Goal: Task Accomplishment & Management: Manage account settings

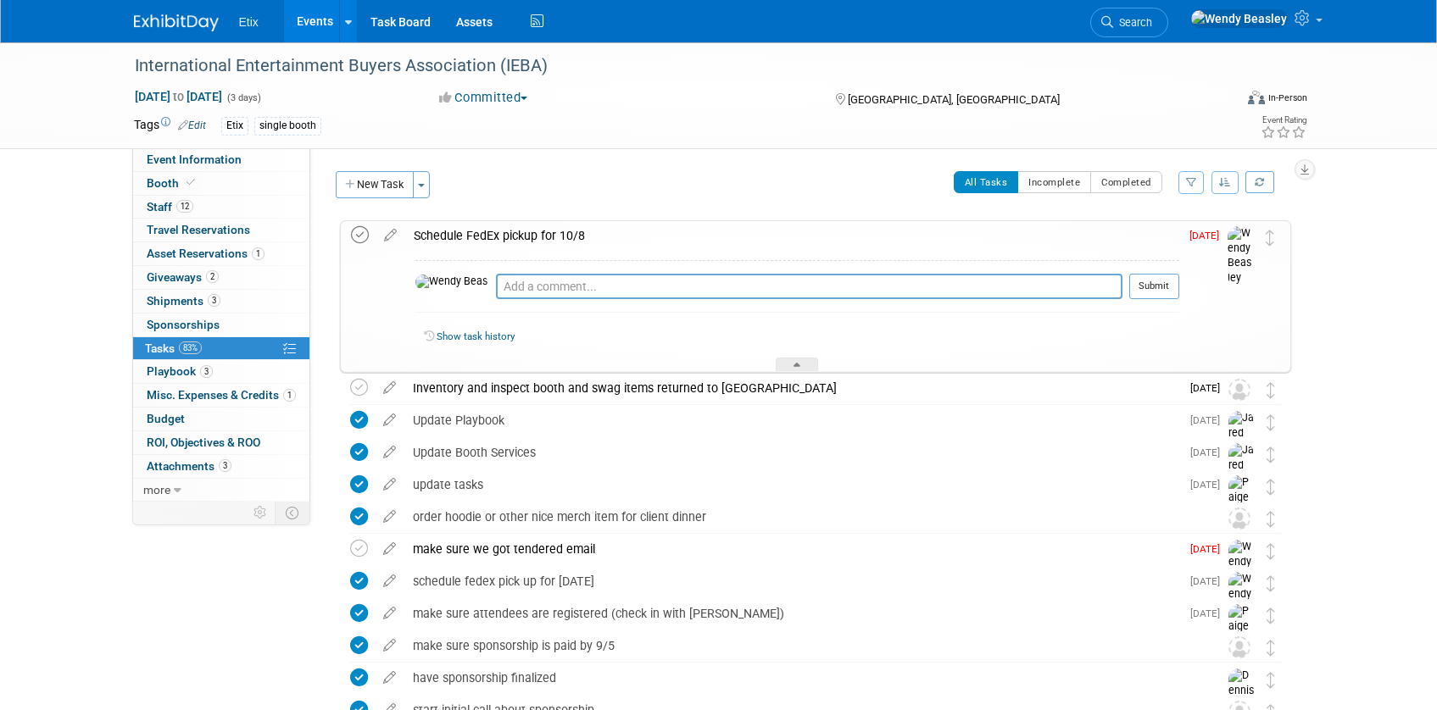
click at [366, 236] on icon at bounding box center [360, 235] width 18 height 18
click at [660, 123] on div "Etix single booth" at bounding box center [664, 126] width 887 height 19
click at [500, 543] on div "make sure we got tendered email" at bounding box center [792, 549] width 776 height 29
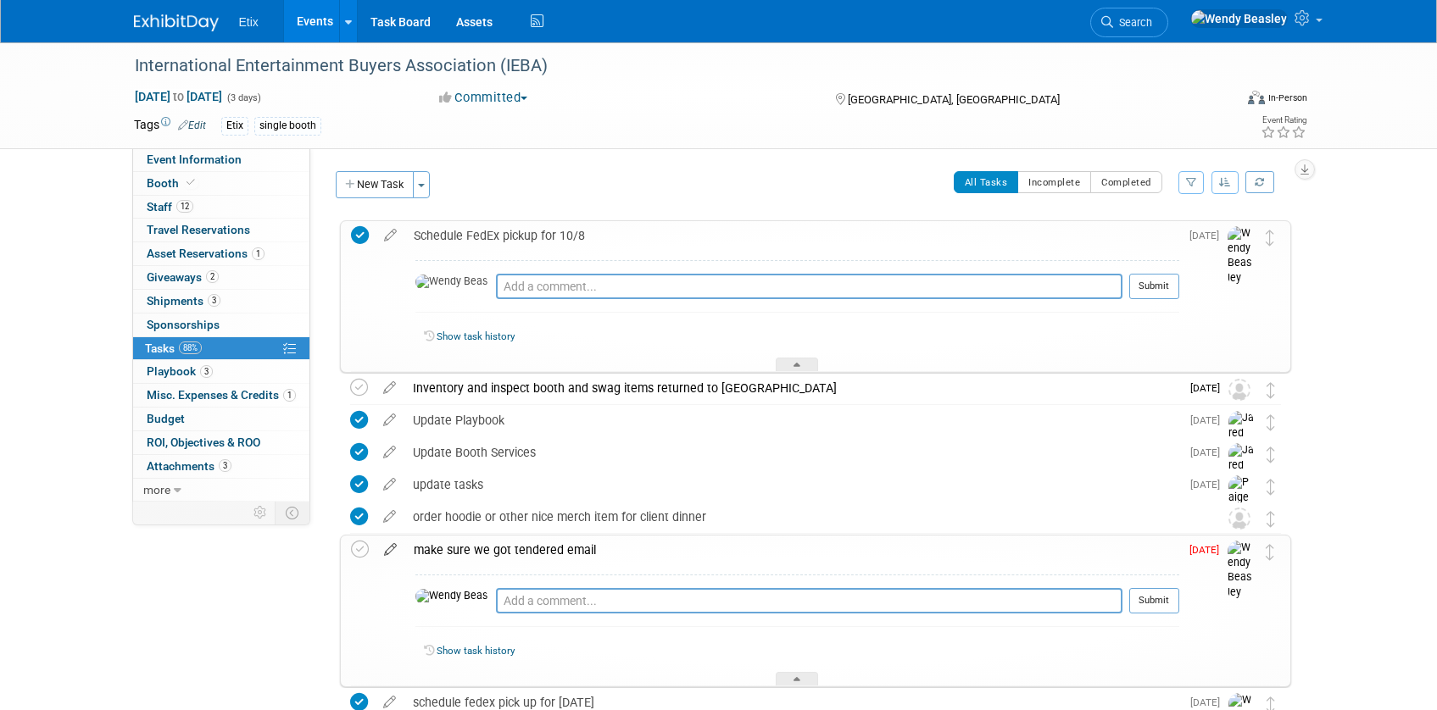
click at [391, 548] on icon at bounding box center [391, 546] width 30 height 21
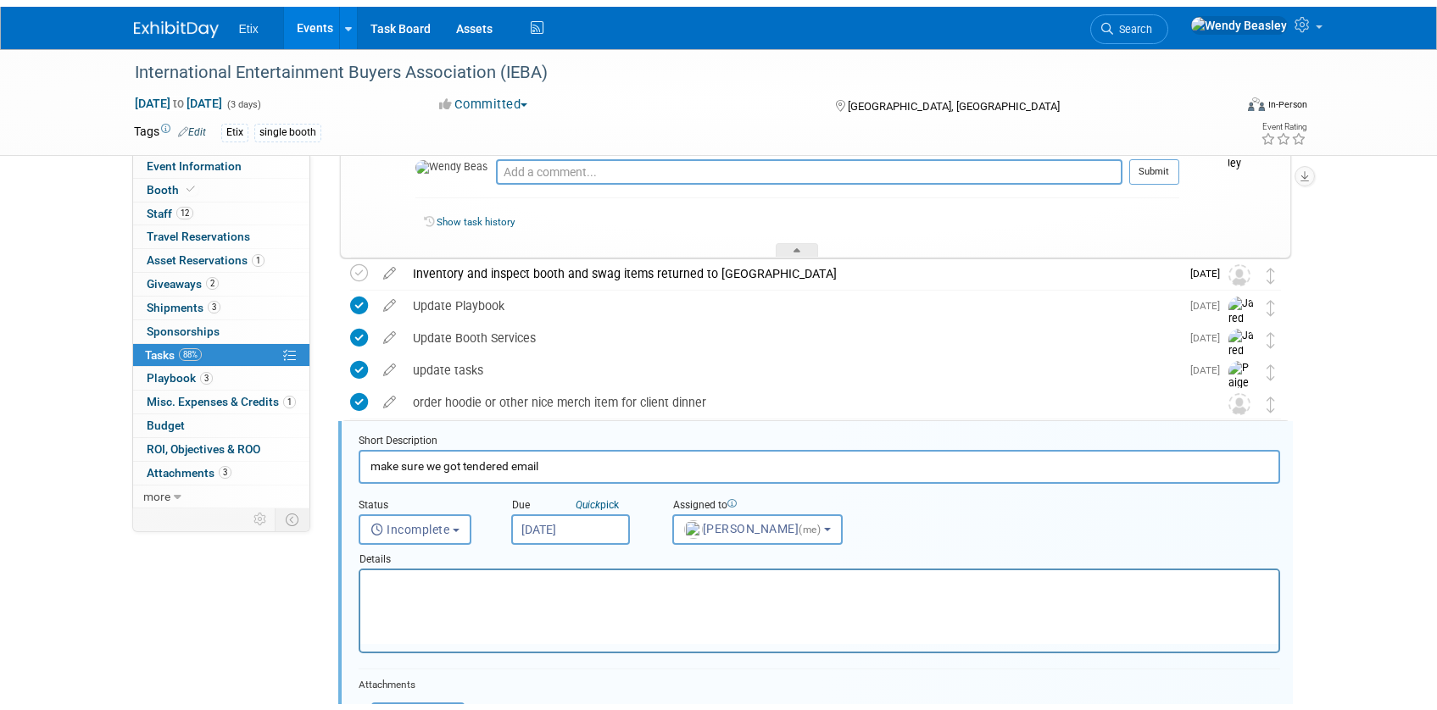
scroll to position [287, 0]
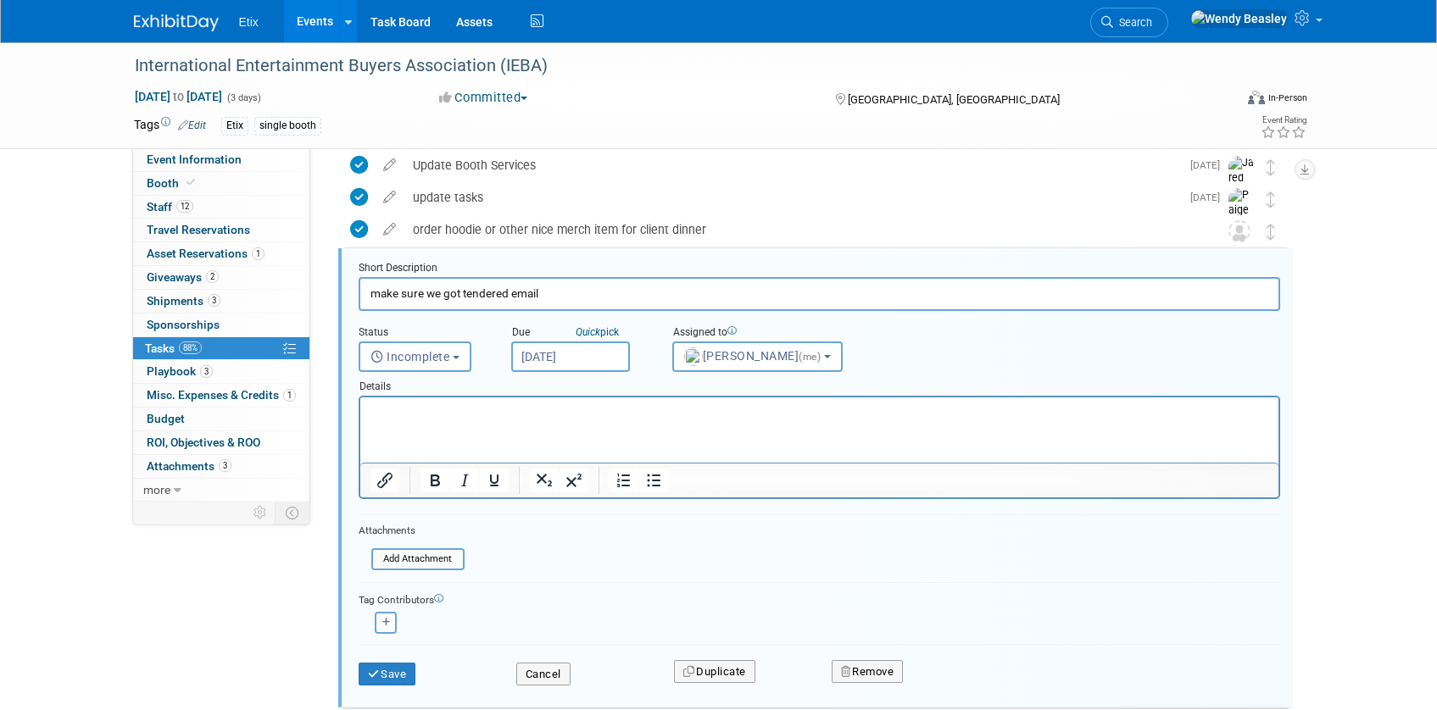
drag, startPoint x: 442, startPoint y: 293, endPoint x: 465, endPoint y: 299, distance: 22.8
click at [459, 297] on input "make sure we got tendered email" at bounding box center [819, 293] width 921 height 33
click at [611, 285] on input "make sure we receive tendered email" at bounding box center [819, 293] width 921 height 33
click at [610, 285] on input "make sure we receive tendered email" at bounding box center [819, 293] width 921 height 33
click at [610, 286] on input "make sure we receive tendered email" at bounding box center [819, 293] width 921 height 33
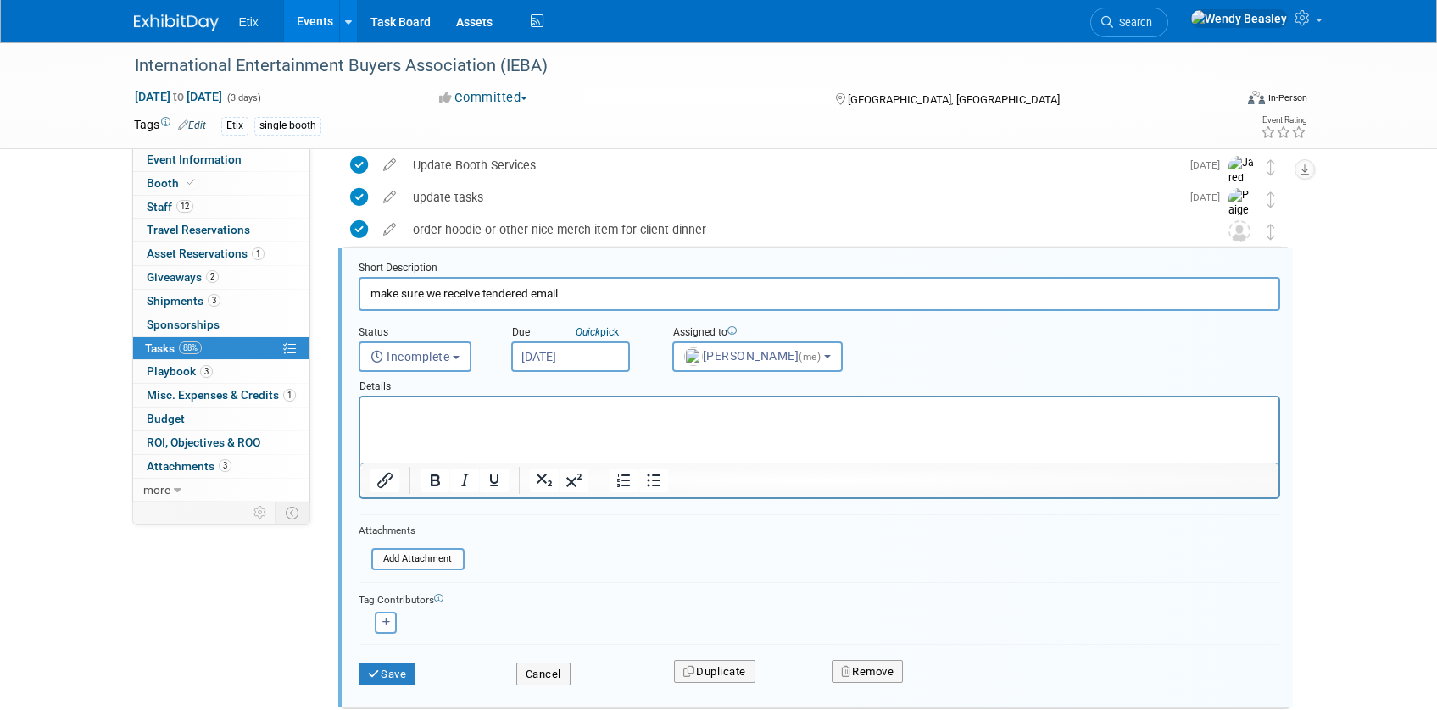
paste input "Ensure receipt of FedEx tendered email (return shipment)"
type input "Ensure receipt of FedEx tendered email (return shipment)"
click at [392, 671] on button "Save" at bounding box center [388, 675] width 58 height 24
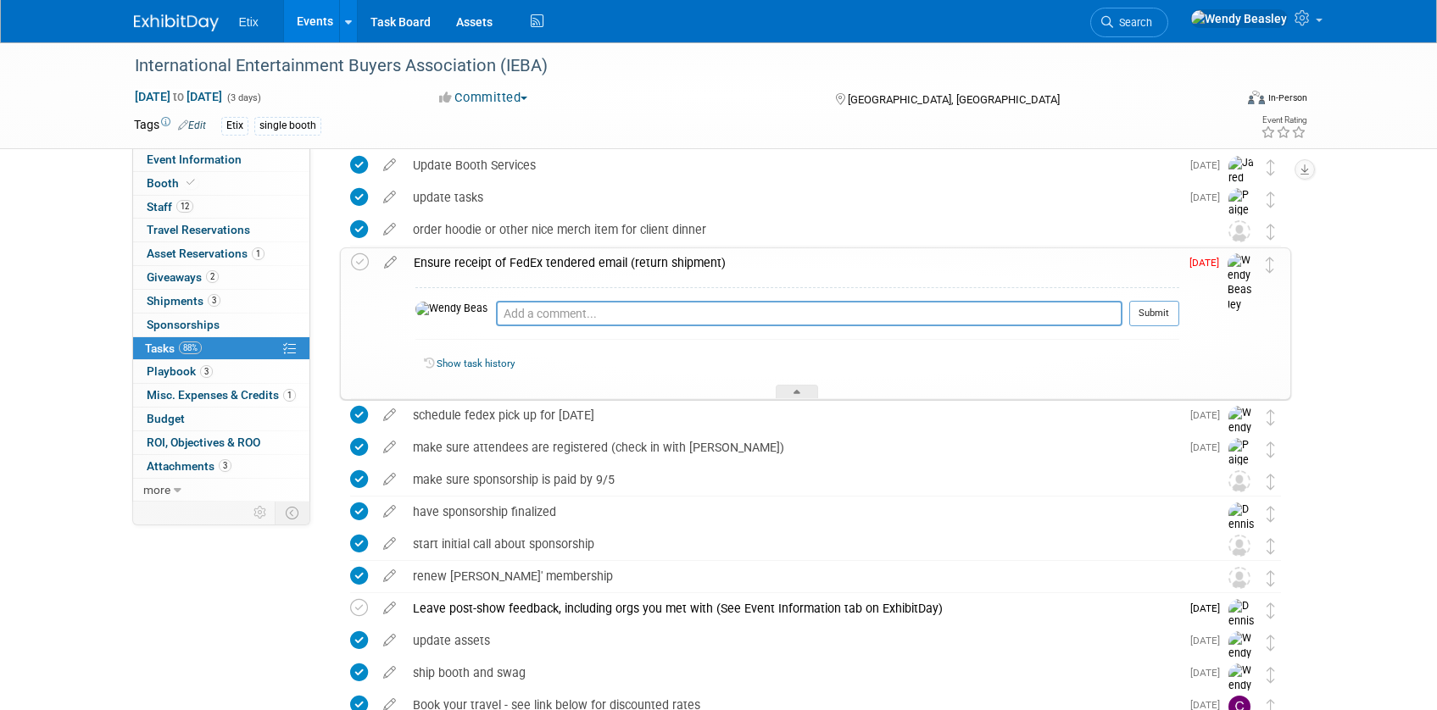
click at [313, 17] on link "Events" at bounding box center [315, 21] width 62 height 42
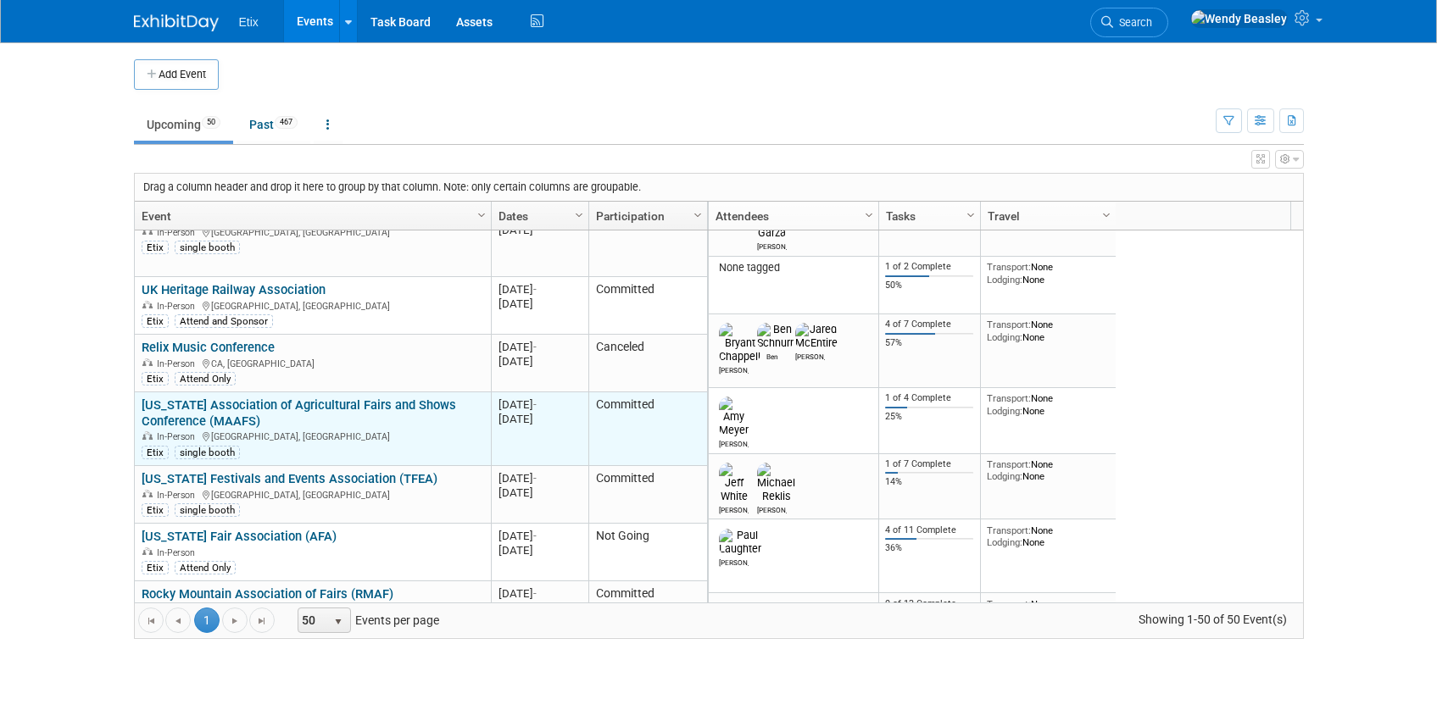
scroll to position [509, 0]
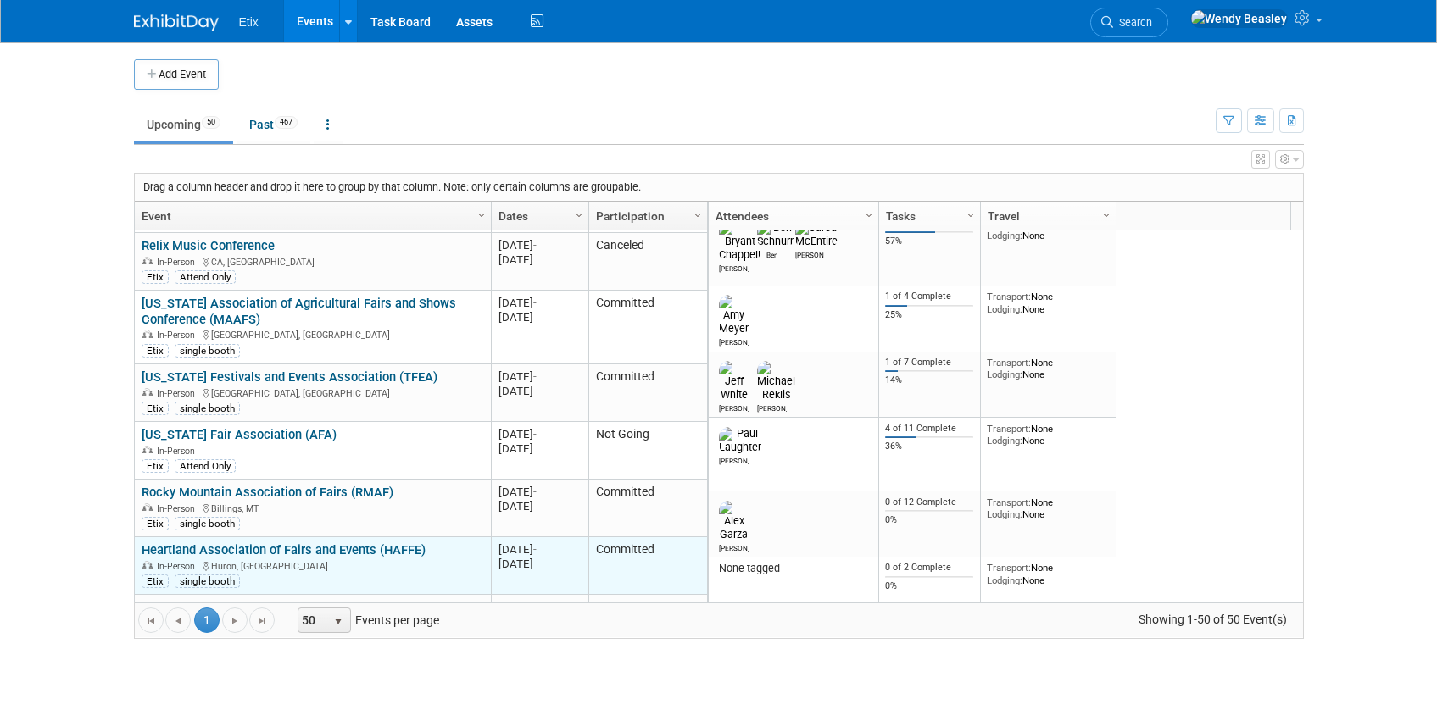
click at [318, 543] on link "Heartland Association of Fairs and Events (HAFFE)" at bounding box center [284, 550] width 284 height 15
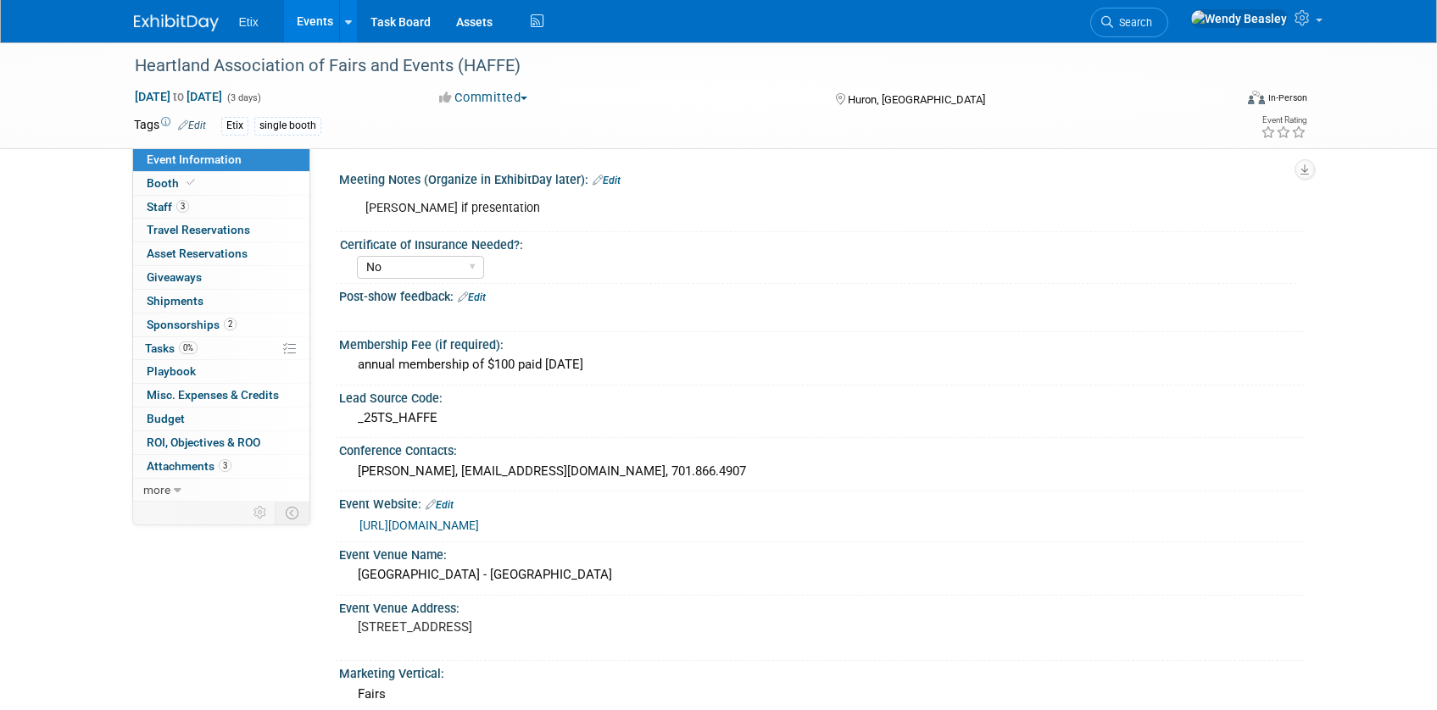
select select "No"
click at [194, 252] on span "Asset Reservations 0" at bounding box center [197, 254] width 101 height 14
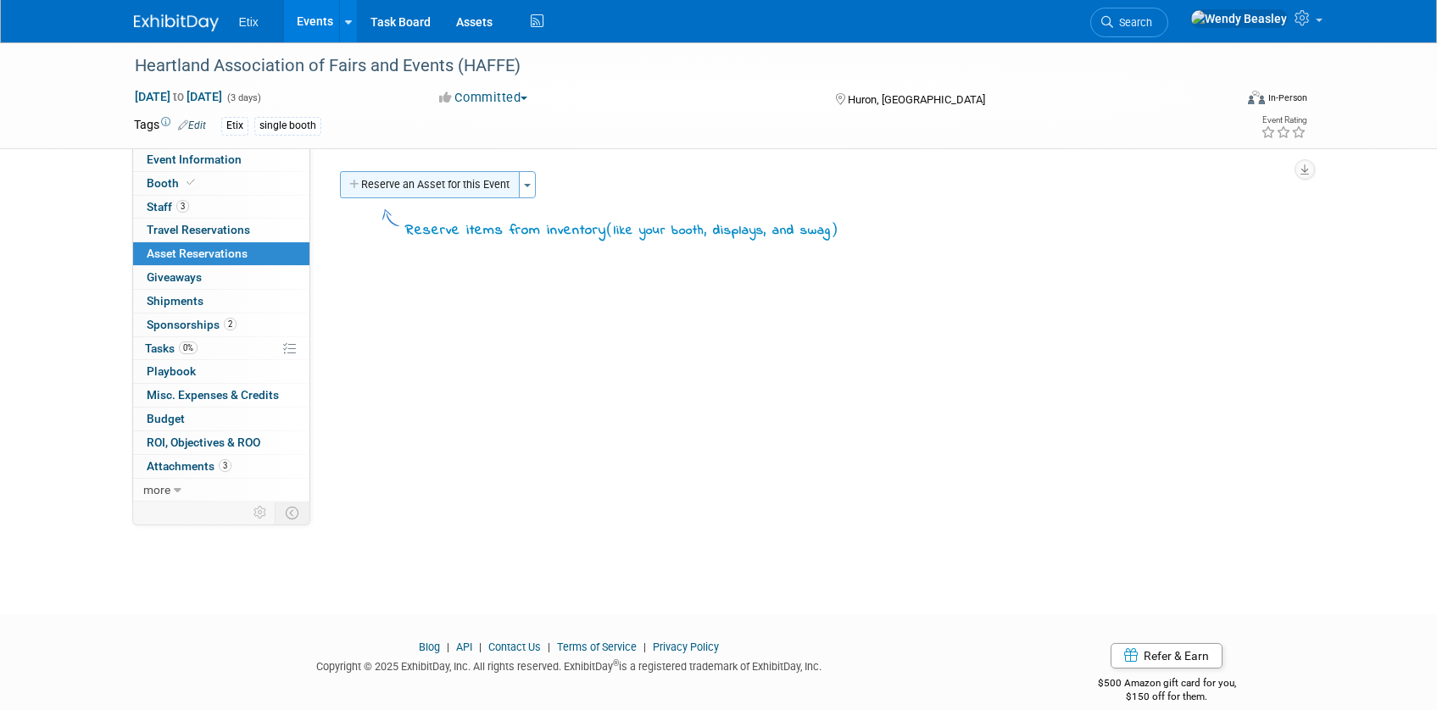
click at [487, 186] on button "Reserve an Asset for this Event" at bounding box center [430, 184] width 180 height 27
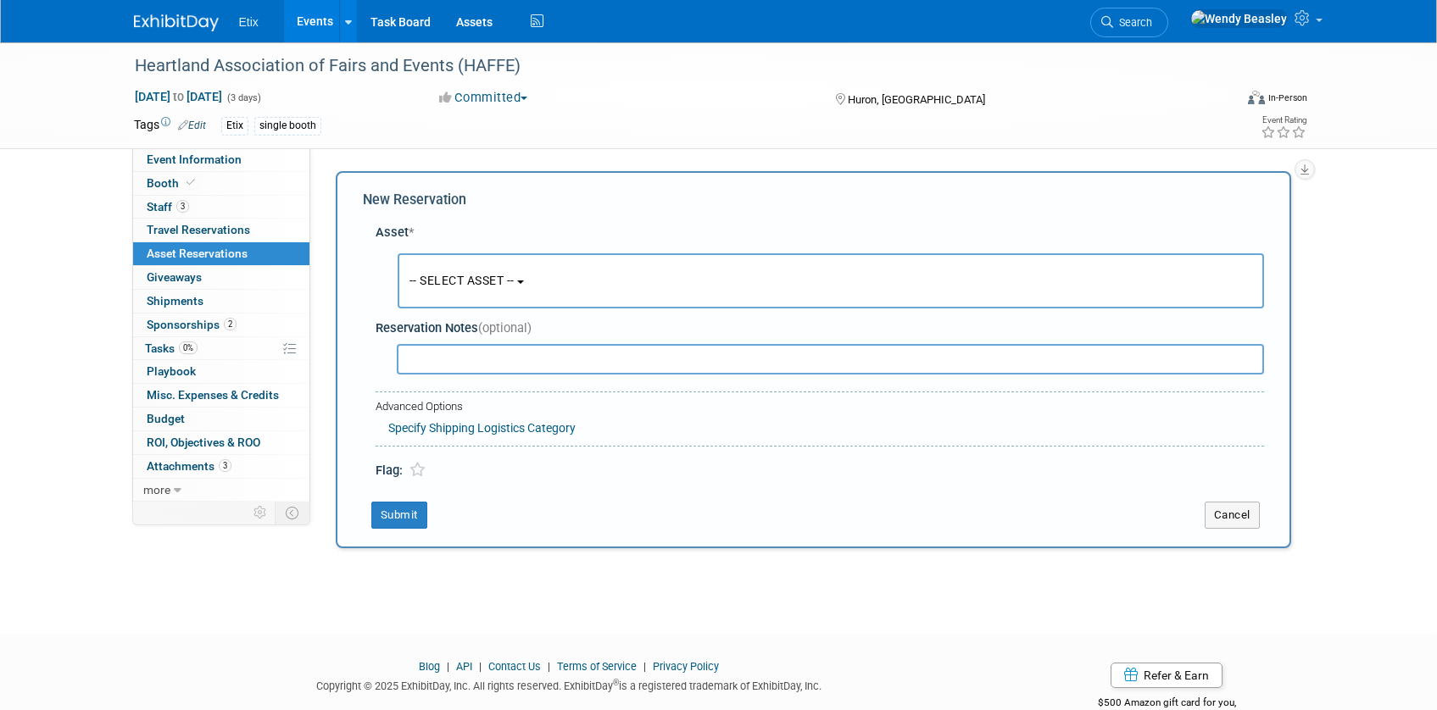
scroll to position [16, 0]
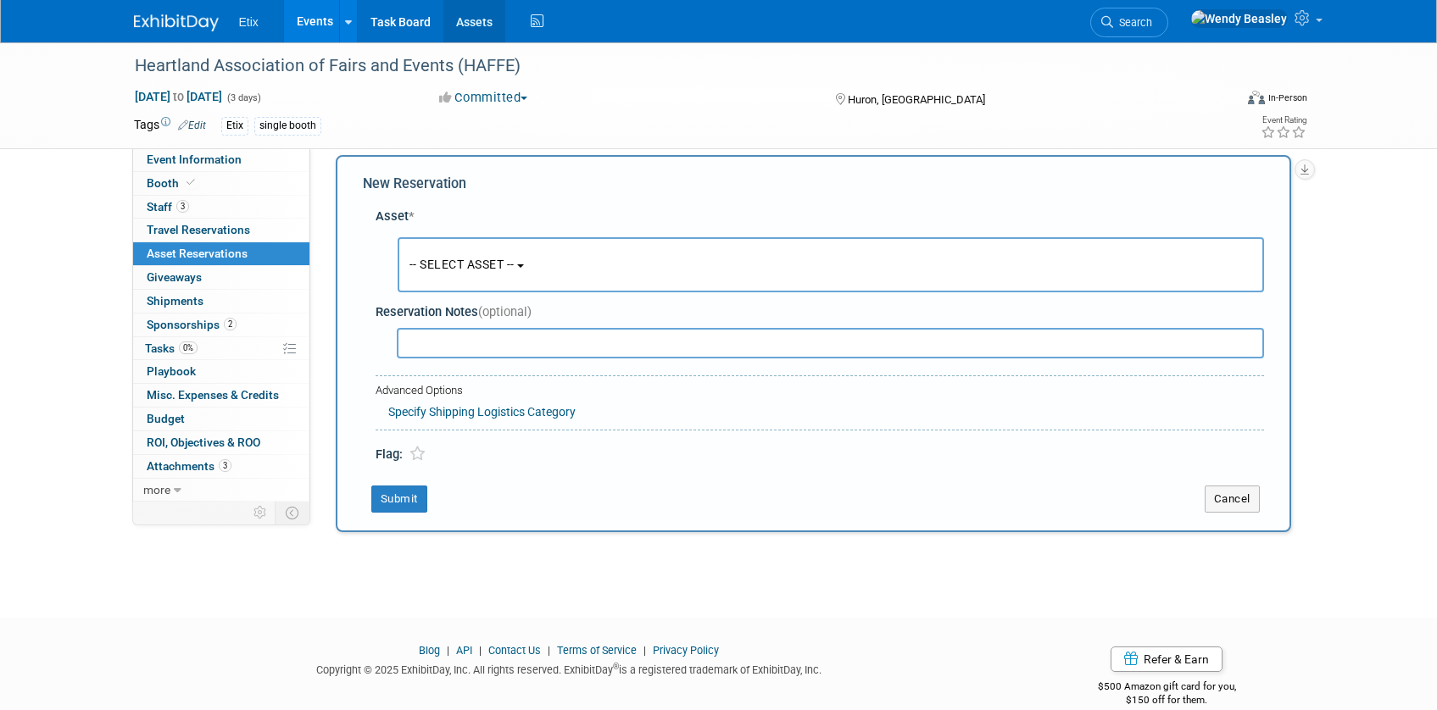
click at [472, 25] on link "Assets" at bounding box center [474, 21] width 62 height 42
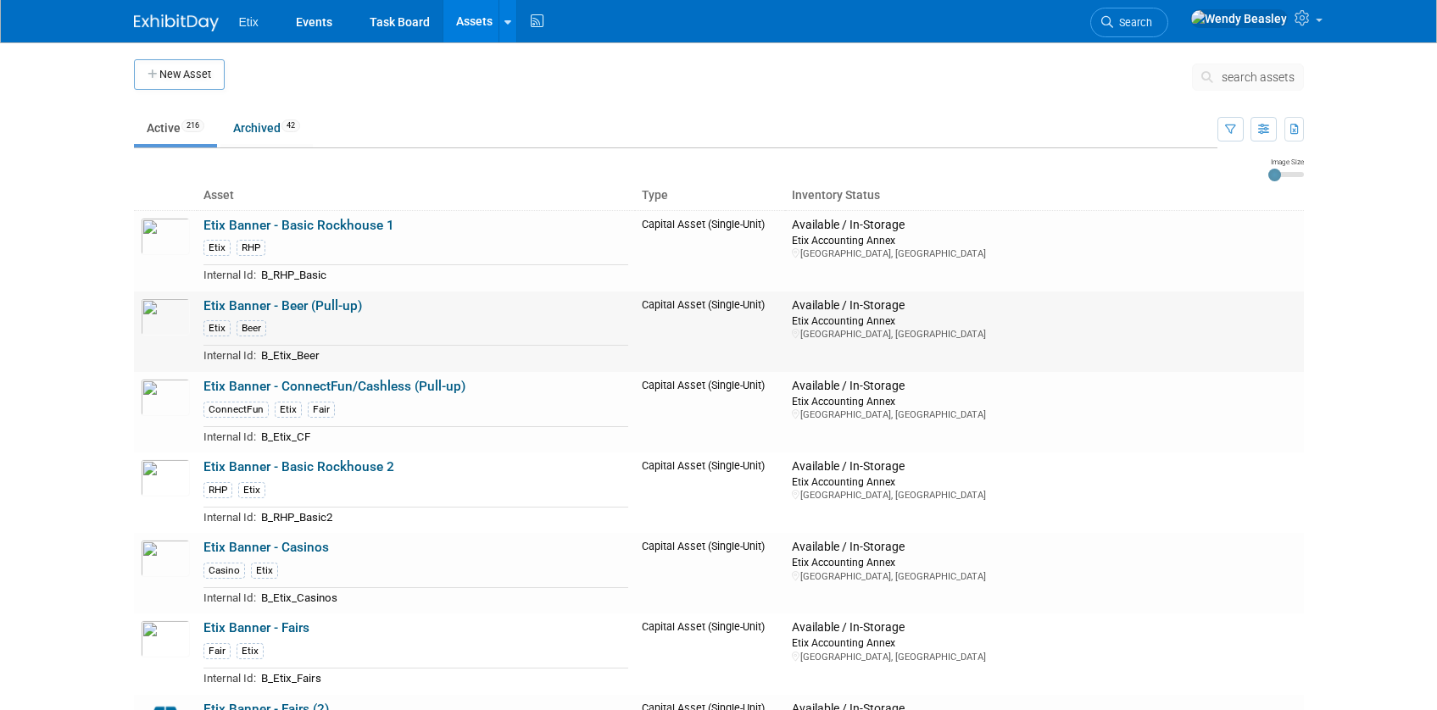
click at [257, 301] on link "Etix Banner - Beer (Pull-up)" at bounding box center [282, 305] width 159 height 15
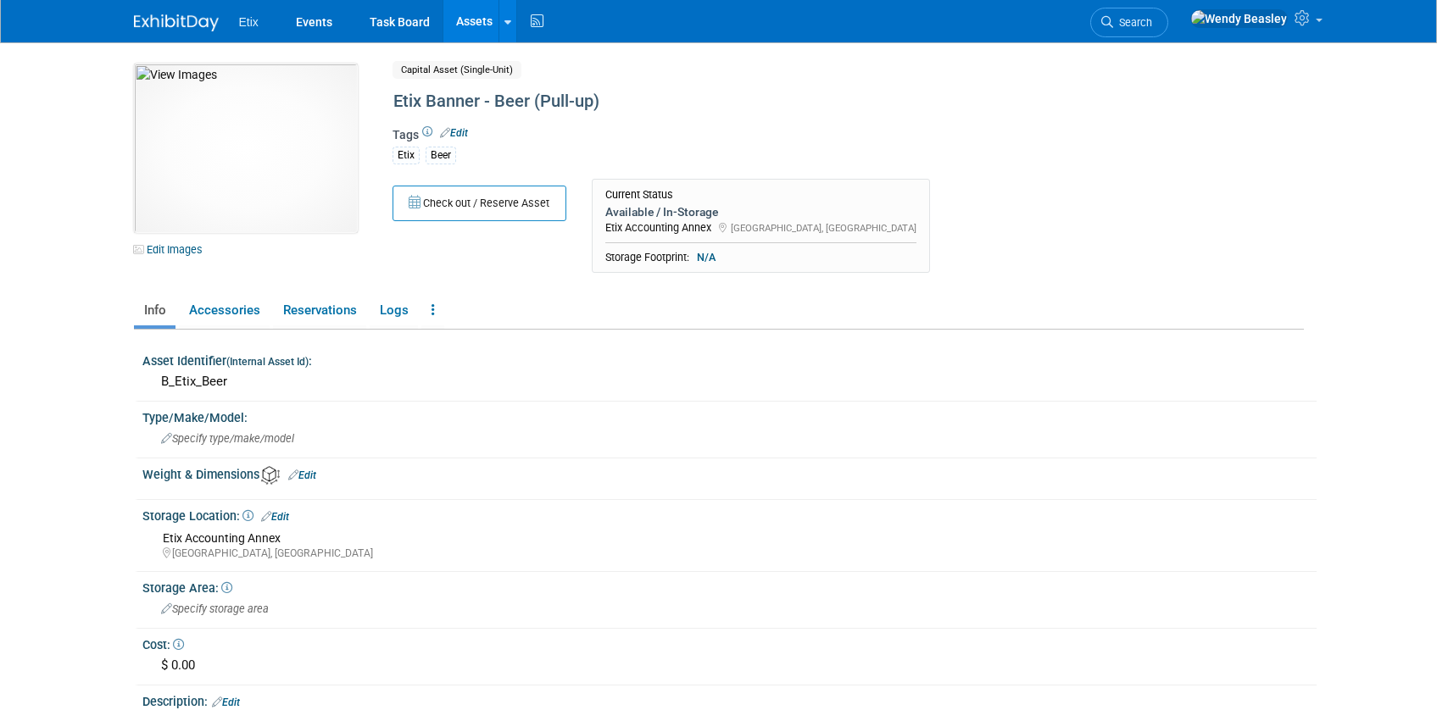
click at [459, 134] on link "Edit" at bounding box center [454, 133] width 28 height 12
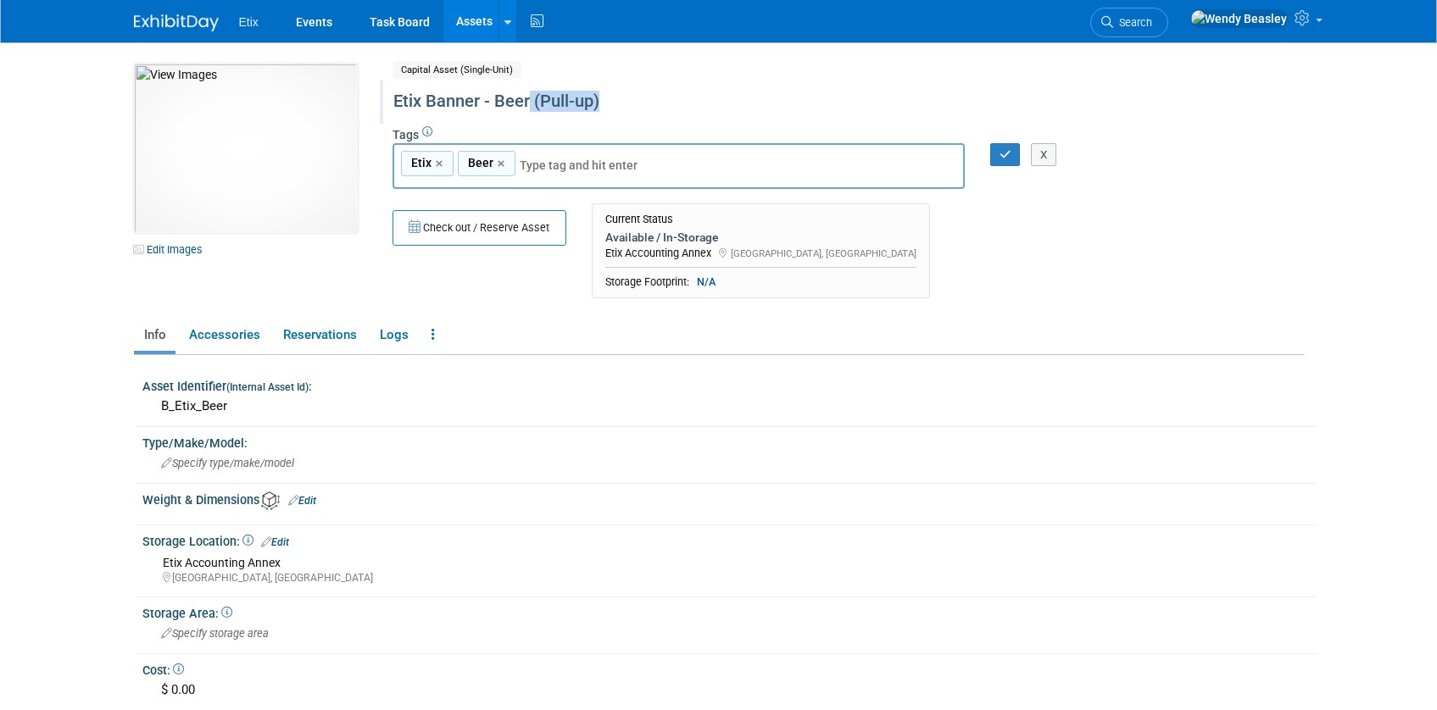
drag, startPoint x: 530, startPoint y: 103, endPoint x: 683, endPoint y: 102, distance: 153.4
click at [683, 102] on div "Etix Banner - Beer (Pull-up)" at bounding box center [775, 101] width 776 height 31
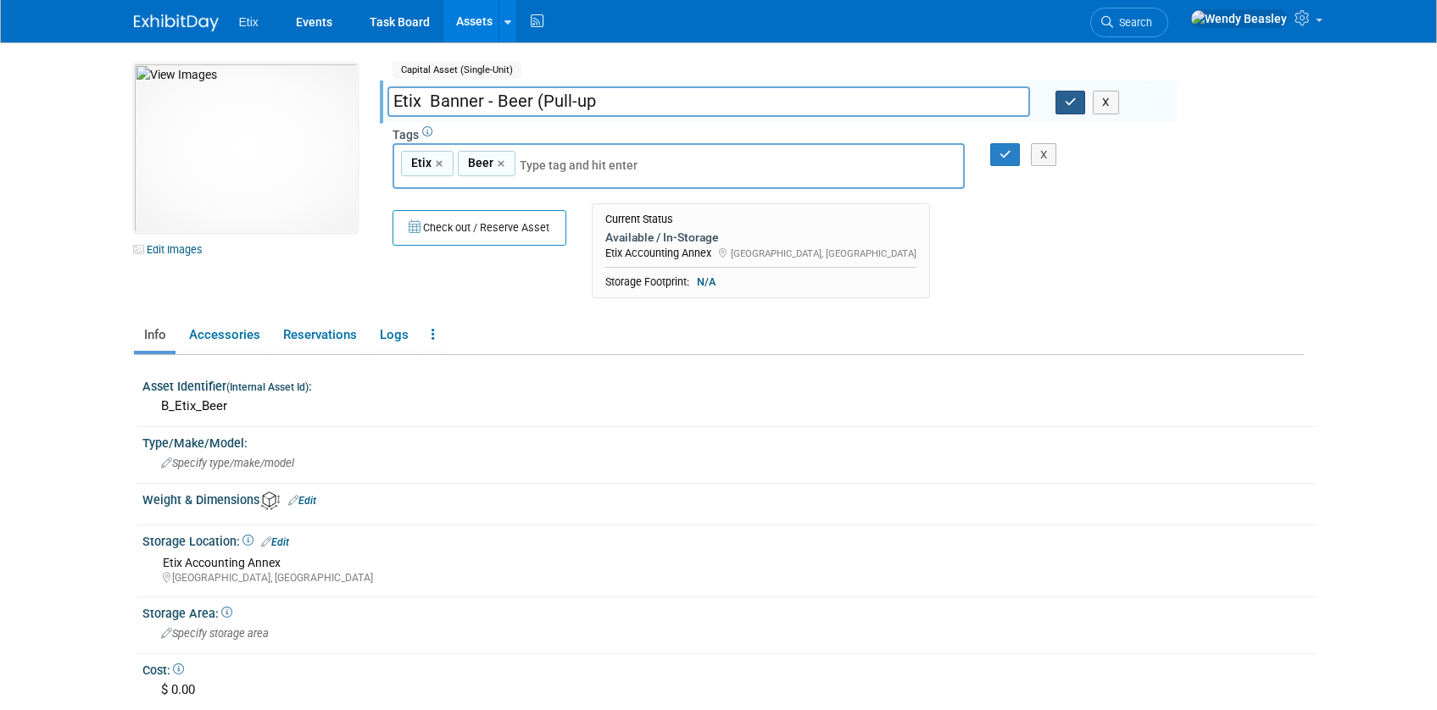
type input "Etix Banner - Beer (Pull-up"
click at [1066, 101] on icon "button" at bounding box center [1071, 102] width 12 height 11
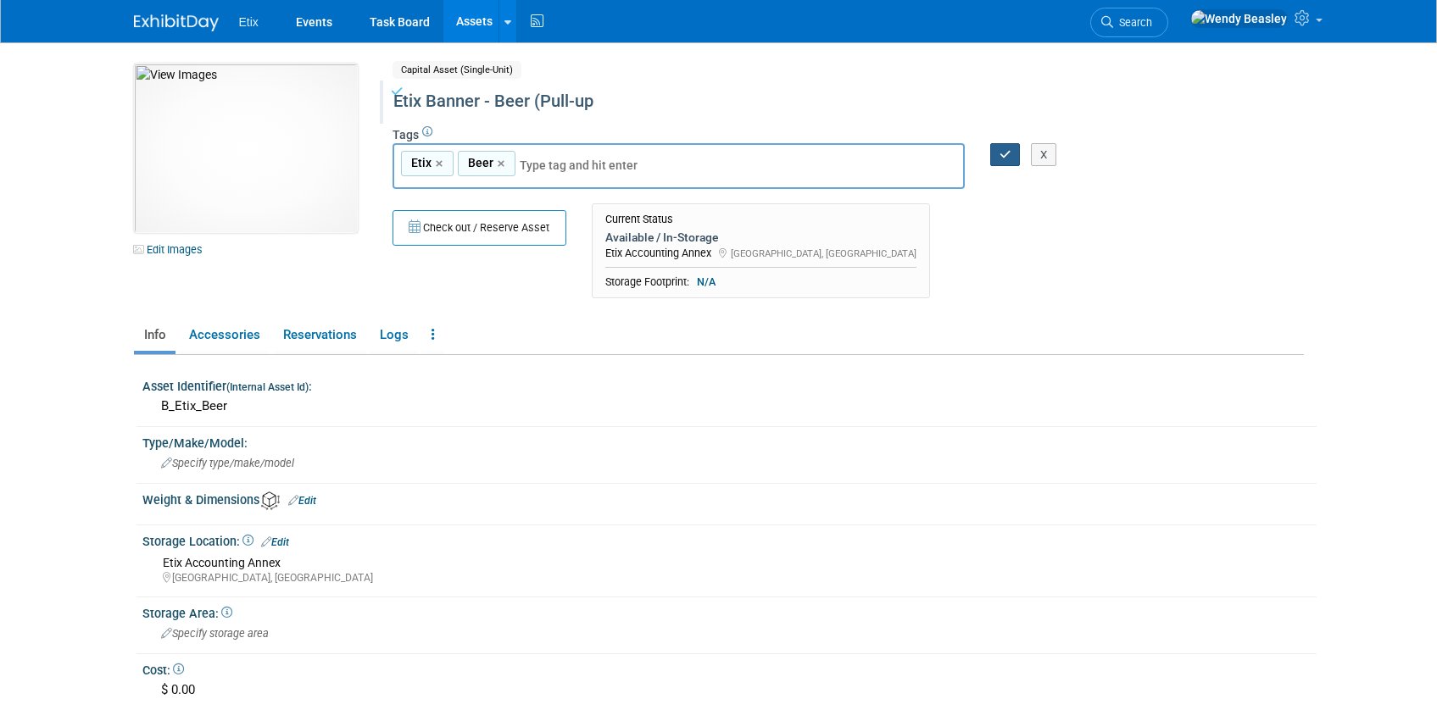
click at [1005, 152] on icon "button" at bounding box center [1005, 154] width 12 height 11
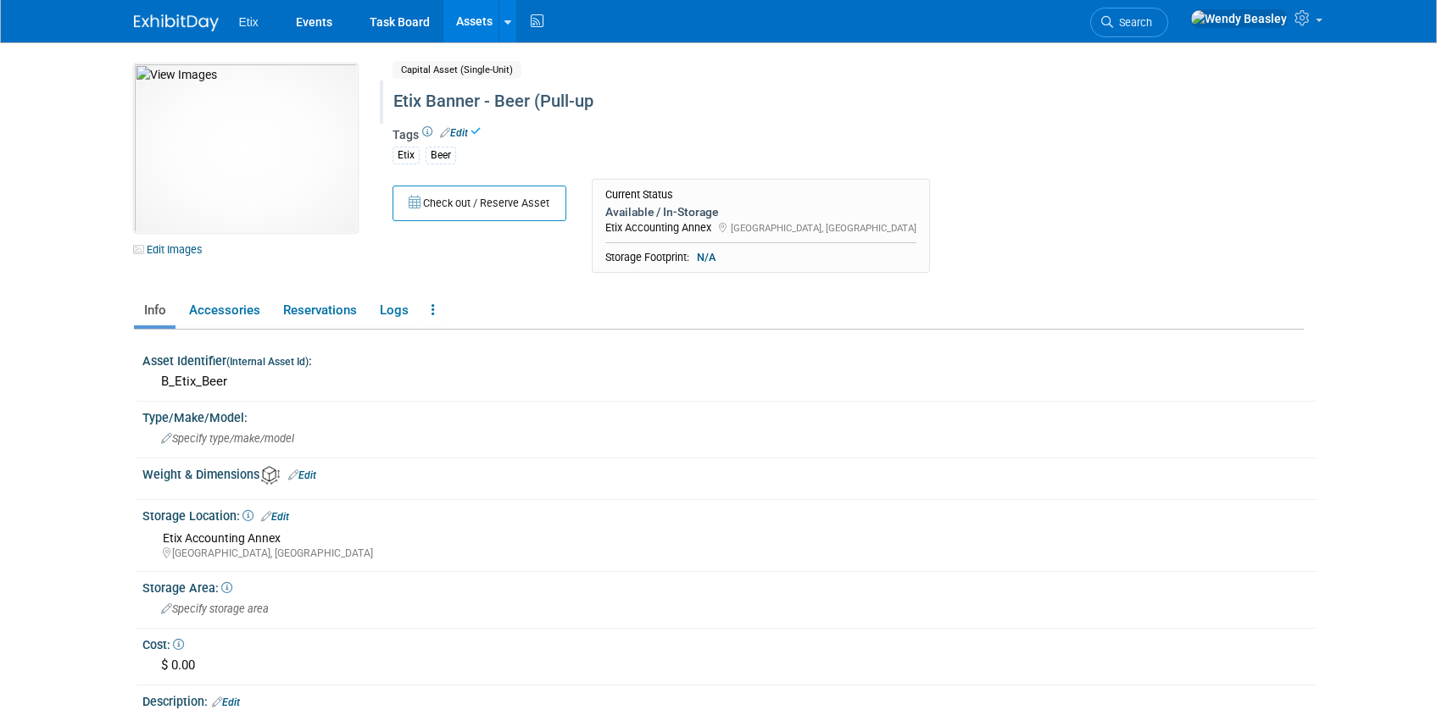
click at [468, 19] on link "Assets" at bounding box center [474, 21] width 62 height 42
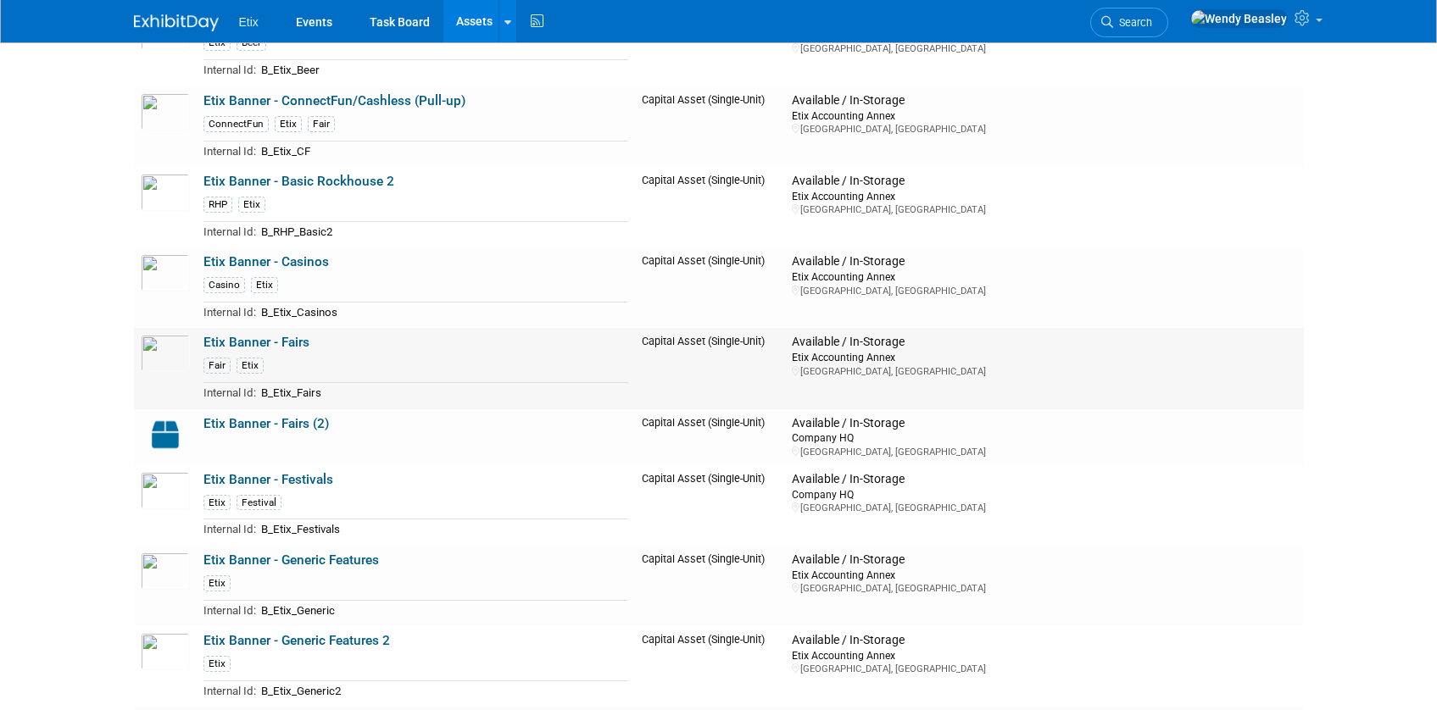
scroll to position [303, 0]
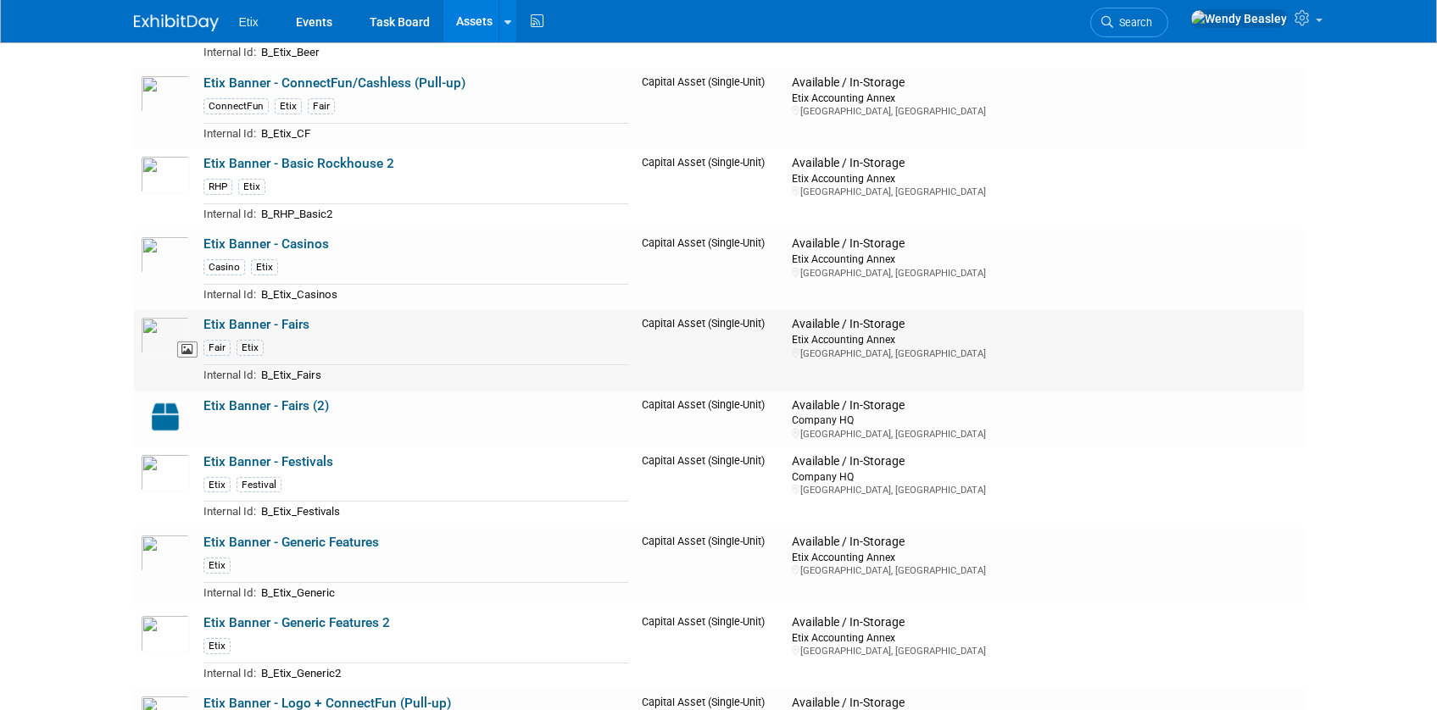
click at [164, 331] on img at bounding box center [165, 335] width 49 height 37
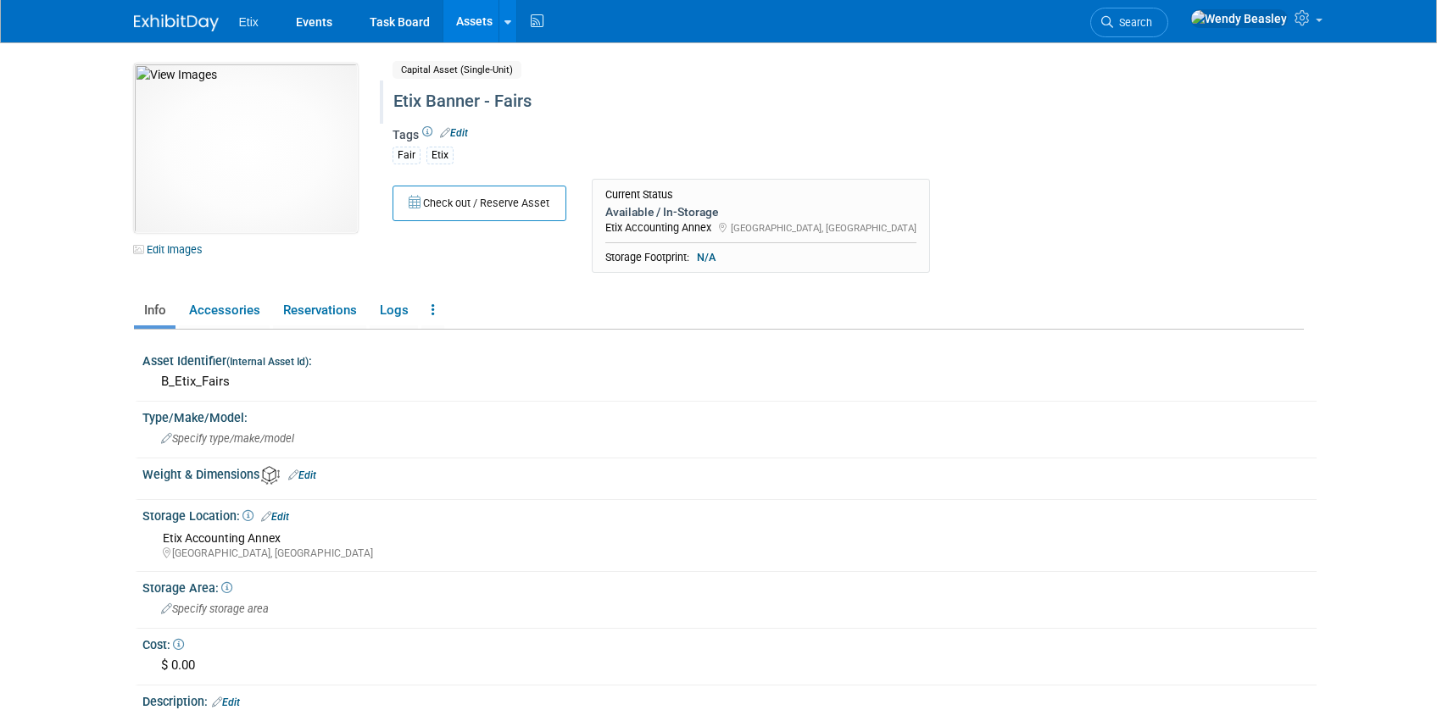
click at [526, 101] on div "Etix Banner - Fairs" at bounding box center [775, 101] width 776 height 31
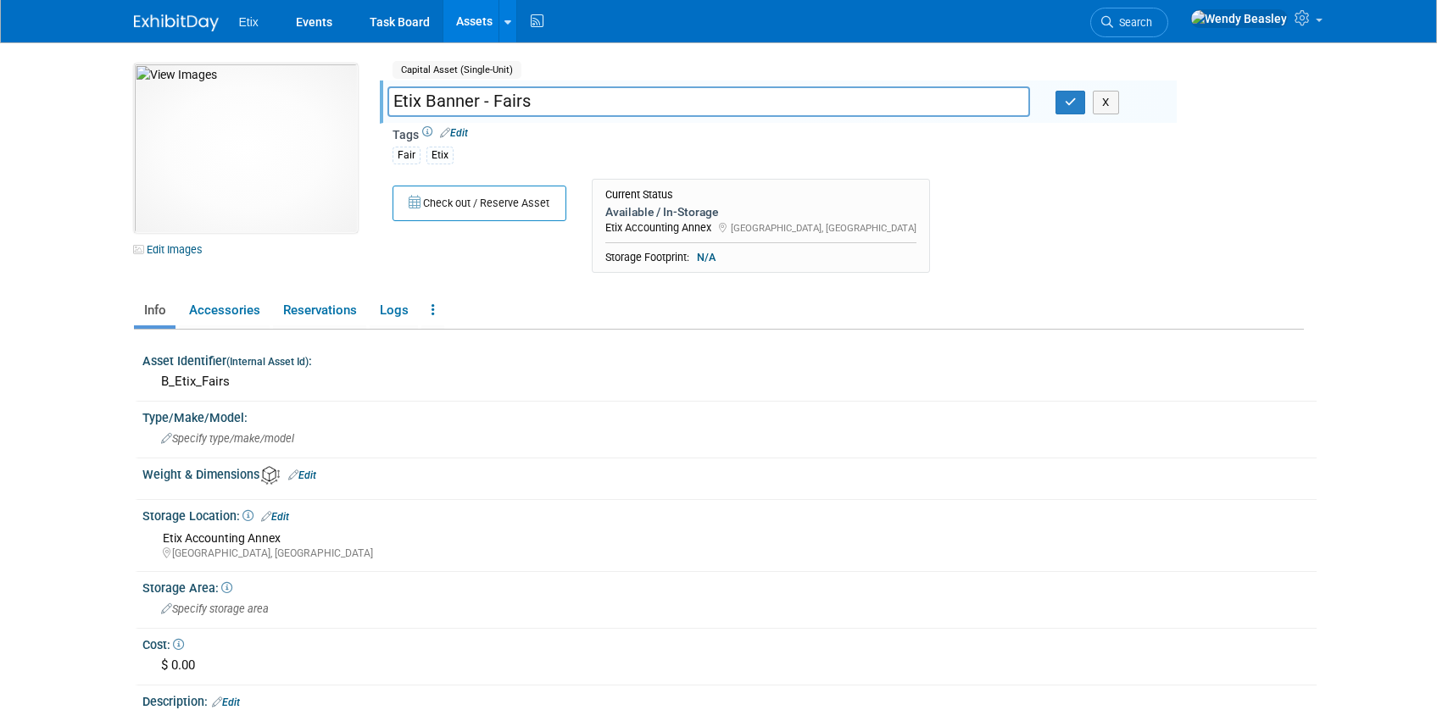
drag, startPoint x: 520, startPoint y: 100, endPoint x: 533, endPoint y: 102, distance: 12.8
click at [533, 103] on input "Etix Banner - Fairs" at bounding box center [708, 101] width 643 height 30
click at [550, 103] on input "Etix Banner - Fair (Feet) 1" at bounding box center [708, 98] width 643 height 30
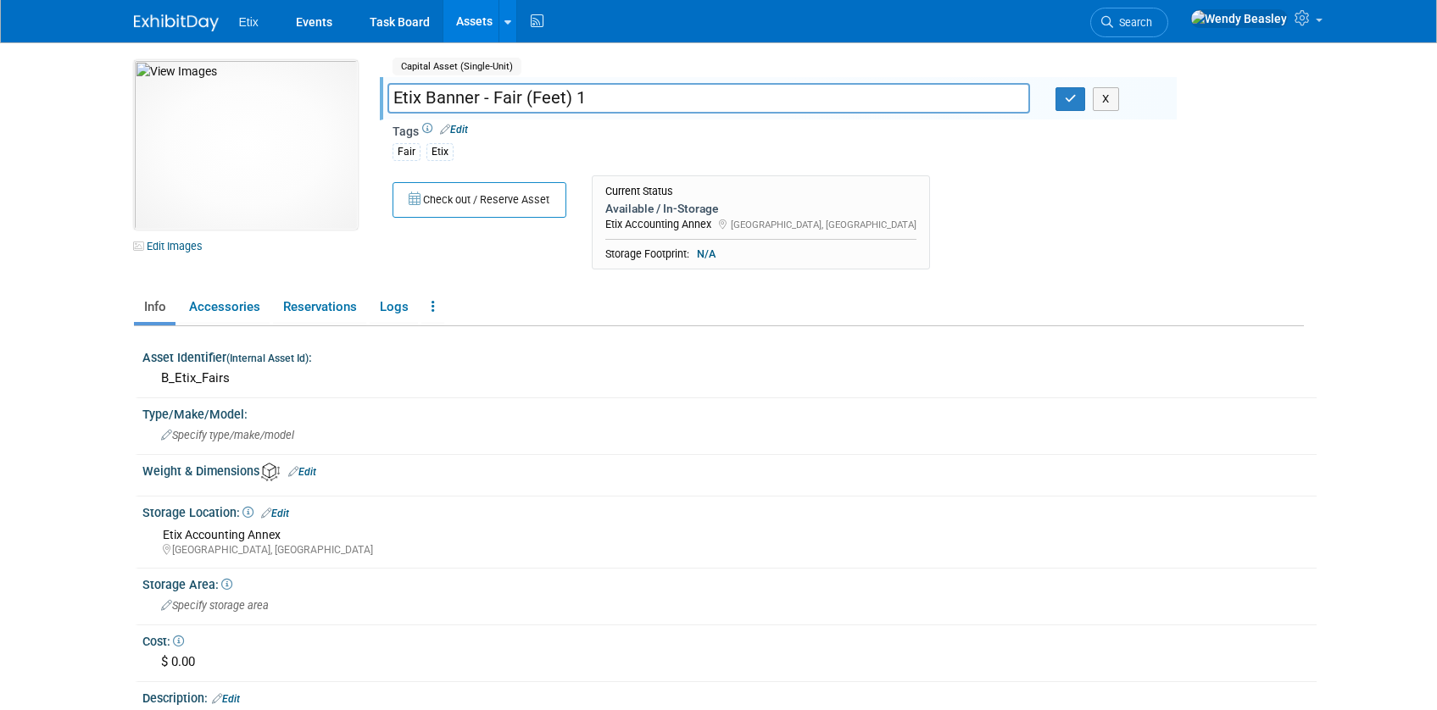
click at [550, 103] on input "Etix Banner - Fair (Feet) 1" at bounding box center [708, 98] width 643 height 30
type input "Etix Banner - Fair (Feet) 1"
click at [1079, 97] on button "button" at bounding box center [1070, 99] width 31 height 24
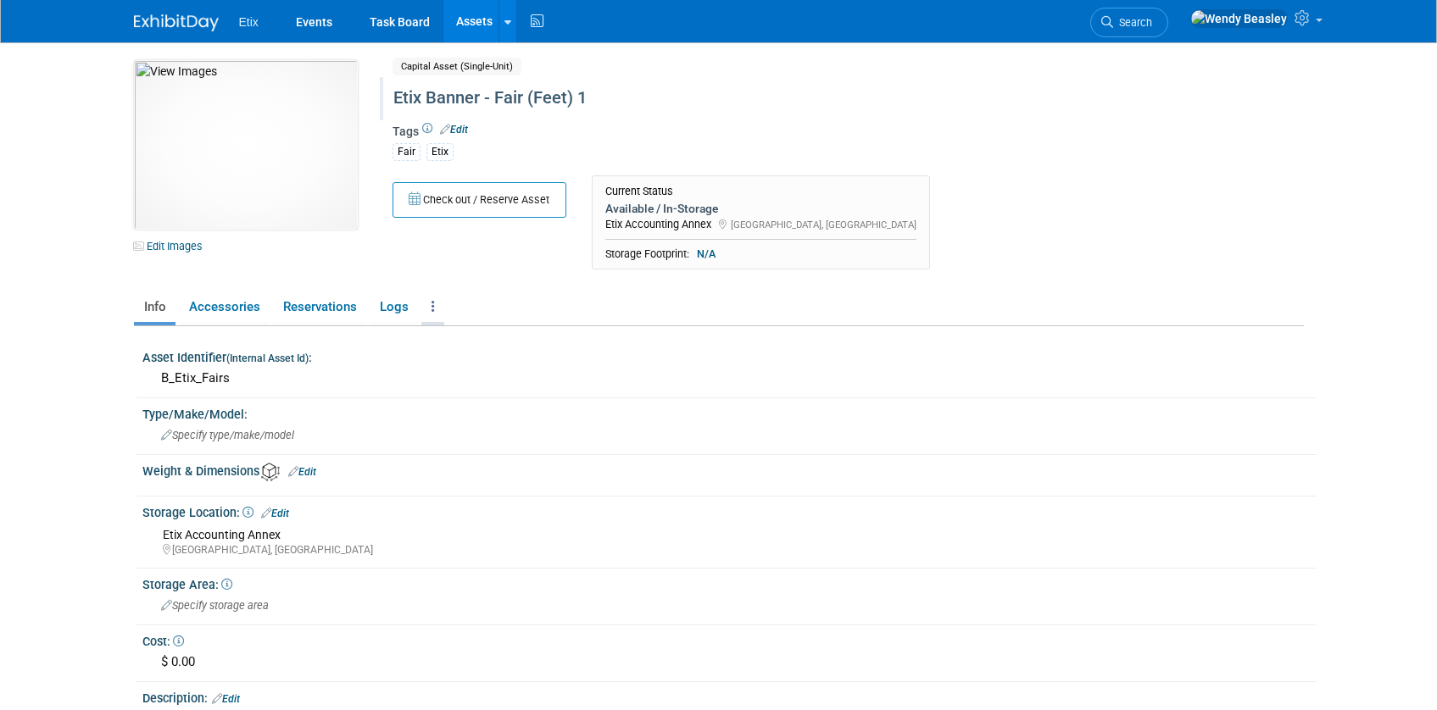
click at [434, 308] on link at bounding box center [432, 307] width 23 height 30
click at [482, 364] on link "Copy/Duplicate Asset" at bounding box center [494, 369] width 147 height 29
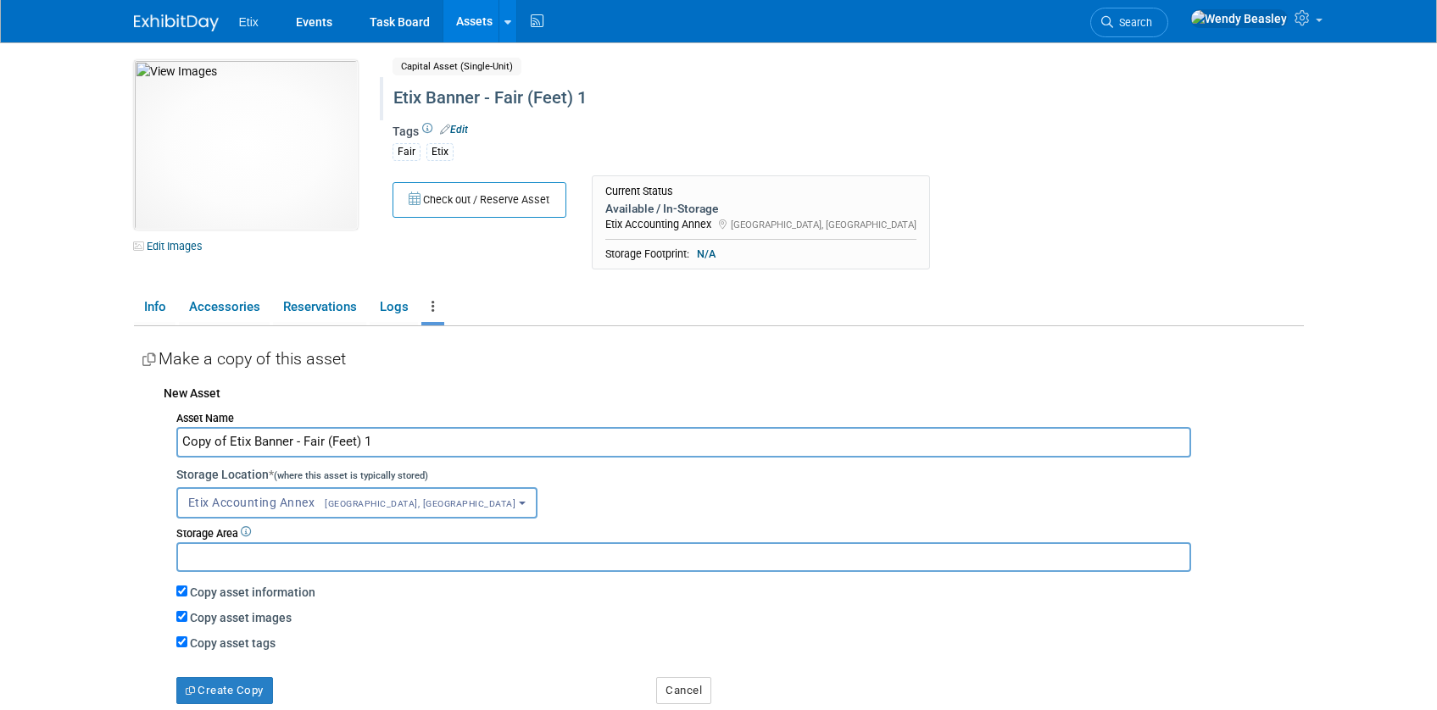
drag, startPoint x: 229, startPoint y: 448, endPoint x: 164, endPoint y: 442, distance: 64.7
click at [164, 442] on div "Asset Name Copy of Etix Banner - Fair (Feet) 1 Storage Location * (where this a…" at bounding box center [734, 555] width 1140 height 298
drag, startPoint x: 317, startPoint y: 438, endPoint x: 333, endPoint y: 441, distance: 16.3
click at [333, 441] on input "Etix Banner - Fair (Feet) 1" at bounding box center [683, 442] width 1015 height 30
type input "Etix Banner - Fair (Feet) 2"
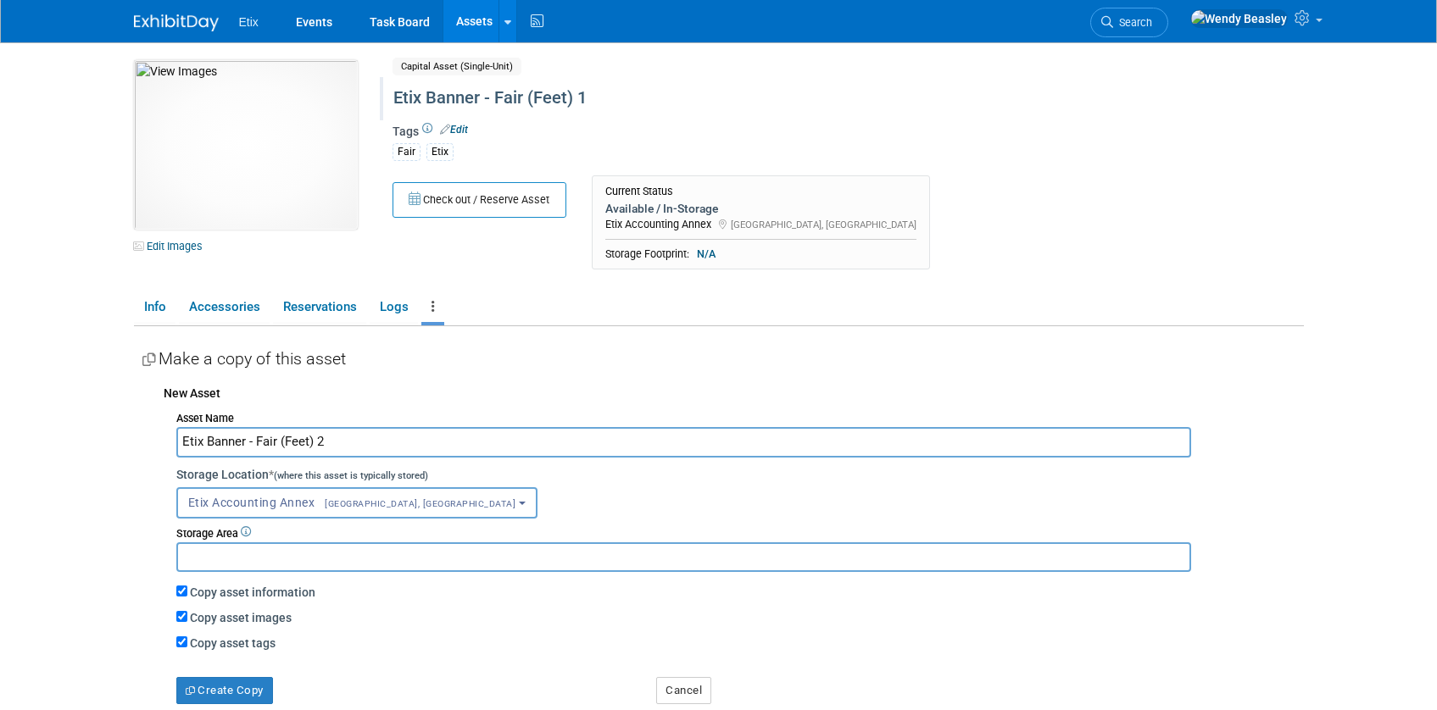
click at [401, 500] on button "Etix Accounting Annex Morrisville, NC" at bounding box center [356, 502] width 361 height 31
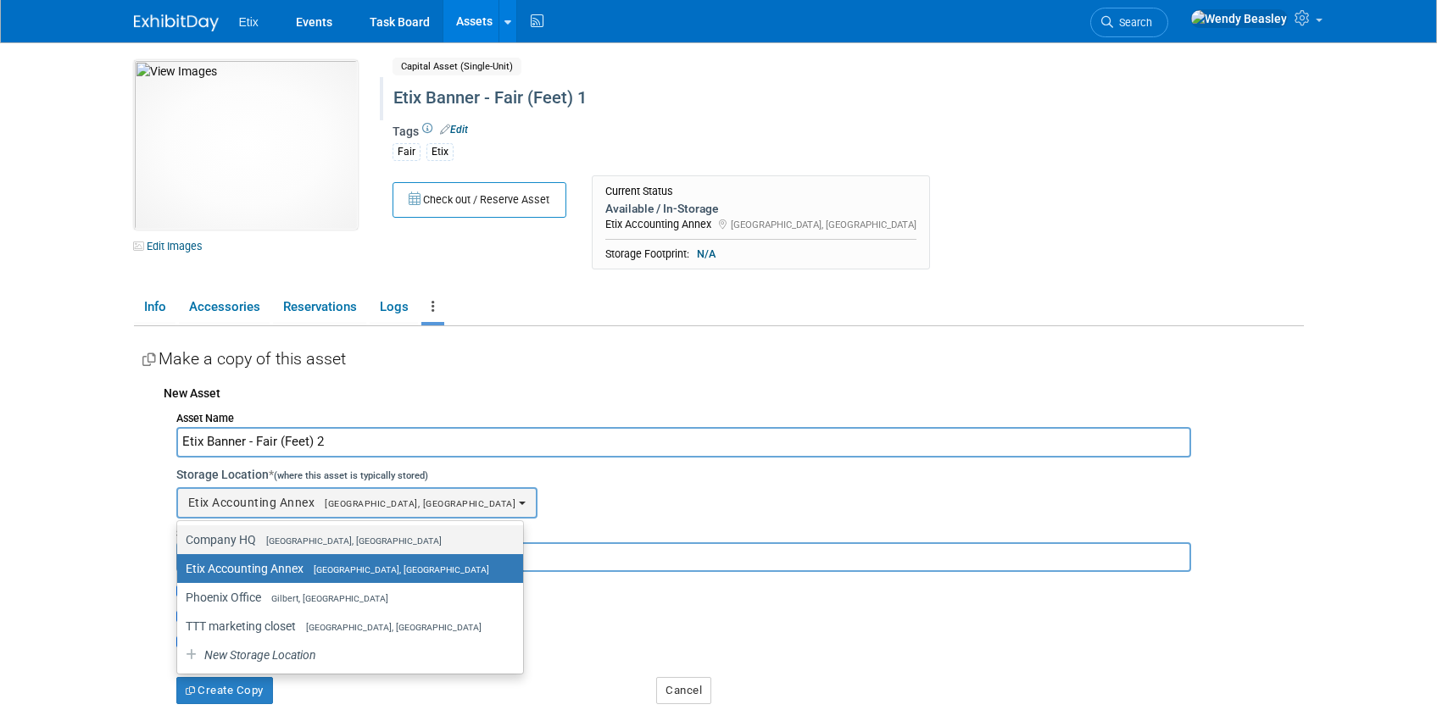
click at [281, 539] on span "[GEOGRAPHIC_DATA], [GEOGRAPHIC_DATA]" at bounding box center [349, 541] width 186 height 11
click at [180, 539] on input "Company HQ Morrisville, NC" at bounding box center [174, 540] width 11 height 11
select select "11222550"
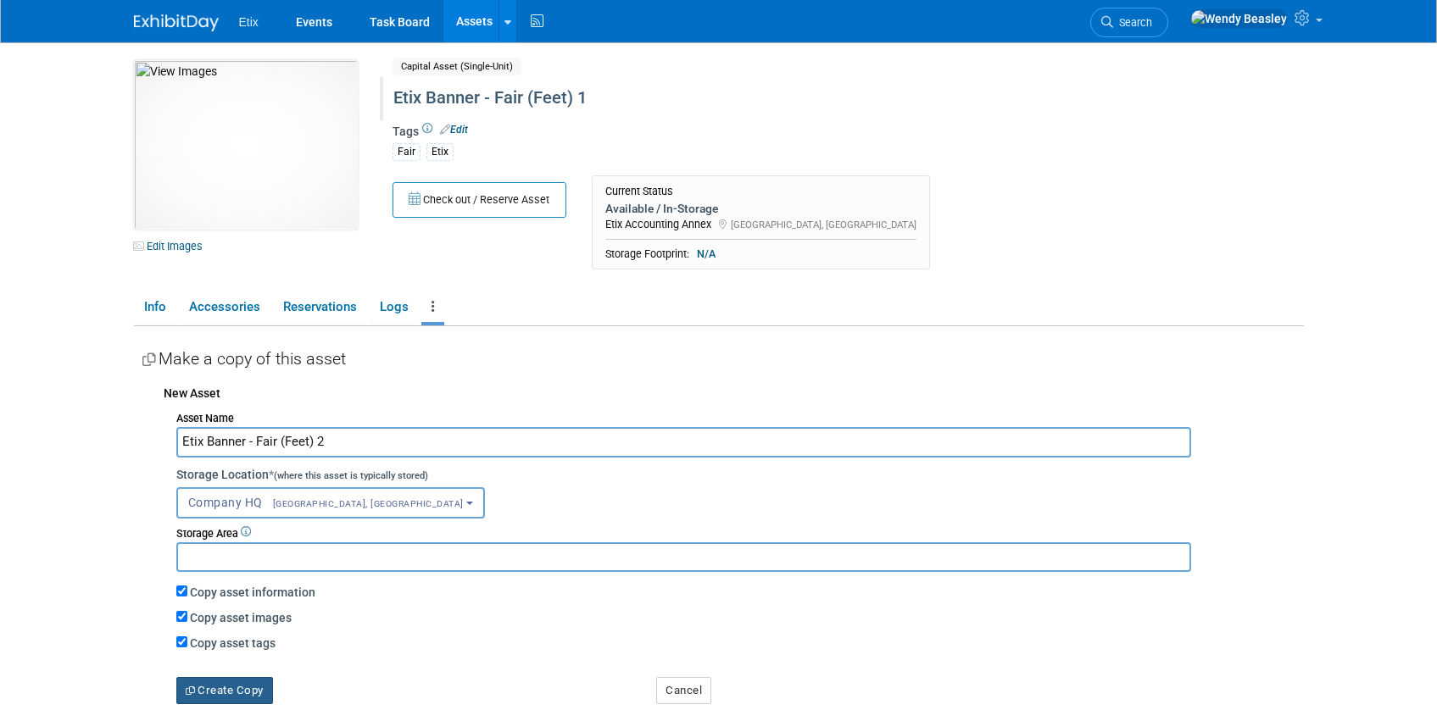
click at [229, 688] on button "Create Copy" at bounding box center [224, 690] width 97 height 27
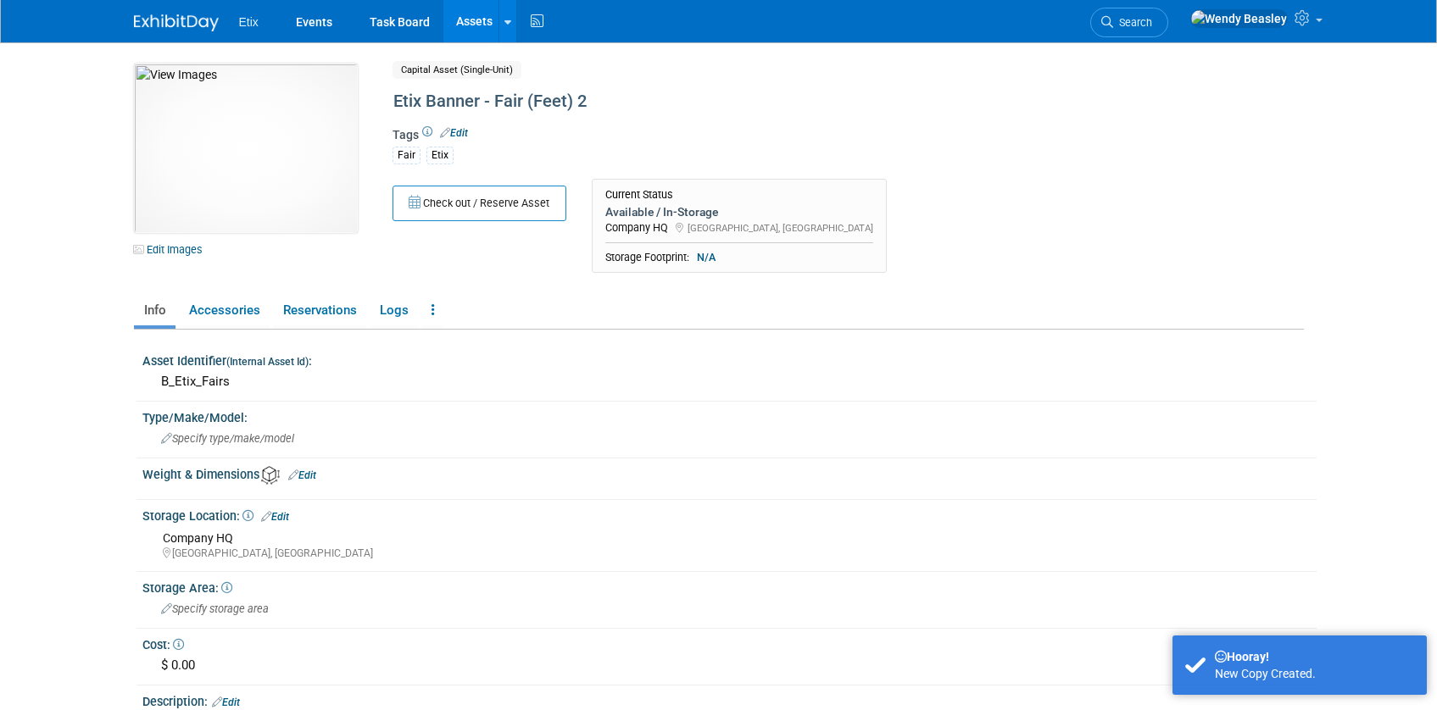
click at [471, 22] on link "Assets" at bounding box center [474, 21] width 62 height 42
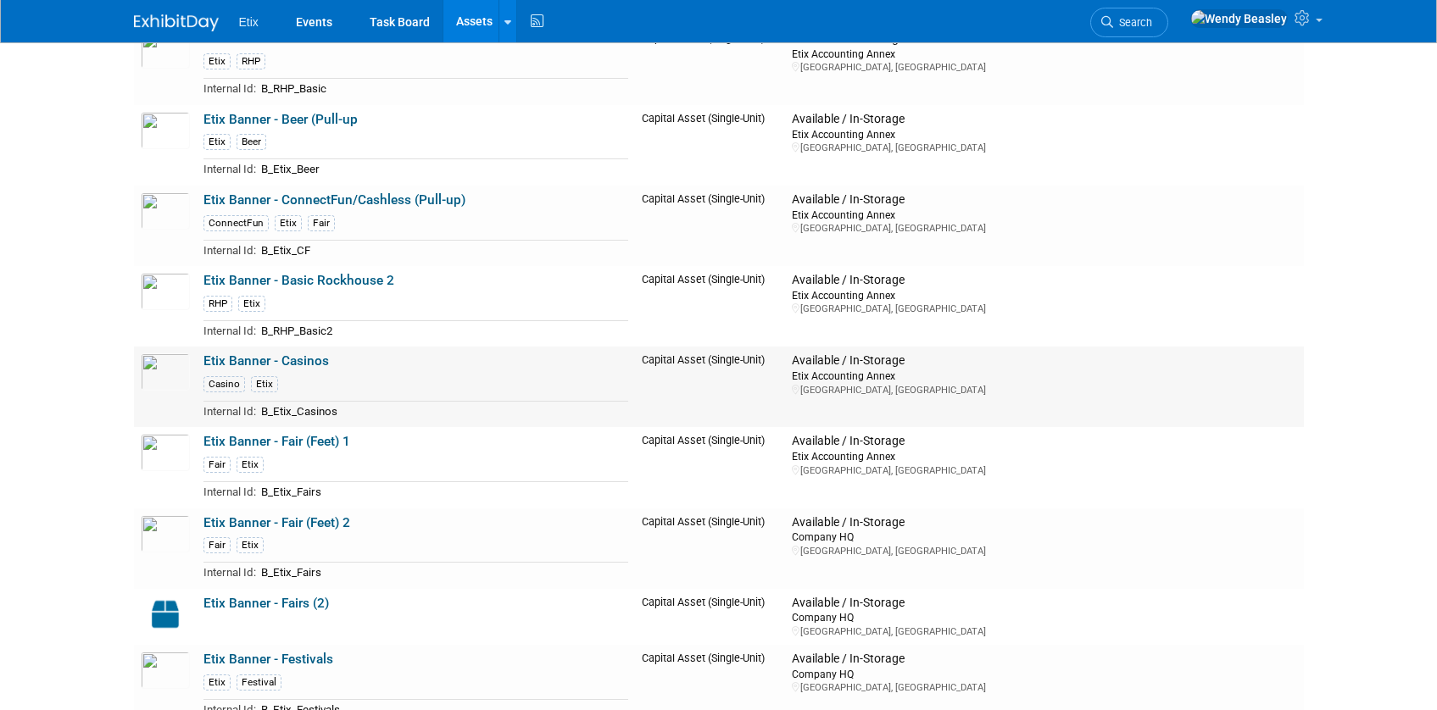
scroll to position [437, 0]
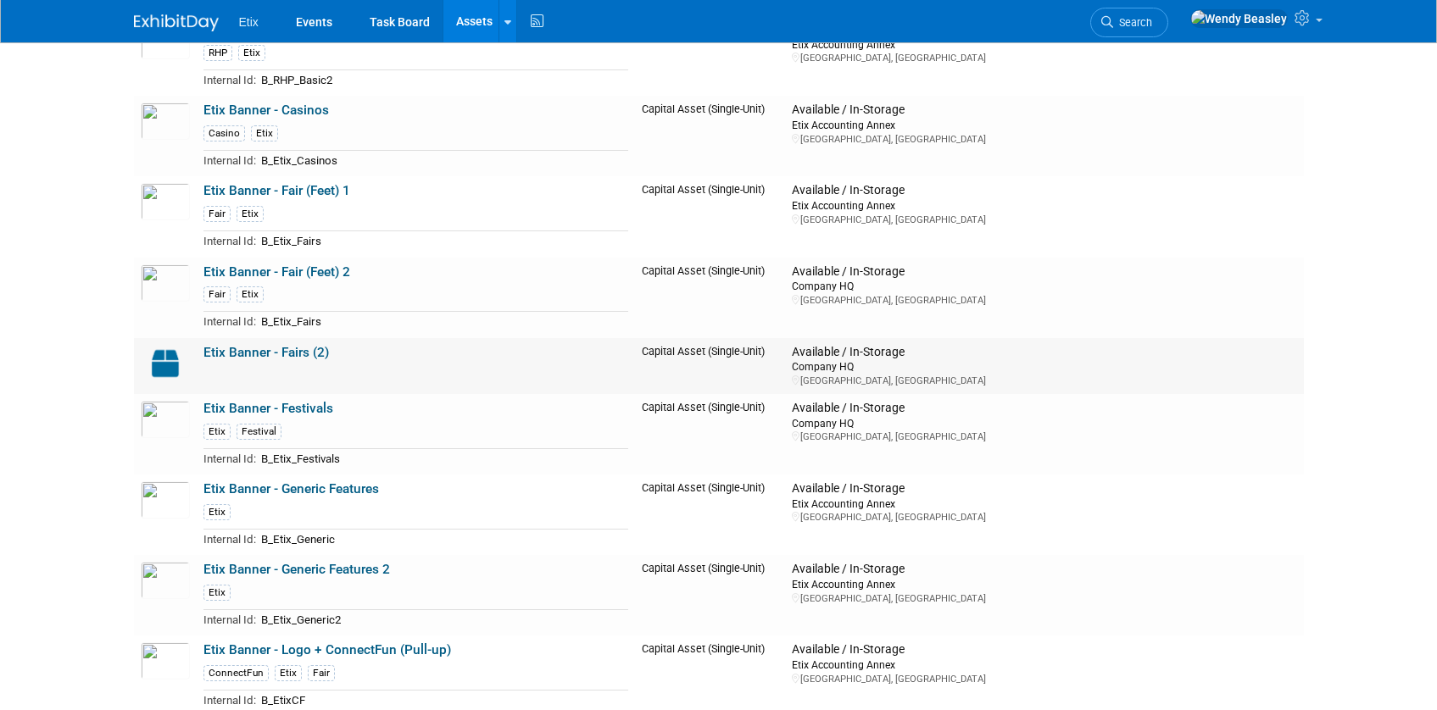
click at [296, 358] on link "Etix Banner - Fairs (2)" at bounding box center [265, 352] width 125 height 15
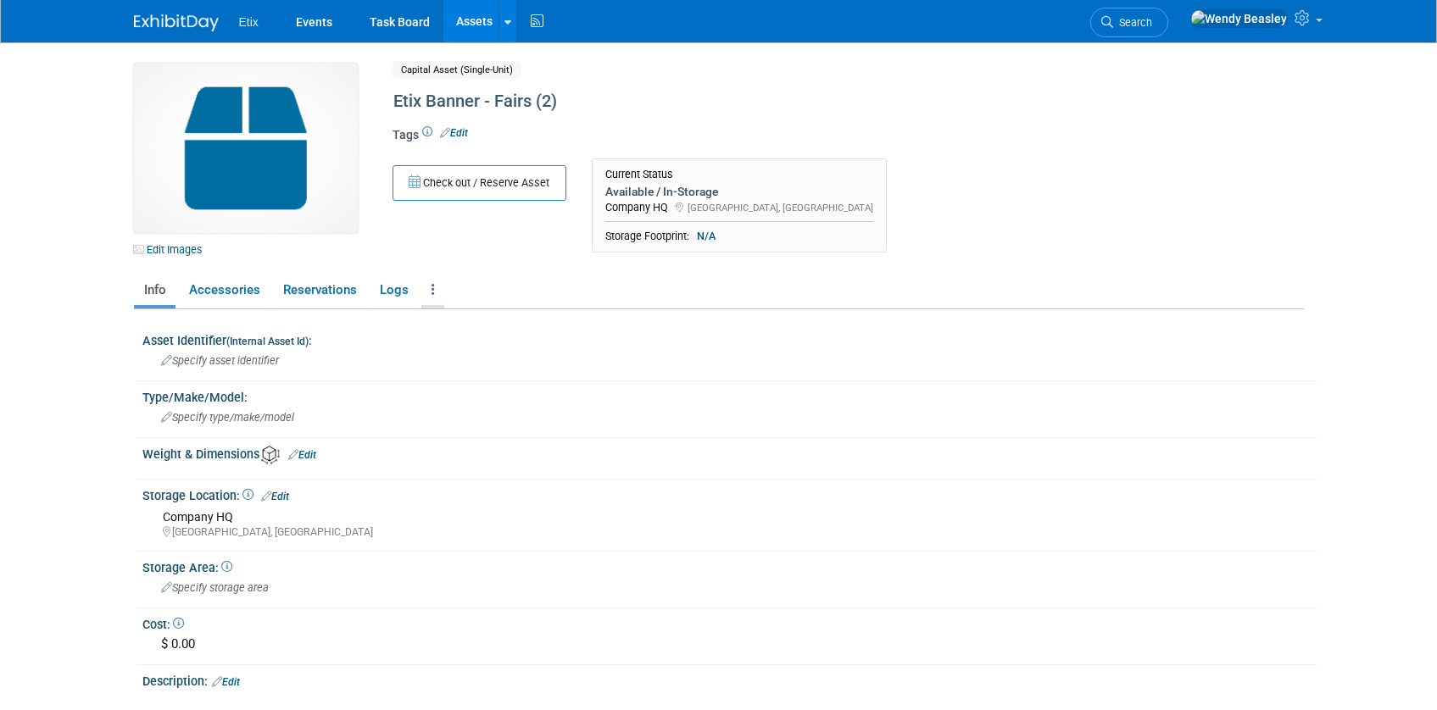
click at [434, 291] on link at bounding box center [432, 290] width 23 height 30
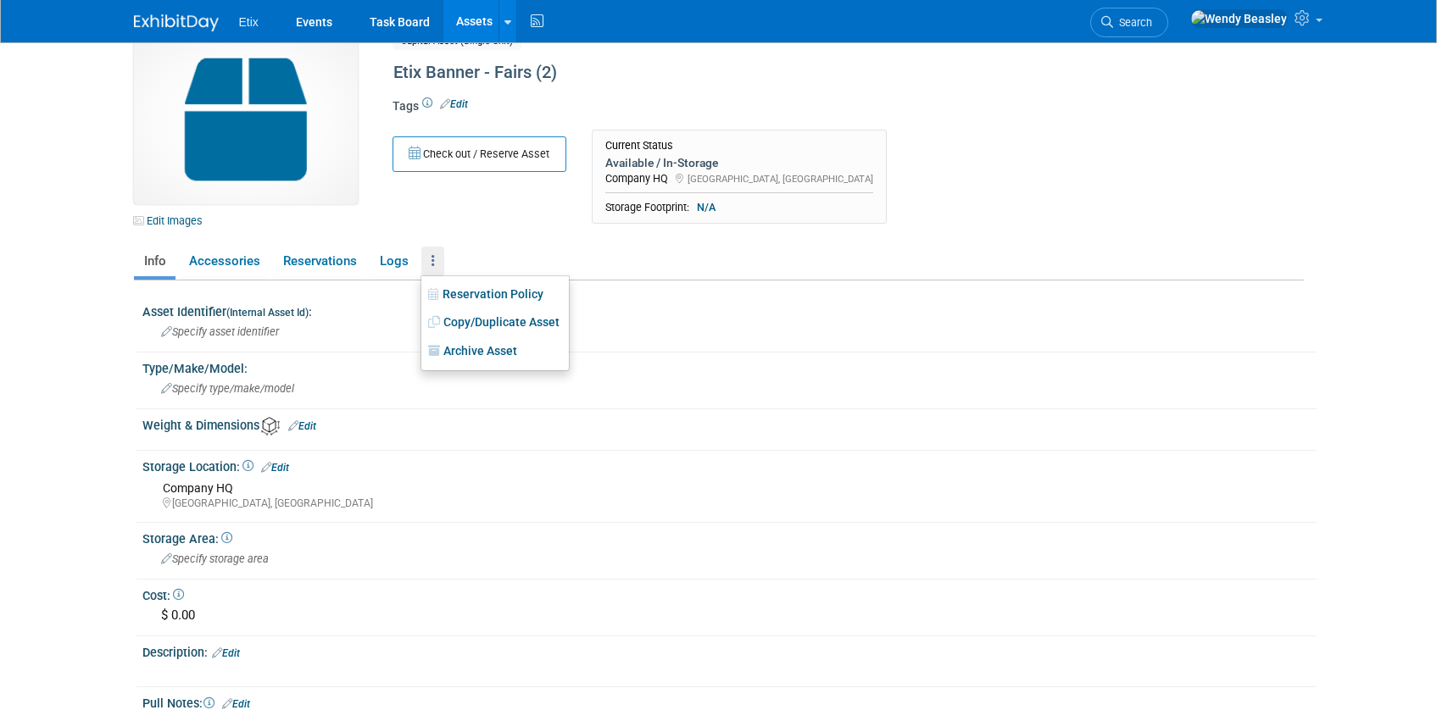
scroll to position [241, 0]
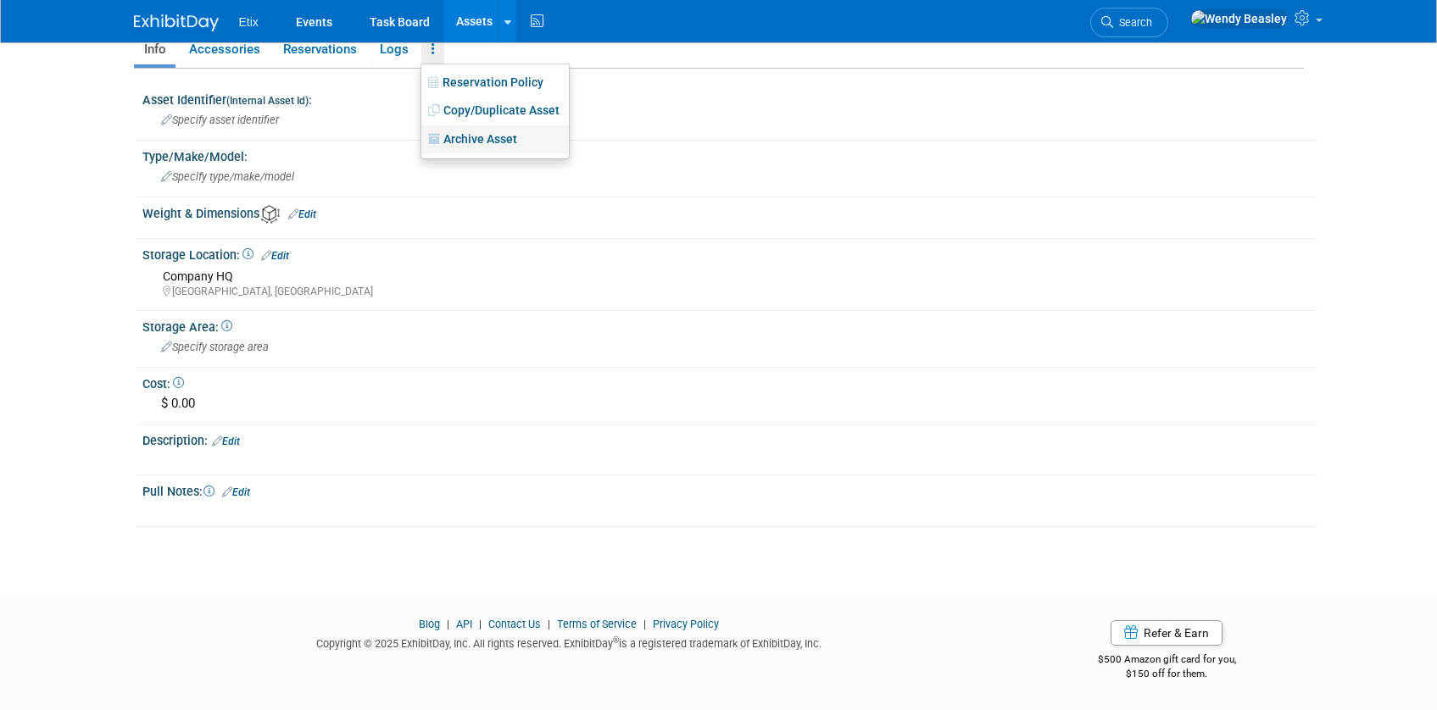
click at [504, 141] on link "Archive Asset" at bounding box center [494, 139] width 147 height 29
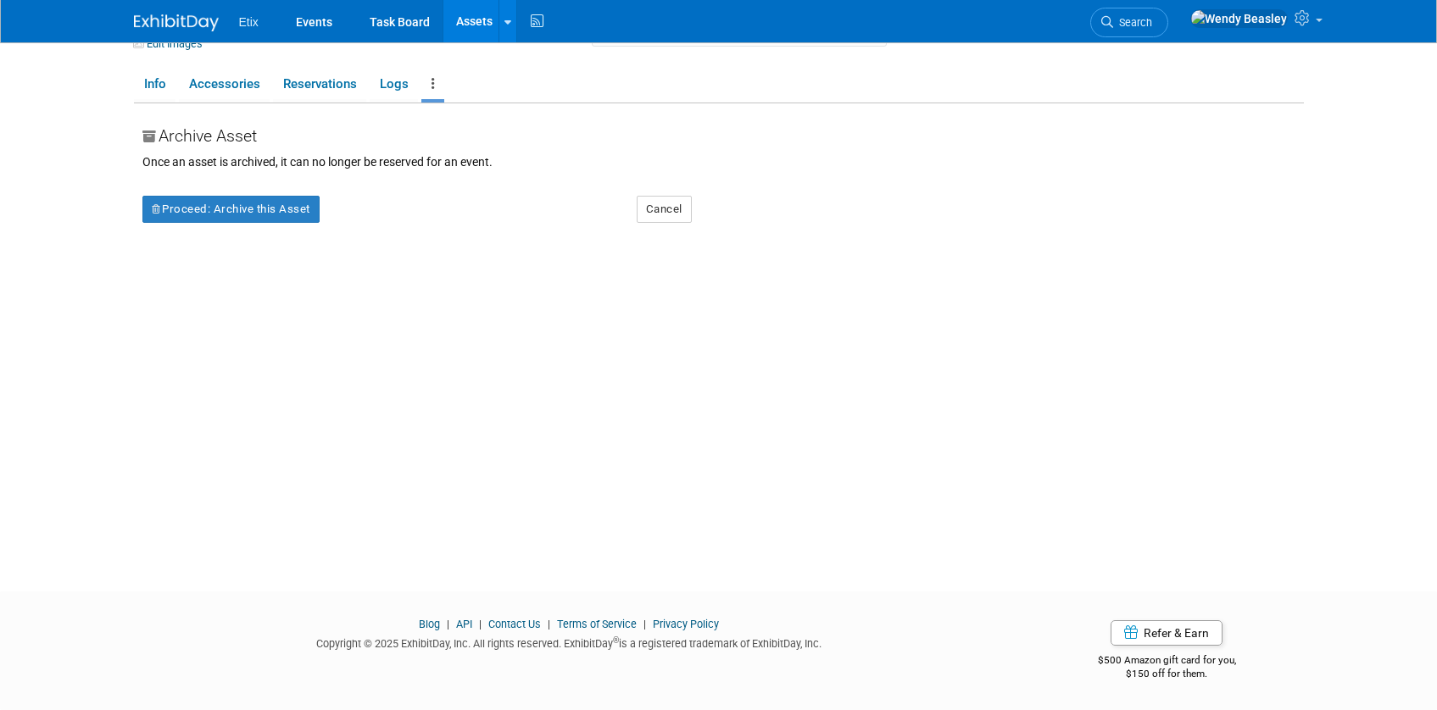
scroll to position [206, 0]
click at [286, 209] on button "Proceed: Archive this Asset" at bounding box center [230, 209] width 177 height 27
click at [370, 223] on icon at bounding box center [367, 221] width 12 height 11
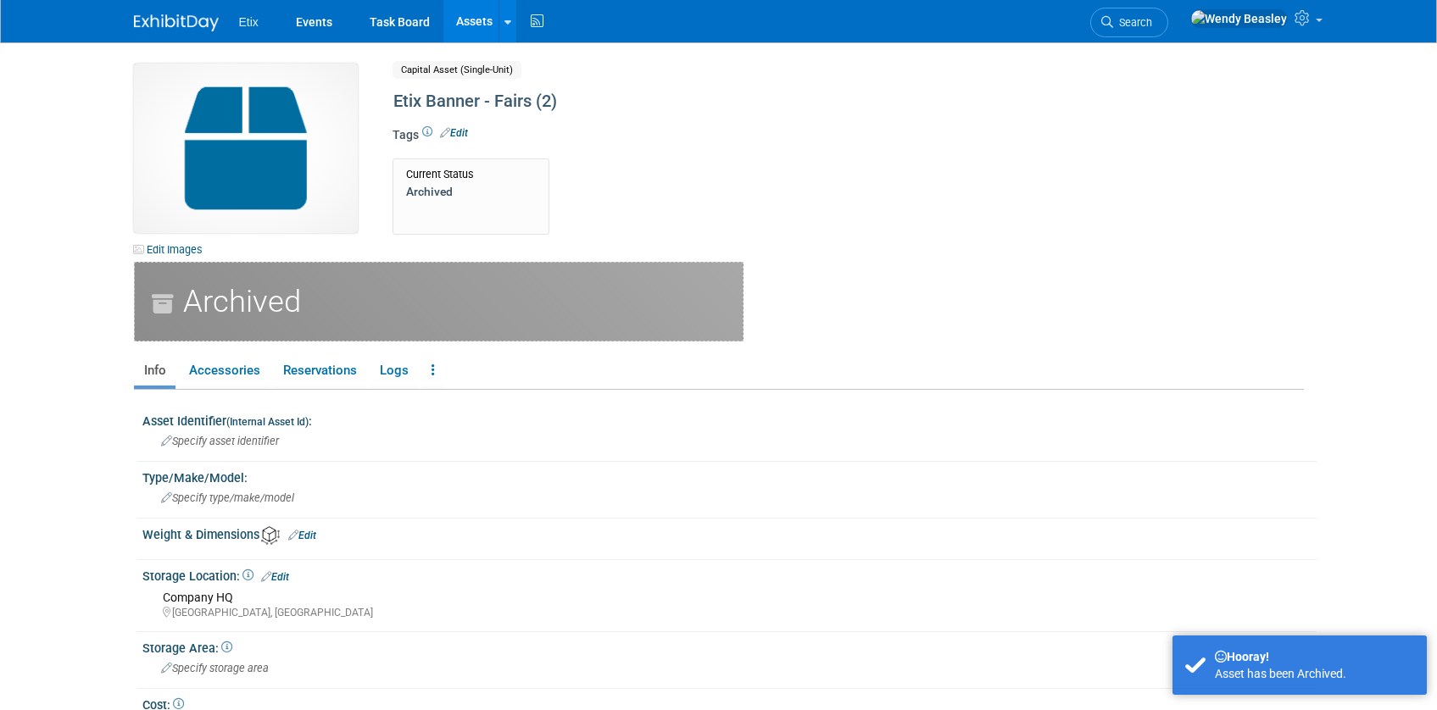
click at [480, 20] on link "Assets" at bounding box center [474, 21] width 62 height 42
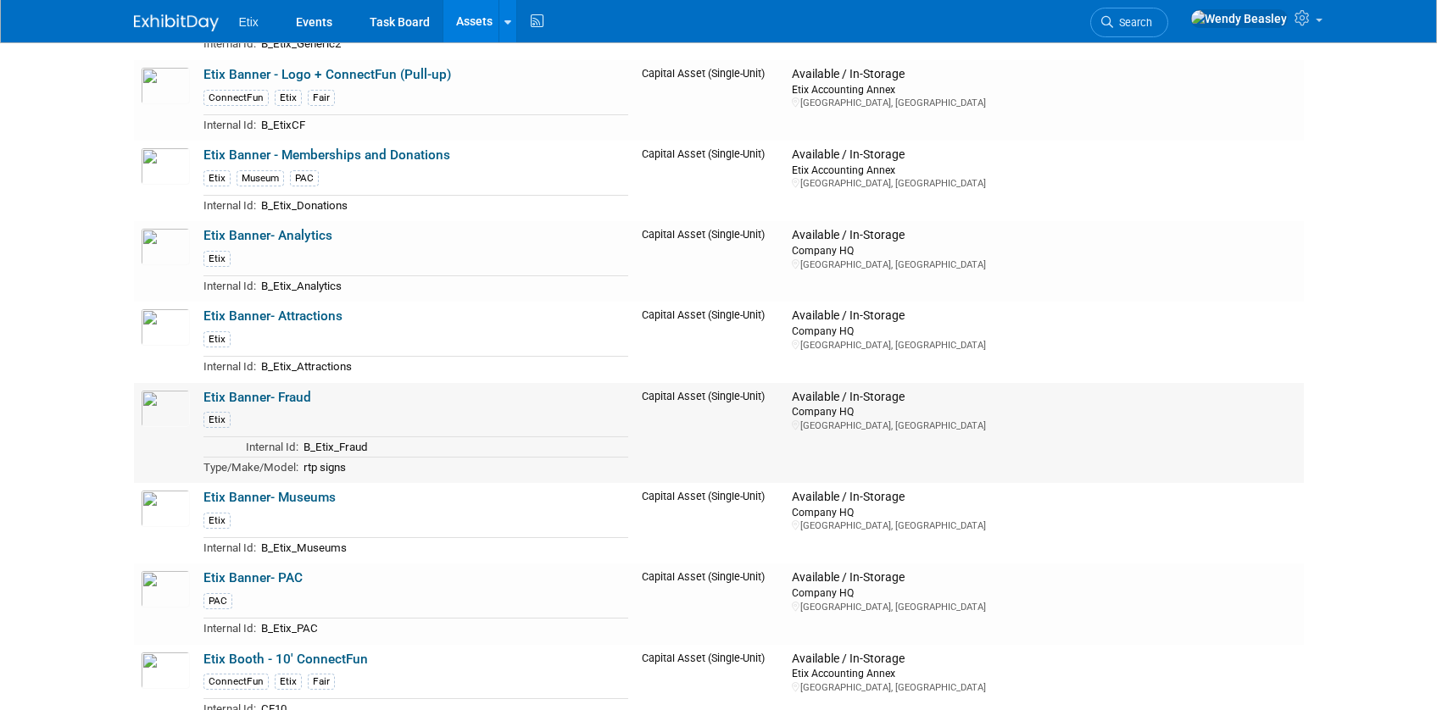
scroll to position [954, 0]
click at [359, 445] on td "B_Etix_Fraud" at bounding box center [463, 450] width 331 height 20
copy tbody "B_Etix_Fraud"
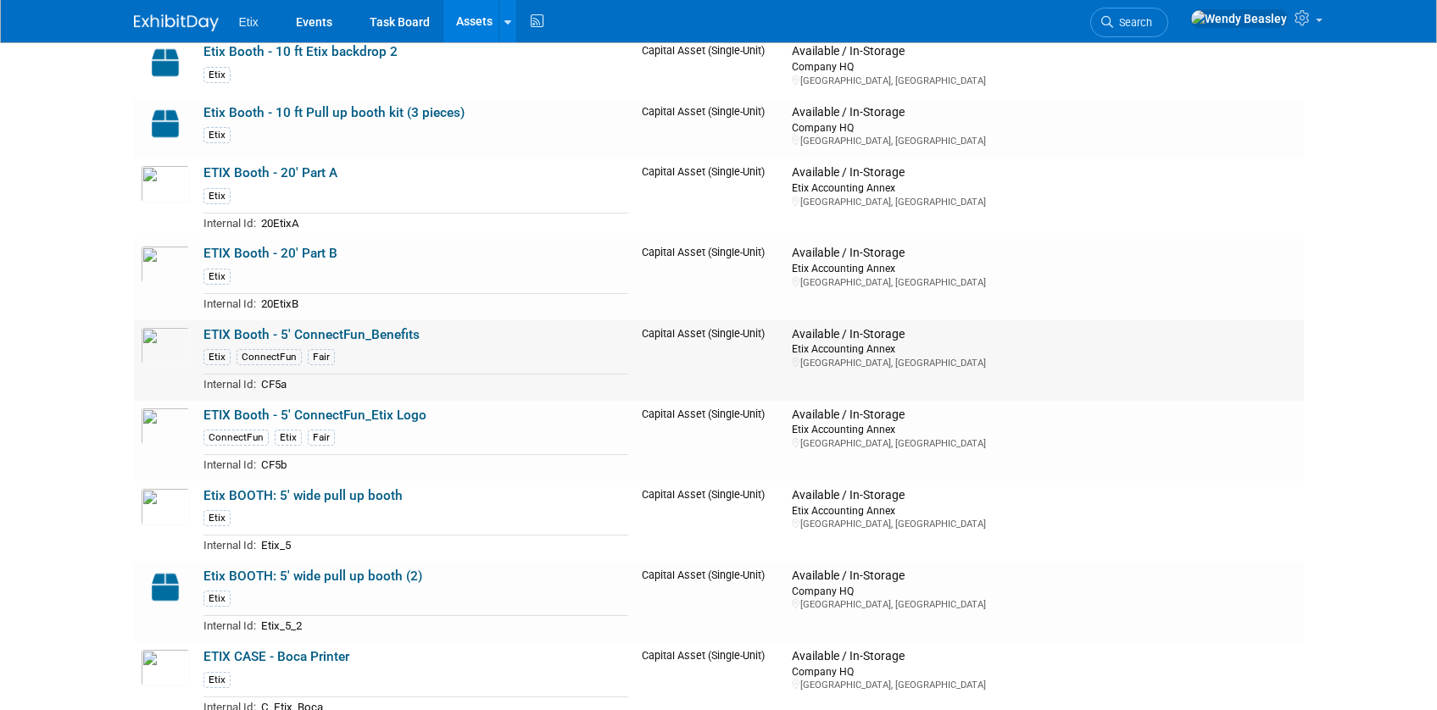
scroll to position [1859, 0]
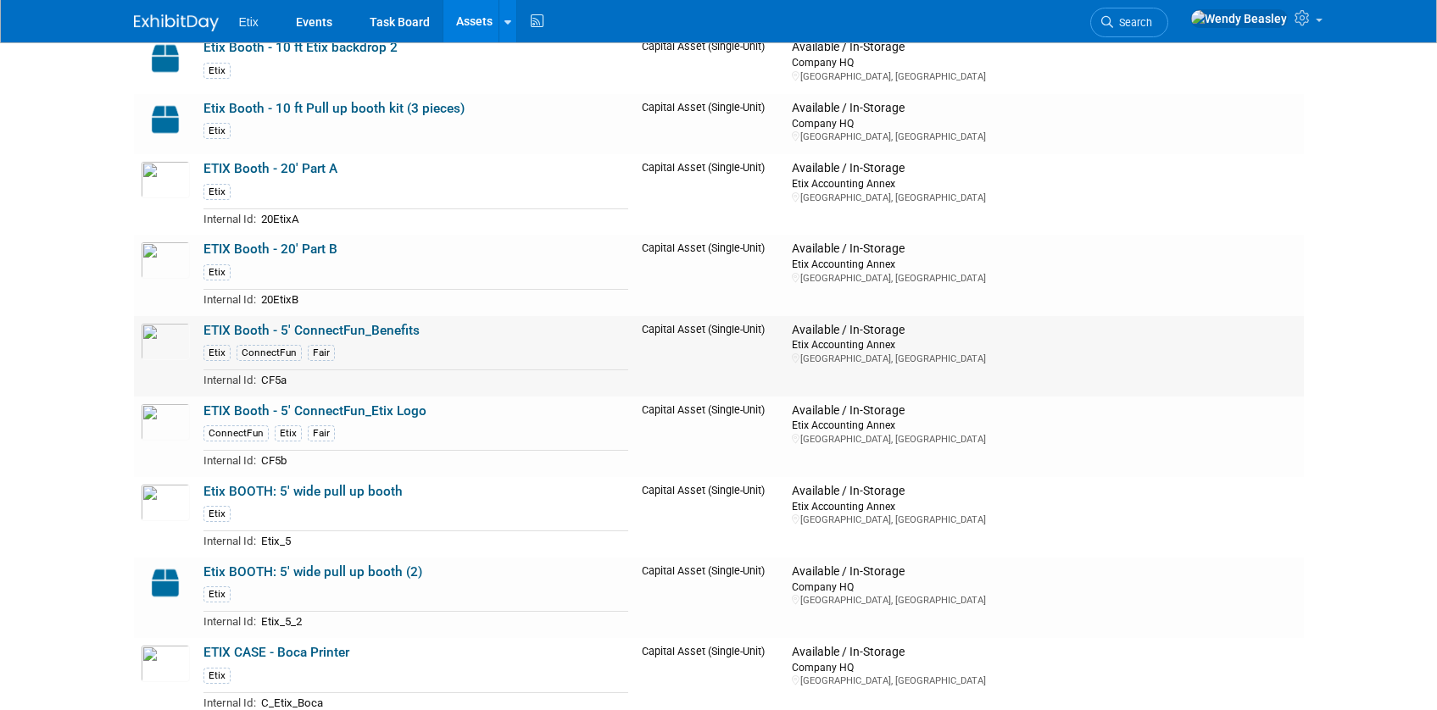
click at [294, 326] on link "ETIX Booth - 5' ConnectFun_Benefits" at bounding box center [311, 330] width 216 height 15
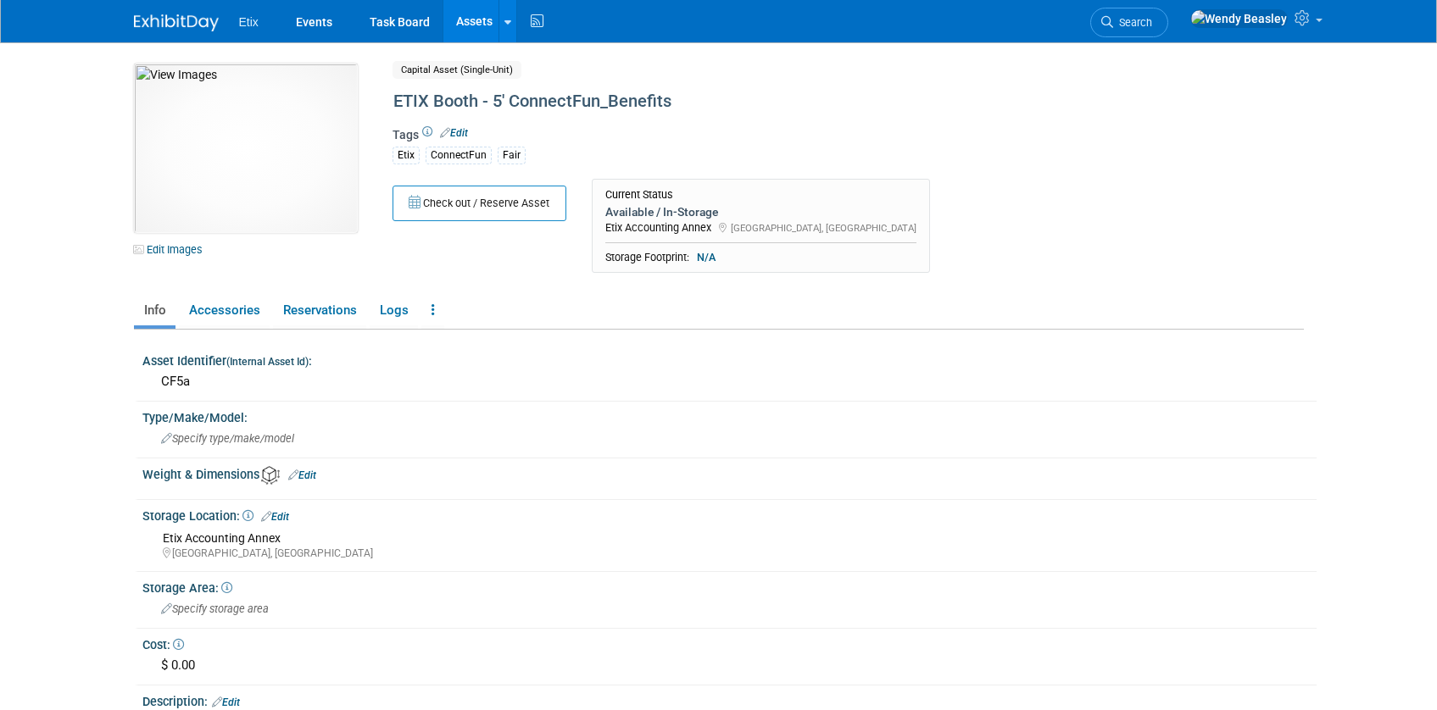
drag, startPoint x: 295, startPoint y: 513, endPoint x: 285, endPoint y: 516, distance: 10.7
click at [295, 512] on div "Storage Location: Edit" at bounding box center [729, 515] width 1174 height 22
click at [287, 515] on link "Edit" at bounding box center [275, 517] width 28 height 12
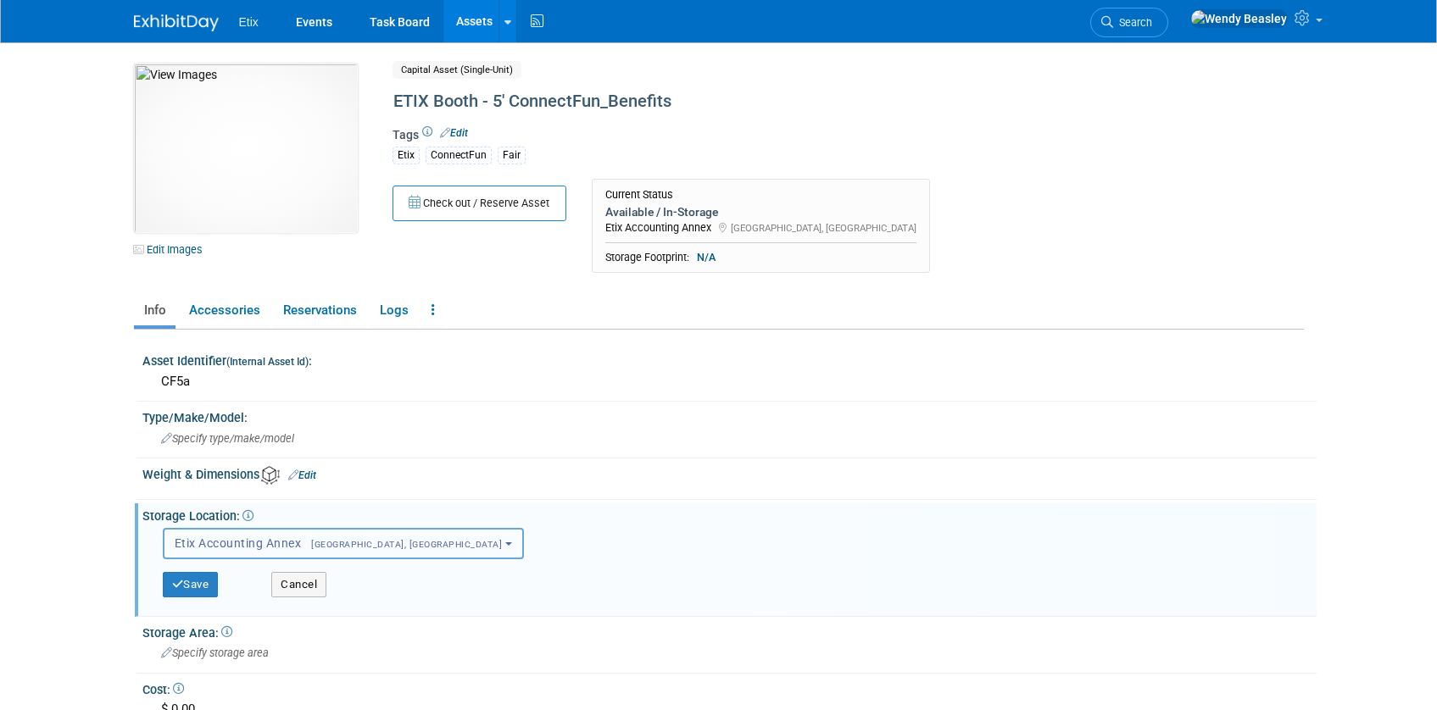
click at [303, 546] on span "[GEOGRAPHIC_DATA], [GEOGRAPHIC_DATA]" at bounding box center [401, 544] width 201 height 11
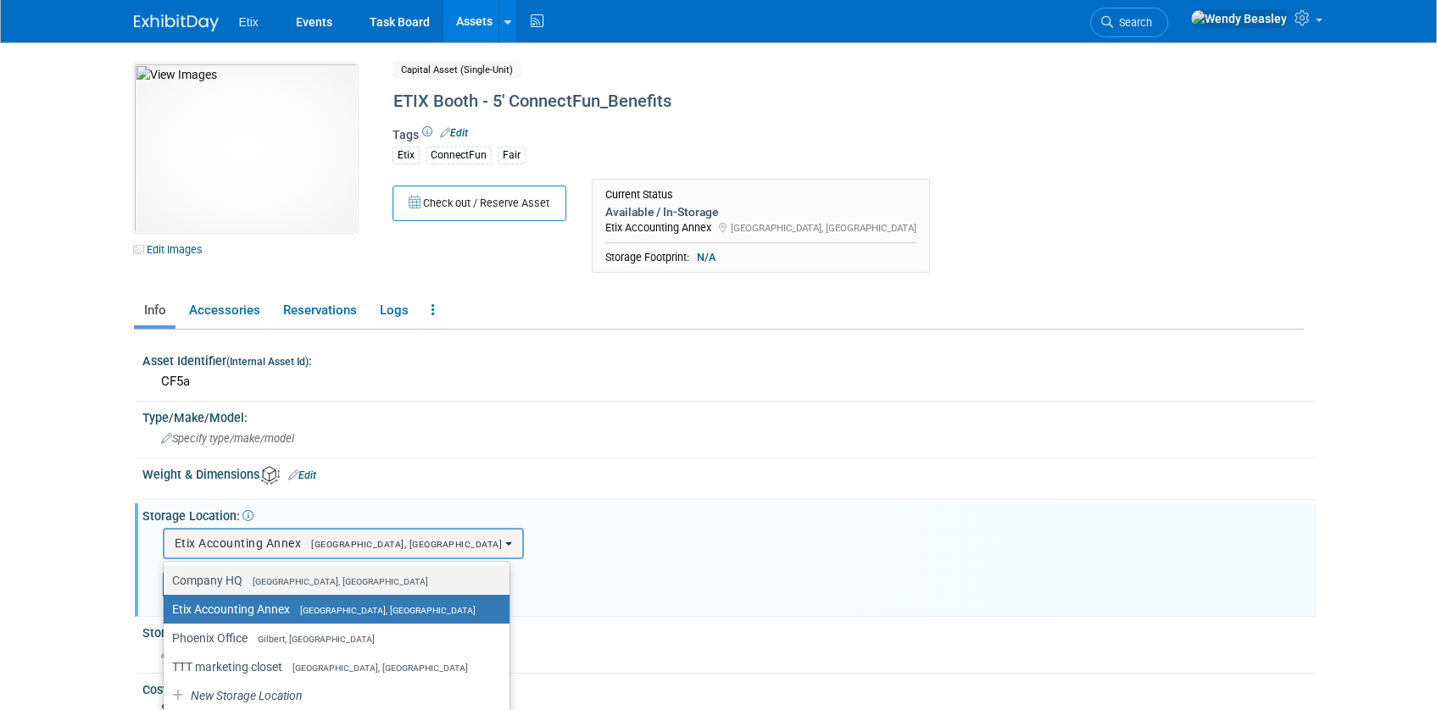
click at [304, 578] on span "[GEOGRAPHIC_DATA], [GEOGRAPHIC_DATA]" at bounding box center [335, 581] width 186 height 11
click at [166, 578] on input "Company HQ Morrisville, NC" at bounding box center [160, 581] width 11 height 11
select select "11222550"
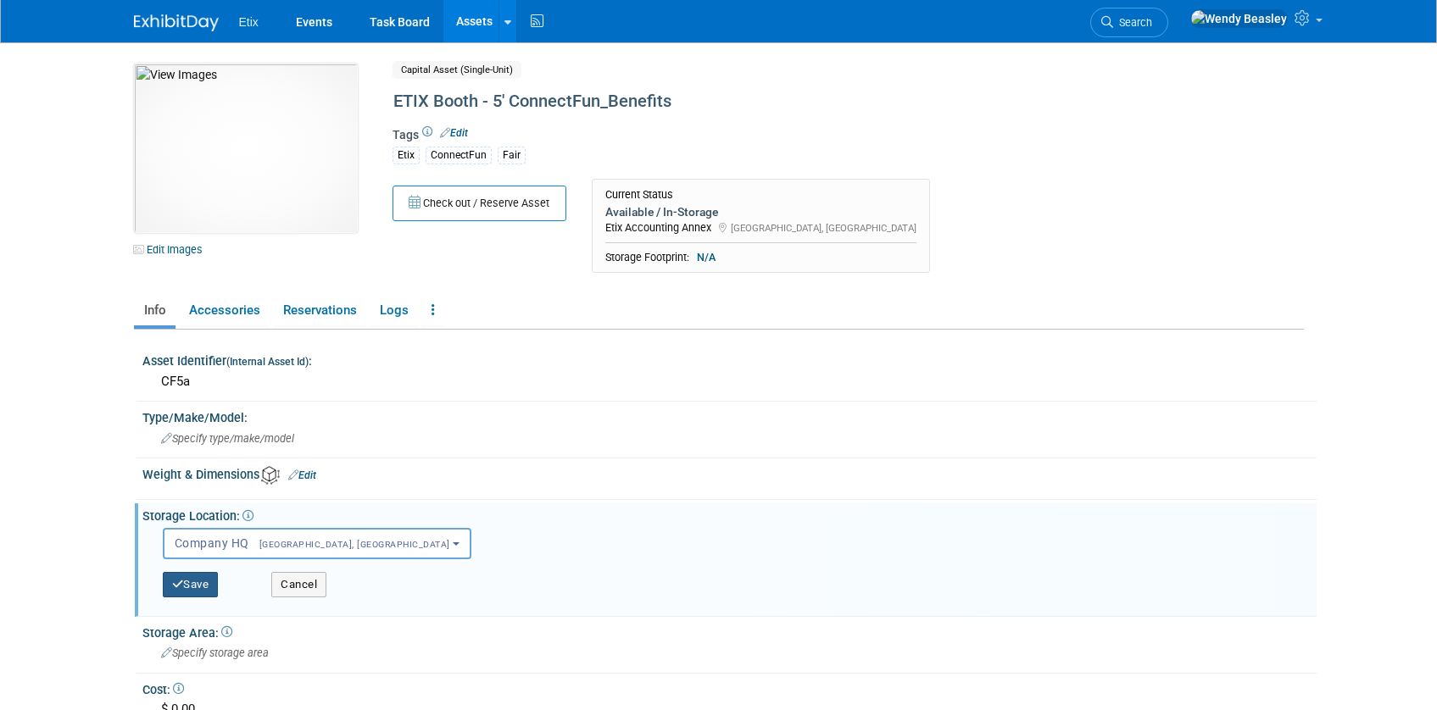
click at [204, 585] on button "Save" at bounding box center [191, 584] width 56 height 25
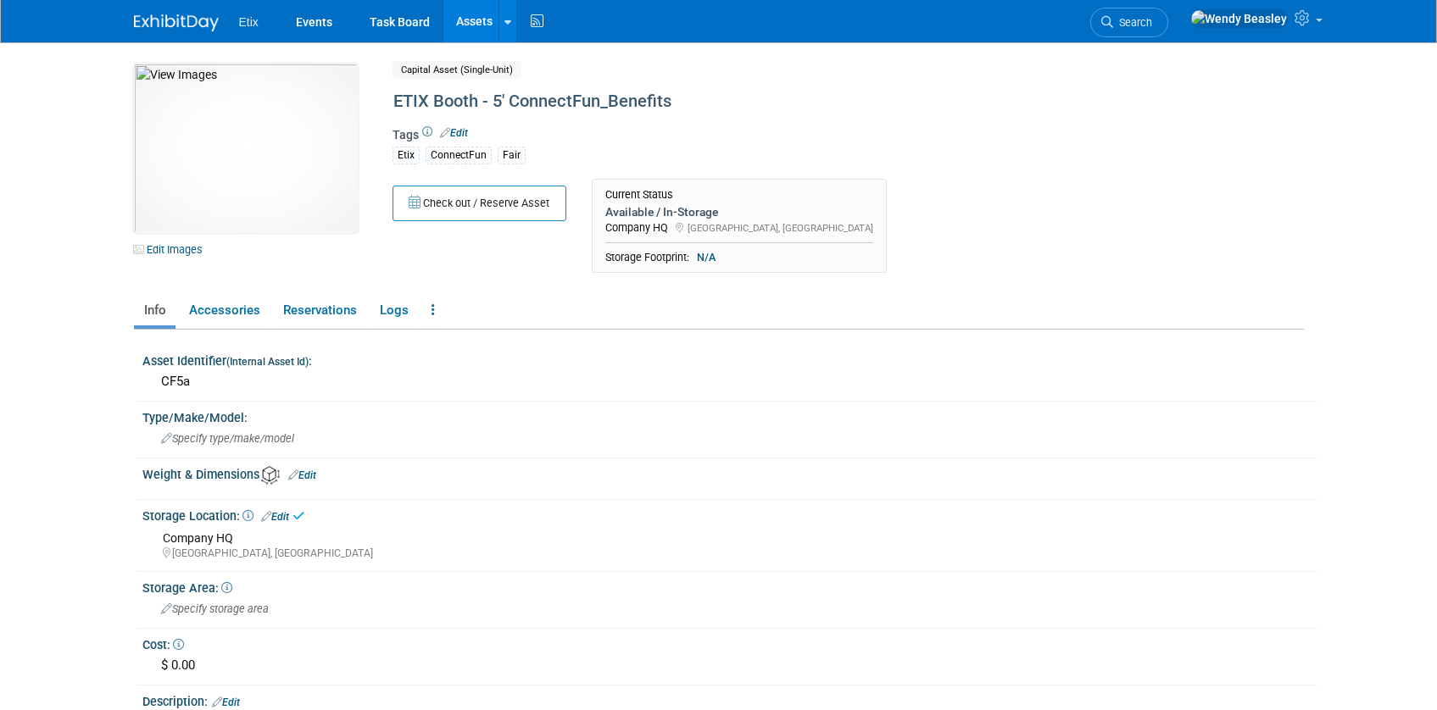
click at [476, 19] on link "Assets" at bounding box center [474, 21] width 62 height 42
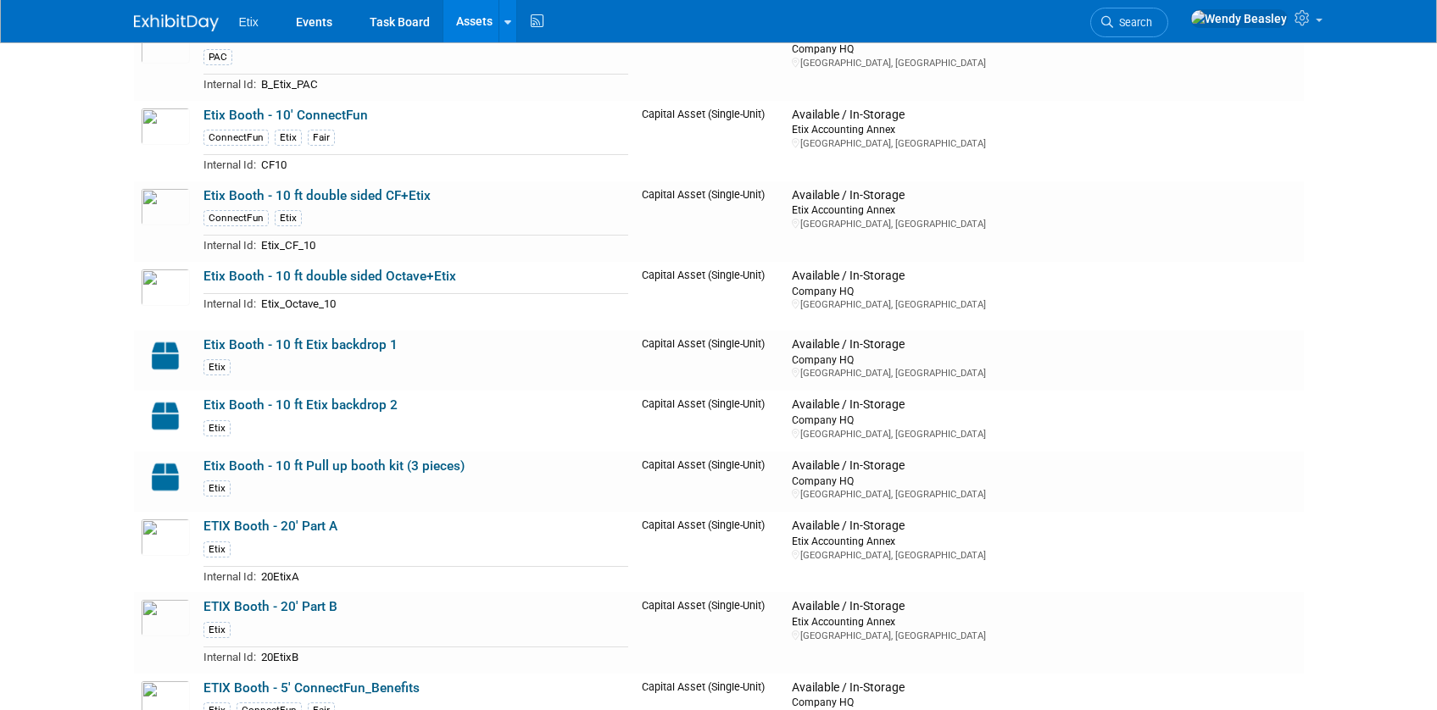
scroll to position [1475, 0]
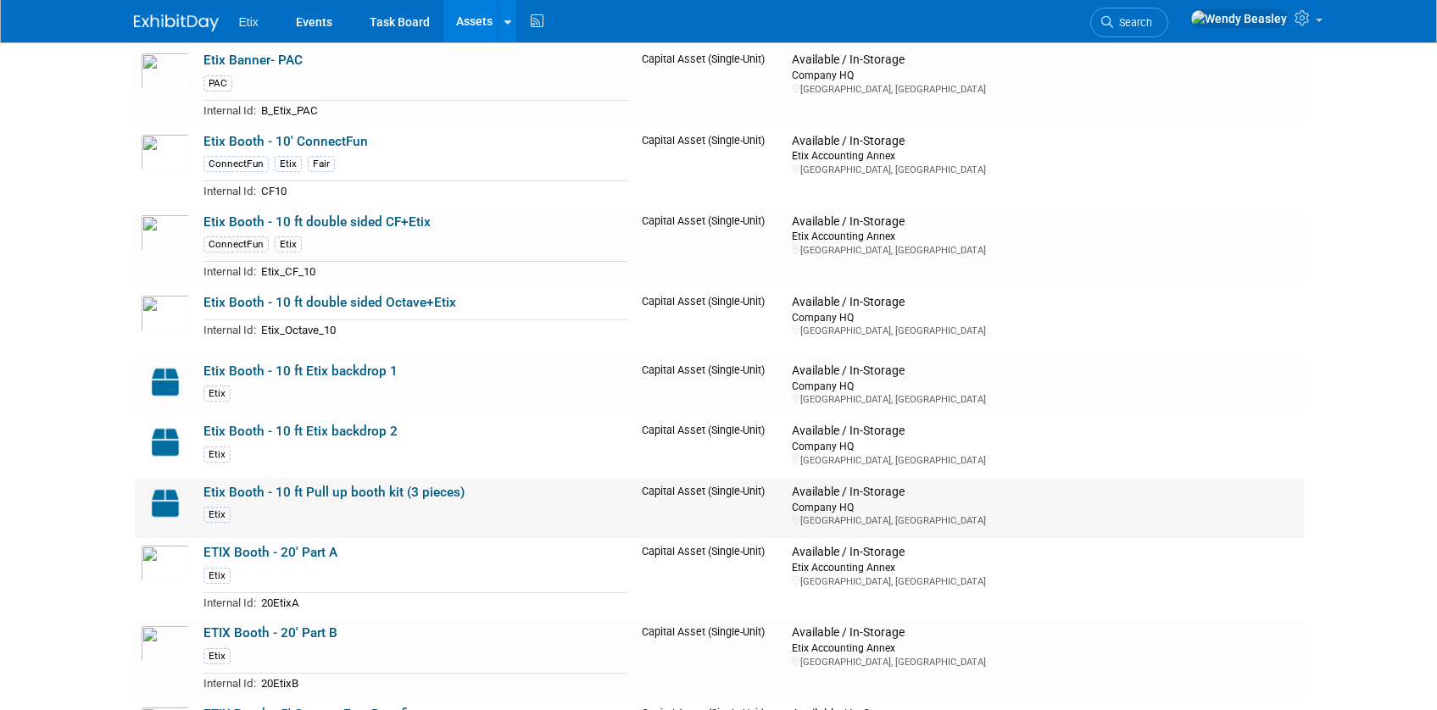
click at [292, 494] on link "Etix Booth - 10 ft Pull up booth kit (3 pieces)" at bounding box center [333, 492] width 261 height 15
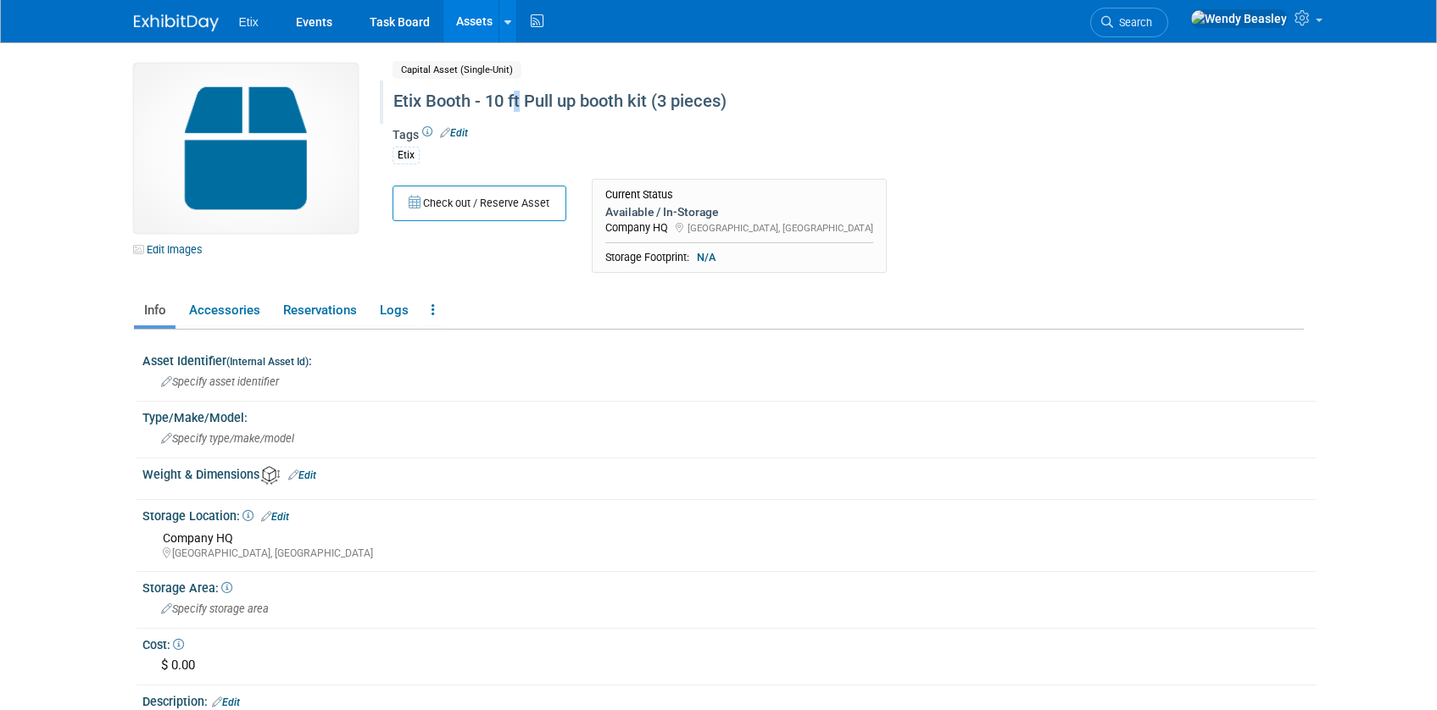
click at [522, 99] on div "Etix Booth - 10 ft Pull up booth kit (3 pieces)" at bounding box center [775, 101] width 776 height 31
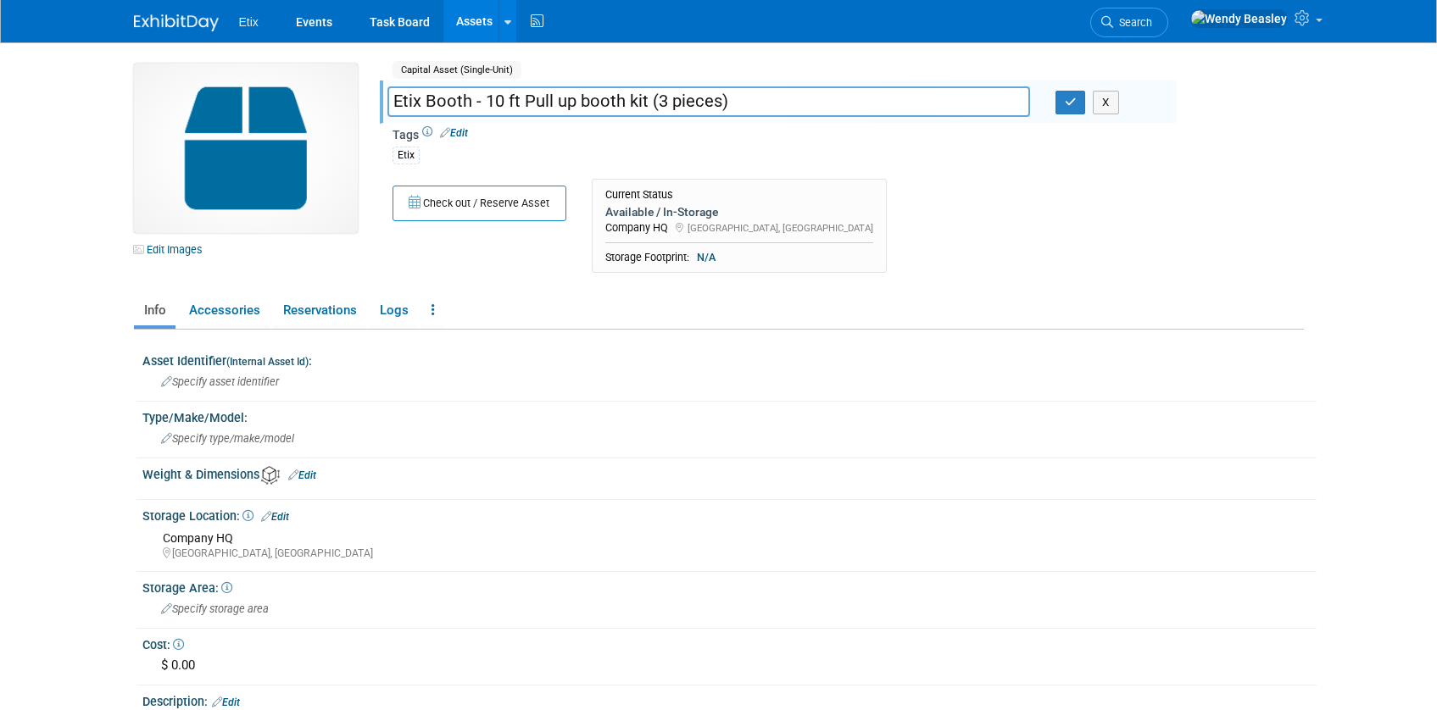
click at [624, 103] on input "Etix Booth - 10 ft Pull up booth kit (3 pieces)" at bounding box center [708, 101] width 643 height 30
drag, startPoint x: 486, startPoint y: 101, endPoint x: 960, endPoint y: 147, distance: 476.1
click at [960, 150] on div "Capital Asset (Single-Unit) Shared Etix Booth - 10 ft Pull up booth kit (3 piec…" at bounding box center [777, 173] width 771 height 219
click at [804, 103] on input "Etix Booth - 5-foot pull up (Color Block) 1" at bounding box center [708, 101] width 643 height 30
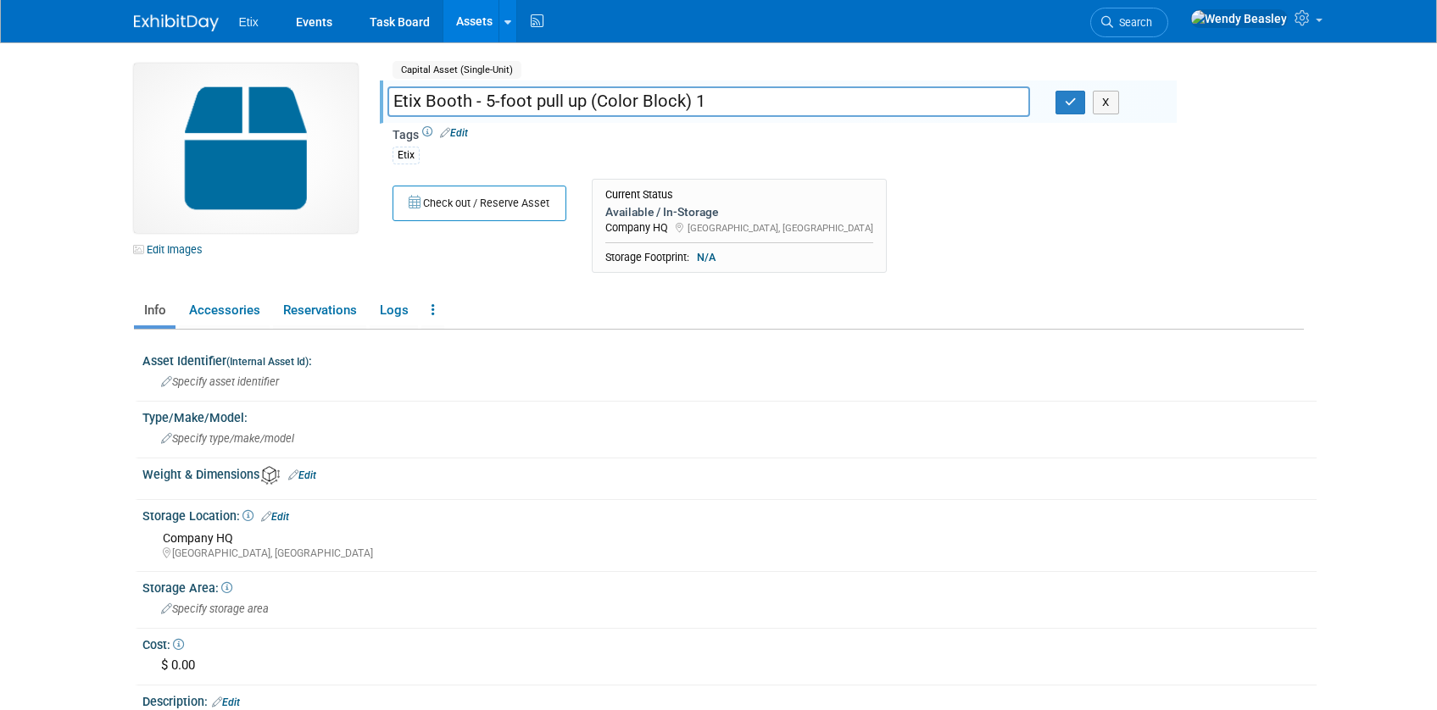
click at [804, 103] on input "Etix Booth - 5-foot pull up (Color Block) 1" at bounding box center [708, 101] width 643 height 30
type input "Etix Booth - 5-foot pull up (Color Block) 1"
click at [1077, 112] on button "button" at bounding box center [1070, 103] width 31 height 24
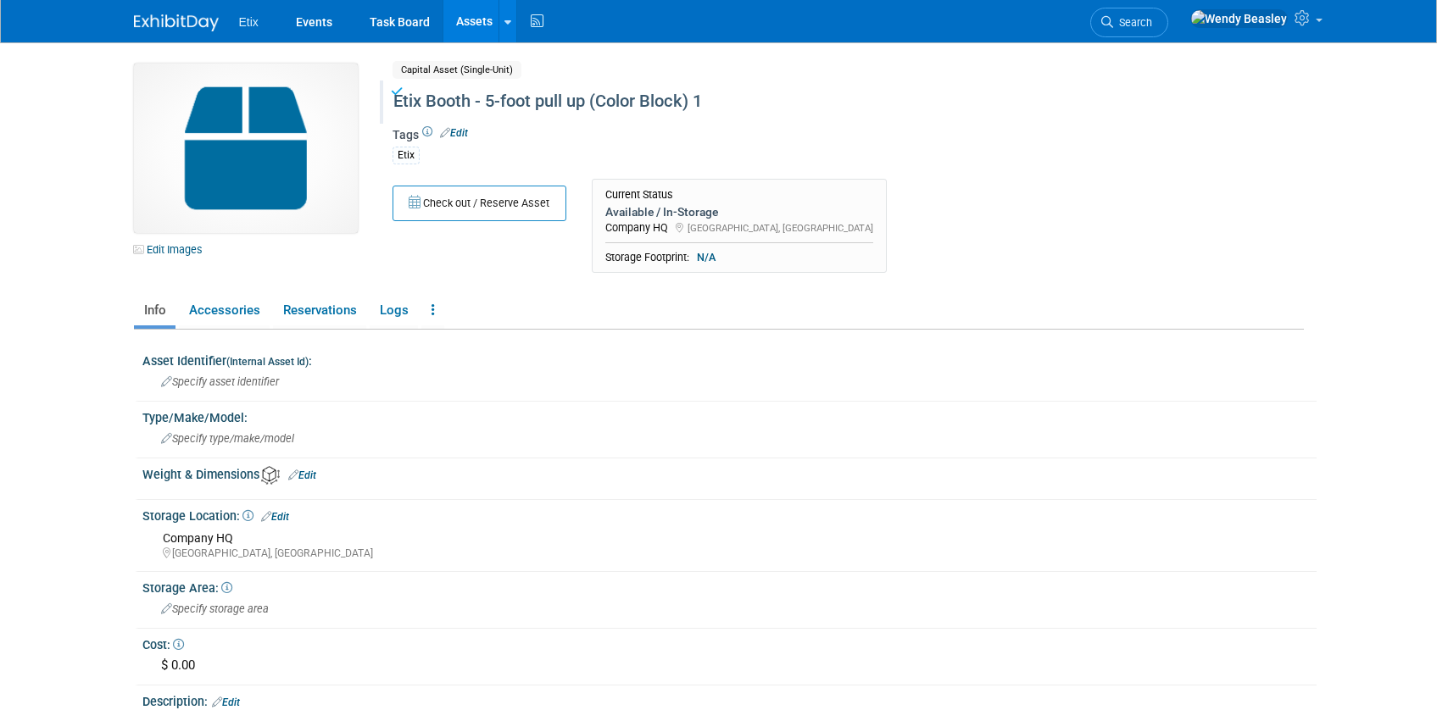
click at [475, 22] on link "Assets" at bounding box center [474, 21] width 62 height 42
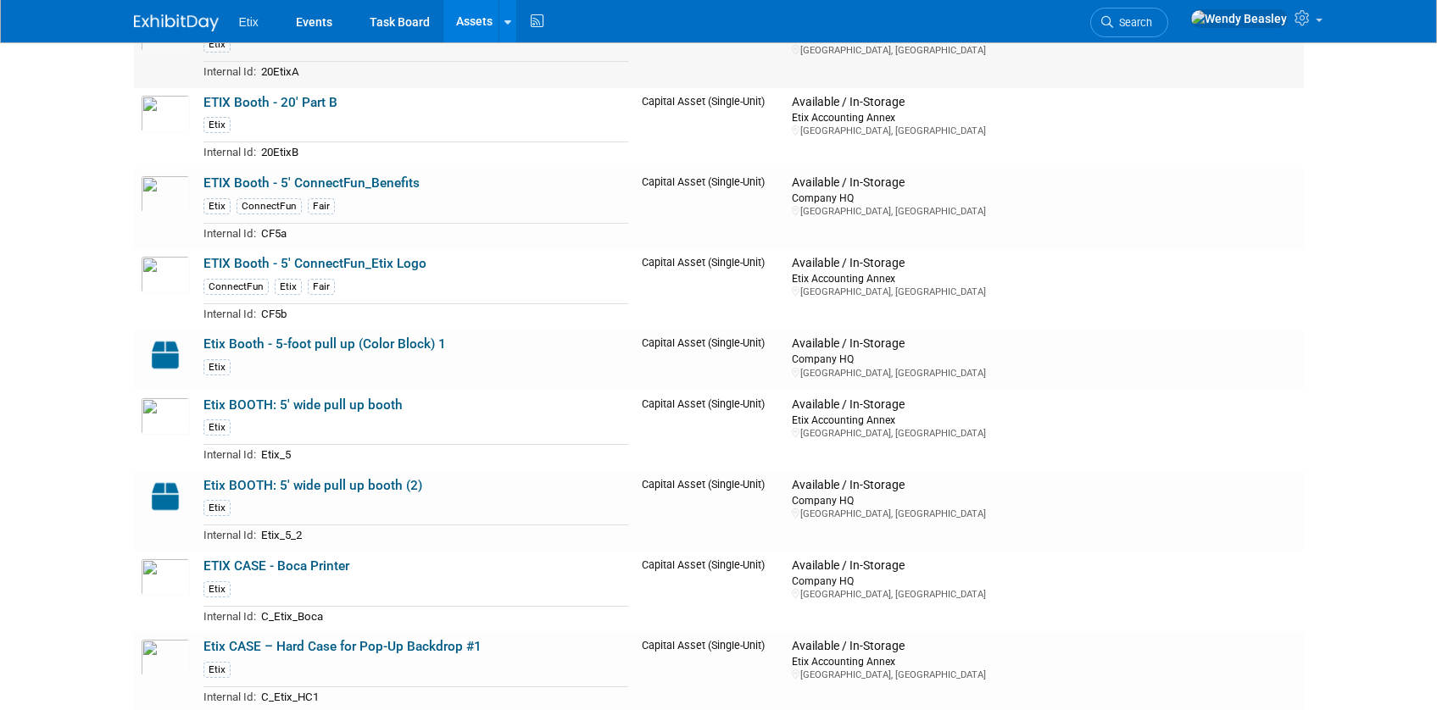
scroll to position [1956, 0]
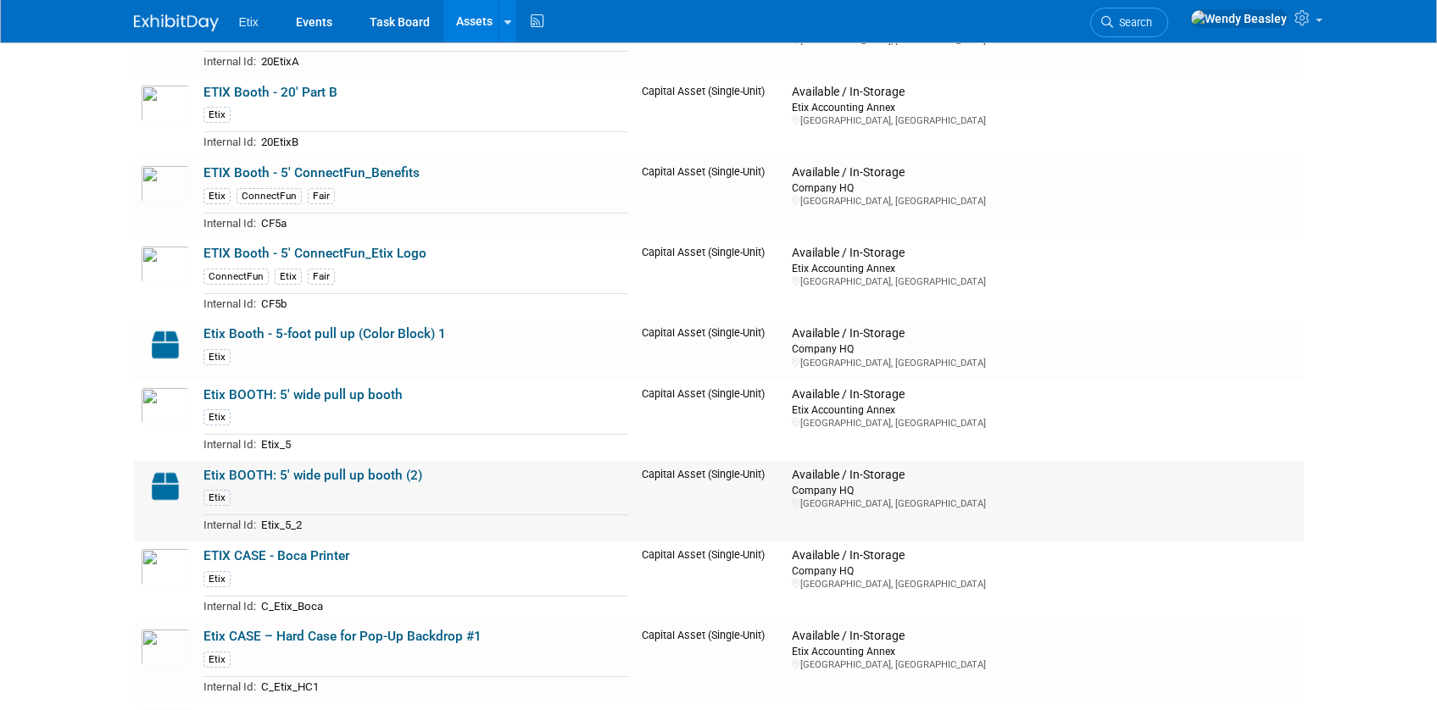
click at [297, 471] on link "Etix BOOTH: 5' wide pull up booth (2)" at bounding box center [312, 475] width 219 height 15
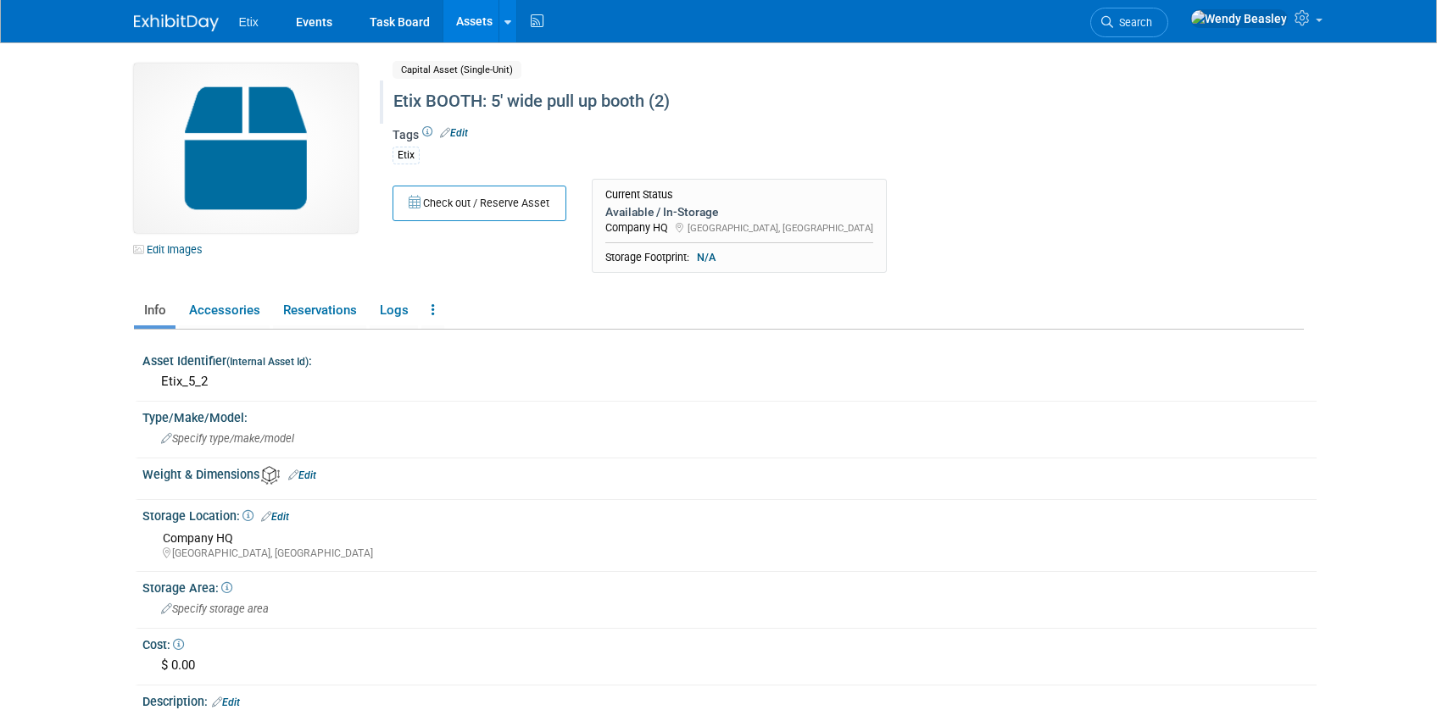
click at [539, 102] on div "Etix BOOTH: 5' wide pull up booth (2)" at bounding box center [775, 101] width 776 height 31
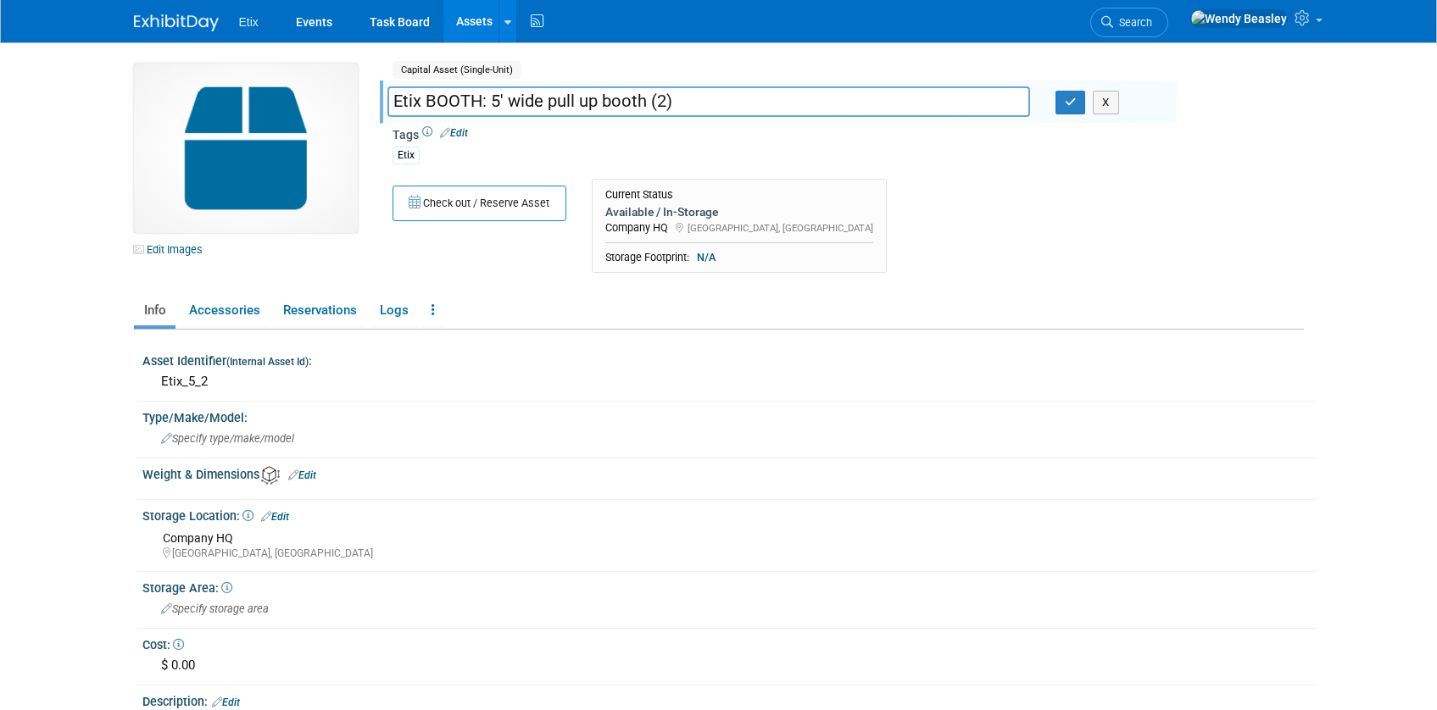
click at [498, 96] on input "Etix BOOTH: 5' wide pull up booth (2)" at bounding box center [708, 101] width 643 height 30
drag, startPoint x: 686, startPoint y: 103, endPoint x: 702, endPoint y: 106, distance: 16.5
click at [702, 106] on input "Etix Booth - 5-foot pull up (Color Block) 1" at bounding box center [708, 101] width 643 height 30
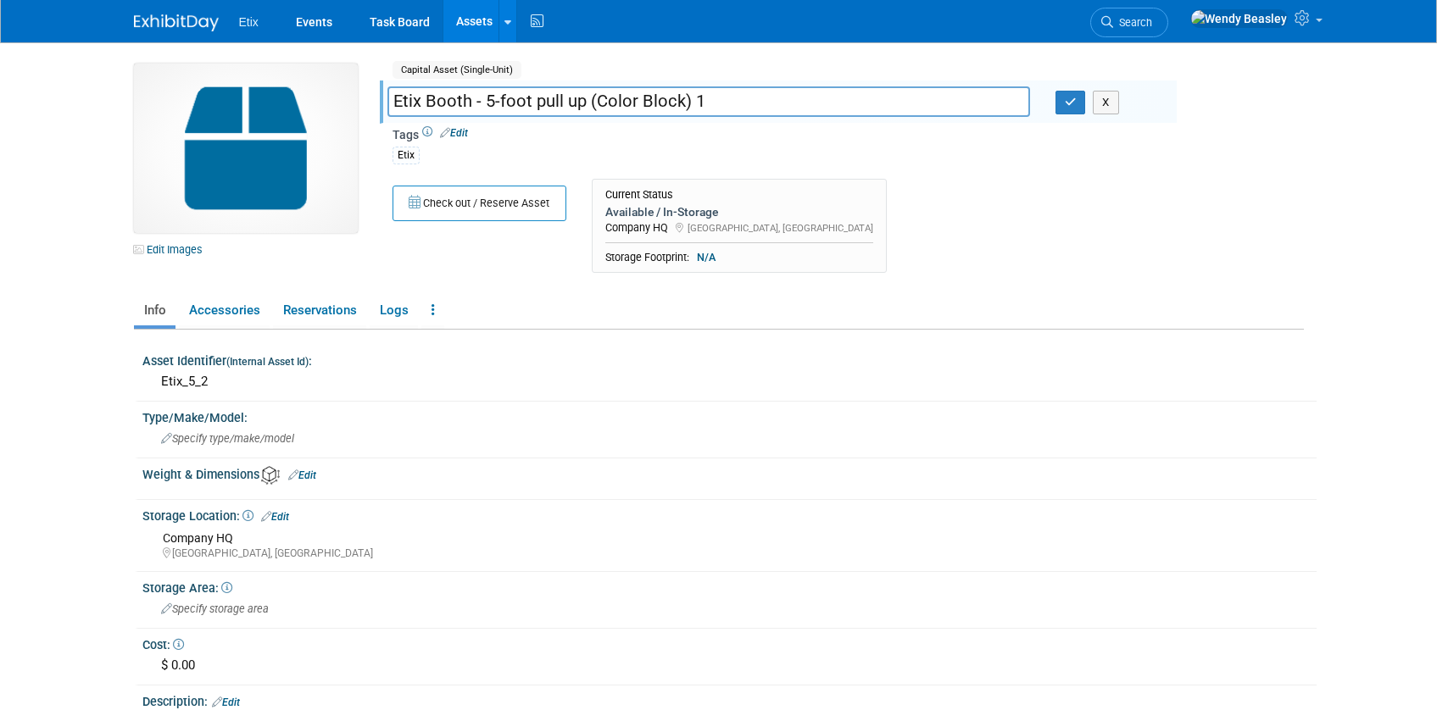
click at [696, 97] on input "Etix Booth - 5-foot pull up (Color Block) 1" at bounding box center [708, 101] width 643 height 30
click at [699, 105] on input "Etix Booth - 5-foot pull up (Color Block) 1" at bounding box center [708, 101] width 643 height 30
type input "Etix Booth - 5-foot pull up (Color Block) 2"
click at [1073, 106] on icon "button" at bounding box center [1071, 102] width 12 height 11
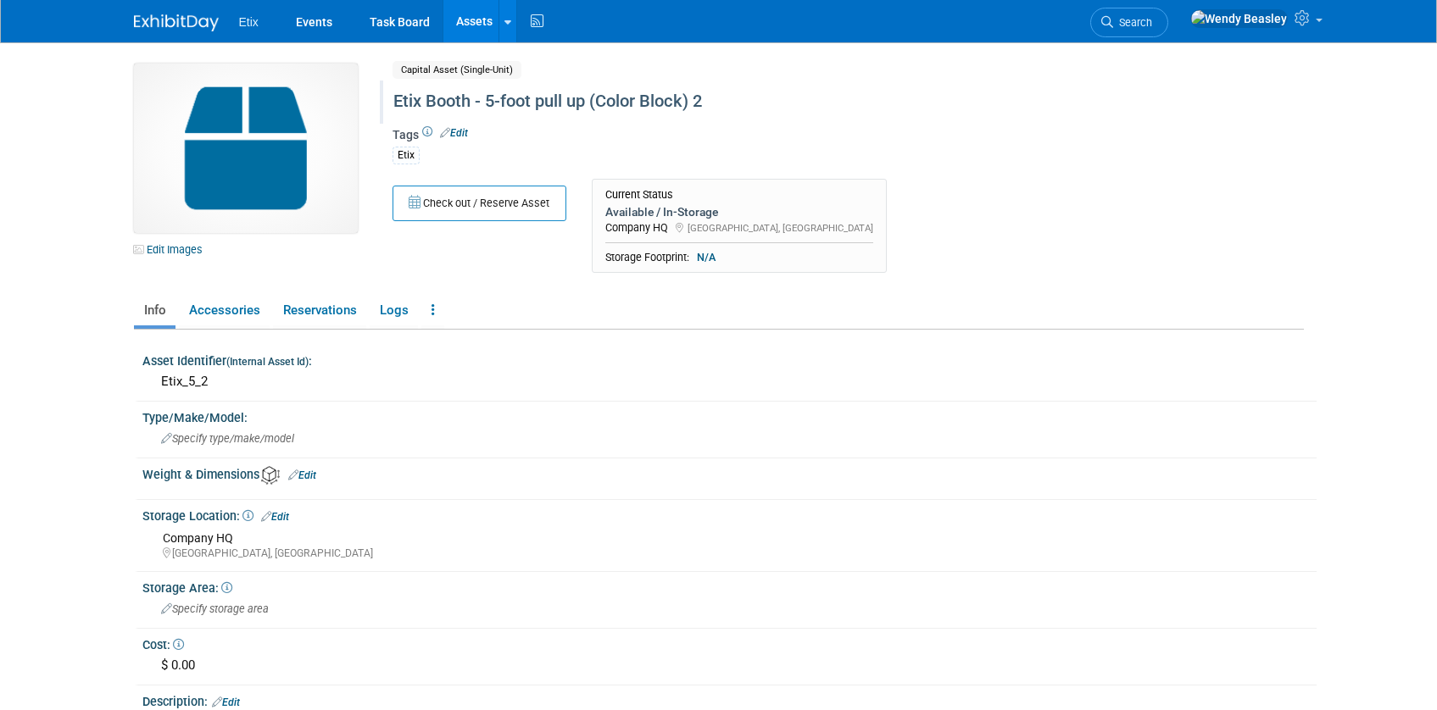
click at [476, 20] on link "Assets" at bounding box center [474, 21] width 62 height 42
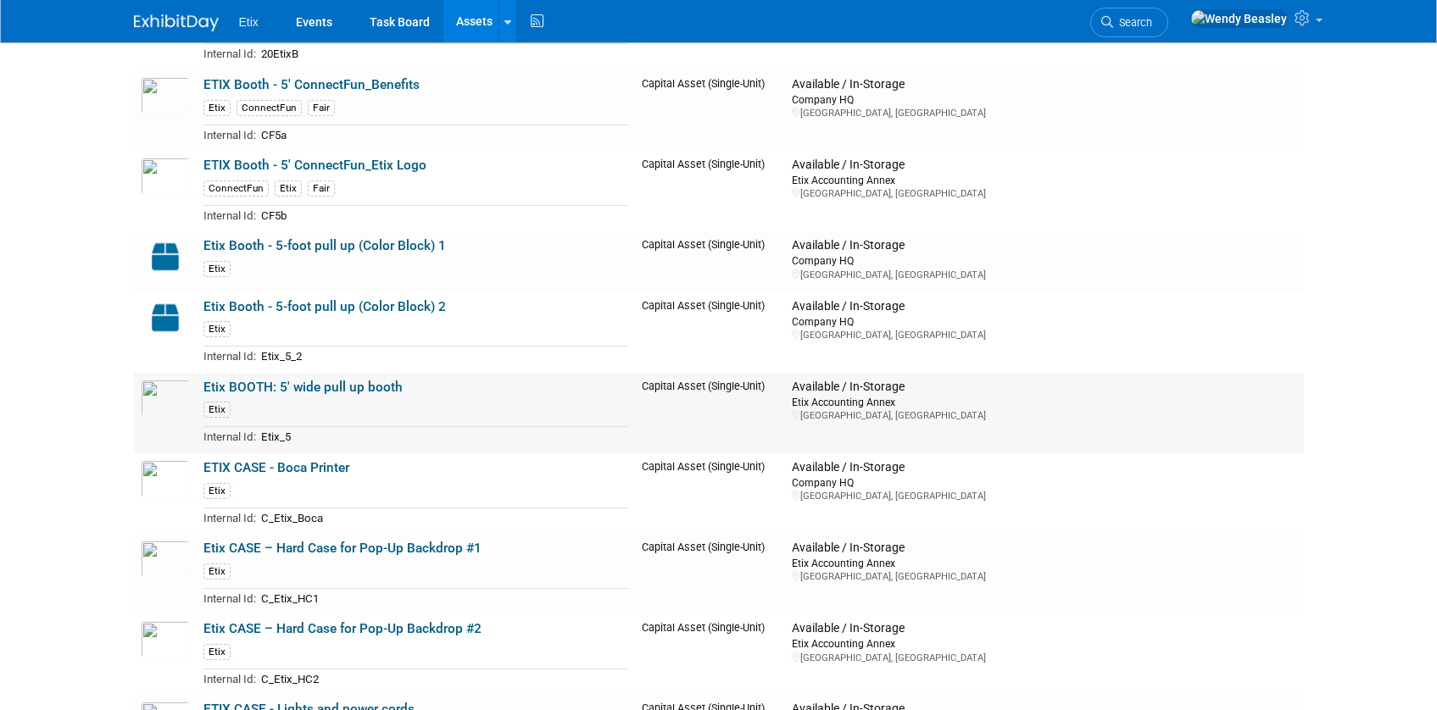
scroll to position [2064, 0]
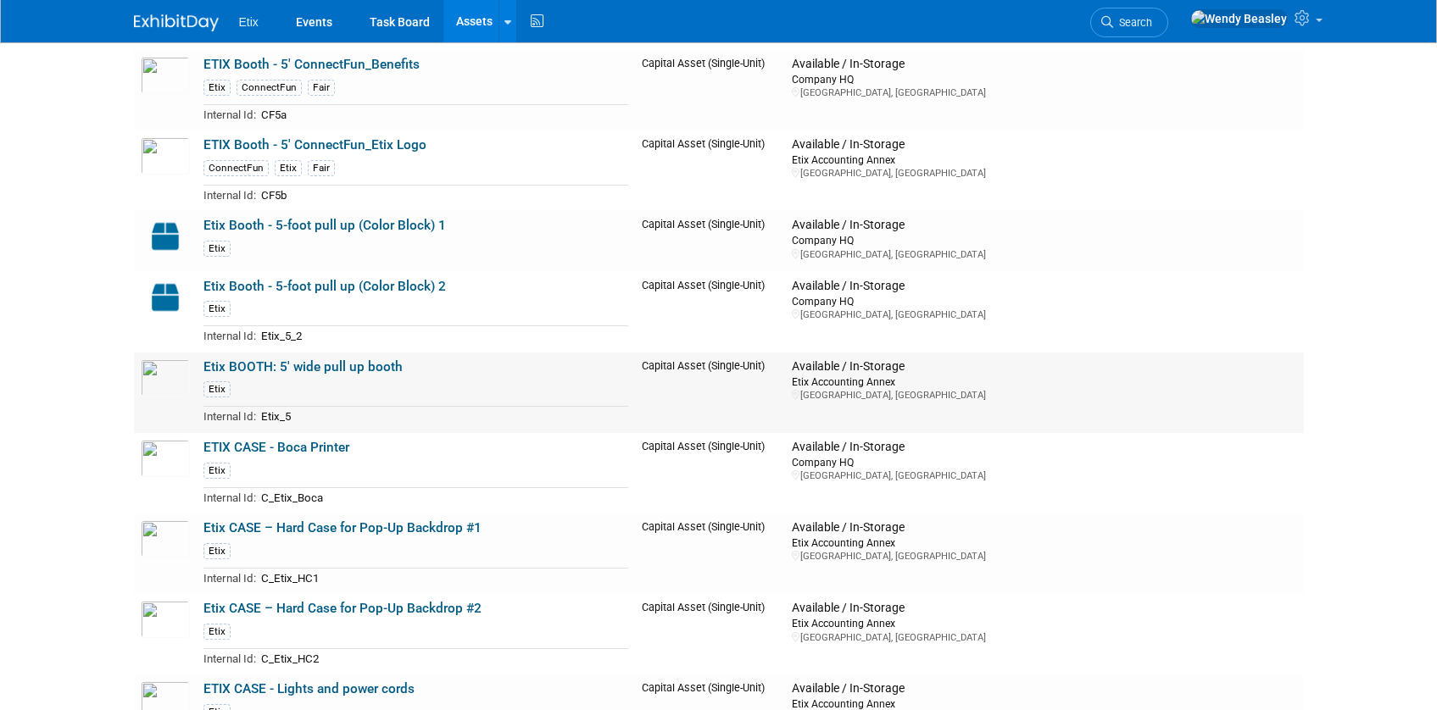
click at [291, 359] on link "Etix BOOTH: 5' wide pull up booth" at bounding box center [302, 366] width 199 height 15
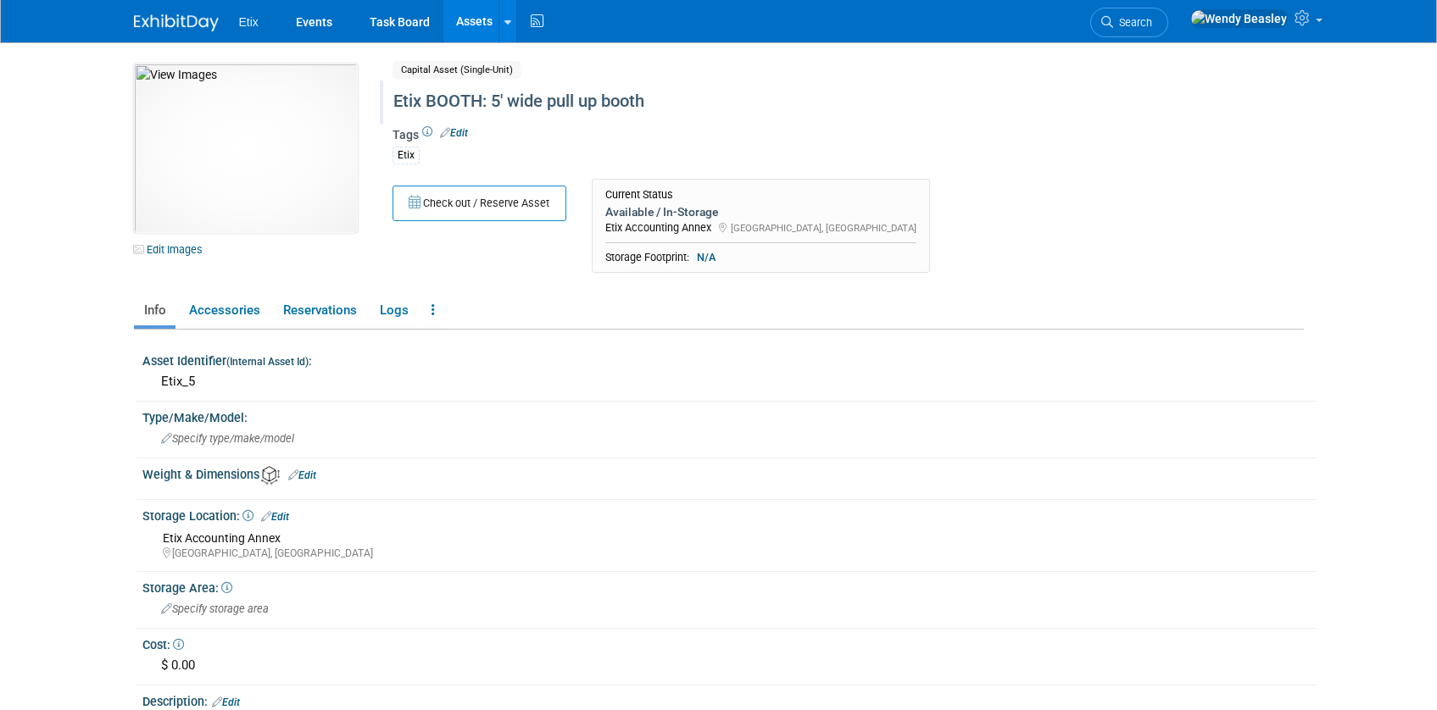
click at [534, 96] on div "Etix BOOTH: 5' wide pull up booth" at bounding box center [775, 101] width 776 height 31
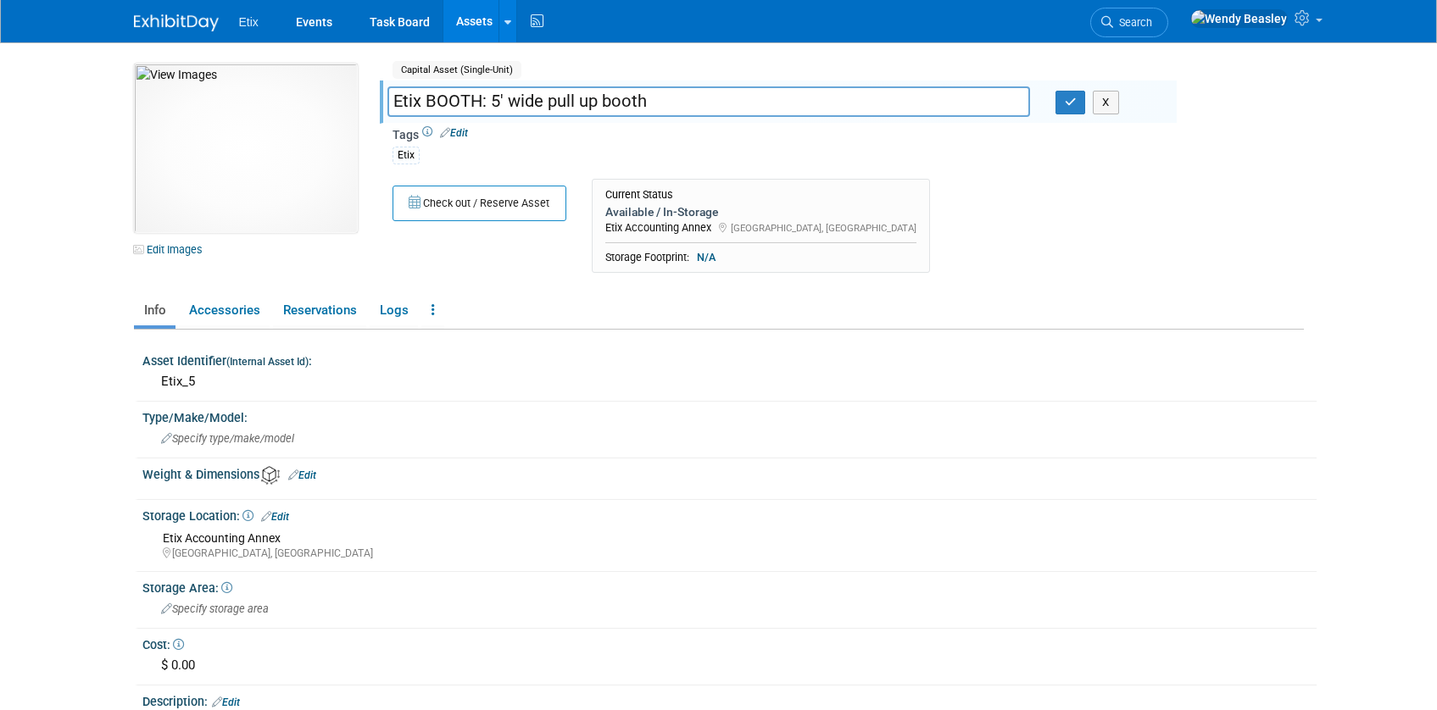
click at [534, 97] on input "Etix BOOTH: 5' wide pull up booth" at bounding box center [708, 101] width 643 height 30
drag, startPoint x: 596, startPoint y: 97, endPoint x: 680, endPoint y: 106, distance: 84.3
click at [680, 106] on input "Etix Booth - 5-foot pull up (Color Block) 1" at bounding box center [708, 101] width 643 height 30
drag, startPoint x: 666, startPoint y: 101, endPoint x: 680, endPoint y: 101, distance: 13.6
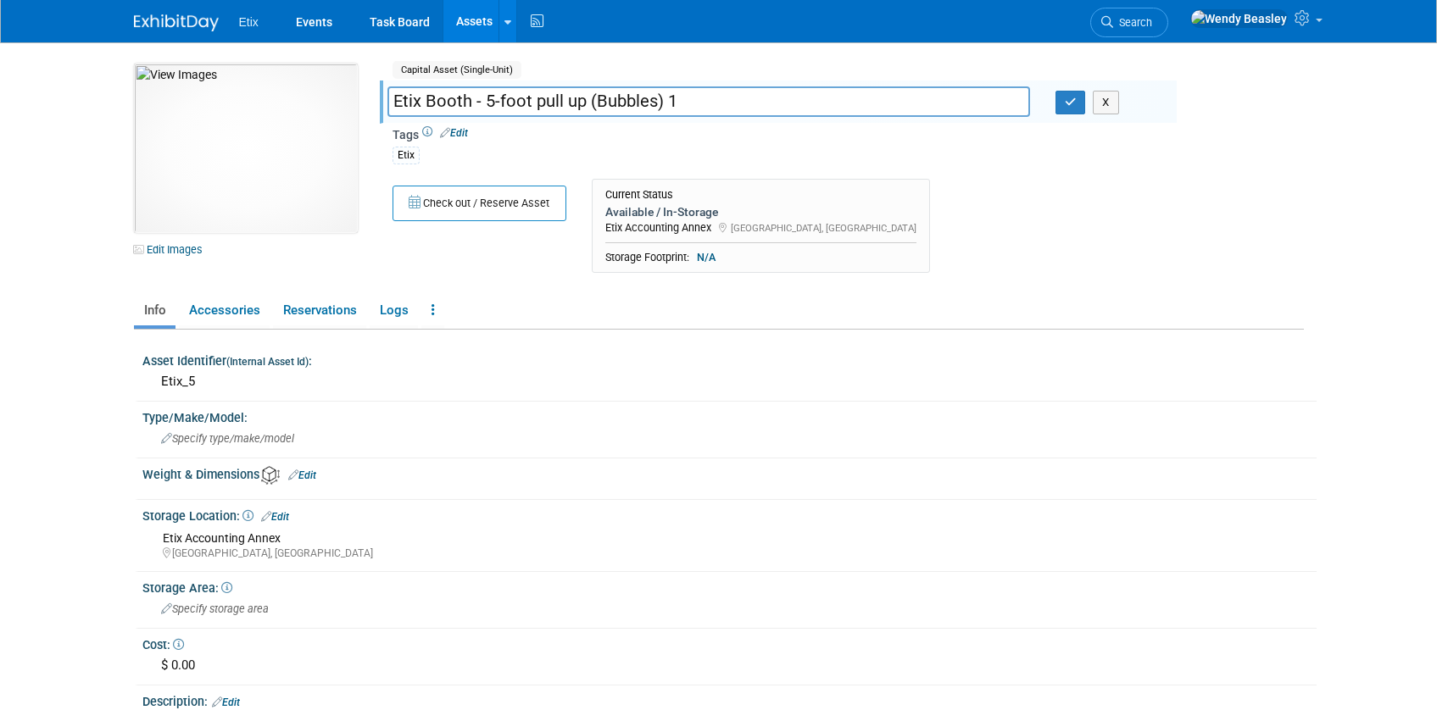
click at [680, 101] on input "Etix Booth - 5-foot pull up (Bubbles) 1" at bounding box center [708, 101] width 643 height 30
type input "Etix Booth - 5-foot pull up (Bubbles)"
click at [1067, 105] on icon "button" at bounding box center [1071, 102] width 12 height 11
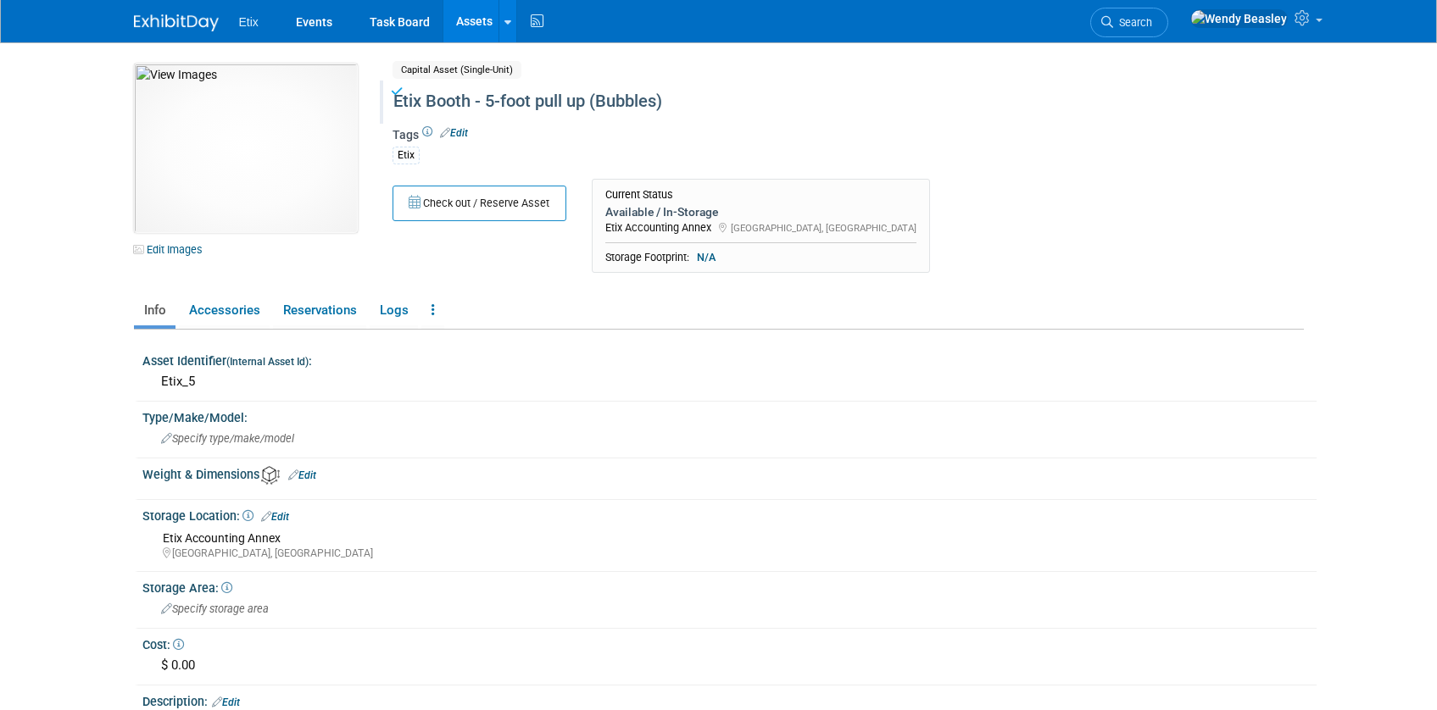
click at [469, 17] on link "Assets" at bounding box center [474, 21] width 62 height 42
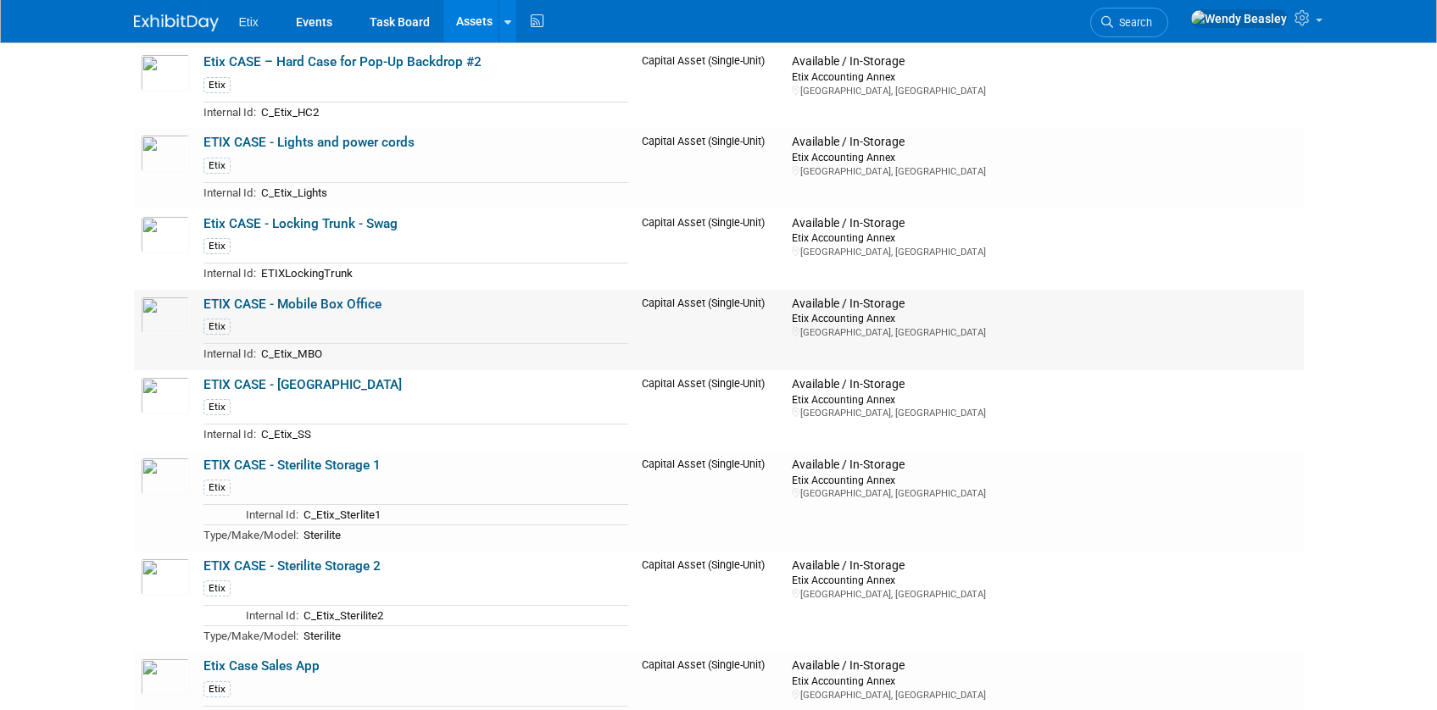
scroll to position [2619, 0]
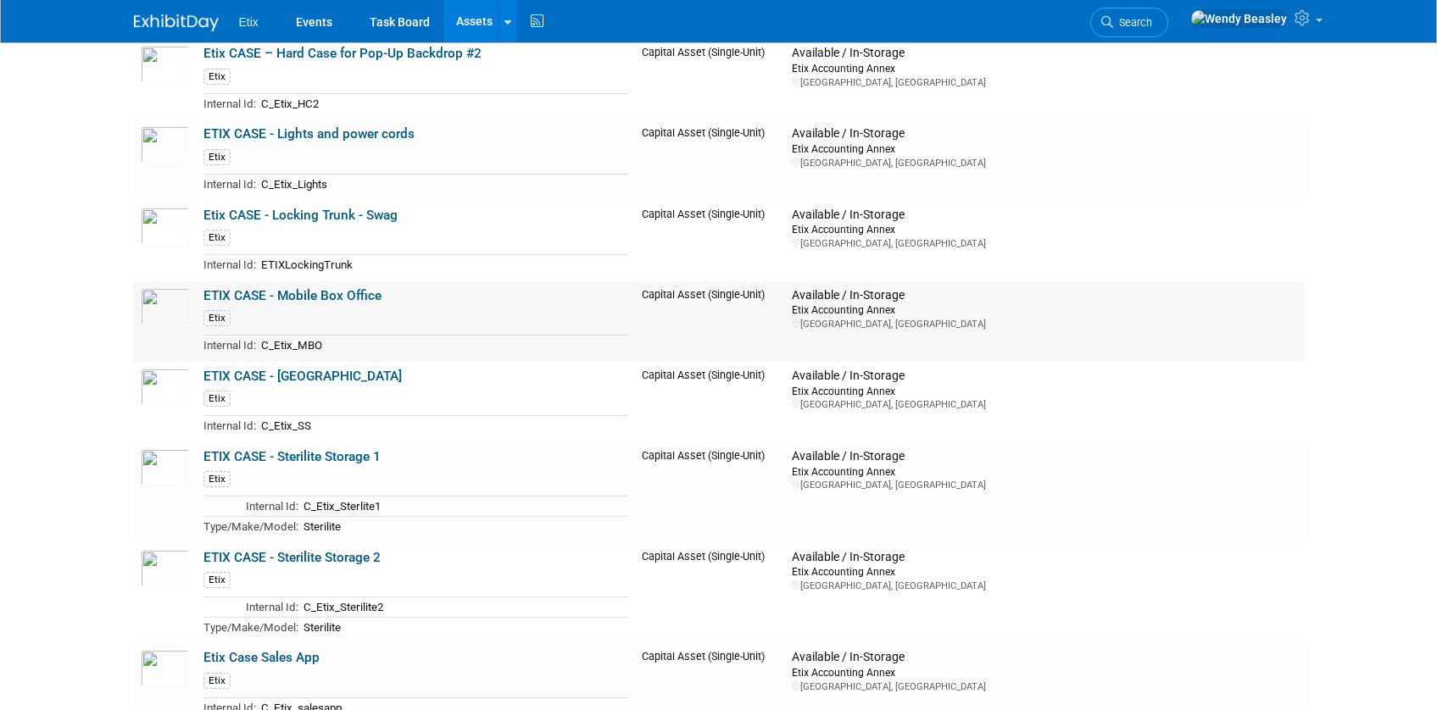
click at [328, 298] on link "ETIX CASE - Mobile Box Office" at bounding box center [292, 295] width 178 height 15
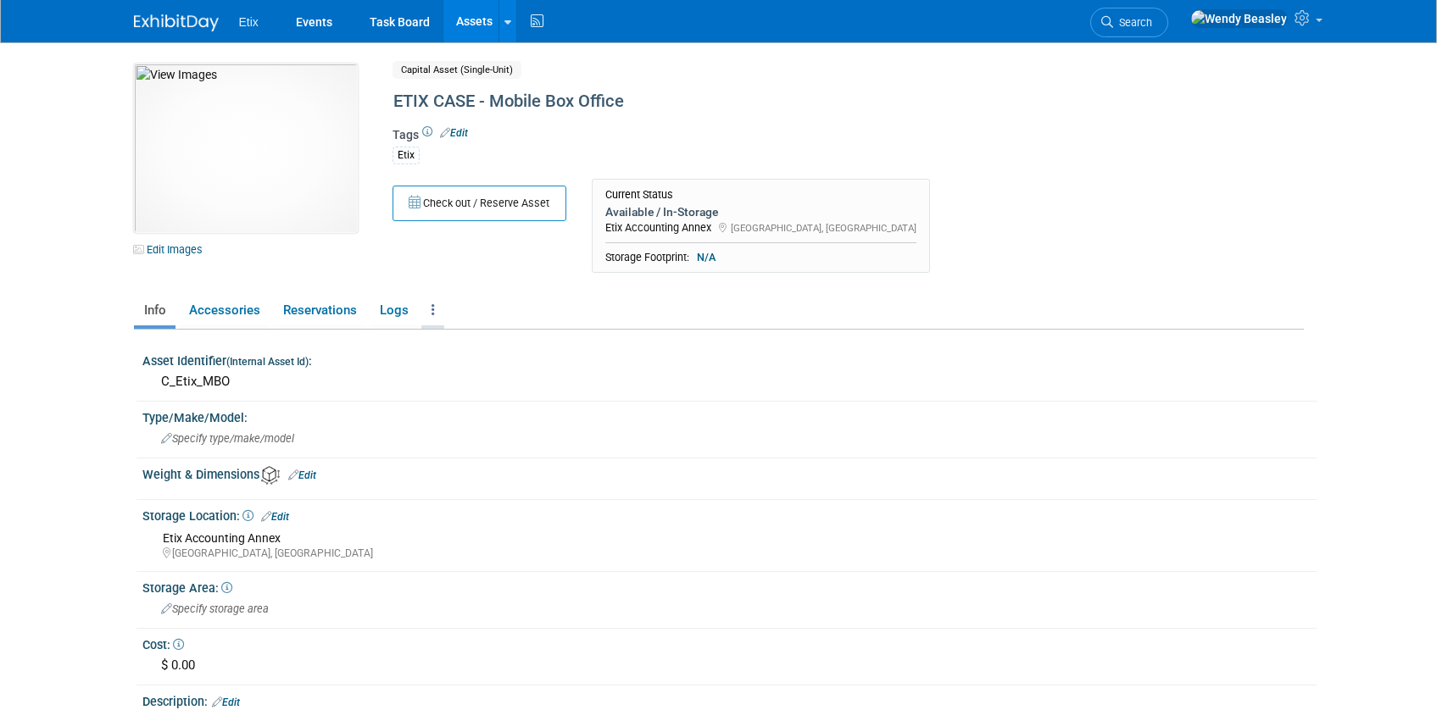
click at [432, 307] on icon at bounding box center [432, 309] width 3 height 13
click at [469, 403] on link "Archive Asset" at bounding box center [494, 401] width 147 height 29
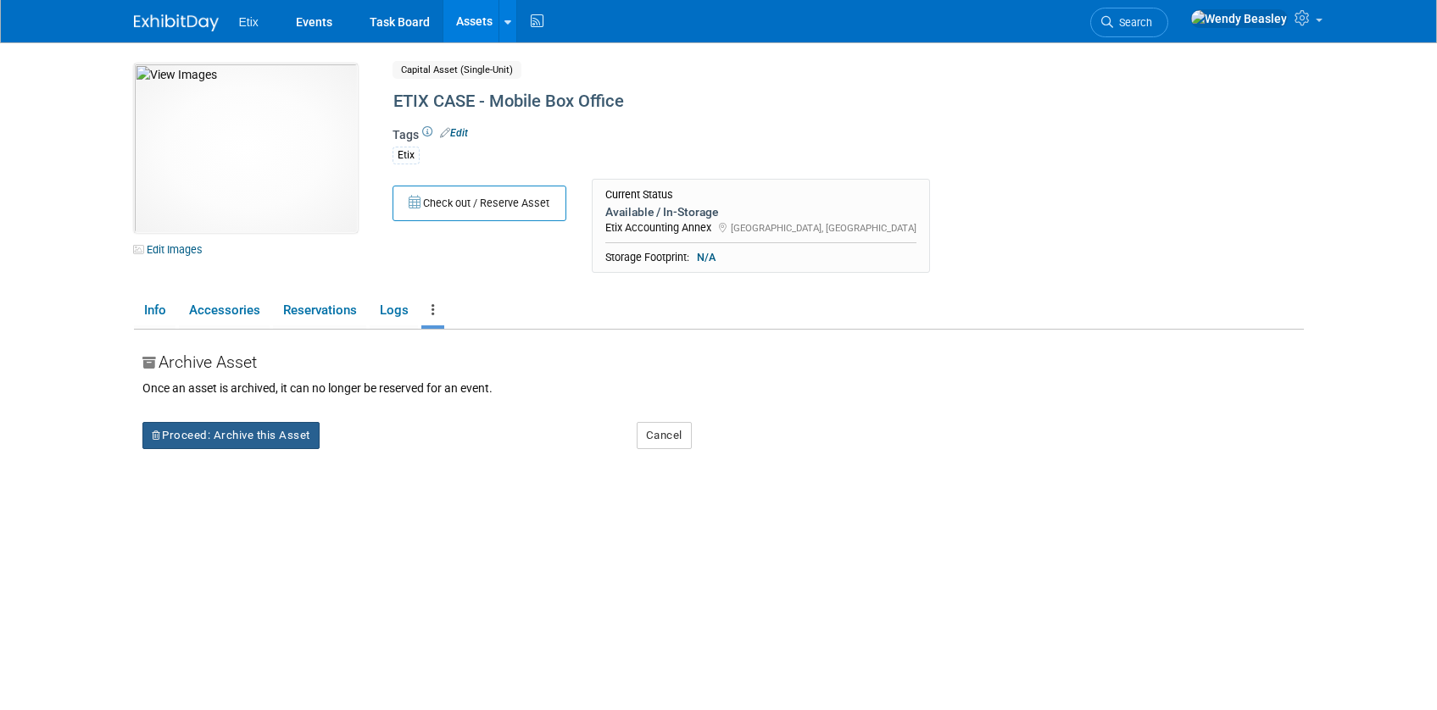
click at [289, 436] on button "Proceed: Archive this Asset" at bounding box center [230, 435] width 177 height 27
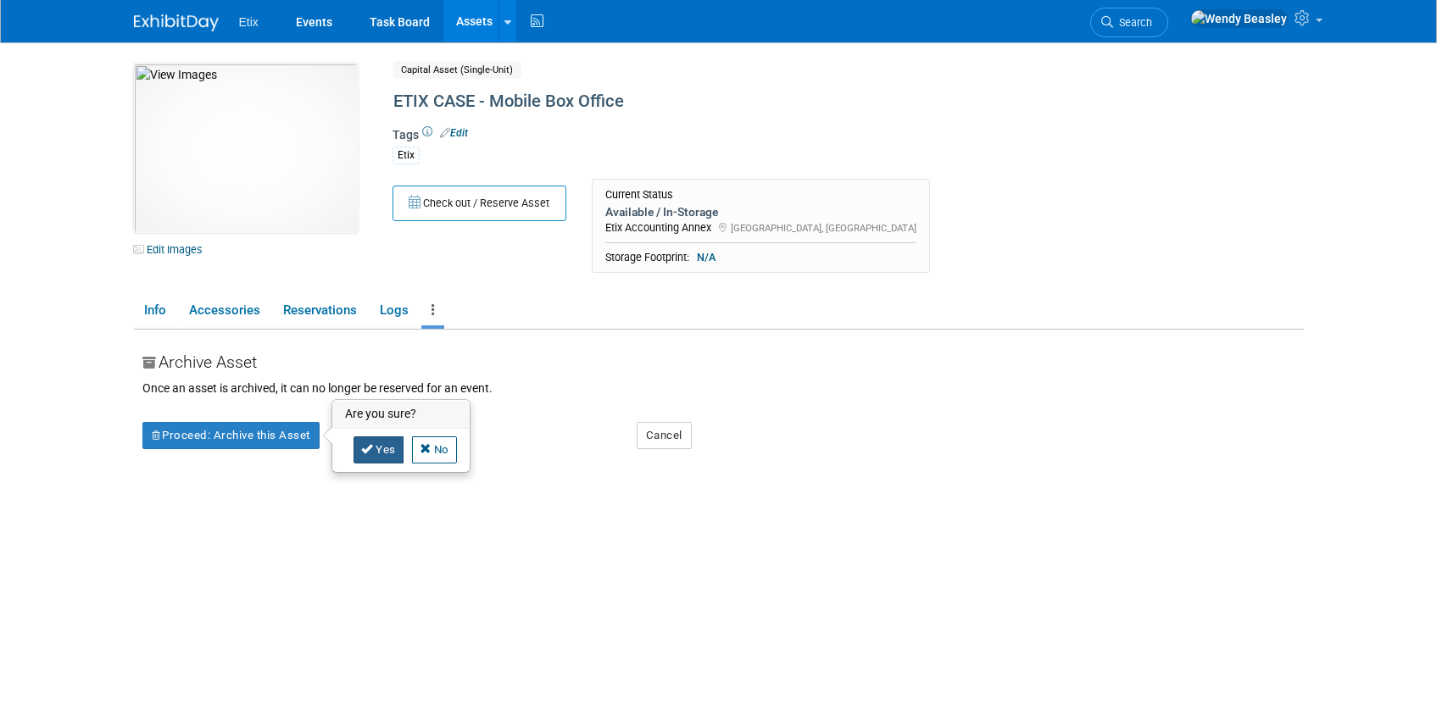
click at [376, 454] on link "Yes" at bounding box center [378, 450] width 50 height 27
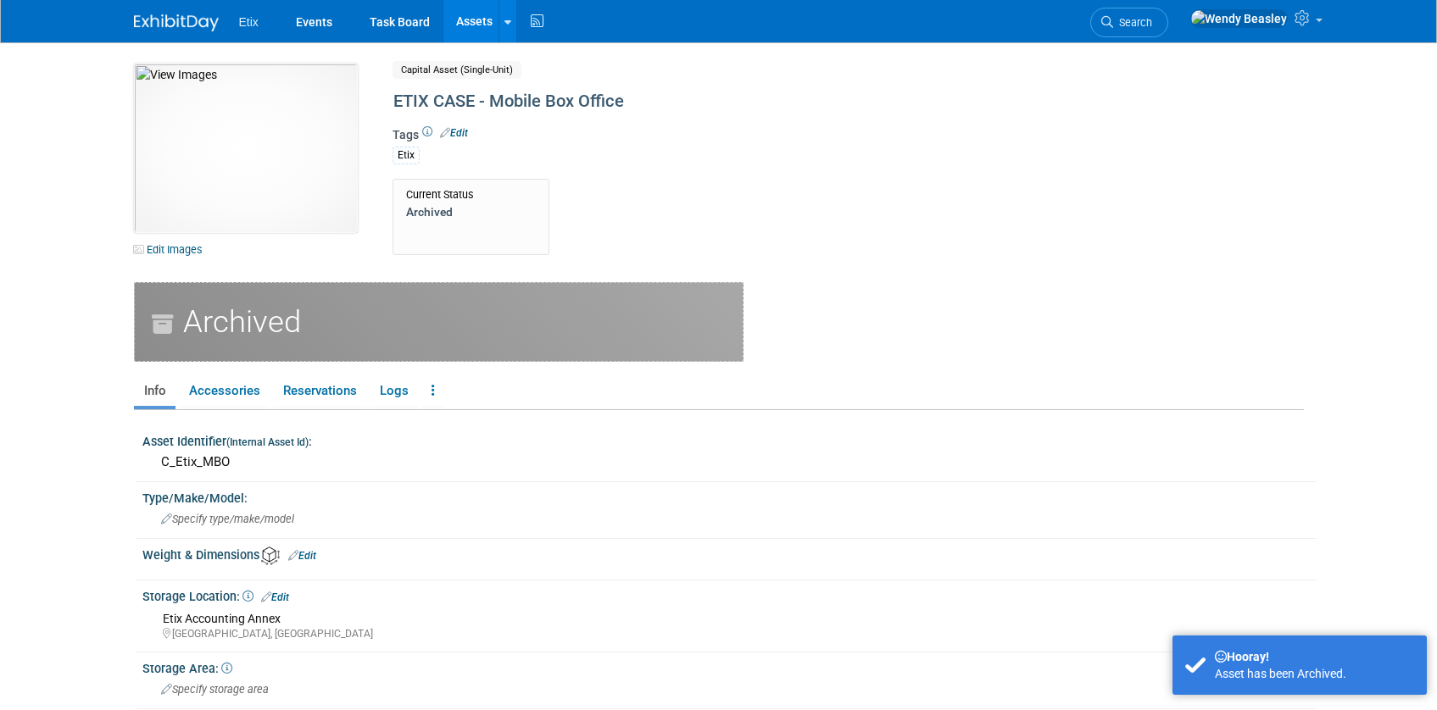
click at [470, 21] on link "Assets" at bounding box center [474, 21] width 62 height 42
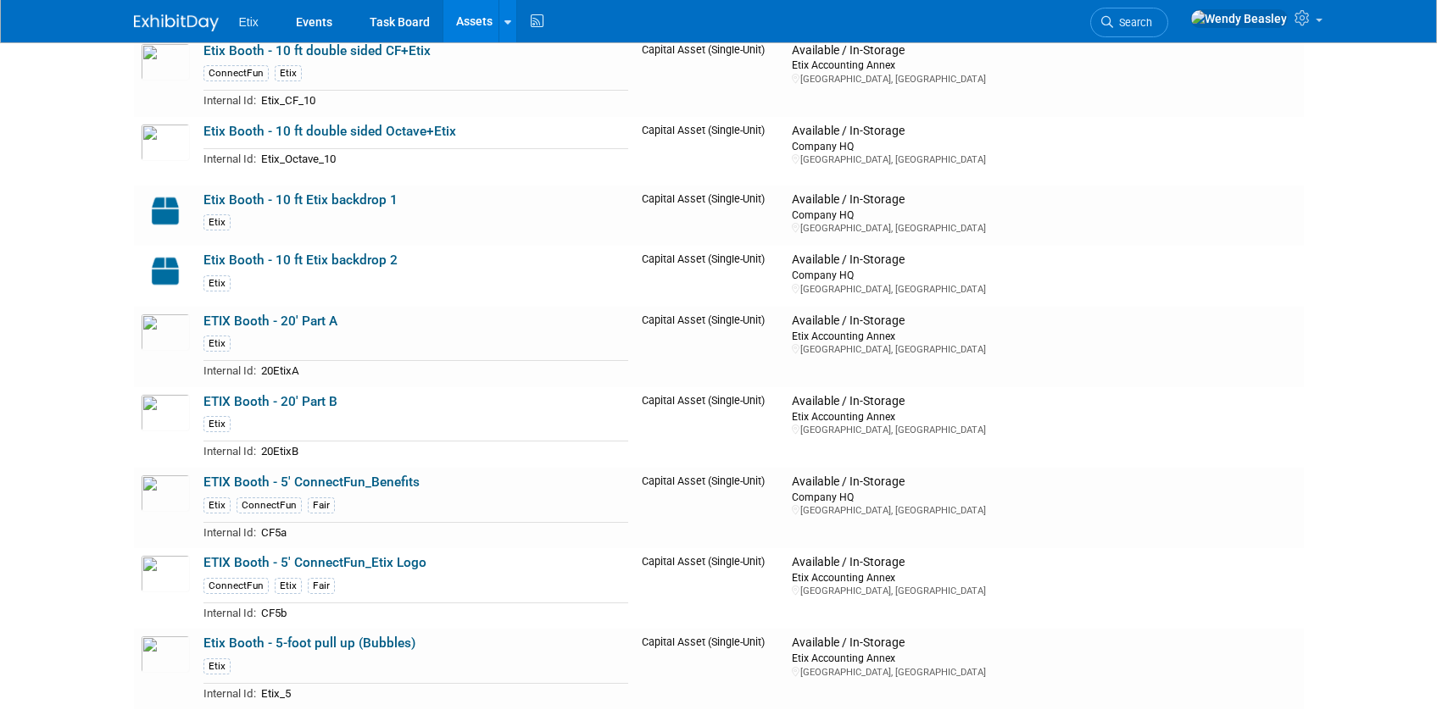
scroll to position [1648, 0]
click at [240, 317] on link "ETIX Booth - 20' Part A" at bounding box center [270, 319] width 134 height 15
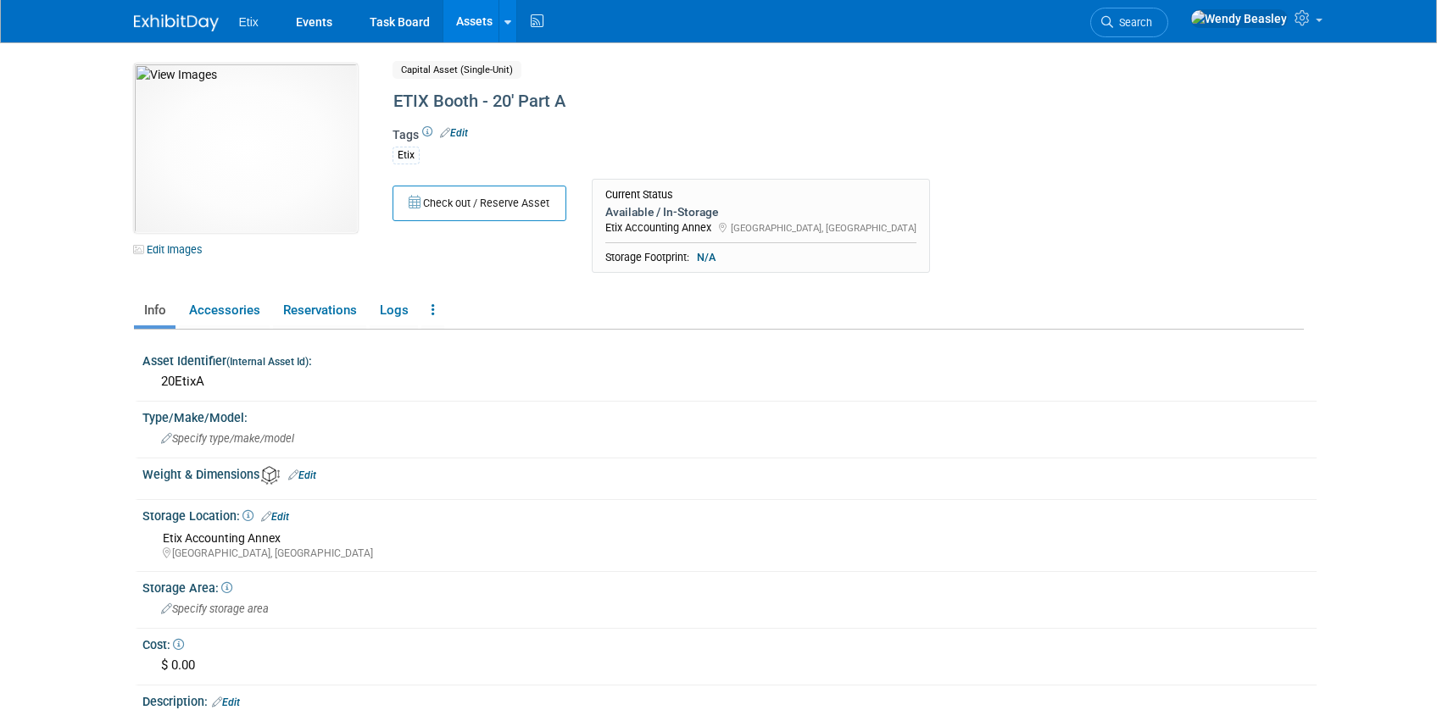
click at [291, 515] on div "Storage Location: Edit" at bounding box center [729, 515] width 1174 height 22
click at [289, 515] on link "Edit" at bounding box center [275, 517] width 28 height 12
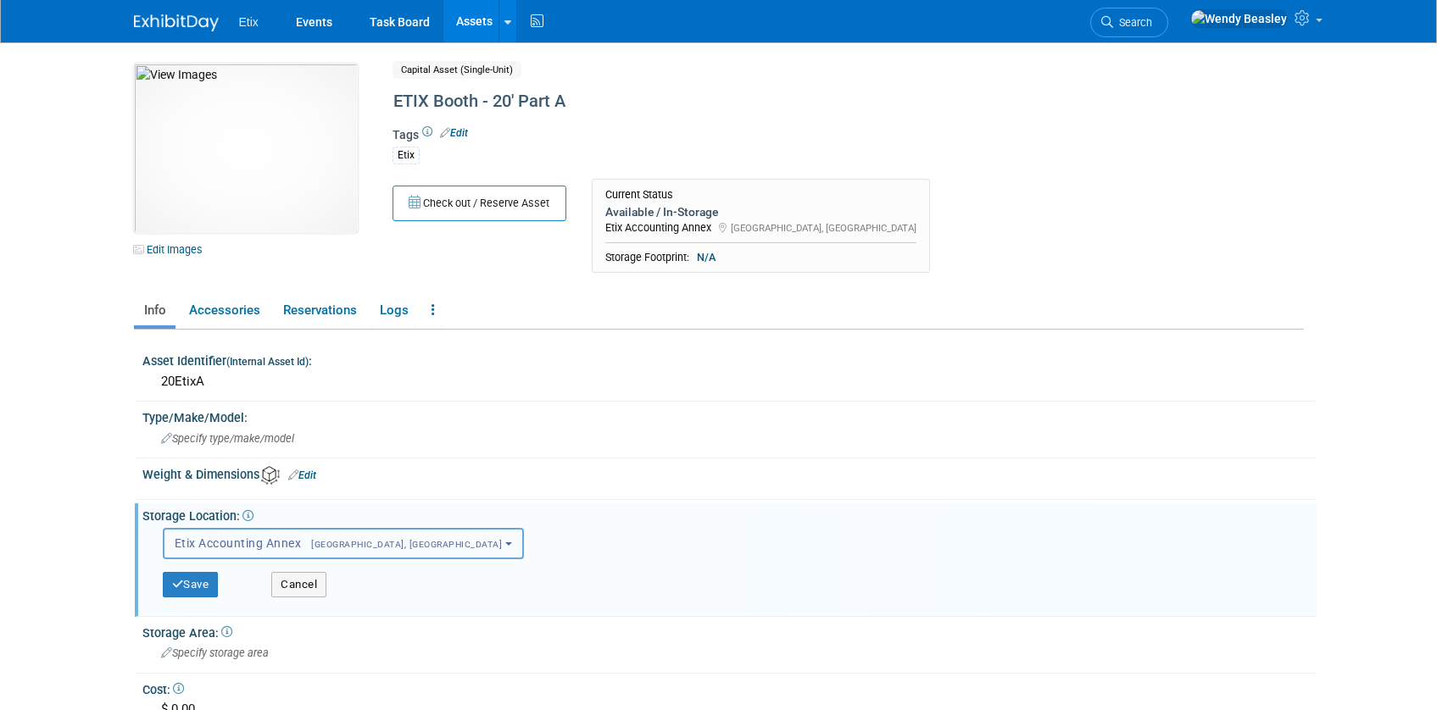
click at [324, 537] on span "Etix Accounting Annex [GEOGRAPHIC_DATA], [GEOGRAPHIC_DATA]" at bounding box center [339, 544] width 328 height 14
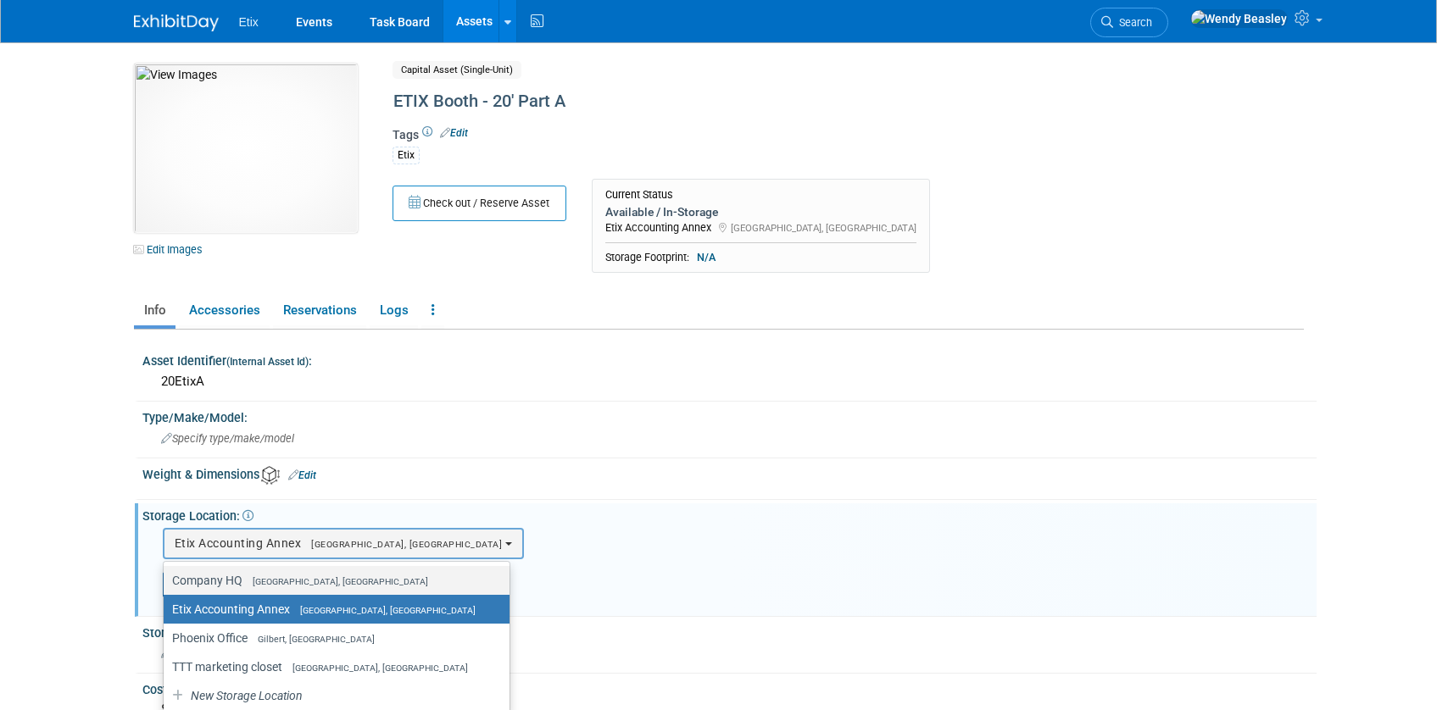
click at [304, 582] on span "[GEOGRAPHIC_DATA], [GEOGRAPHIC_DATA]" at bounding box center [335, 581] width 186 height 11
click at [166, 582] on input "Company HQ [GEOGRAPHIC_DATA], [GEOGRAPHIC_DATA]" at bounding box center [160, 581] width 11 height 11
select select "11222550"
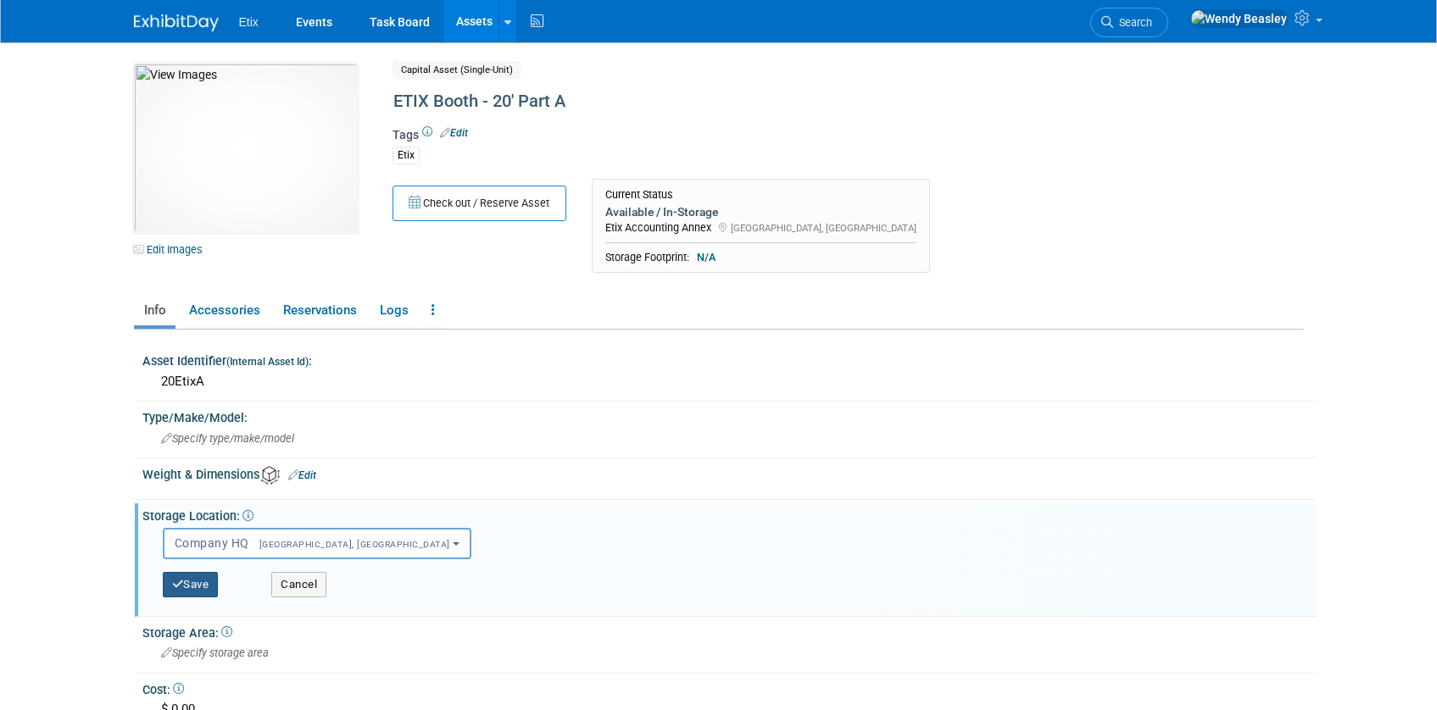
click at [206, 586] on button "Save" at bounding box center [191, 584] width 56 height 25
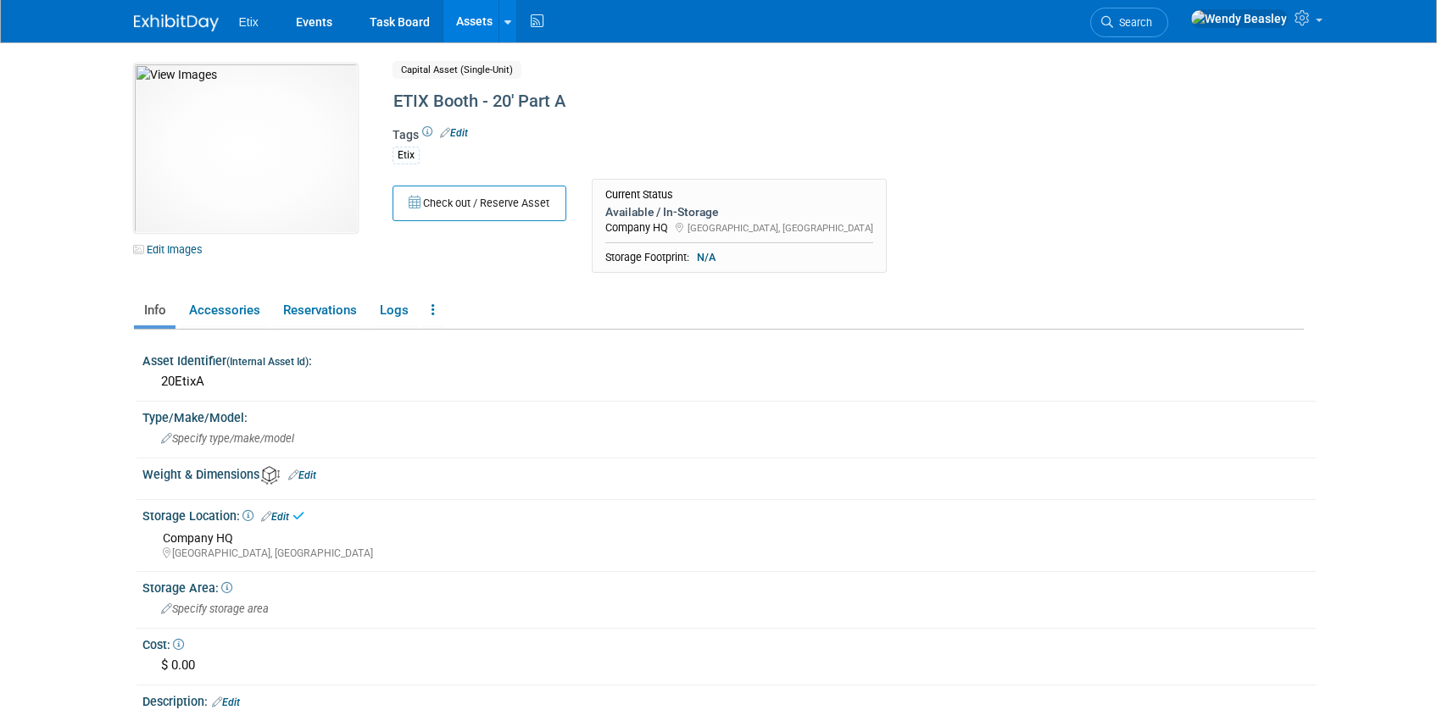
click at [469, 17] on link "Assets" at bounding box center [474, 21] width 62 height 42
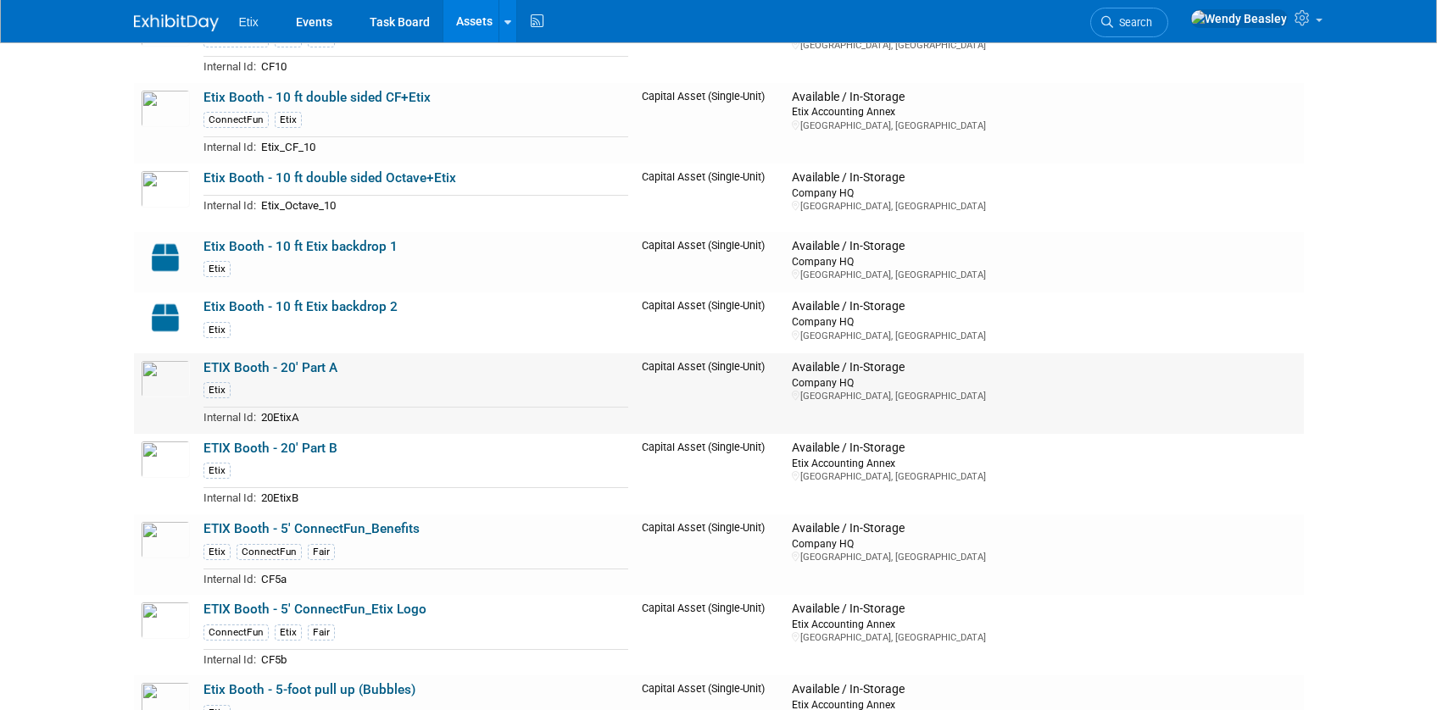
scroll to position [1617, 0]
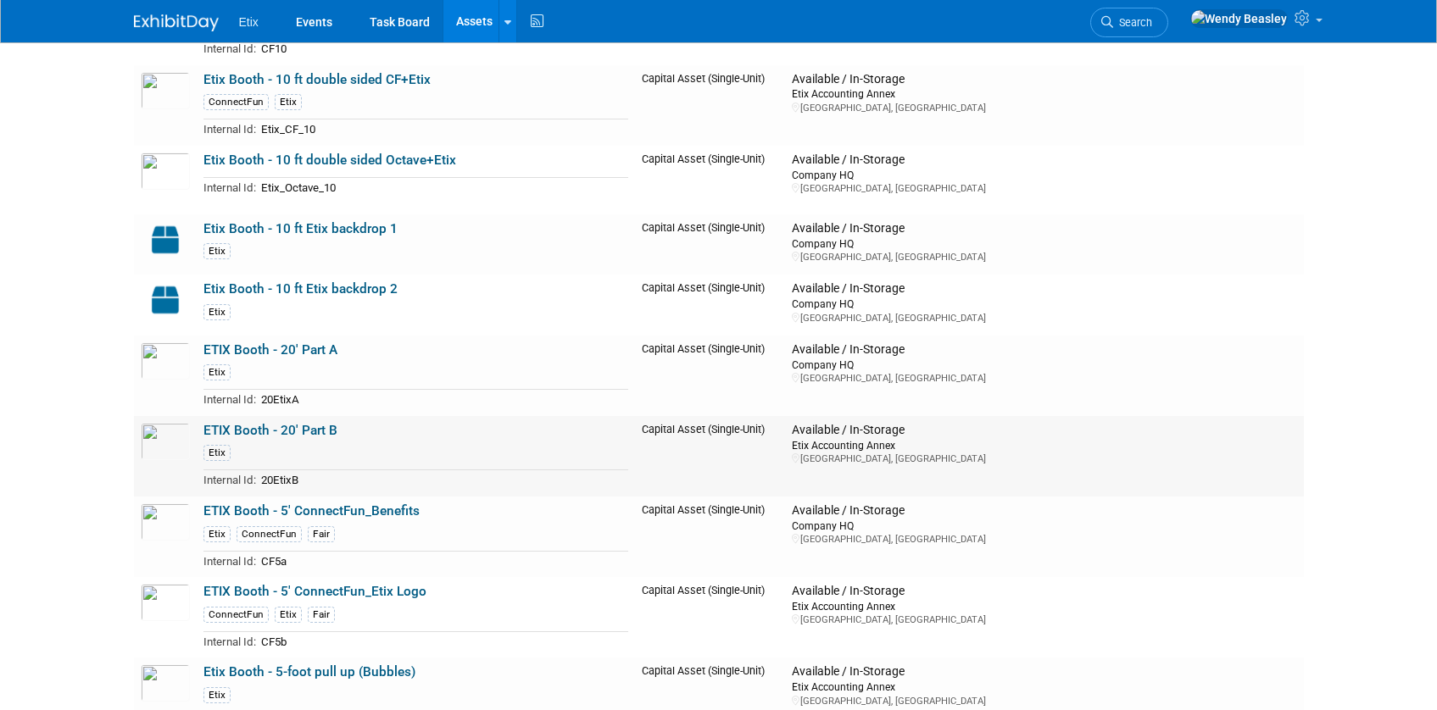
click at [296, 427] on link "ETIX Booth - 20' Part B" at bounding box center [270, 430] width 134 height 15
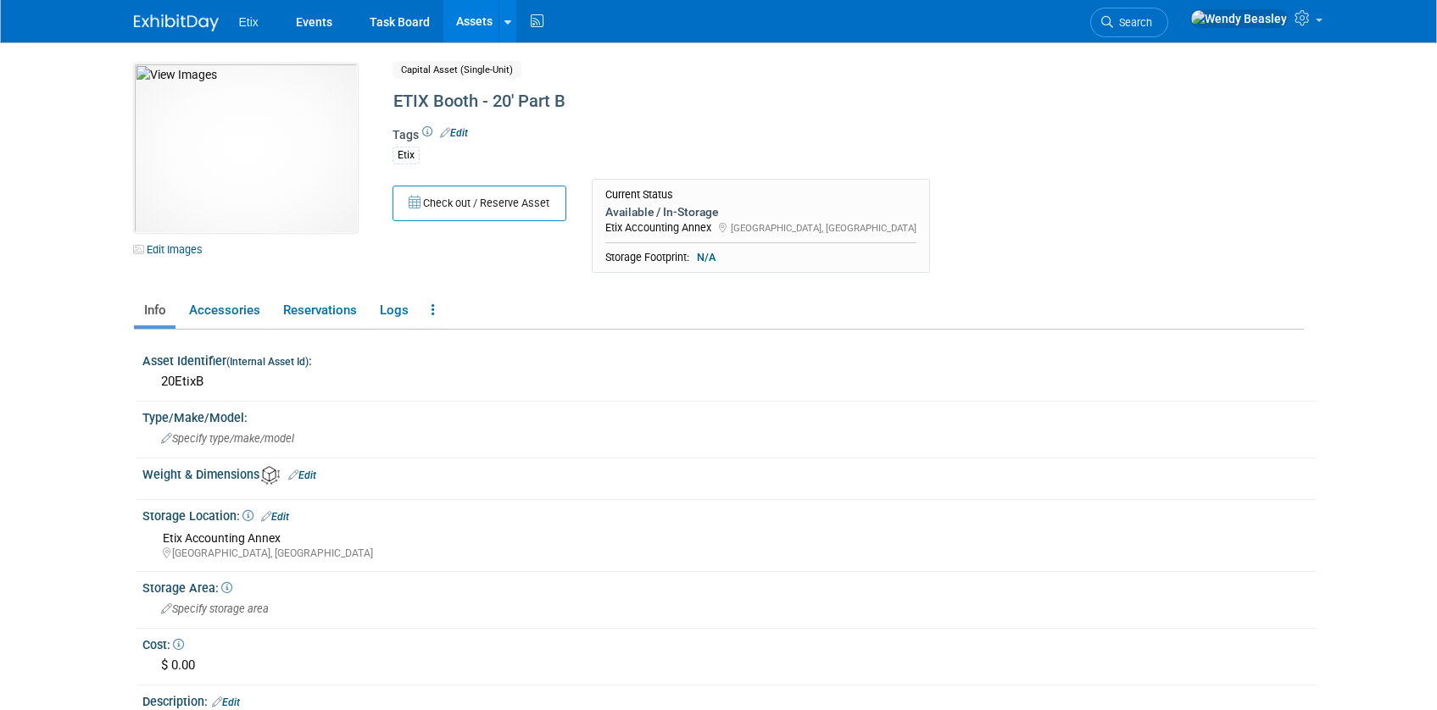
click at [282, 513] on link "Edit" at bounding box center [275, 517] width 28 height 12
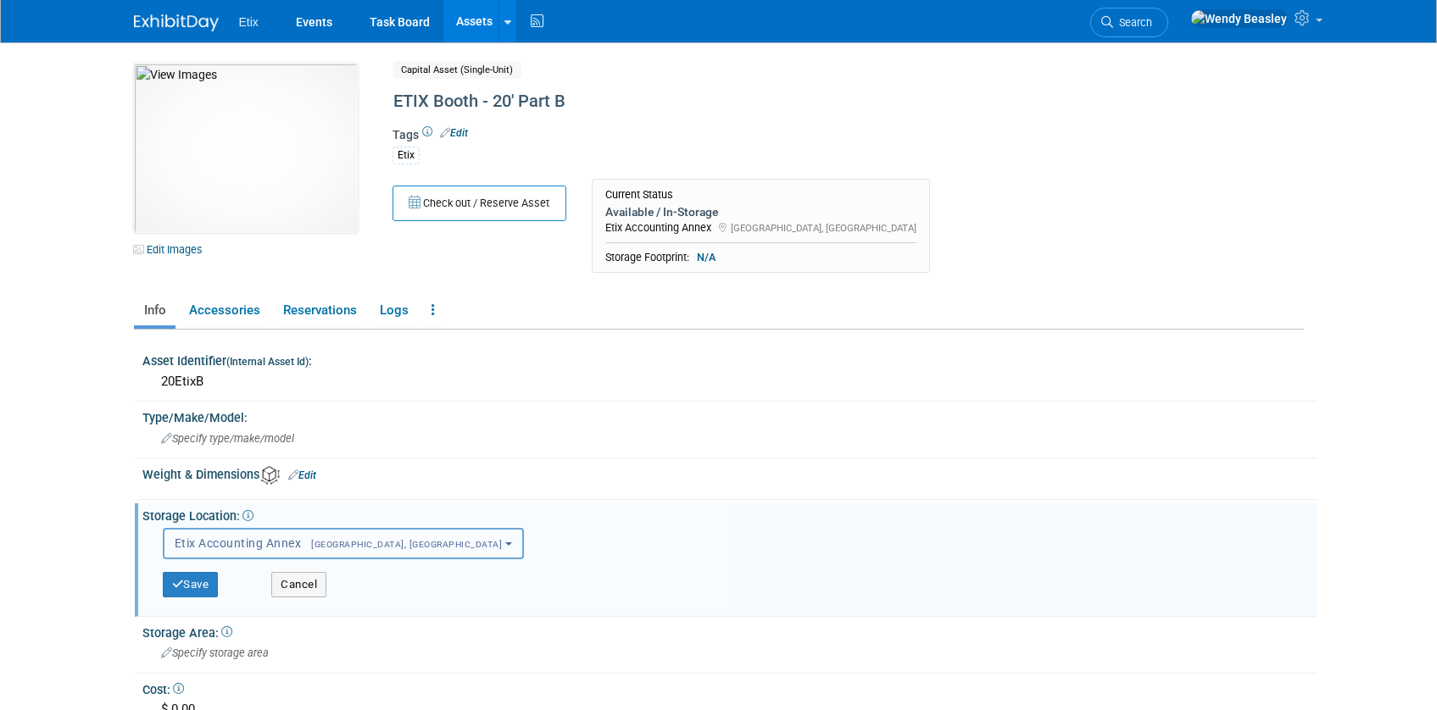
click at [293, 537] on span "Etix Accounting Annex Morrisville, NC" at bounding box center [339, 544] width 328 height 14
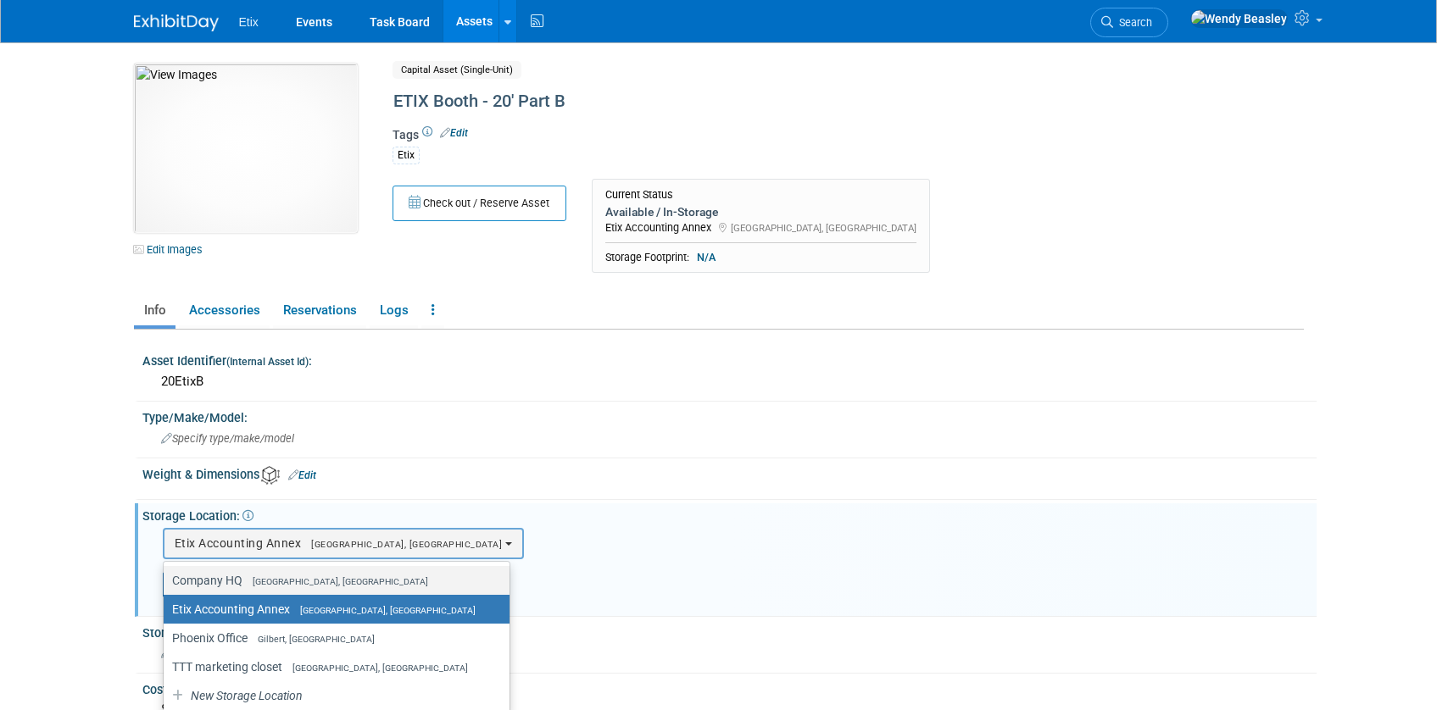
click at [293, 579] on span "[GEOGRAPHIC_DATA], [GEOGRAPHIC_DATA]" at bounding box center [335, 581] width 186 height 11
click at [166, 579] on input "Company HQ Morrisville, NC" at bounding box center [160, 581] width 11 height 11
select select "11222550"
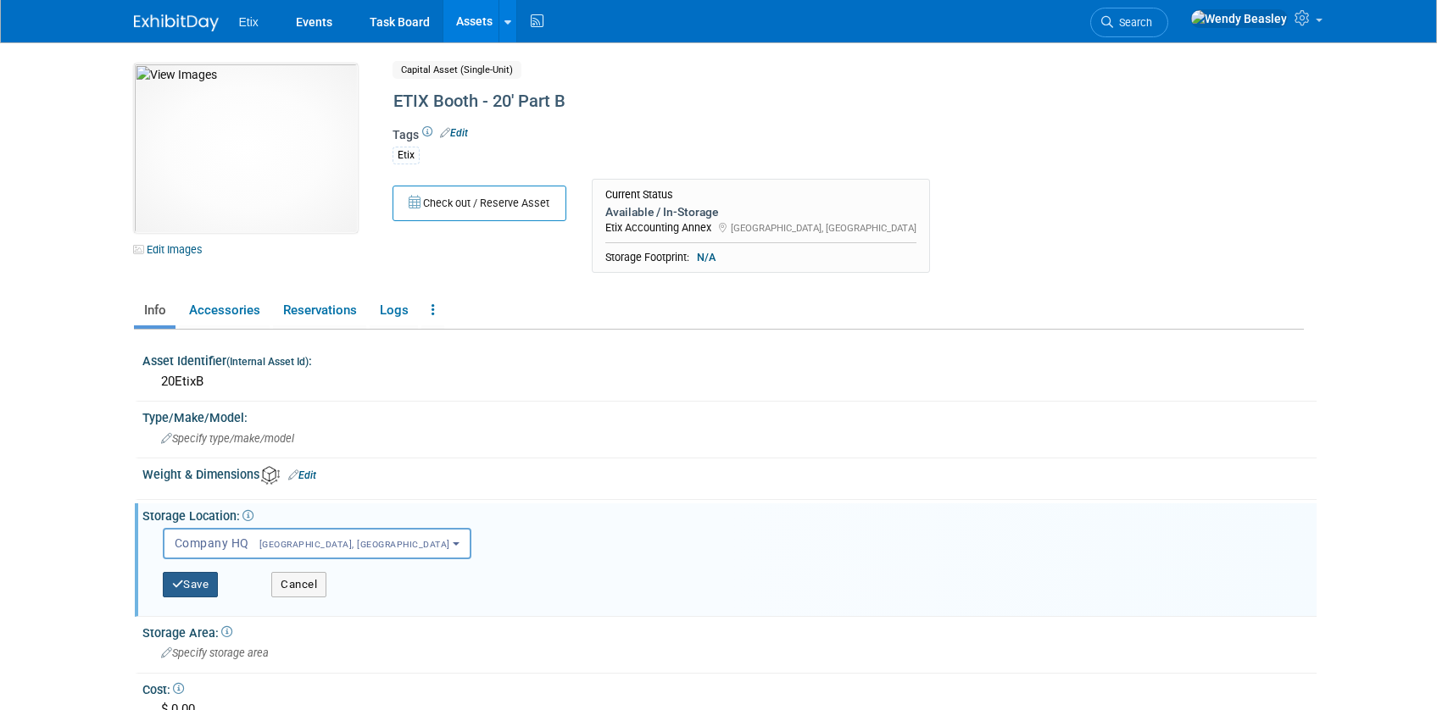
click at [198, 586] on button "Save" at bounding box center [191, 584] width 56 height 25
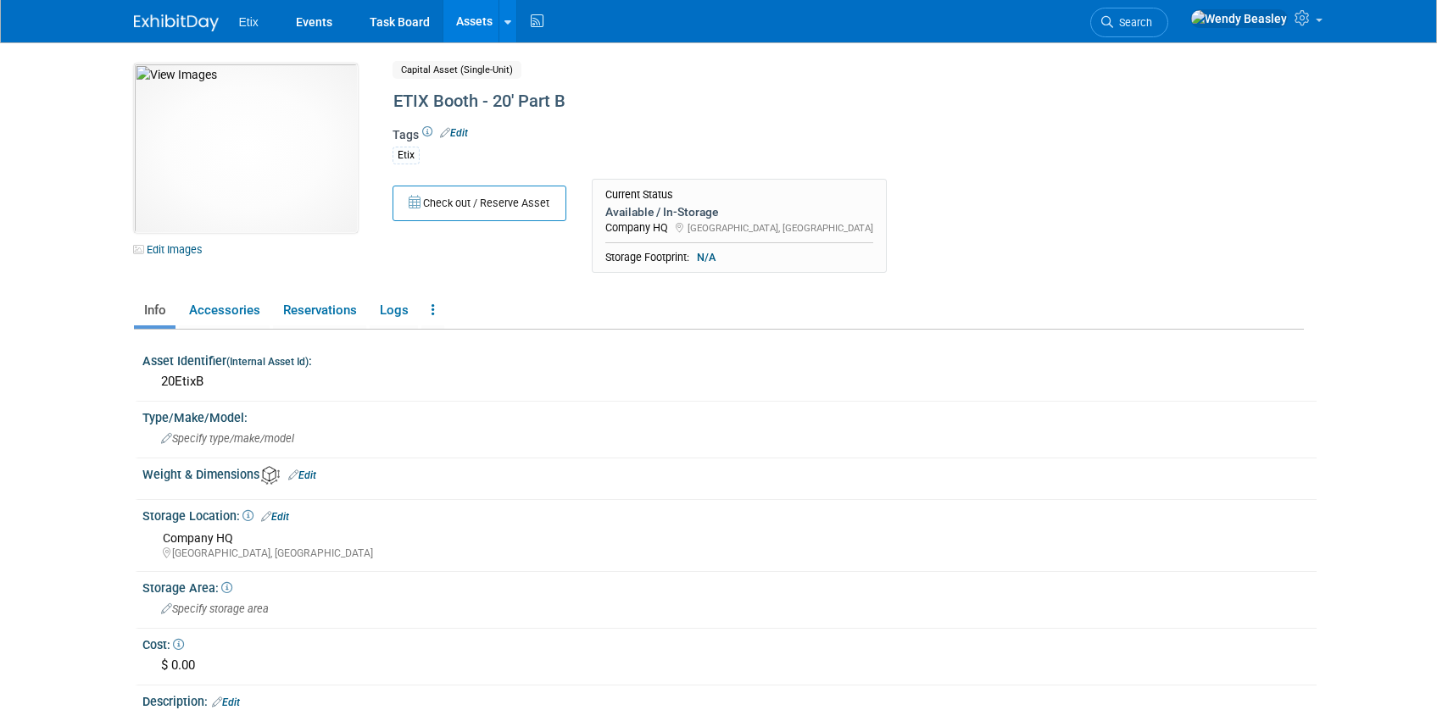
click at [487, 25] on link "Assets" at bounding box center [474, 21] width 62 height 42
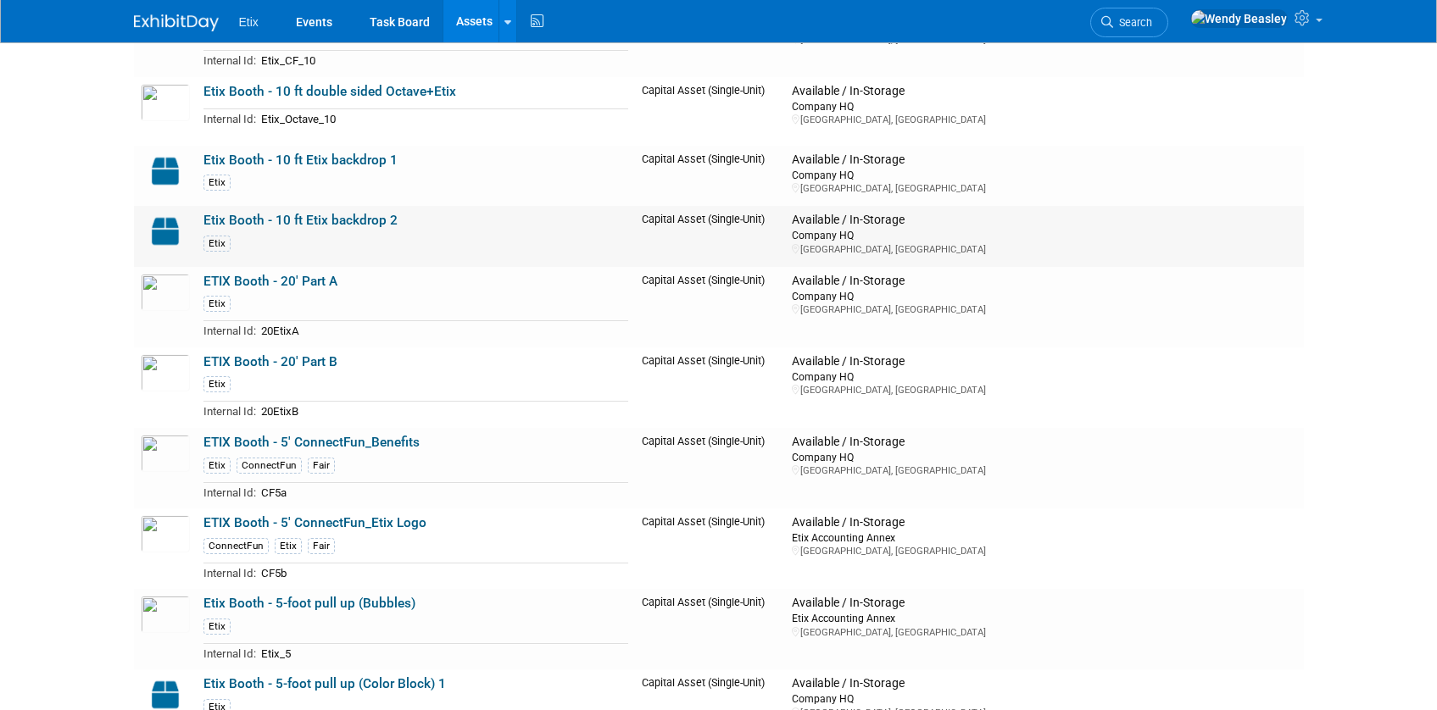
scroll to position [2071, 0]
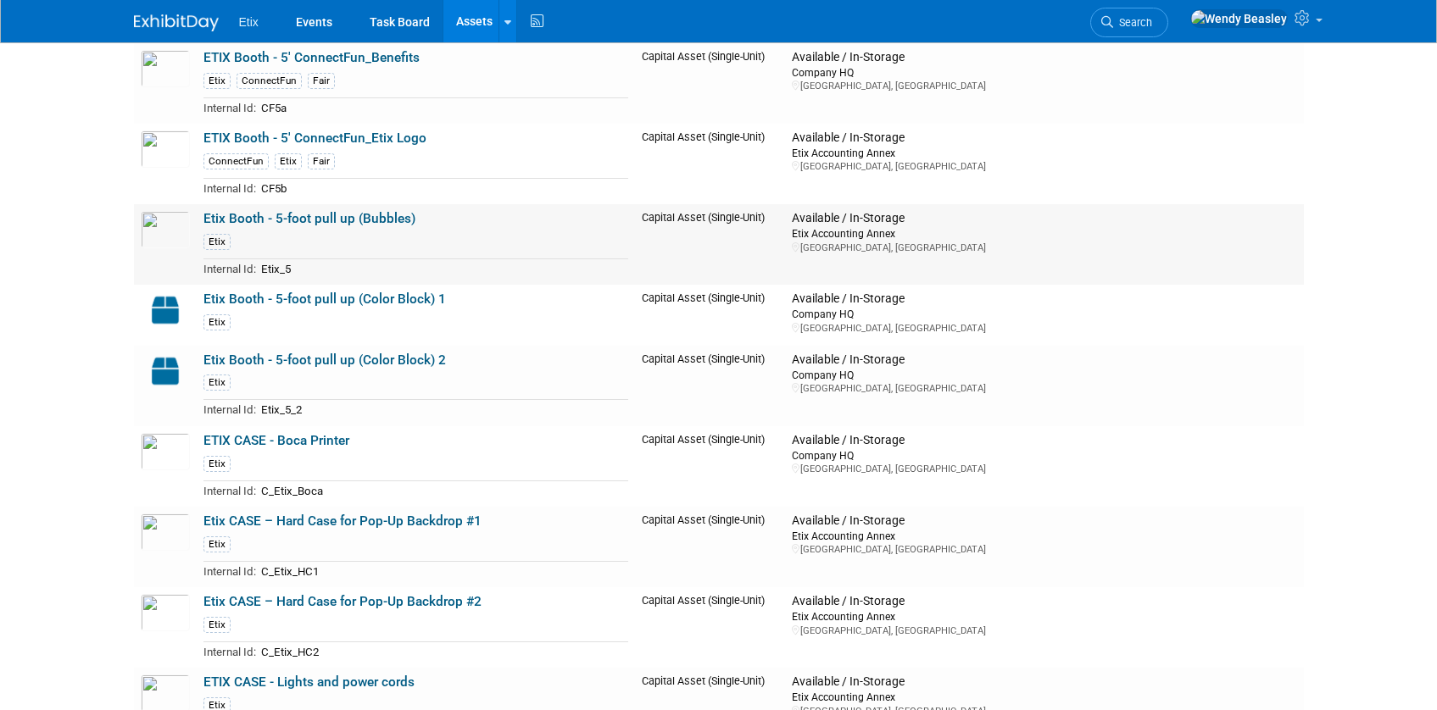
click at [316, 215] on link "Etix Booth - 5-foot pull up (Bubbles)" at bounding box center [309, 218] width 212 height 15
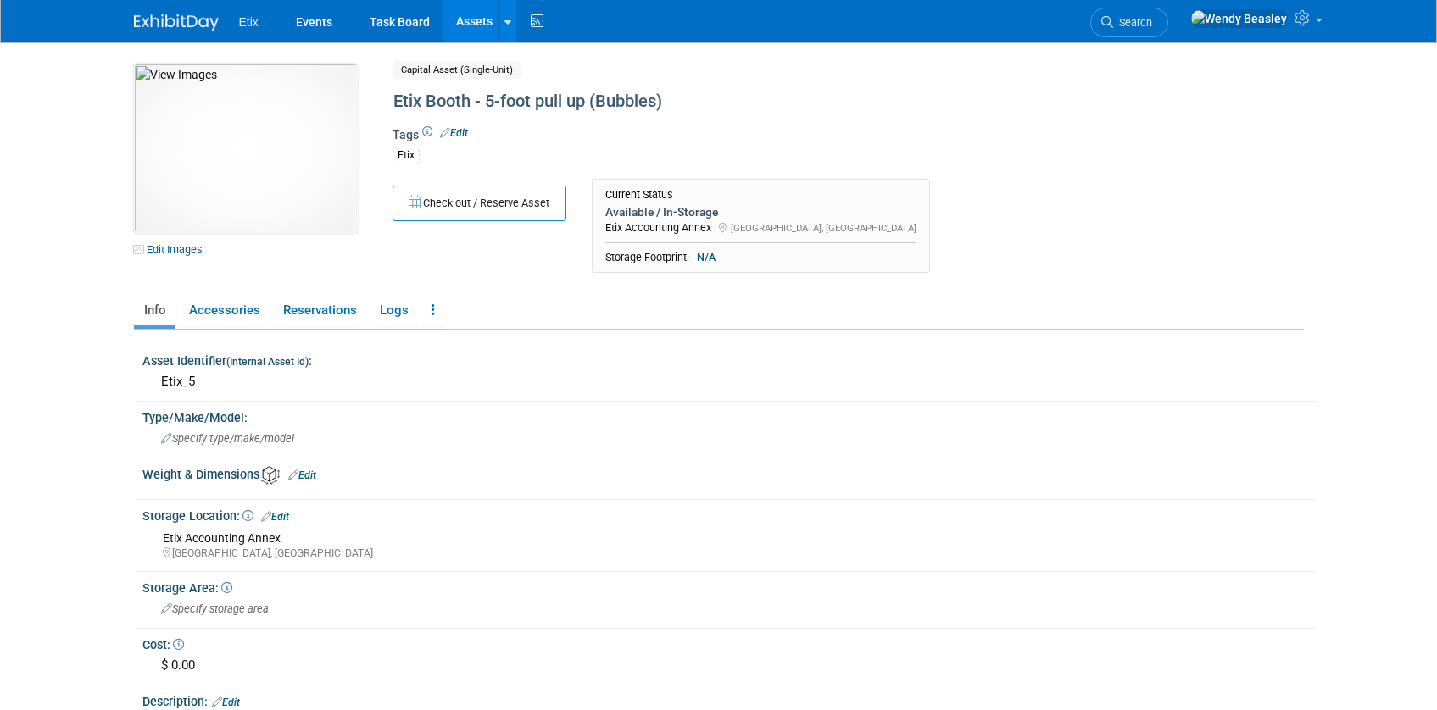
click at [280, 515] on link "Edit" at bounding box center [275, 517] width 28 height 12
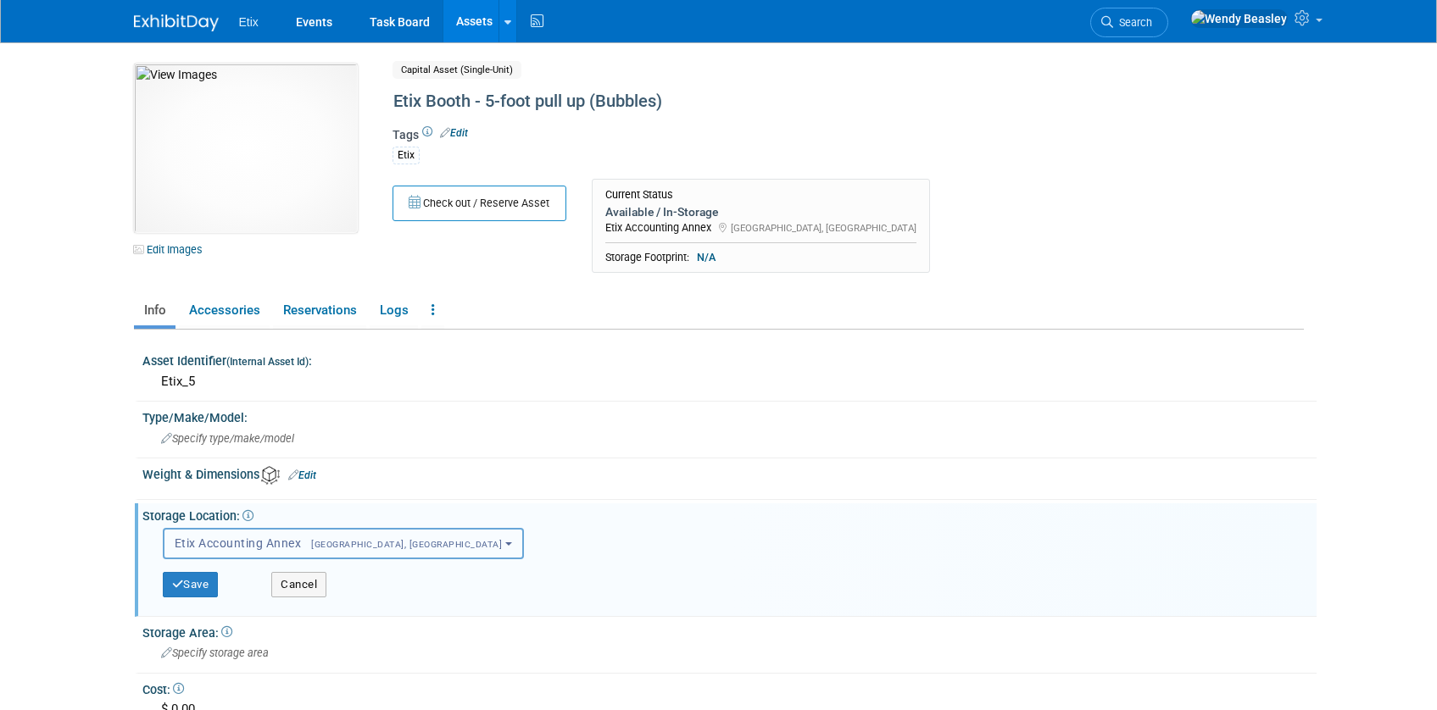
click at [321, 531] on button "Etix Accounting Annex Morrisville, NC" at bounding box center [343, 543] width 361 height 31
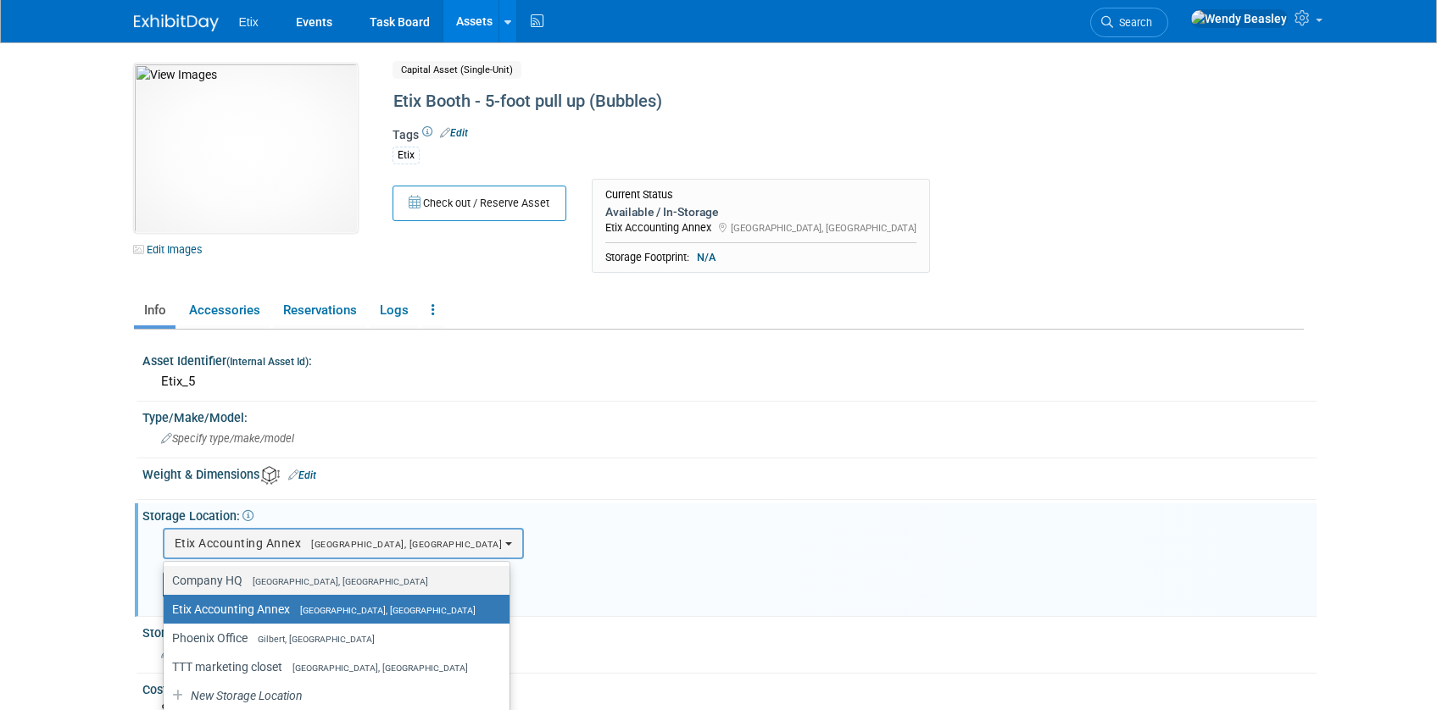
click at [315, 582] on label "Company HQ Morrisville, NC" at bounding box center [332, 581] width 320 height 22
click at [166, 582] on input "Company HQ Morrisville, NC" at bounding box center [160, 581] width 11 height 11
select select "11222550"
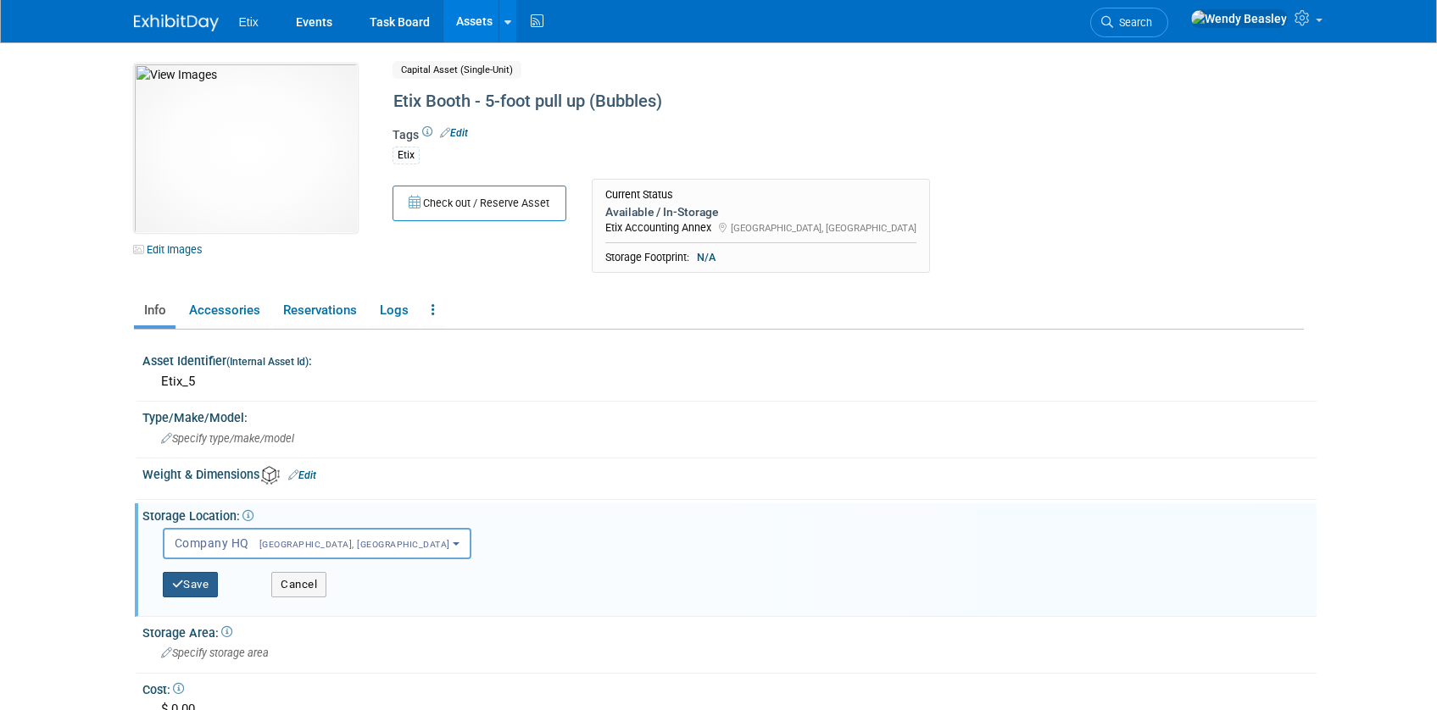
click at [202, 584] on button "Save" at bounding box center [191, 584] width 56 height 25
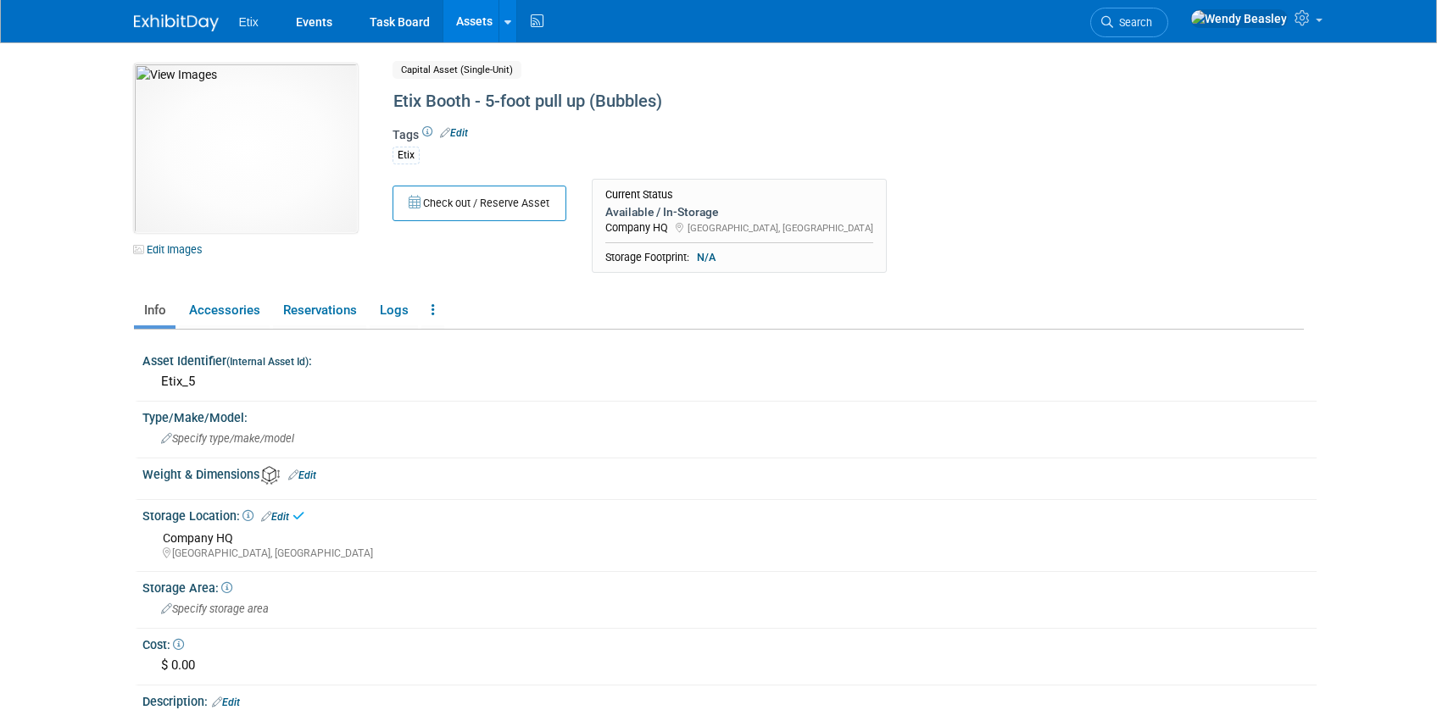
click at [476, 17] on link "Assets" at bounding box center [474, 21] width 62 height 42
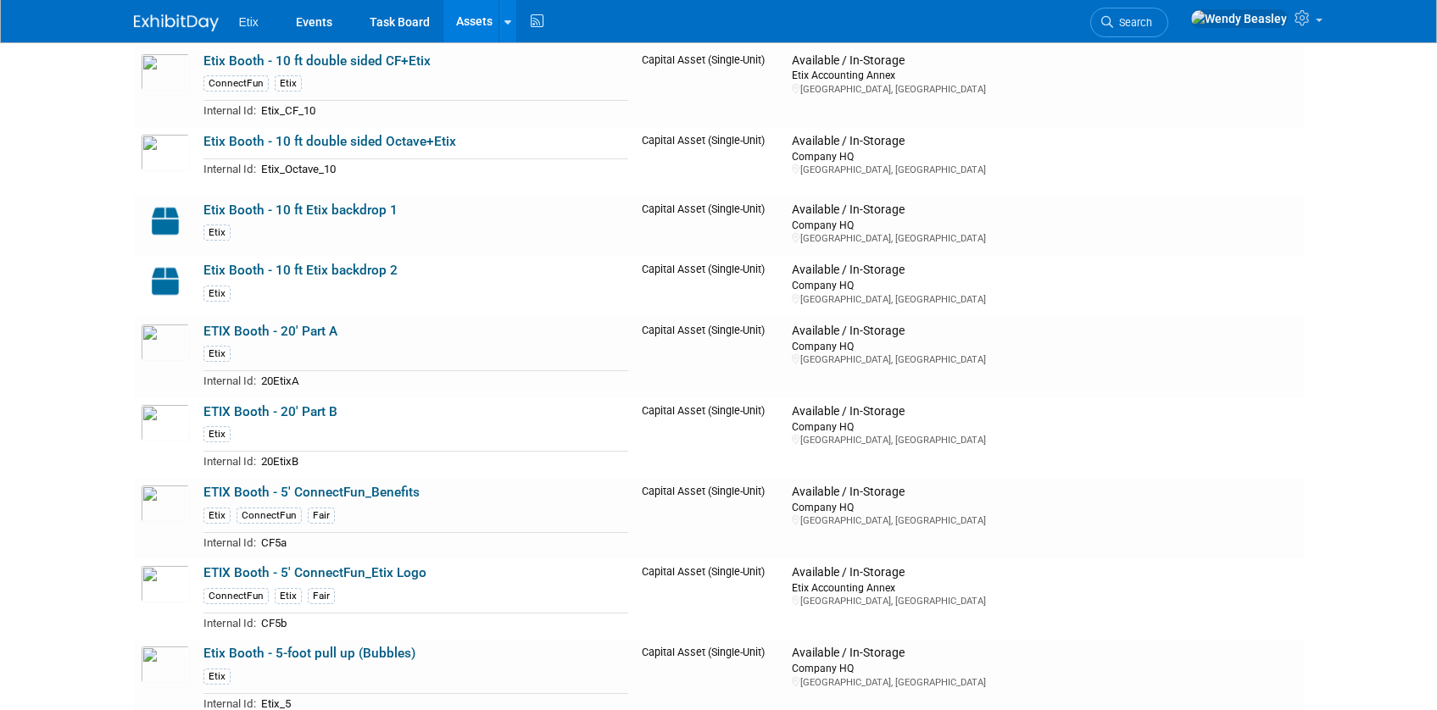
scroll to position [1731, 0]
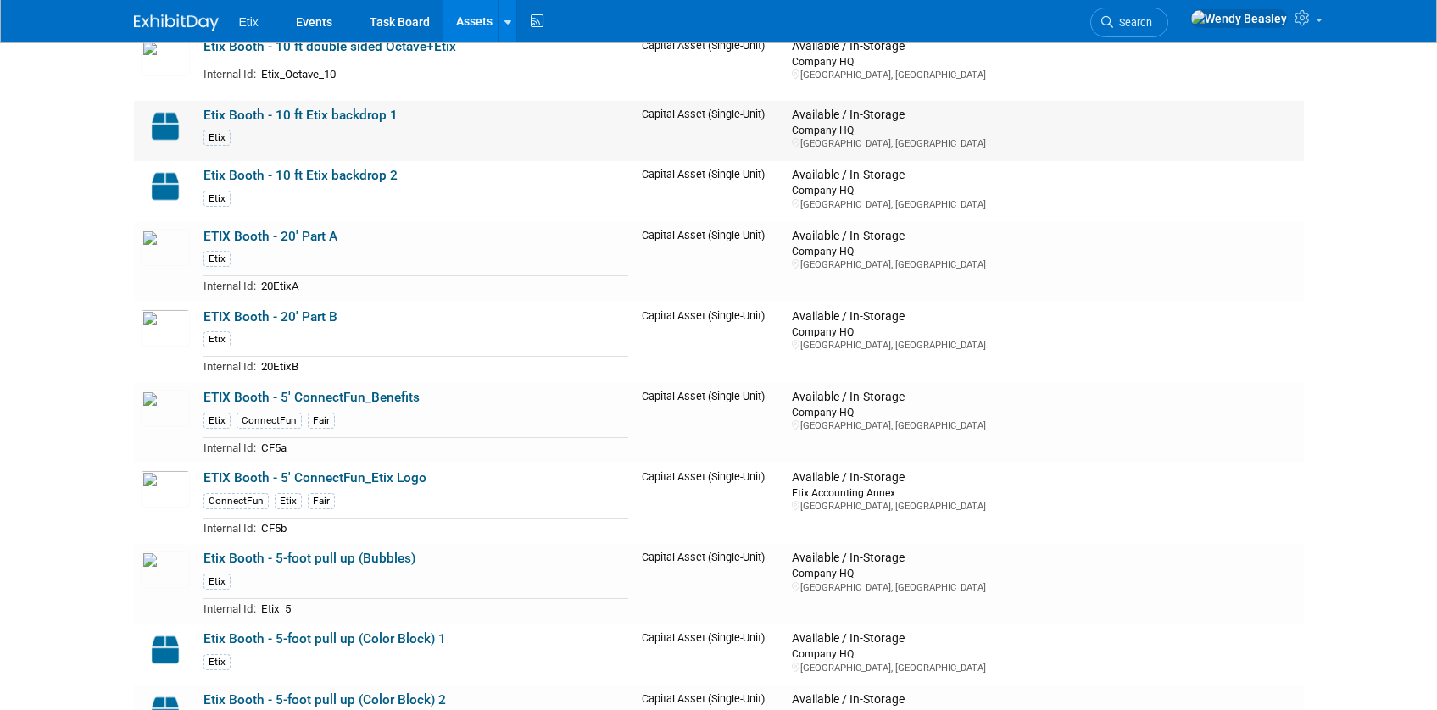
click at [250, 119] on link "Etix Booth - 10 ft Etix backdrop 1" at bounding box center [300, 115] width 194 height 15
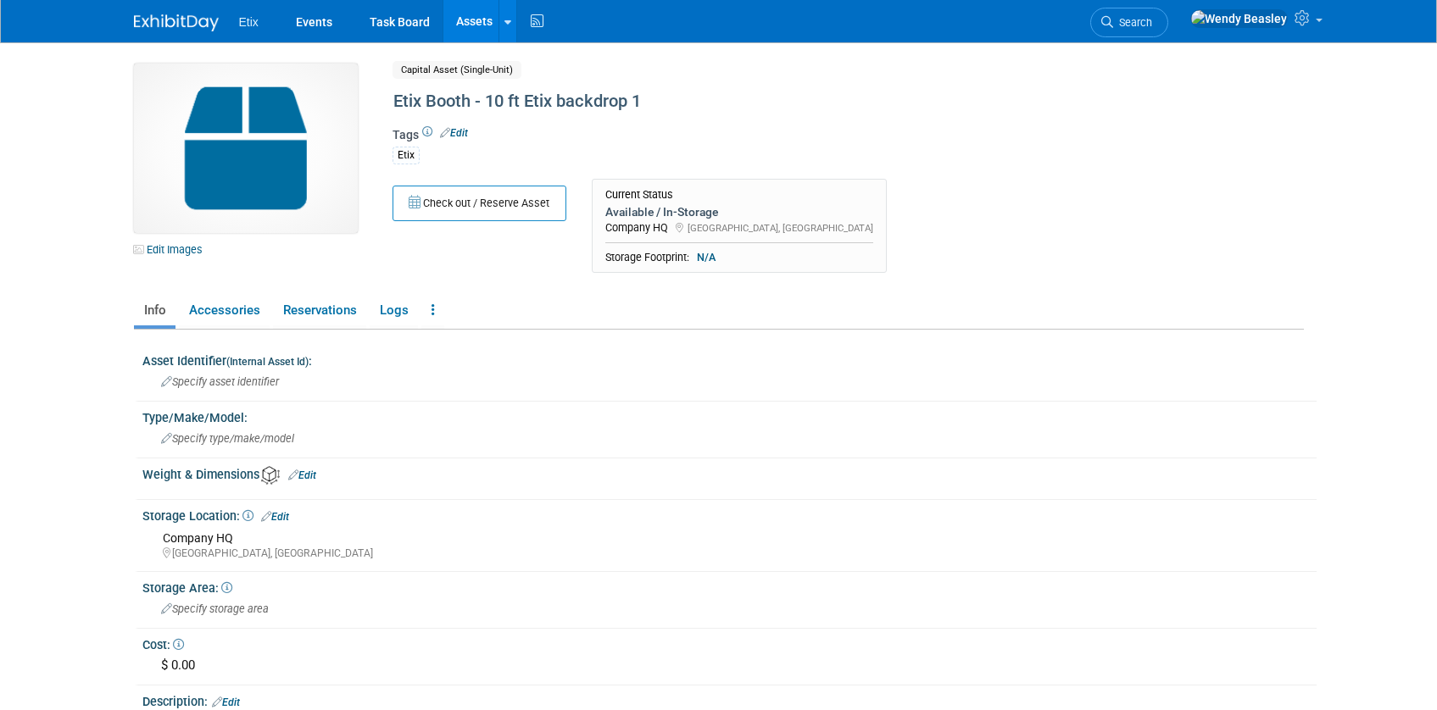
click at [470, 24] on link "Assets" at bounding box center [474, 21] width 62 height 42
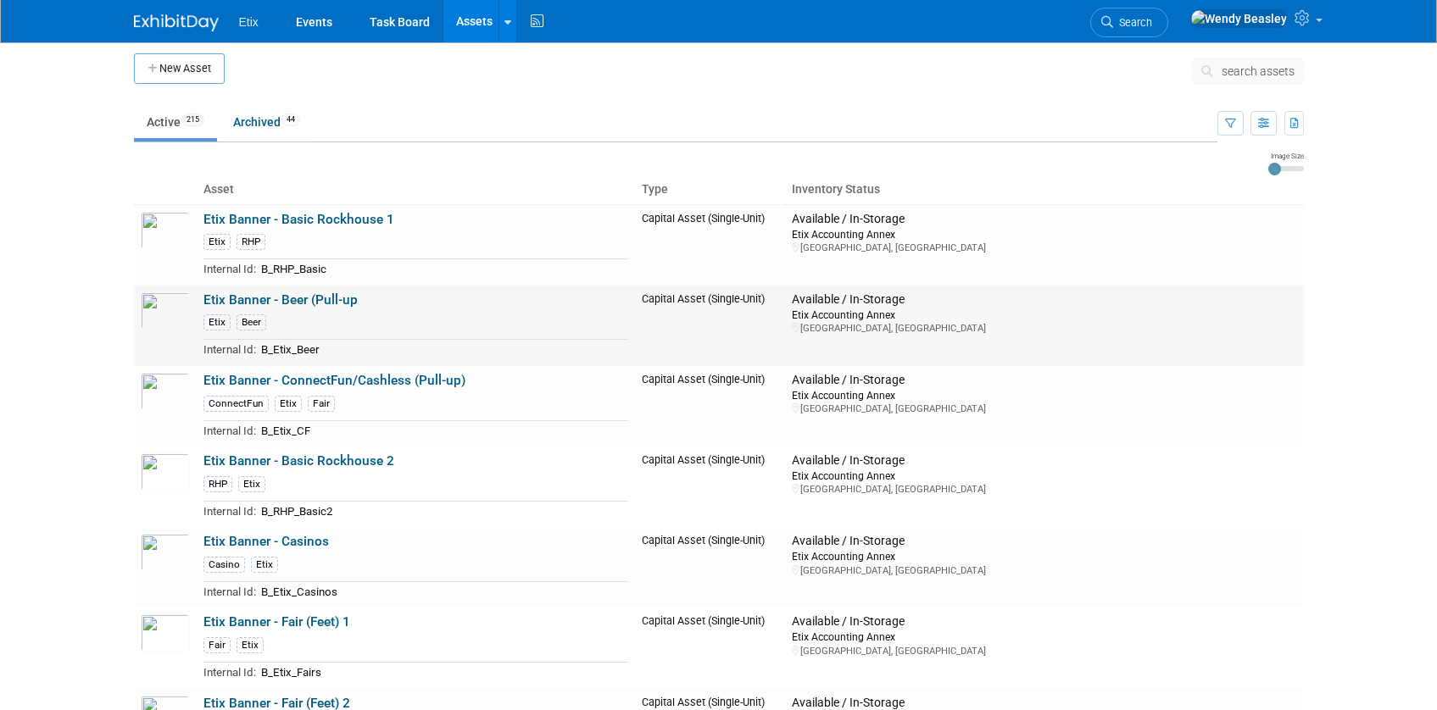
scroll to position [15, 0]
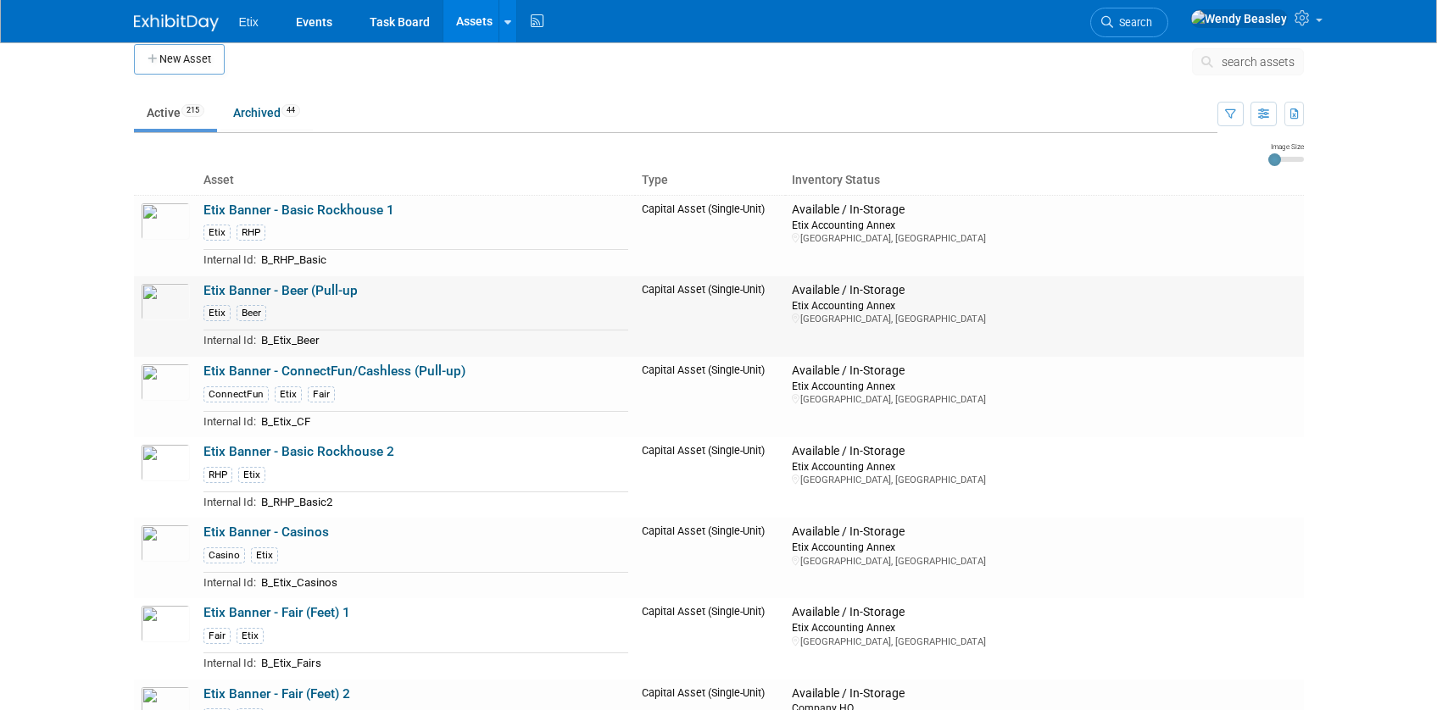
click at [328, 286] on link "Etix Banner - Beer (Pull-up" at bounding box center [280, 290] width 154 height 15
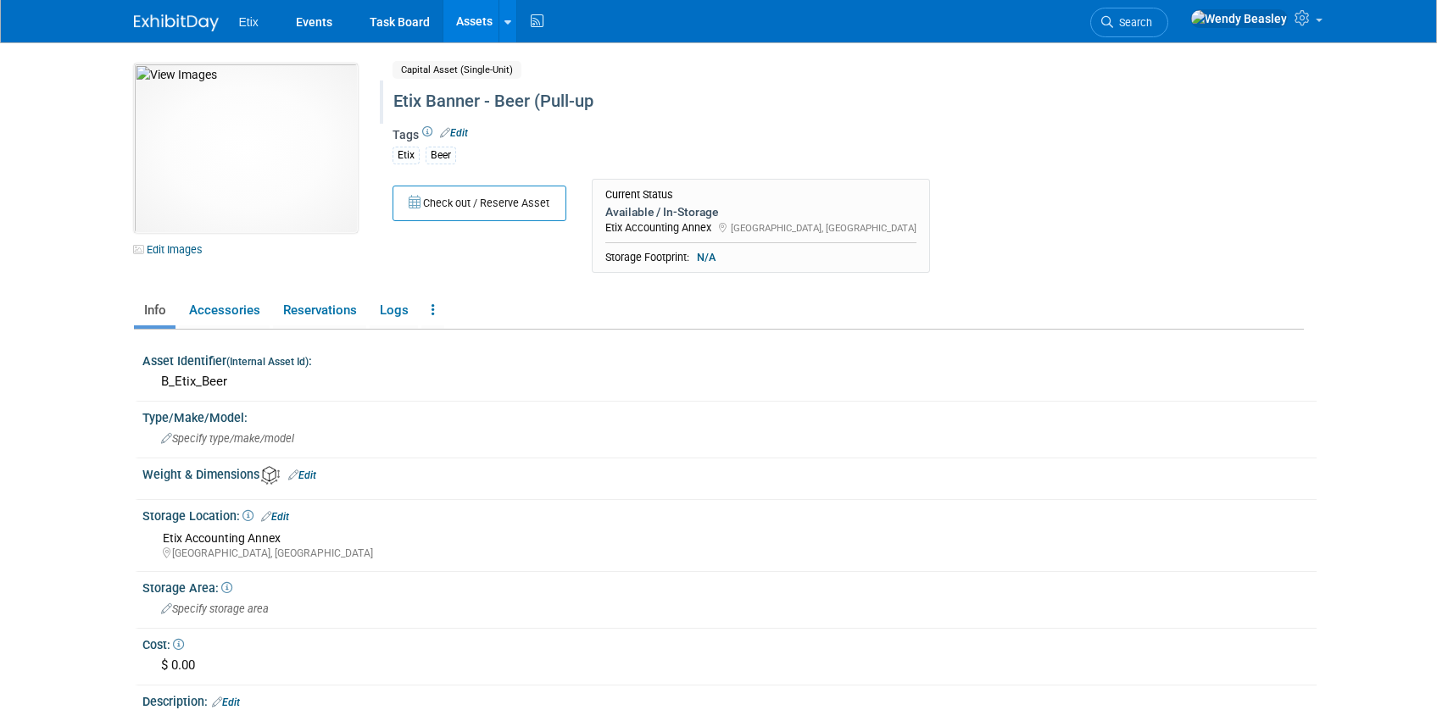
click at [520, 98] on div "Etix Banner - Beer (Pull-up" at bounding box center [775, 101] width 776 height 31
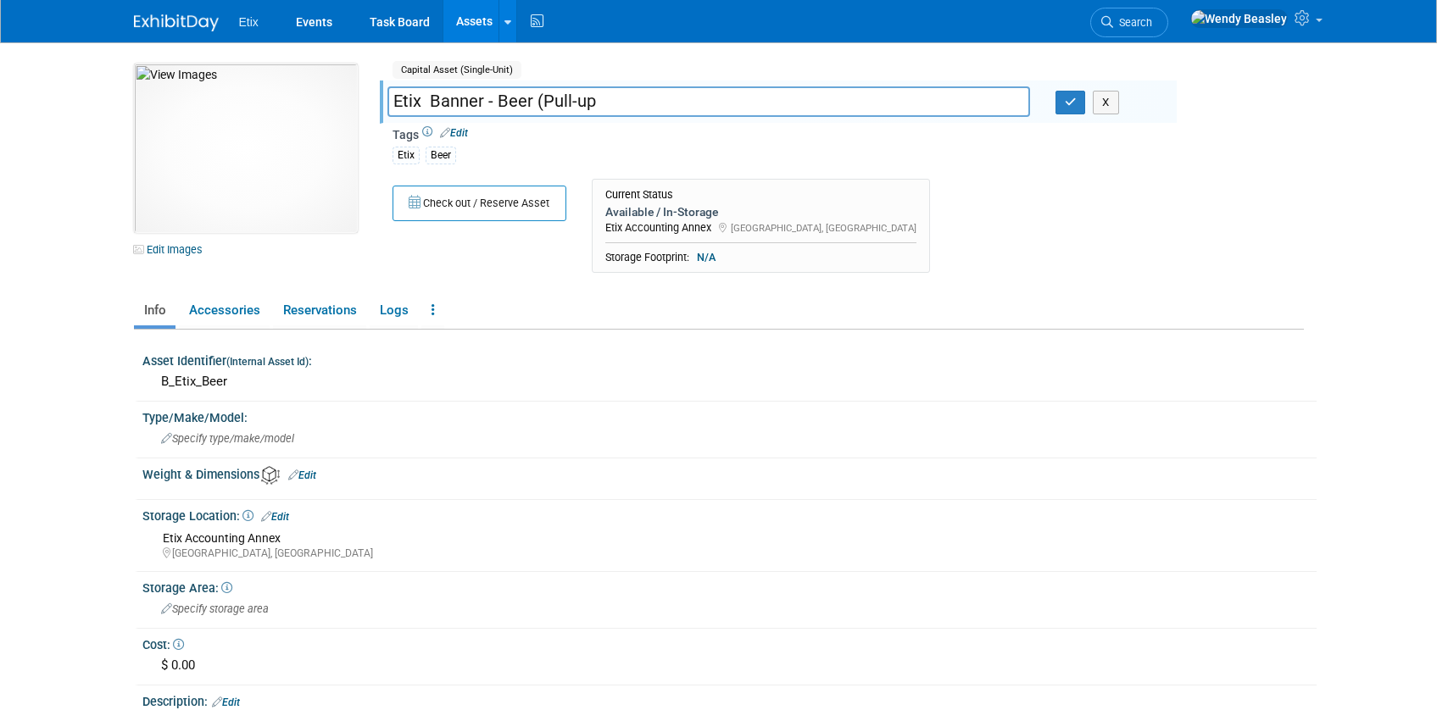
drag, startPoint x: 532, startPoint y: 100, endPoint x: 698, endPoint y: 114, distance: 165.9
click at [698, 114] on input "Etix Banner - Beer (Pull-up" at bounding box center [708, 101] width 643 height 30
type input "Etix Banner - Beer"
click at [1080, 101] on button "button" at bounding box center [1070, 103] width 31 height 24
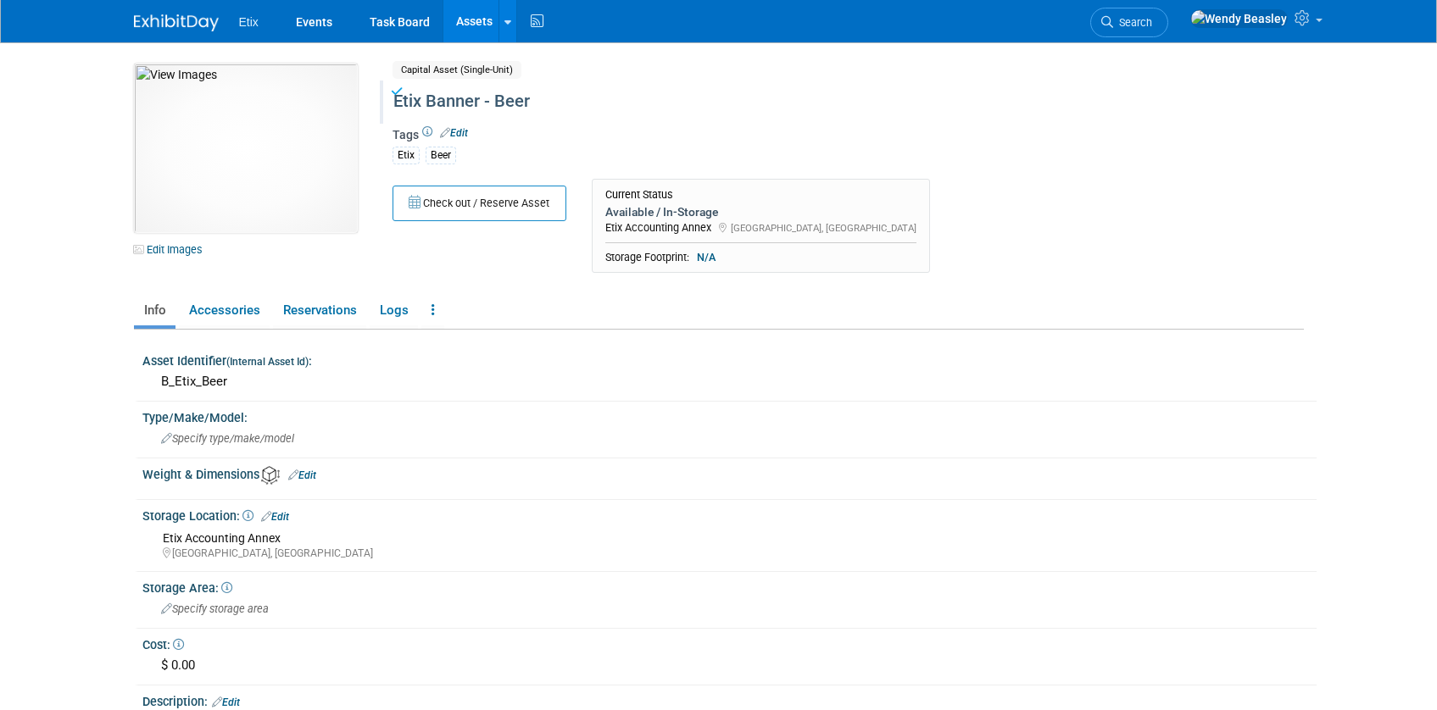
click at [479, 10] on link "Assets" at bounding box center [474, 21] width 62 height 42
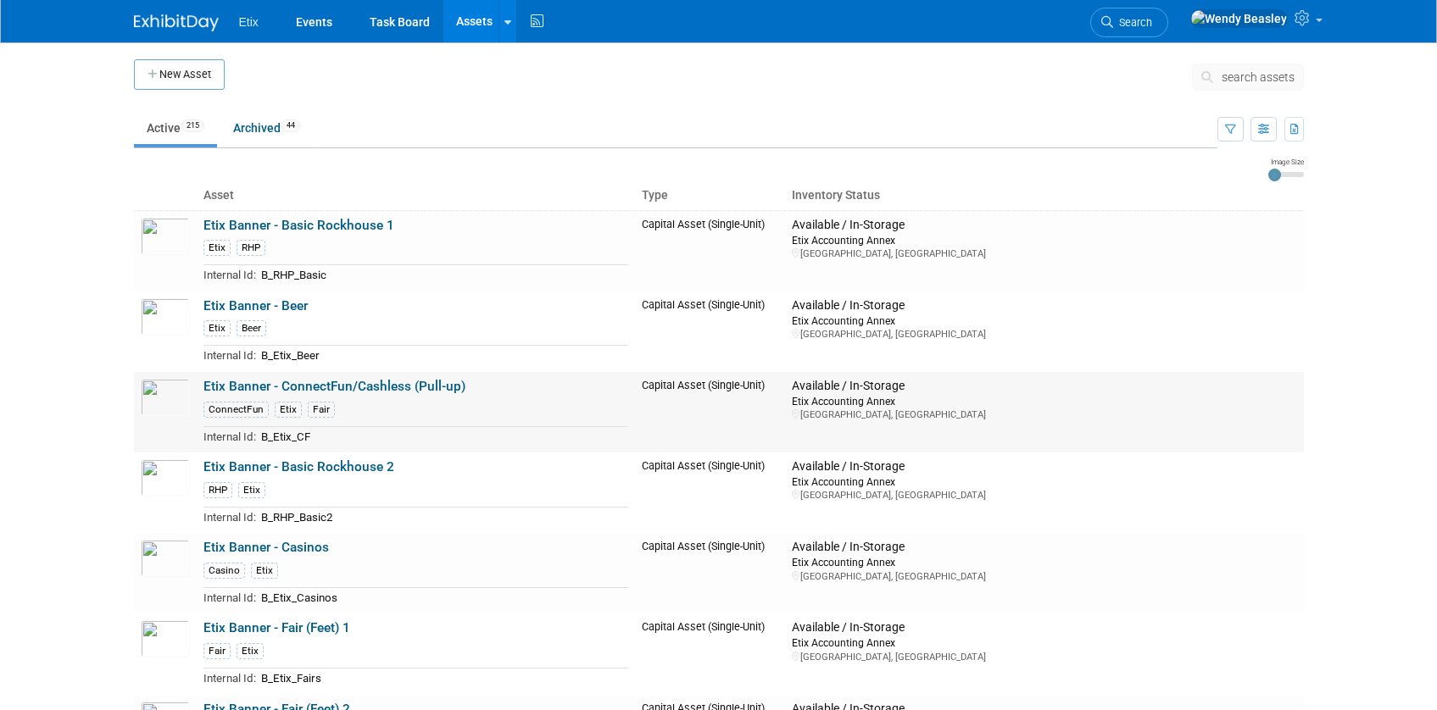
click at [394, 385] on link "Etix Banner - ConnectFun/Cashless (Pull-up)" at bounding box center [334, 386] width 262 height 15
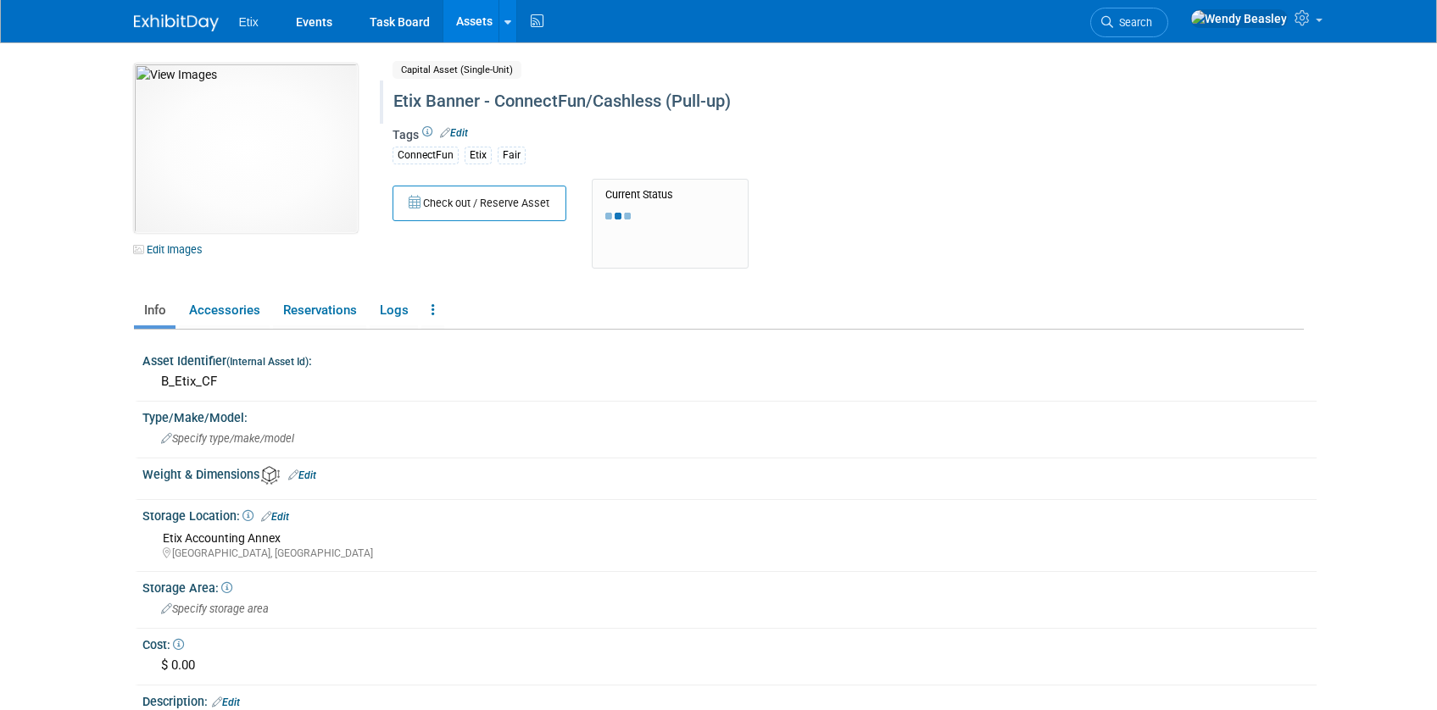
click at [581, 102] on div "Etix Banner - ConnectFun/Cashless (Pull-up)" at bounding box center [775, 101] width 776 height 31
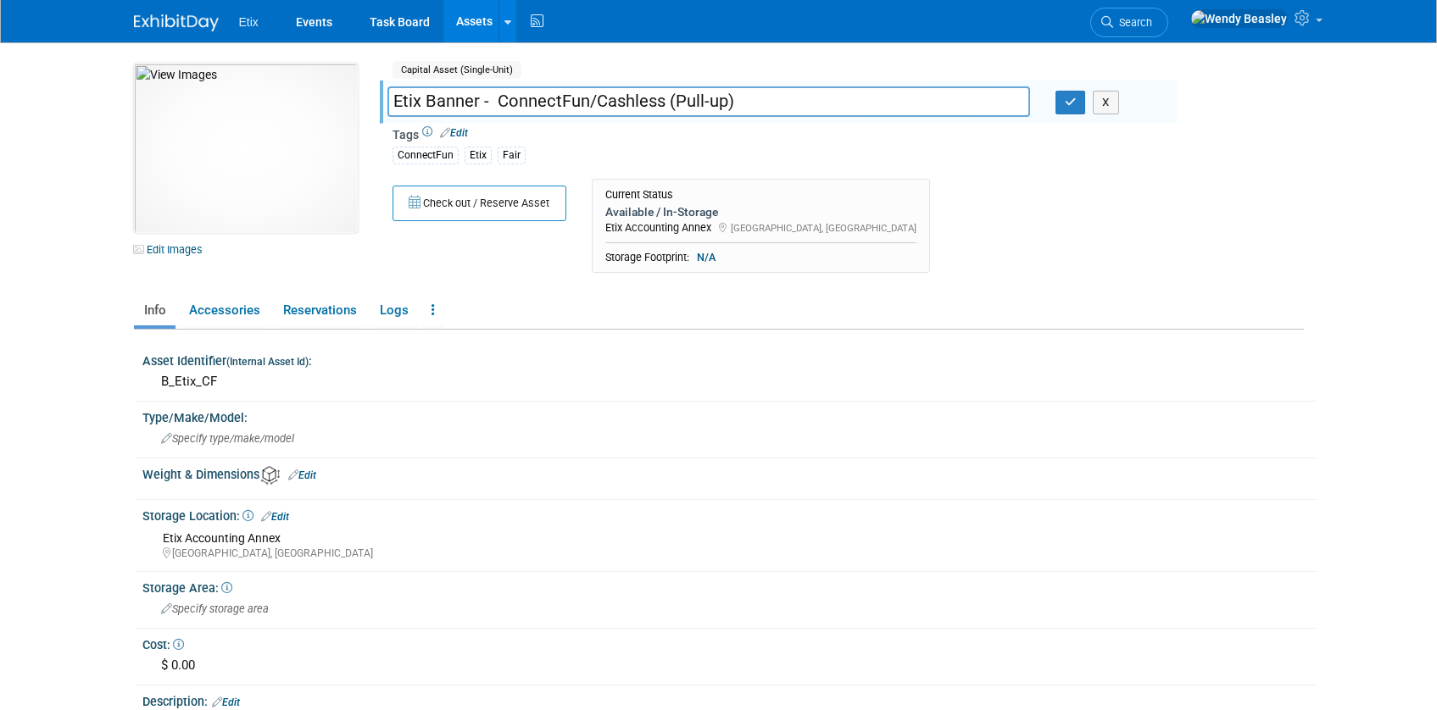
drag, startPoint x: 670, startPoint y: 101, endPoint x: 954, endPoint y: 131, distance: 286.4
click at [857, 105] on input "Etix Banner - ConnectFun/Cashless (Pull-up)" at bounding box center [708, 101] width 643 height 30
type input "Etix Banner - ConnectFun/Cashless"
click at [1066, 99] on icon "button" at bounding box center [1071, 102] width 12 height 11
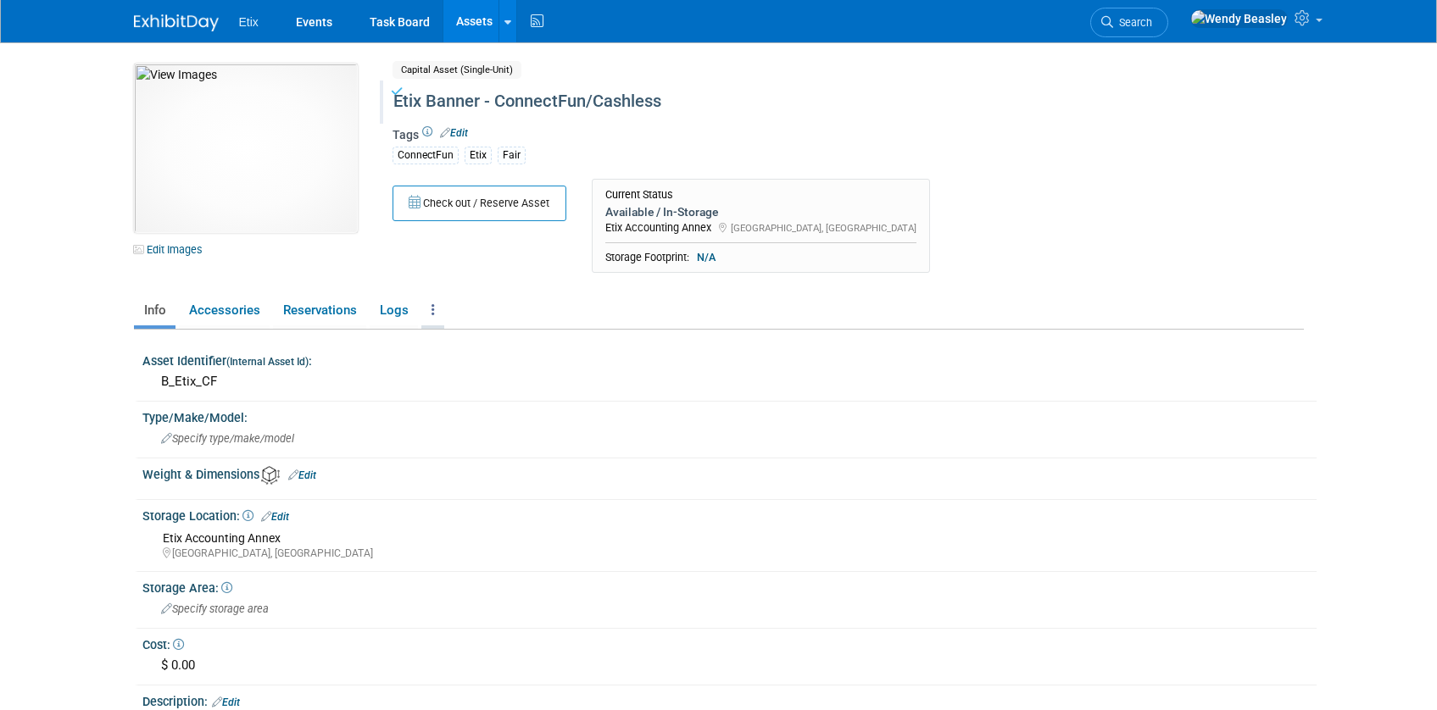
click at [432, 307] on icon at bounding box center [432, 309] width 3 height 13
click at [503, 398] on link "Archive Asset" at bounding box center [494, 401] width 147 height 29
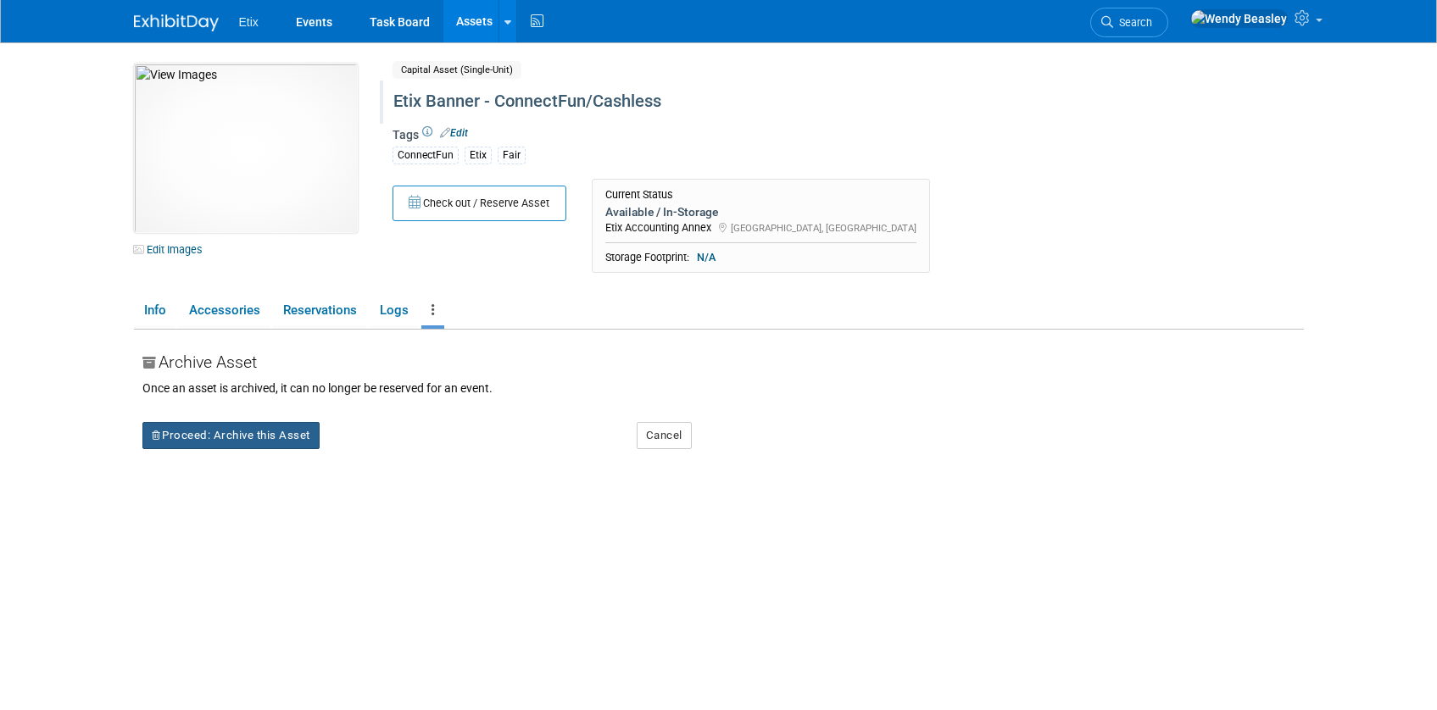
click at [270, 441] on button "Proceed: Archive this Asset" at bounding box center [230, 435] width 177 height 27
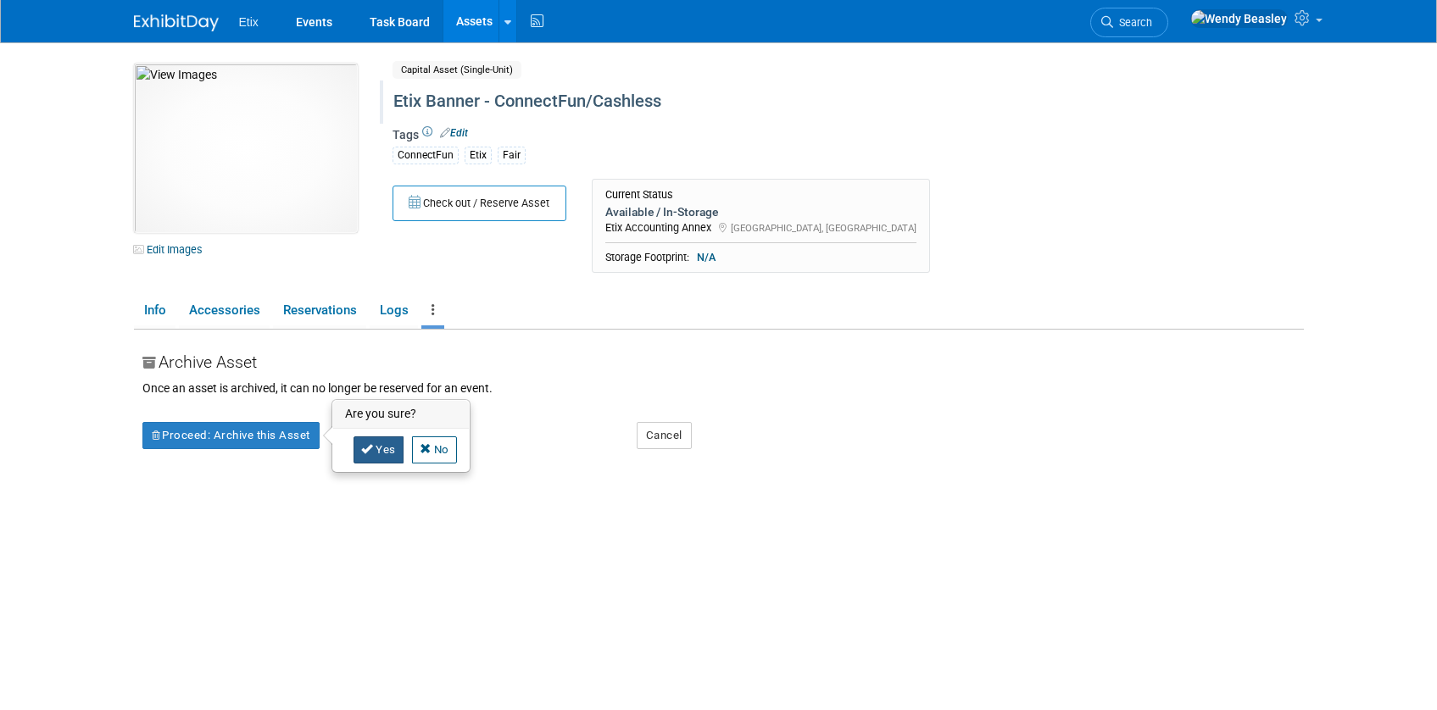
click at [370, 448] on icon at bounding box center [367, 448] width 12 height 11
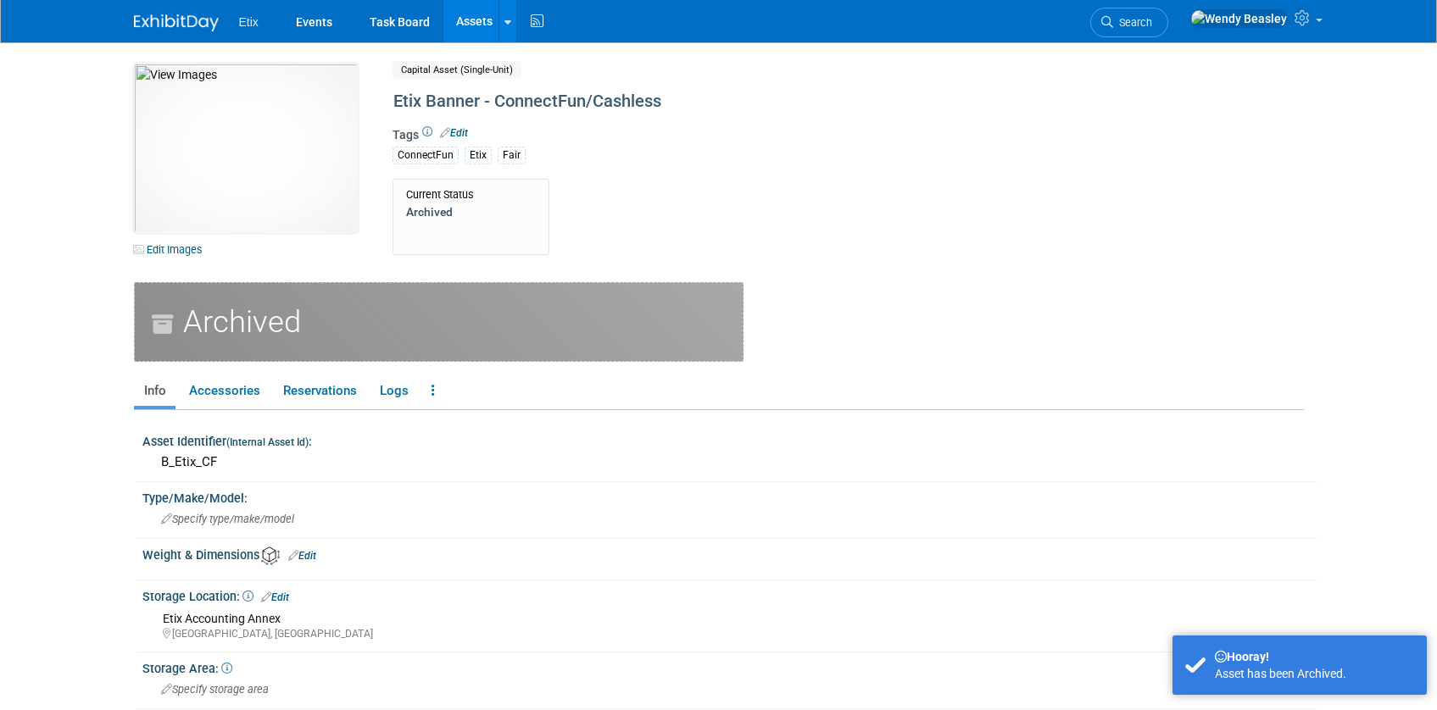
click at [476, 17] on link "Assets" at bounding box center [474, 21] width 62 height 42
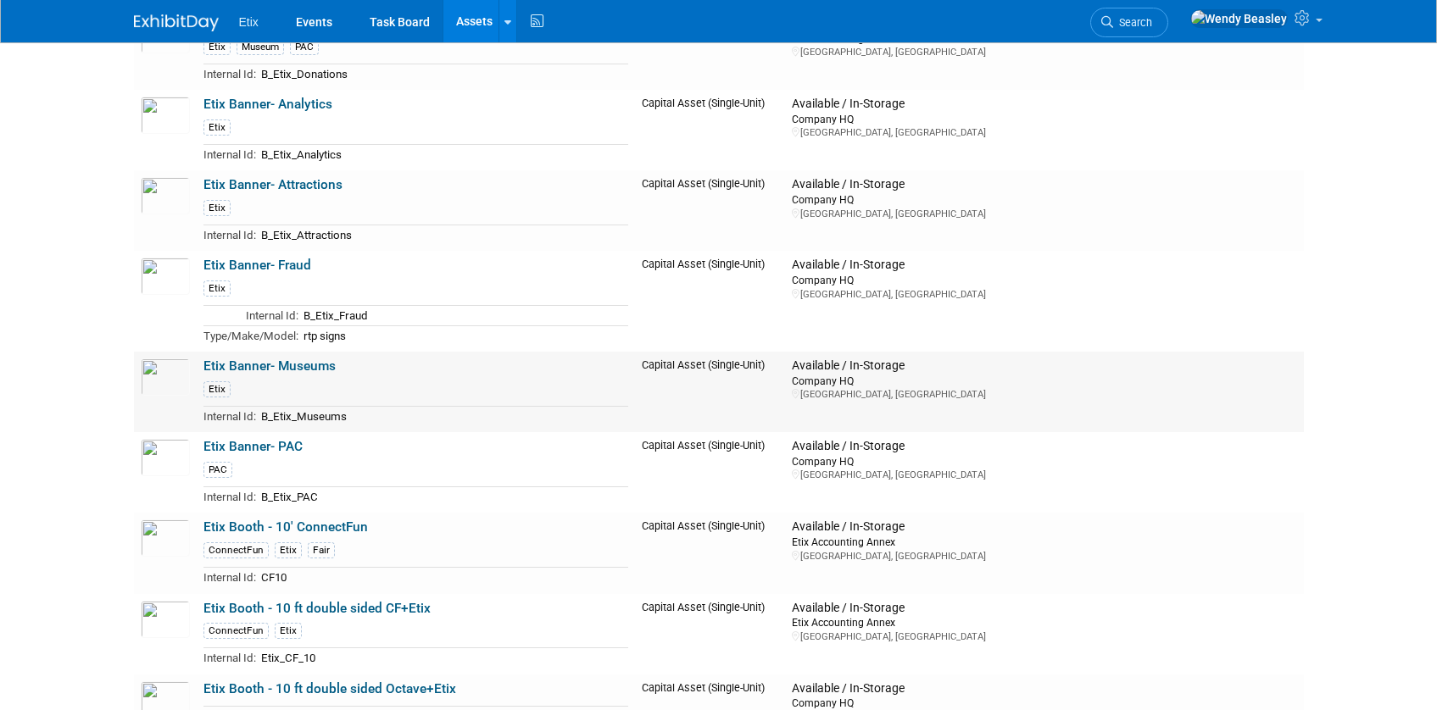
scroll to position [839, 0]
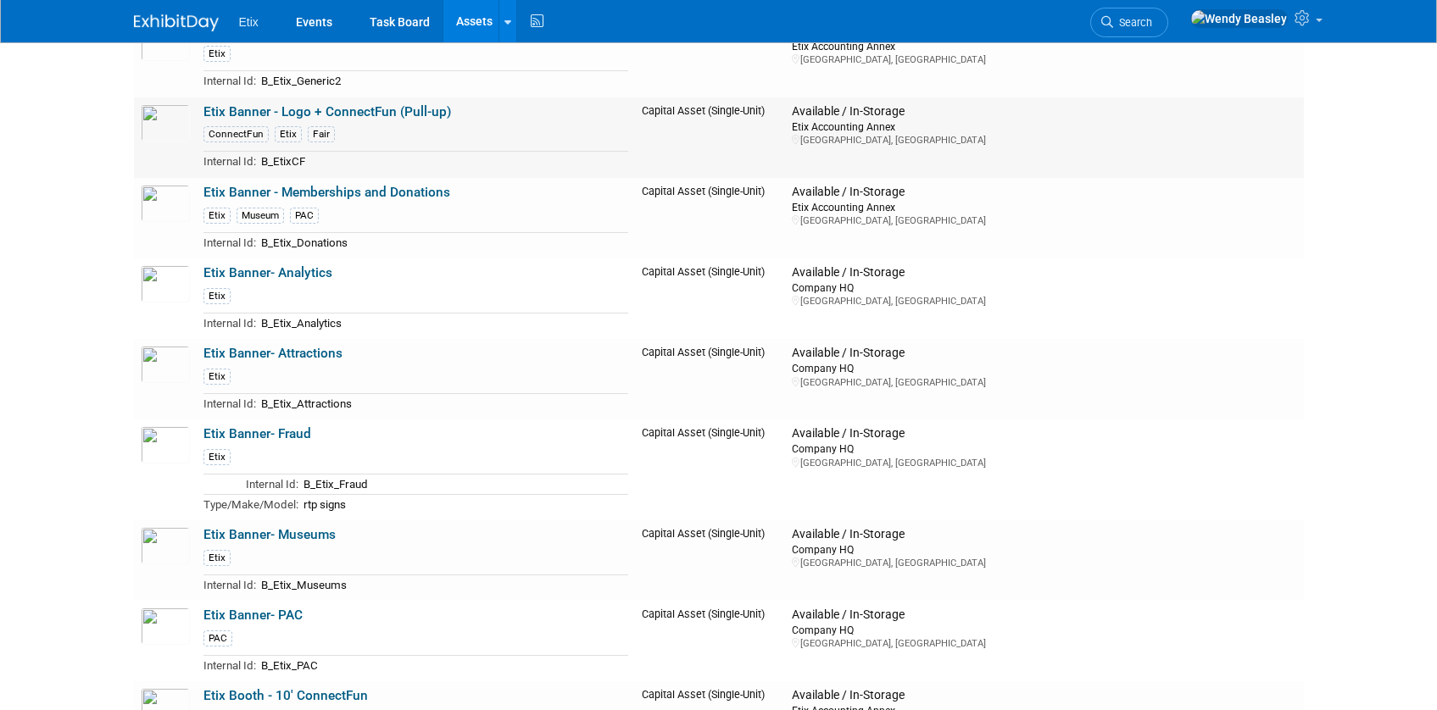
click at [345, 108] on link "Etix Banner - Logo + ConnectFun (Pull-up)" at bounding box center [327, 111] width 248 height 15
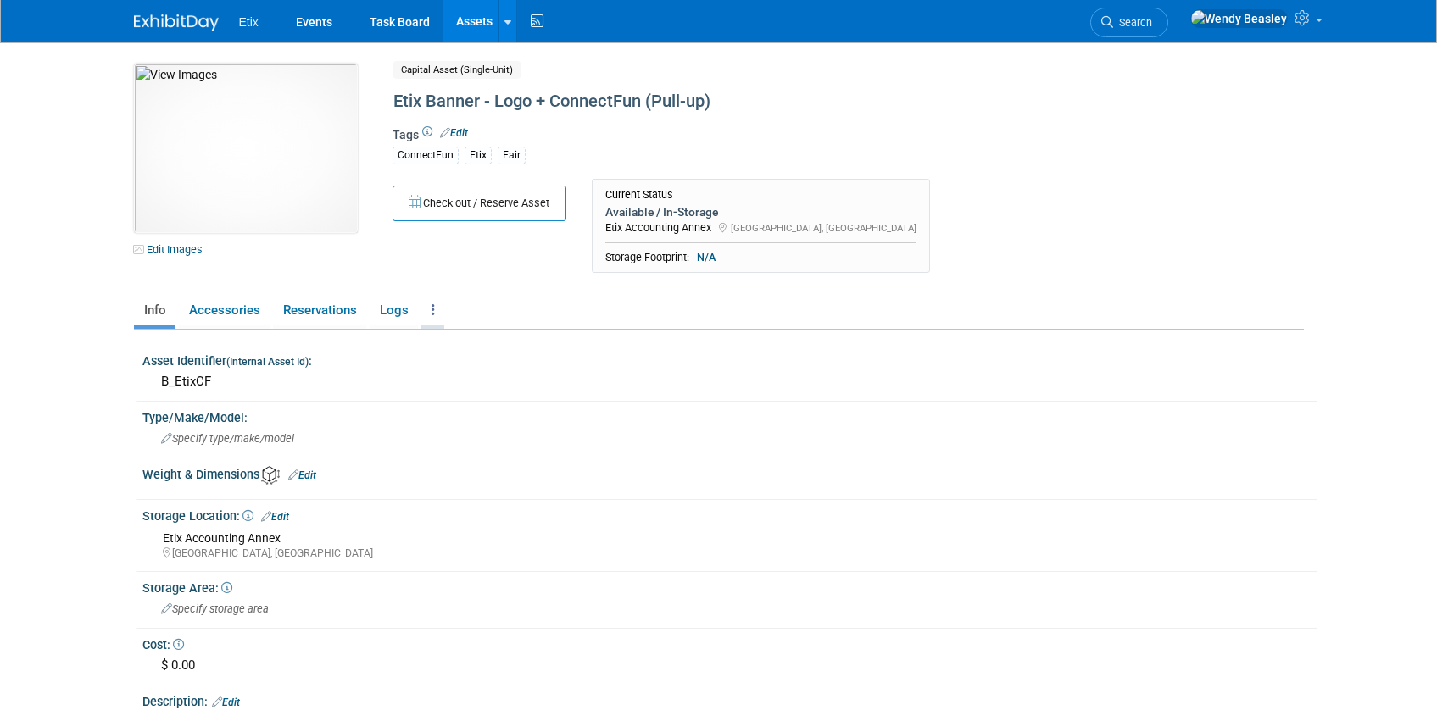
click at [436, 314] on link at bounding box center [432, 311] width 23 height 30
click at [470, 270] on div "Check out / Reserve Asset Current Status Available / In-Storage Etix Accounting…" at bounding box center [778, 230] width 797 height 103
click at [423, 298] on link at bounding box center [432, 311] width 23 height 30
click at [479, 401] on link "Archive Asset" at bounding box center [494, 401] width 147 height 29
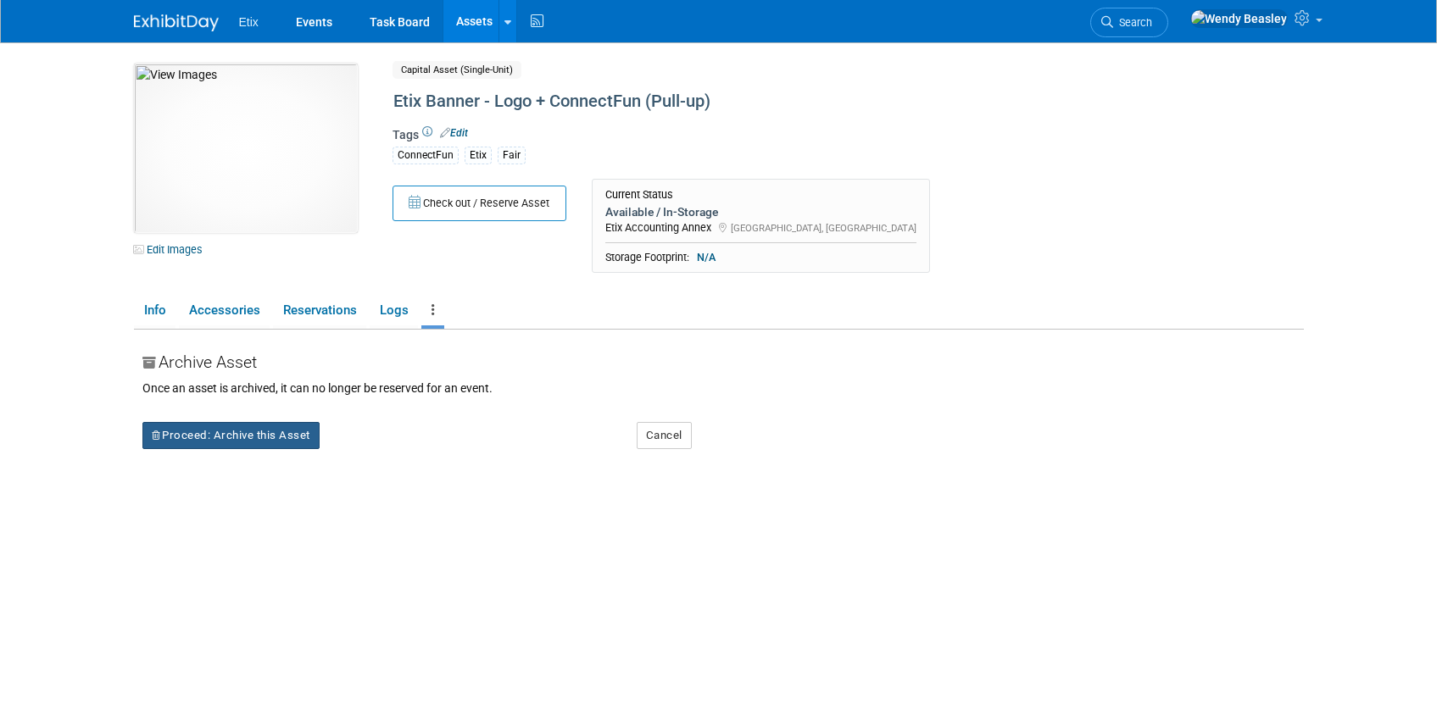
click at [278, 432] on button "Proceed: Archive this Asset" at bounding box center [230, 435] width 177 height 27
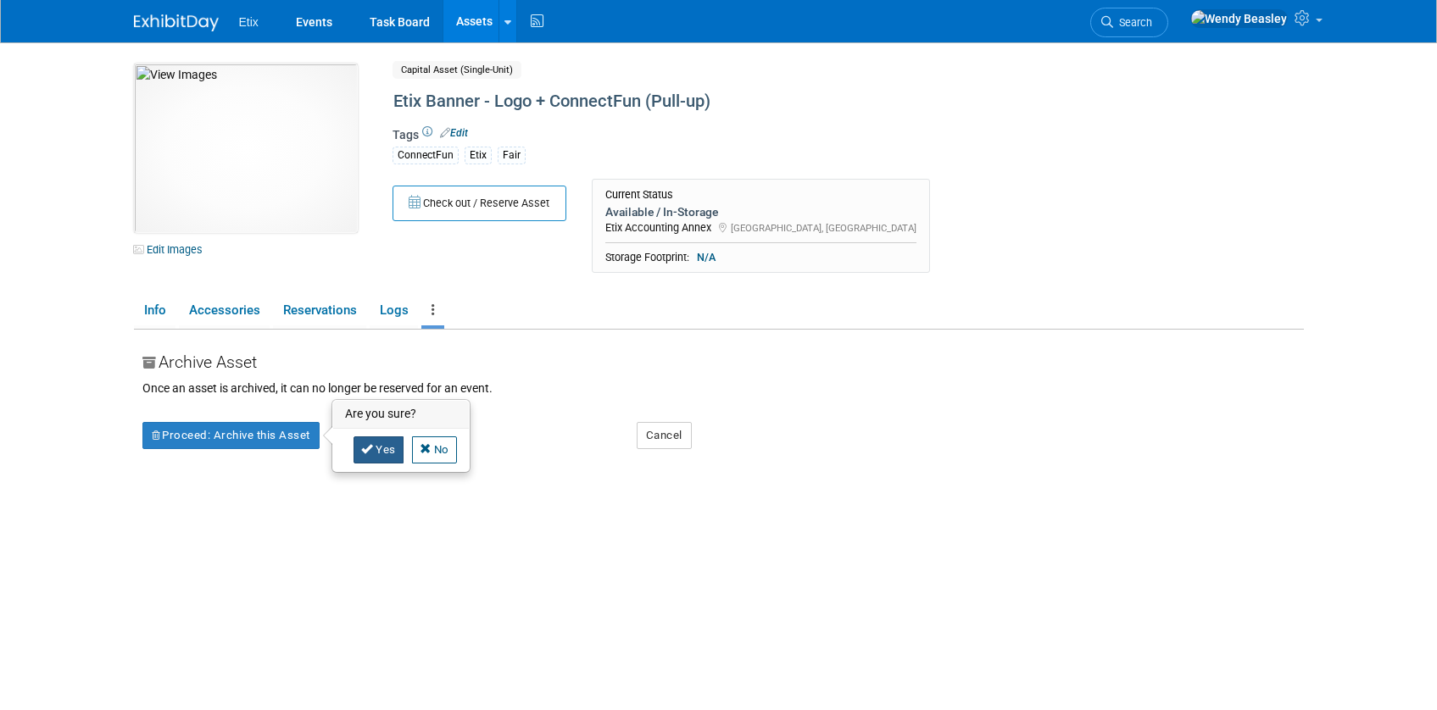
click at [383, 457] on link "Yes" at bounding box center [378, 450] width 50 height 27
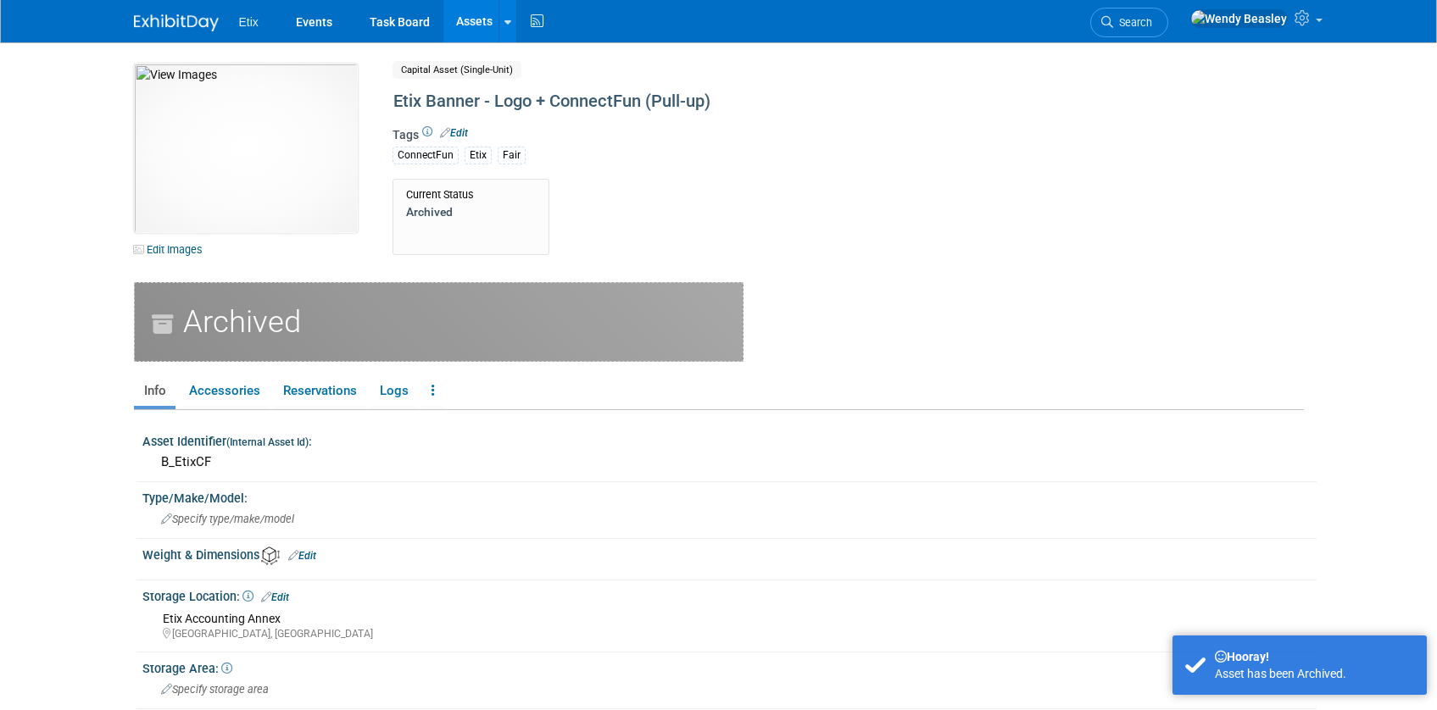
click at [472, 19] on link "Assets" at bounding box center [474, 21] width 62 height 42
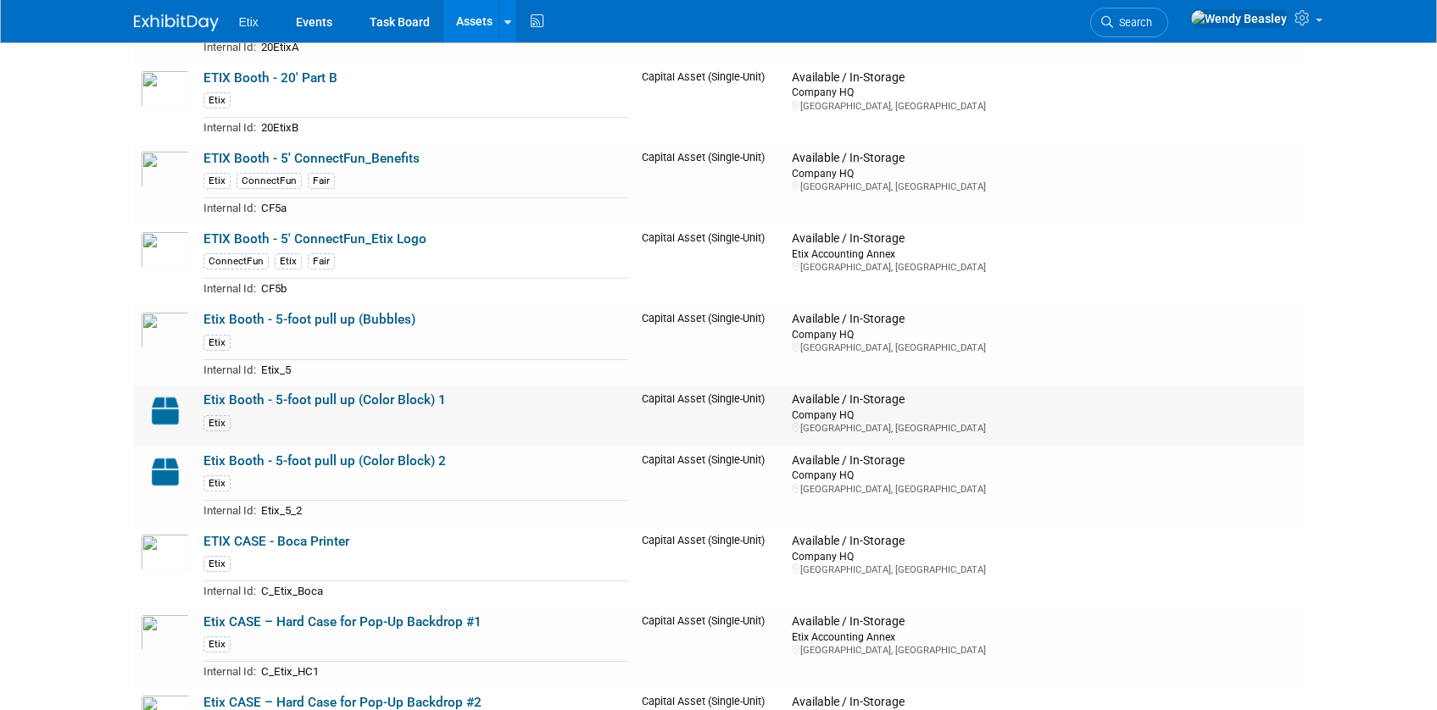
scroll to position [2003, 0]
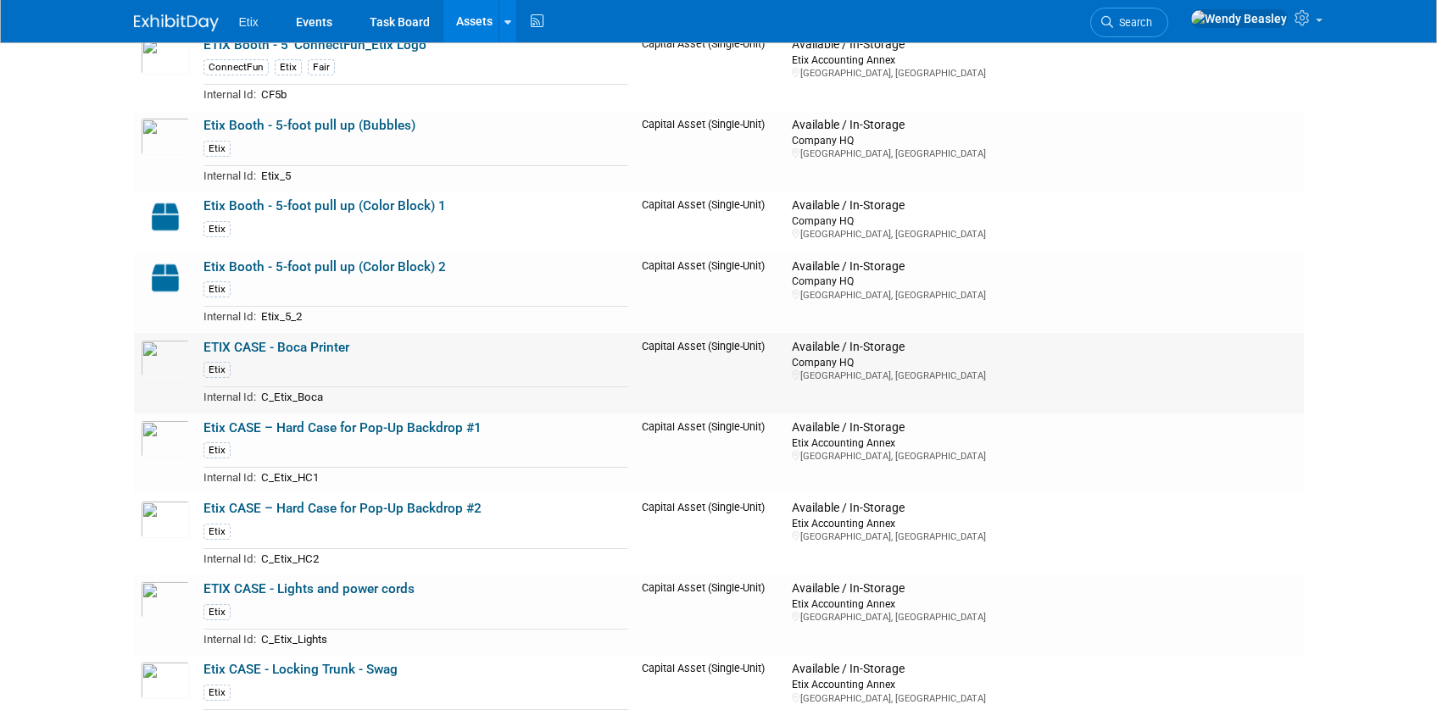
click at [300, 343] on link "ETIX CASE - Boca Printer" at bounding box center [276, 347] width 146 height 15
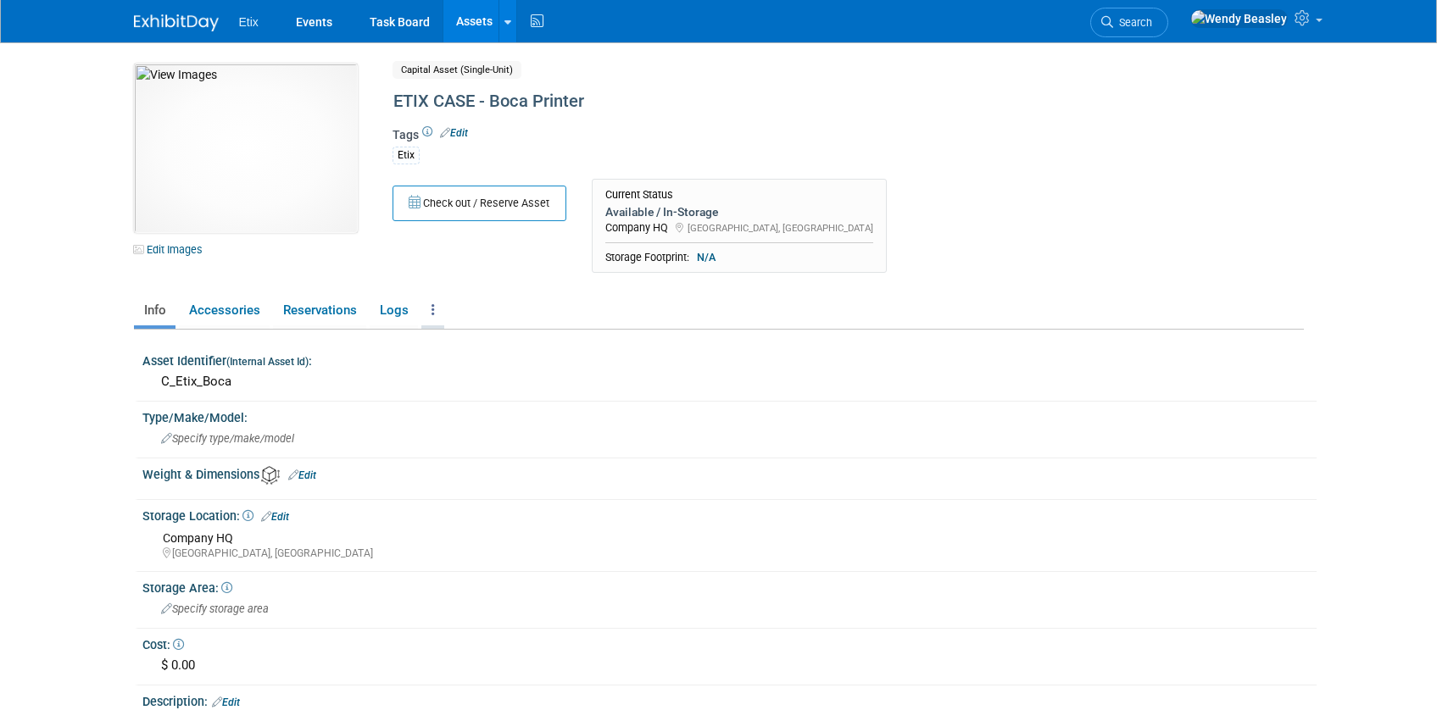
click at [434, 312] on link at bounding box center [432, 311] width 23 height 30
click at [454, 397] on link "Archive Asset" at bounding box center [494, 401] width 147 height 29
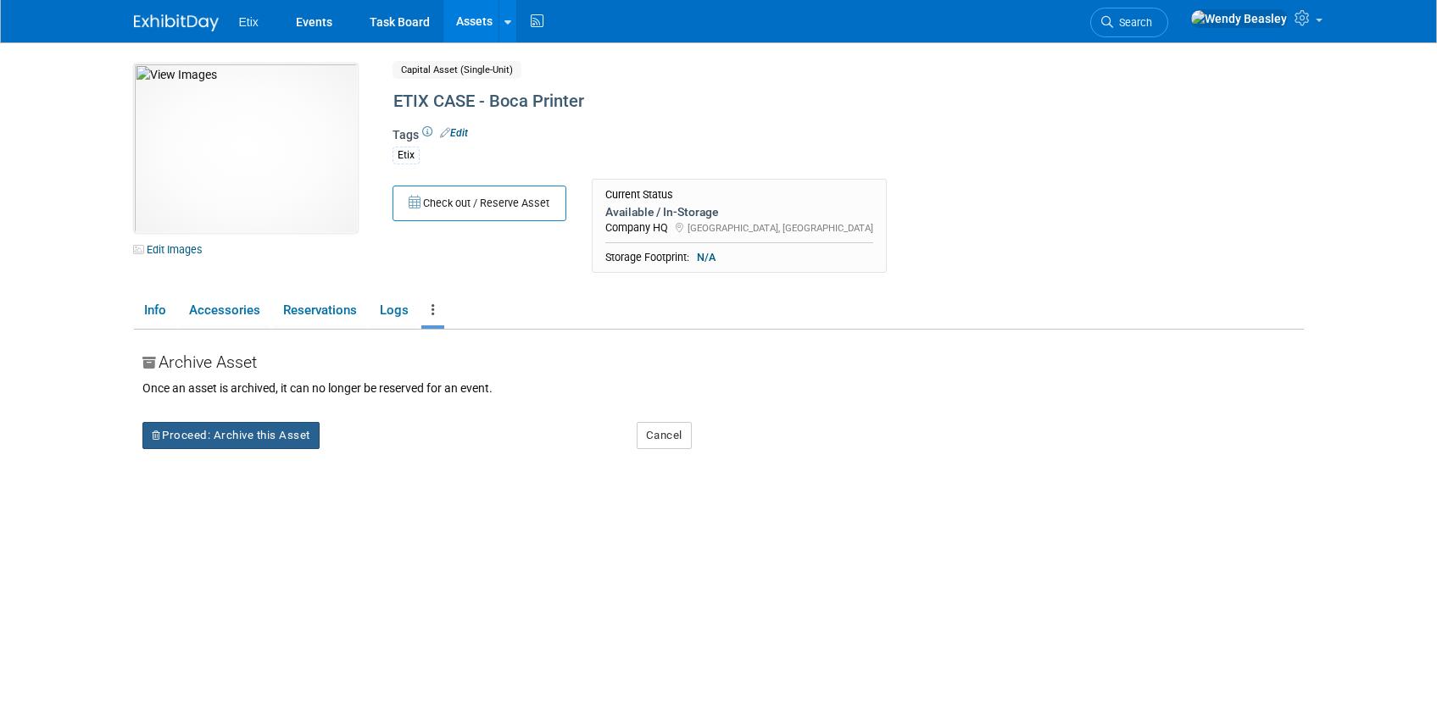
click at [287, 439] on button "Proceed: Archive this Asset" at bounding box center [230, 435] width 177 height 27
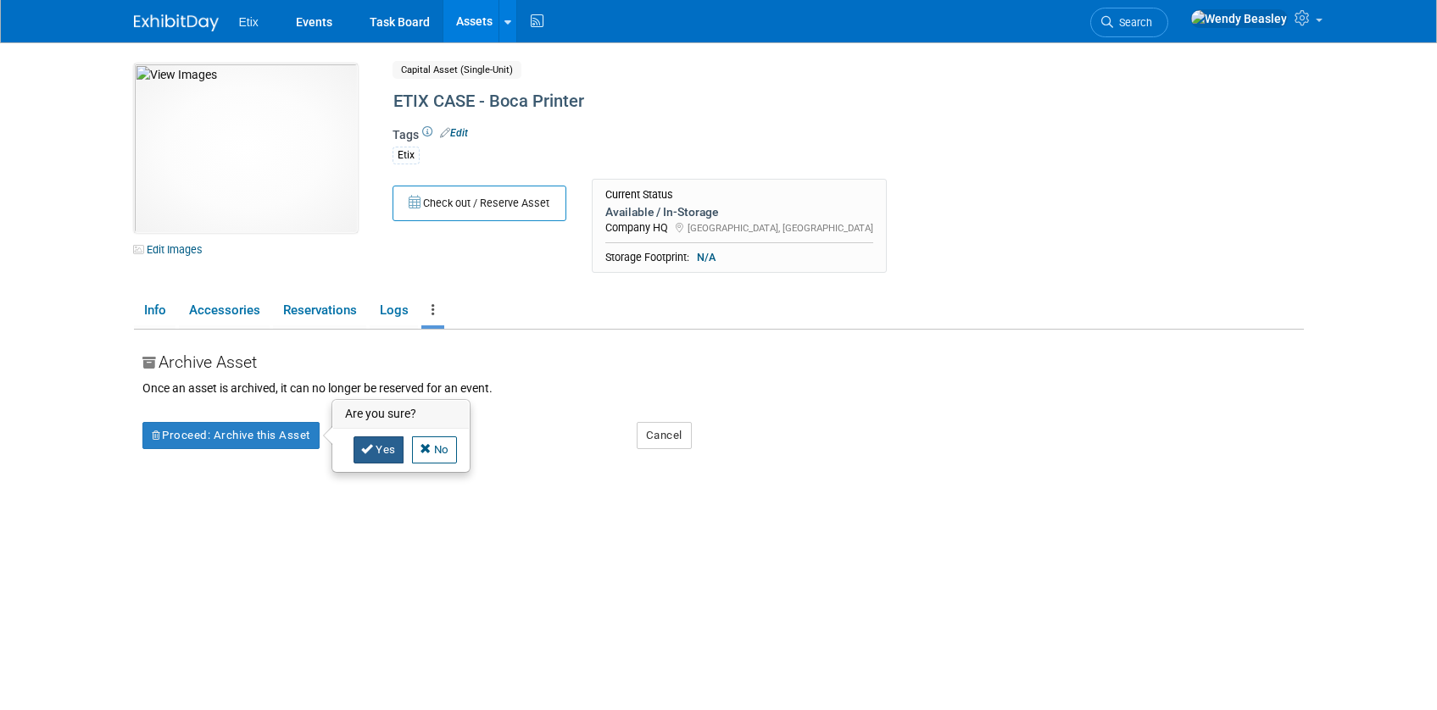
click at [374, 448] on link "Yes" at bounding box center [378, 450] width 50 height 27
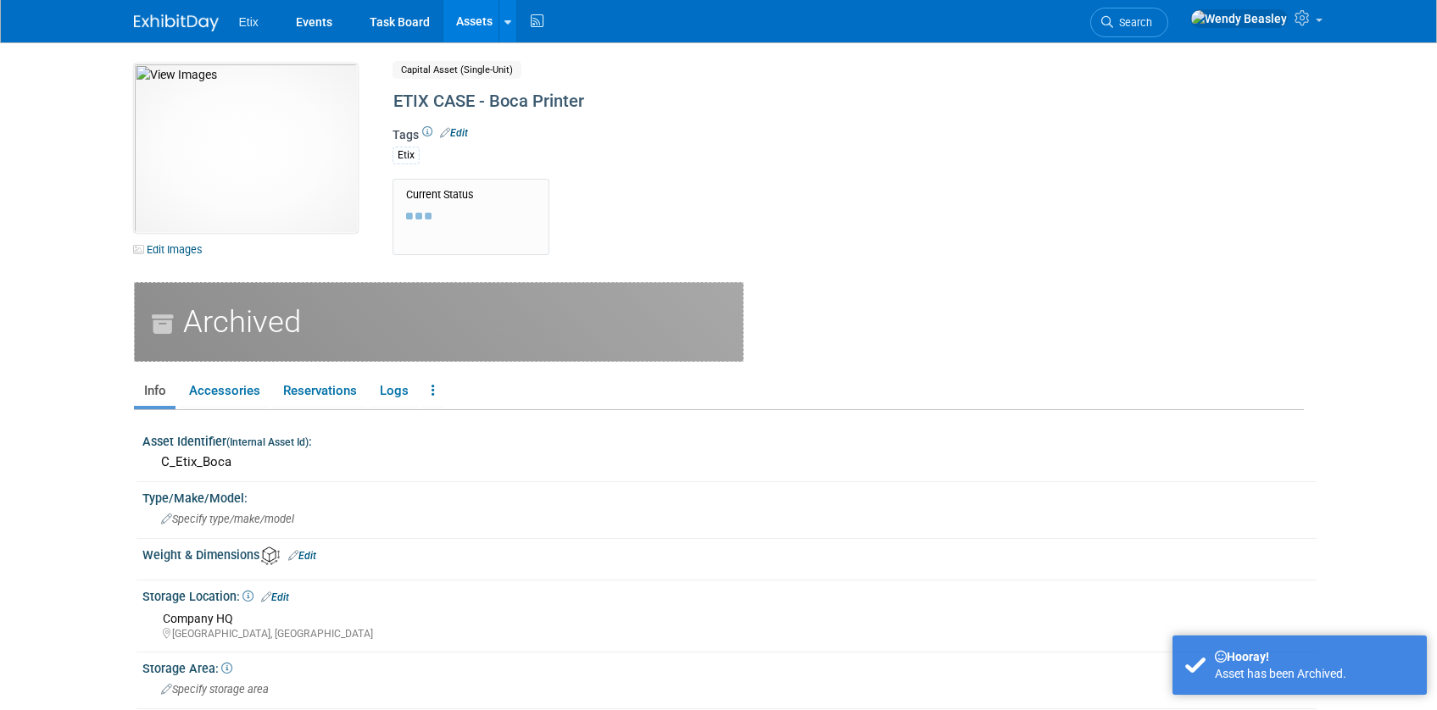
click at [470, 25] on link "Assets" at bounding box center [474, 21] width 62 height 42
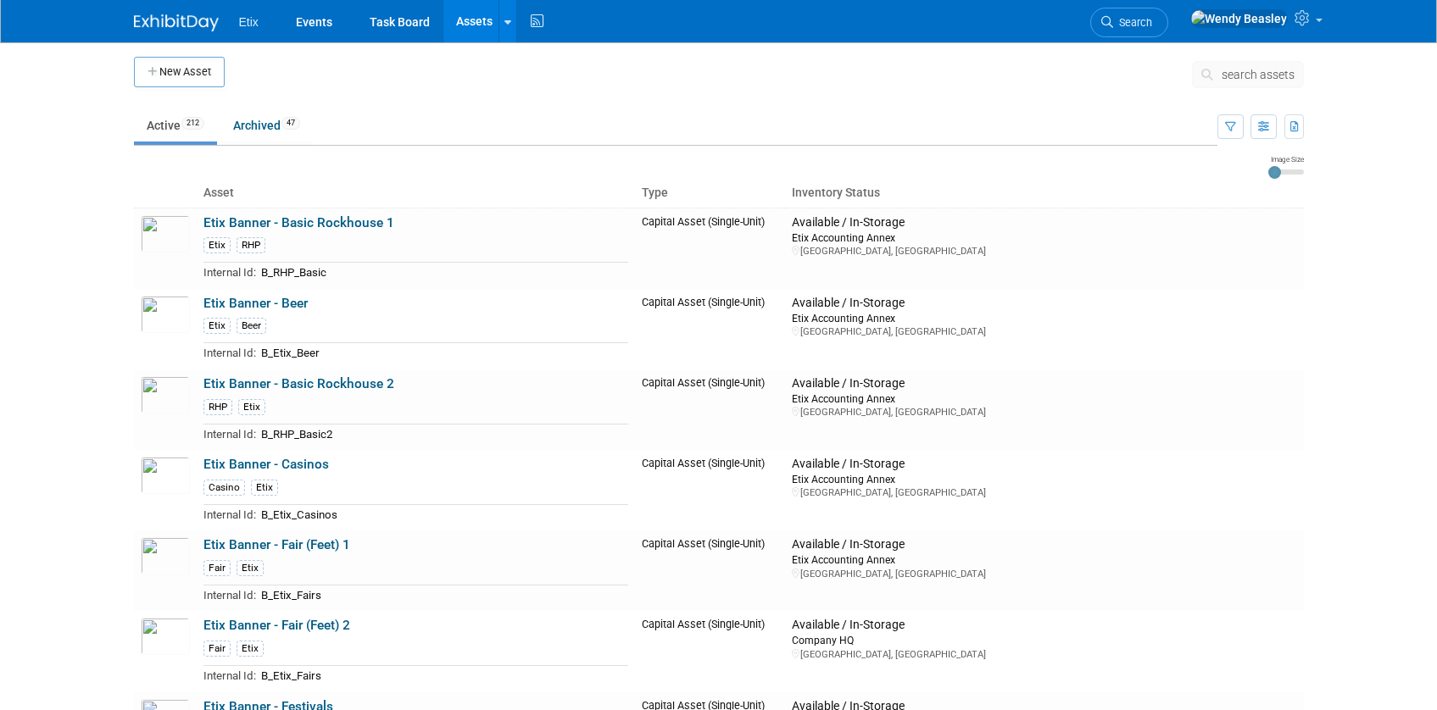
scroll to position [3, 0]
click at [273, 126] on link "Archived 47" at bounding box center [266, 125] width 92 height 32
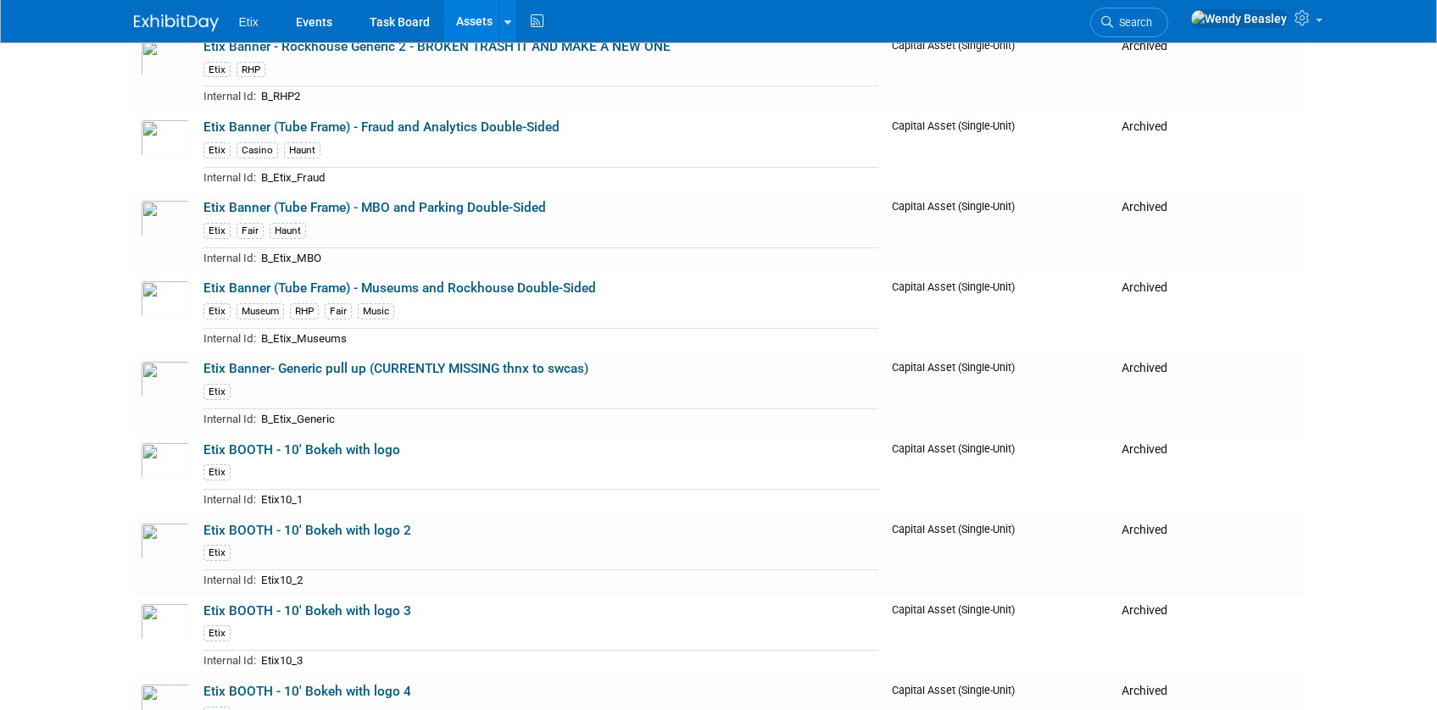
scroll to position [946, 0]
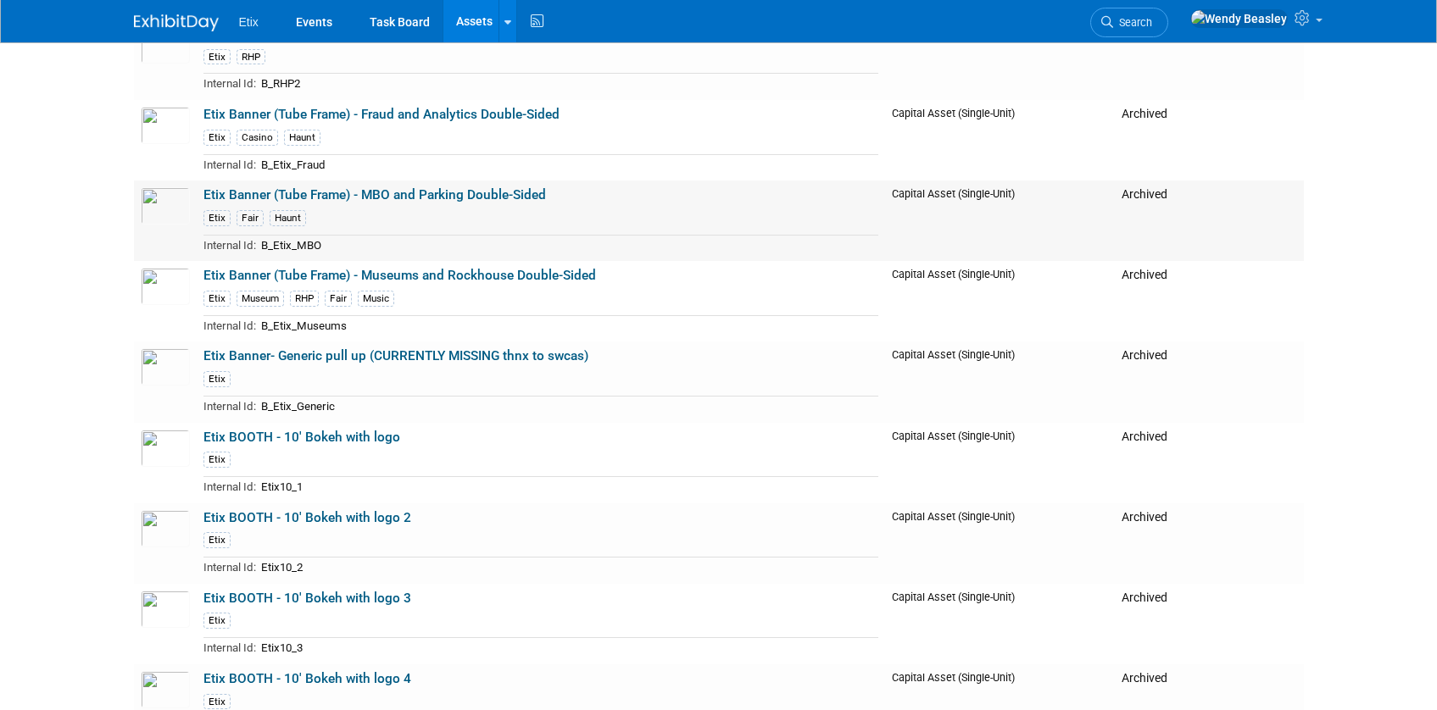
click at [396, 190] on link "Etix Banner (Tube Frame) - MBO and Parking Double-Sided" at bounding box center [374, 194] width 342 height 15
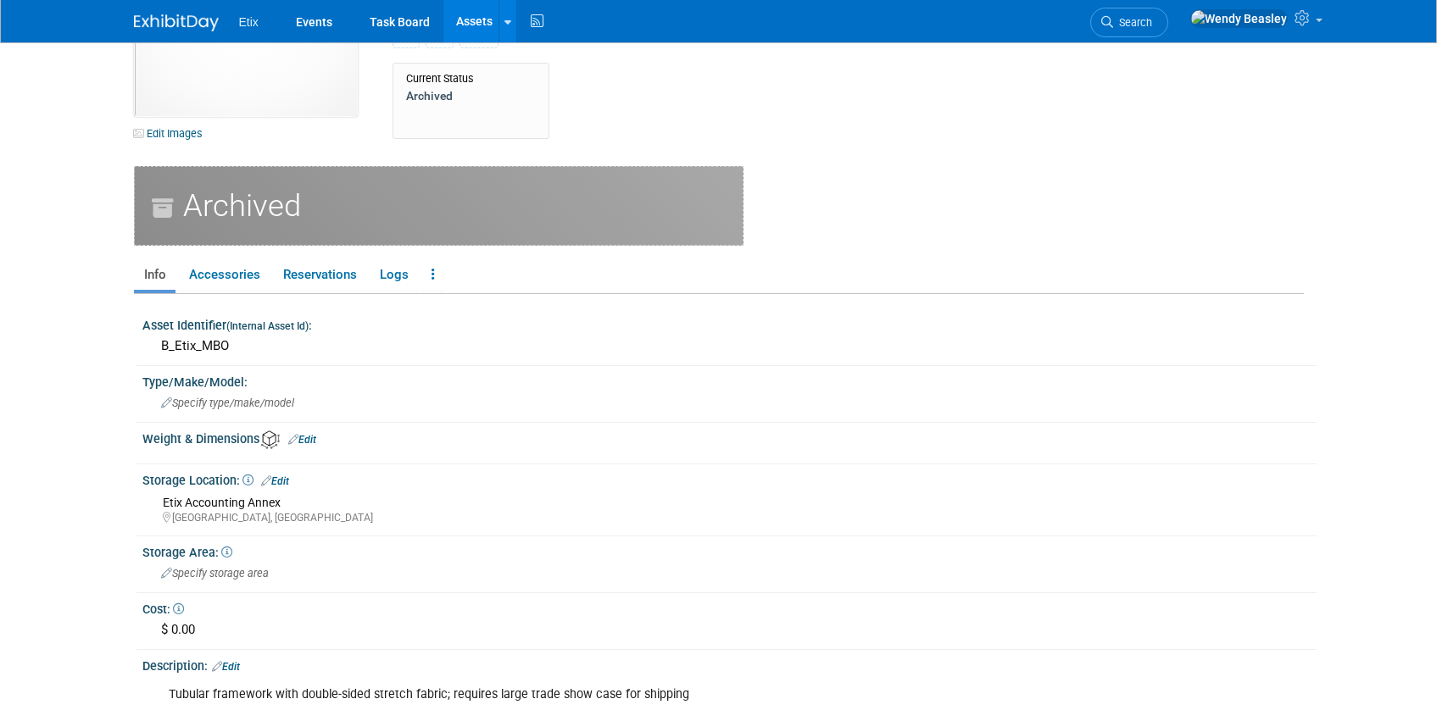
scroll to position [98, 0]
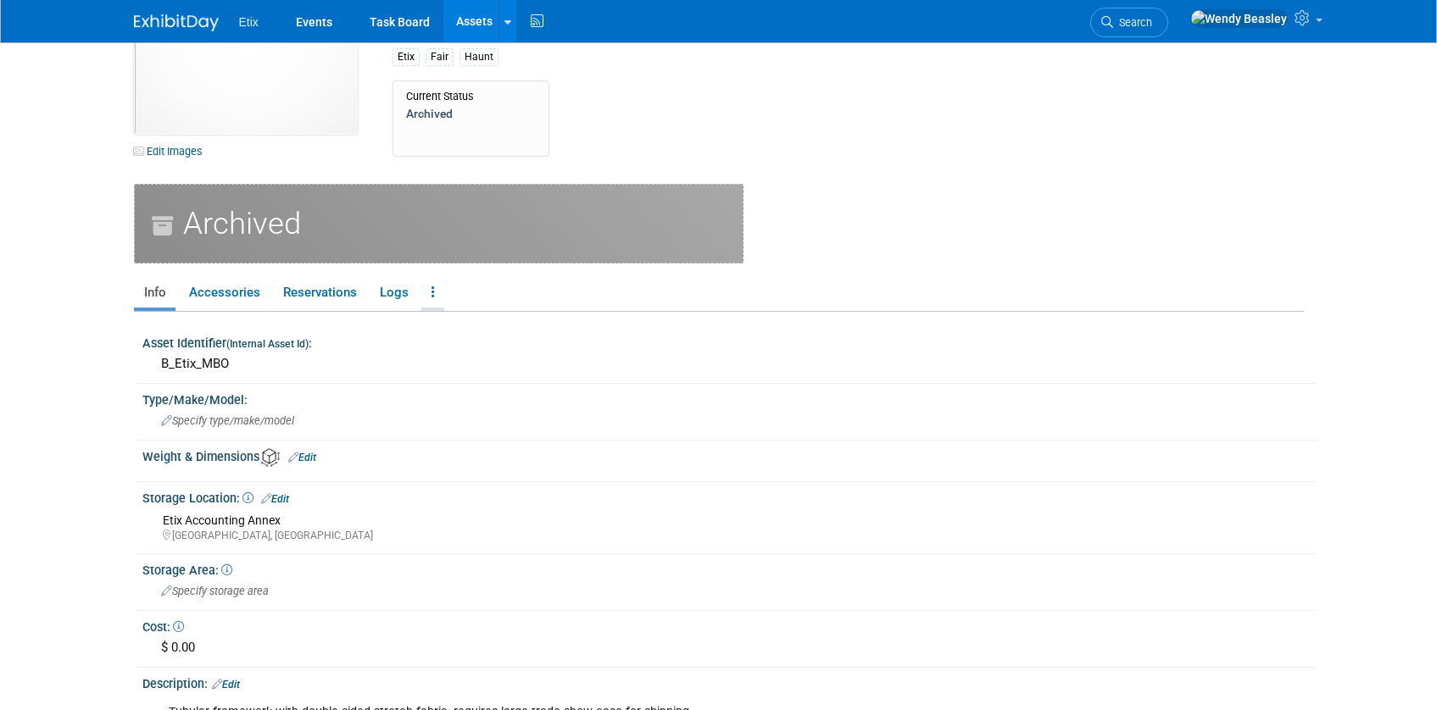
click at [419, 292] on ul "Info Accessories Reservations Logs Reservation Policy Copy/Duplicate Asset Un-A…" at bounding box center [719, 294] width 1170 height 36
click at [429, 293] on link at bounding box center [432, 293] width 23 height 30
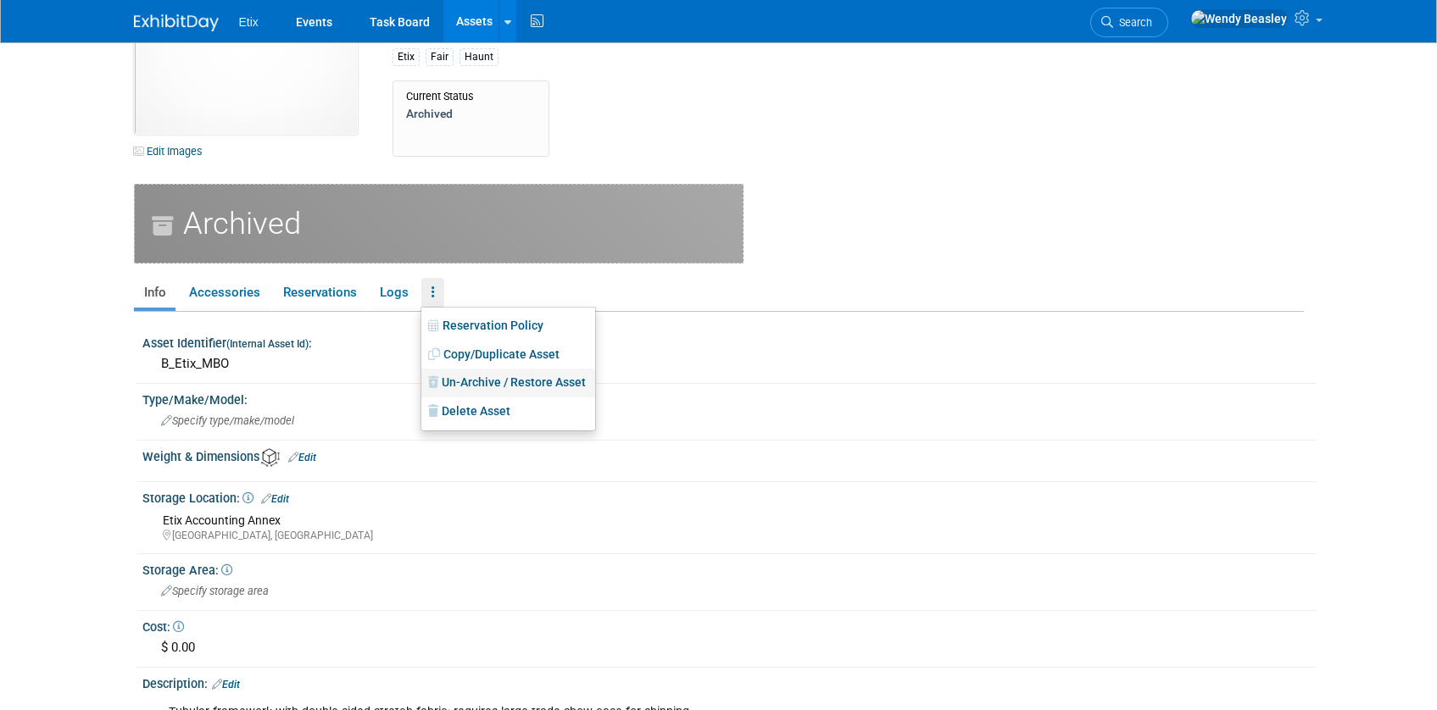
click at [473, 381] on link "Un-Archive / Restore Asset" at bounding box center [508, 383] width 174 height 29
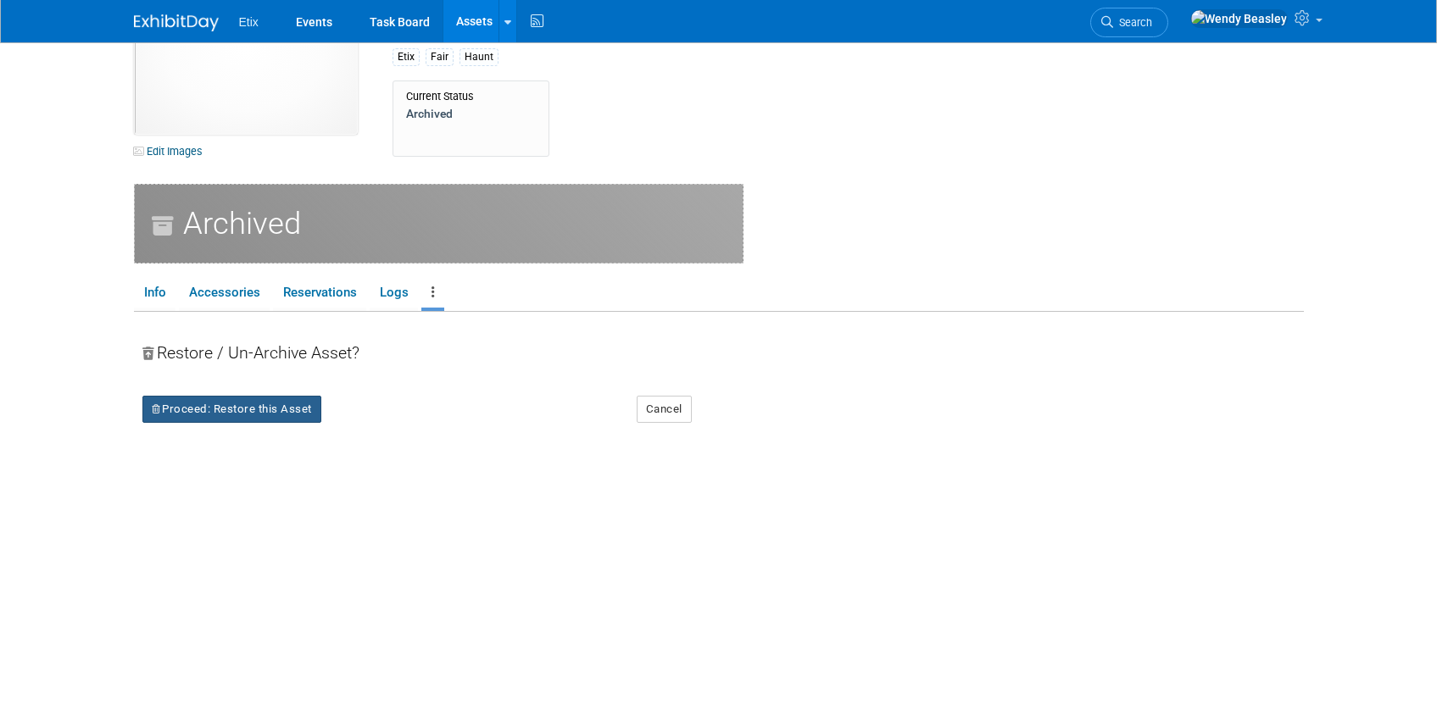
click at [305, 403] on button "Proceed: Restore this Asset" at bounding box center [231, 409] width 179 height 27
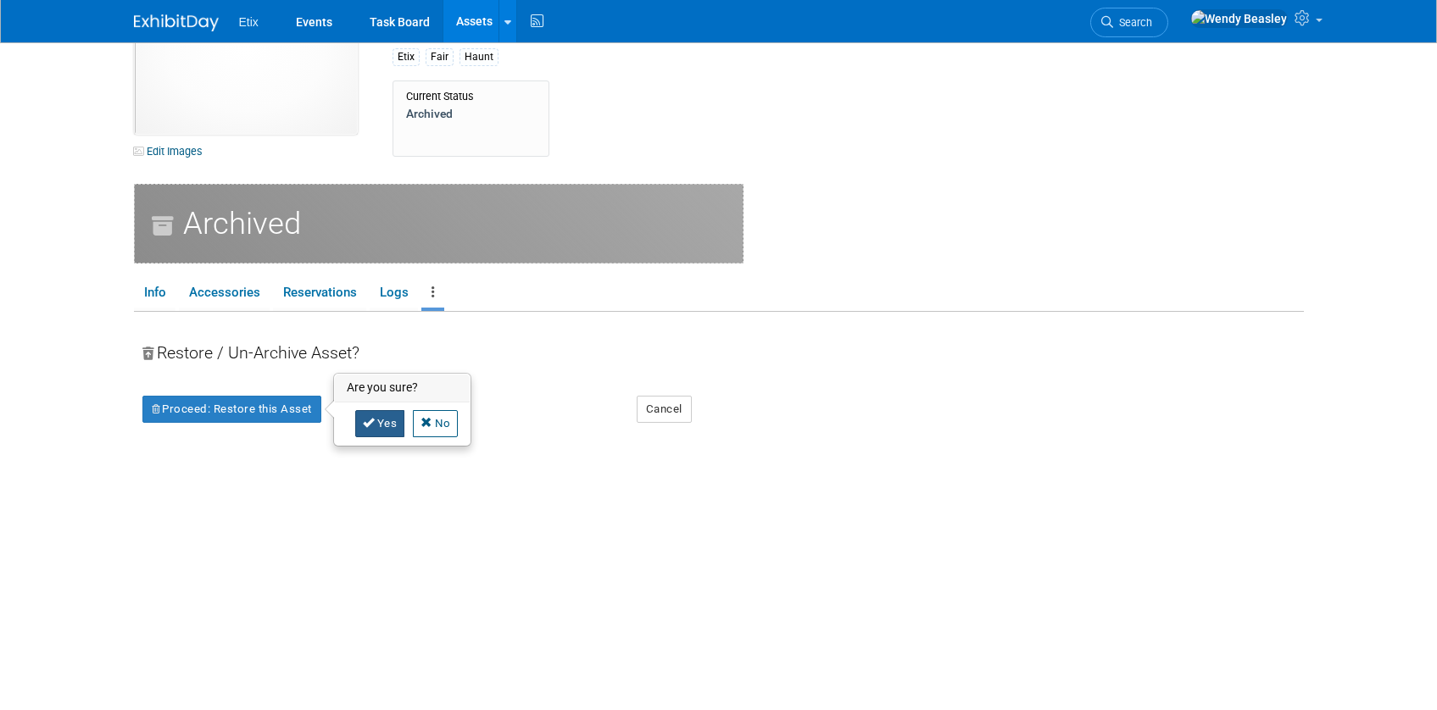
click at [376, 422] on link "Yes" at bounding box center [380, 423] width 50 height 27
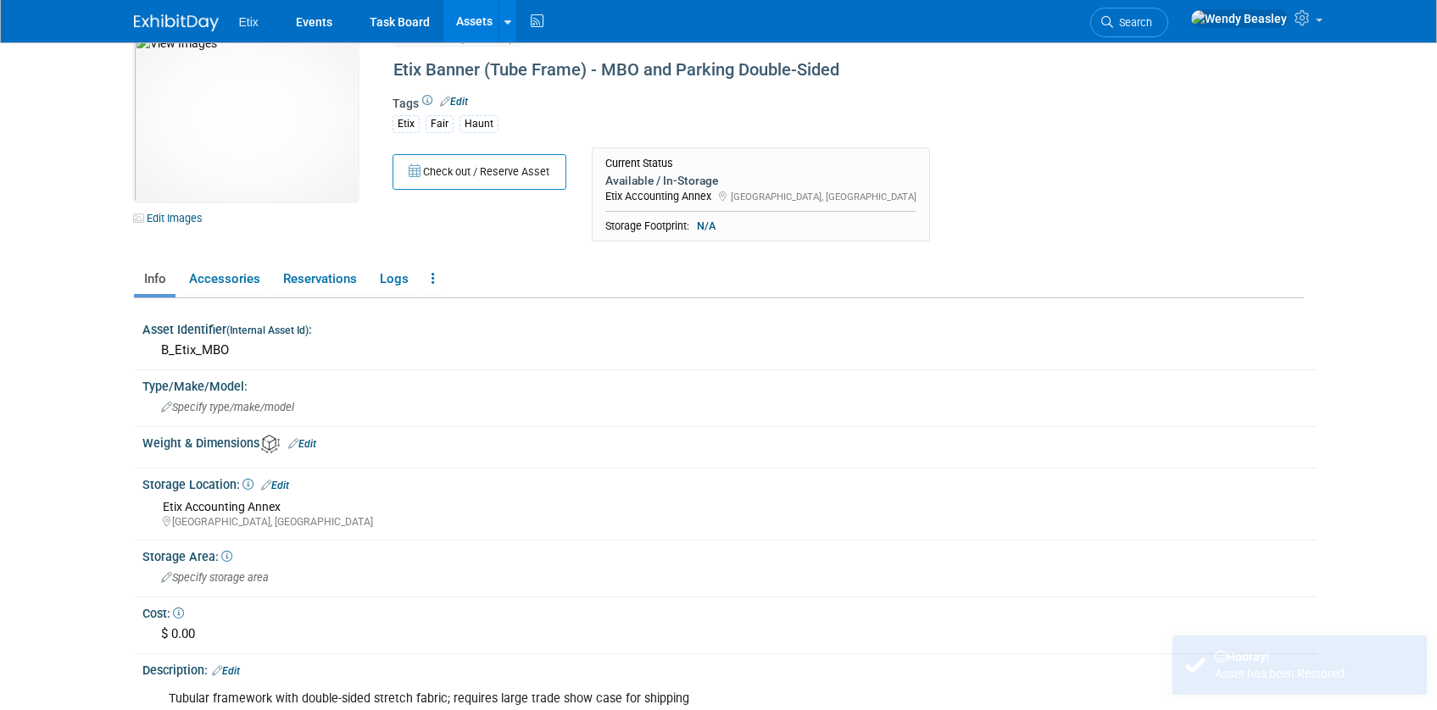
scroll to position [78, 0]
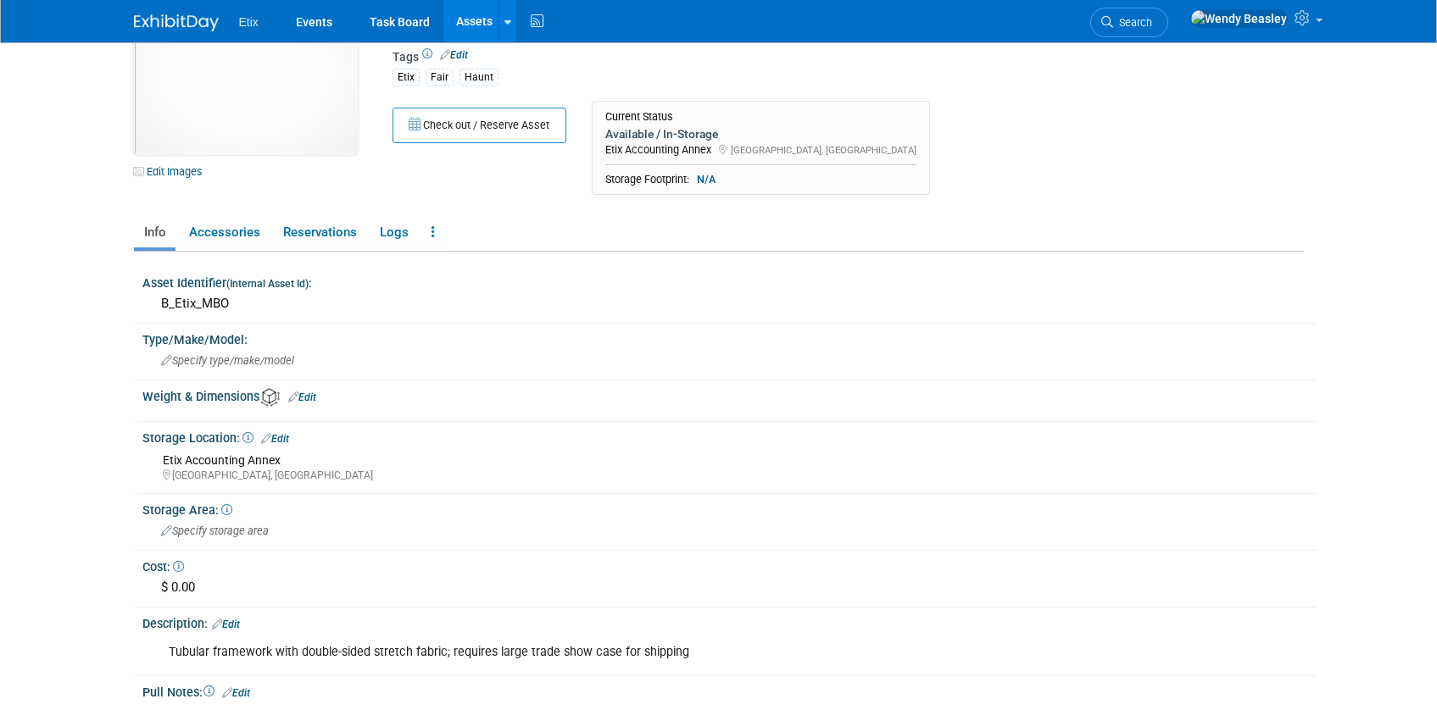
click at [280, 437] on link "Edit" at bounding box center [275, 439] width 28 height 12
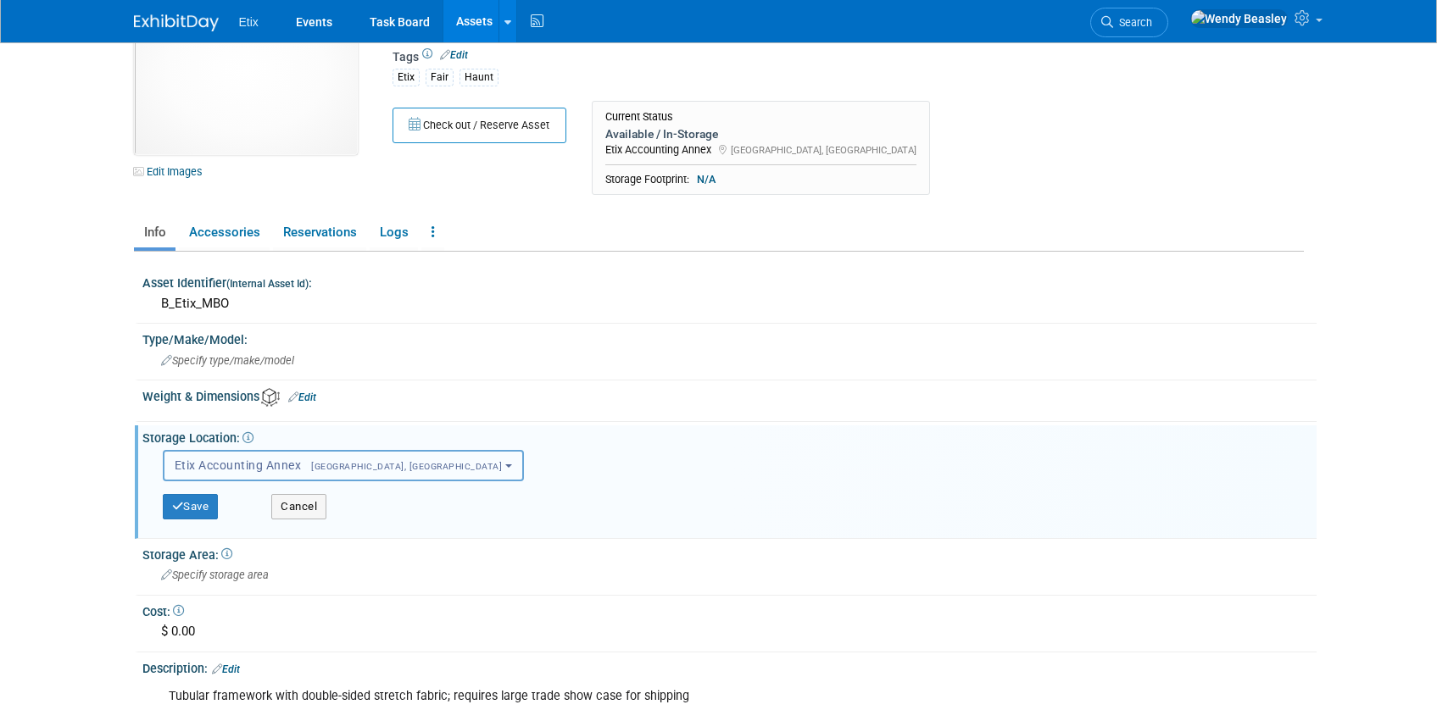
click at [303, 462] on span "[GEOGRAPHIC_DATA], [GEOGRAPHIC_DATA]" at bounding box center [401, 466] width 201 height 11
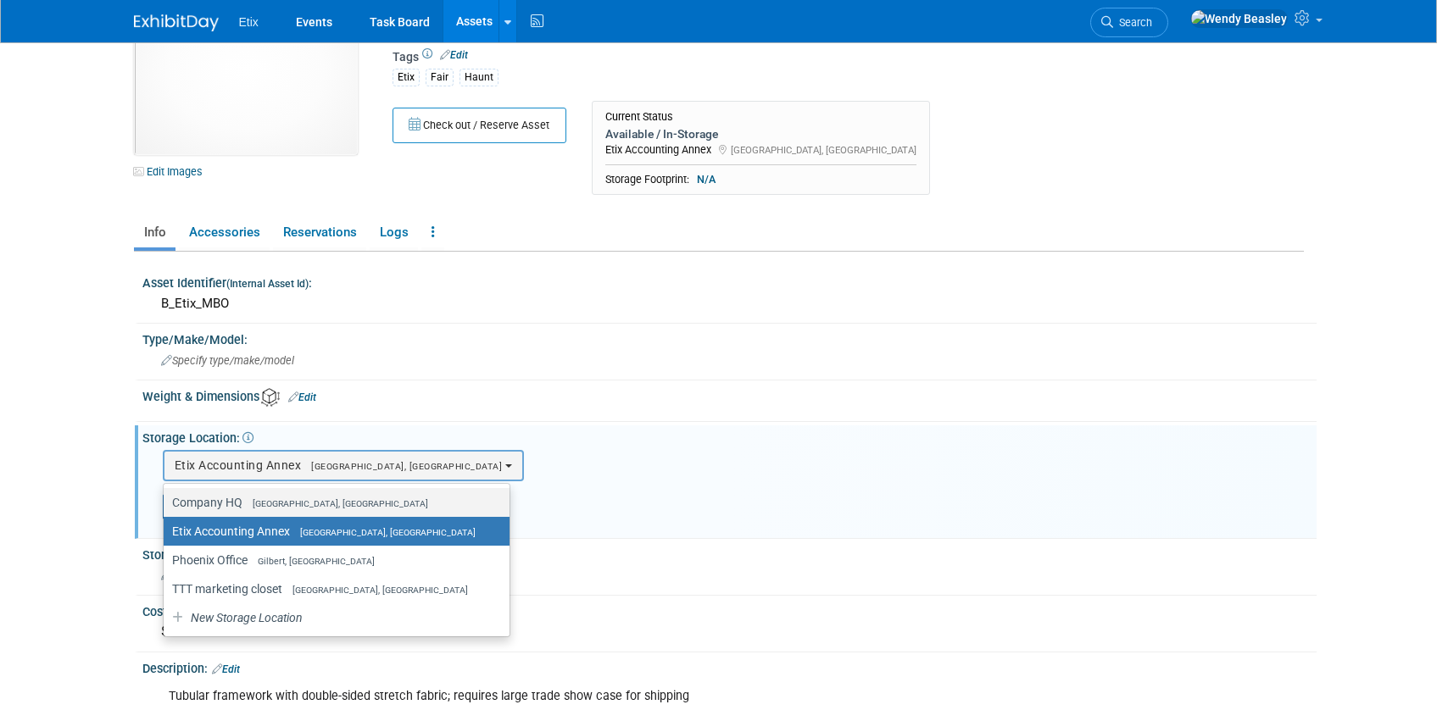
click at [272, 496] on label "Company HQ Morrisville, NC" at bounding box center [332, 503] width 320 height 22
click at [166, 498] on input "Company HQ Morrisville, NC" at bounding box center [160, 503] width 11 height 11
select select "11222550"
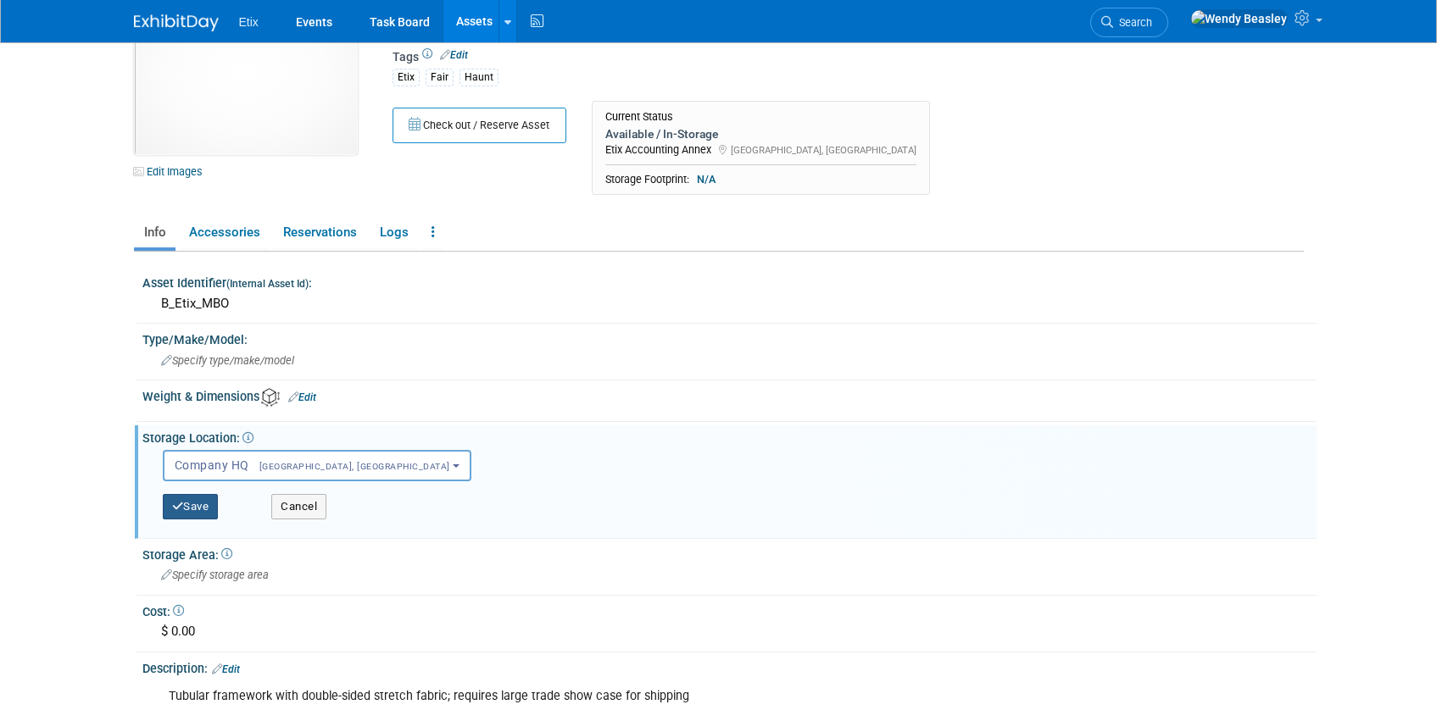
click at [196, 504] on button "Save" at bounding box center [191, 506] width 56 height 25
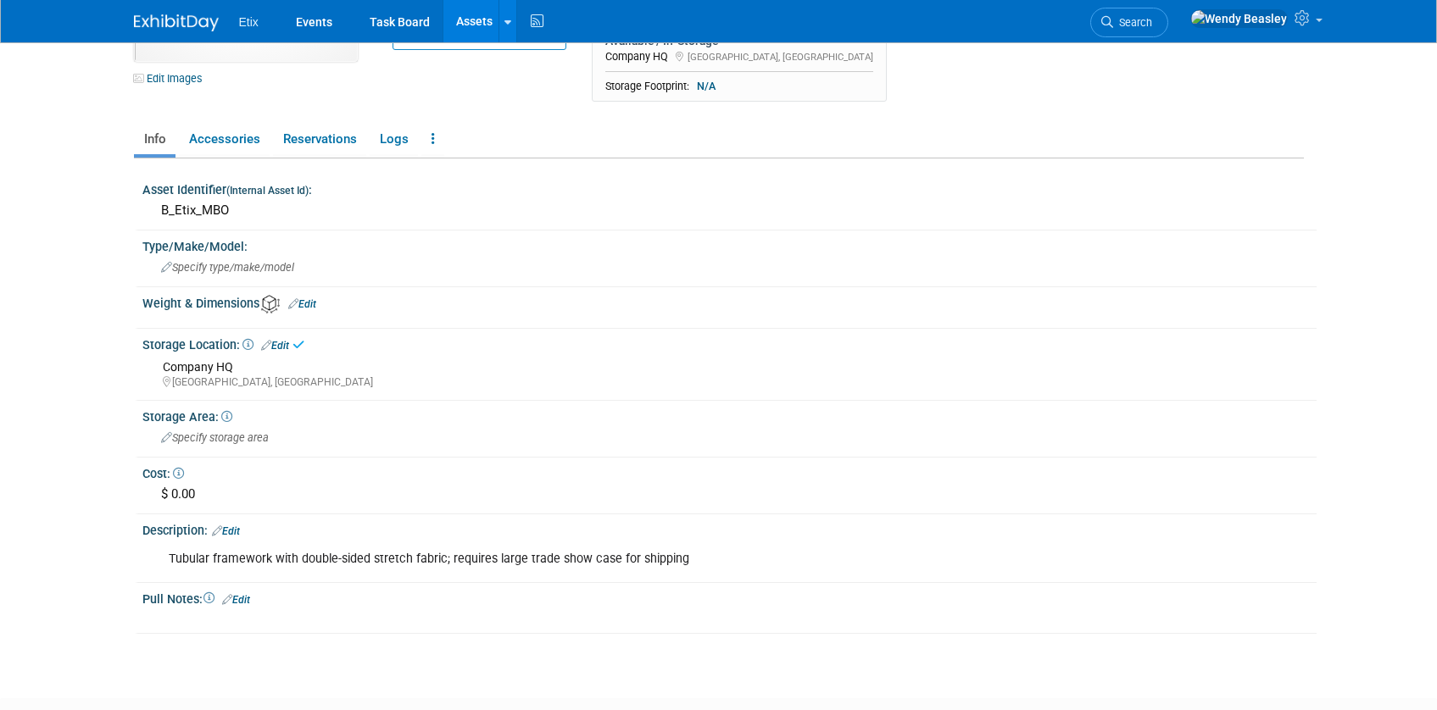
scroll to position [180, 0]
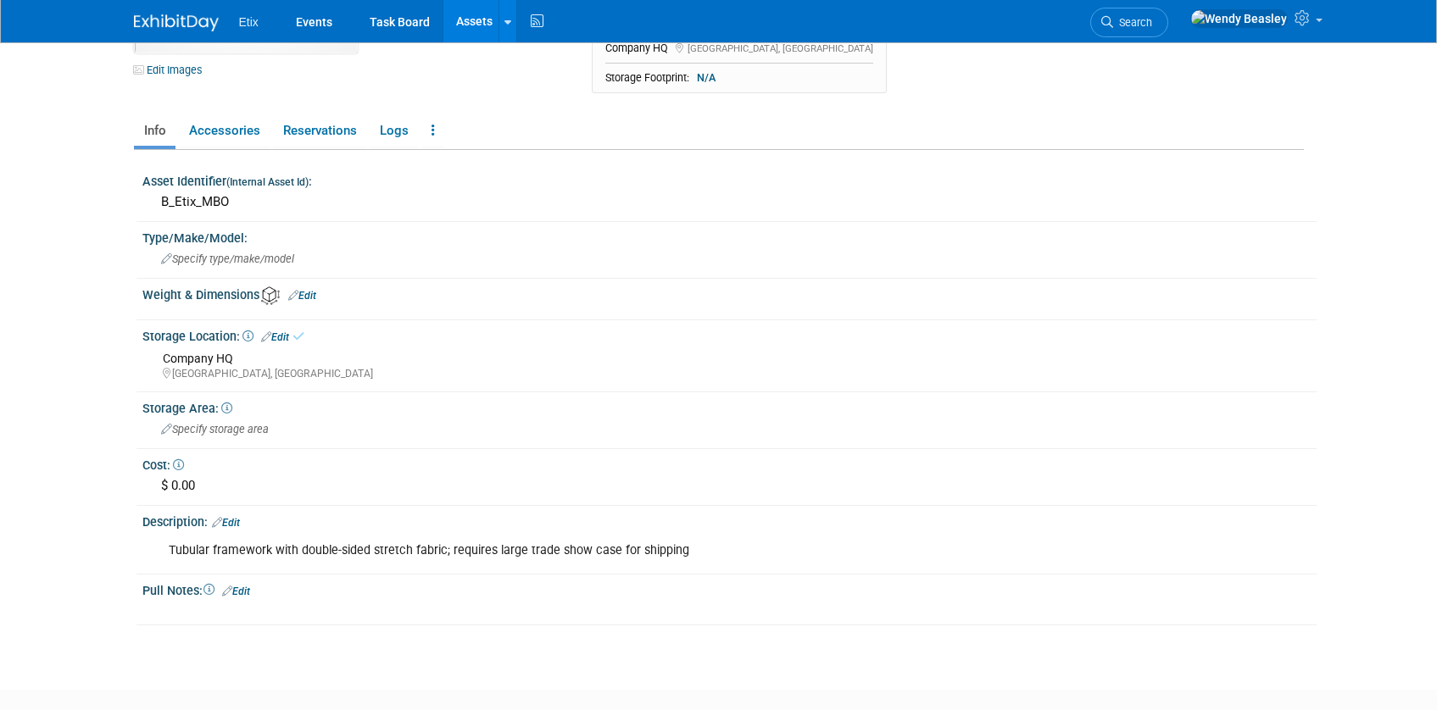
click at [353, 554] on div "Tubular framework with double-sided stretch fabric; requires large trade show c…" at bounding box center [626, 551] width 938 height 34
click at [405, 543] on div "Tubular framework with double-sided stretch fabric; requires large trade show c…" at bounding box center [626, 551] width 938 height 34
click at [237, 523] on link "Edit" at bounding box center [226, 523] width 28 height 12
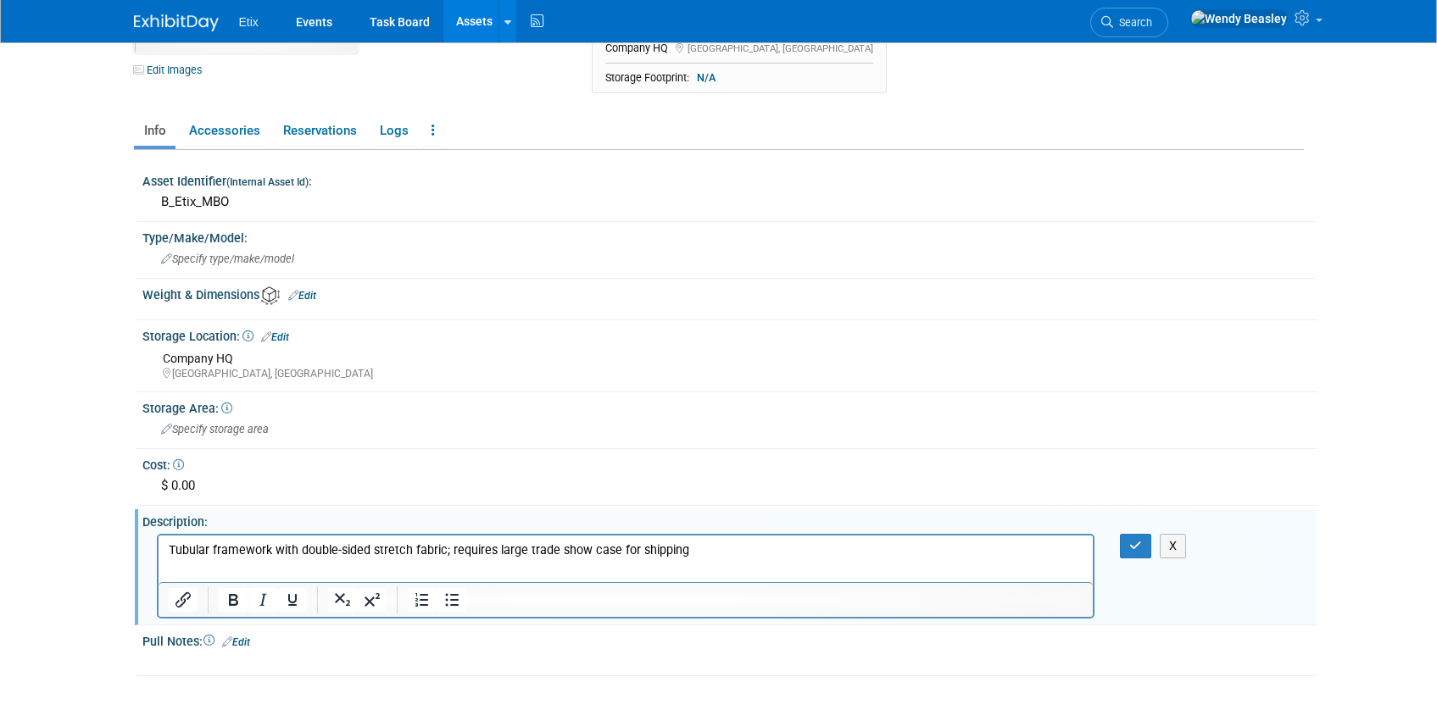
scroll to position [0, 0]
click at [706, 539] on html "Tubular framework with double-sided stretch fabric; requires large trade show c…" at bounding box center [625, 547] width 935 height 24
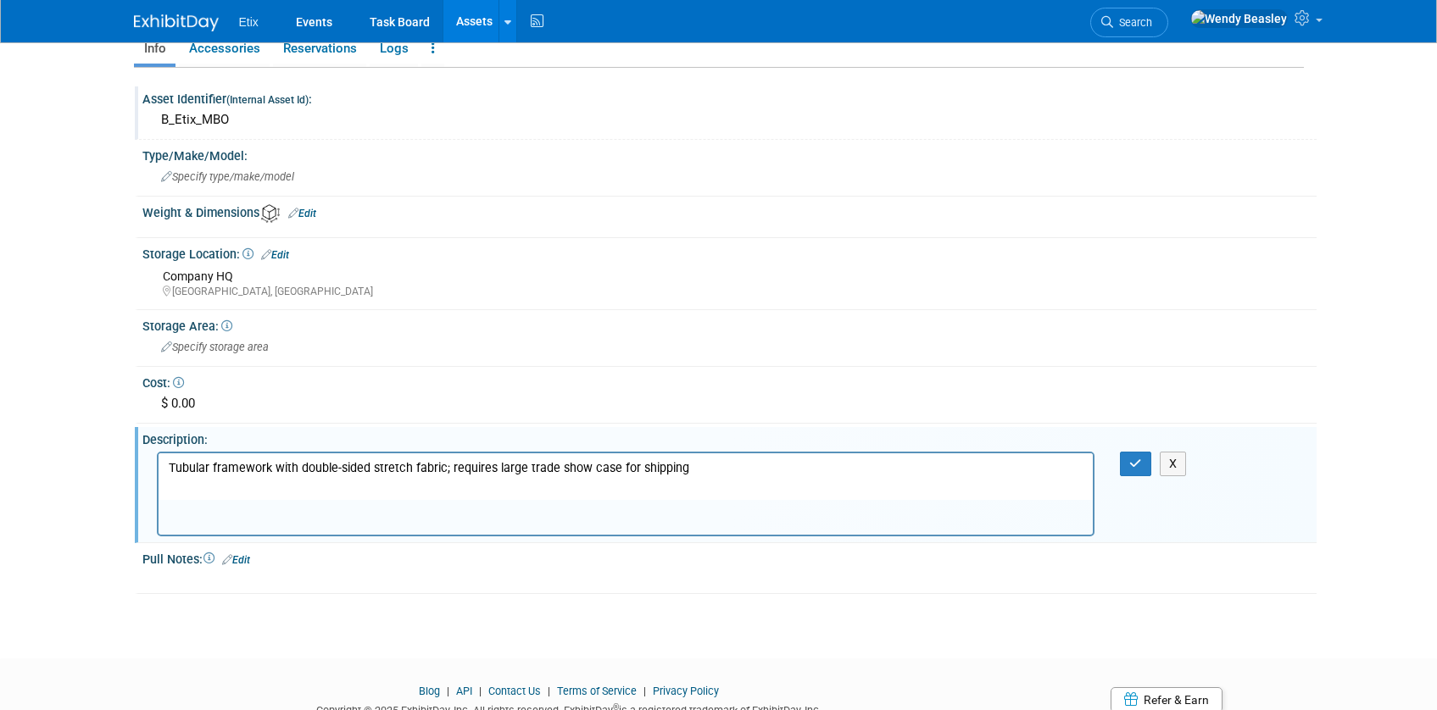
scroll to position [329, 0]
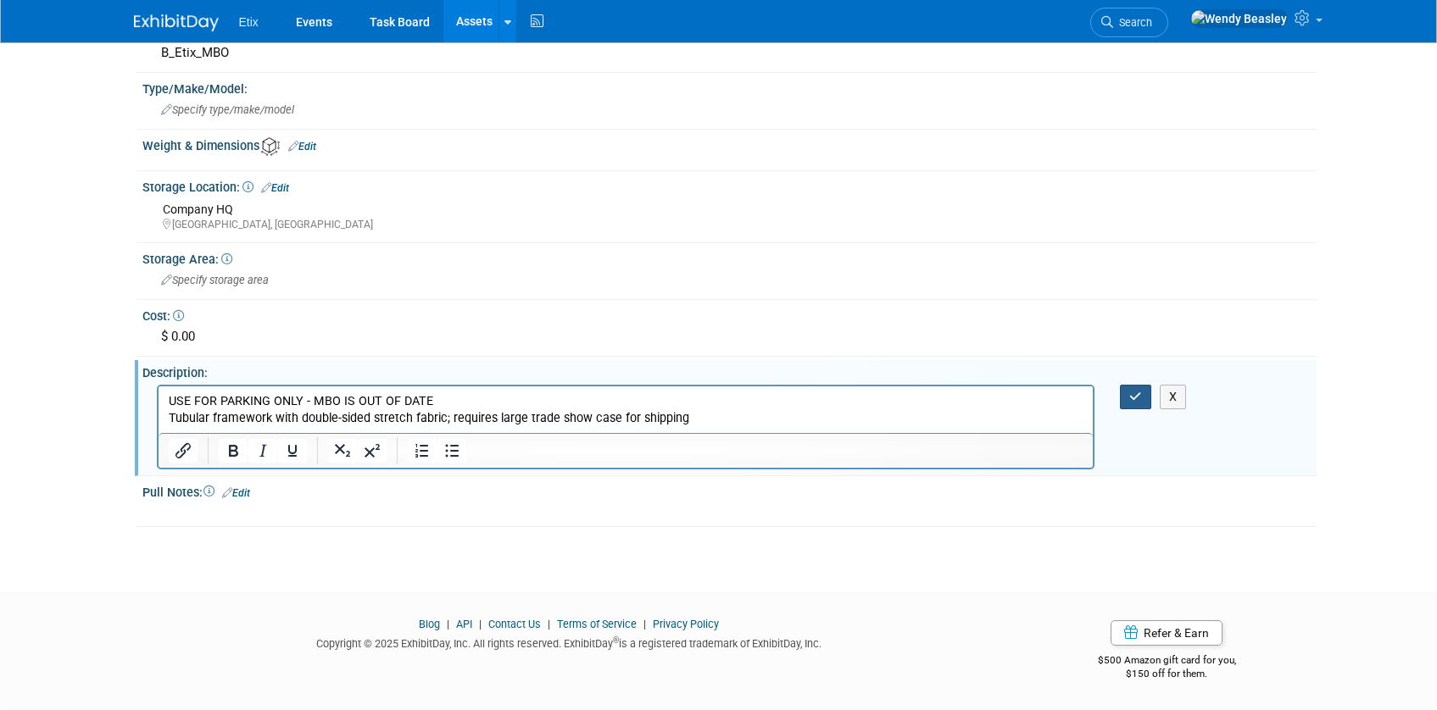
click at [1141, 404] on button "button" at bounding box center [1135, 397] width 31 height 25
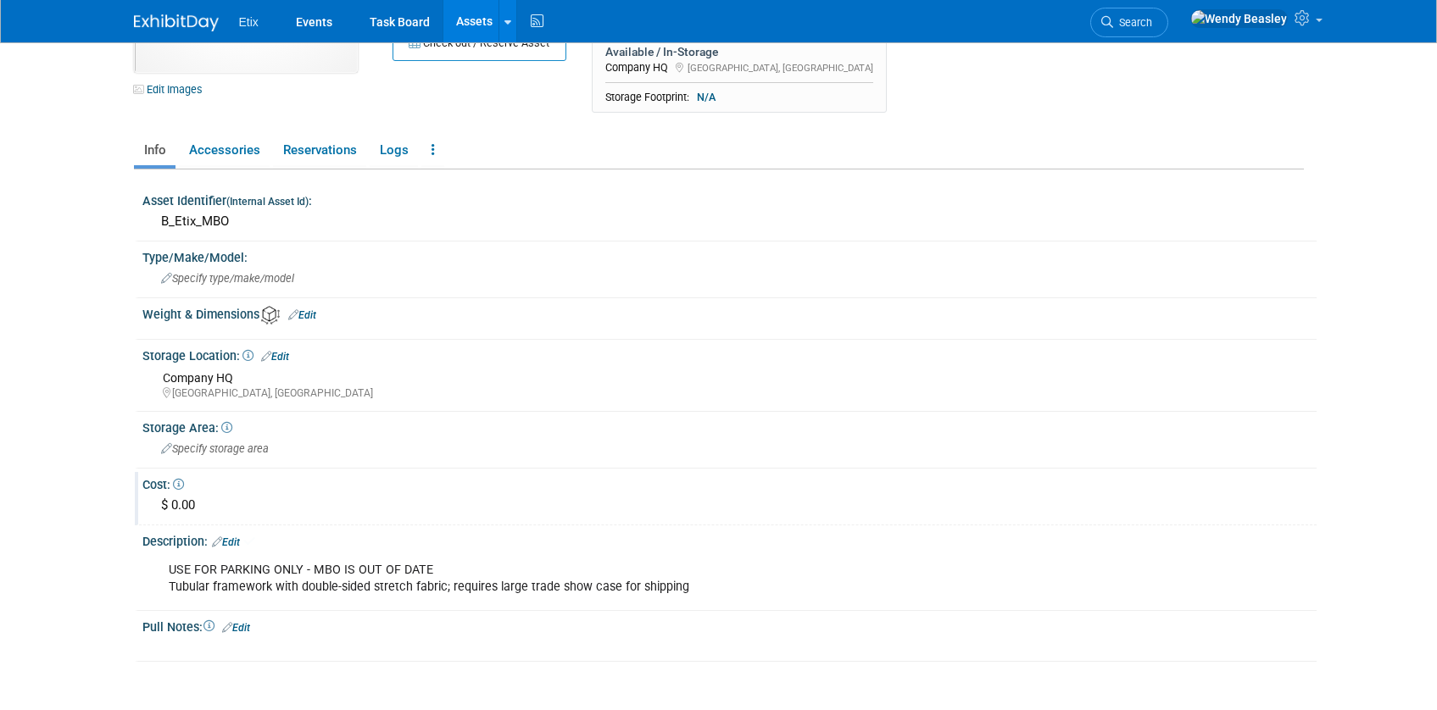
scroll to position [0, 0]
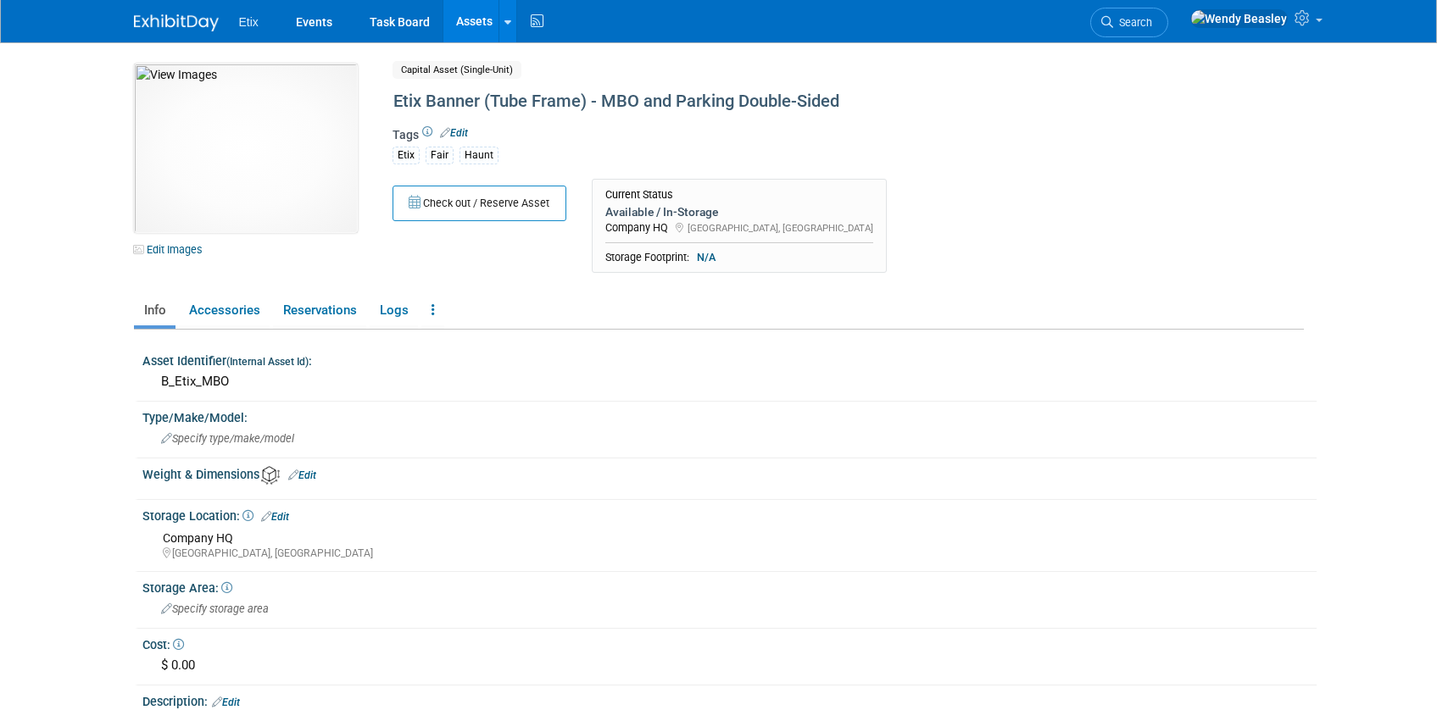
click at [479, 20] on link "Assets" at bounding box center [474, 21] width 62 height 42
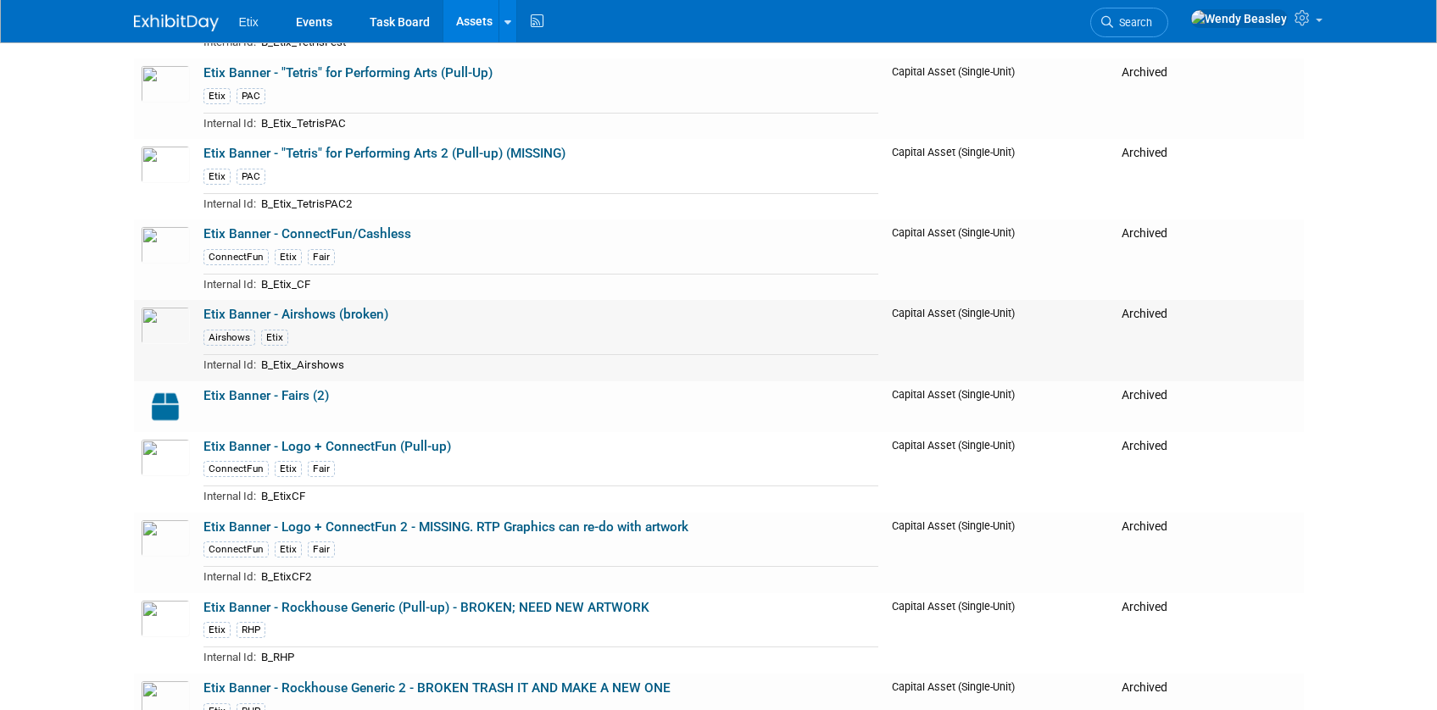
scroll to position [295, 0]
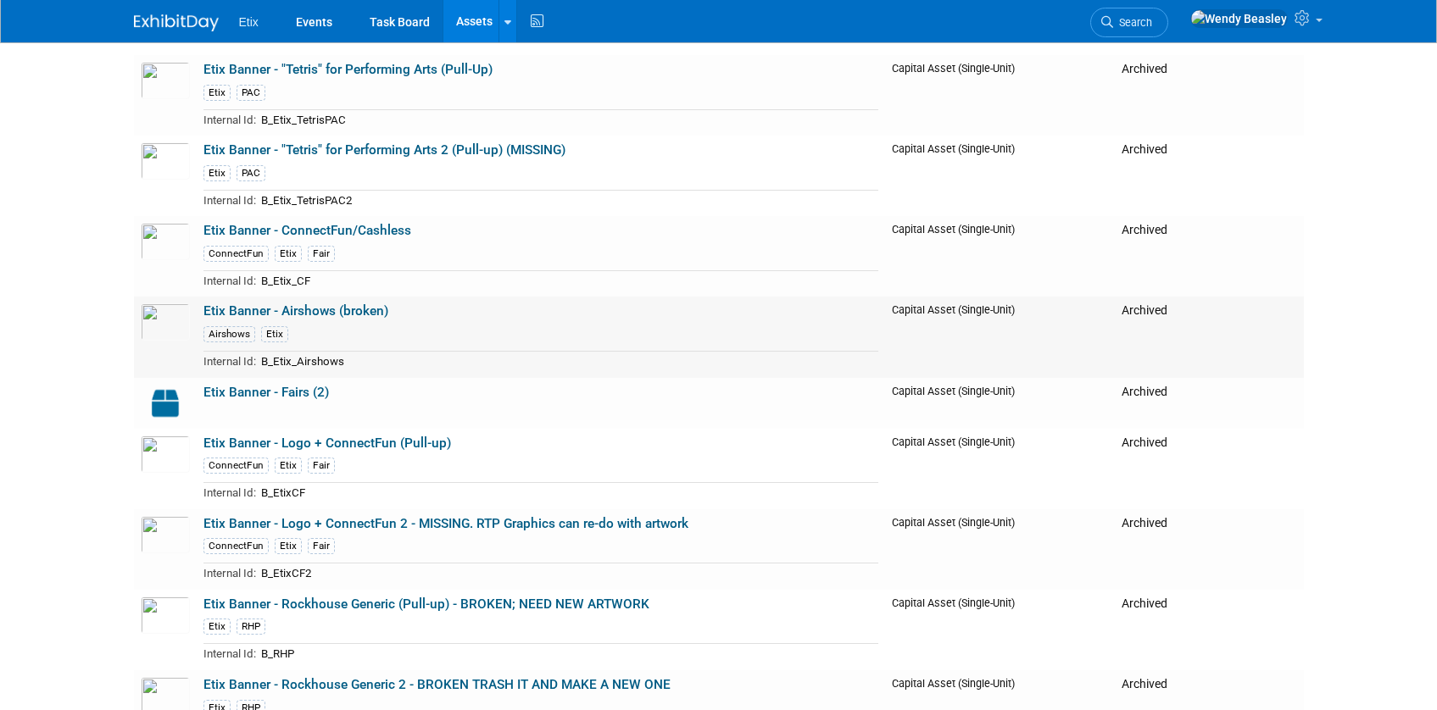
click at [273, 311] on link "Etix Banner - Airshows (broken)" at bounding box center [295, 310] width 185 height 15
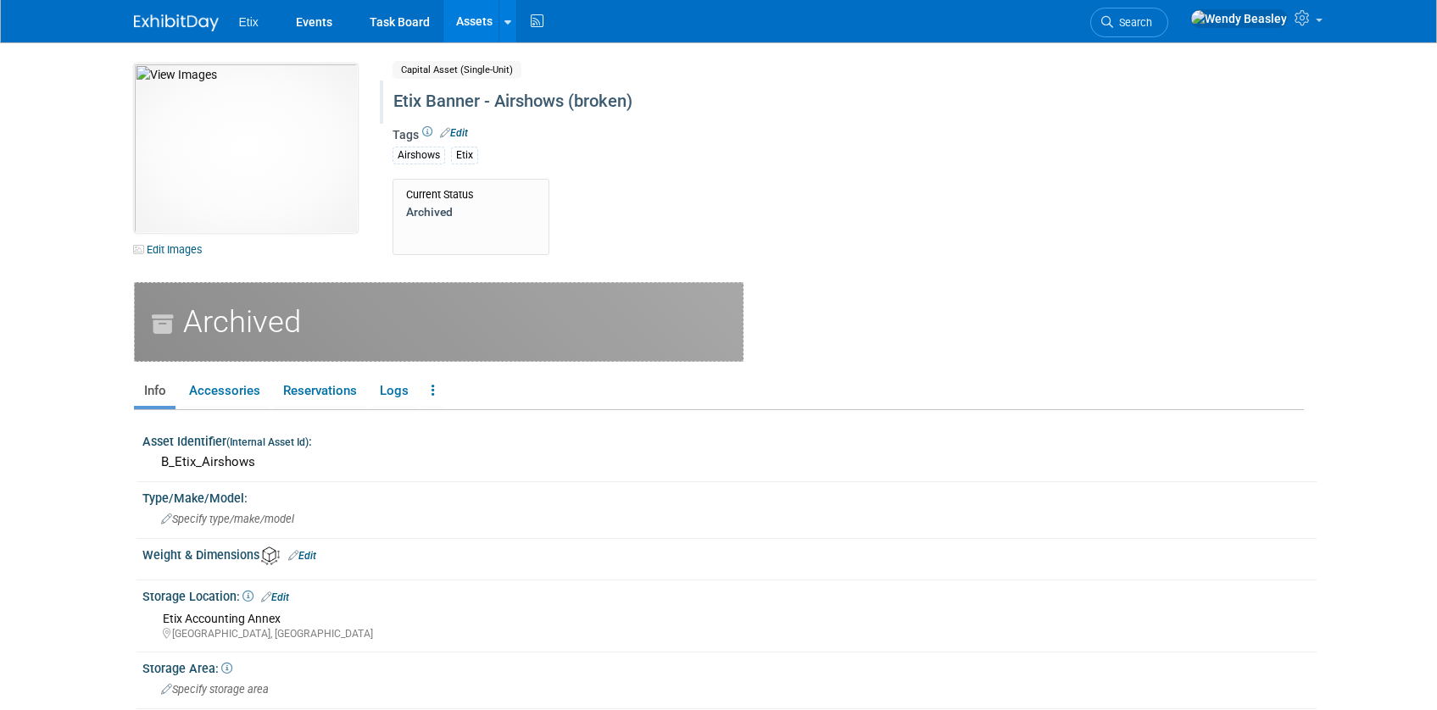
click at [462, 93] on div "Etix Banner - Airshows (broken)" at bounding box center [775, 101] width 776 height 31
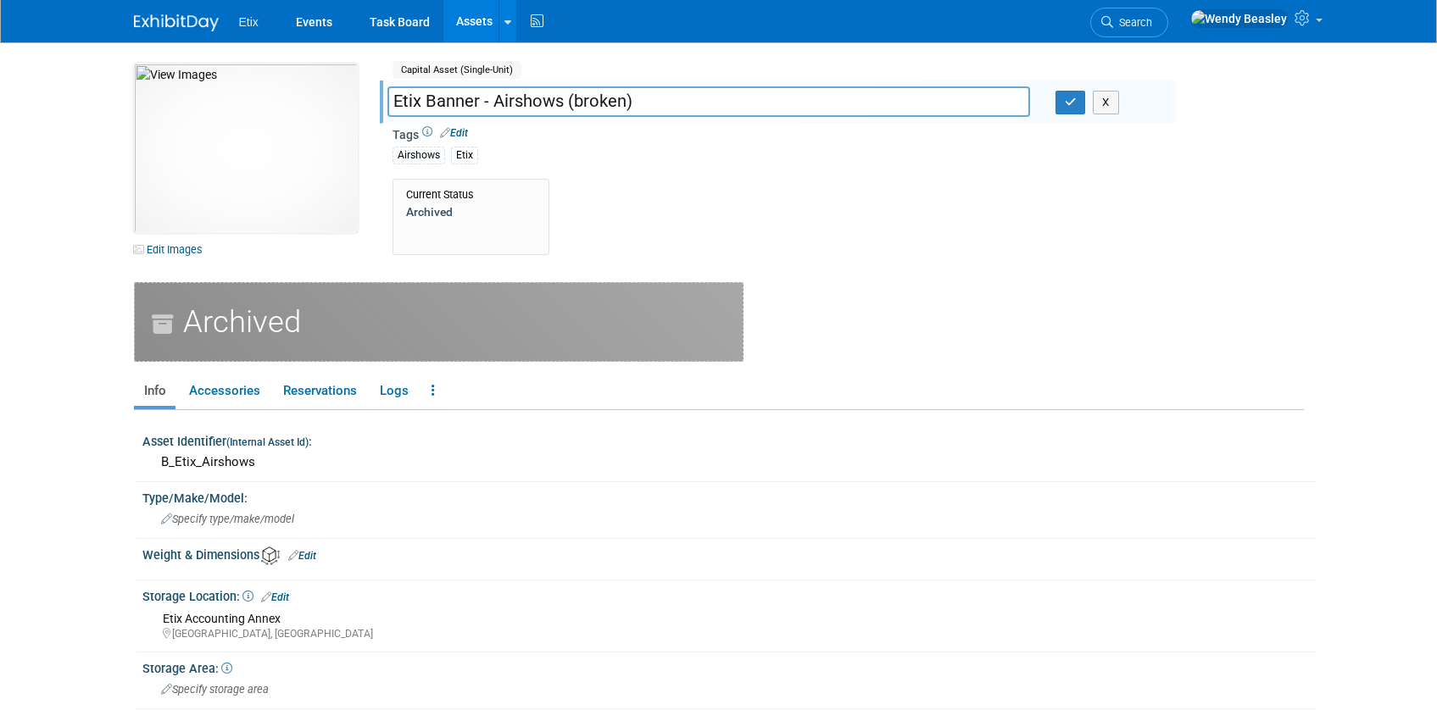
click at [488, 99] on input "Etix Banner - Airshows (broken)" at bounding box center [708, 101] width 643 height 30
click at [498, 103] on input "Etix Banner - Airshows (broken)" at bounding box center [708, 101] width 643 height 30
click at [493, 103] on input "Etix Banner - Airshows (broken)" at bounding box center [708, 101] width 643 height 30
drag, startPoint x: 576, startPoint y: 103, endPoint x: 755, endPoint y: 144, distance: 184.4
click at [776, 129] on div "Capital Asset (Single-Unit) Shared Etix Banner - Airshows (broken) Etix Banner …" at bounding box center [777, 173] width 771 height 219
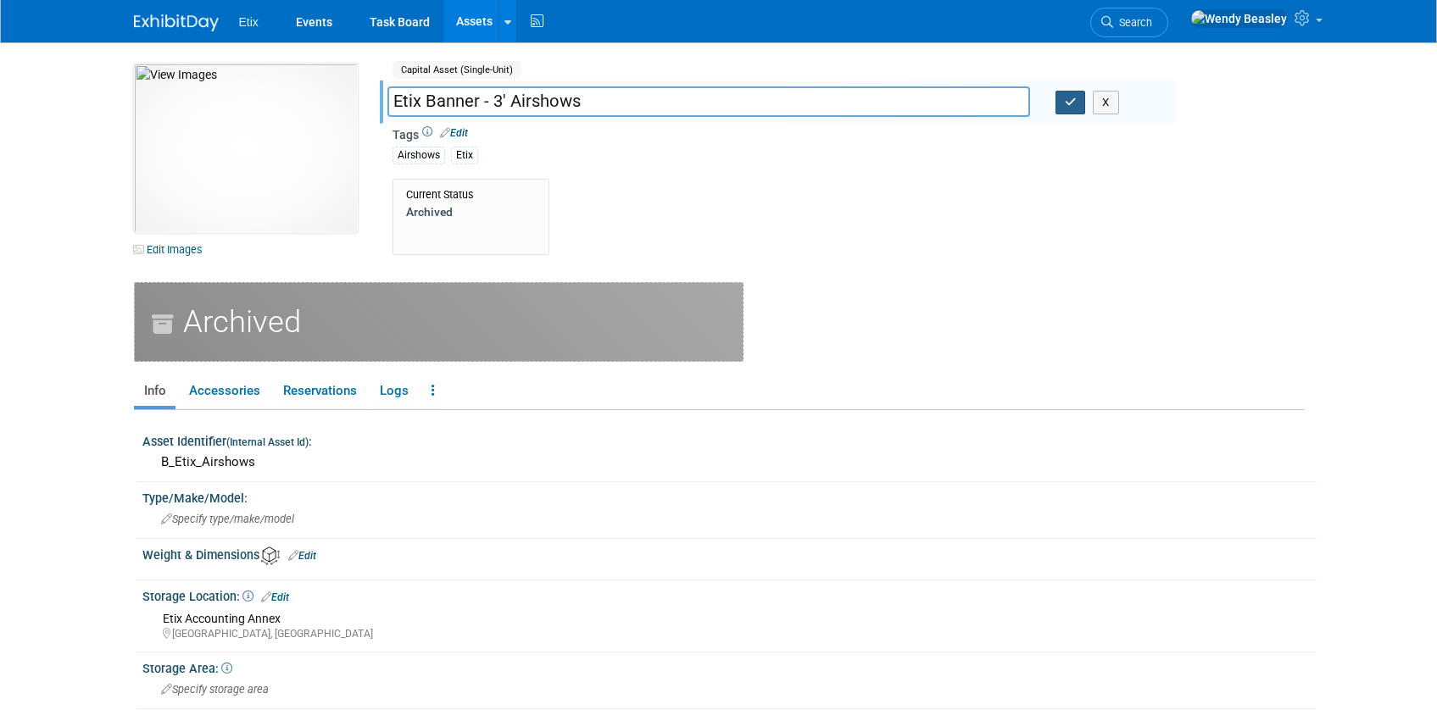
type input "Etix Banner - 3' Airshows"
click at [1059, 109] on button "button" at bounding box center [1070, 103] width 31 height 24
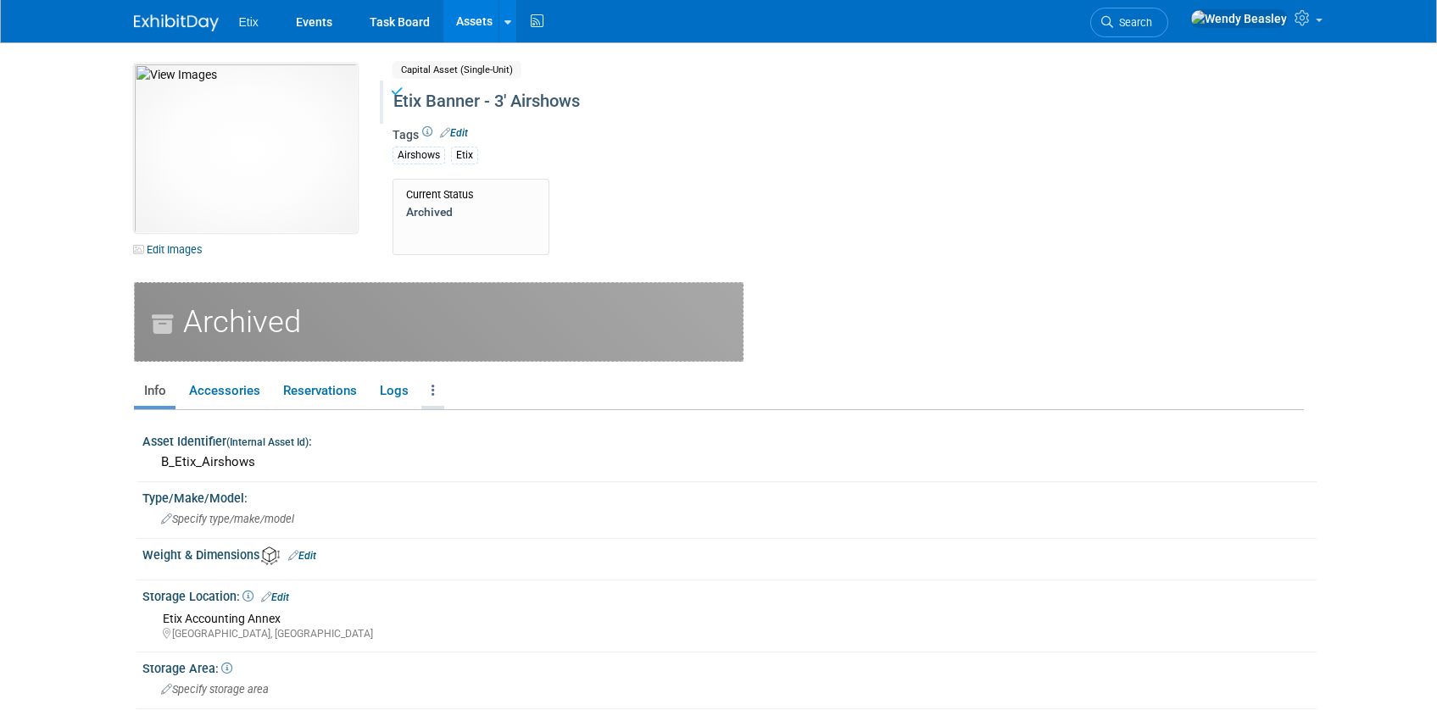
click at [431, 393] on icon at bounding box center [432, 390] width 3 height 13
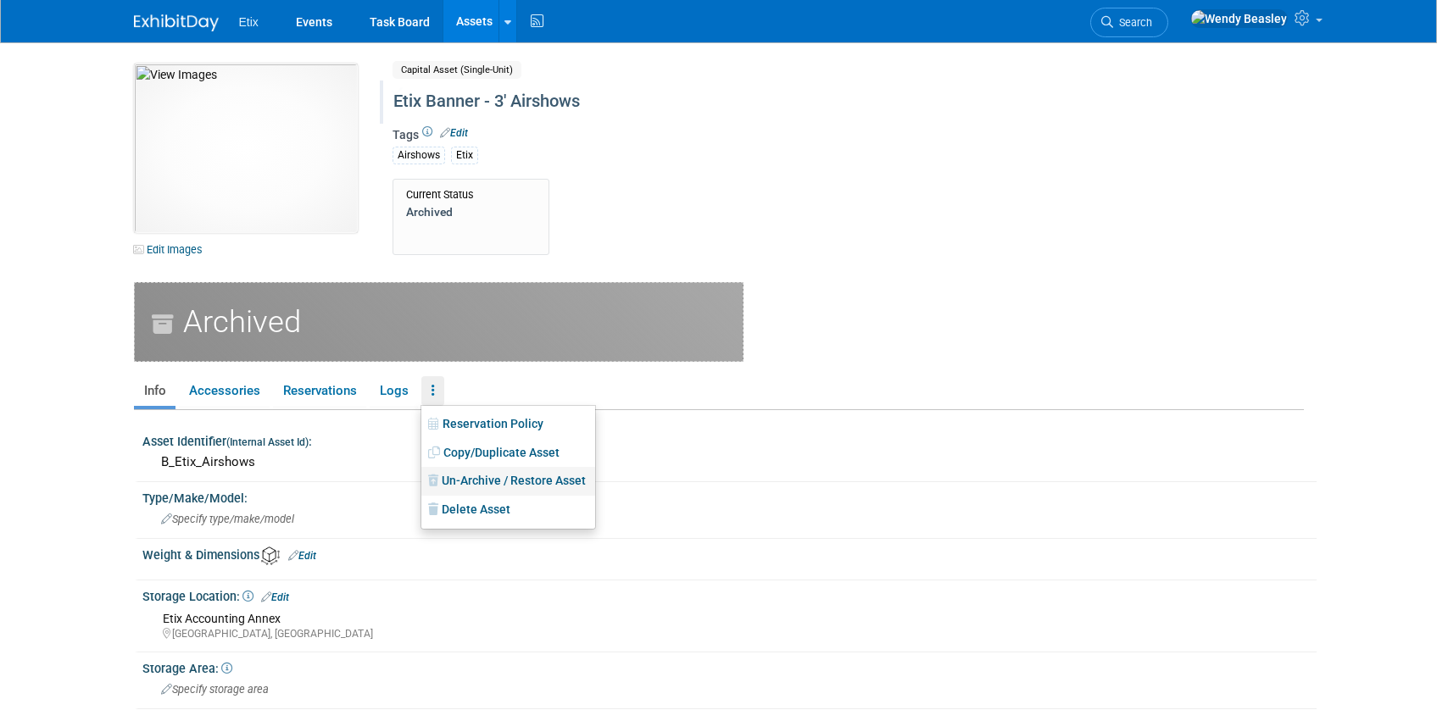
click at [483, 489] on link "Un-Archive / Restore Asset" at bounding box center [508, 481] width 174 height 29
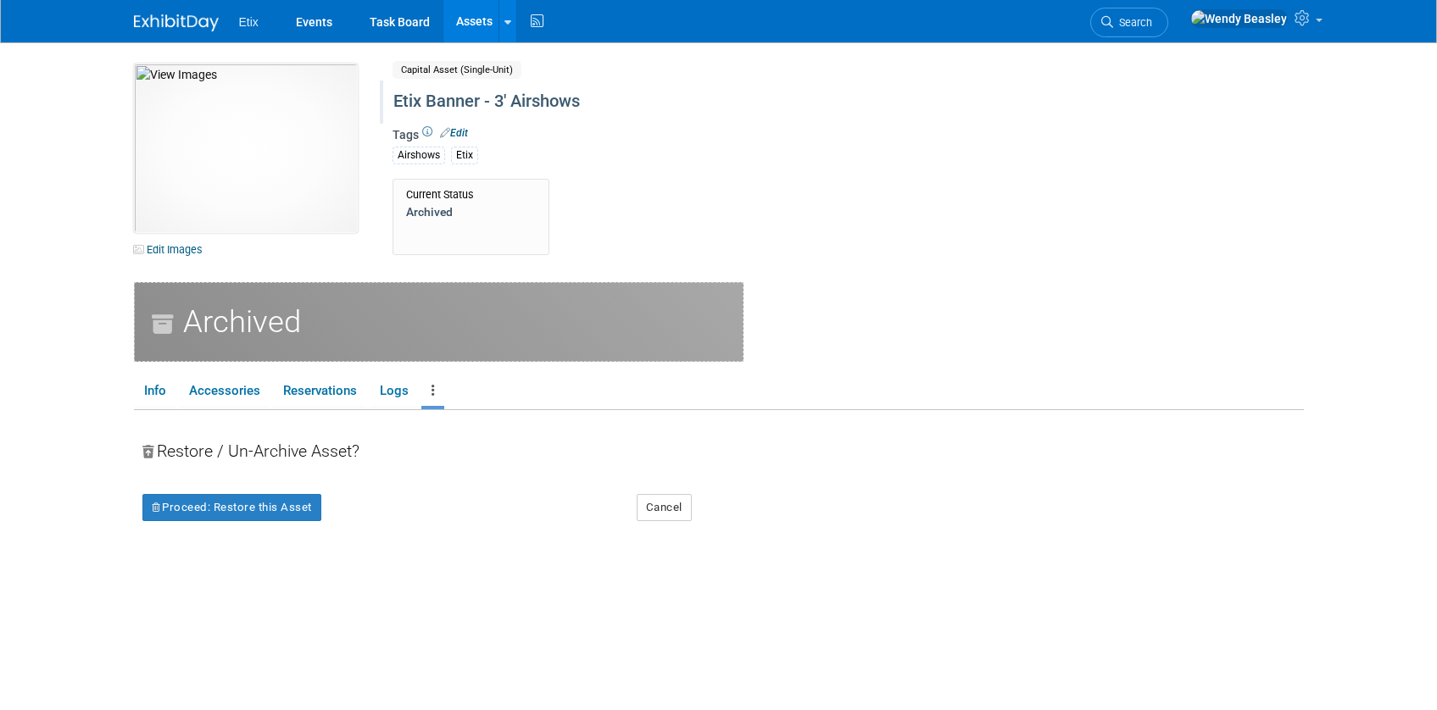
click at [473, 22] on link "Assets" at bounding box center [474, 21] width 62 height 42
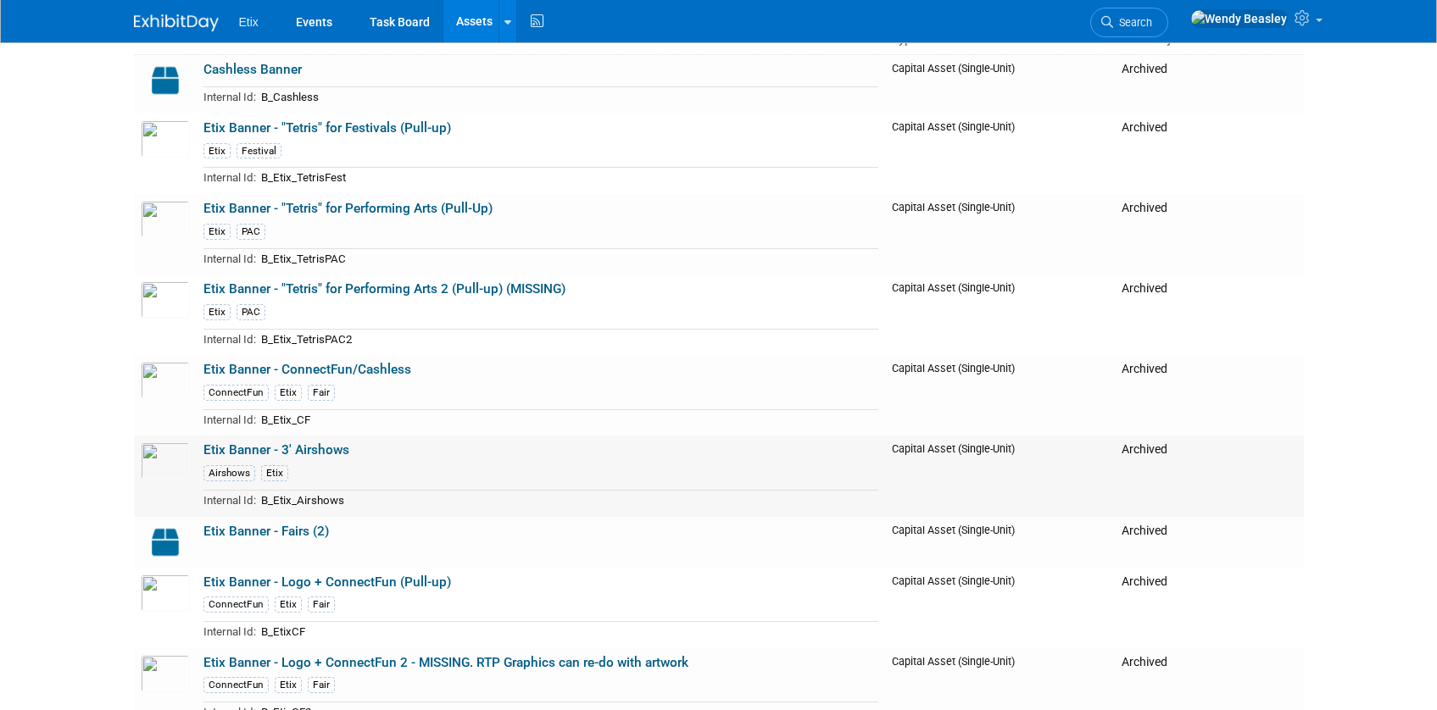
scroll to position [221, 0]
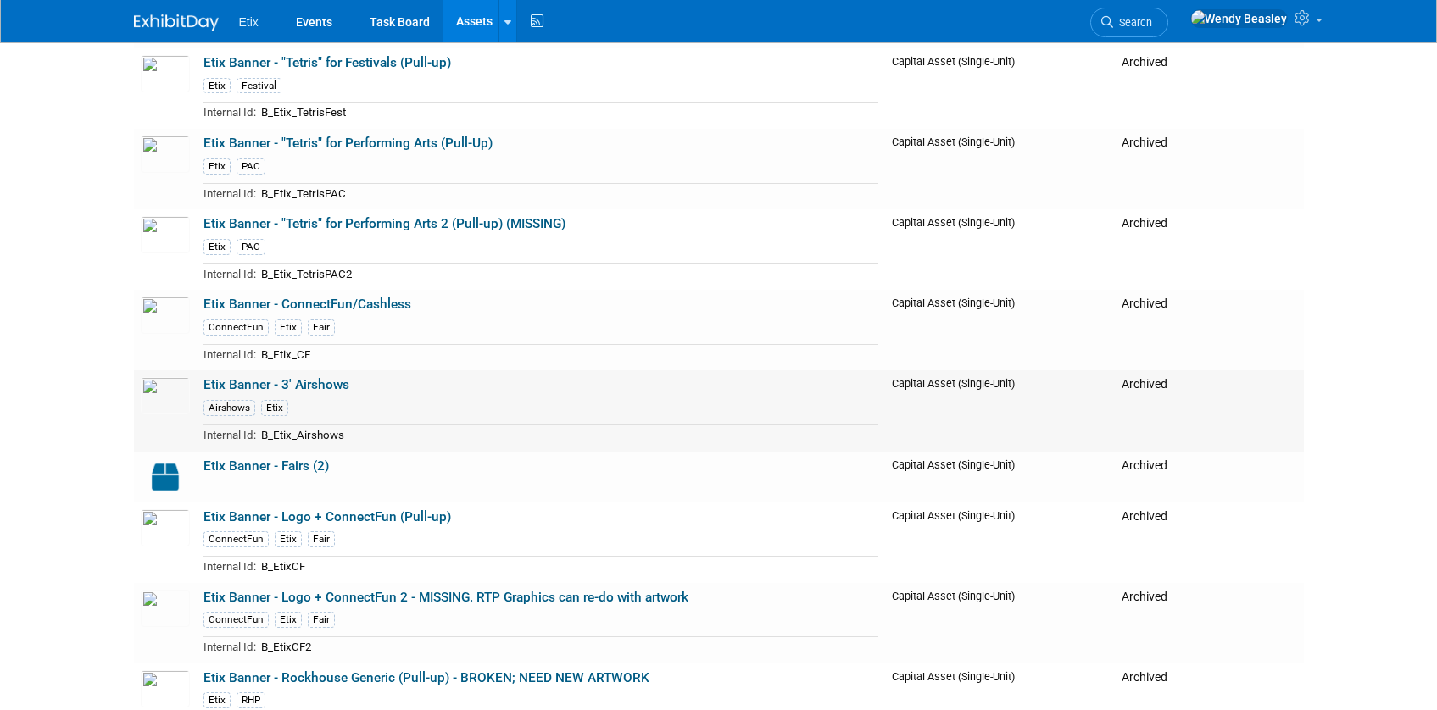
click at [339, 389] on link "Etix Banner - 3' Airshows" at bounding box center [276, 384] width 146 height 15
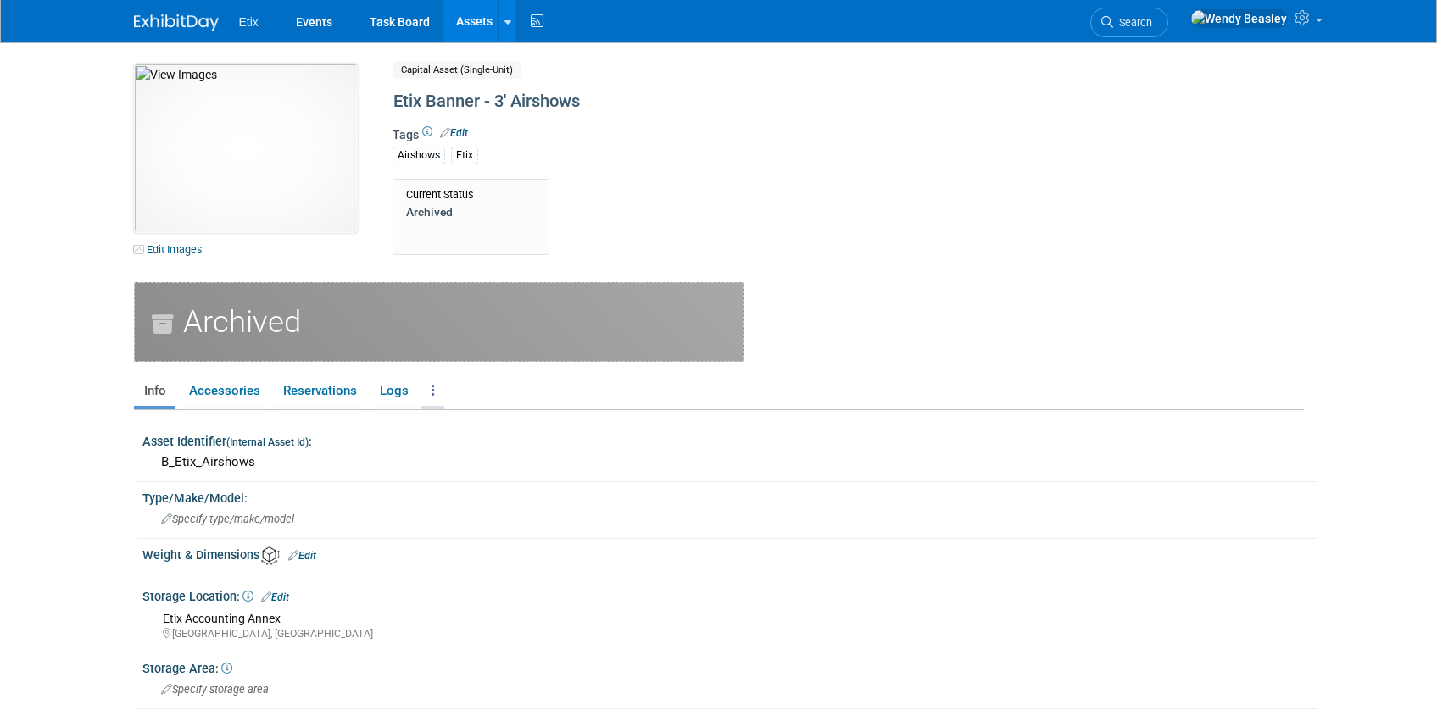
click at [428, 390] on link at bounding box center [432, 391] width 23 height 30
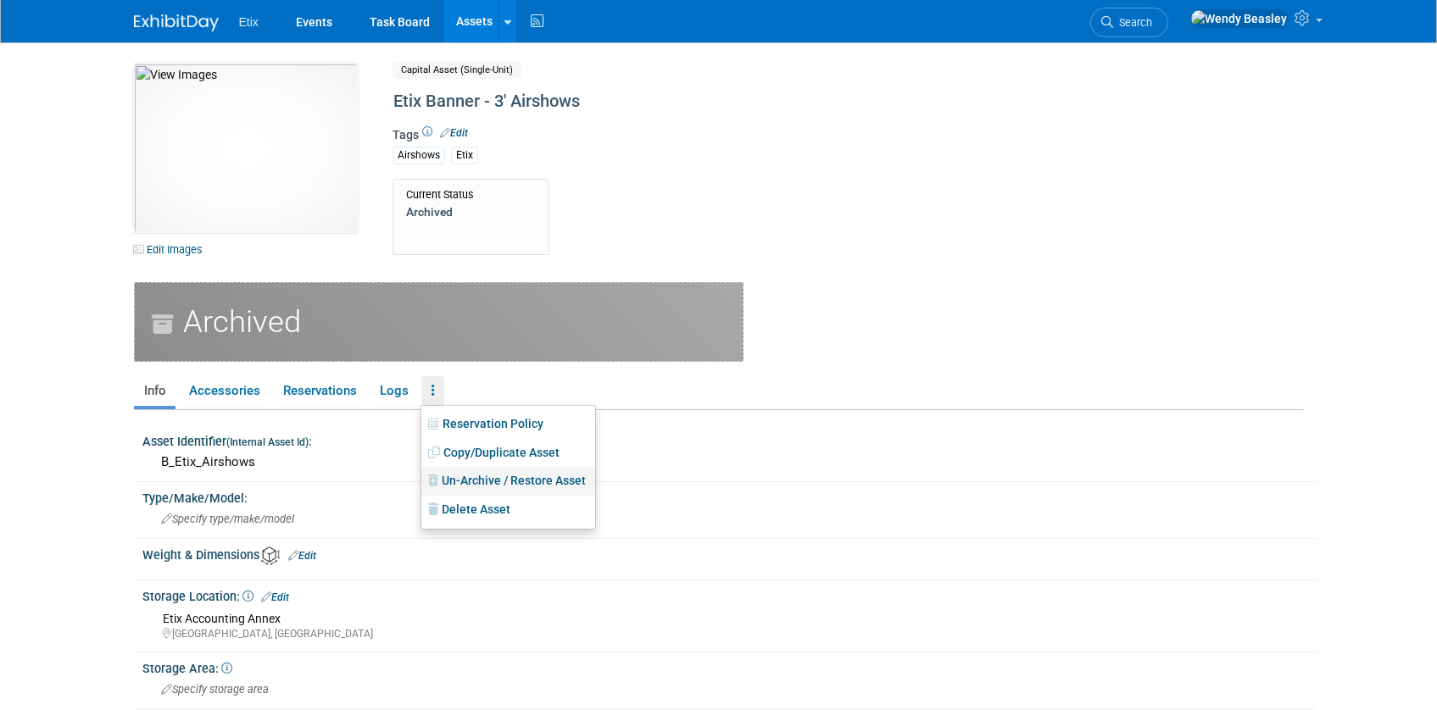
click at [502, 486] on link "Un-Archive / Restore Asset" at bounding box center [508, 481] width 174 height 29
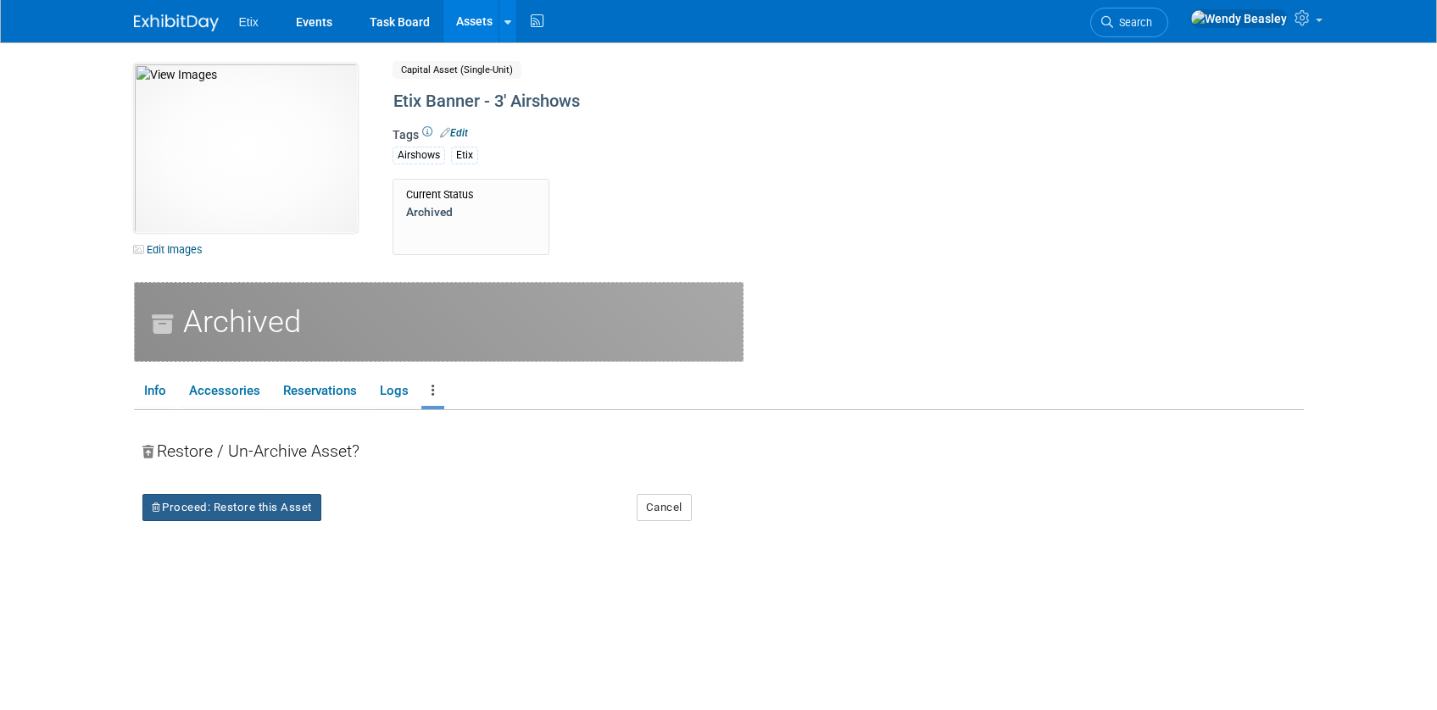
click at [292, 501] on button "Proceed: Restore this Asset" at bounding box center [231, 507] width 179 height 27
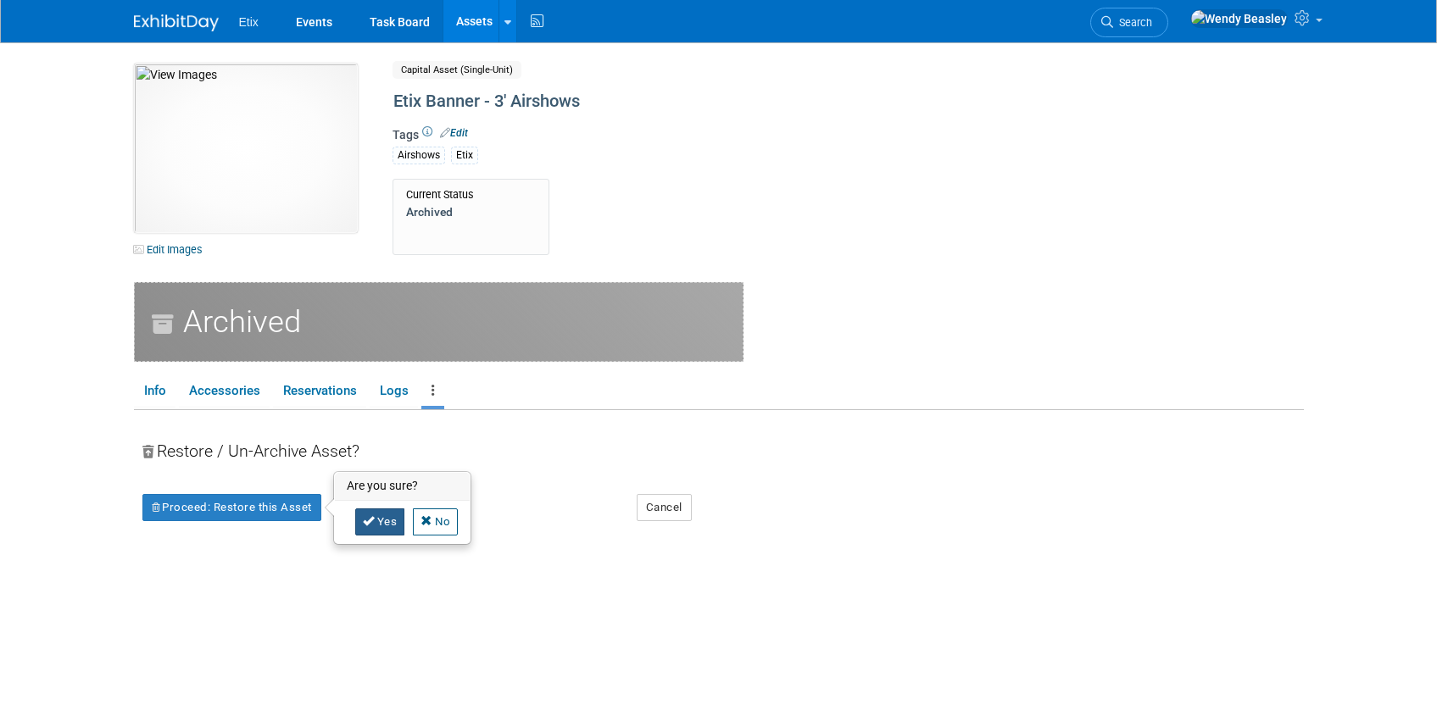
drag, startPoint x: 381, startPoint y: 518, endPoint x: 388, endPoint y: 514, distance: 8.7
click at [381, 519] on link "Yes" at bounding box center [380, 522] width 50 height 27
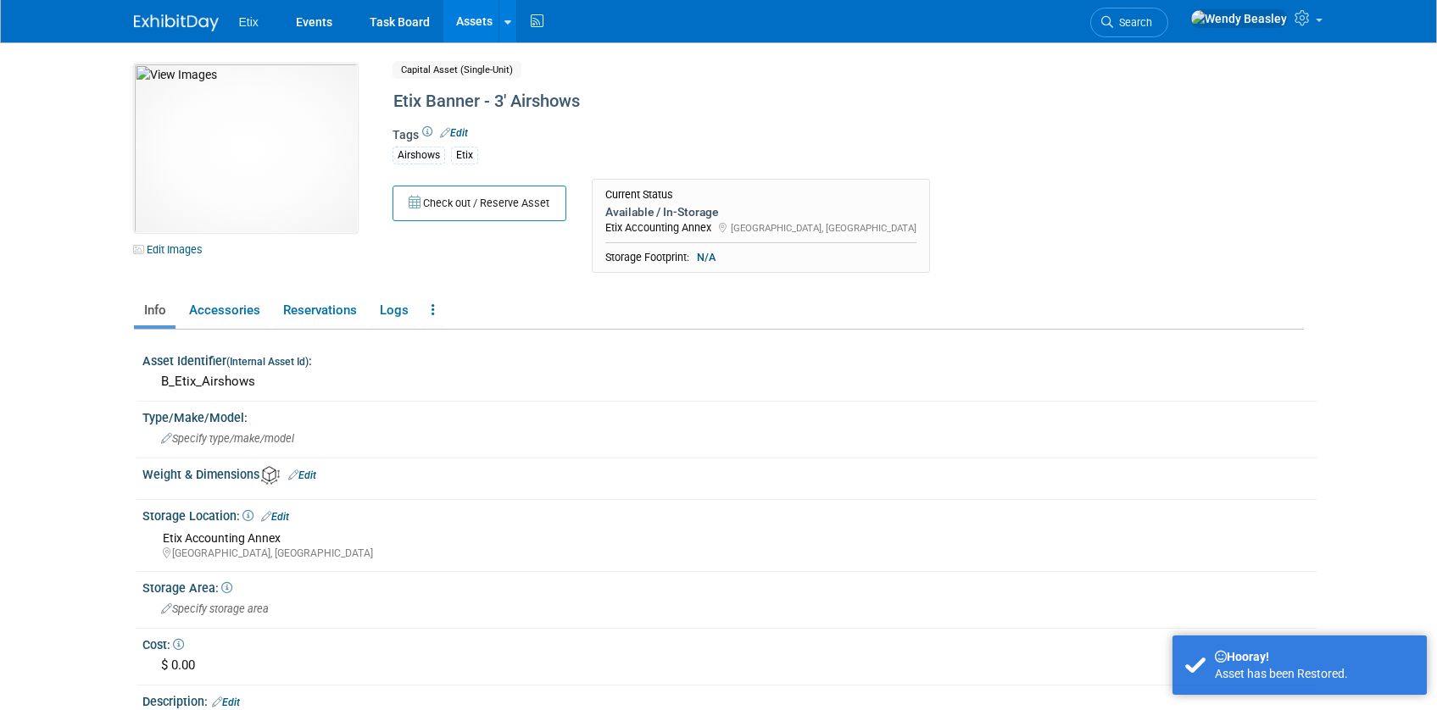
click at [471, 35] on link "Assets" at bounding box center [474, 21] width 62 height 42
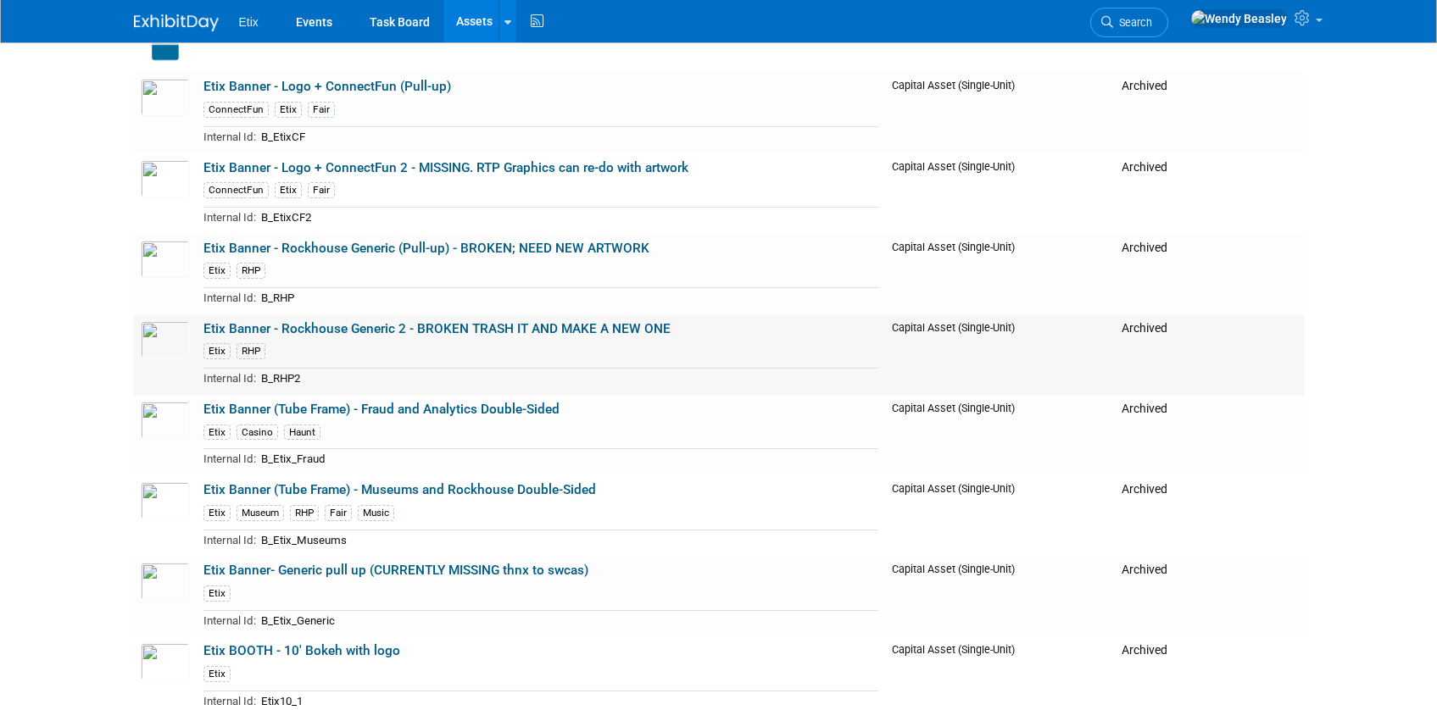
scroll to position [577, 0]
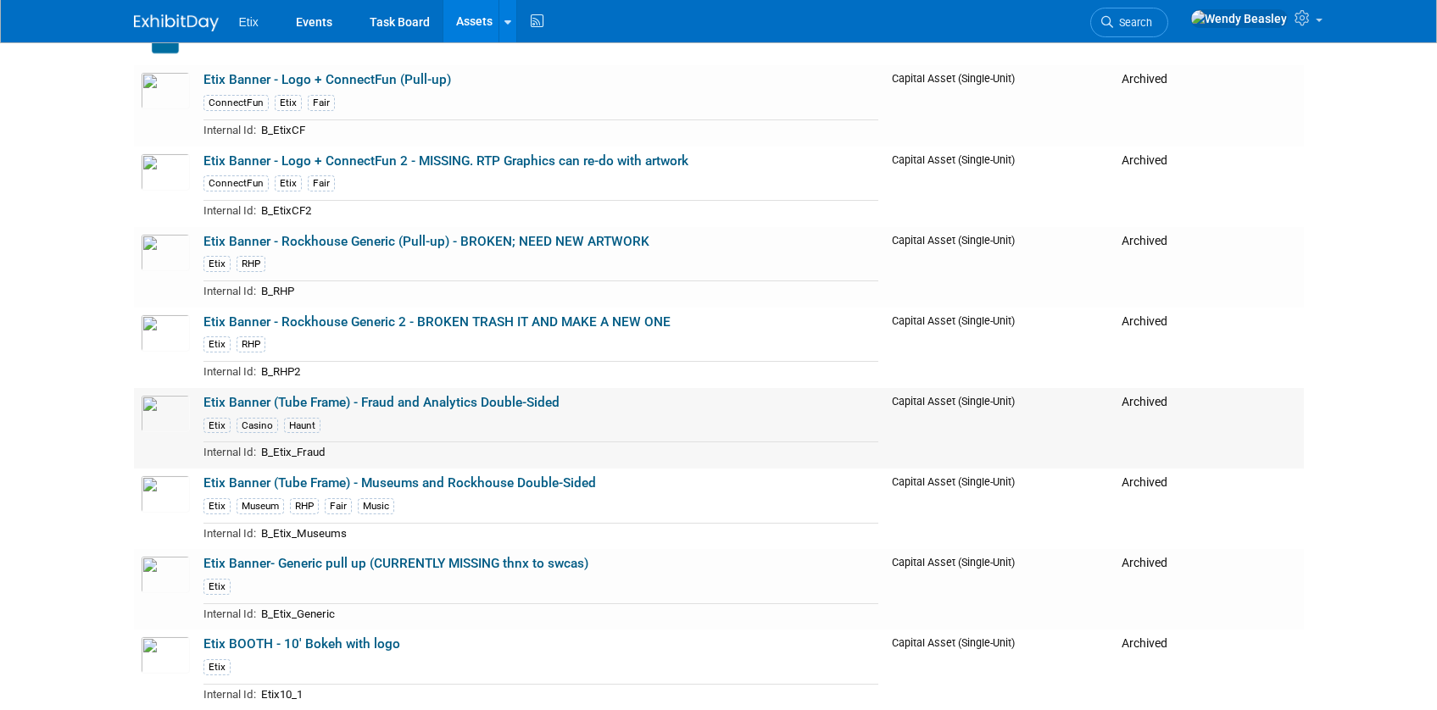
click at [281, 398] on link "Etix Banner (Tube Frame) - Fraud and Analytics Double-Sided" at bounding box center [381, 402] width 356 height 15
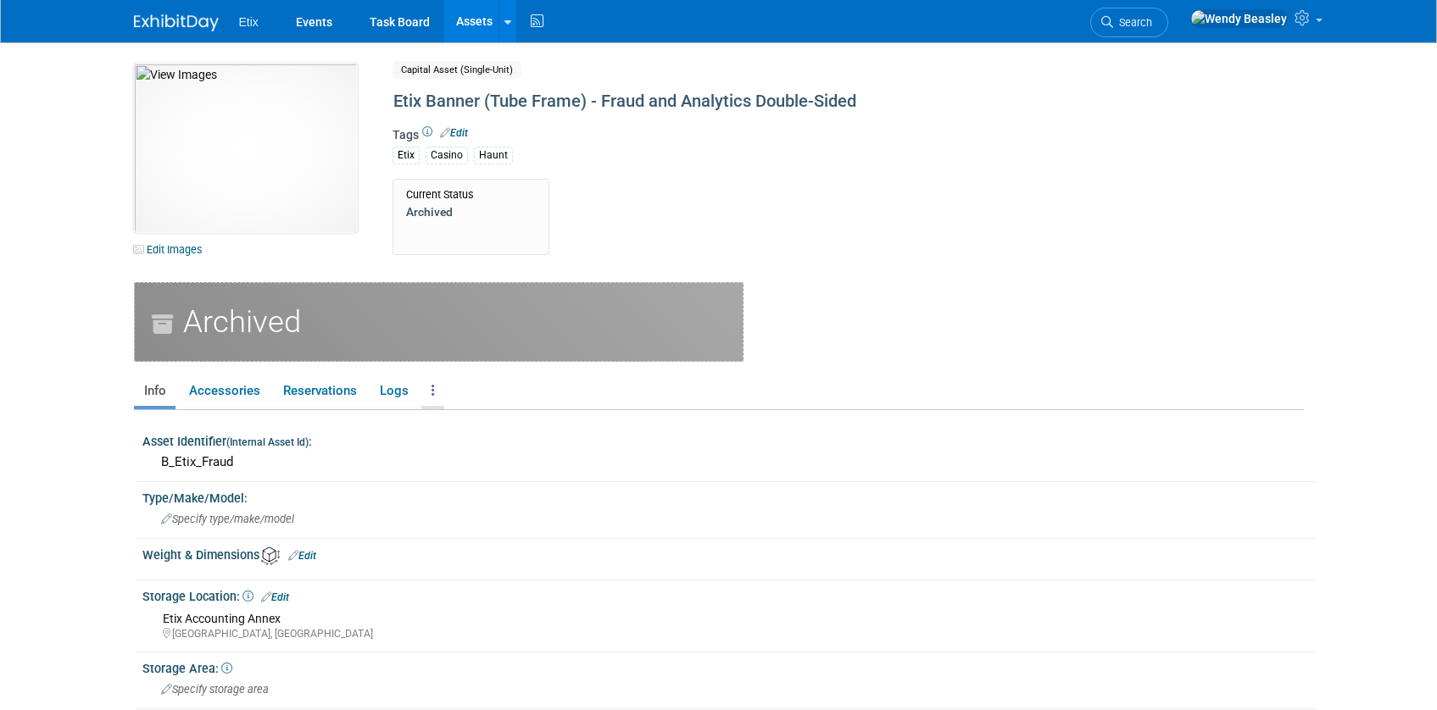
click at [433, 395] on link at bounding box center [432, 391] width 23 height 30
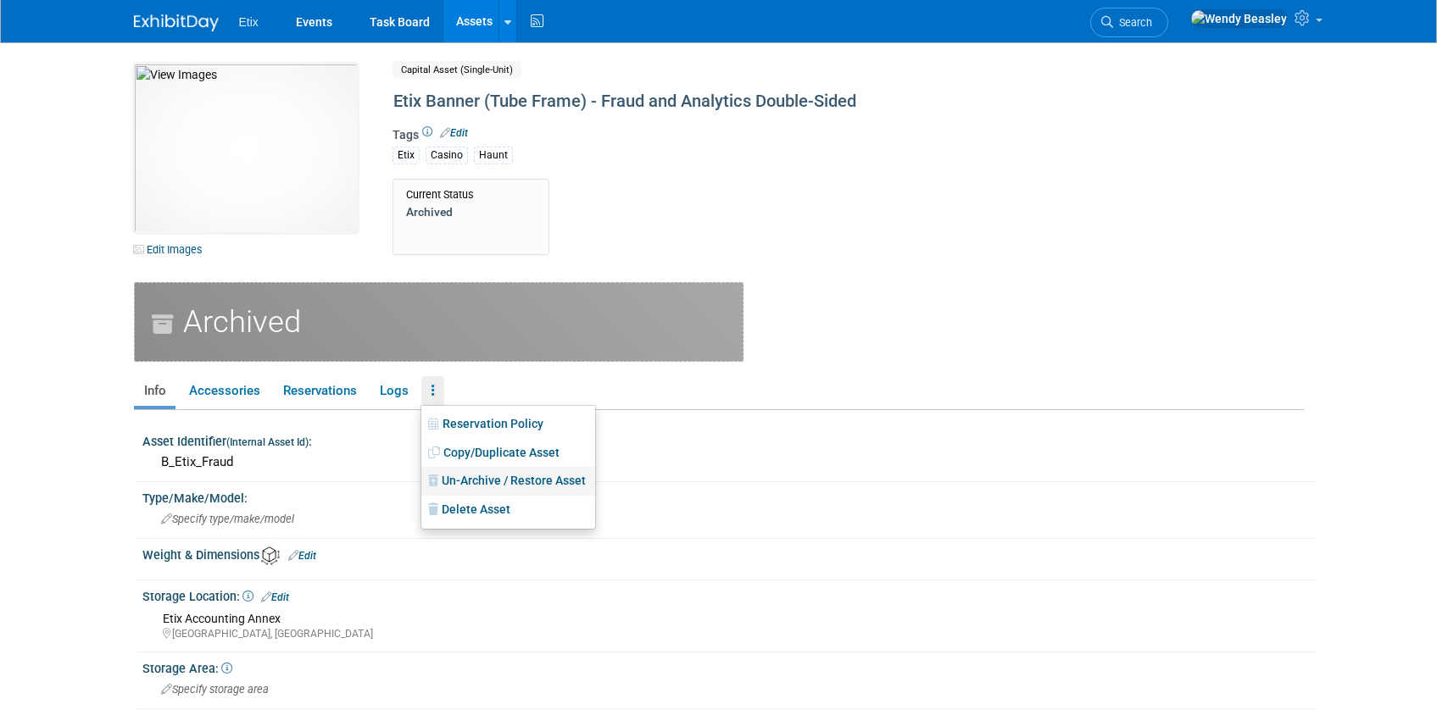
click at [464, 474] on link "Un-Archive / Restore Asset" at bounding box center [508, 481] width 174 height 29
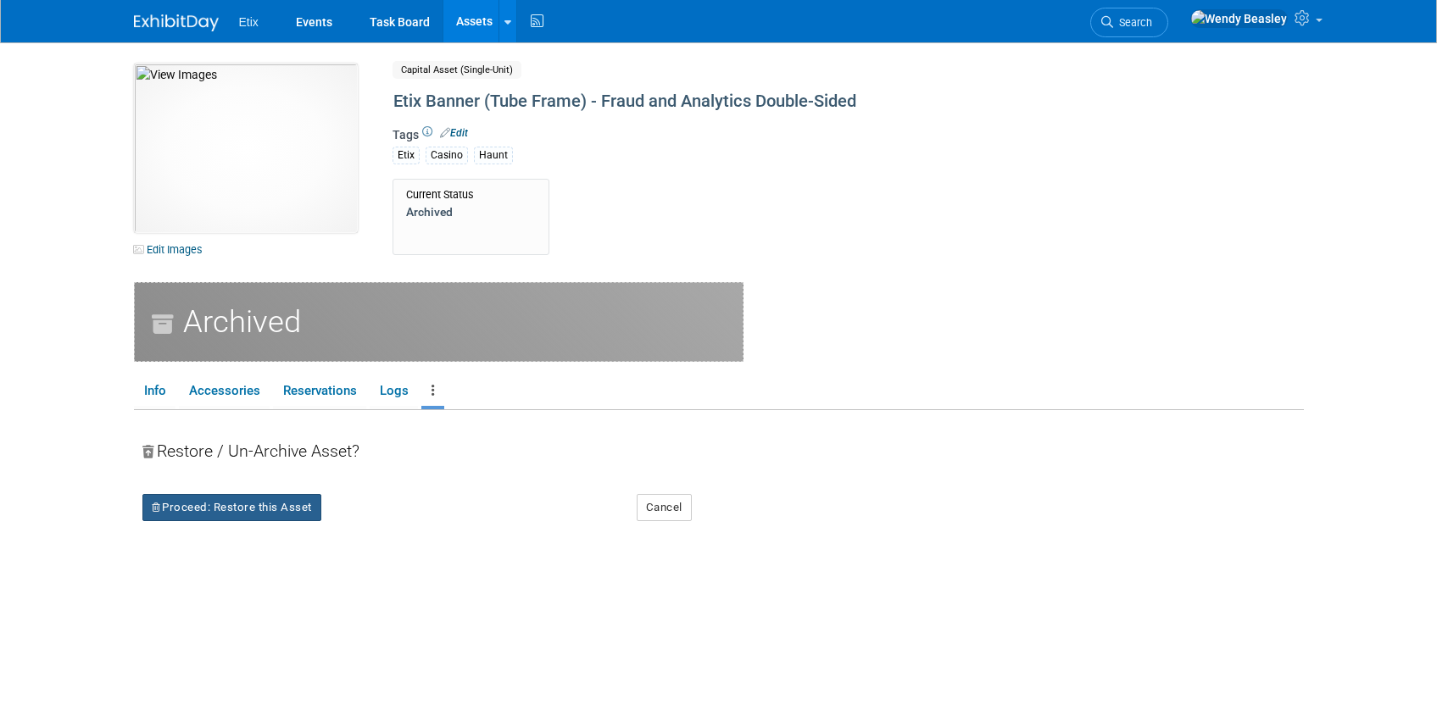
click at [287, 504] on button "Proceed: Restore this Asset" at bounding box center [231, 507] width 179 height 27
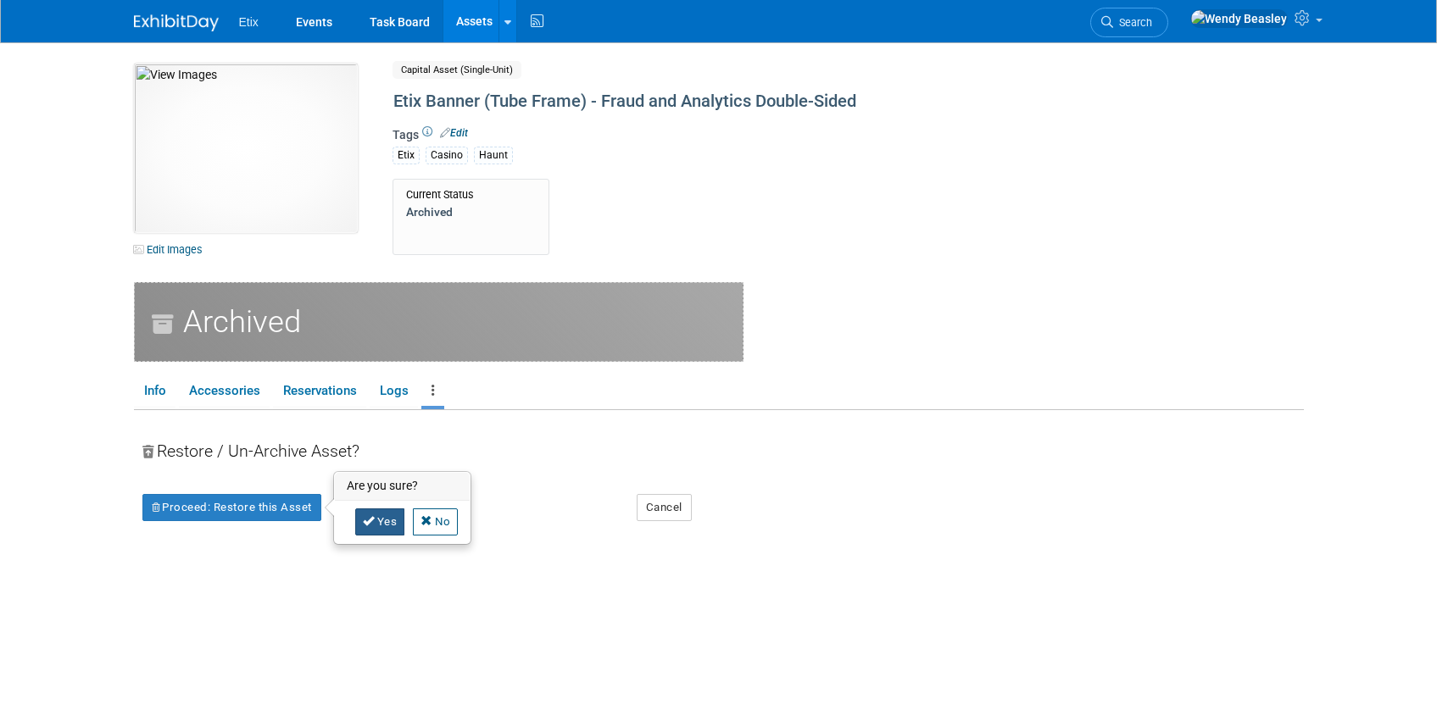
click at [387, 522] on link "Yes" at bounding box center [380, 522] width 50 height 27
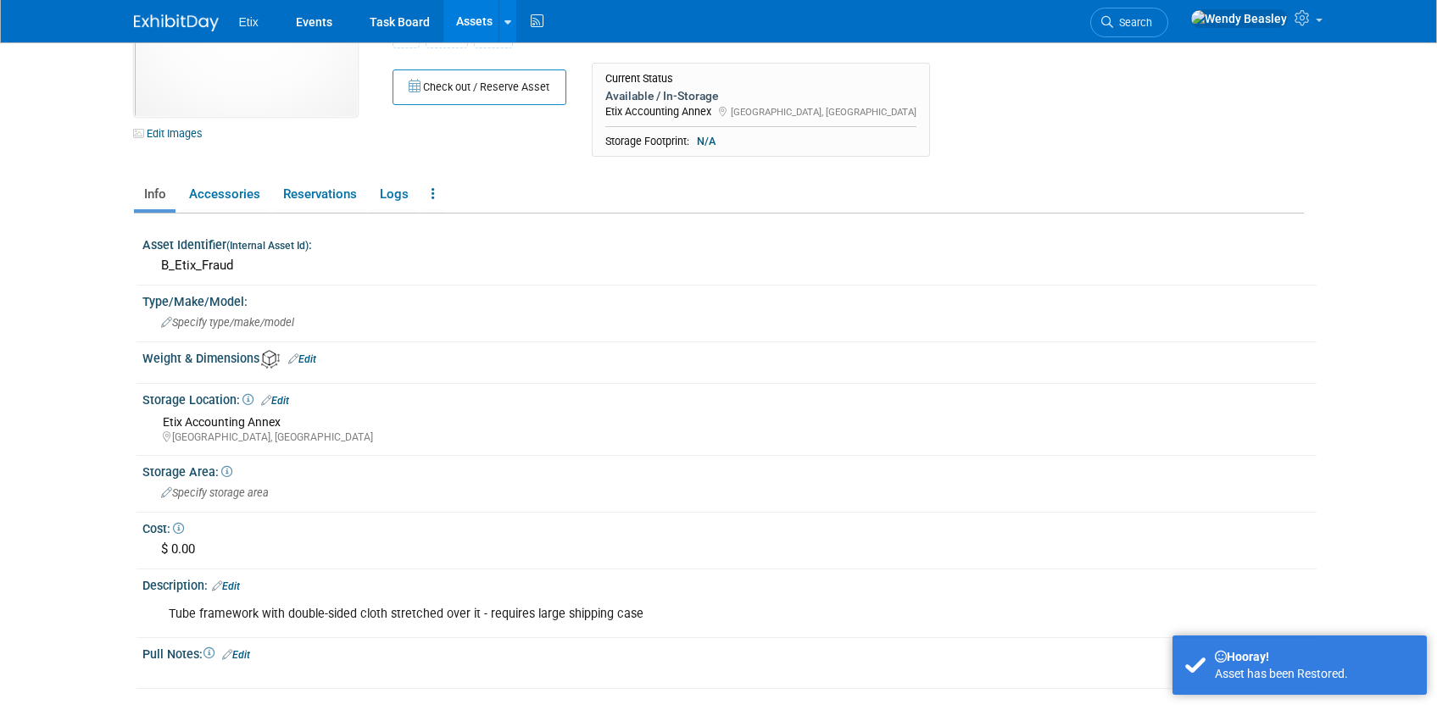
scroll to position [278, 0]
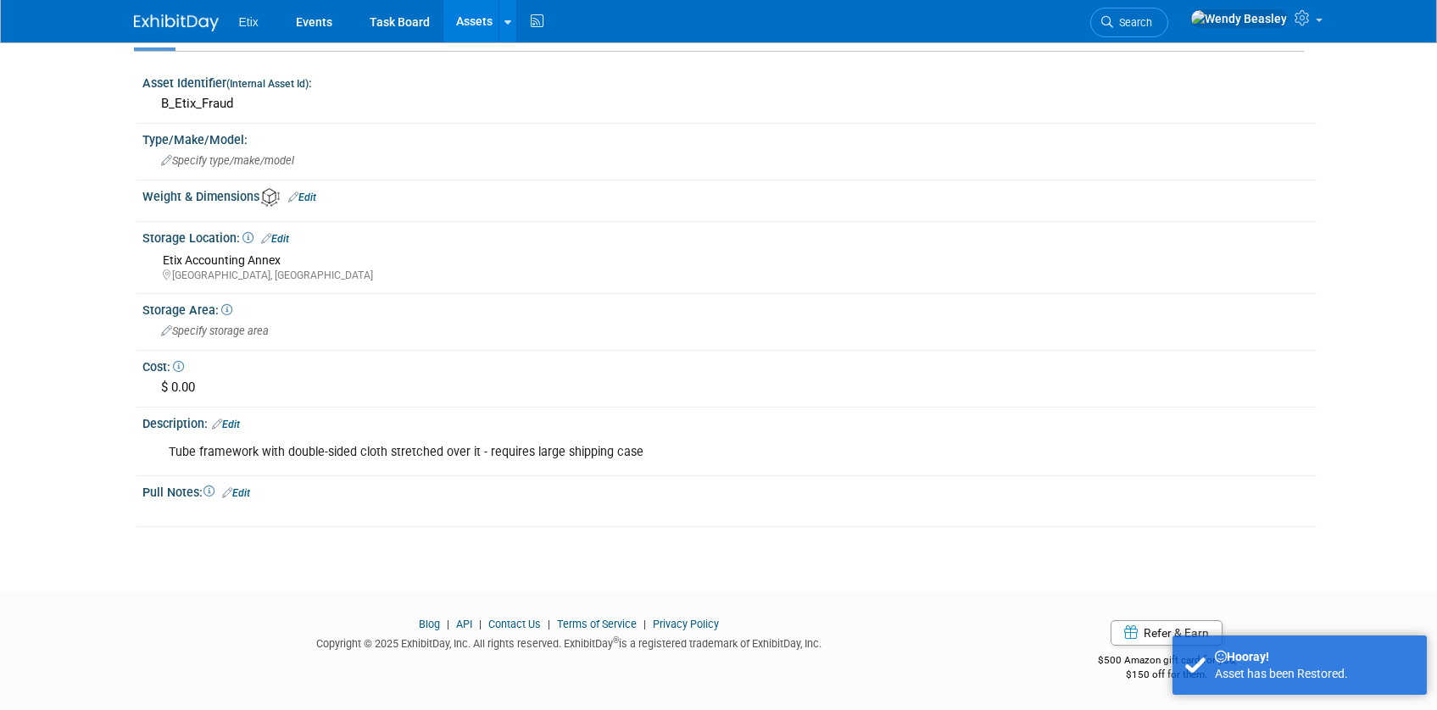
click at [388, 443] on div "Tube framework with double-sided cloth stretched over it - requires large shipp…" at bounding box center [626, 453] width 938 height 34
click at [232, 420] on link "Edit" at bounding box center [226, 425] width 28 height 12
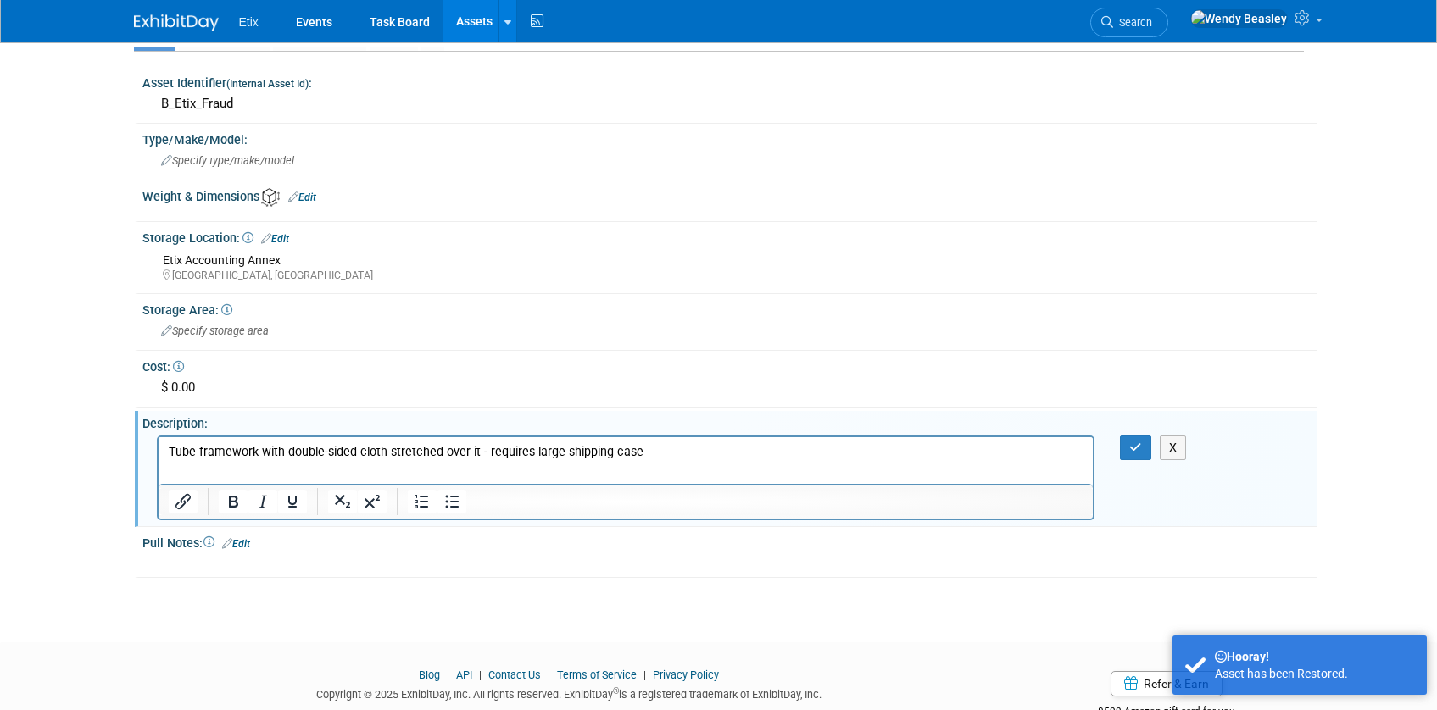
scroll to position [0, 0]
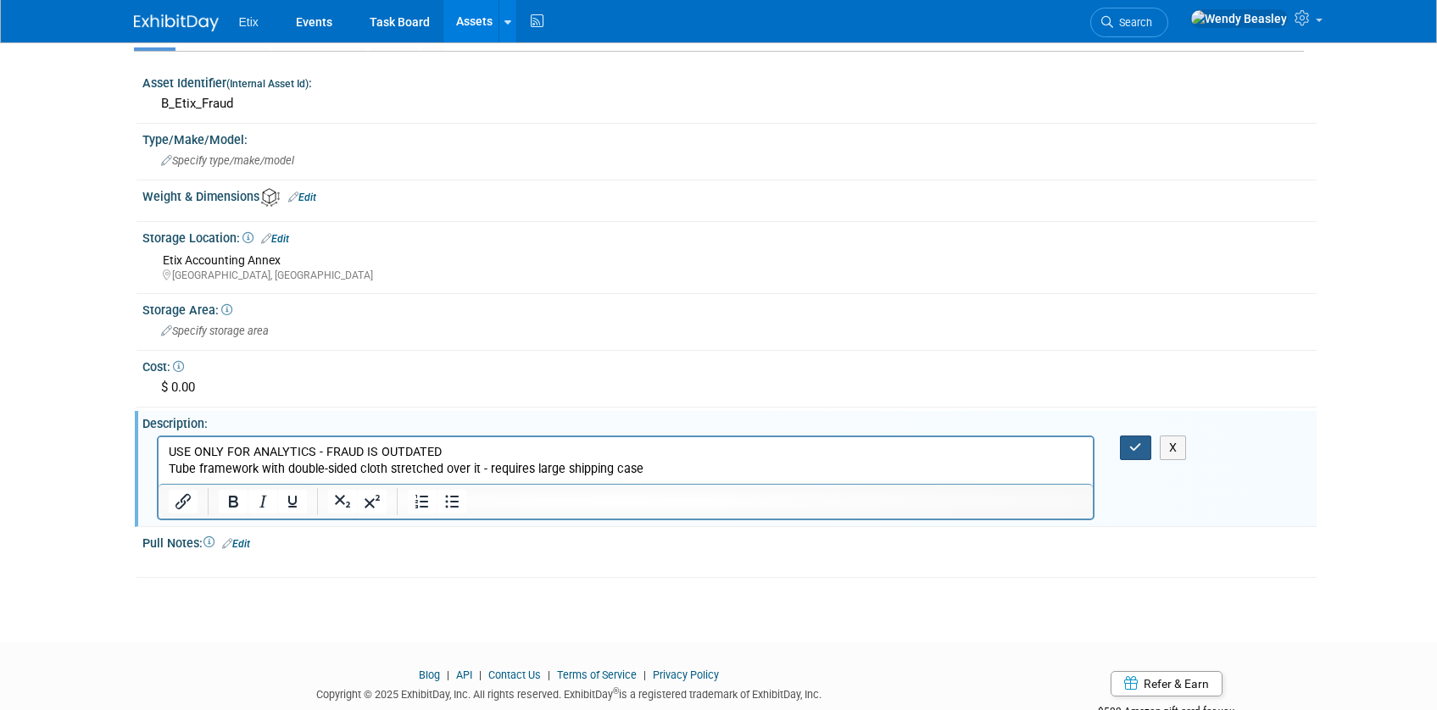
click at [1133, 448] on icon "button" at bounding box center [1135, 448] width 13 height 12
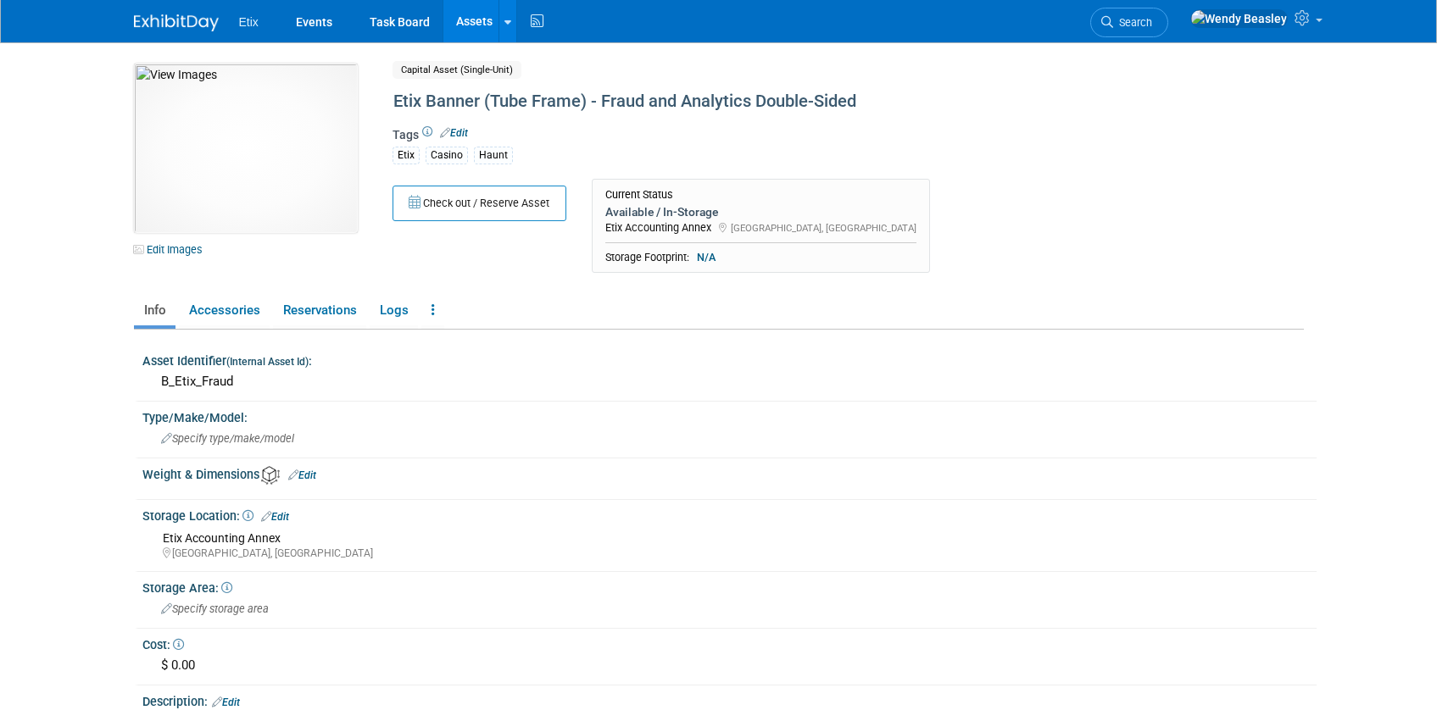
click at [484, 29] on link "Assets" at bounding box center [474, 21] width 62 height 42
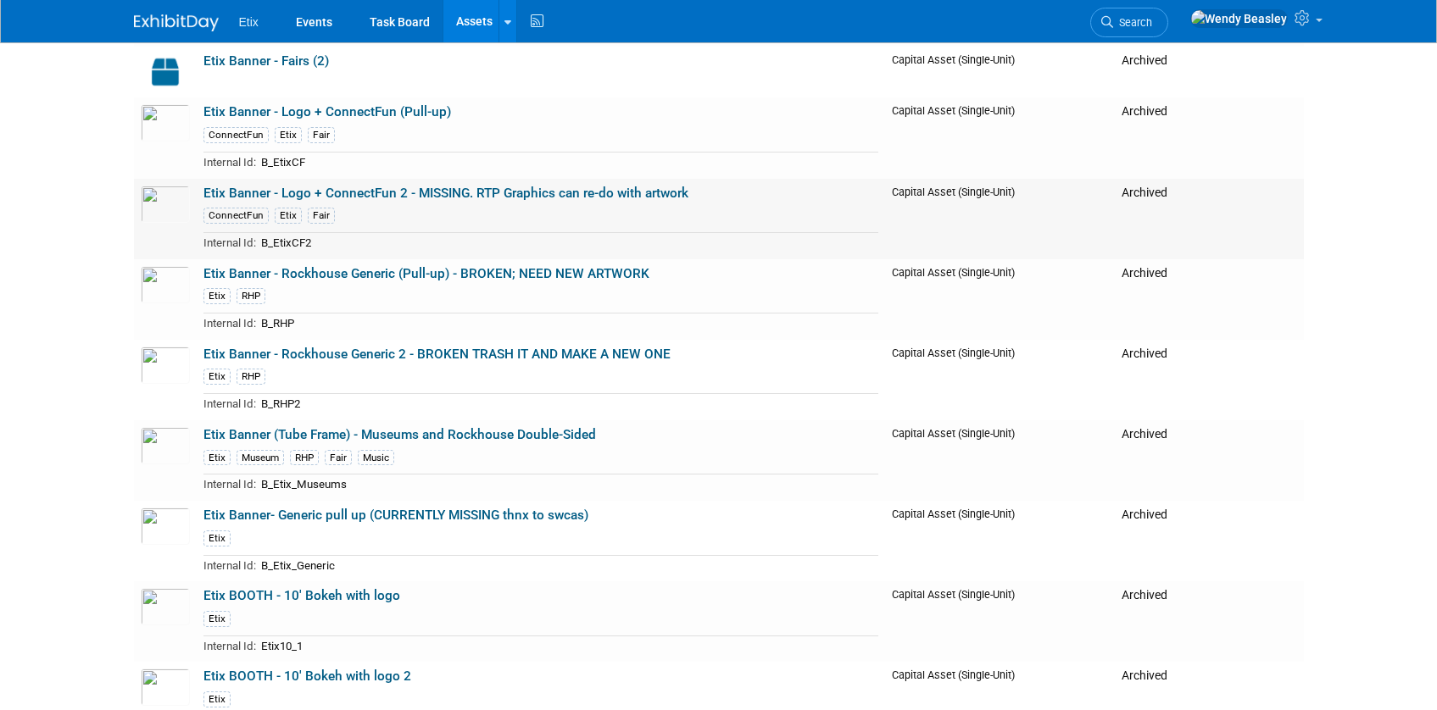
scroll to position [548, 0]
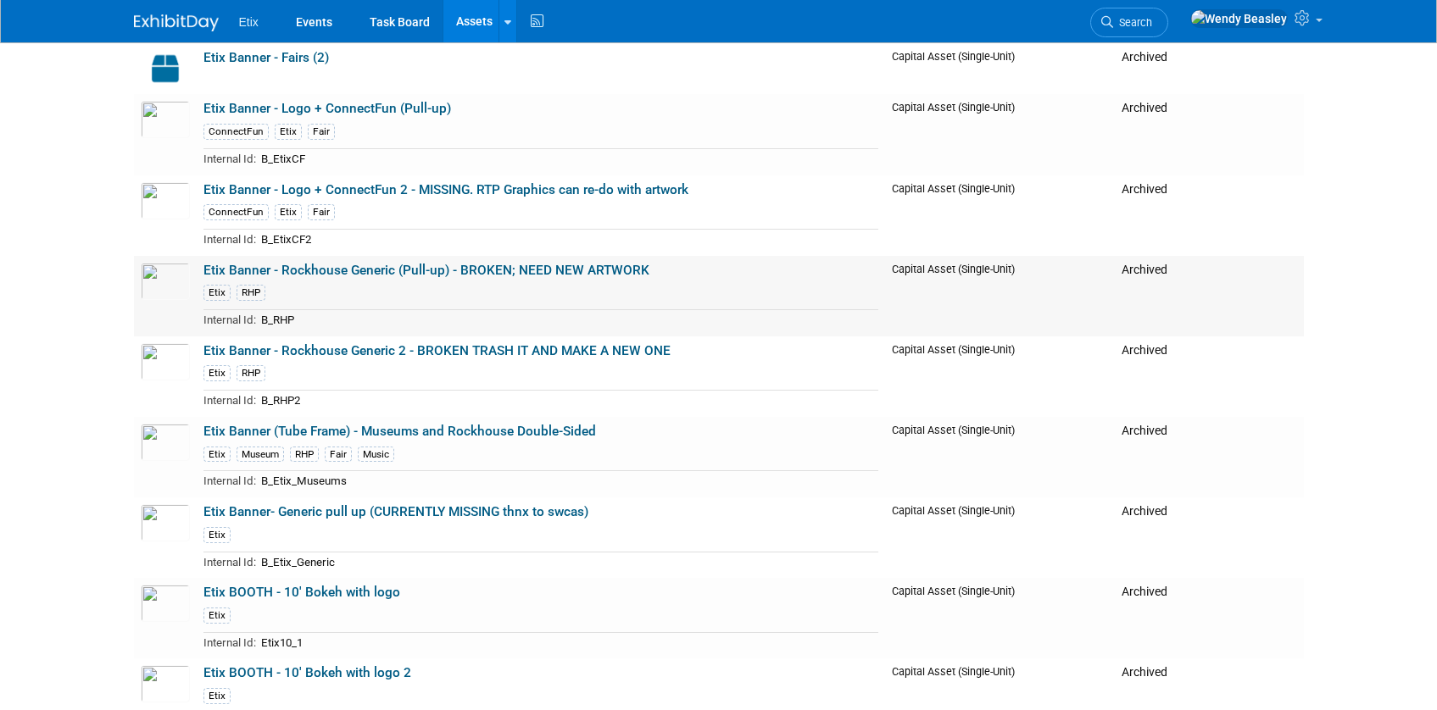
click at [284, 273] on link "Etix Banner - Rockhouse Generic (Pull-up) - BROKEN; NEED NEW ARTWORK" at bounding box center [426, 270] width 446 height 15
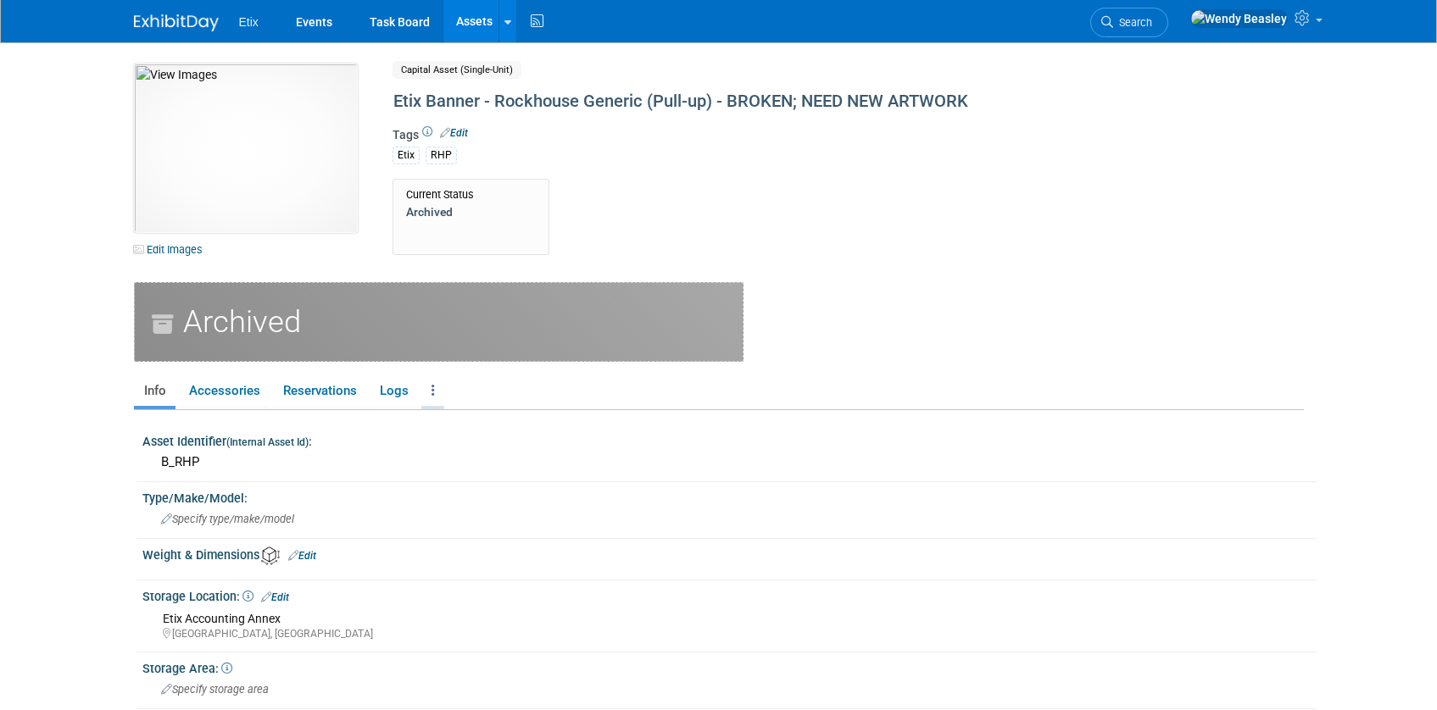
click at [426, 392] on link at bounding box center [432, 391] width 23 height 30
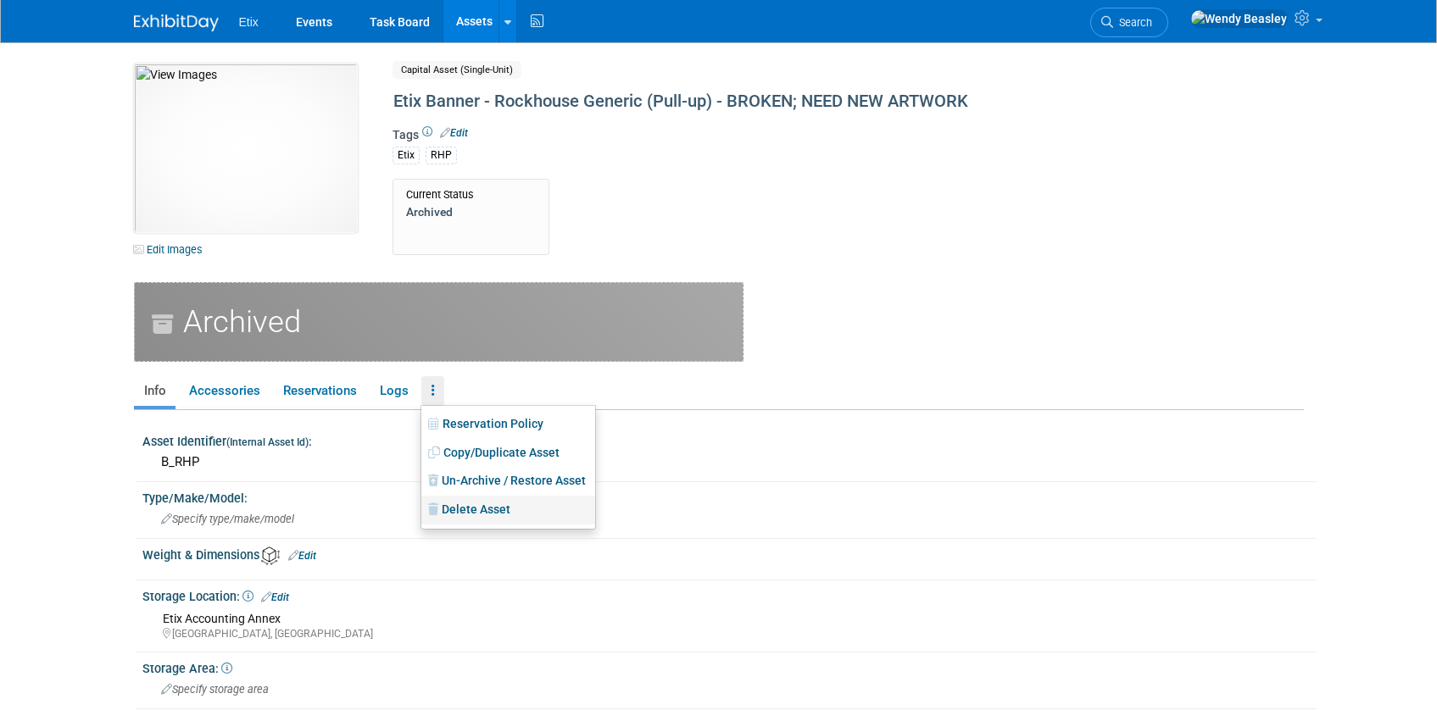
click at [460, 506] on link "Delete Asset" at bounding box center [508, 510] width 174 height 29
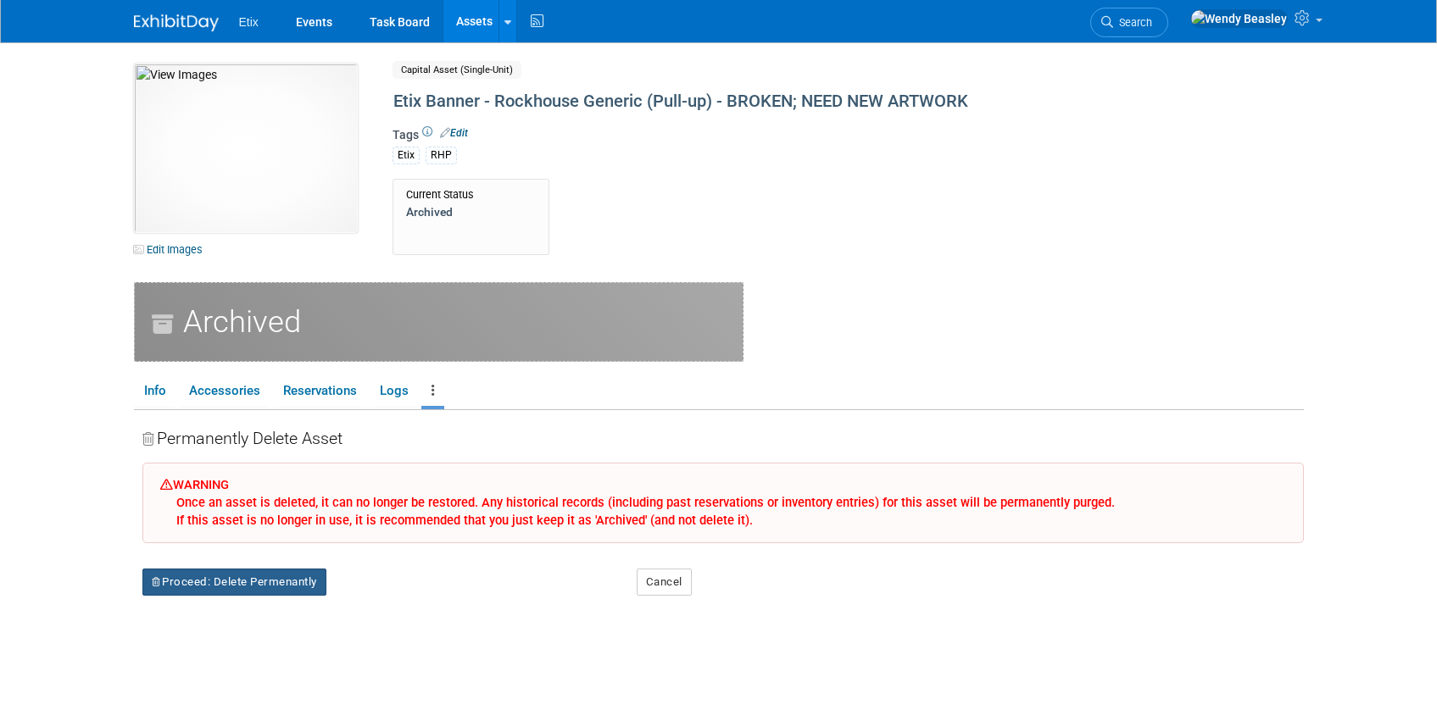
click at [298, 584] on button "Proceed: Delete Permenantly" at bounding box center [234, 582] width 184 height 27
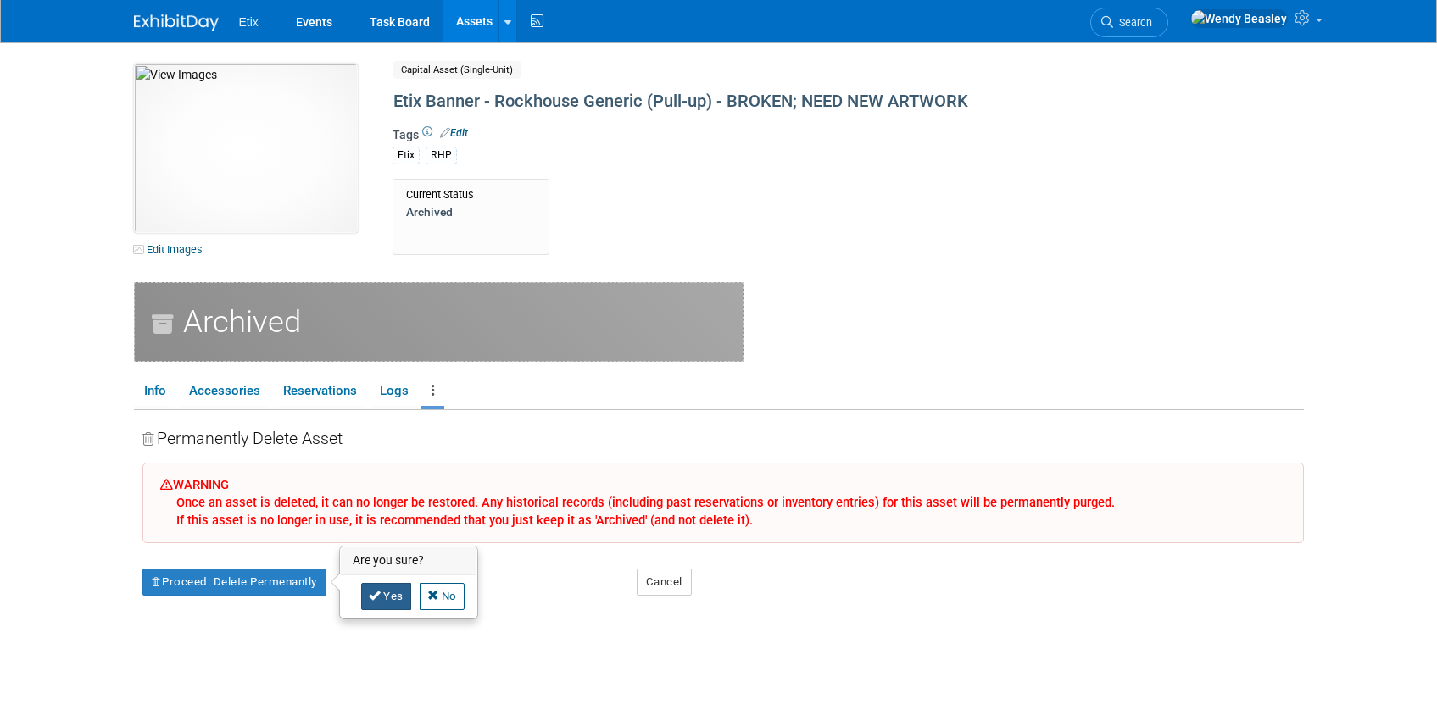
click at [392, 592] on link "Yes" at bounding box center [386, 596] width 50 height 27
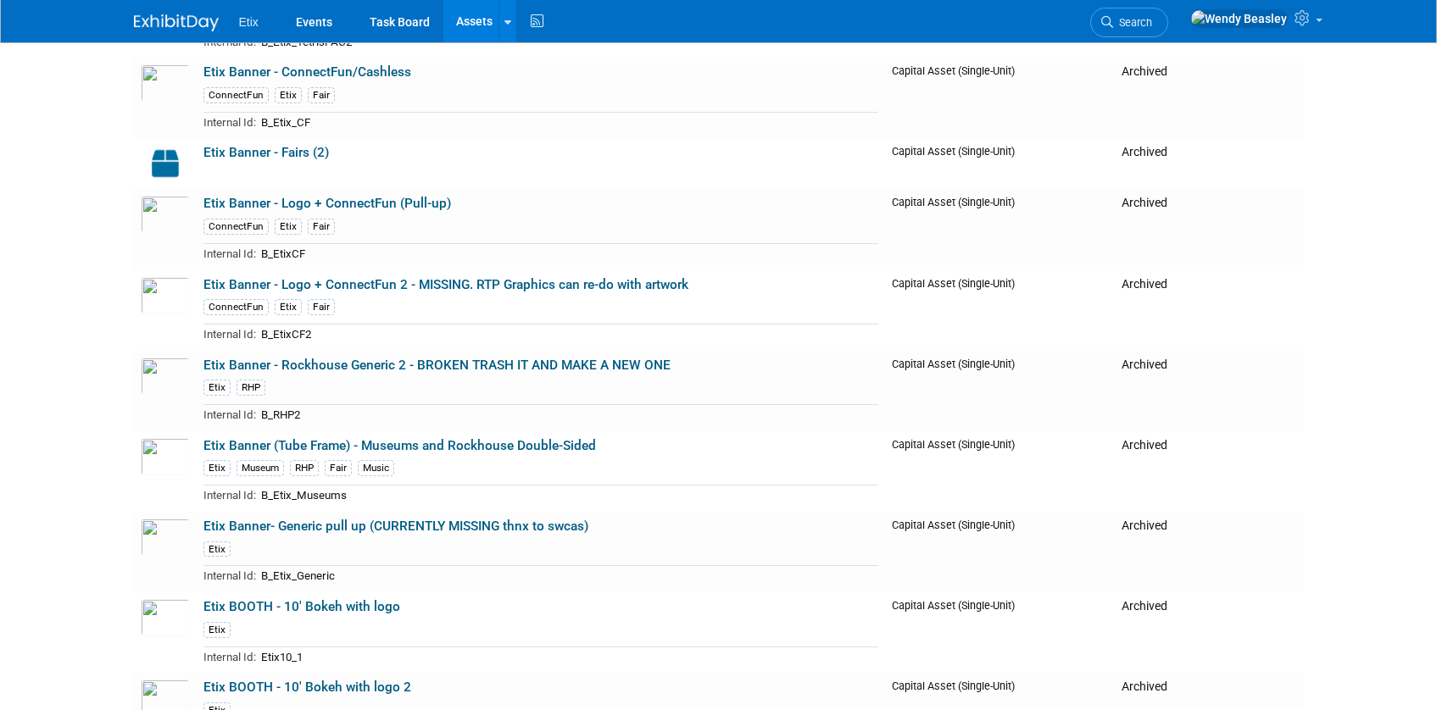
scroll to position [486, 0]
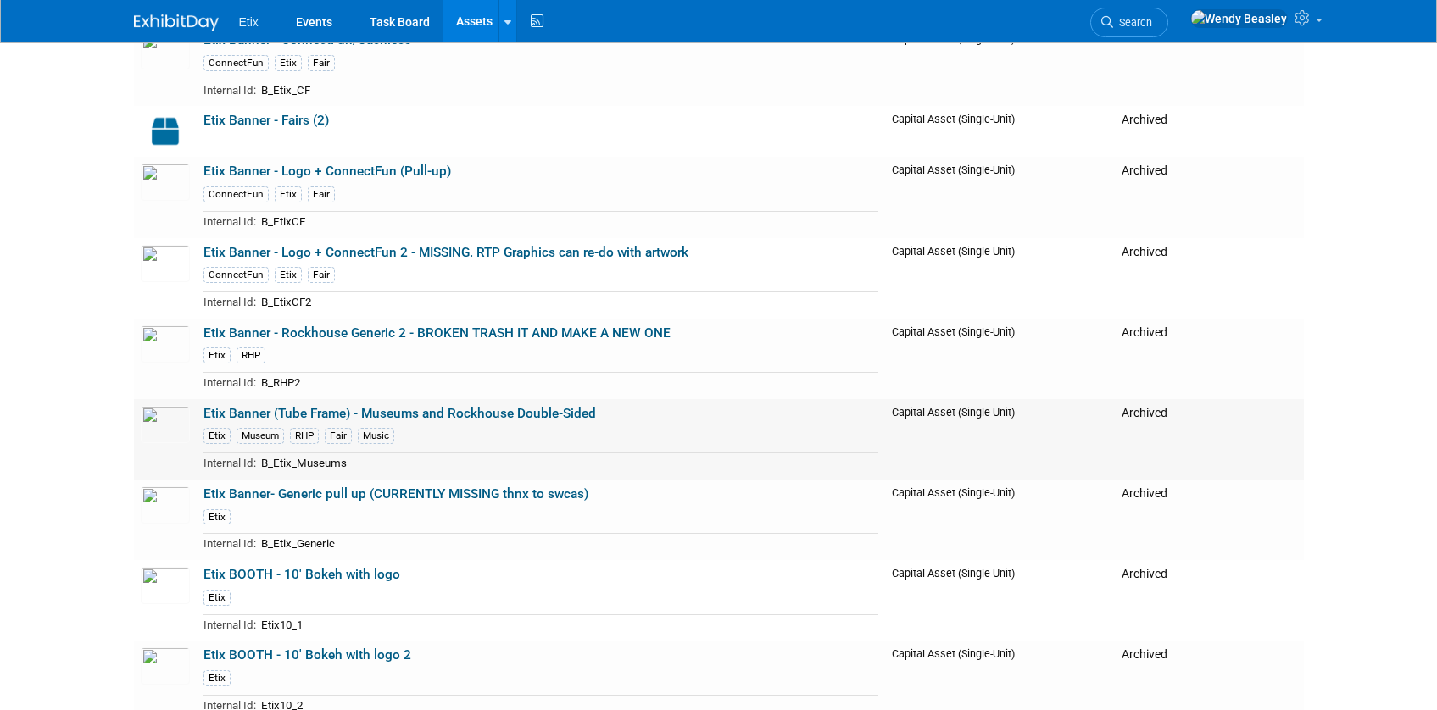
click at [403, 416] on link "Etix Banner (Tube Frame) - Museums and Rockhouse Double-Sided" at bounding box center [399, 413] width 392 height 15
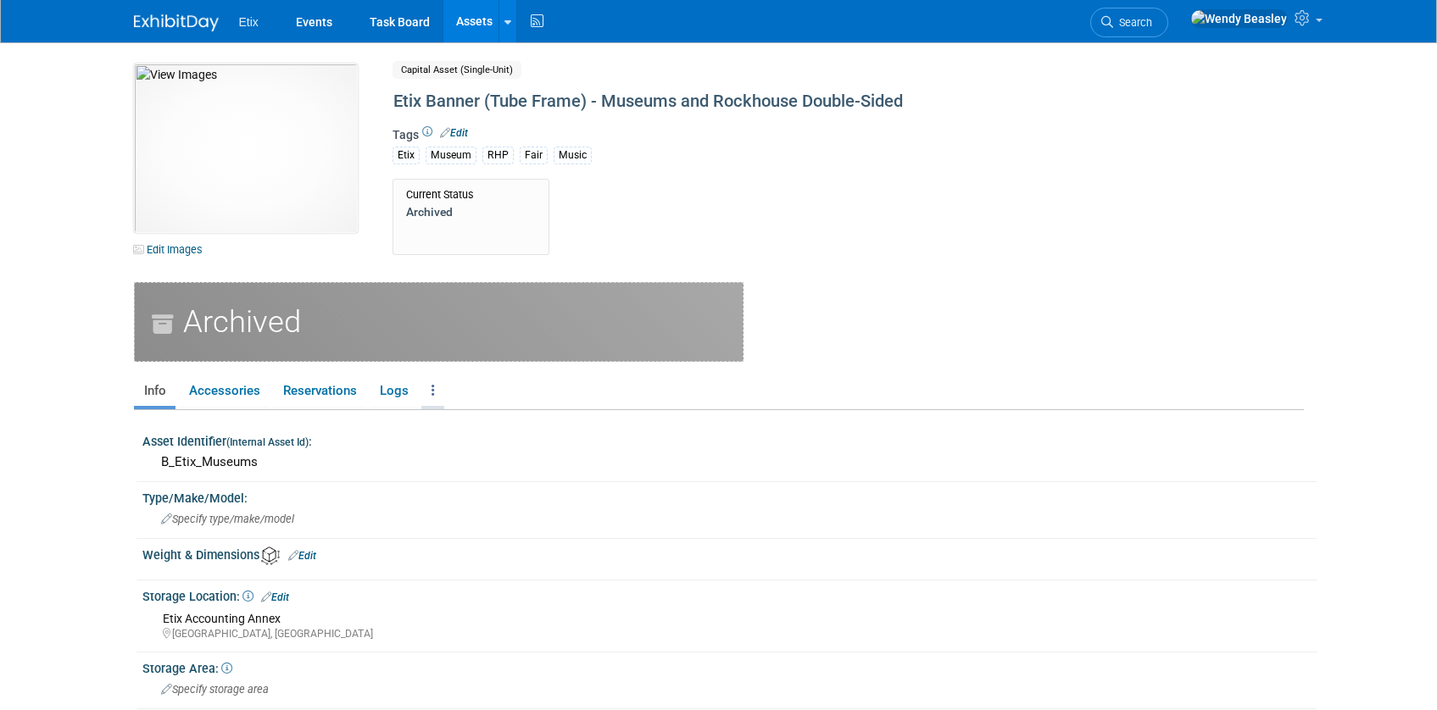
click at [432, 388] on icon at bounding box center [432, 390] width 3 height 13
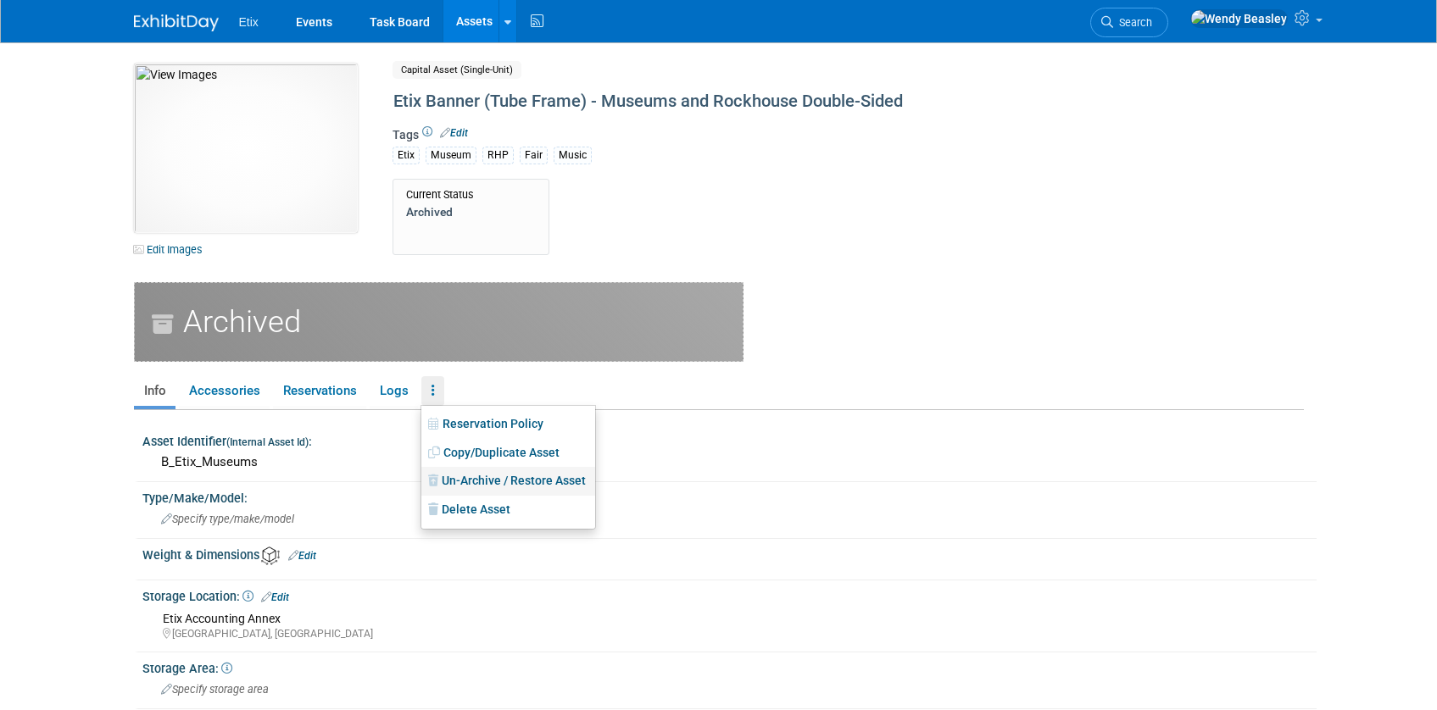
click at [475, 481] on link "Un-Archive / Restore Asset" at bounding box center [508, 481] width 174 height 29
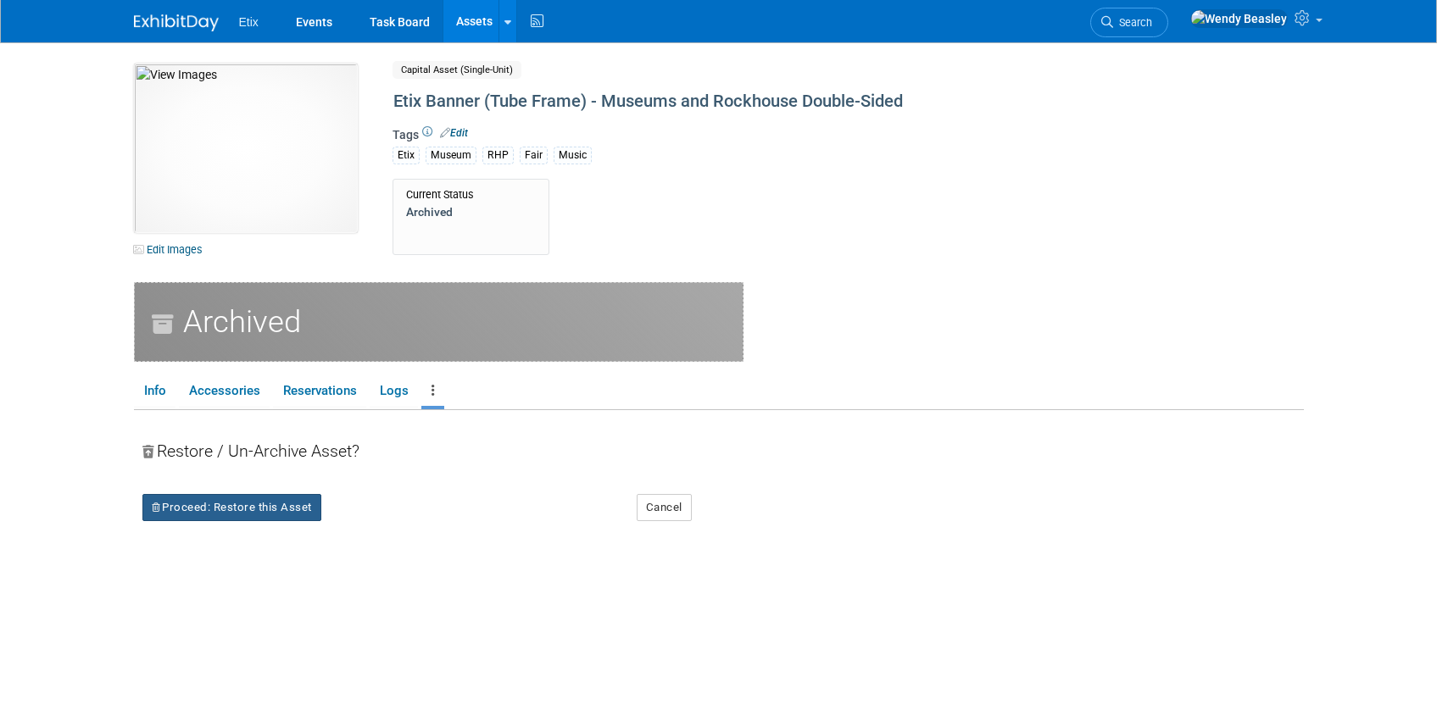
click at [295, 504] on button "Proceed: Restore this Asset" at bounding box center [231, 507] width 179 height 27
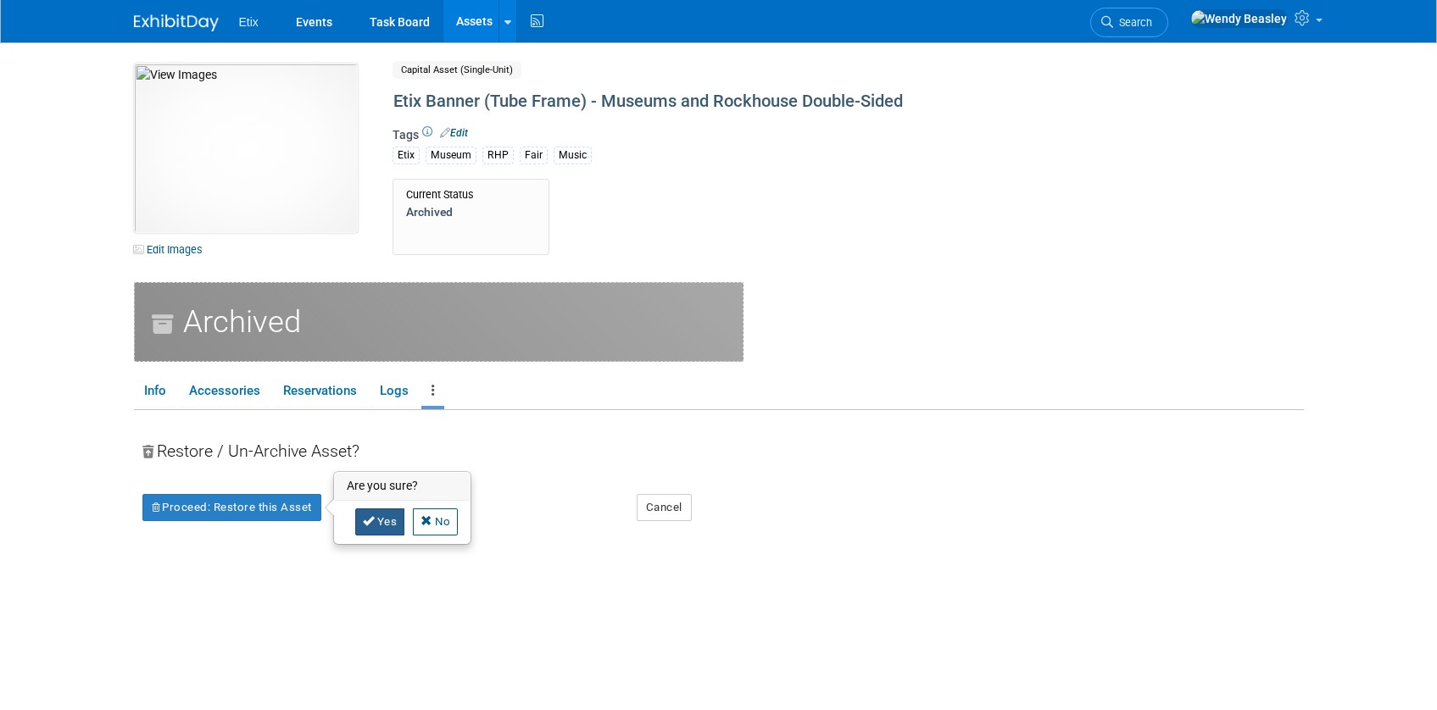
click at [388, 524] on link "Yes" at bounding box center [380, 522] width 50 height 27
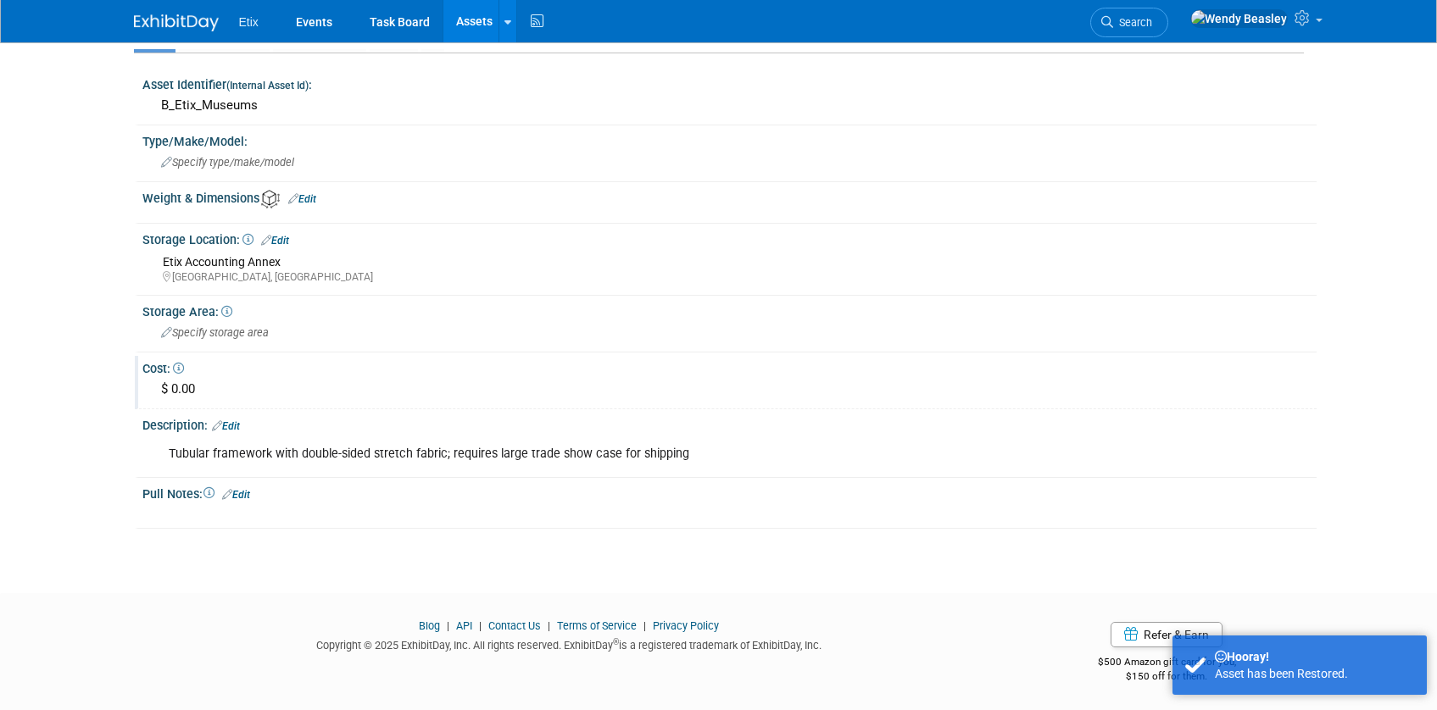
scroll to position [278, 0]
click at [352, 446] on div "Tubular framework with double-sided stretch fabric; requires large trade show c…" at bounding box center [626, 453] width 938 height 34
click at [233, 427] on link "Edit" at bounding box center [226, 425] width 28 height 12
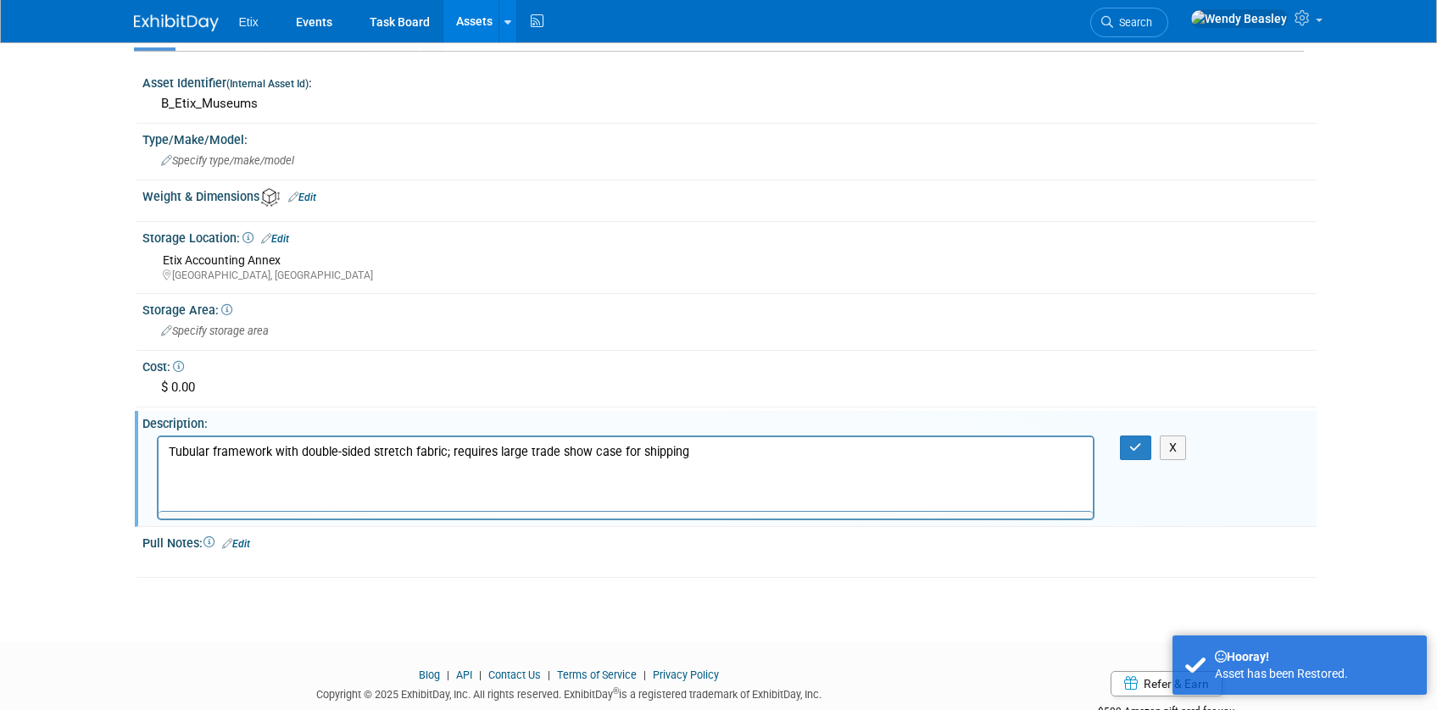
scroll to position [0, 0]
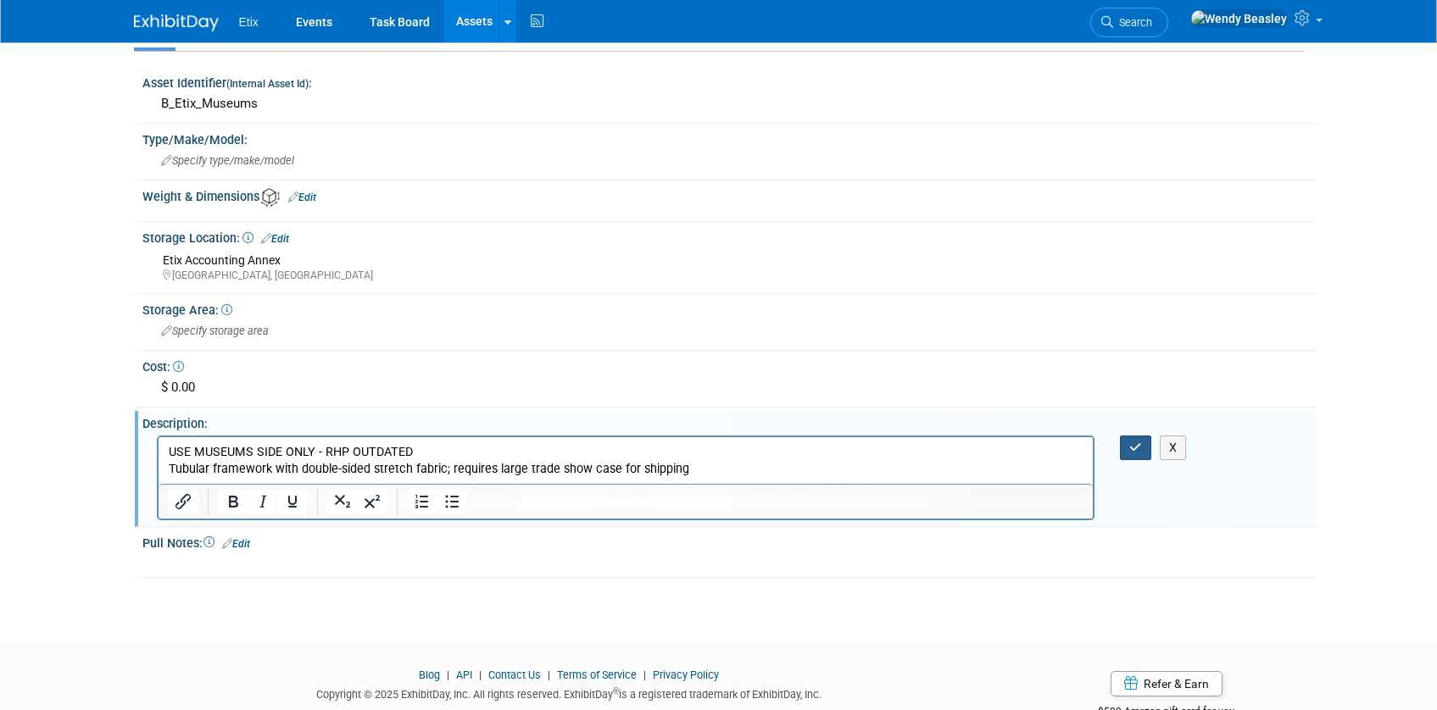
click at [1129, 445] on icon "button" at bounding box center [1135, 448] width 13 height 12
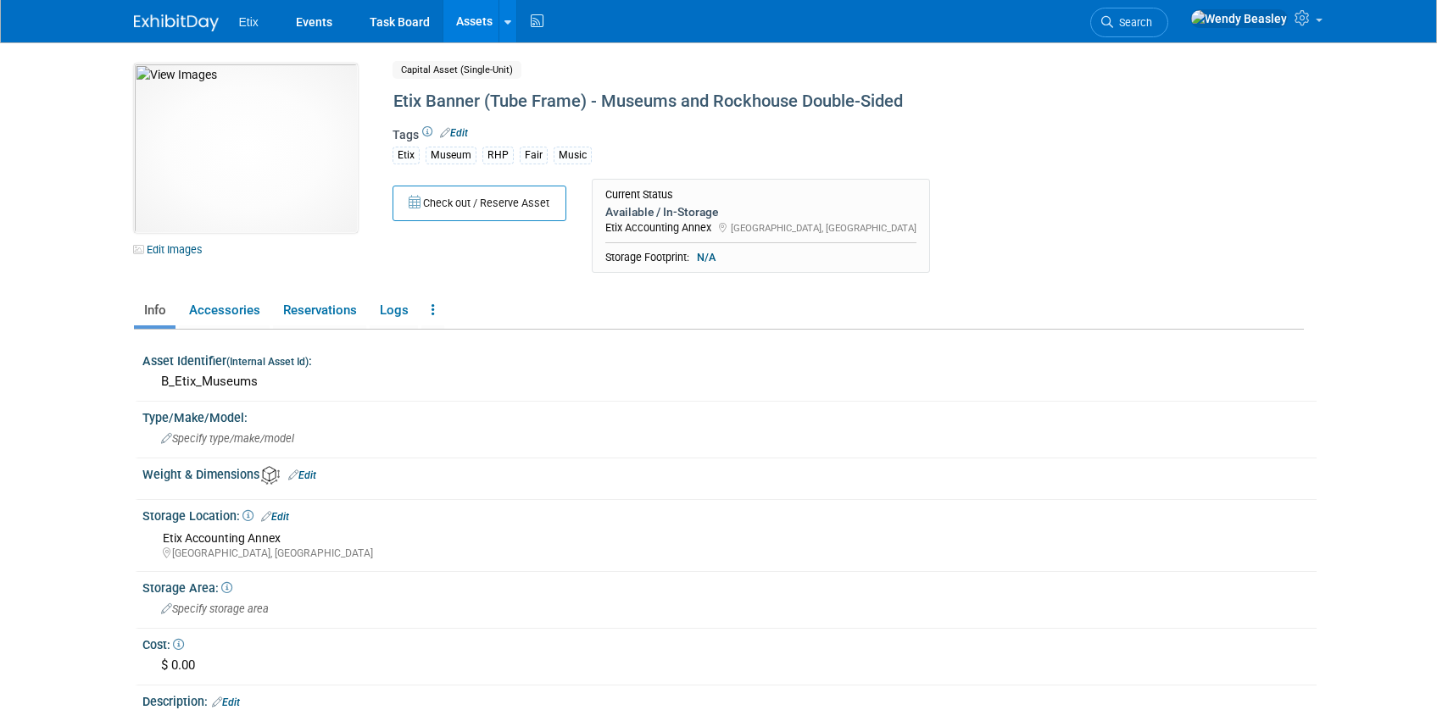
click at [486, 20] on link "Assets" at bounding box center [474, 21] width 62 height 42
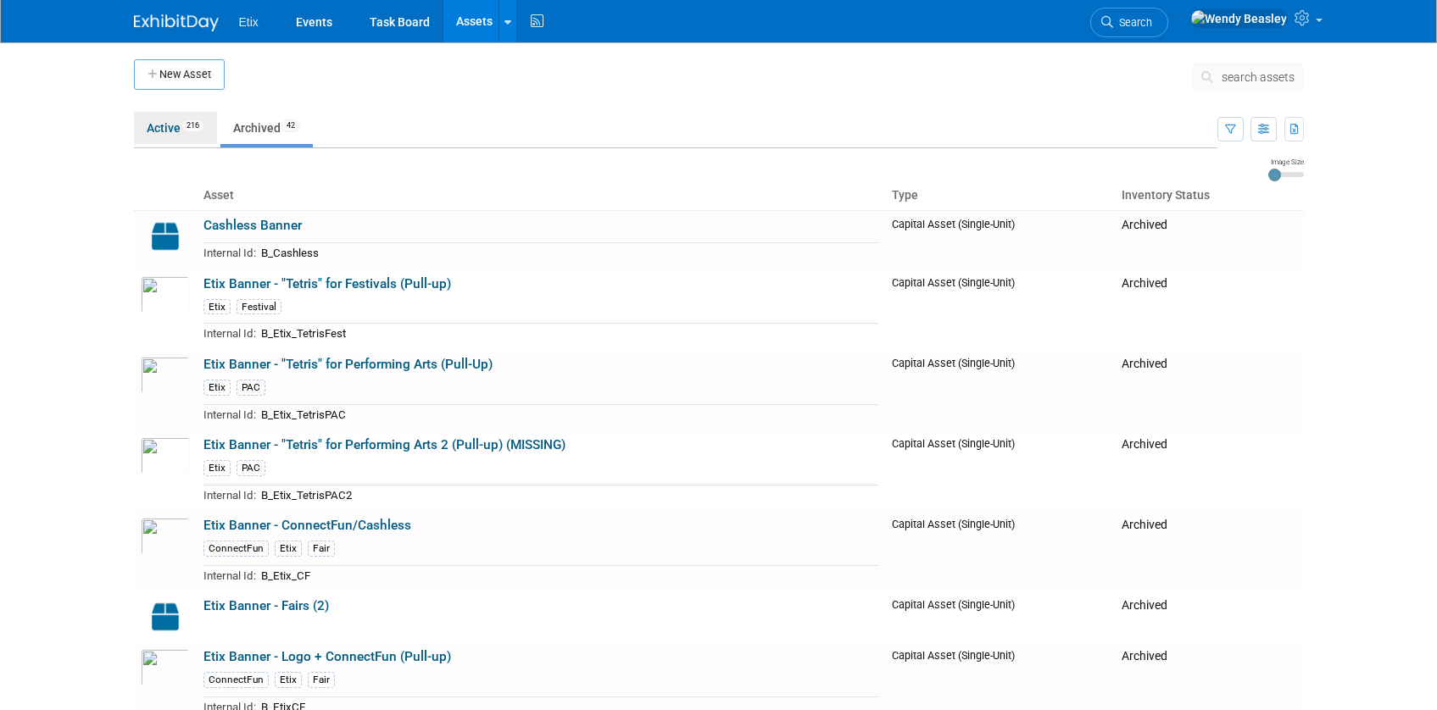
click at [162, 134] on link "Active 216" at bounding box center [175, 128] width 83 height 32
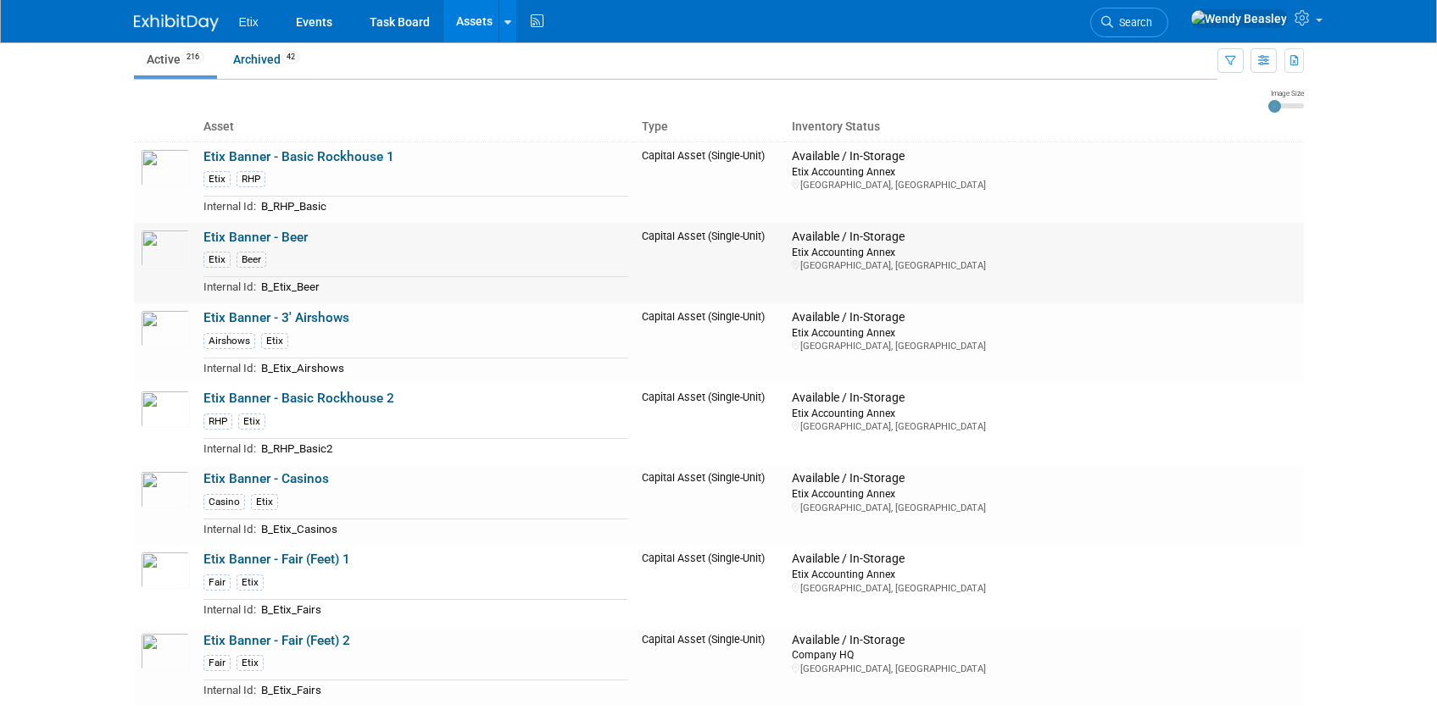
scroll to position [76, 0]
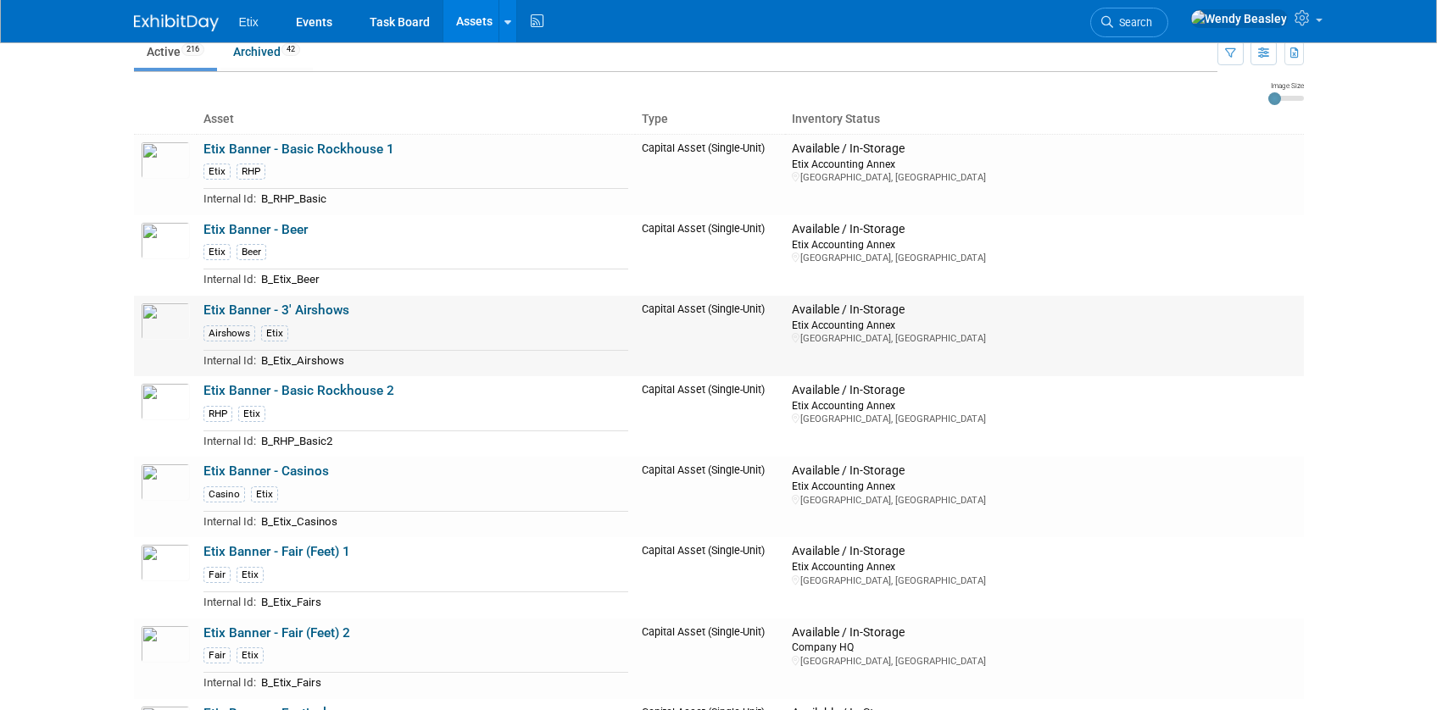
click at [313, 308] on link "Etix Banner - 3' Airshows" at bounding box center [276, 310] width 146 height 15
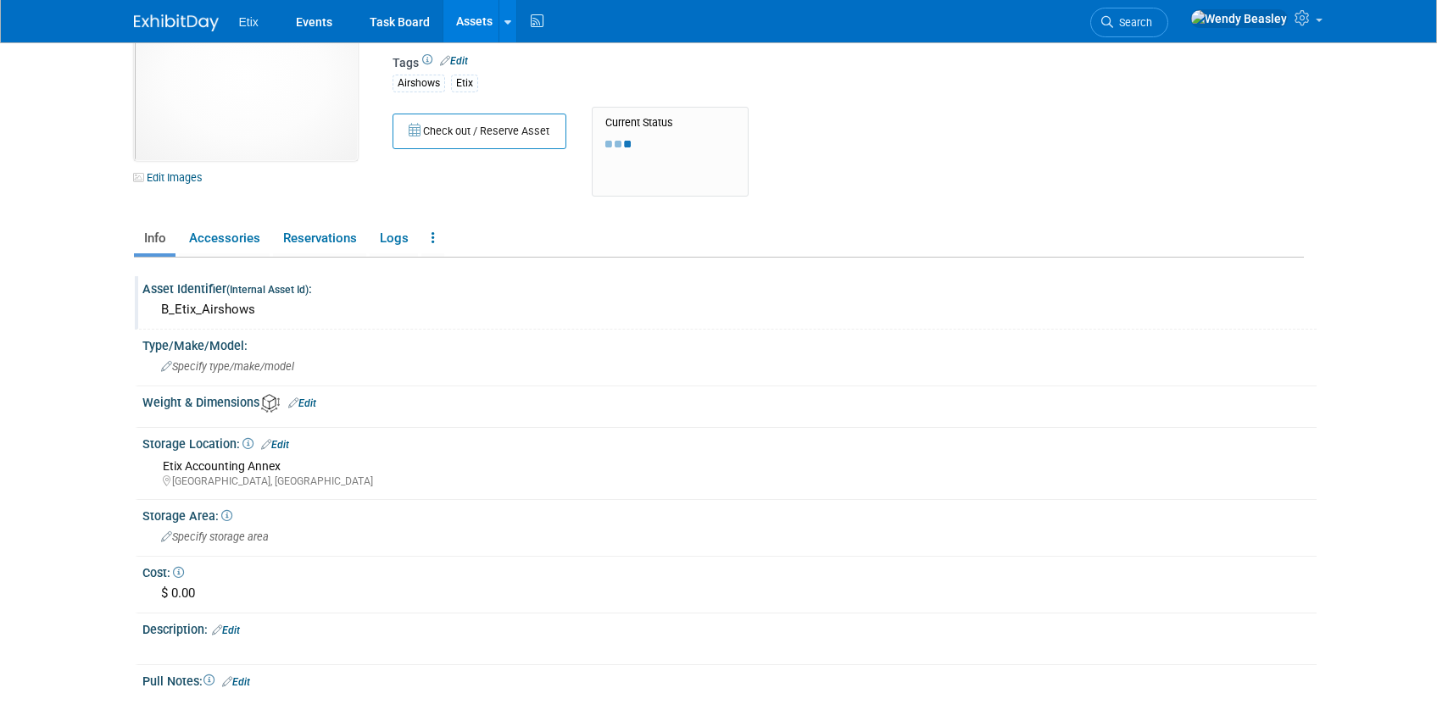
scroll to position [247, 0]
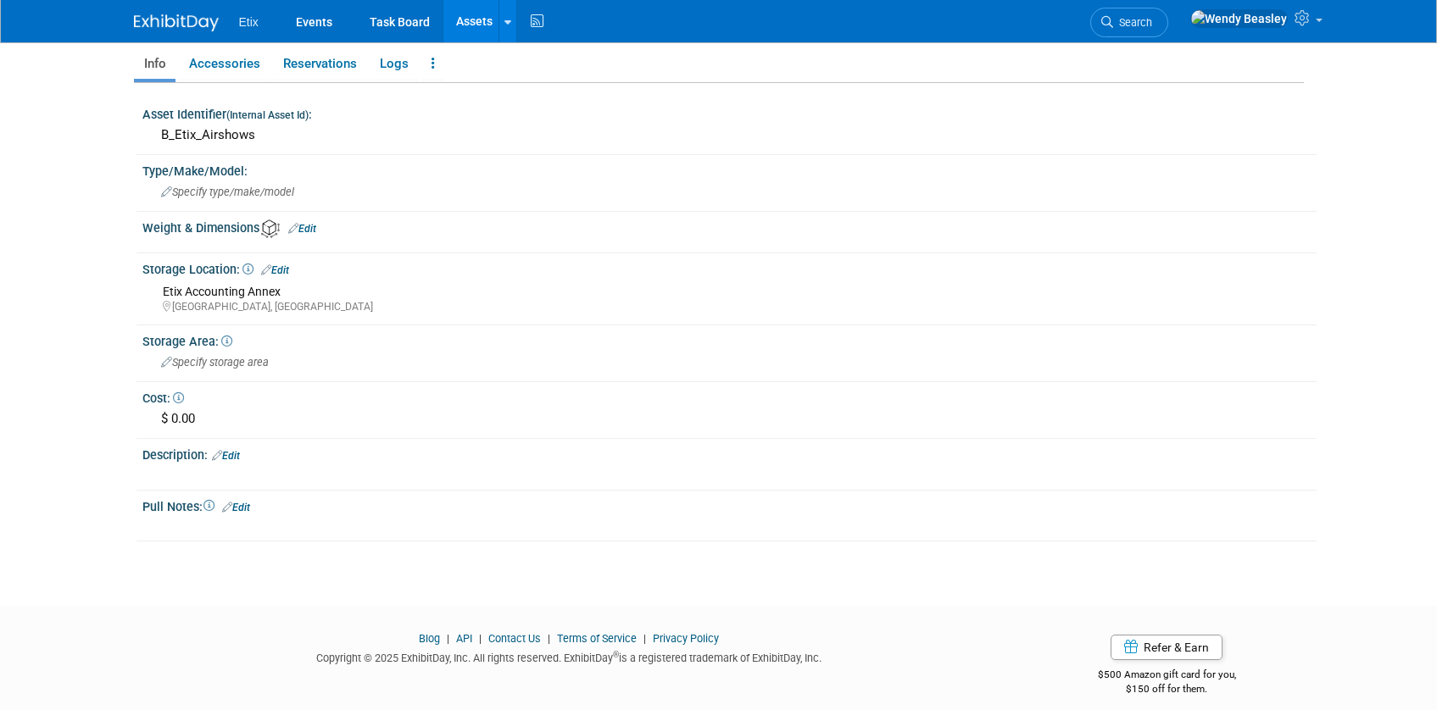
click at [231, 452] on link "Edit" at bounding box center [226, 456] width 28 height 12
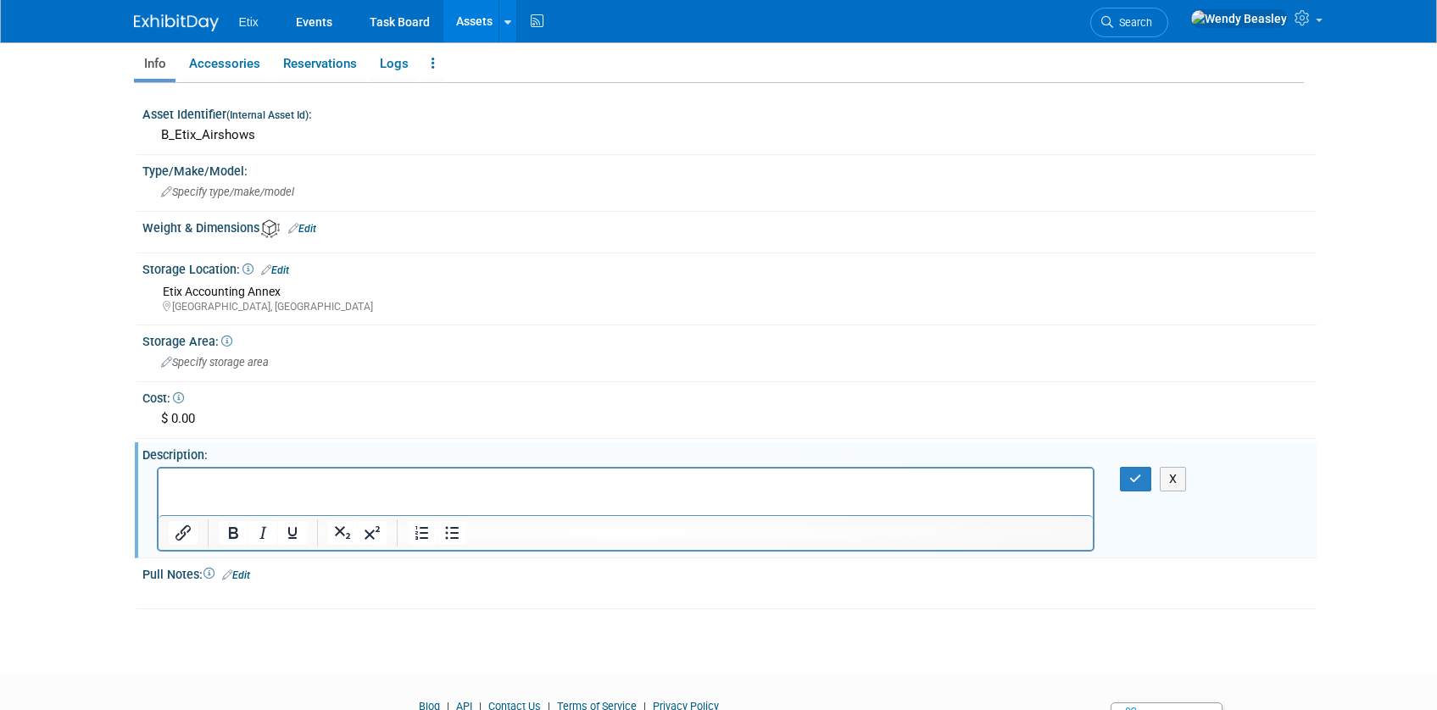
scroll to position [0, 0]
click at [1148, 483] on div "X" at bounding box center [1155, 479] width 70 height 25
click at [1146, 481] on button "button" at bounding box center [1135, 479] width 31 height 25
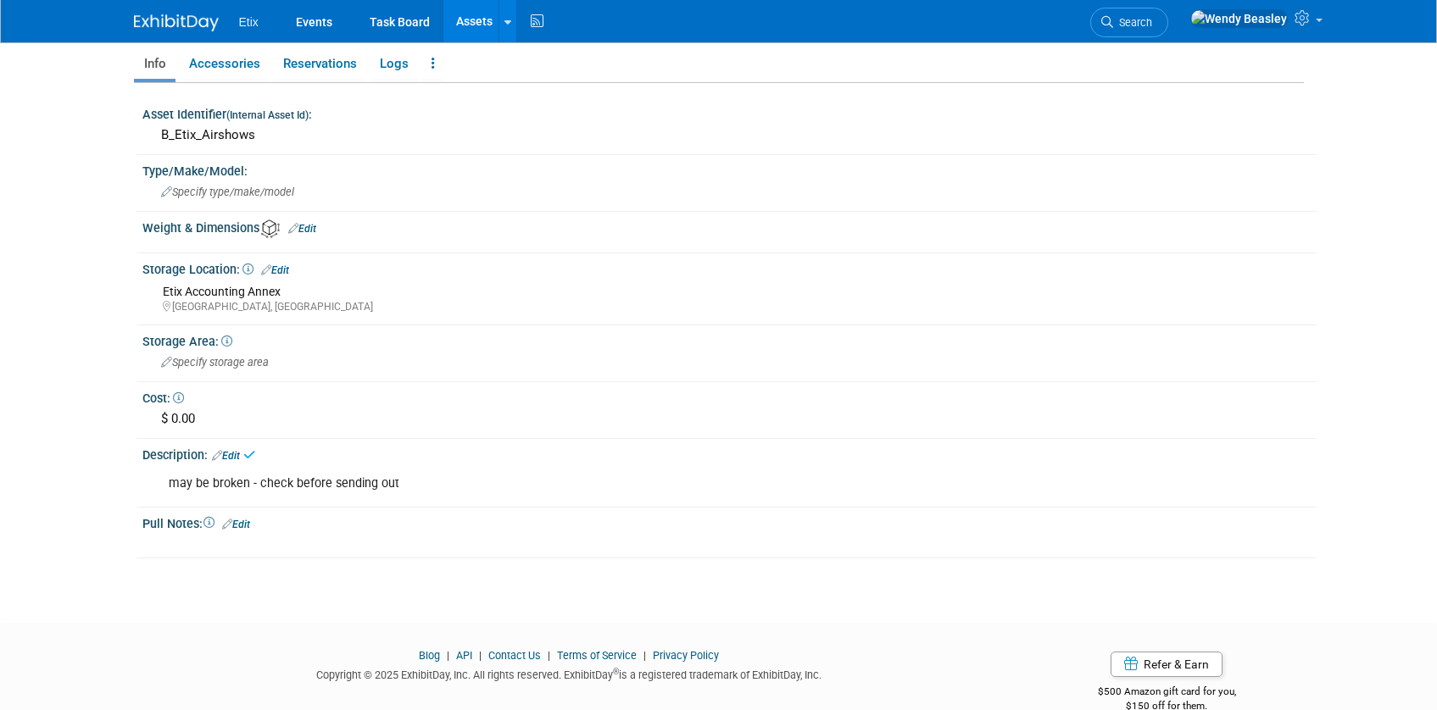
click at [279, 267] on link "Edit" at bounding box center [275, 270] width 28 height 12
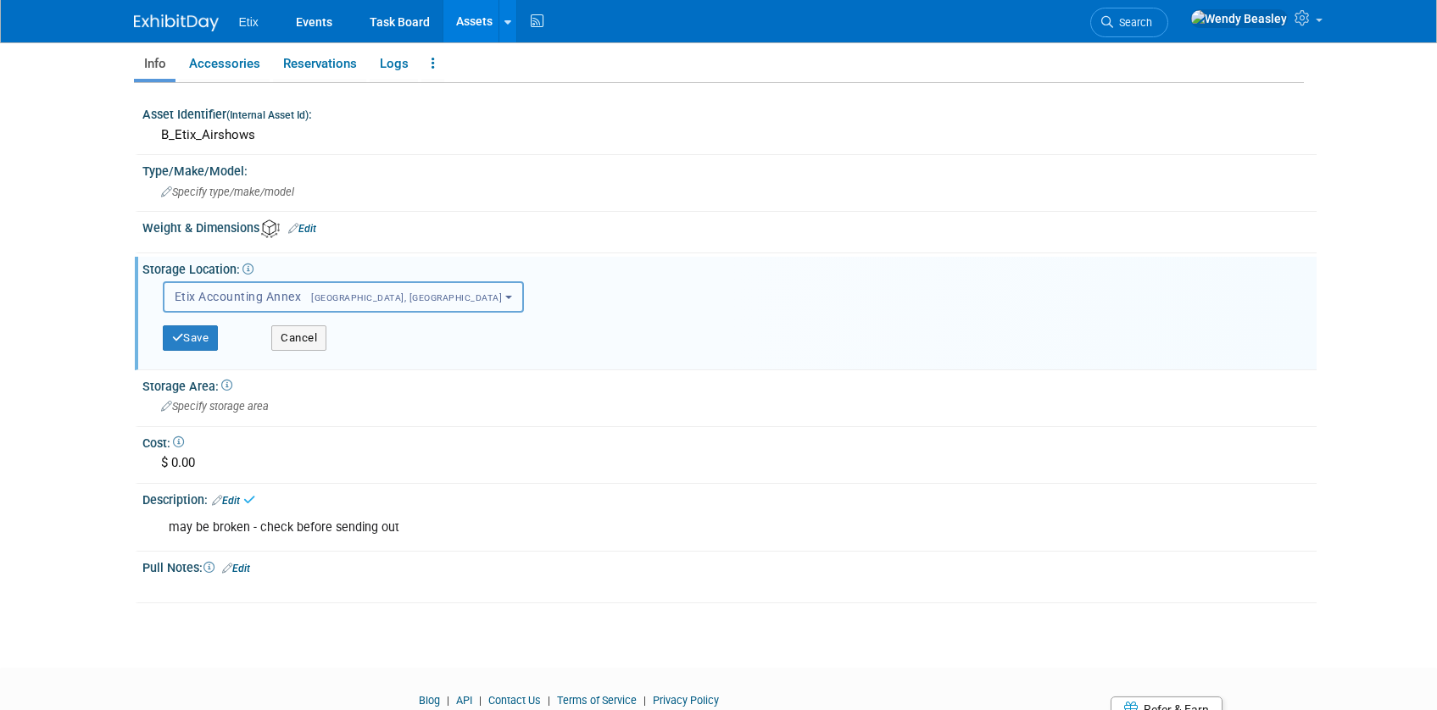
click at [315, 298] on span "[GEOGRAPHIC_DATA], [GEOGRAPHIC_DATA]" at bounding box center [401, 297] width 201 height 11
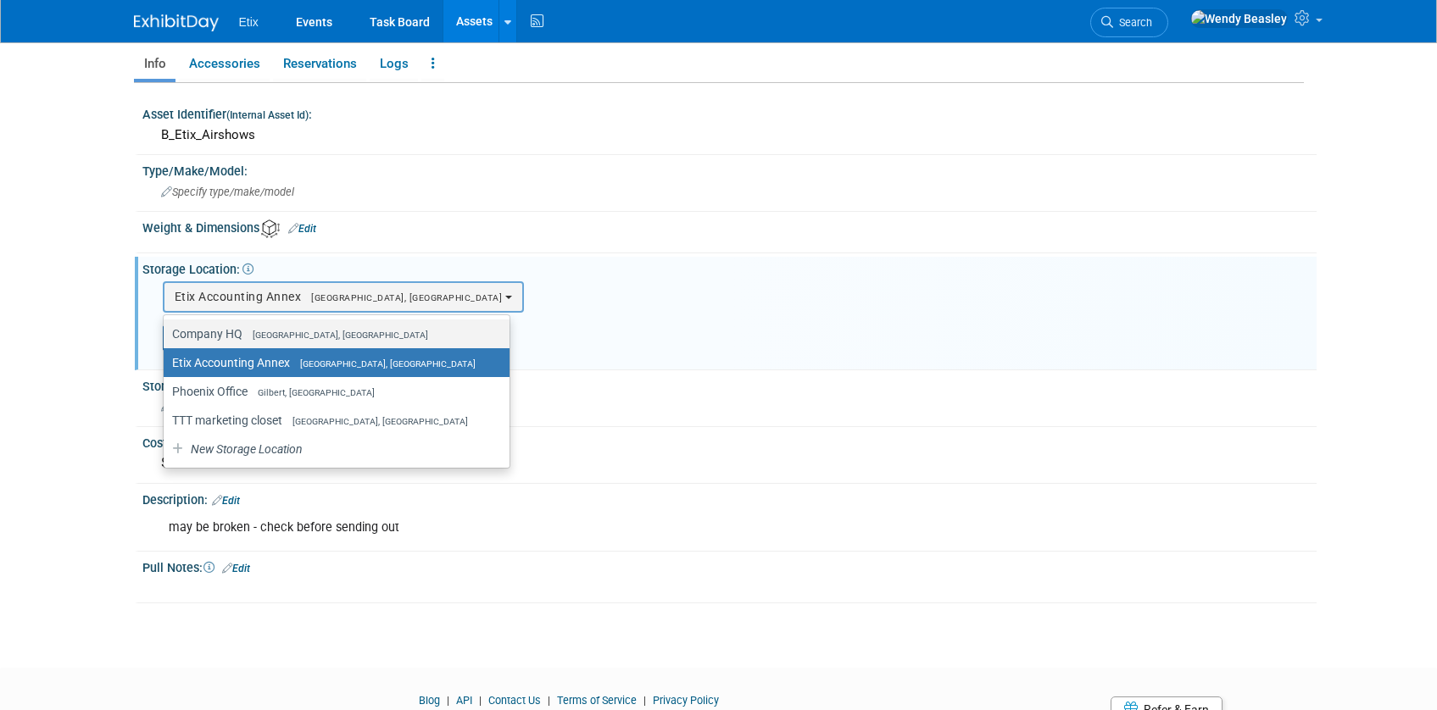
click at [275, 332] on span "[GEOGRAPHIC_DATA], [GEOGRAPHIC_DATA]" at bounding box center [335, 335] width 186 height 11
click at [166, 332] on input "Company HQ Morrisville, NC" at bounding box center [160, 334] width 11 height 11
select select "11222550"
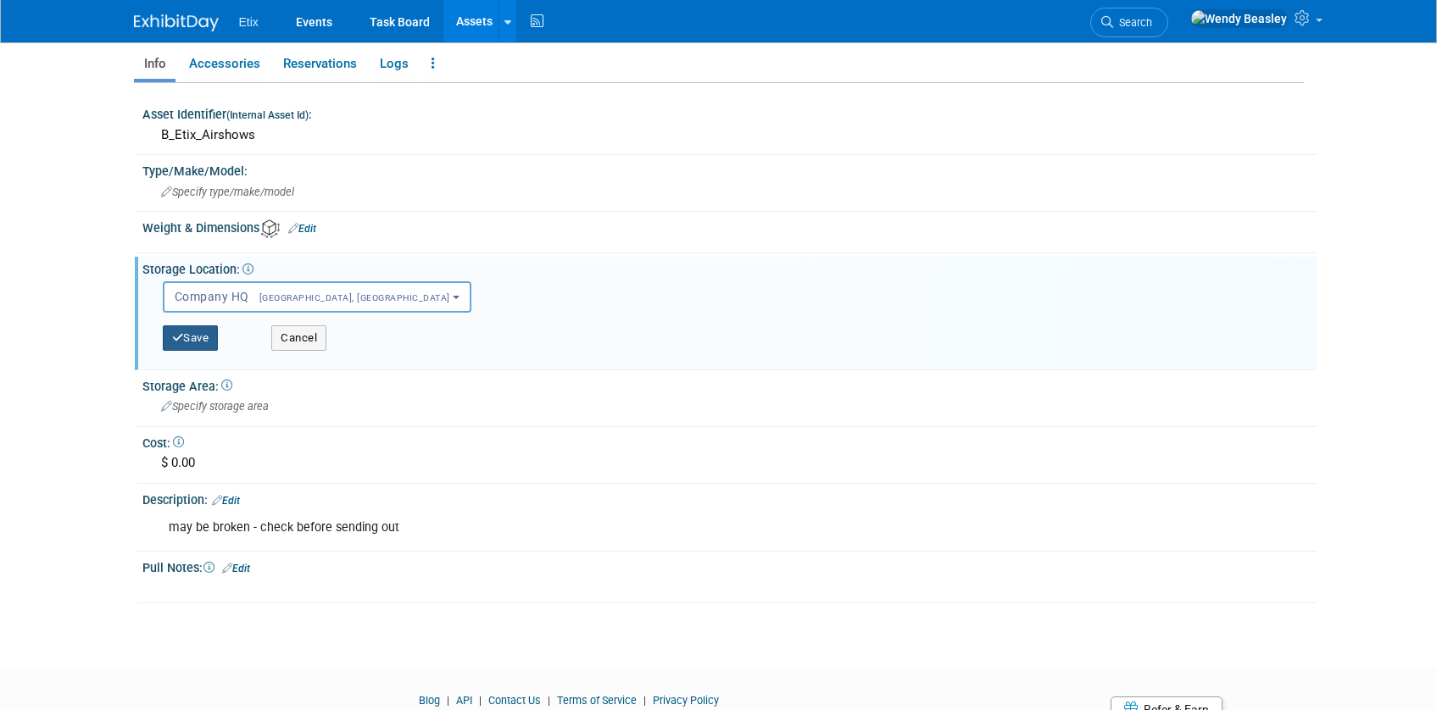
click at [202, 338] on button "Save" at bounding box center [191, 338] width 56 height 25
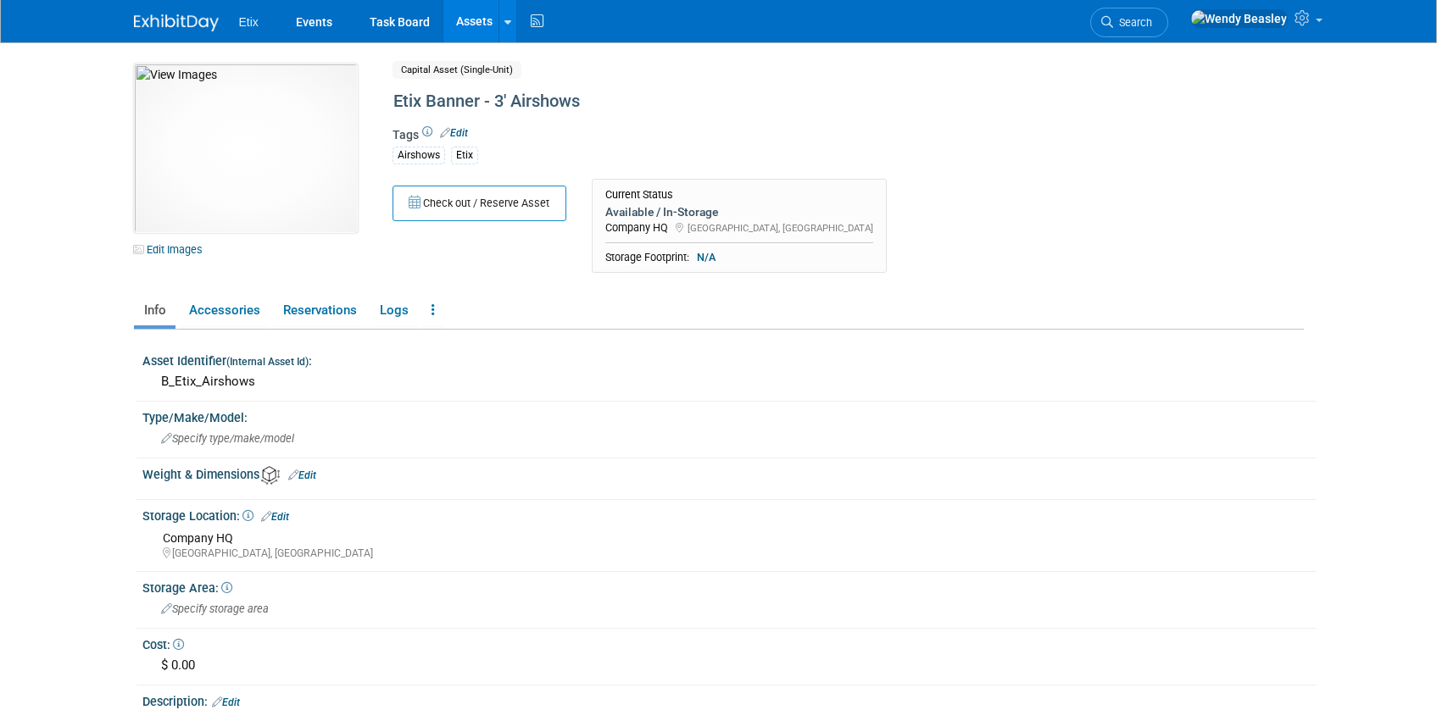
click at [474, 17] on link "Assets" at bounding box center [474, 21] width 62 height 42
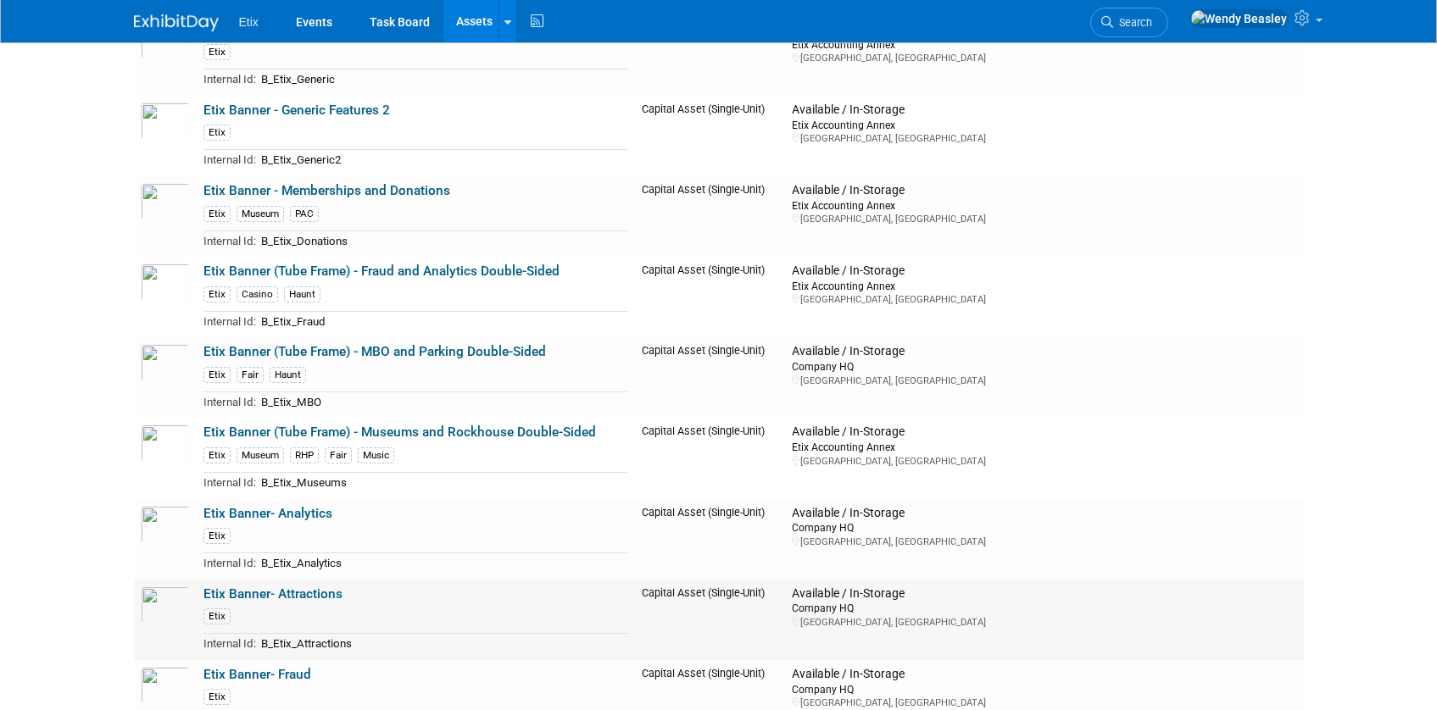
scroll to position [852, 0]
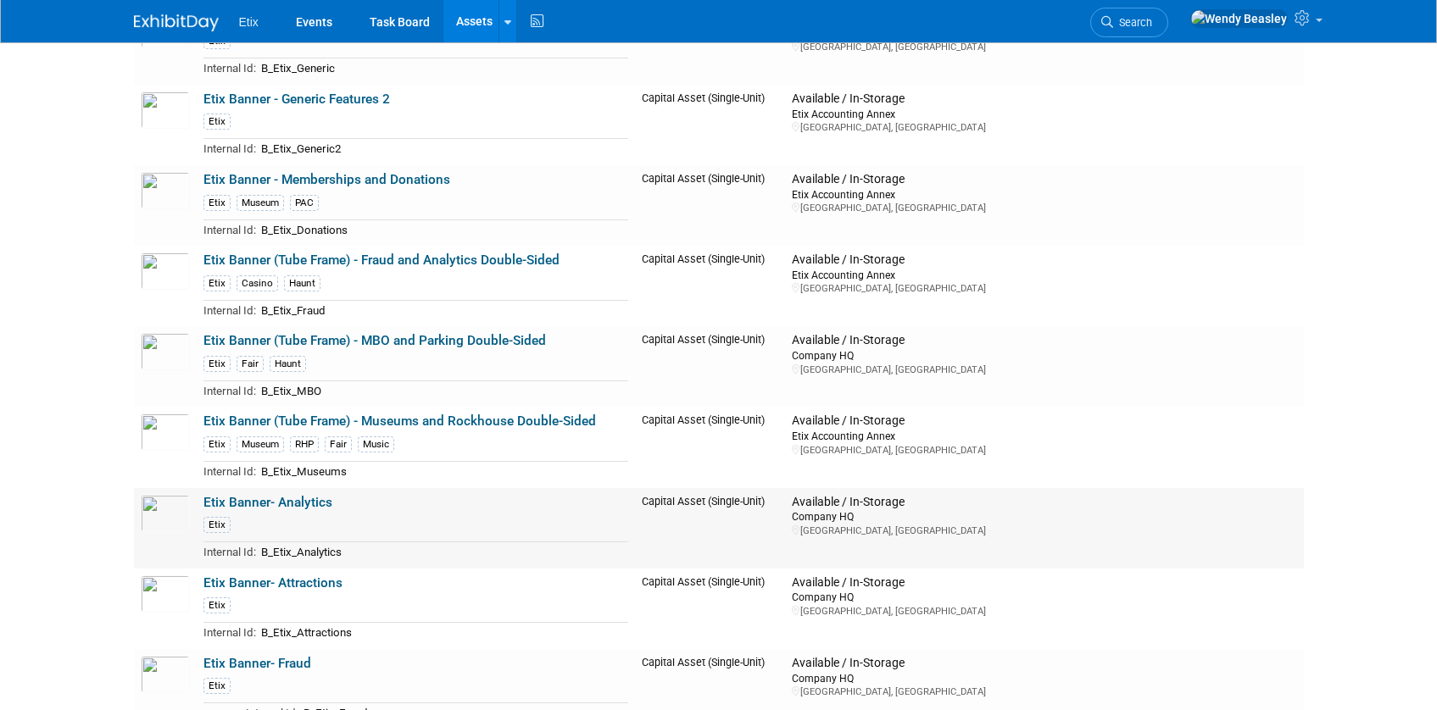
click at [288, 502] on link "Etix Banner- Analytics" at bounding box center [267, 502] width 129 height 15
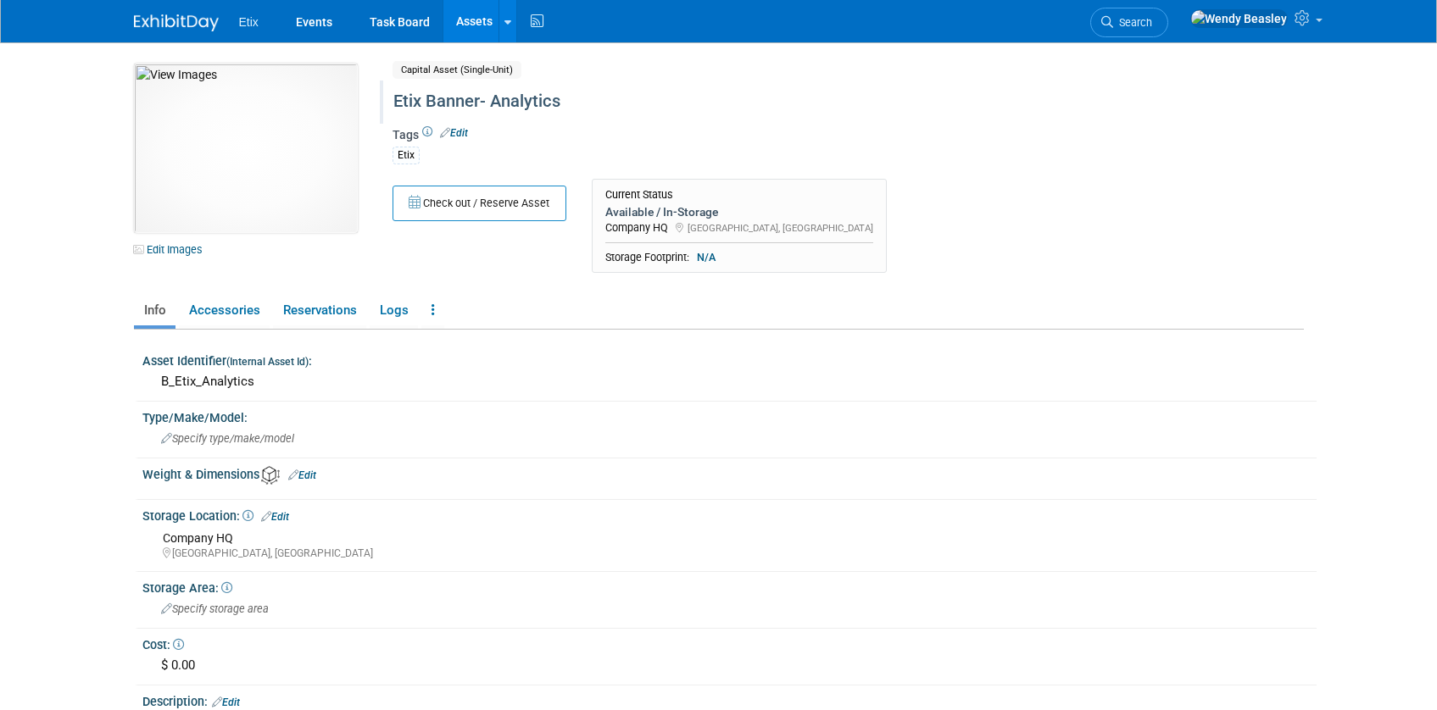
click at [502, 98] on div "Etix Banner- Analytics" at bounding box center [775, 101] width 776 height 31
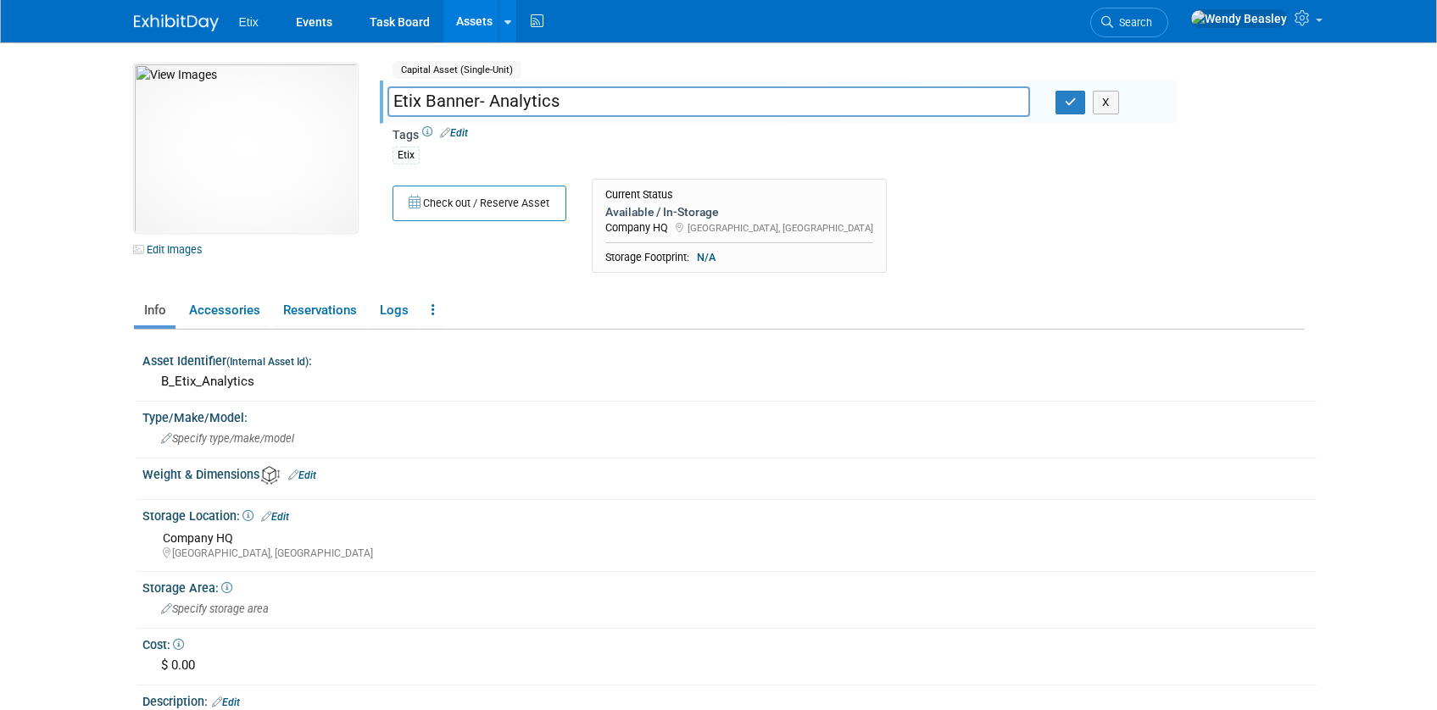
click at [476, 103] on input "Etix Banner- Analytics" at bounding box center [708, 101] width 643 height 30
type input "Etix Banner - Analytics"
click at [1076, 106] on icon "button" at bounding box center [1071, 102] width 12 height 11
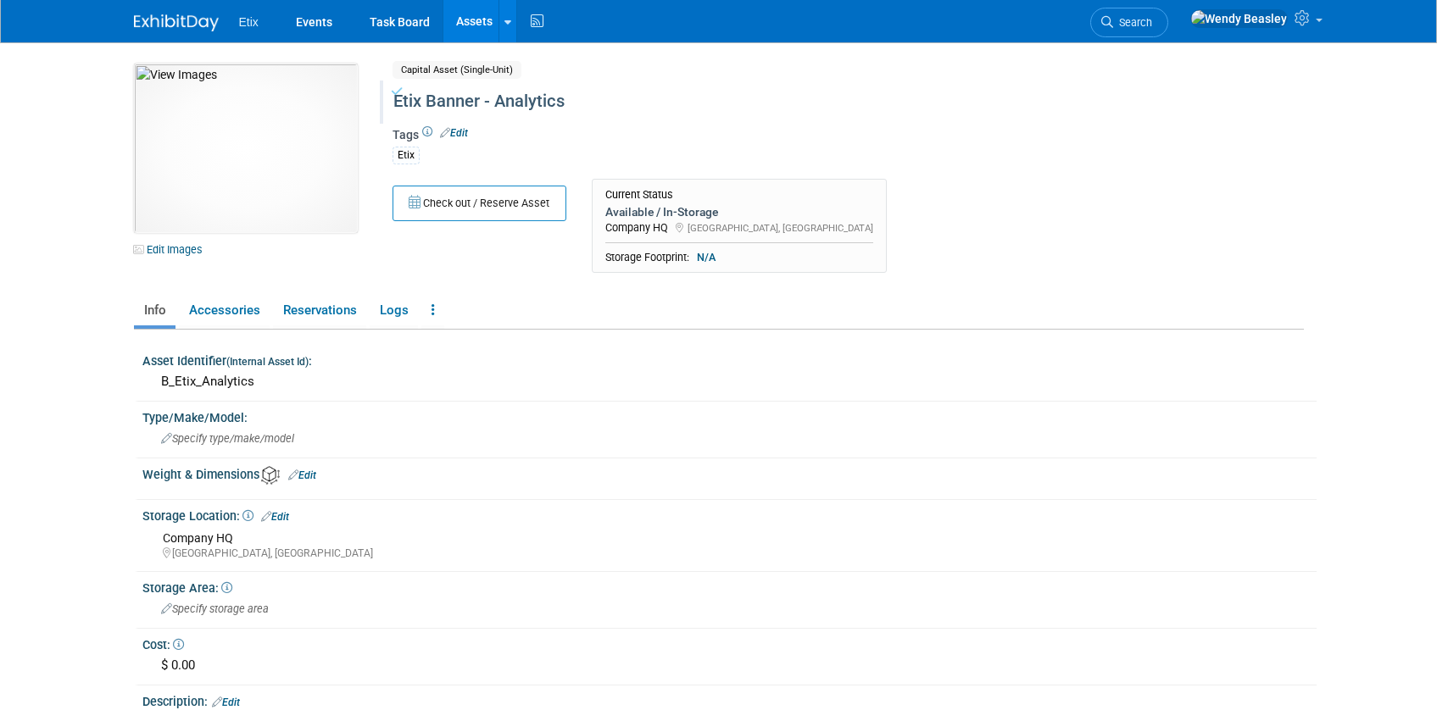
click at [465, 21] on link "Assets" at bounding box center [474, 21] width 62 height 42
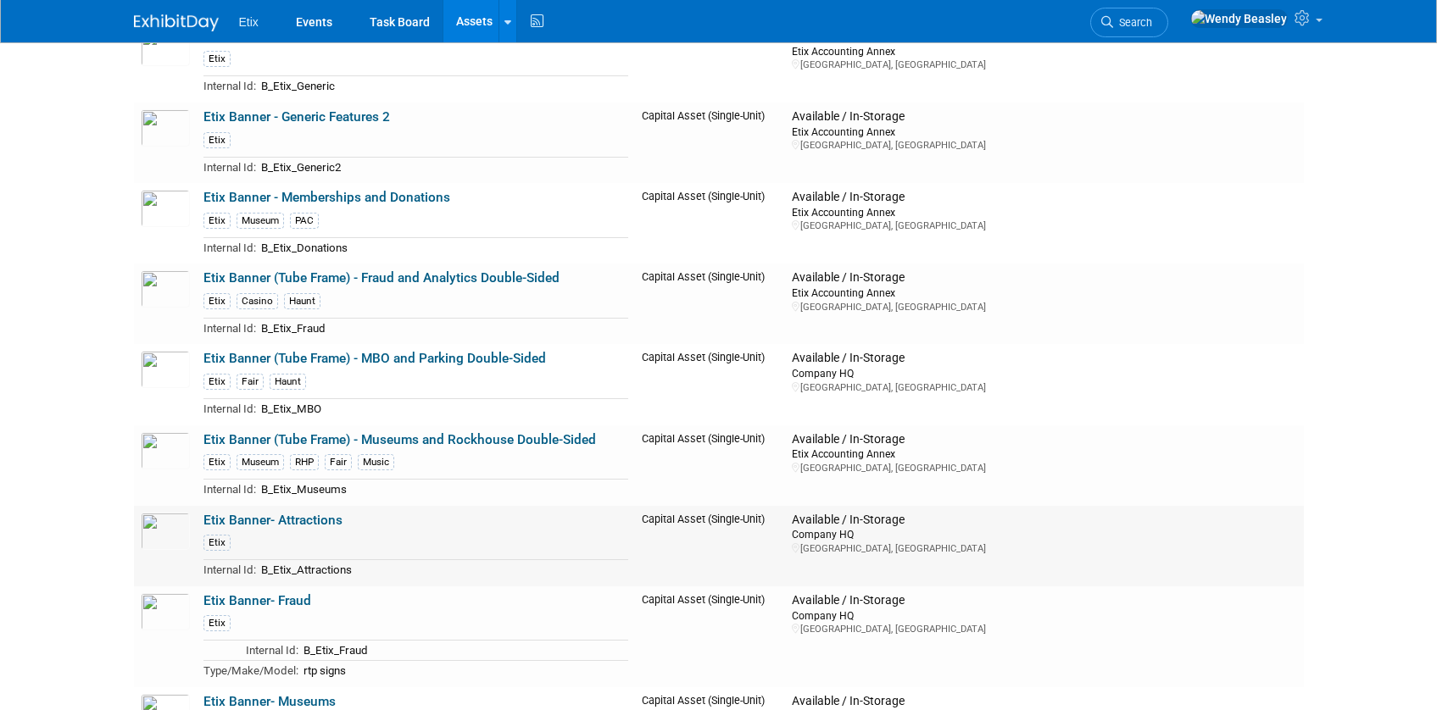
scroll to position [993, 0]
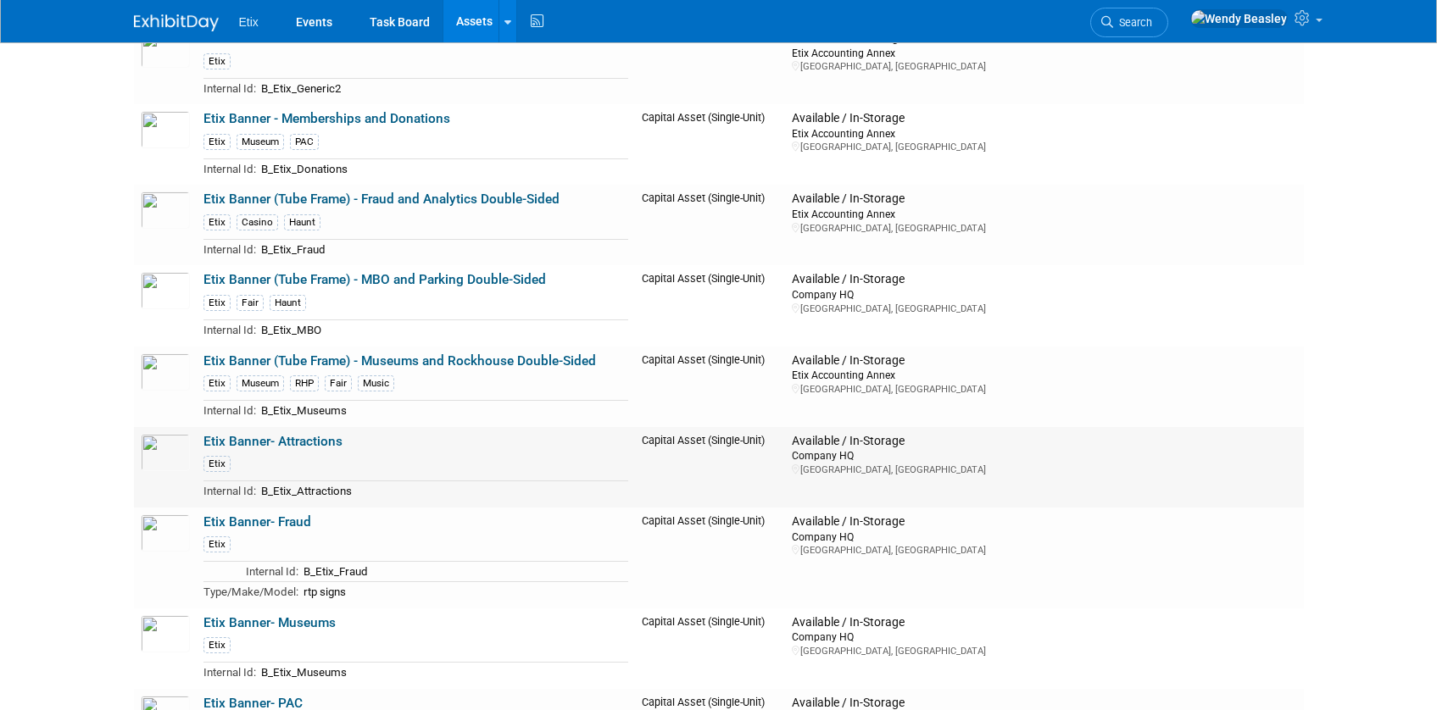
click at [318, 442] on link "Etix Banner- Attractions" at bounding box center [272, 441] width 139 height 15
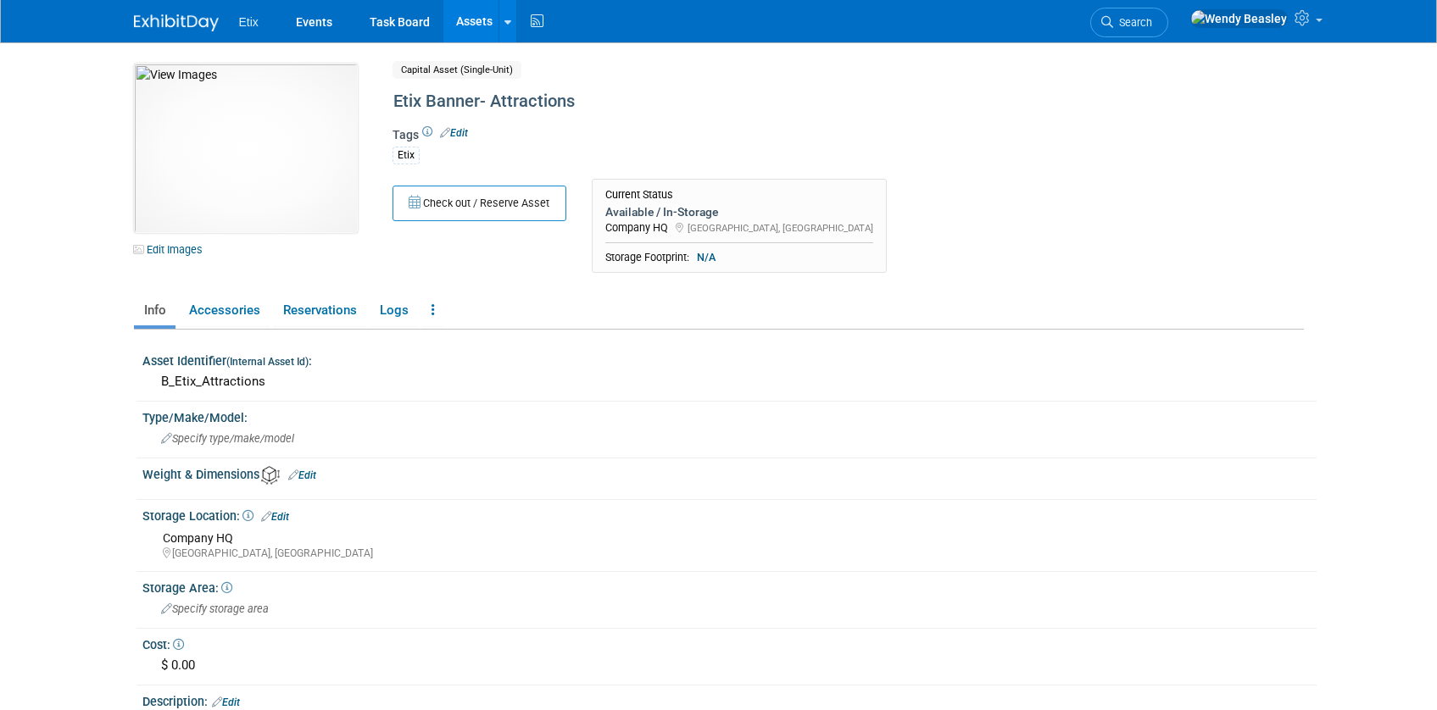
click at [464, 135] on link "Edit" at bounding box center [454, 133] width 28 height 12
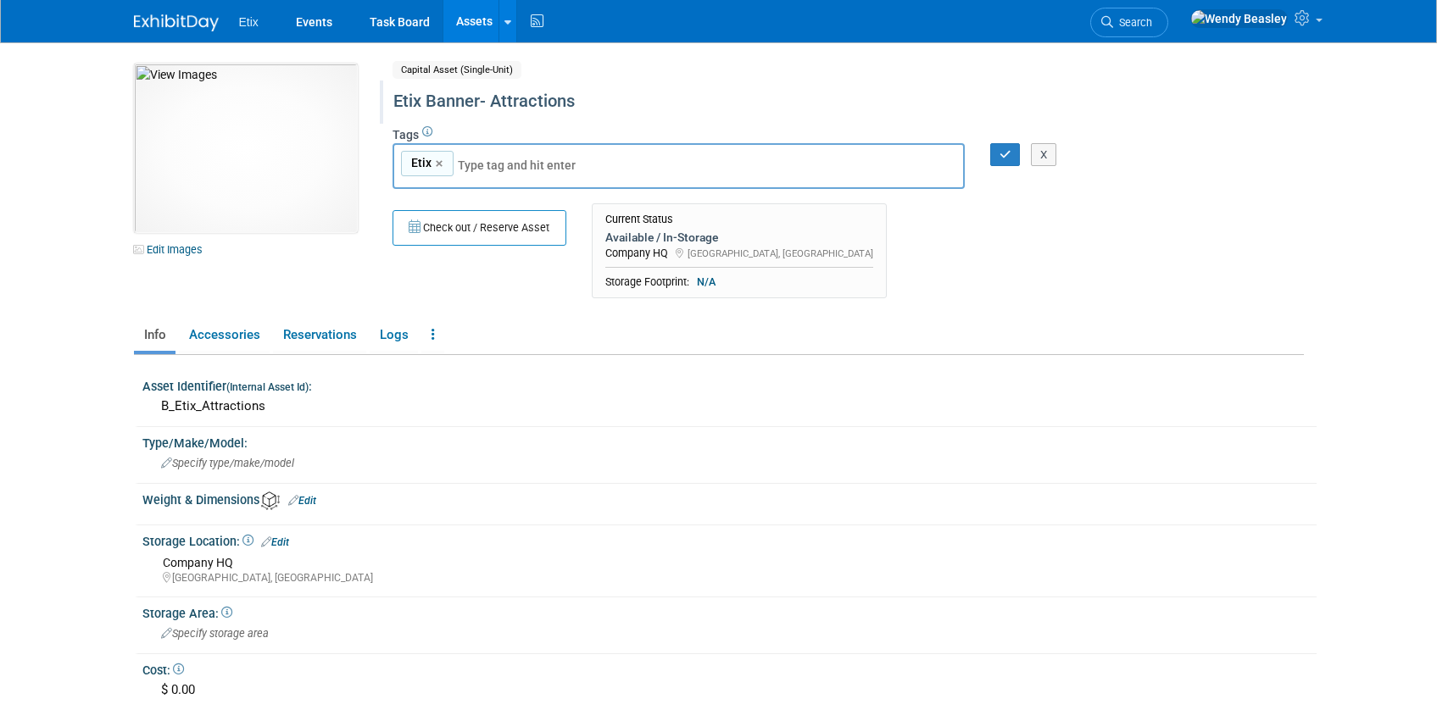
click at [482, 96] on div "Etix Banner- Attractions" at bounding box center [775, 101] width 776 height 31
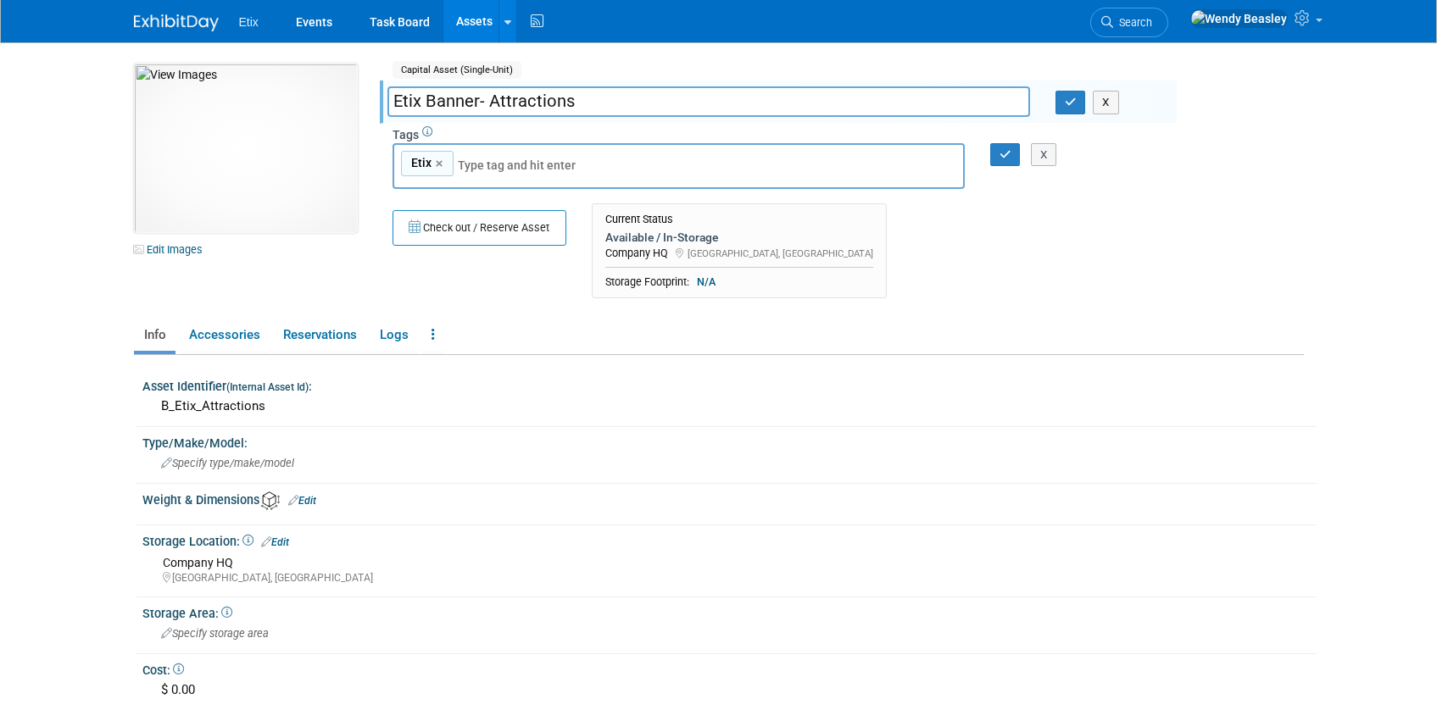
click at [476, 102] on input "Etix Banner- Attractions" at bounding box center [708, 101] width 643 height 30
type input "Etix Banner - Attractions"
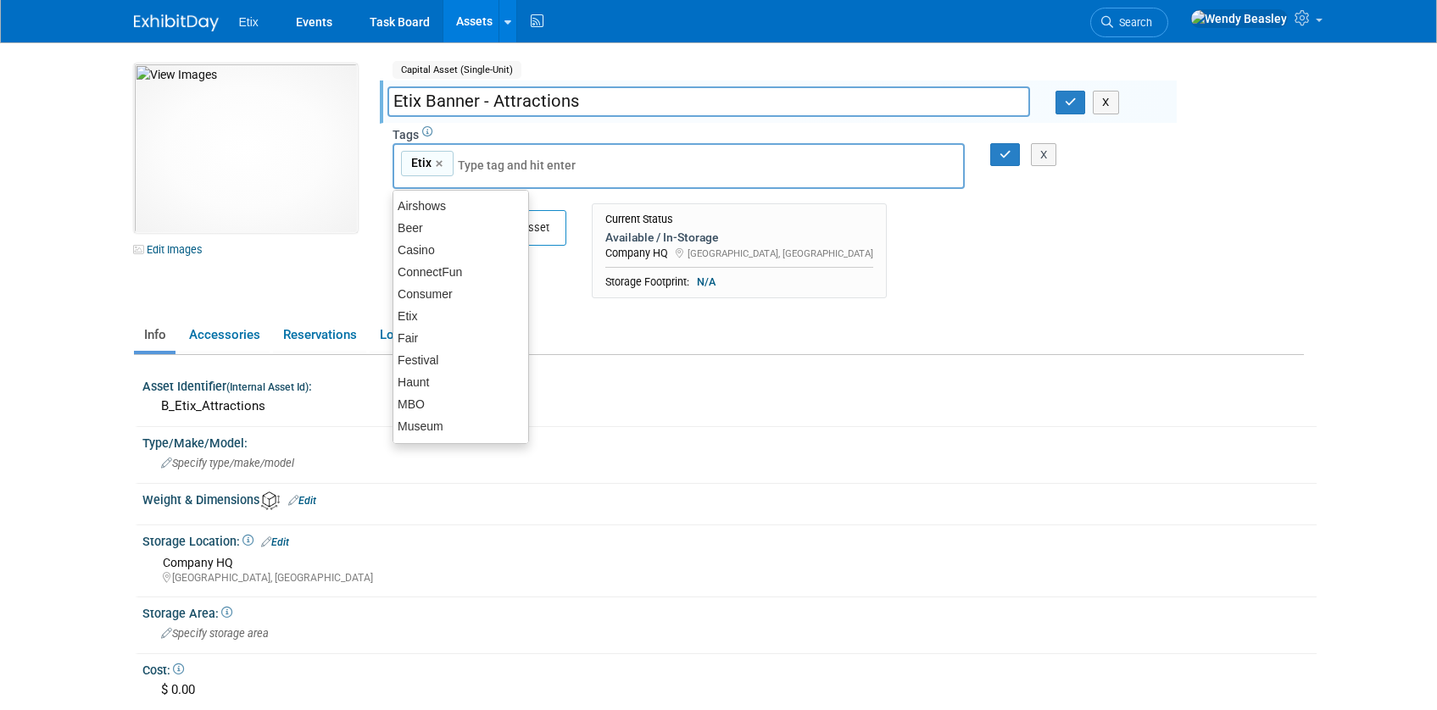
click at [511, 165] on input "text" at bounding box center [526, 165] width 136 height 17
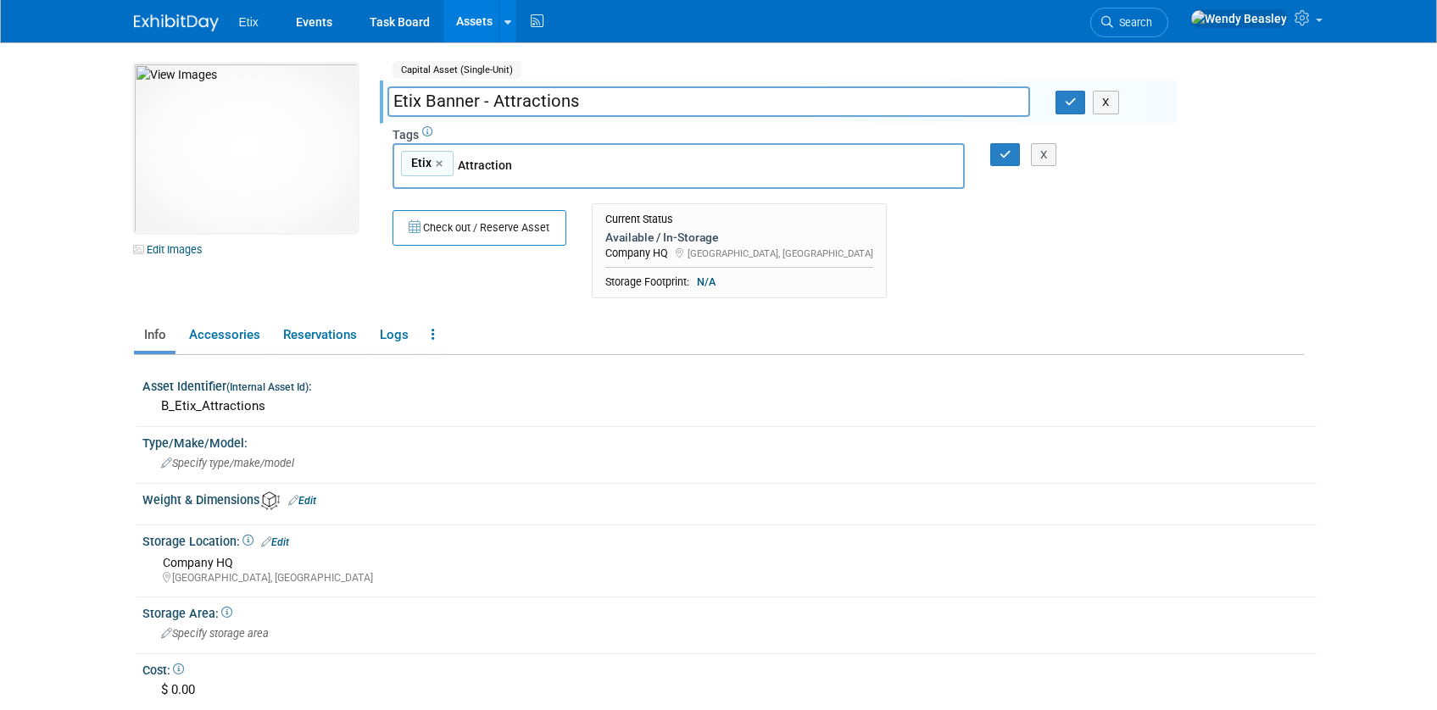
type input "Attractions"
type input "Etix, Attractions"
click at [1001, 153] on icon "button" at bounding box center [1005, 154] width 12 height 11
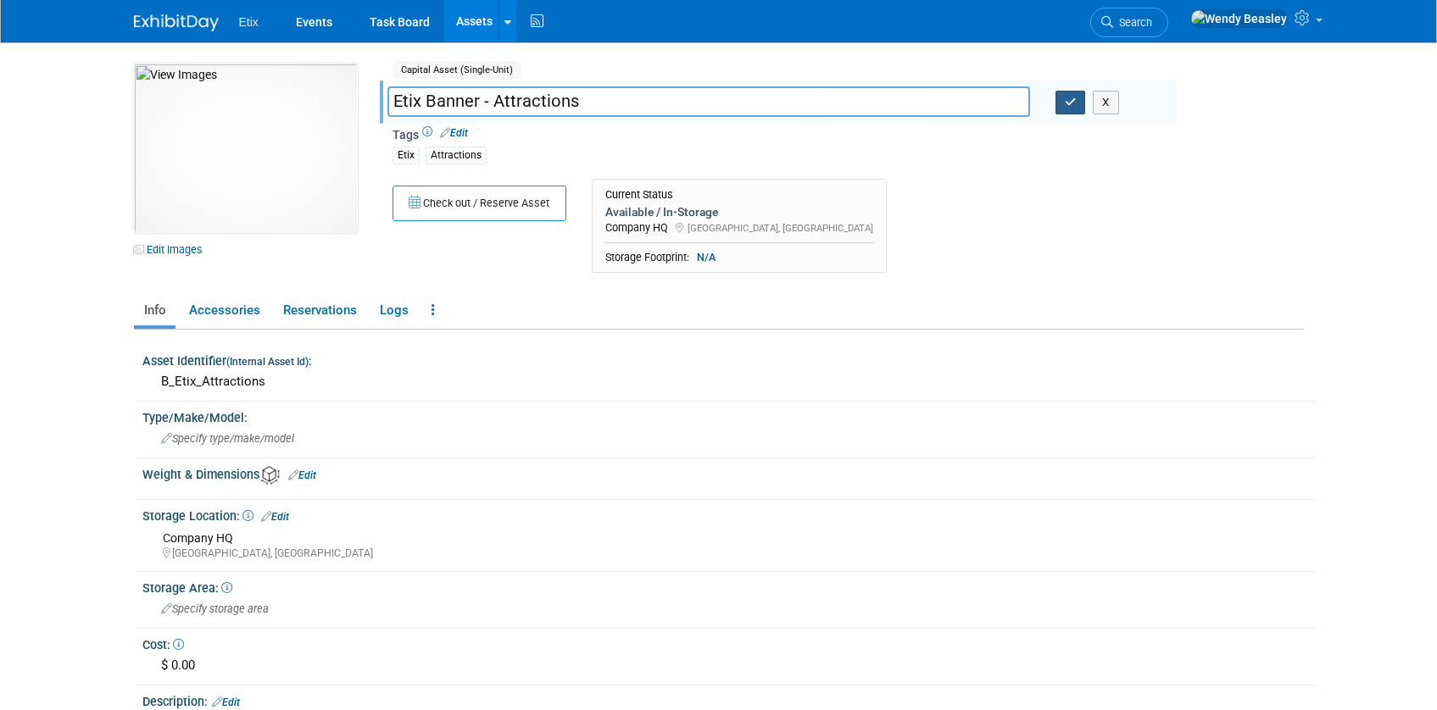
click at [1066, 99] on icon "button" at bounding box center [1071, 102] width 12 height 11
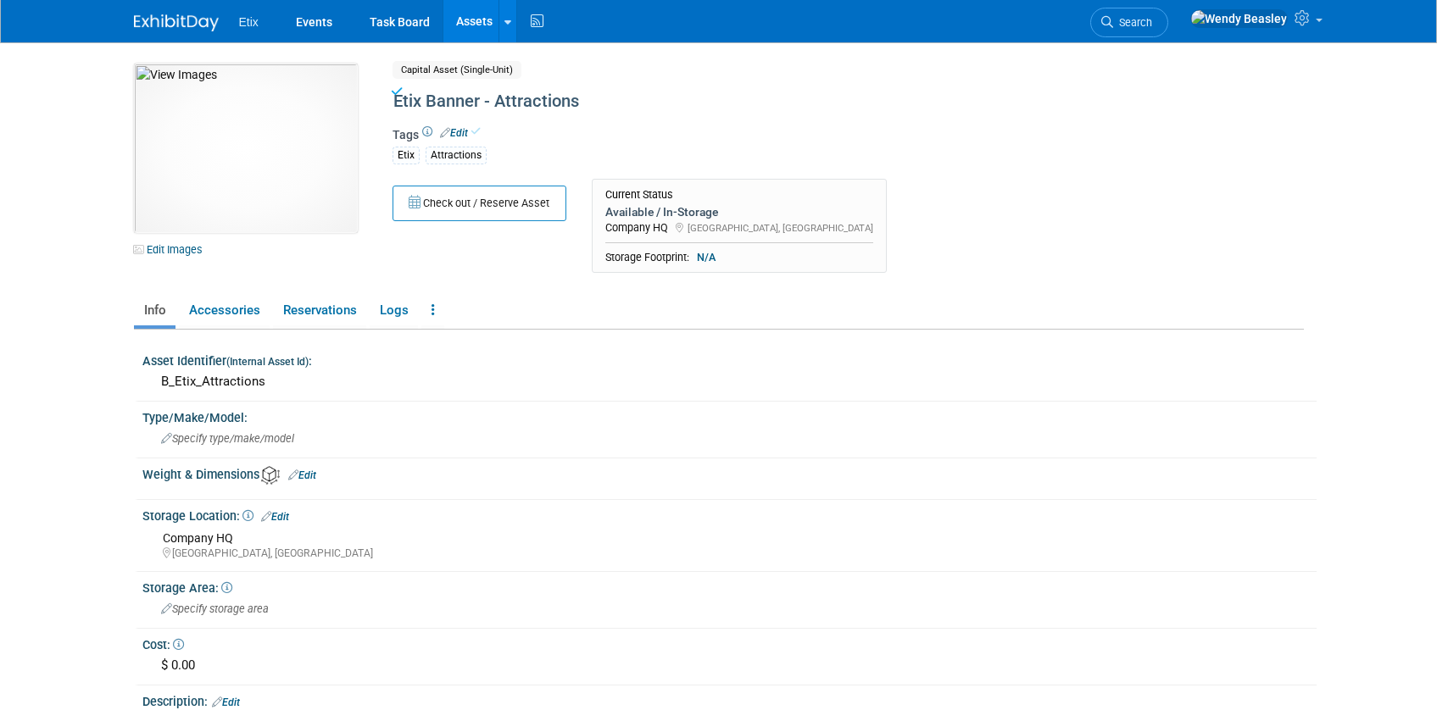
click at [473, 20] on link "Assets" at bounding box center [474, 21] width 62 height 42
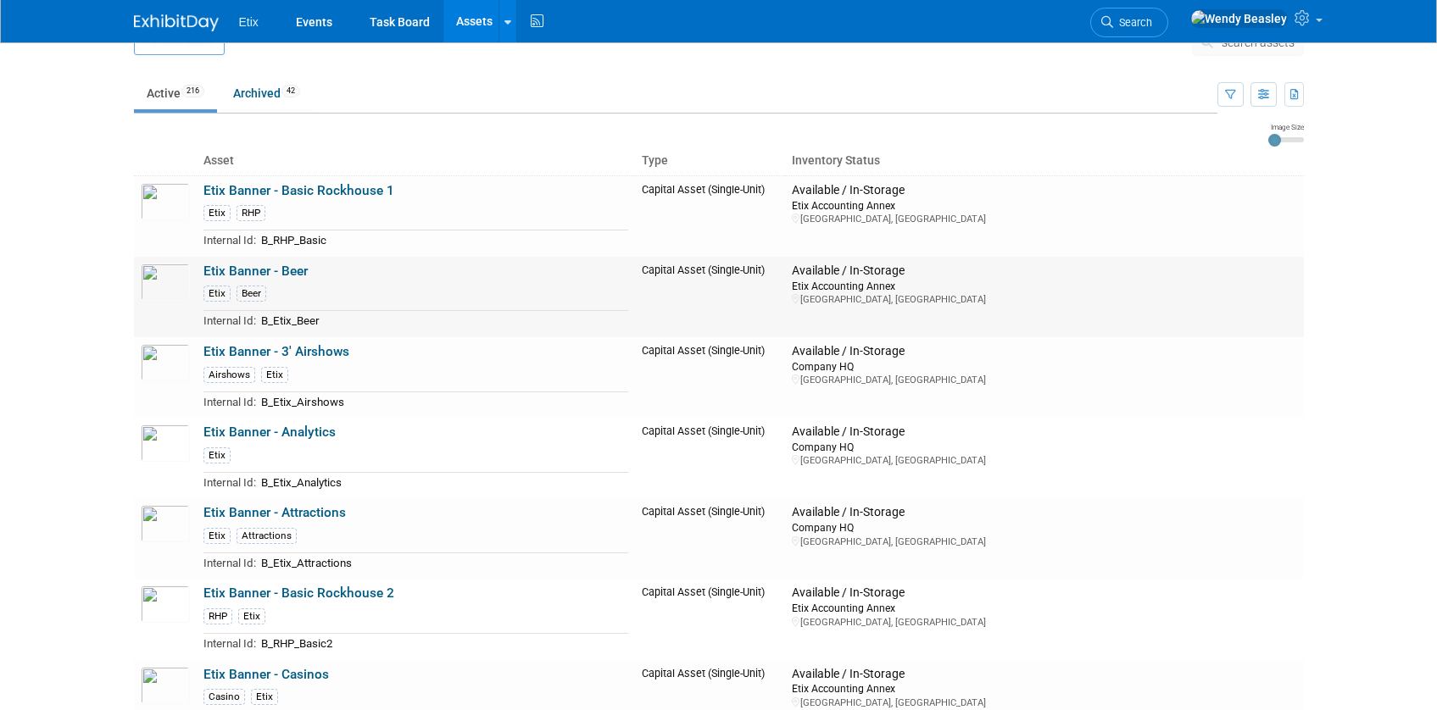
scroll to position [49, 0]
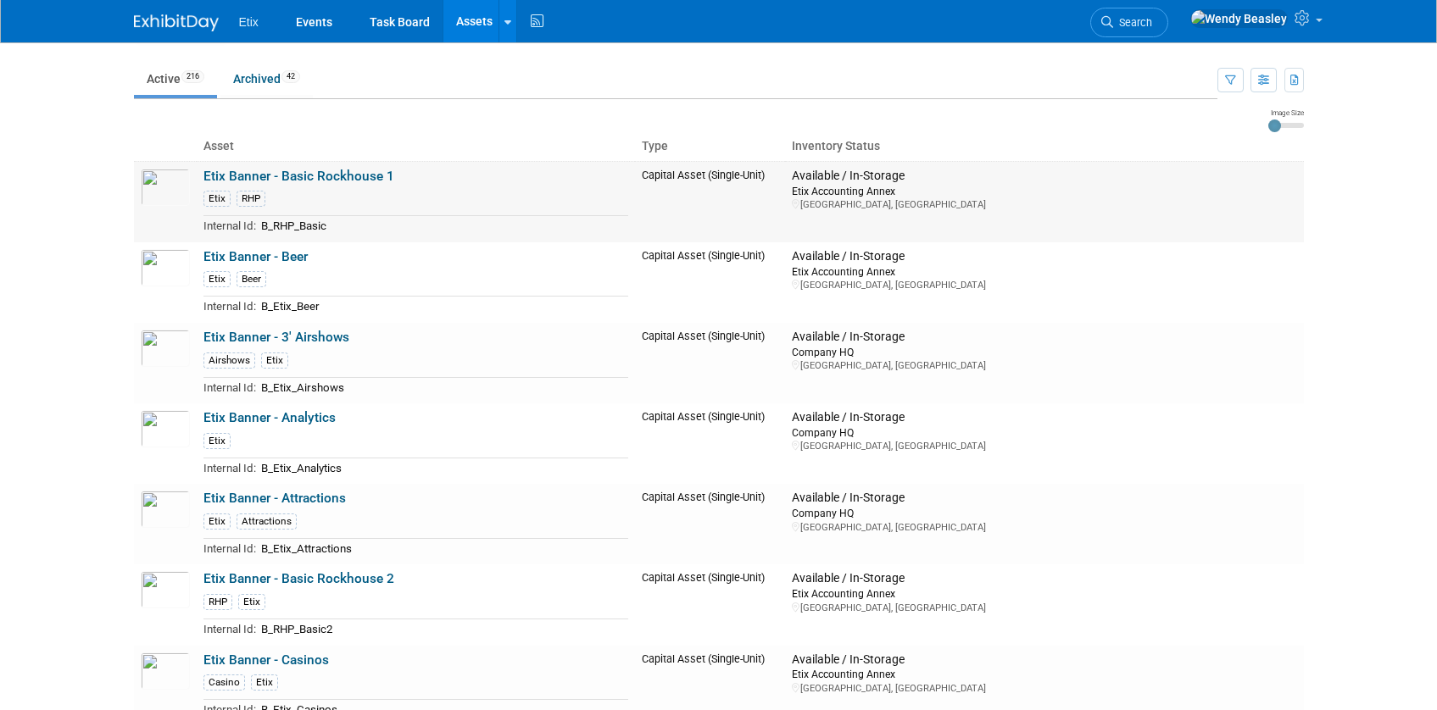
click at [310, 170] on link "Etix Banner - Basic Rockhouse 1" at bounding box center [298, 176] width 191 height 15
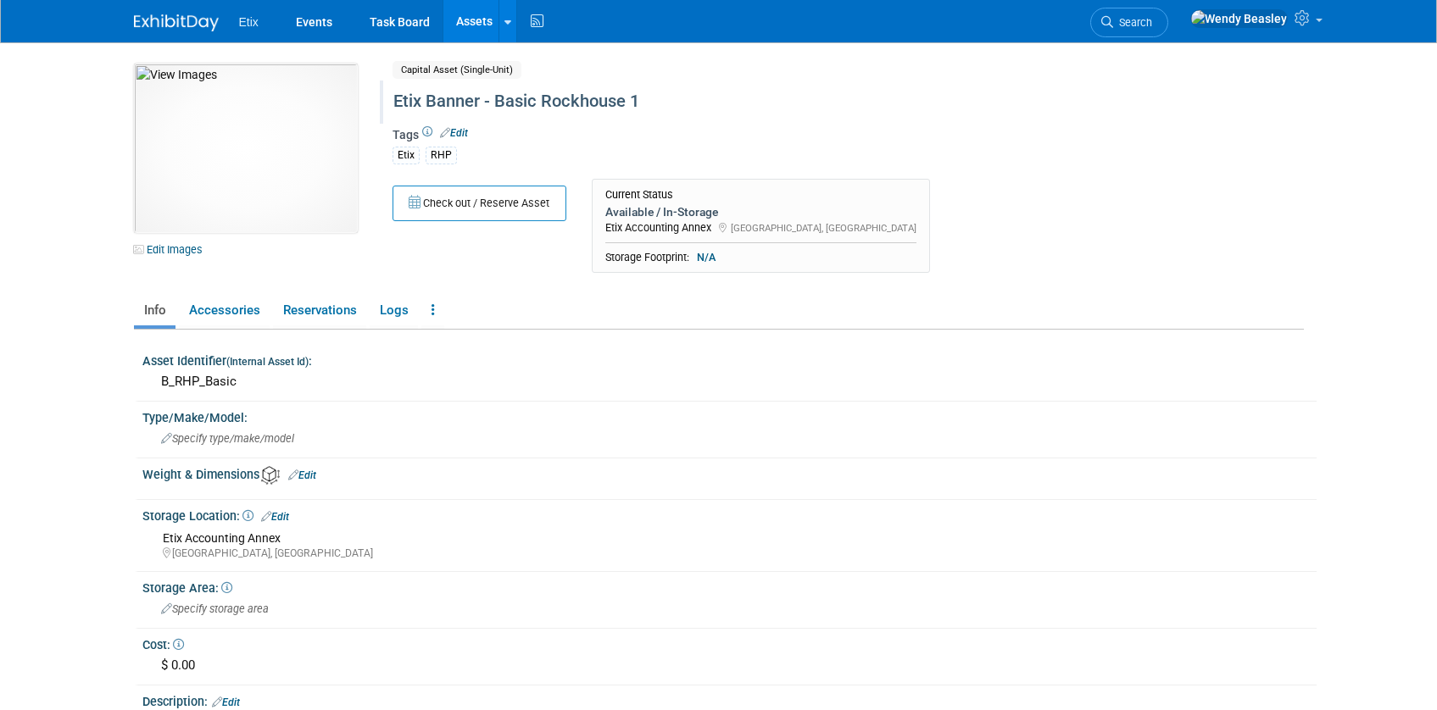
click at [536, 105] on div "Etix Banner - Basic Rockhouse 1" at bounding box center [775, 101] width 776 height 31
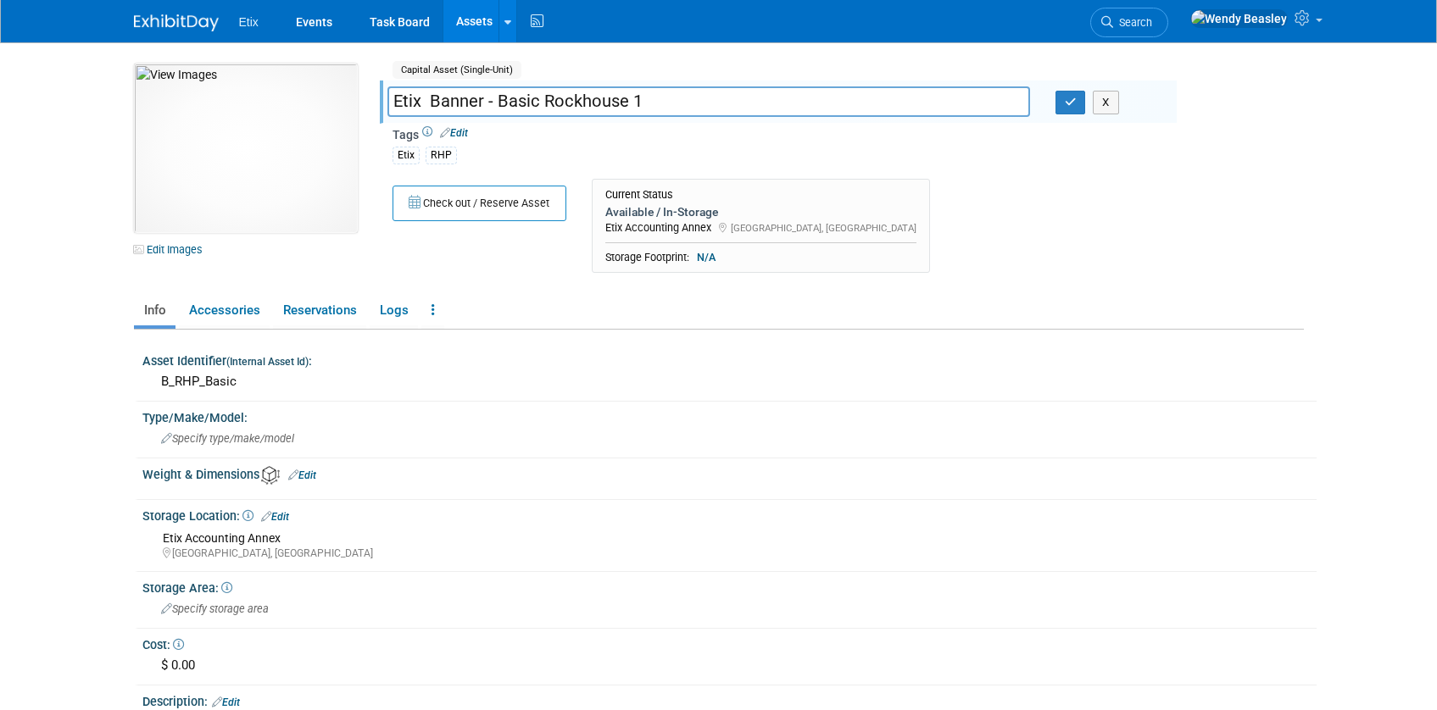
drag, startPoint x: 425, startPoint y: 101, endPoint x: 436, endPoint y: 109, distance: 13.4
click at [430, 103] on input "Etix Banner - Basic Rockhouse 1" at bounding box center [708, 101] width 643 height 30
click at [431, 100] on input "Etix Banner - Basic Rockhouse 1" at bounding box center [708, 101] width 643 height 30
type input "Etix Banner - Basic Rockhouse 1"
click at [1070, 103] on icon "button" at bounding box center [1071, 102] width 12 height 11
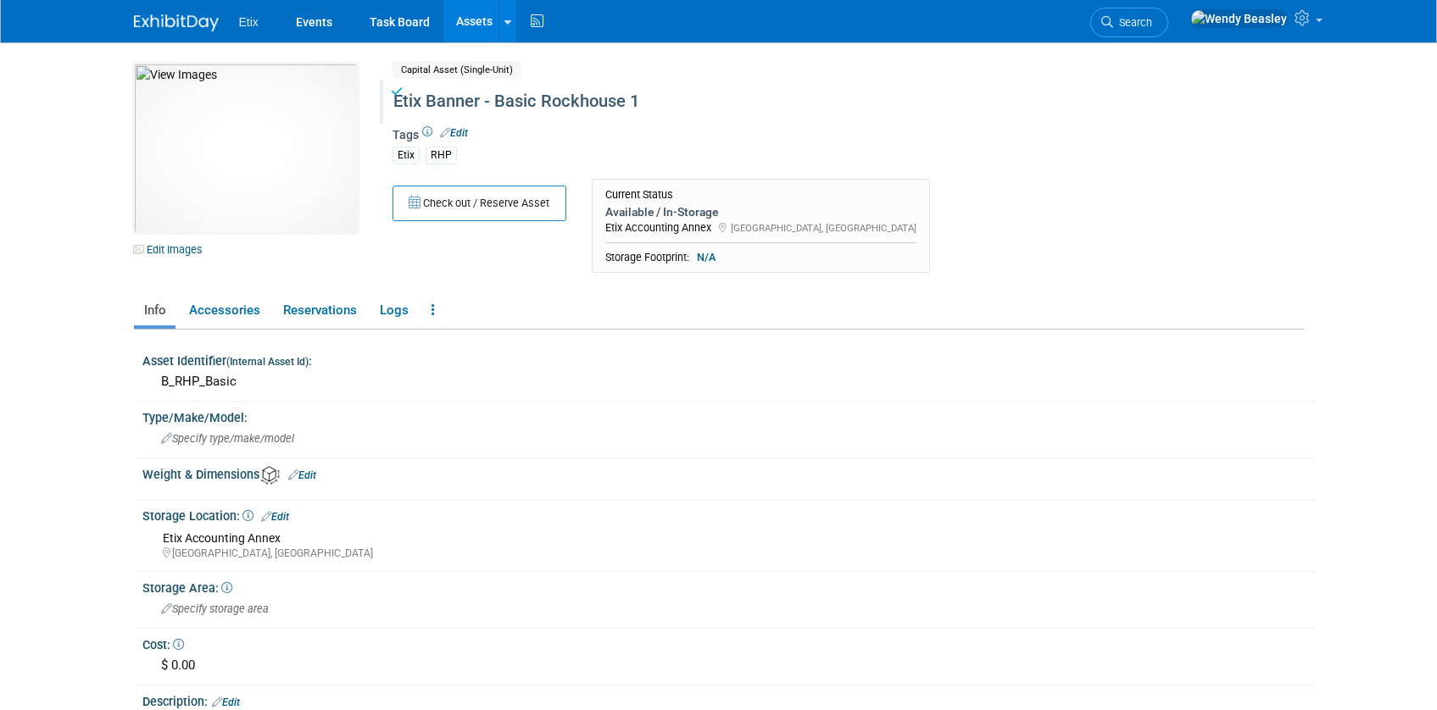
click at [478, 19] on link "Assets" at bounding box center [474, 21] width 62 height 42
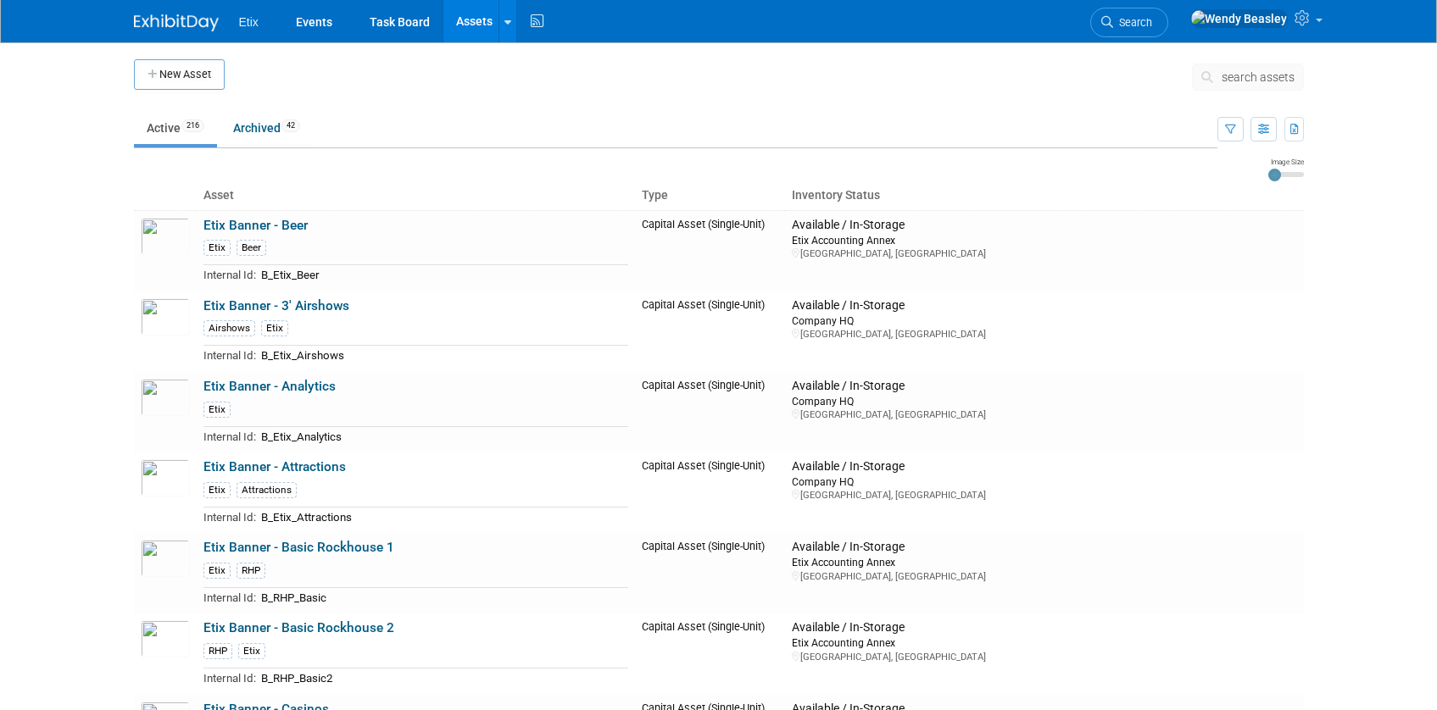
scroll to position [3, 0]
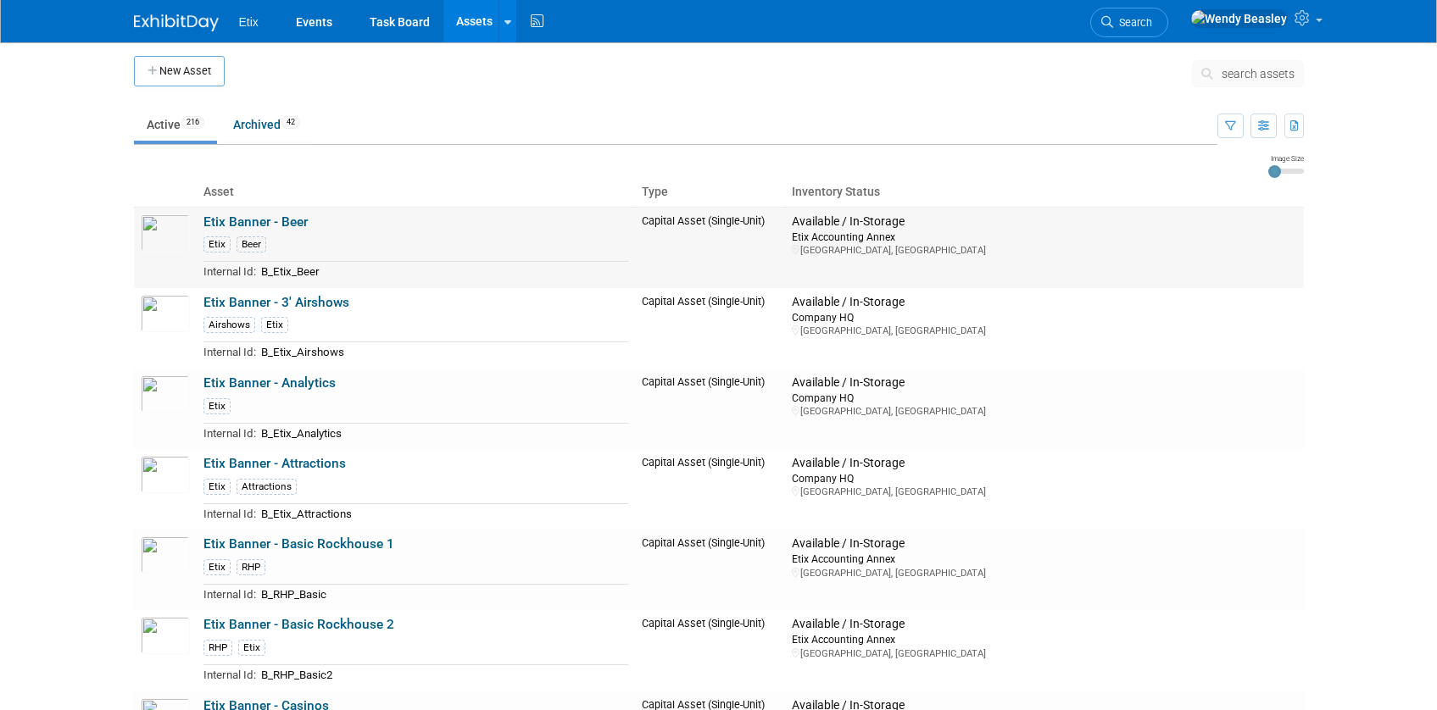
click at [287, 221] on link "Etix Banner - Beer" at bounding box center [255, 221] width 104 height 15
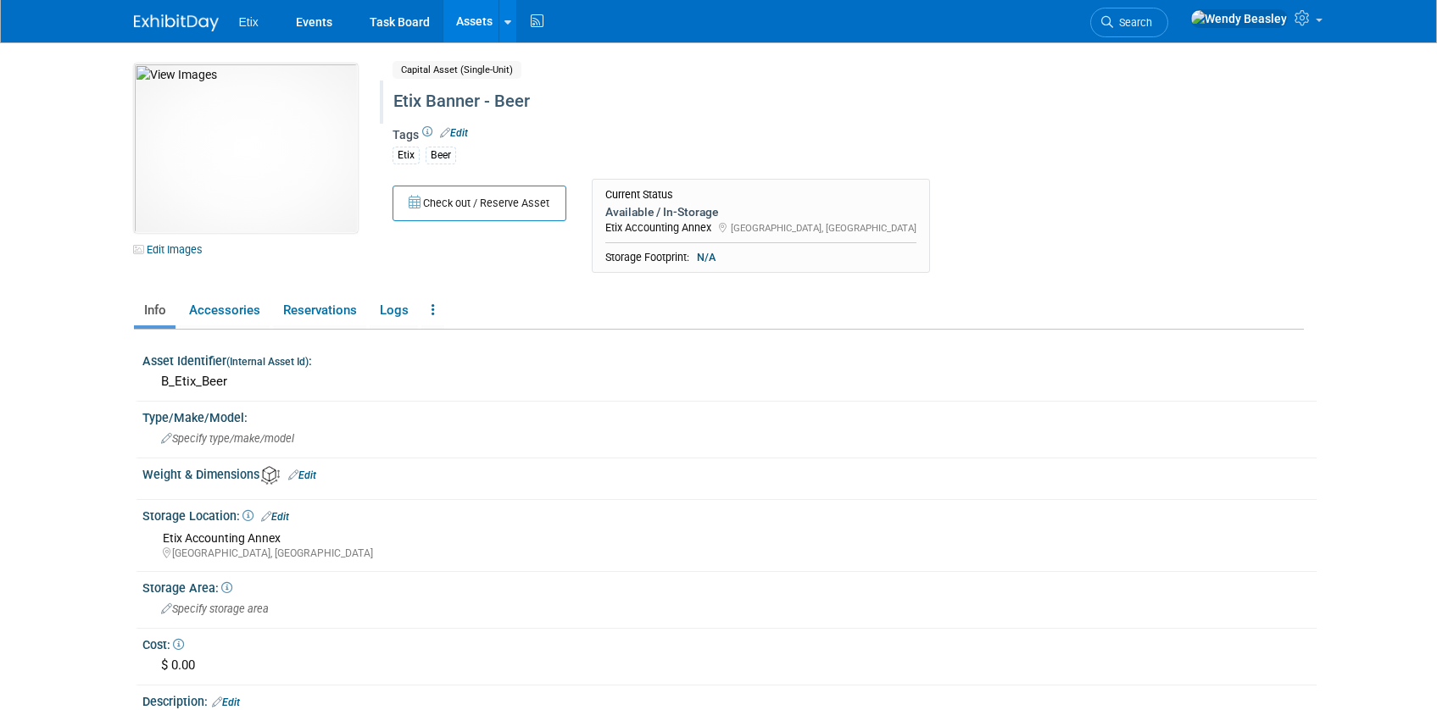
click at [400, 101] on div "Etix Banner - Beer" at bounding box center [775, 101] width 776 height 31
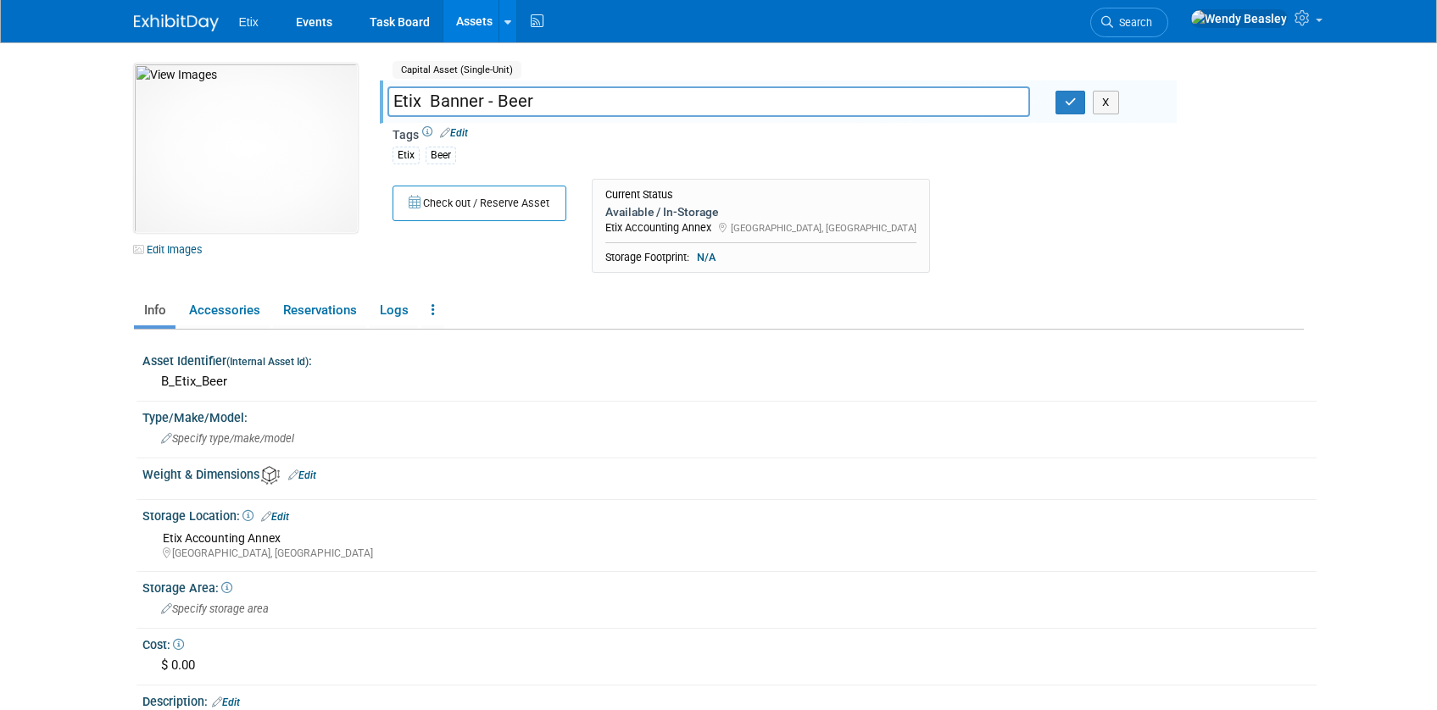
click at [400, 101] on input "Etix Banner - Beer" at bounding box center [708, 101] width 643 height 30
type input "Etix Banner - Beer"
click at [1073, 105] on icon "button" at bounding box center [1071, 102] width 12 height 11
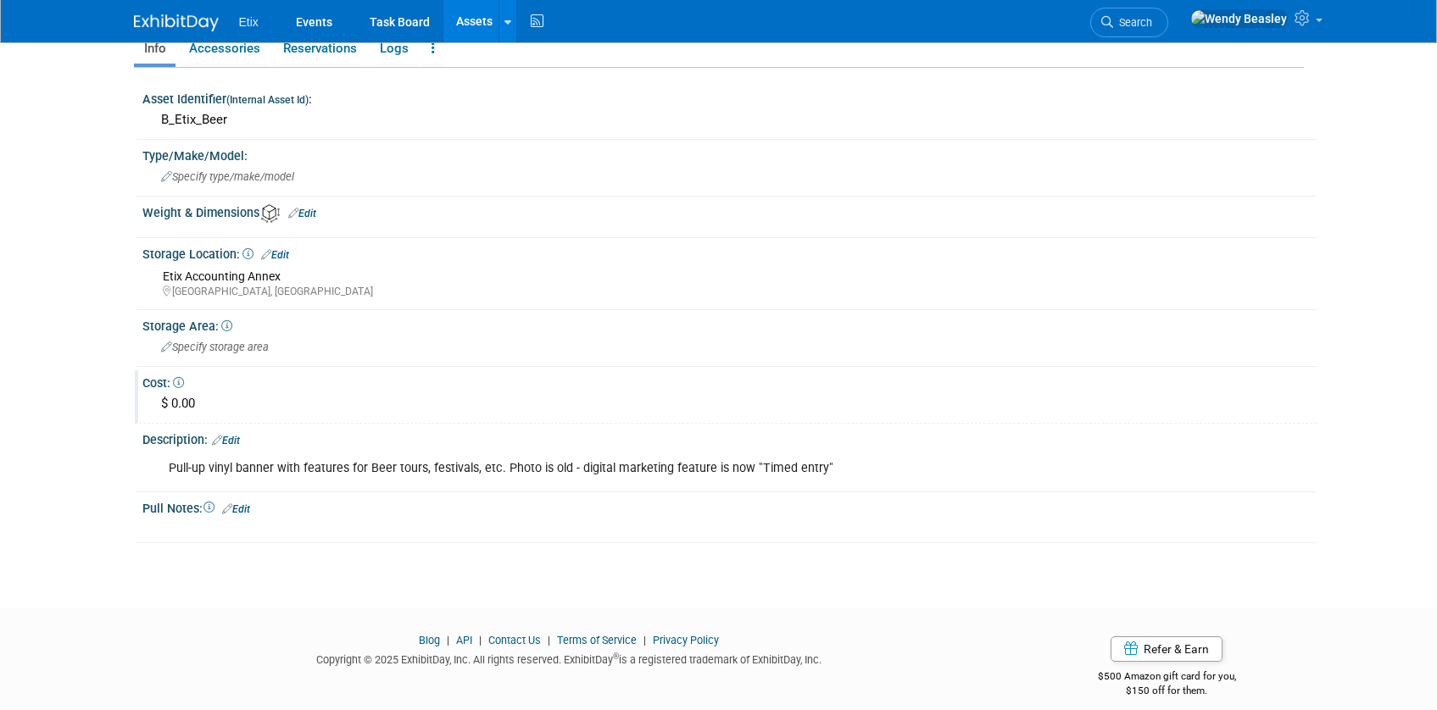
scroll to position [278, 0]
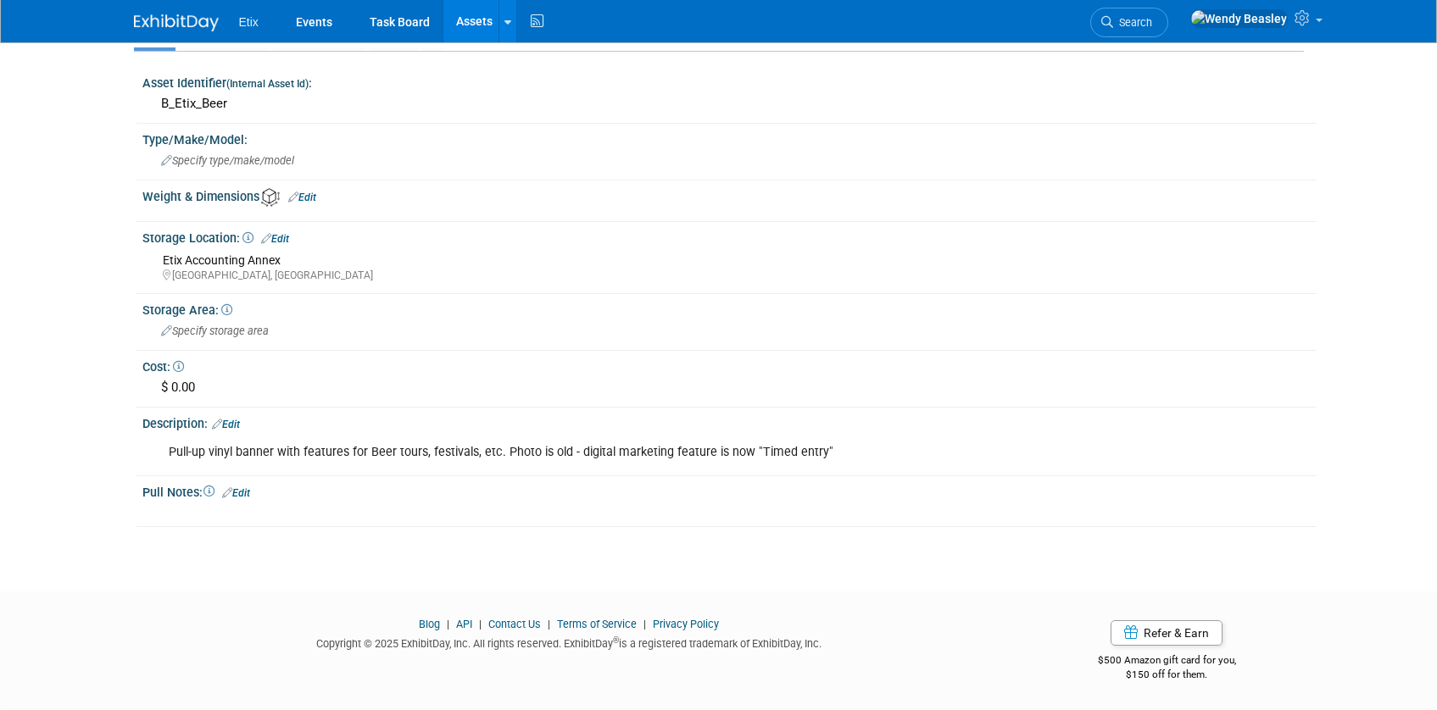
click at [284, 242] on link "Edit" at bounding box center [275, 239] width 28 height 12
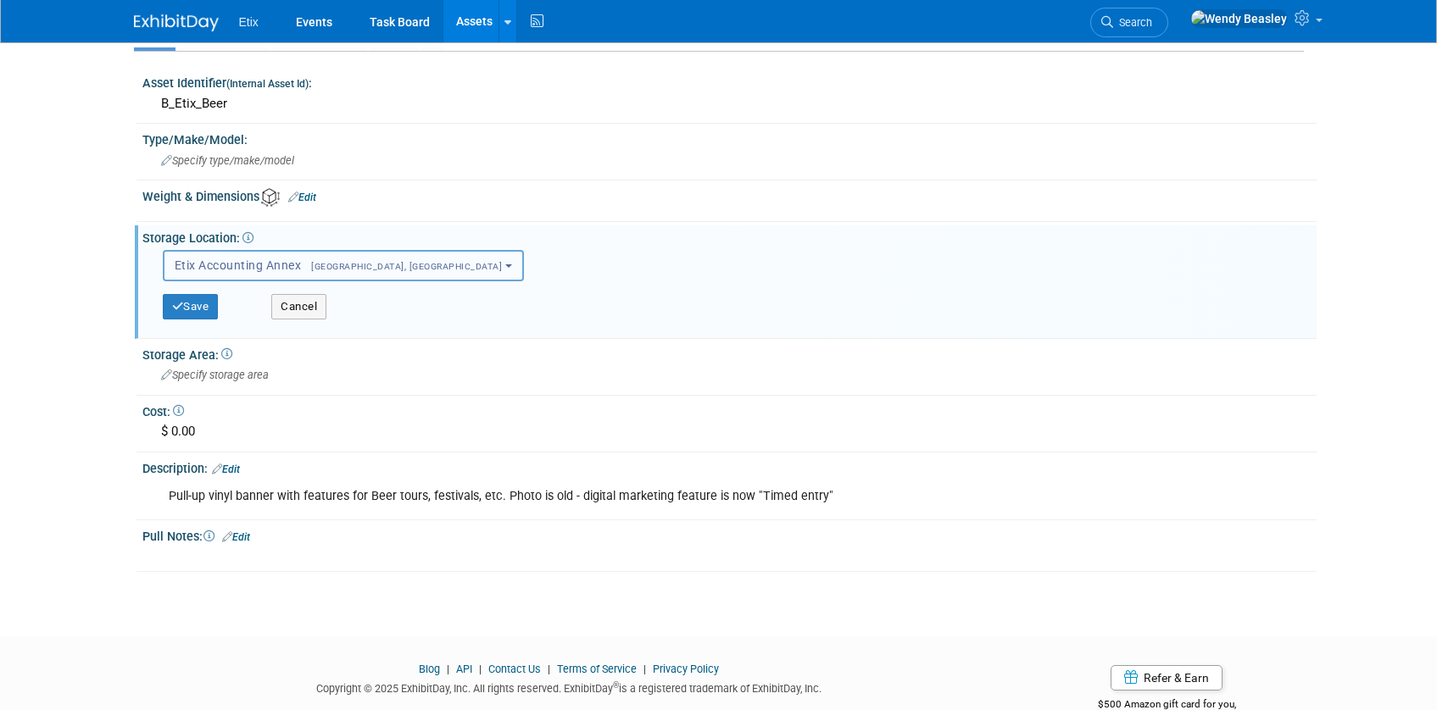
click at [338, 268] on span "[GEOGRAPHIC_DATA], [GEOGRAPHIC_DATA]" at bounding box center [401, 266] width 201 height 11
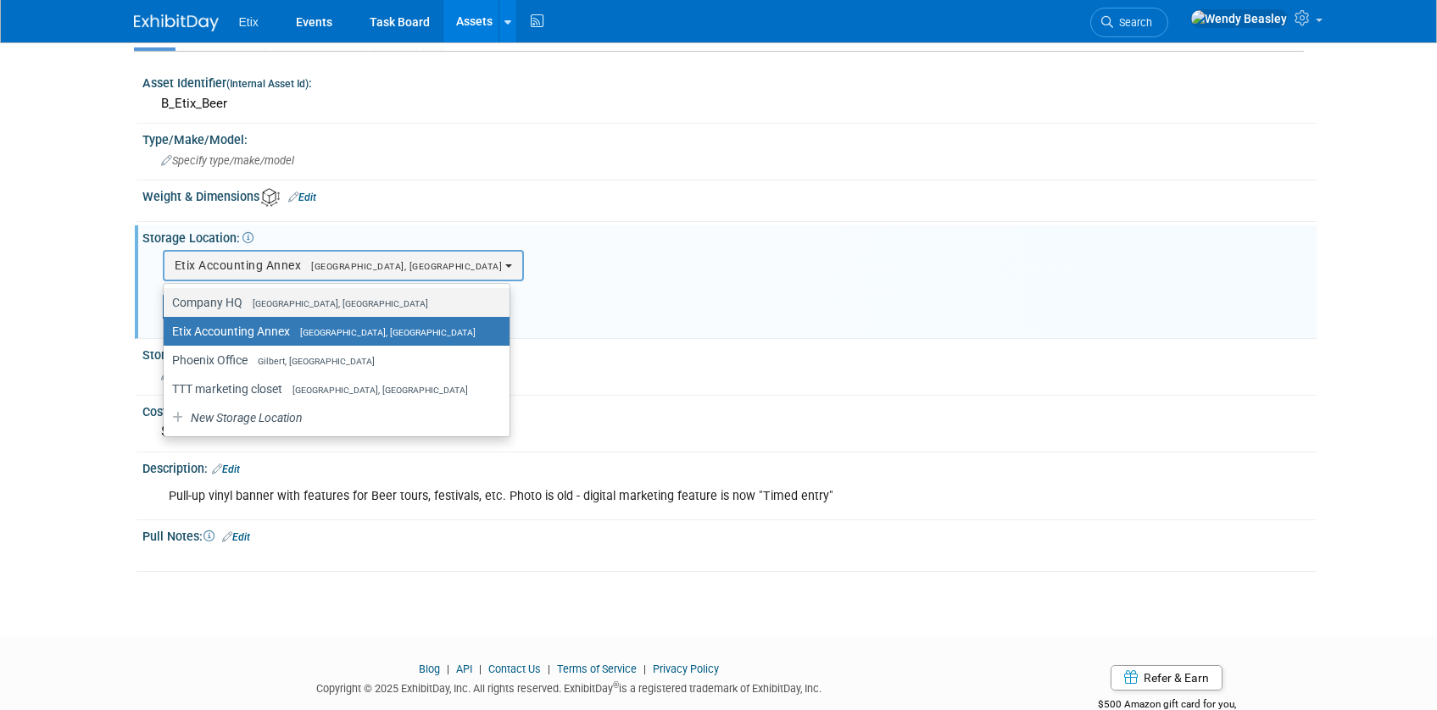
click at [319, 298] on label "Company HQ Morrisville, NC" at bounding box center [332, 303] width 320 height 22
click at [166, 298] on input "Company HQ Morrisville, NC" at bounding box center [160, 303] width 11 height 11
select select "11222550"
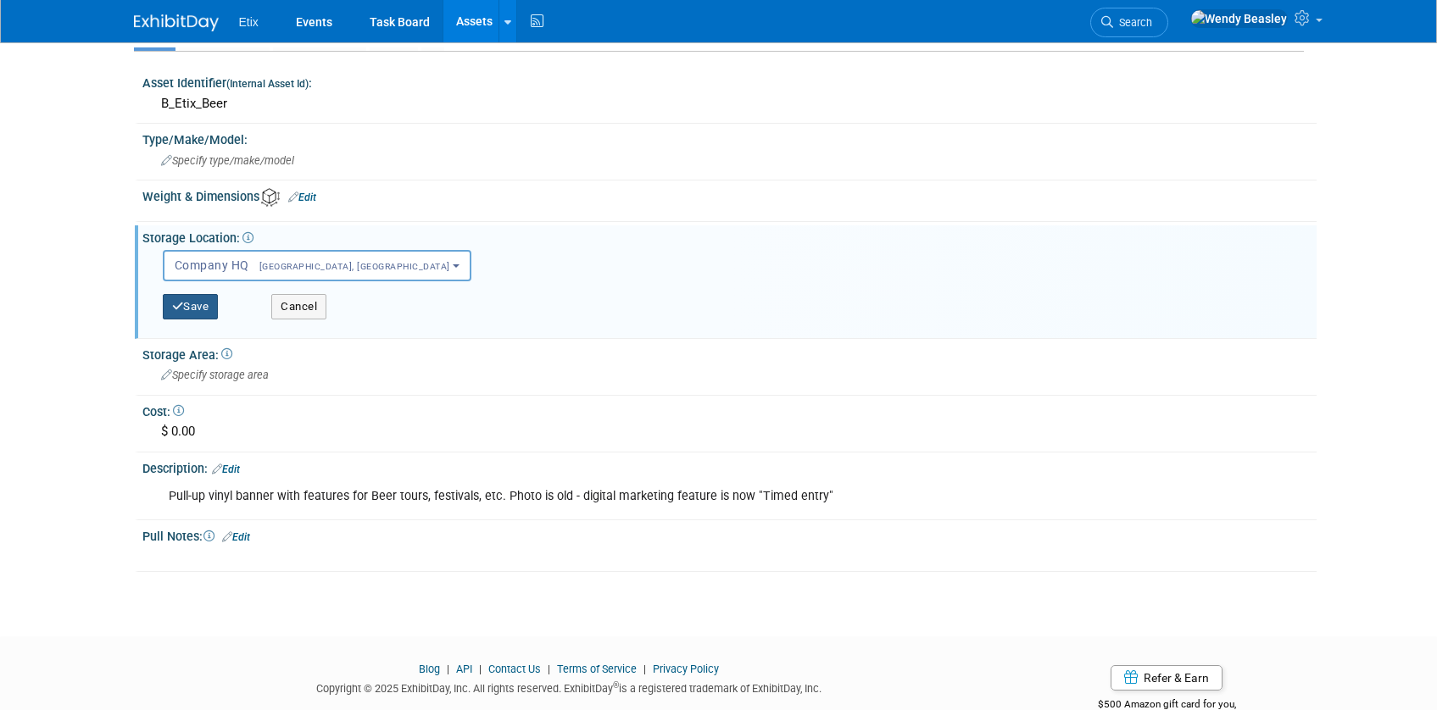
click at [195, 301] on button "Save" at bounding box center [191, 306] width 56 height 25
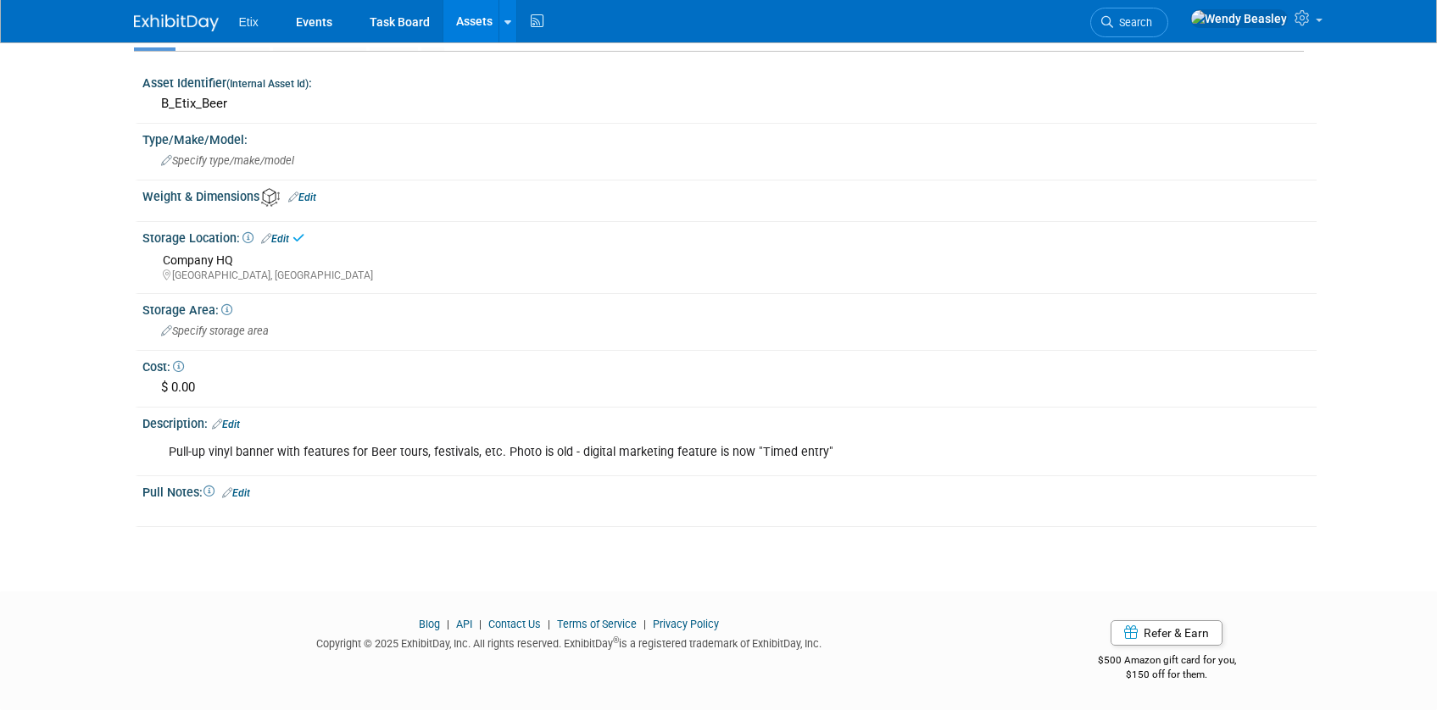
click at [470, 20] on link "Assets" at bounding box center [474, 21] width 62 height 42
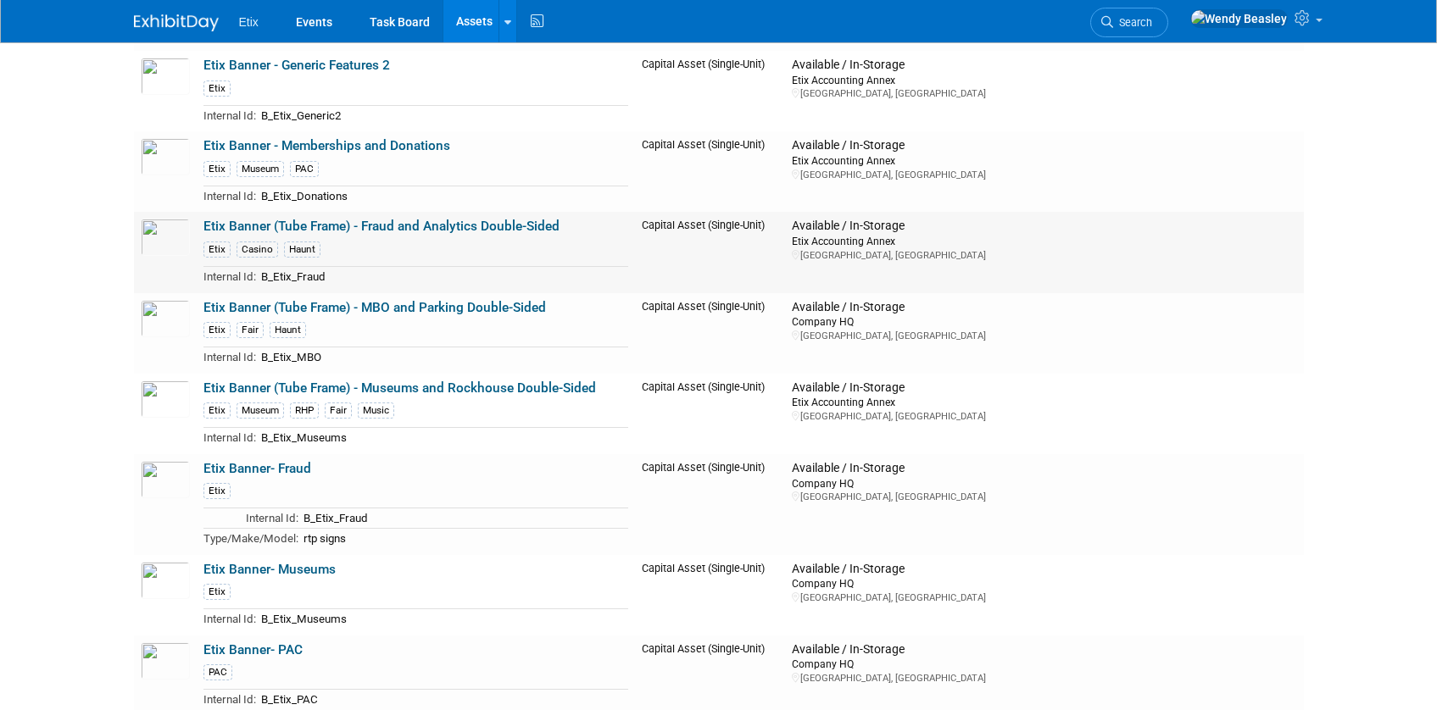
scroll to position [1050, 0]
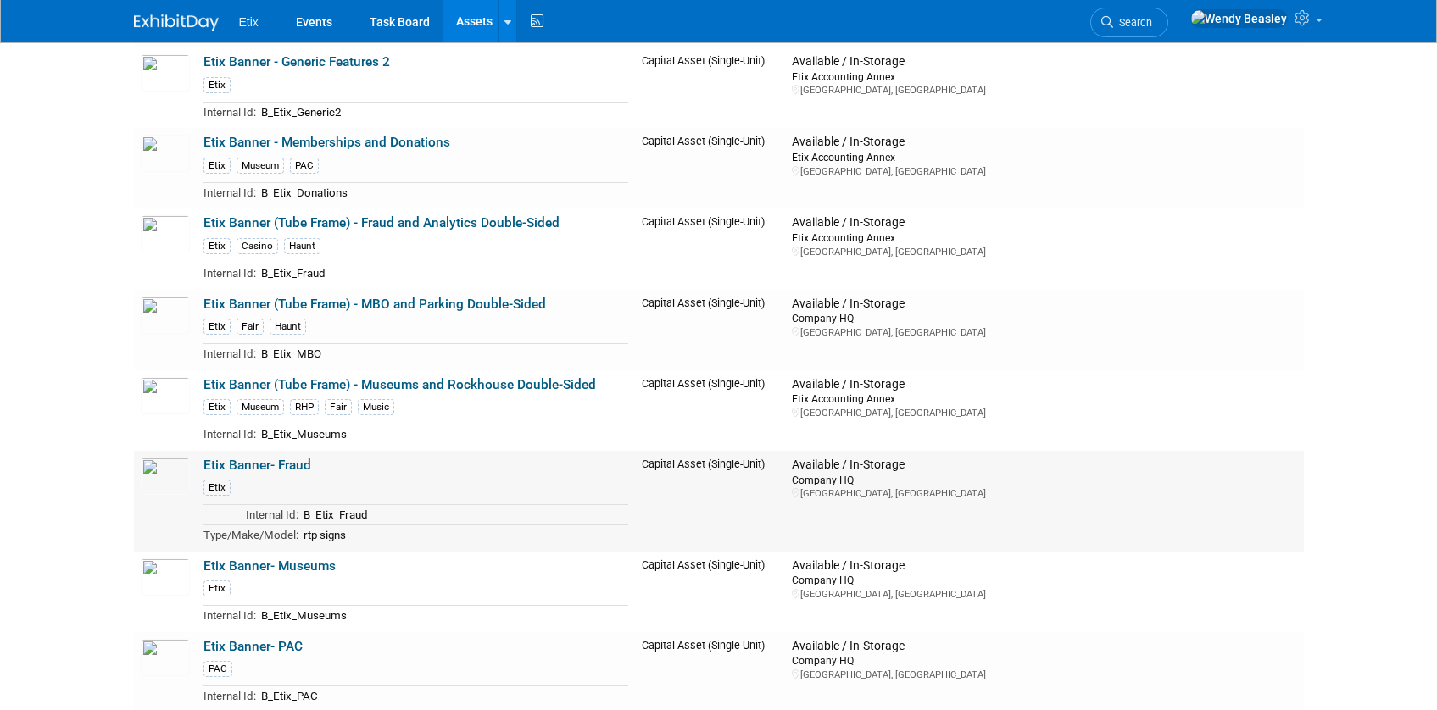
click at [286, 460] on link "Etix Banner- Fraud" at bounding box center [257, 465] width 108 height 15
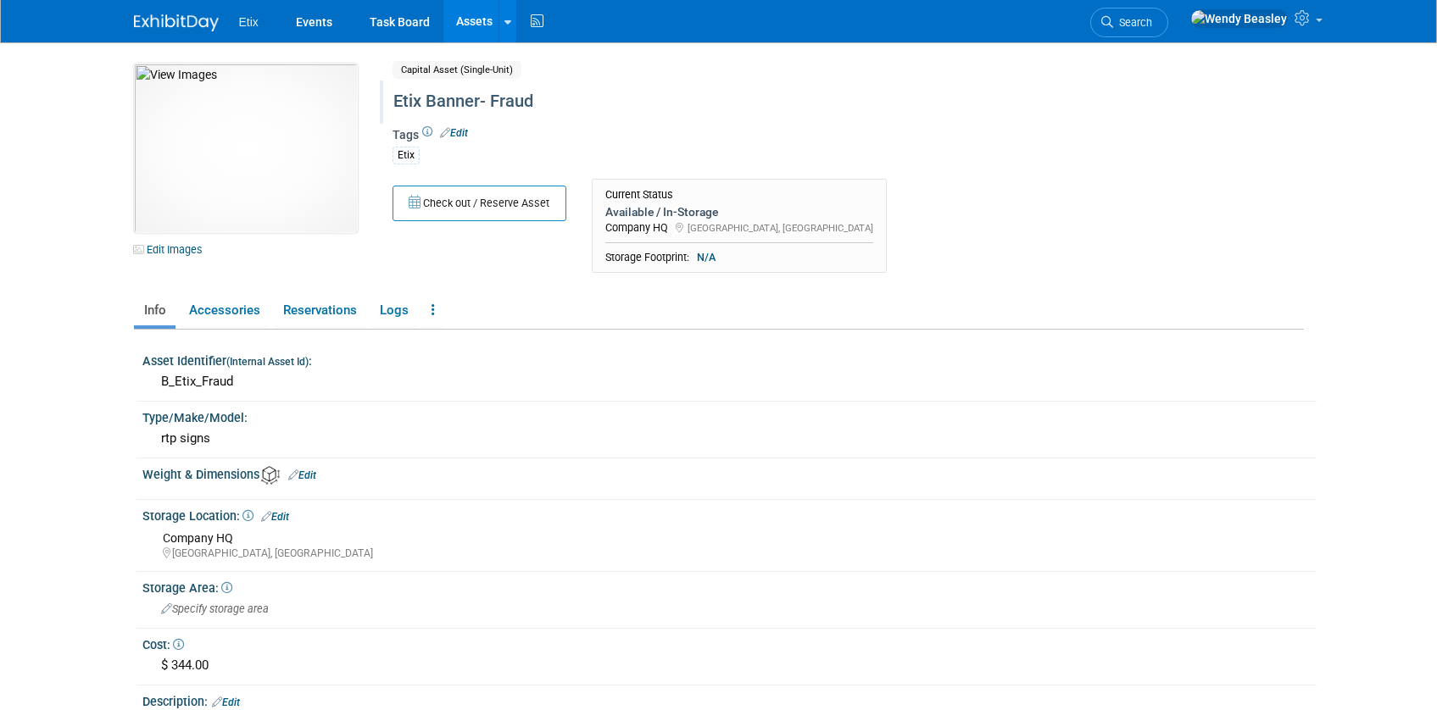
click at [511, 108] on div "Etix Banner- Fraud" at bounding box center [775, 101] width 776 height 31
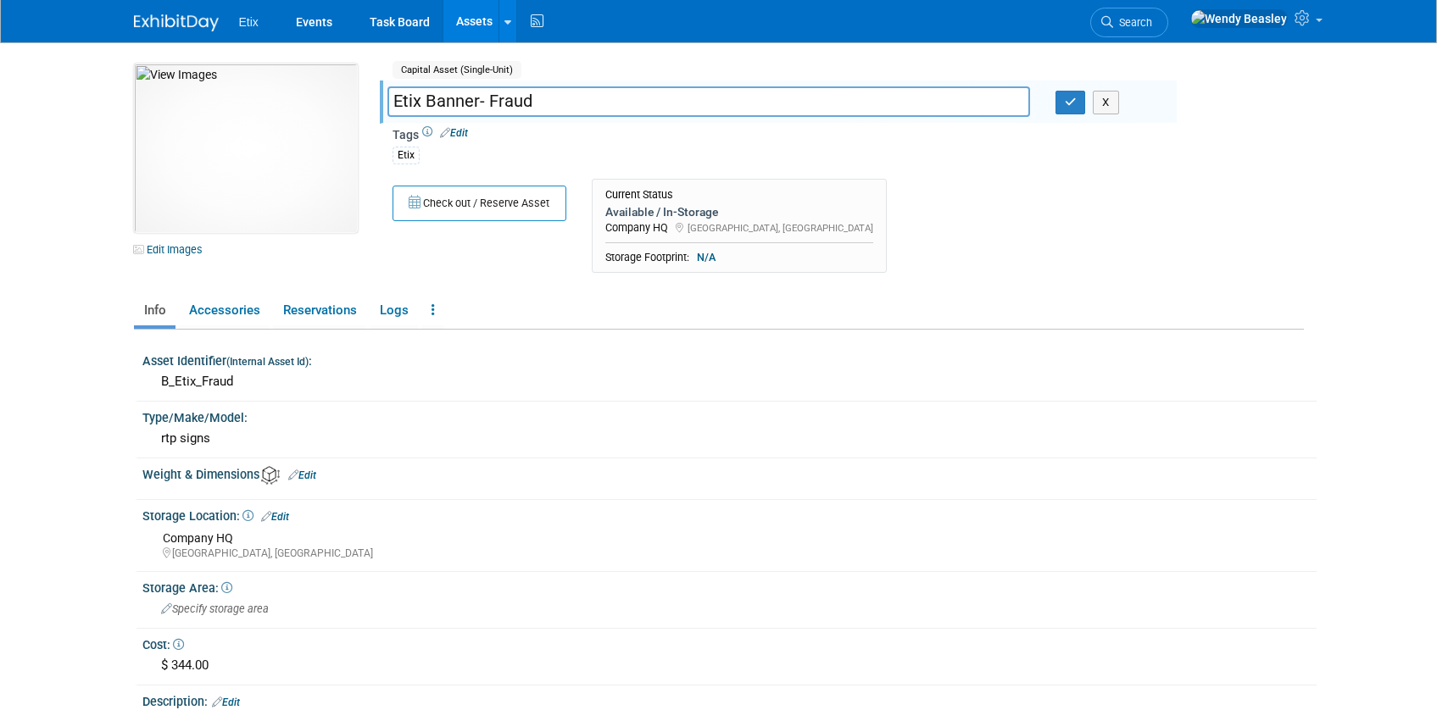
click at [474, 100] on input "Etix Banner- Fraud" at bounding box center [708, 101] width 643 height 30
click at [479, 103] on input "Etix Banner- Fraud" at bounding box center [708, 101] width 643 height 30
type input "Etix Banner - Fraud"
click at [1072, 103] on icon "button" at bounding box center [1071, 102] width 12 height 11
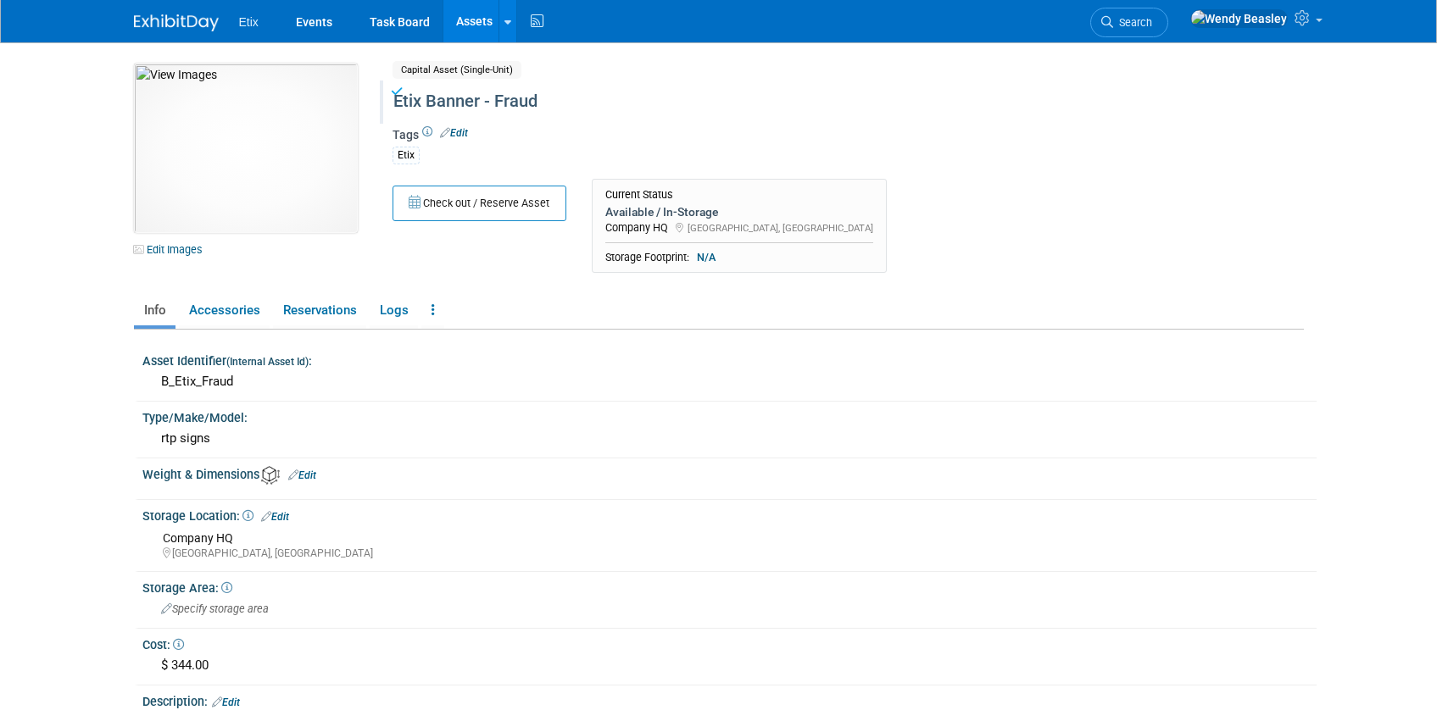
click at [465, 9] on link "Assets" at bounding box center [474, 21] width 62 height 42
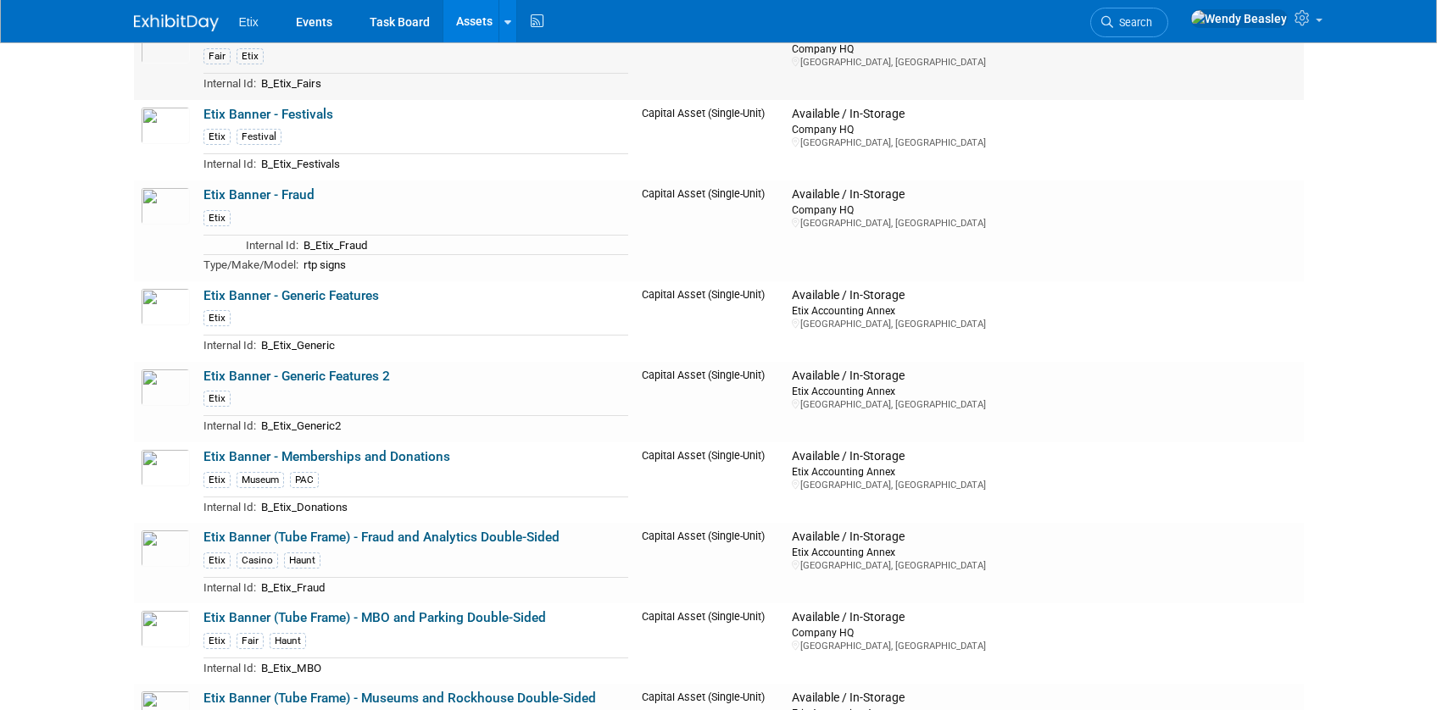
scroll to position [1179, 0]
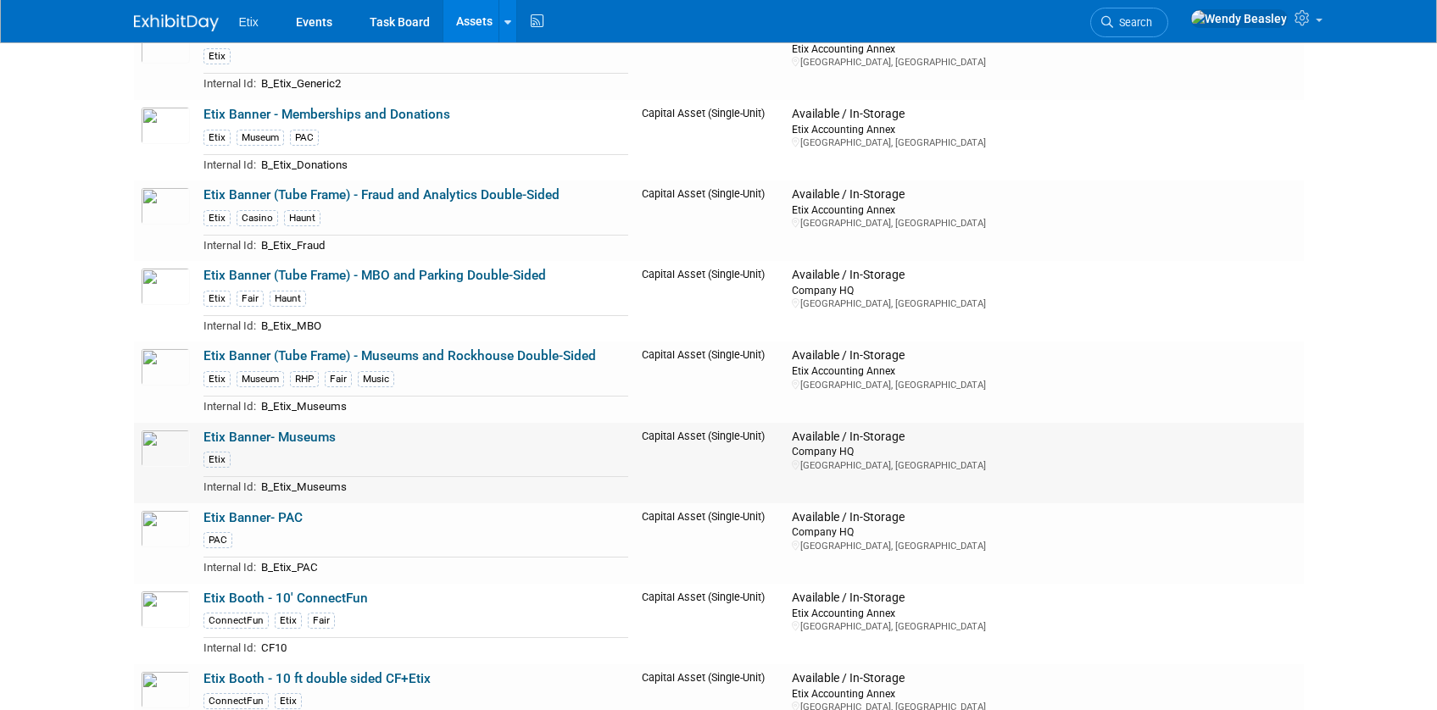
click at [308, 442] on link "Etix Banner- Museums" at bounding box center [269, 437] width 132 height 15
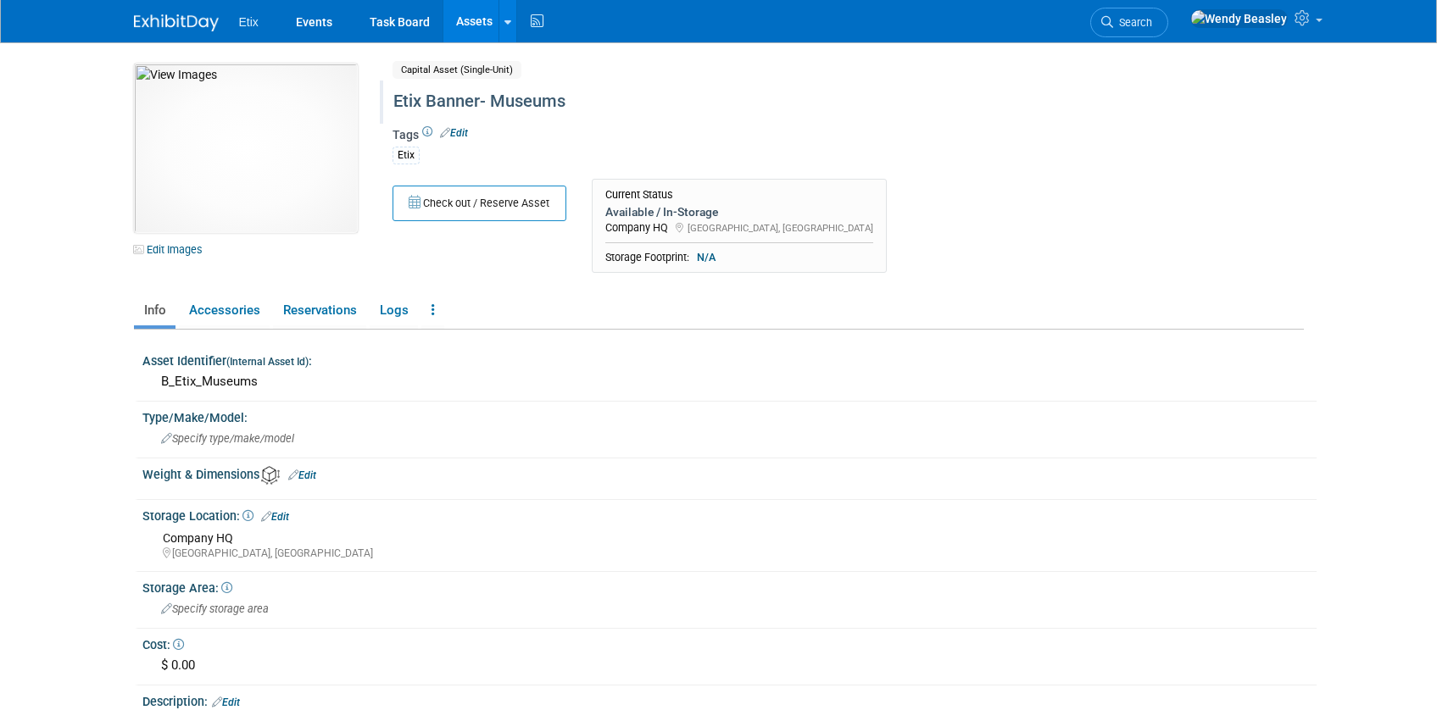
click at [479, 100] on div "Etix Banner- Museums" at bounding box center [775, 101] width 776 height 31
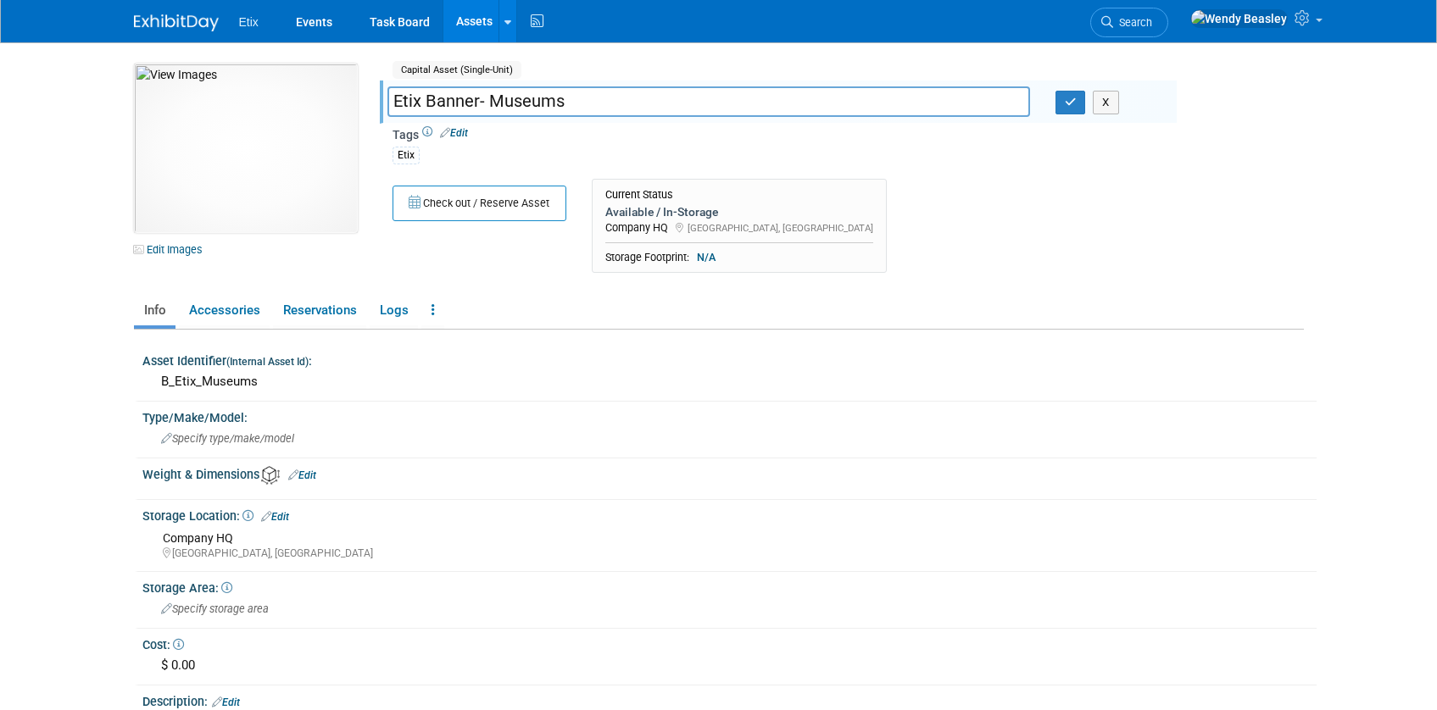
click at [477, 102] on input "Etix Banner- Museums" at bounding box center [708, 101] width 643 height 30
type input "Etix Banner - Museums"
click at [1071, 105] on icon "button" at bounding box center [1071, 102] width 12 height 11
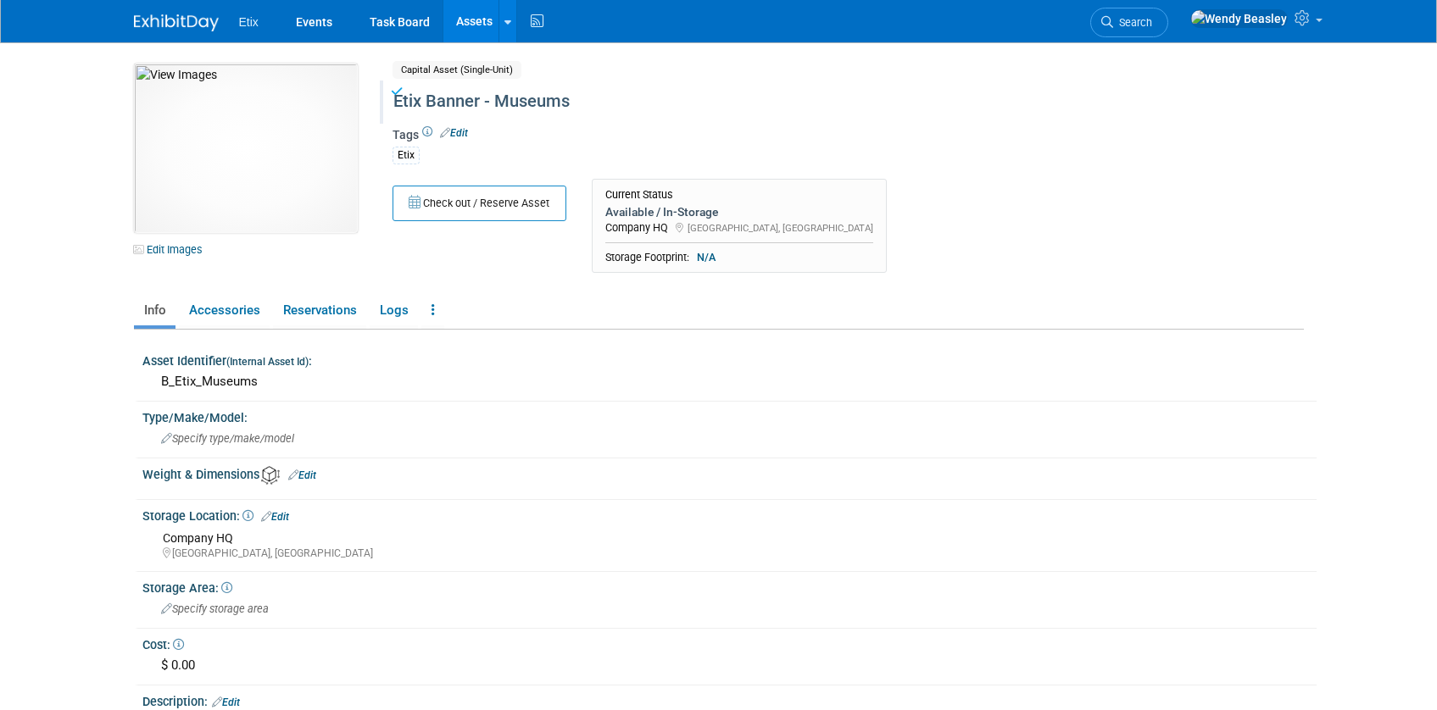
click at [476, 19] on link "Assets" at bounding box center [474, 21] width 62 height 42
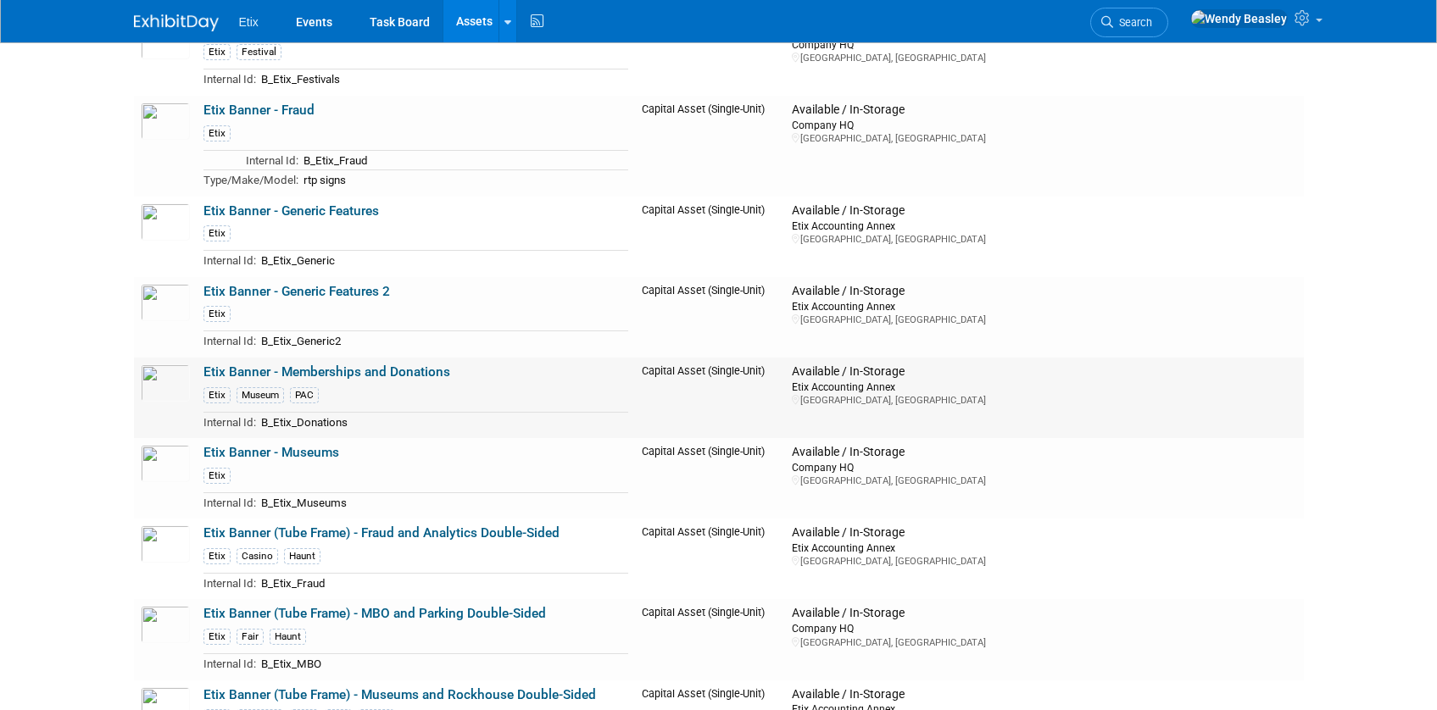
scroll to position [1307, 0]
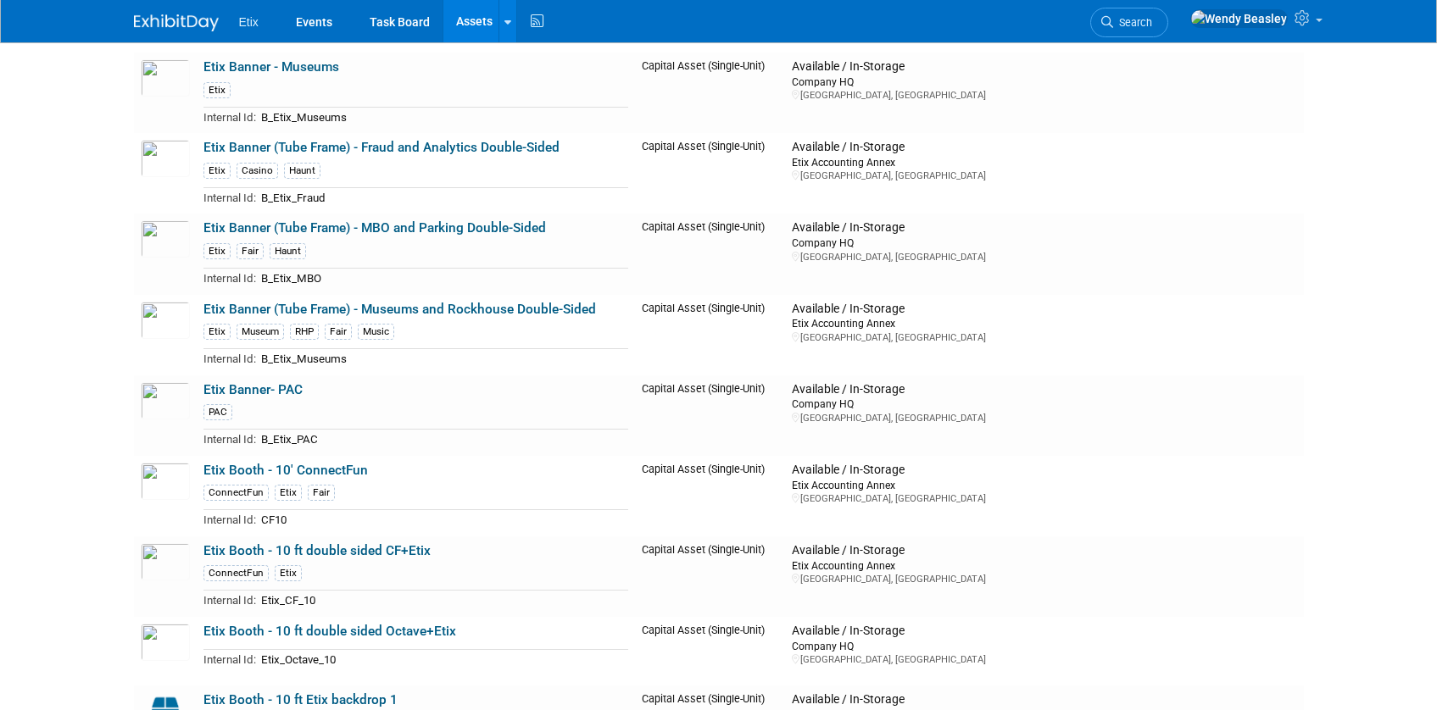
click at [294, 388] on link "Etix Banner- PAC" at bounding box center [252, 389] width 99 height 15
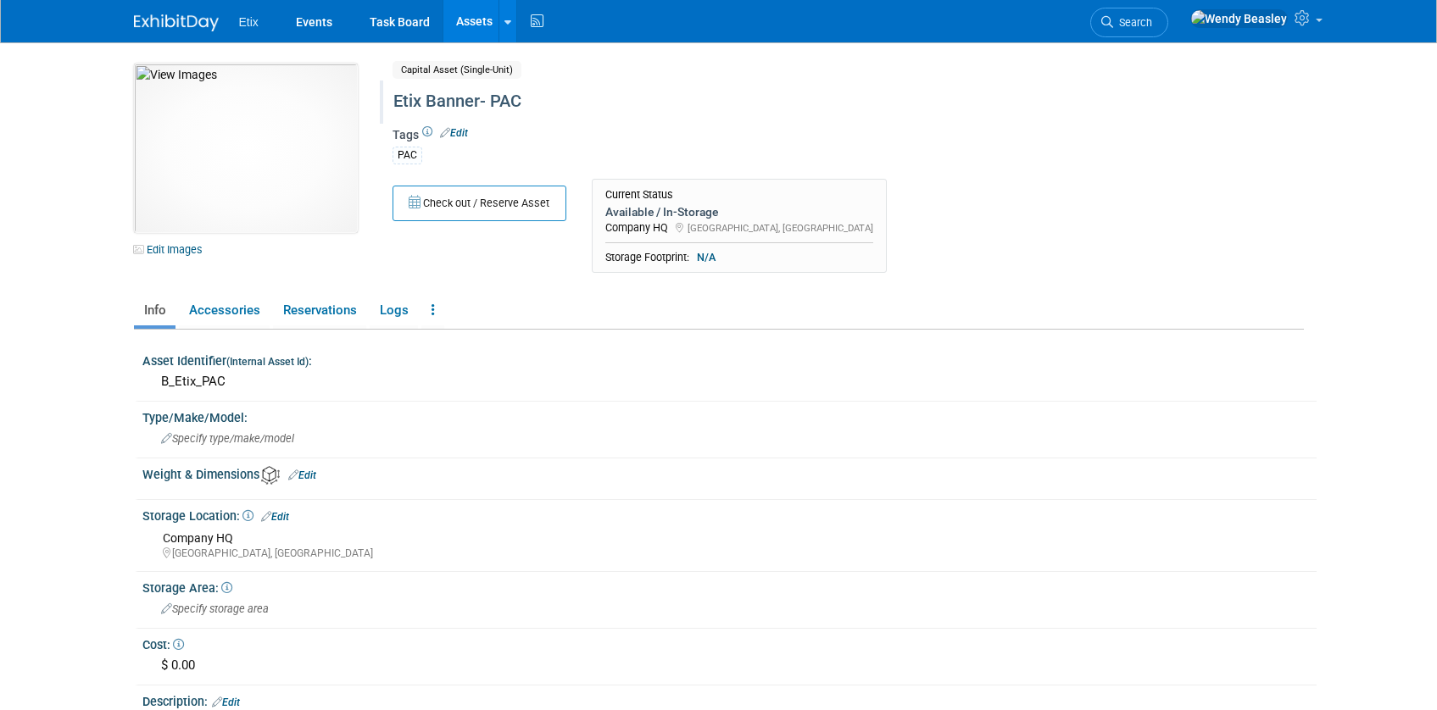
click at [480, 103] on div "Etix Banner- PAC" at bounding box center [775, 101] width 776 height 31
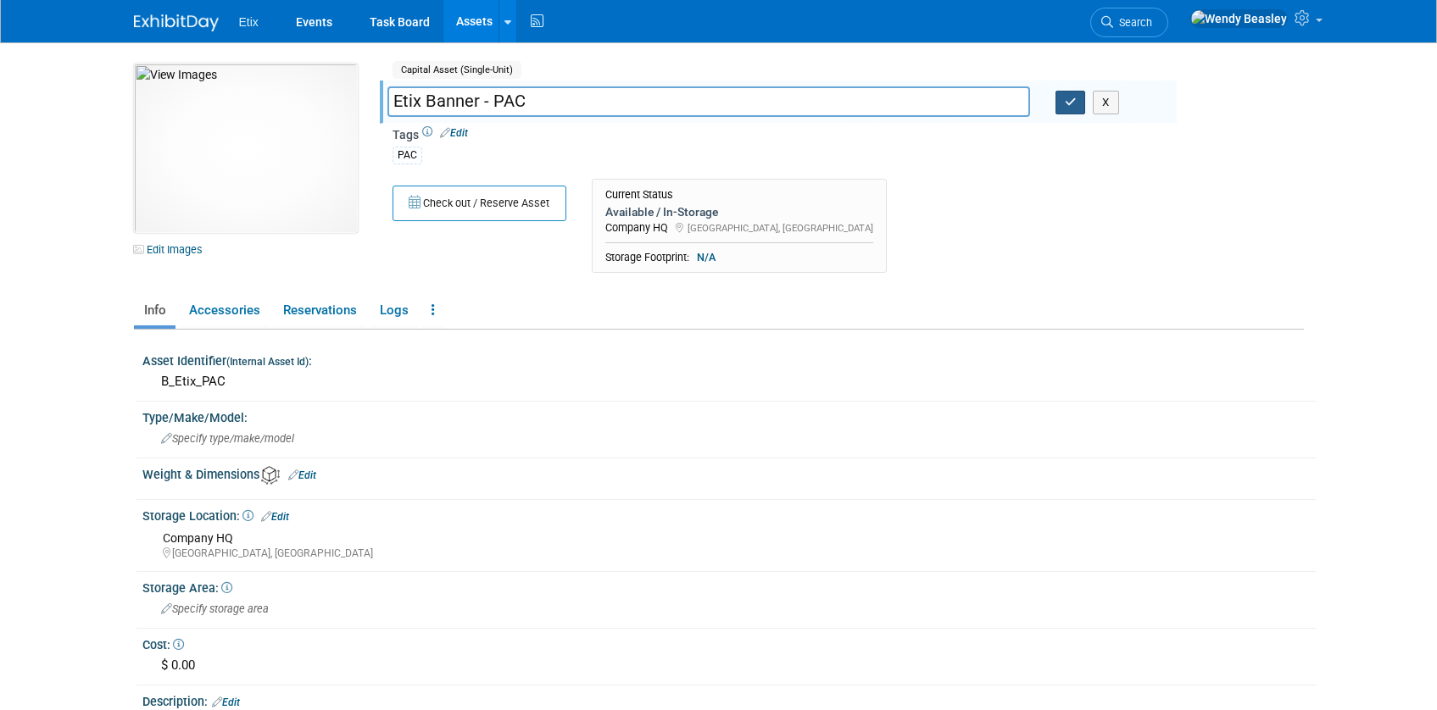
type input "Etix Banner - PAC"
click at [1071, 110] on button "button" at bounding box center [1070, 103] width 31 height 24
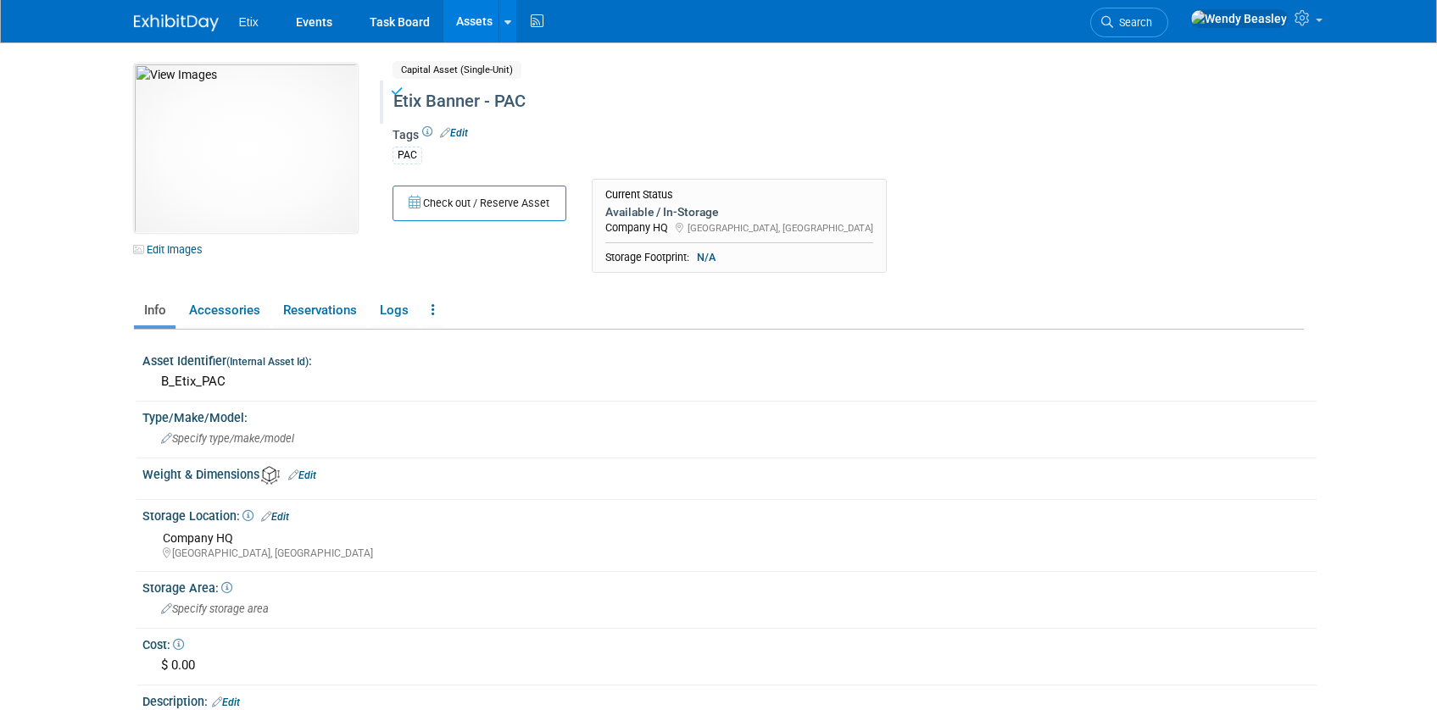
click at [472, 35] on link "Assets" at bounding box center [474, 21] width 62 height 42
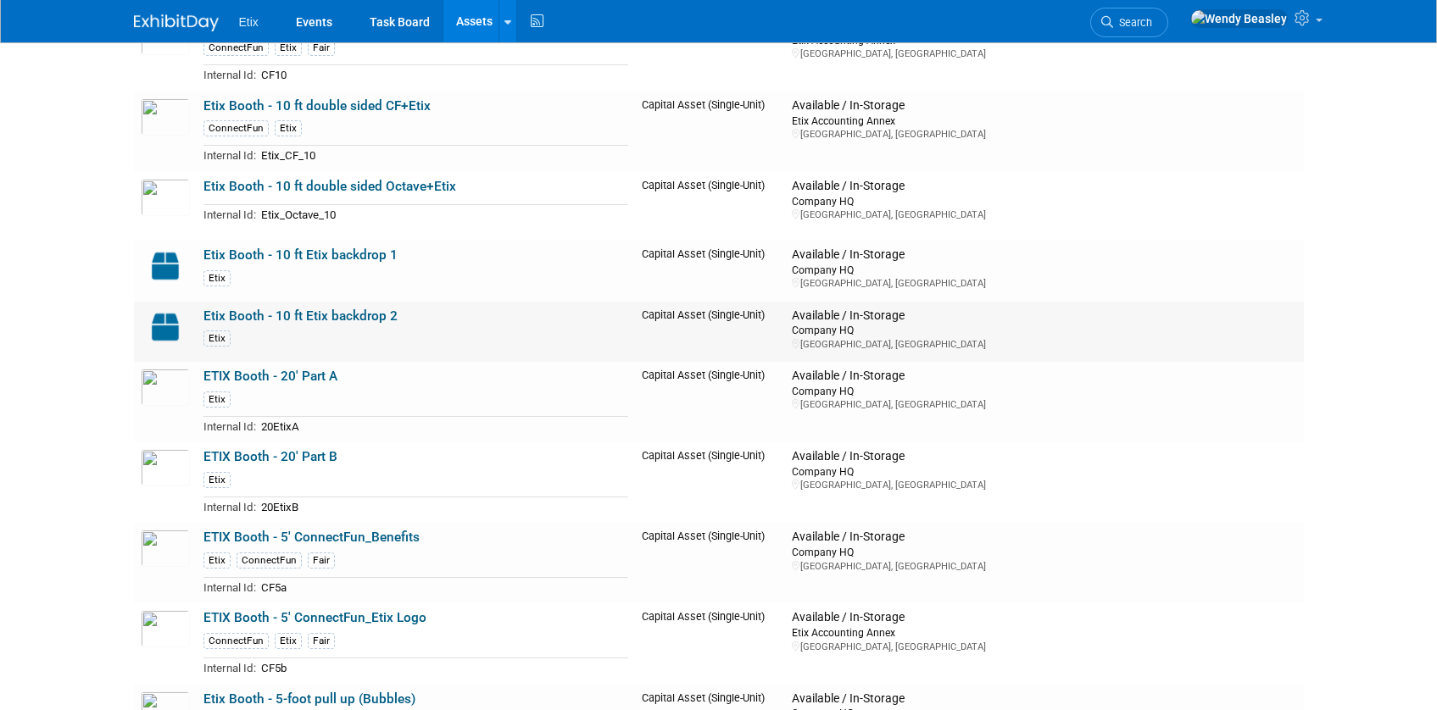
scroll to position [1765, 0]
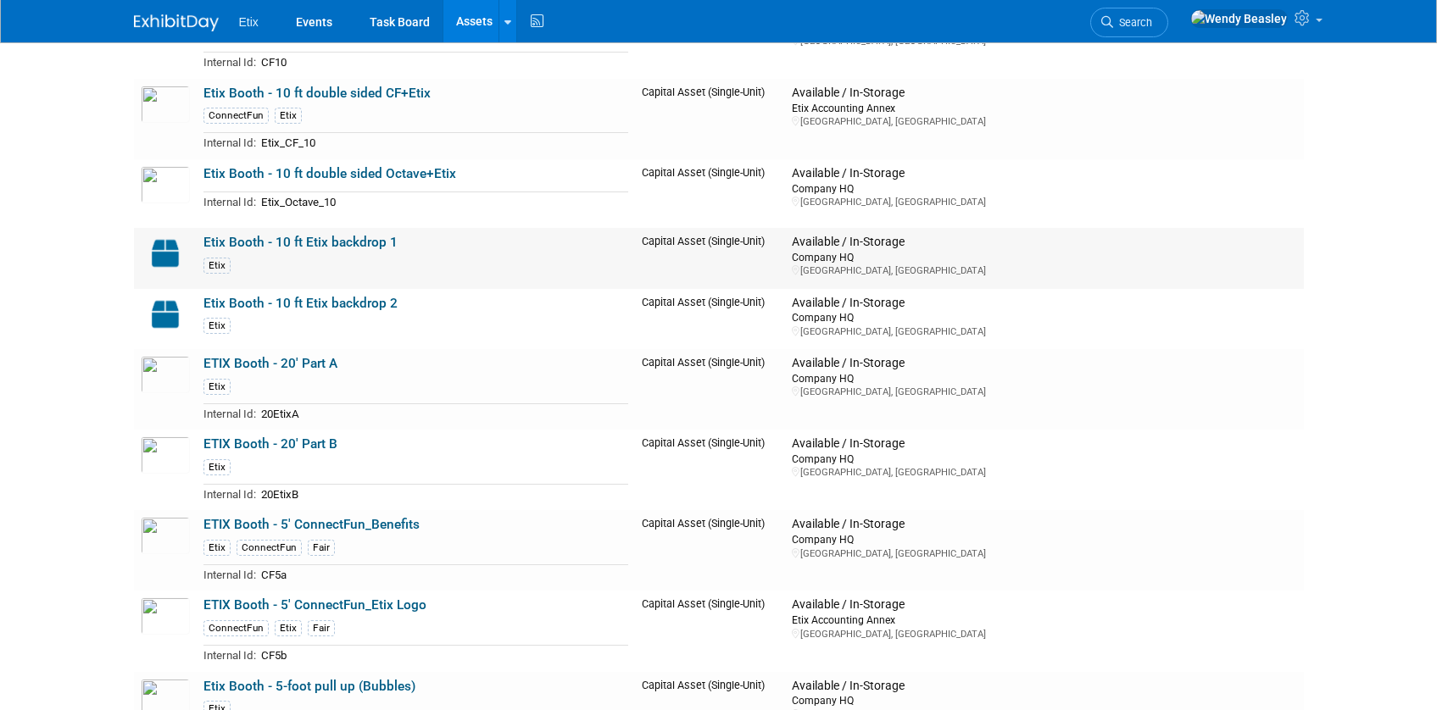
click at [298, 242] on link "Etix Booth - 10 ft Etix backdrop 1" at bounding box center [300, 242] width 194 height 15
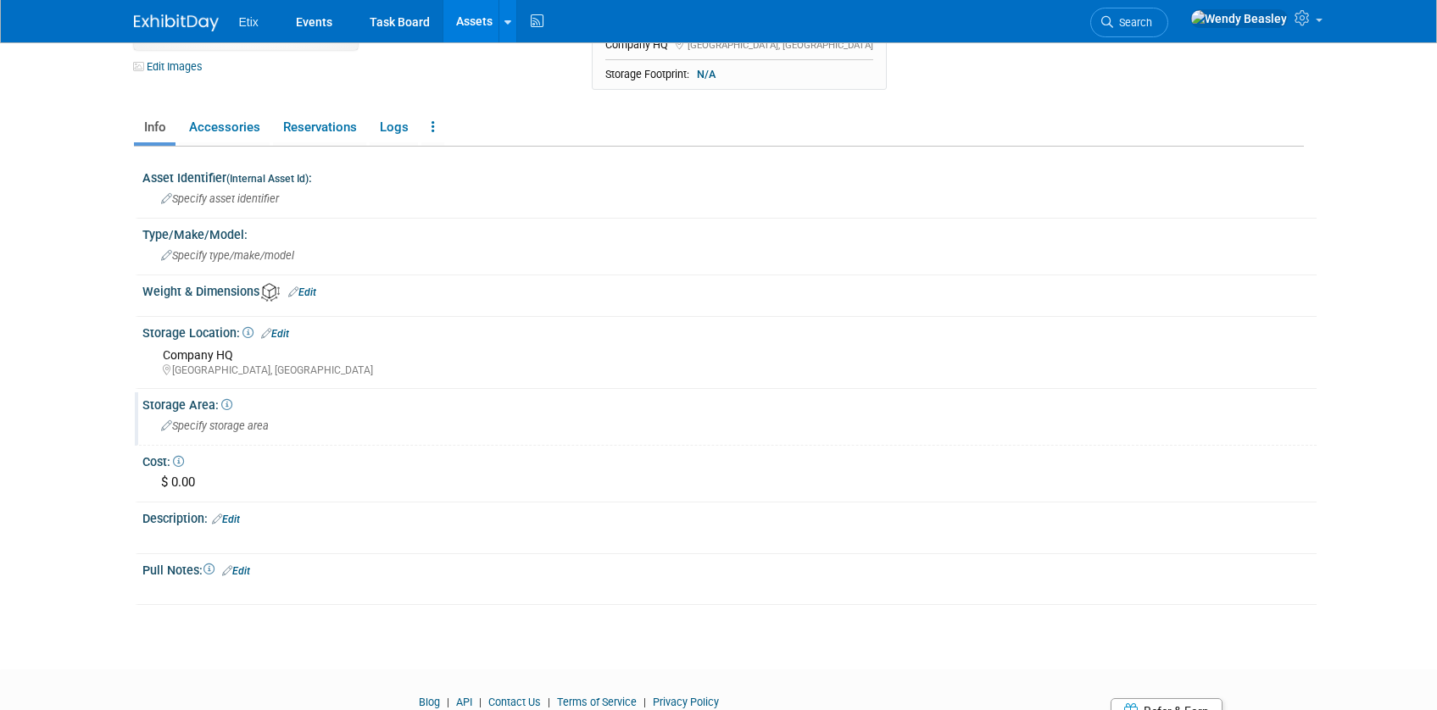
scroll to position [226, 0]
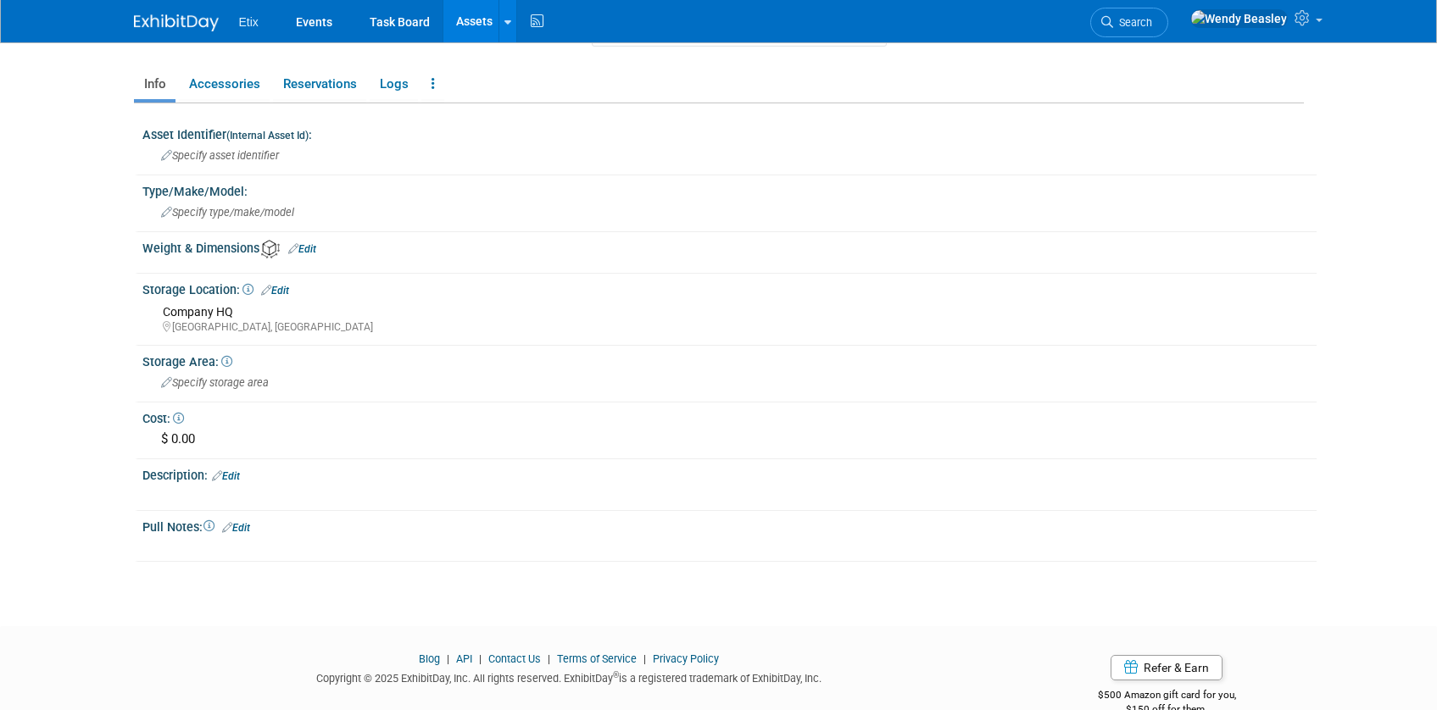
click at [287, 288] on link "Edit" at bounding box center [275, 291] width 28 height 12
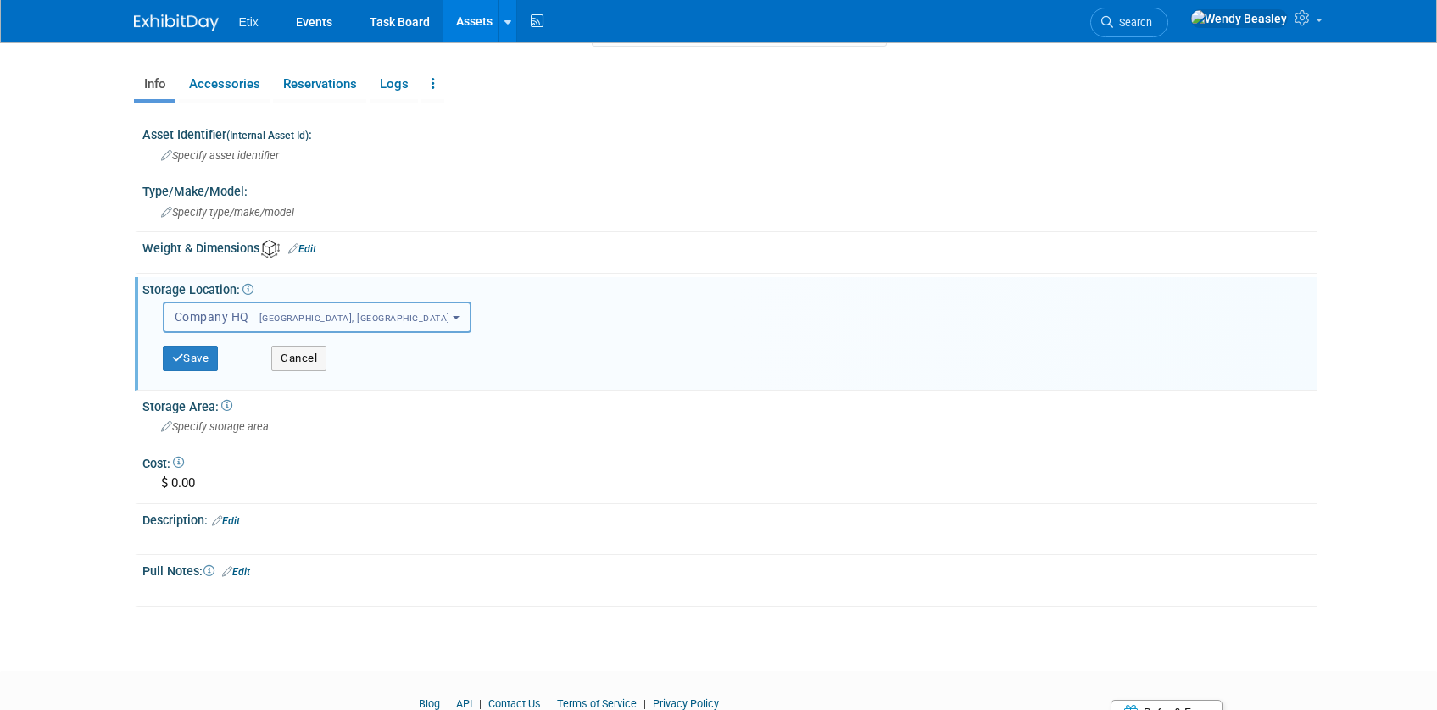
click at [276, 316] on span "[GEOGRAPHIC_DATA], [GEOGRAPHIC_DATA]" at bounding box center [349, 318] width 201 height 11
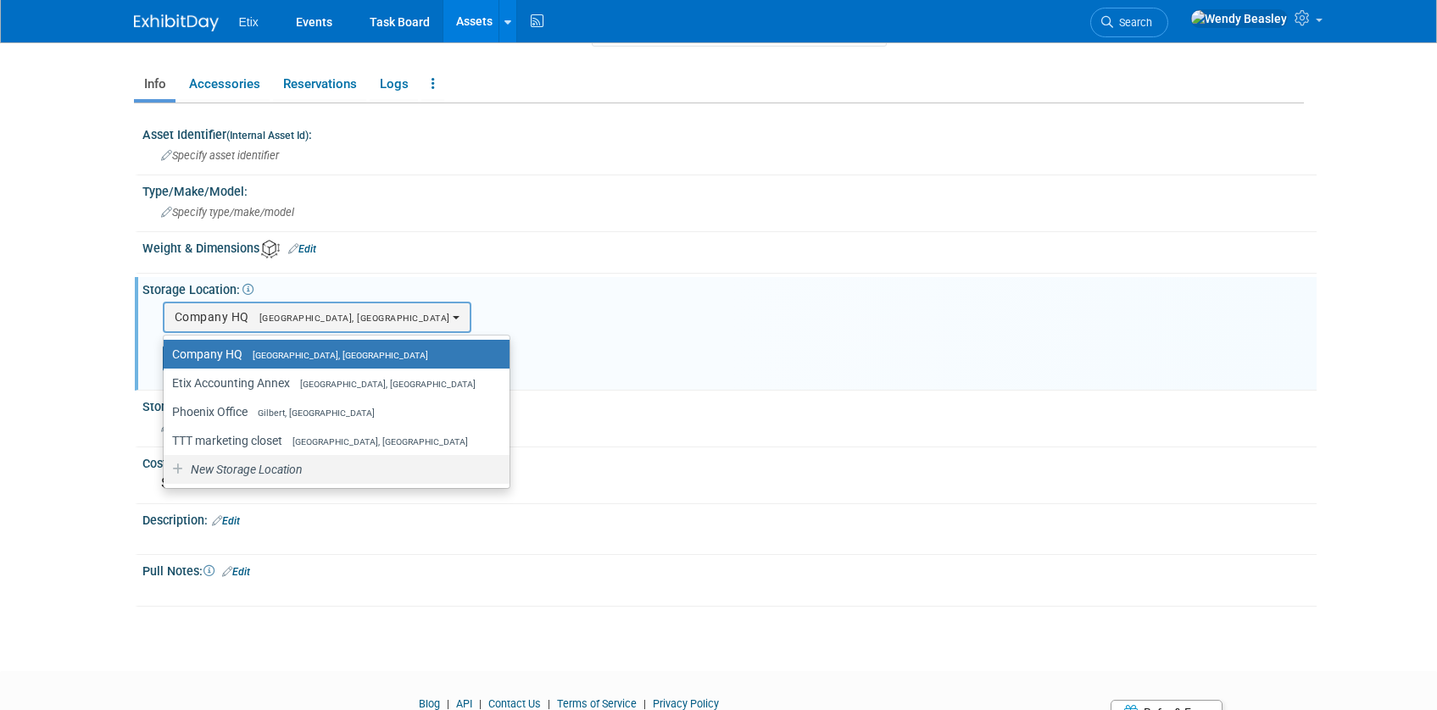
click at [287, 467] on span "New Storage Location" at bounding box center [245, 470] width 114 height 14
click at [166, 467] on input "New Storage Location" at bounding box center [160, 470] width 11 height 11
select select "0"
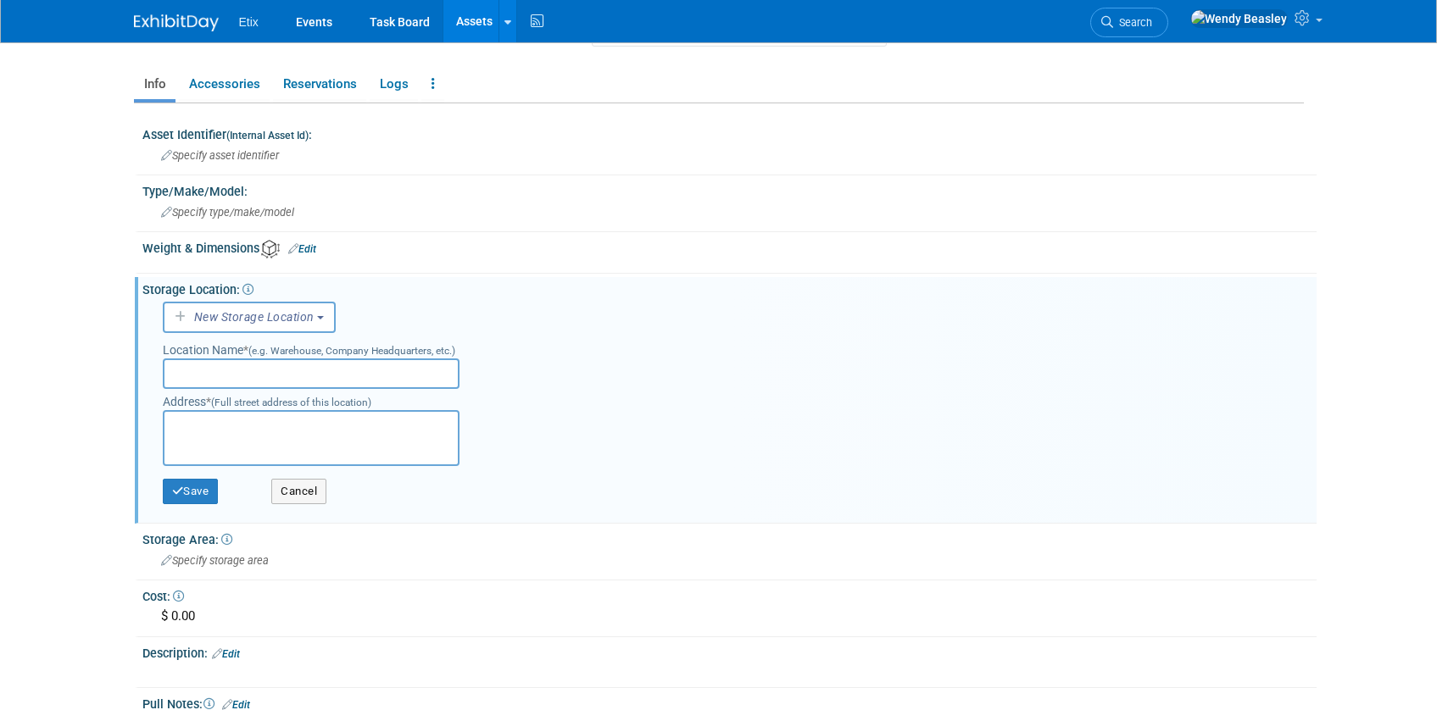
click at [282, 365] on input "text" at bounding box center [311, 374] width 297 height 31
type input "Storage Unit"
click at [199, 425] on textarea at bounding box center [311, 438] width 297 height 56
click at [220, 416] on textarea "Morrisville NC - Jared has key and door code" at bounding box center [311, 438] width 297 height 56
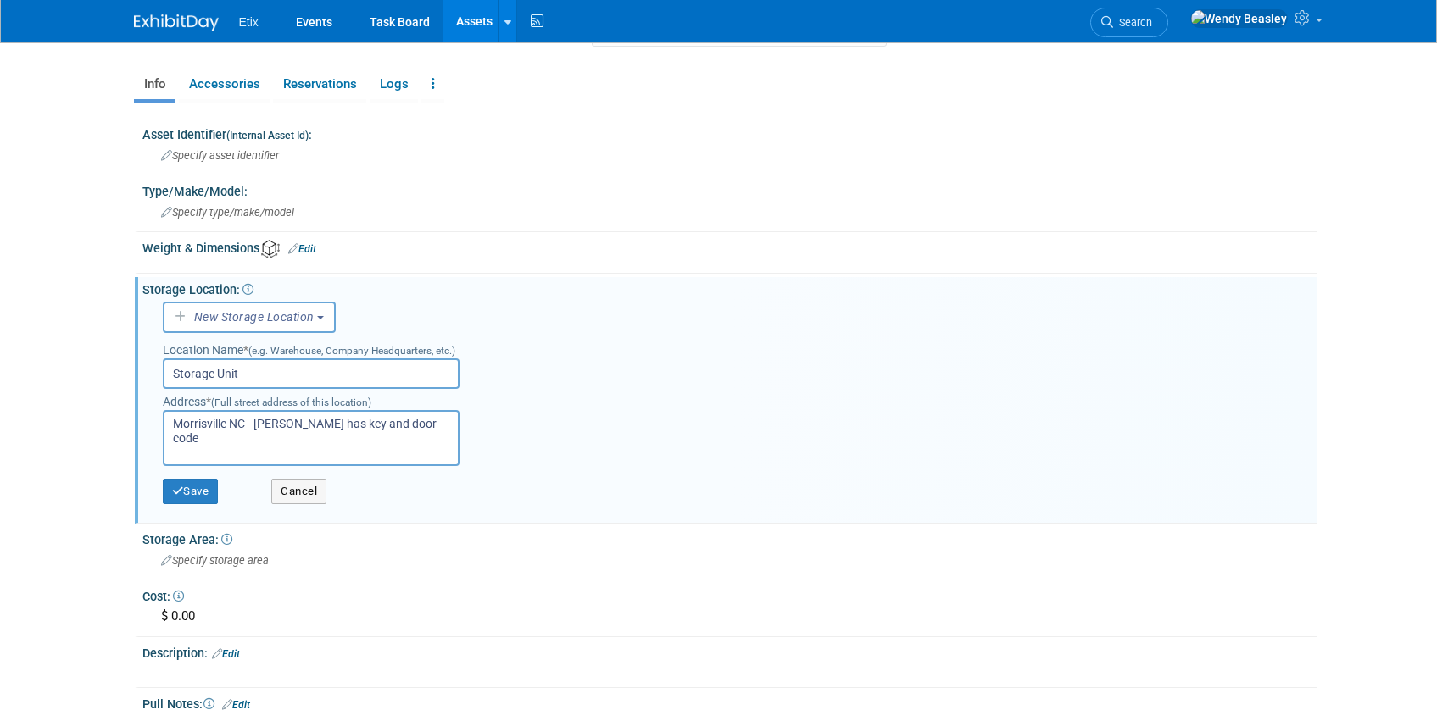
click at [220, 416] on textarea "Morrisville NC - Jared has key and door code" at bounding box center [311, 438] width 297 height 56
type textarea "Morrisville NC - Jared has key and door code"
click at [198, 492] on button "Save" at bounding box center [191, 491] width 56 height 25
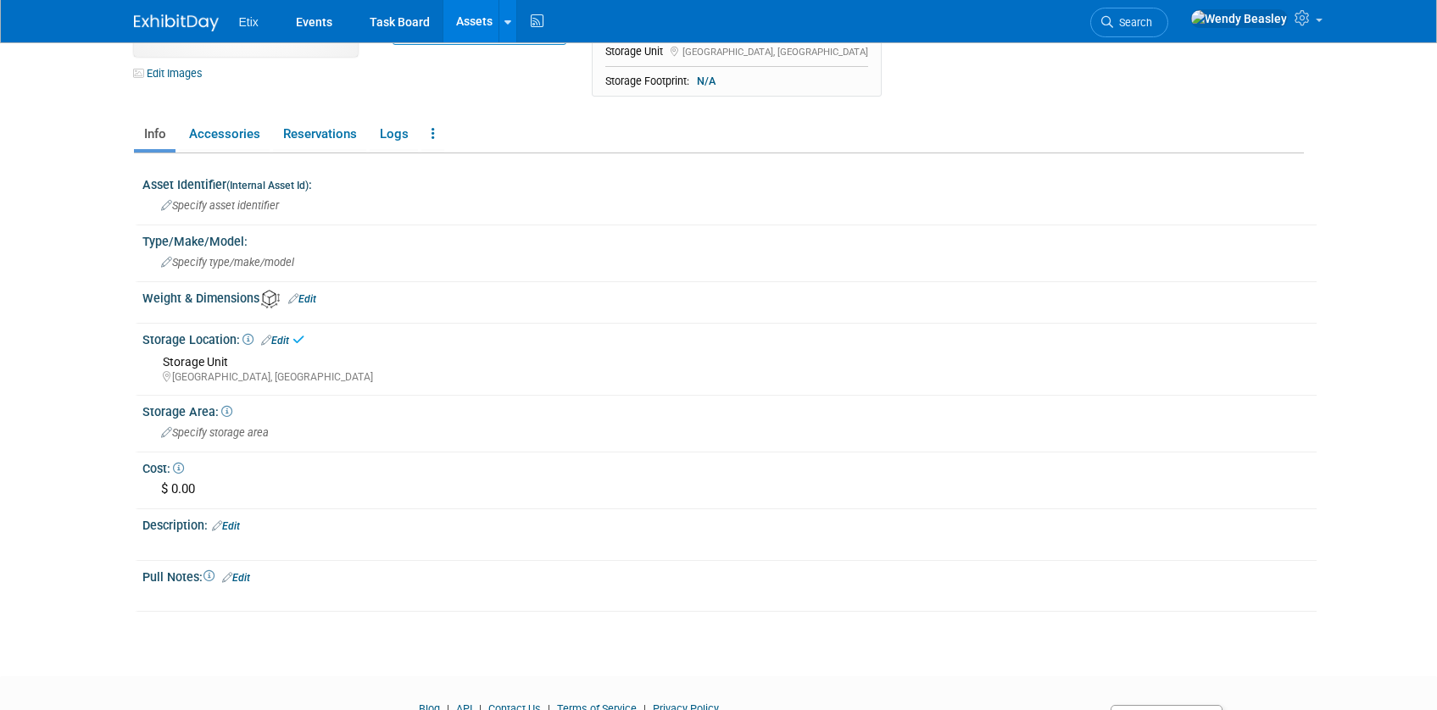
scroll to position [0, 0]
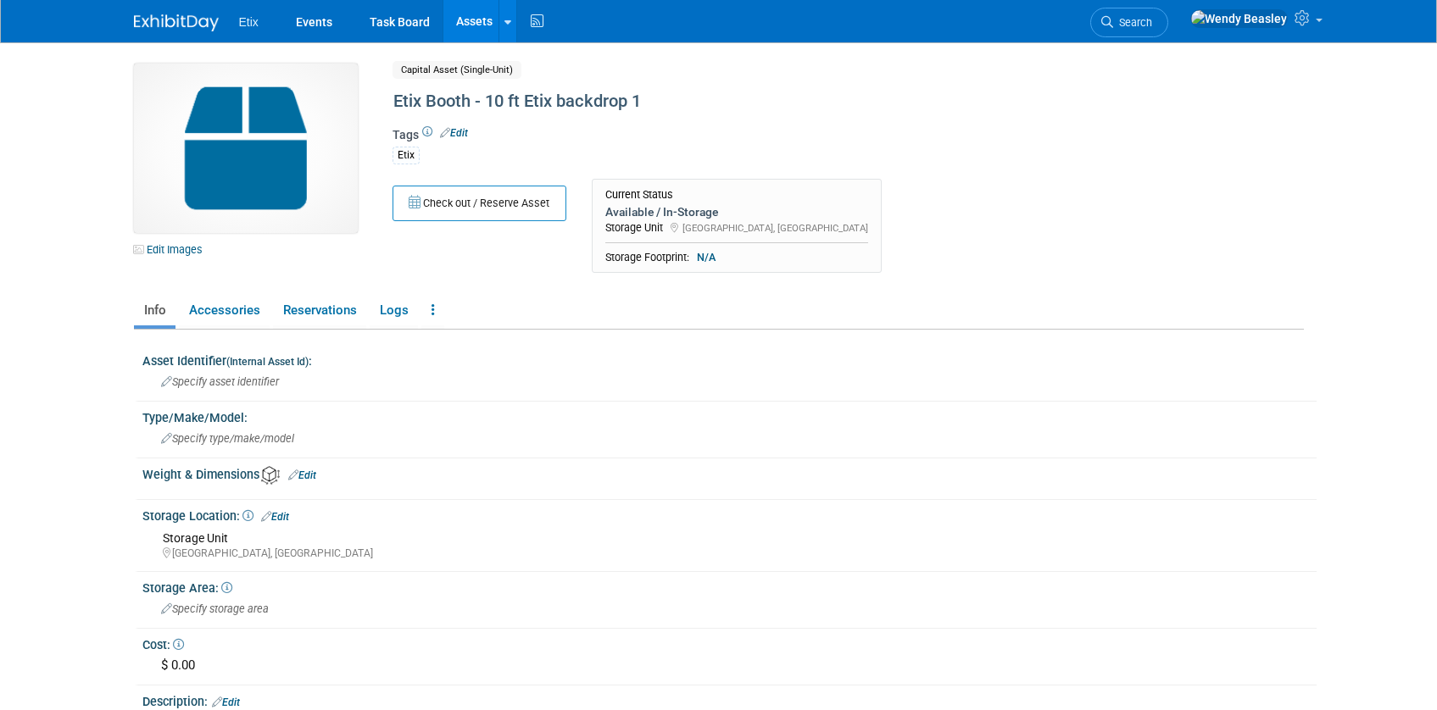
click at [478, 21] on link "Assets" at bounding box center [474, 21] width 62 height 42
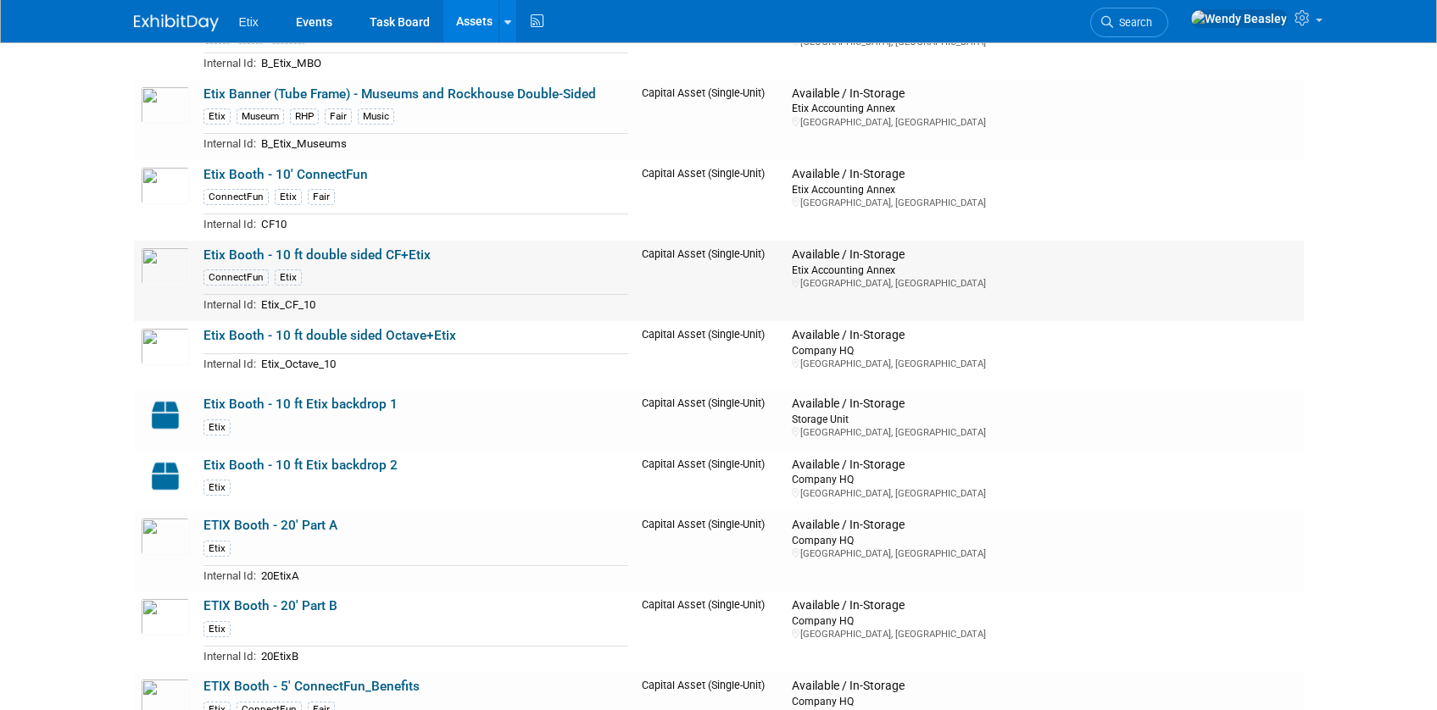
scroll to position [1684, 0]
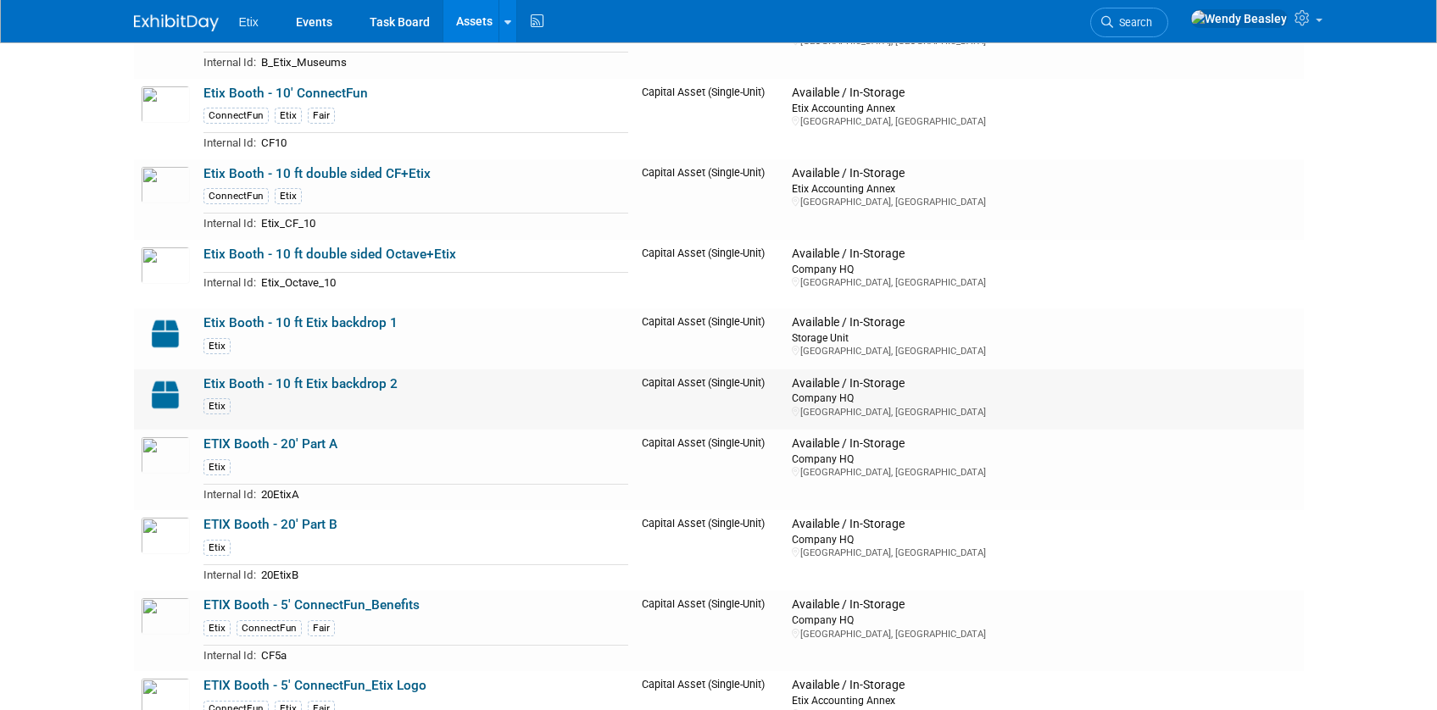
click at [311, 383] on link "Etix Booth - 10 ft Etix backdrop 2" at bounding box center [300, 383] width 194 height 15
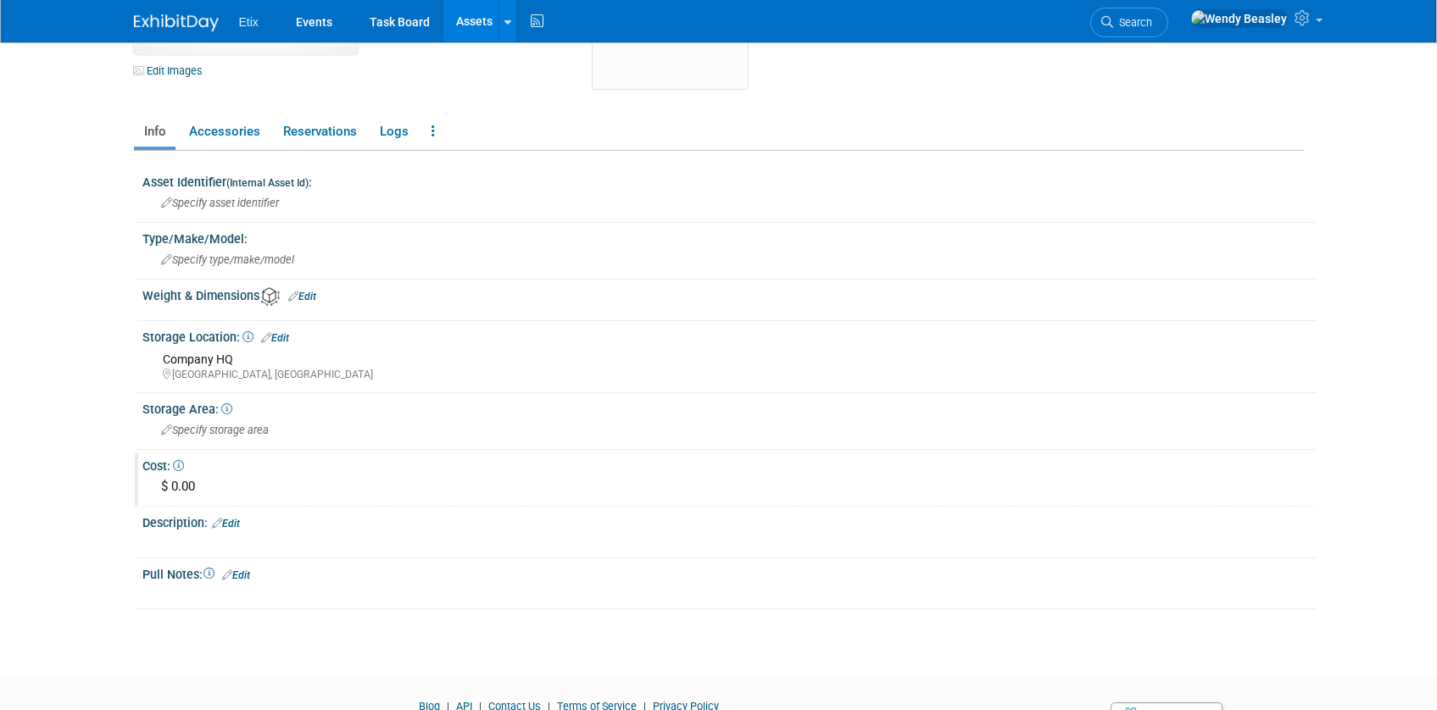
scroll to position [261, 0]
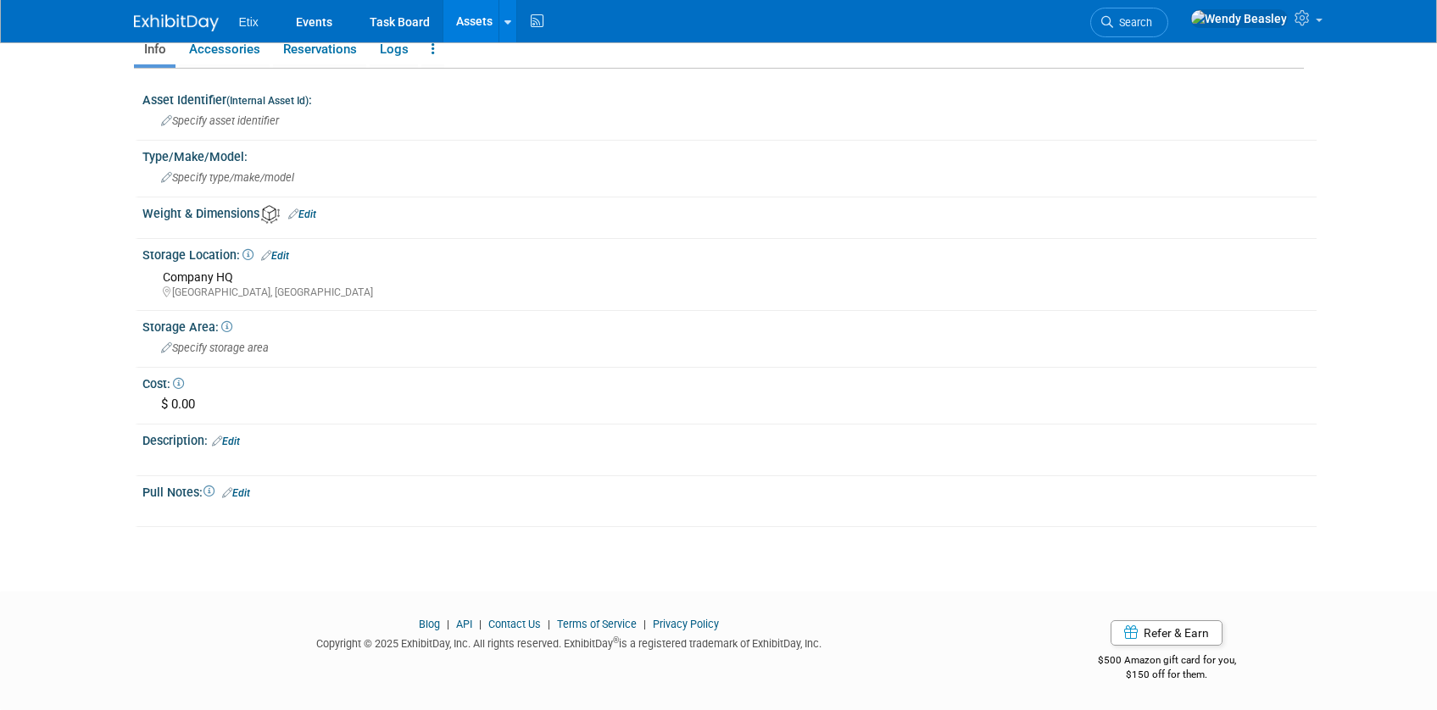
click at [286, 253] on link "Edit" at bounding box center [275, 256] width 28 height 12
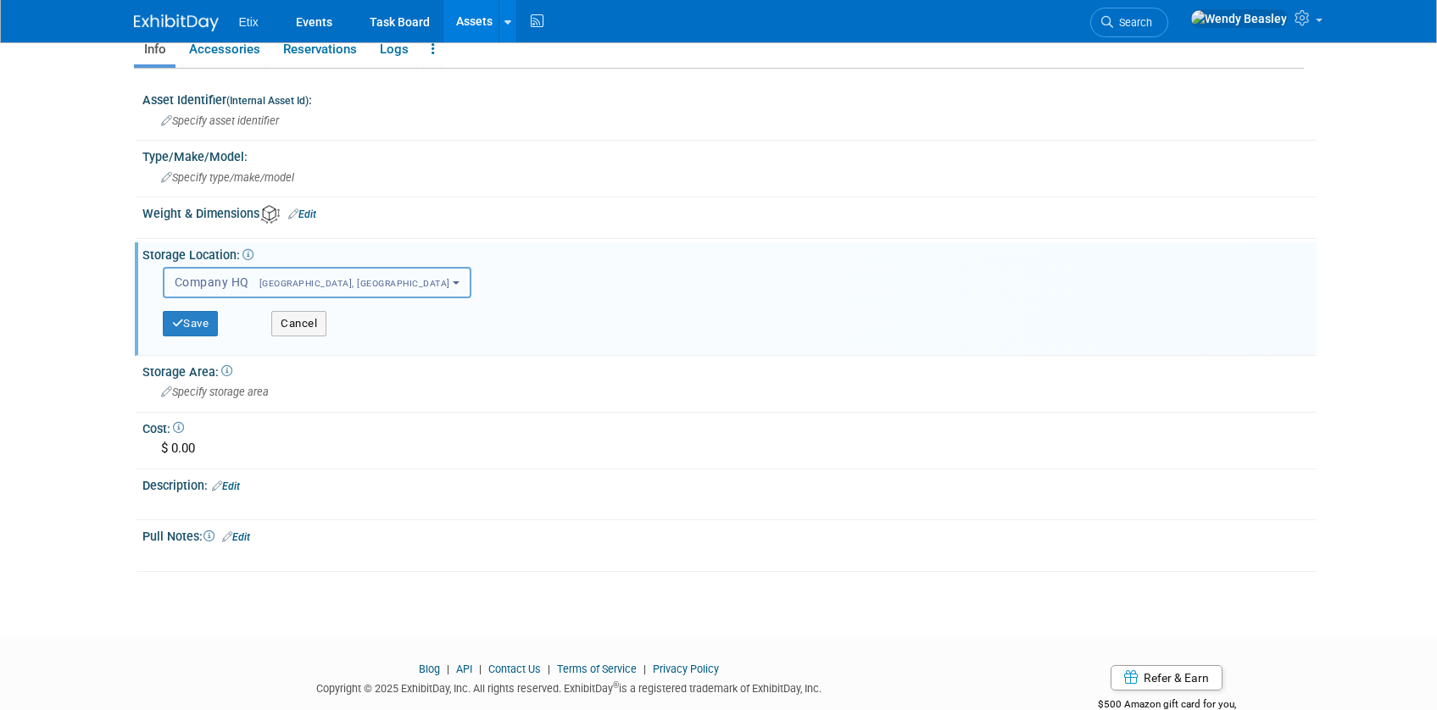
click at [298, 283] on span "[GEOGRAPHIC_DATA], [GEOGRAPHIC_DATA]" at bounding box center [349, 283] width 201 height 11
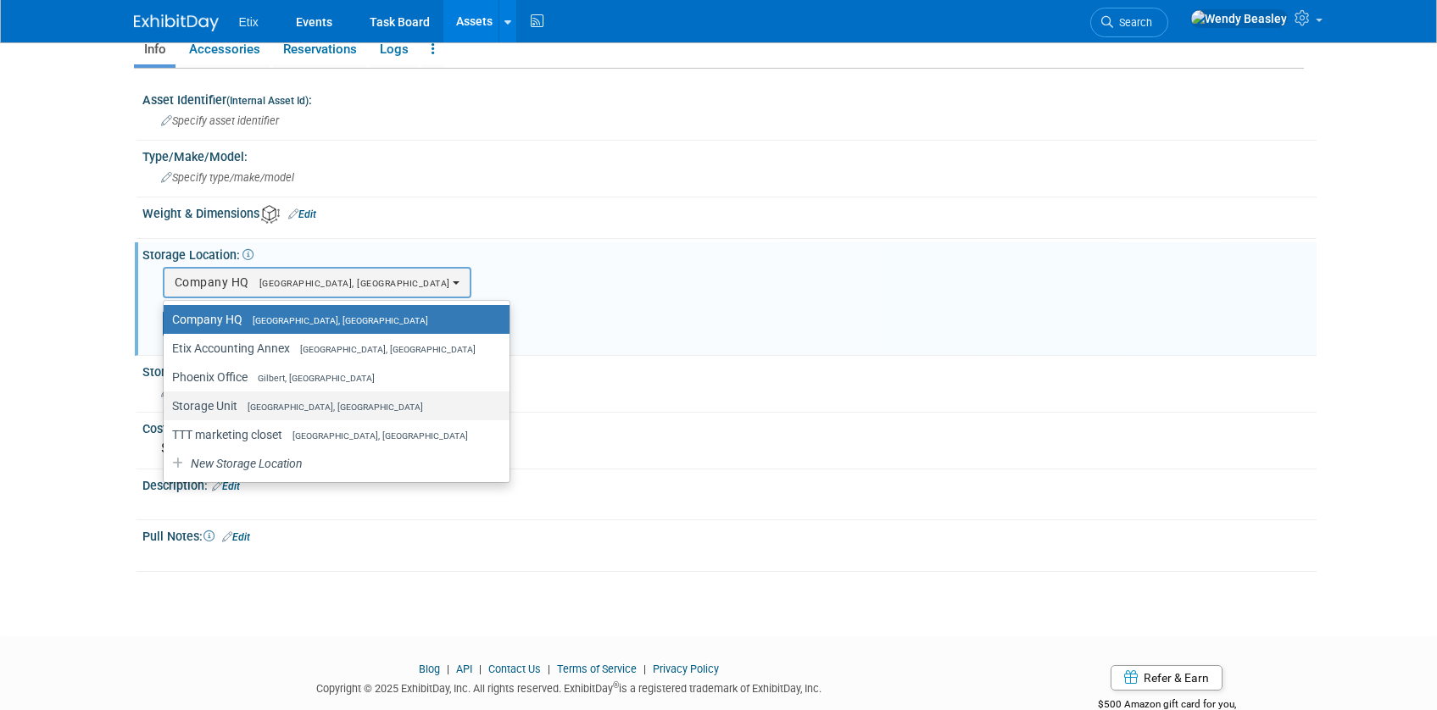
click at [281, 400] on label "Storage Unit Morrisville, NC" at bounding box center [332, 406] width 320 height 22
click at [166, 401] on input "Storage Unit Morrisville, NC" at bounding box center [160, 406] width 11 height 11
select select "11224144"
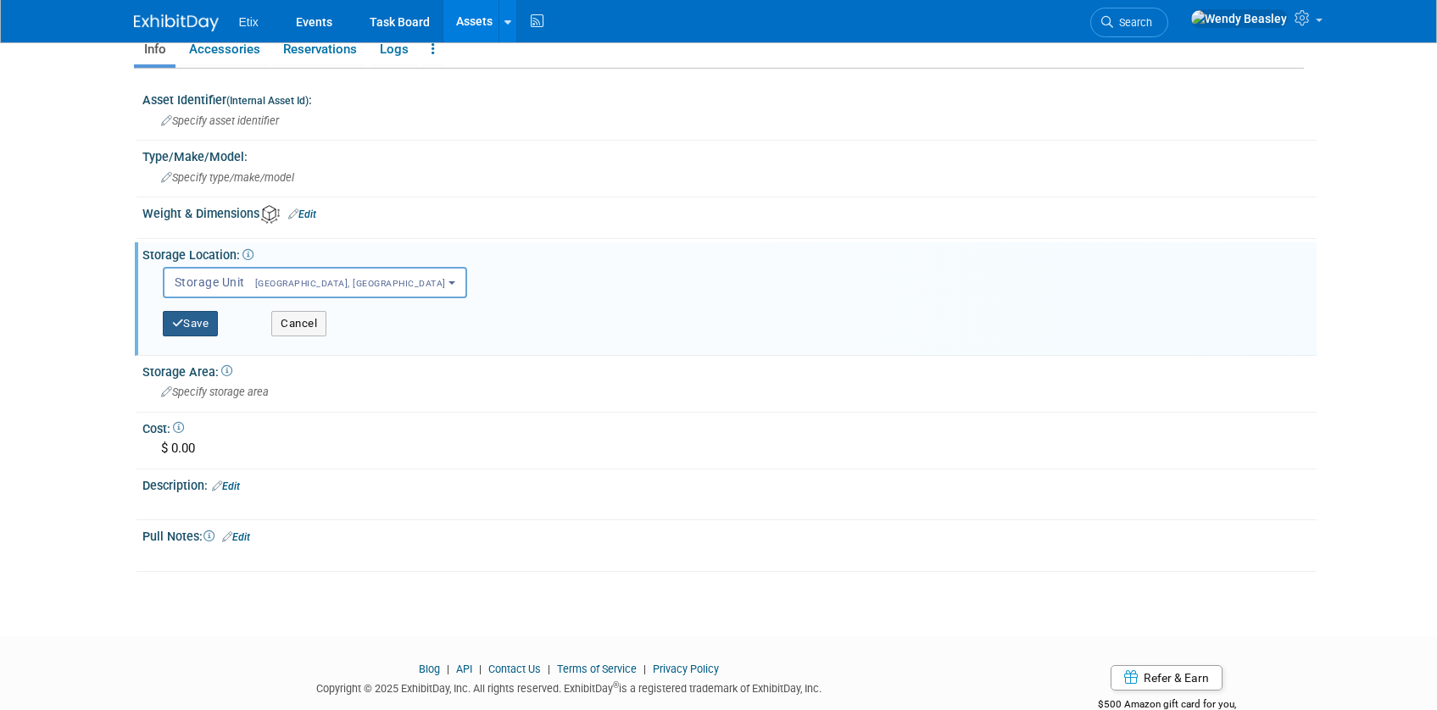
click at [196, 325] on button "Save" at bounding box center [191, 323] width 56 height 25
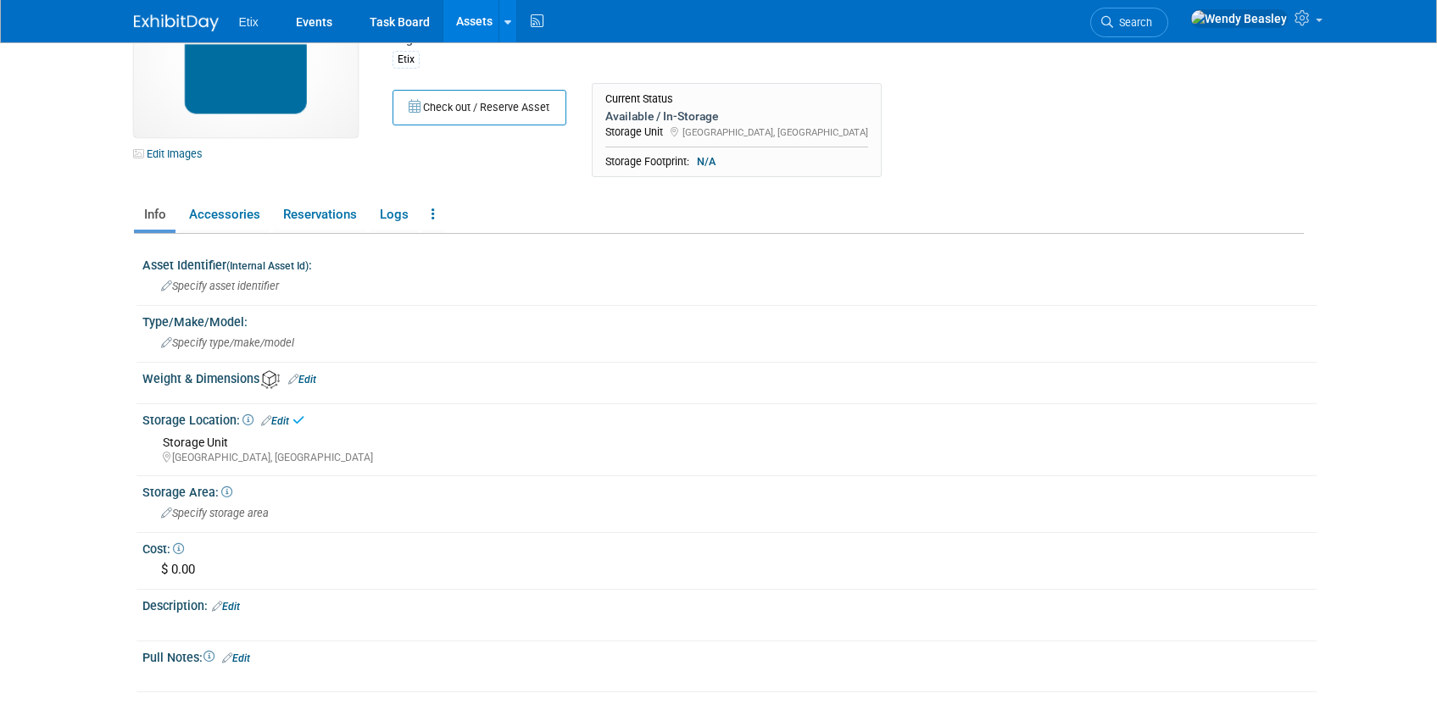
scroll to position [0, 0]
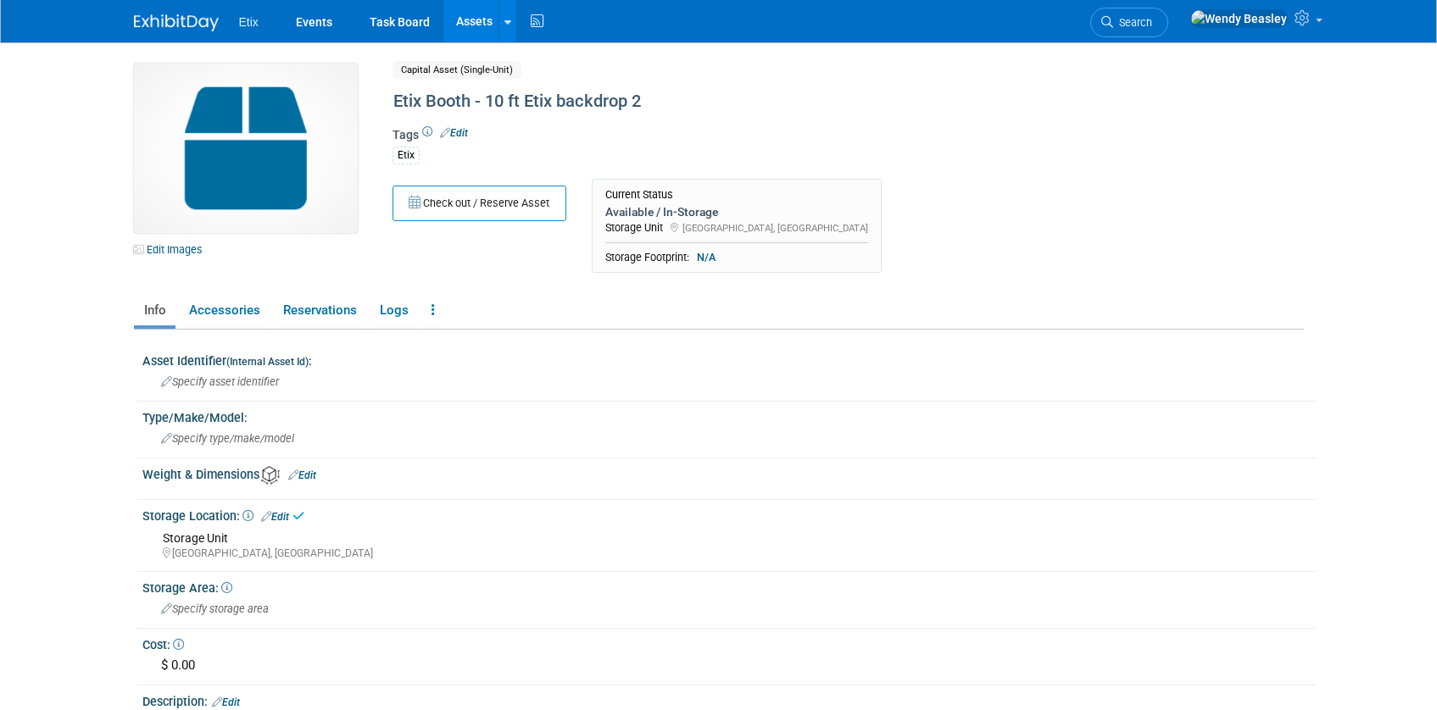
click at [465, 20] on link "Assets" at bounding box center [474, 21] width 62 height 42
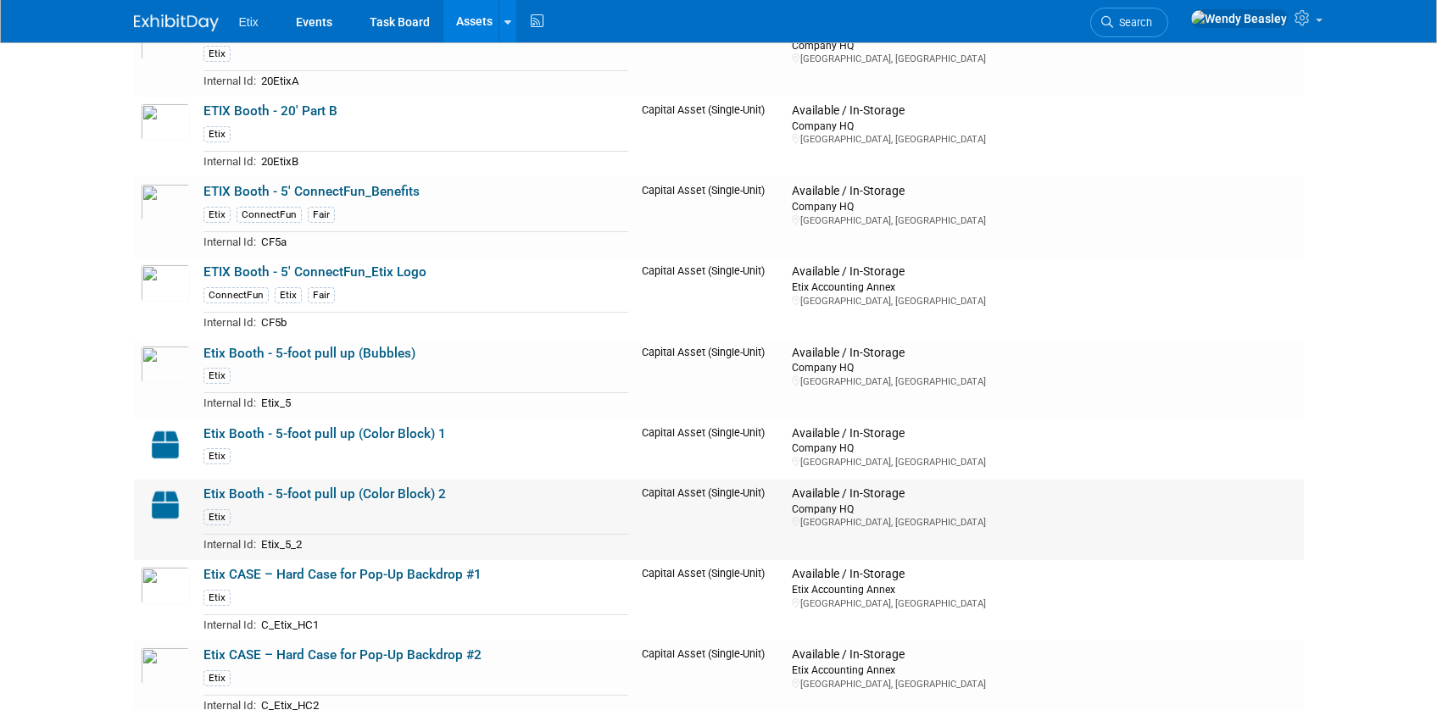
scroll to position [1990, 0]
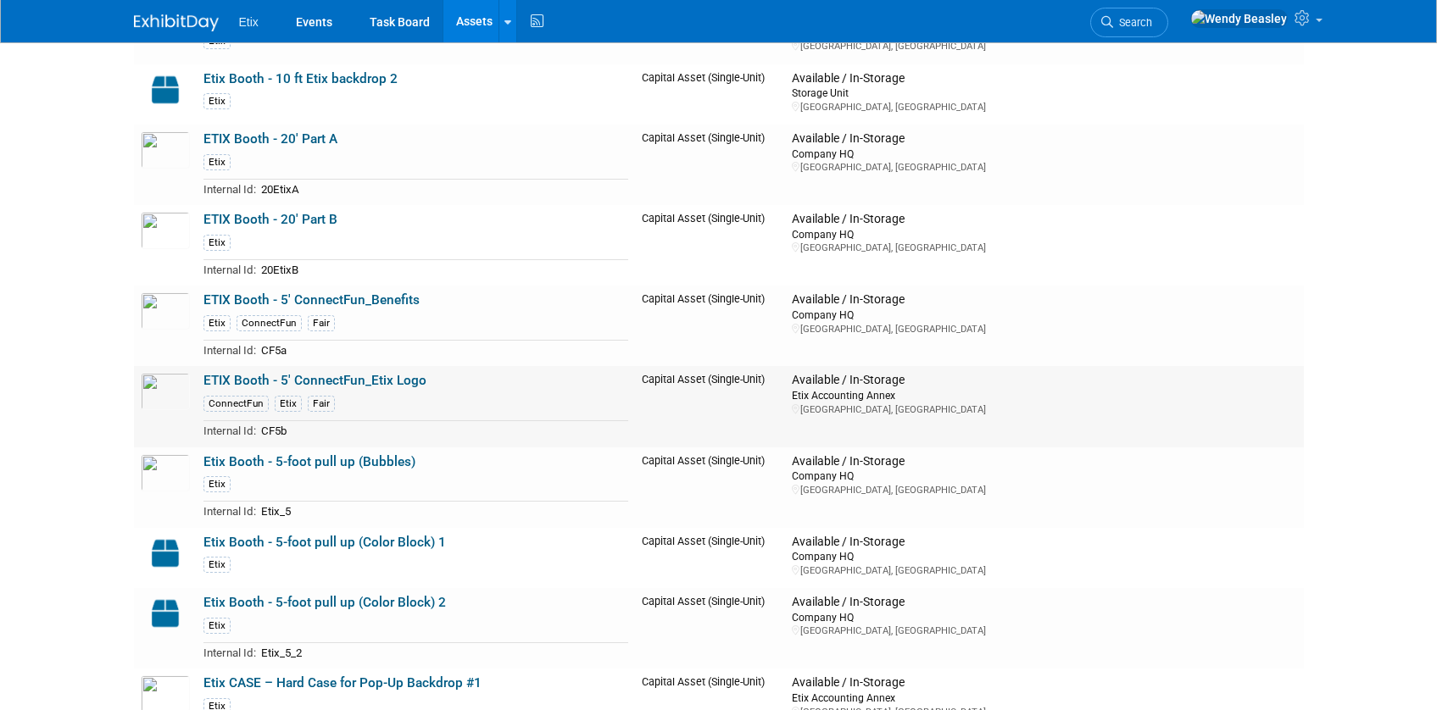
click at [333, 382] on link "ETIX Booth - 5' ConnectFun_Etix Logo" at bounding box center [314, 380] width 223 height 15
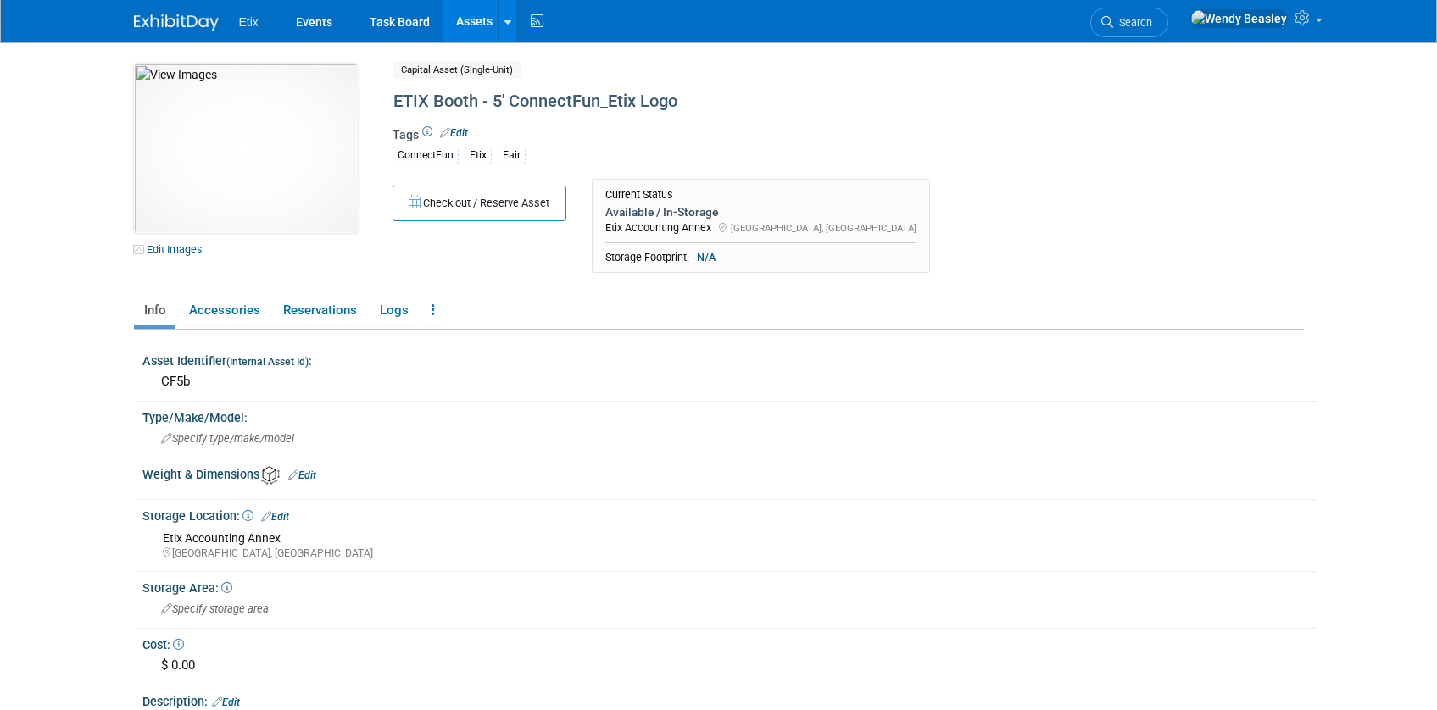
click at [282, 513] on link "Edit" at bounding box center [275, 517] width 28 height 12
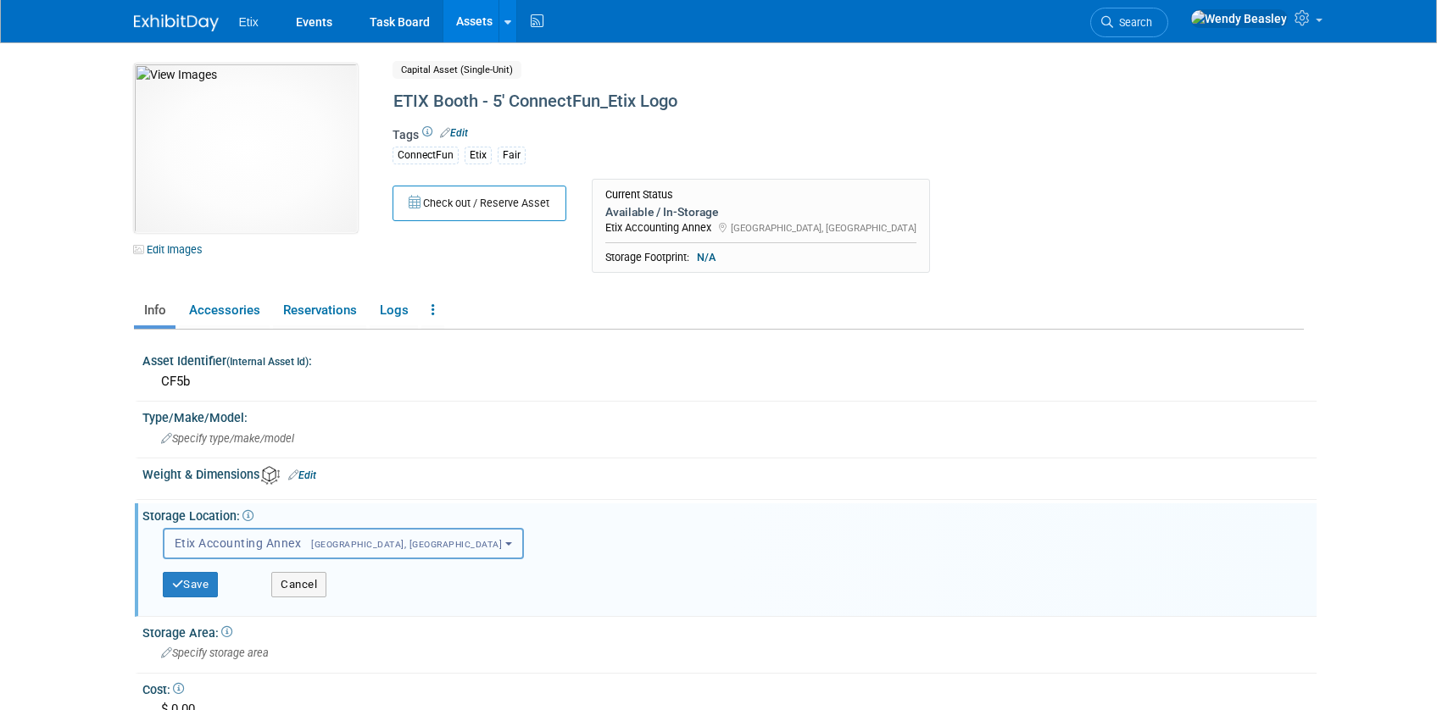
click at [303, 543] on span "[GEOGRAPHIC_DATA], [GEOGRAPHIC_DATA]" at bounding box center [401, 544] width 201 height 11
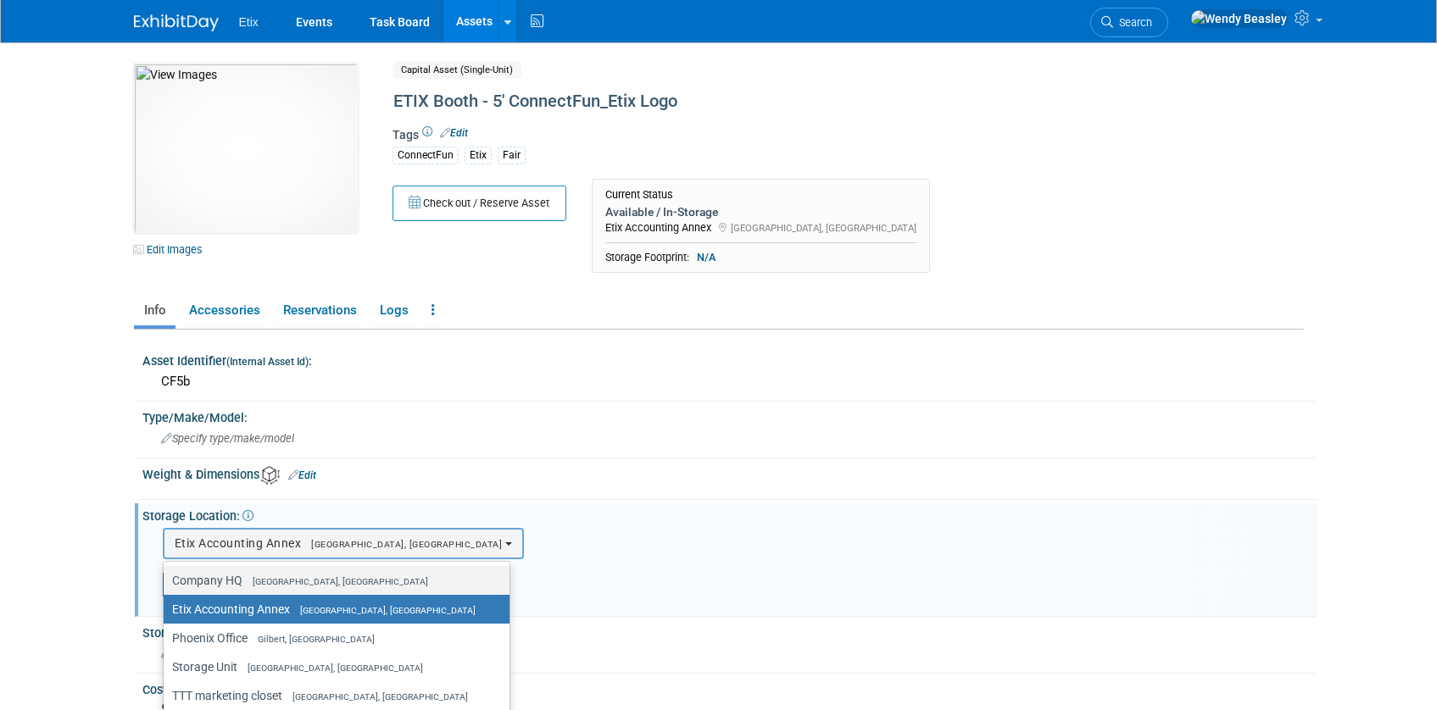
click at [264, 578] on span "[GEOGRAPHIC_DATA], [GEOGRAPHIC_DATA]" at bounding box center [335, 581] width 186 height 11
click at [166, 578] on input "Company HQ Morrisville, NC" at bounding box center [160, 581] width 11 height 11
select select "11222550"
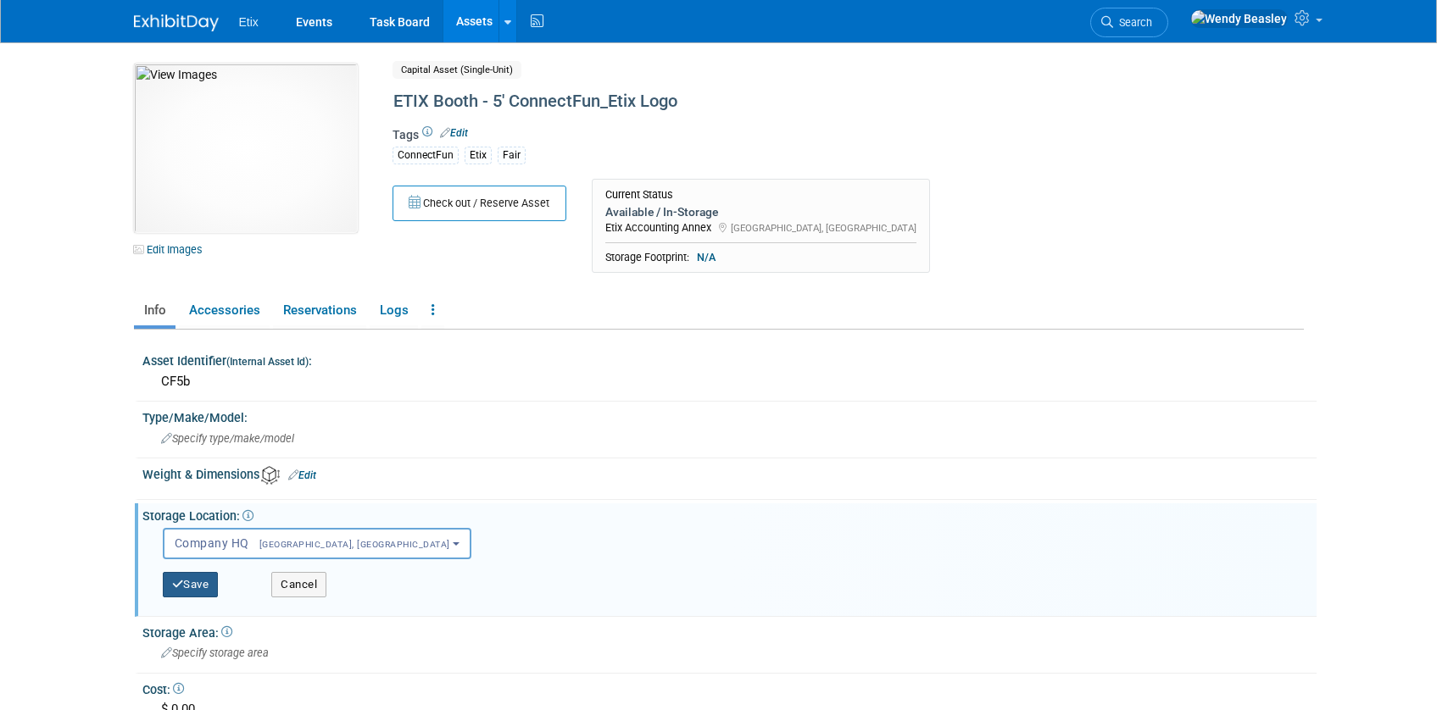
click at [189, 582] on button "Save" at bounding box center [191, 584] width 56 height 25
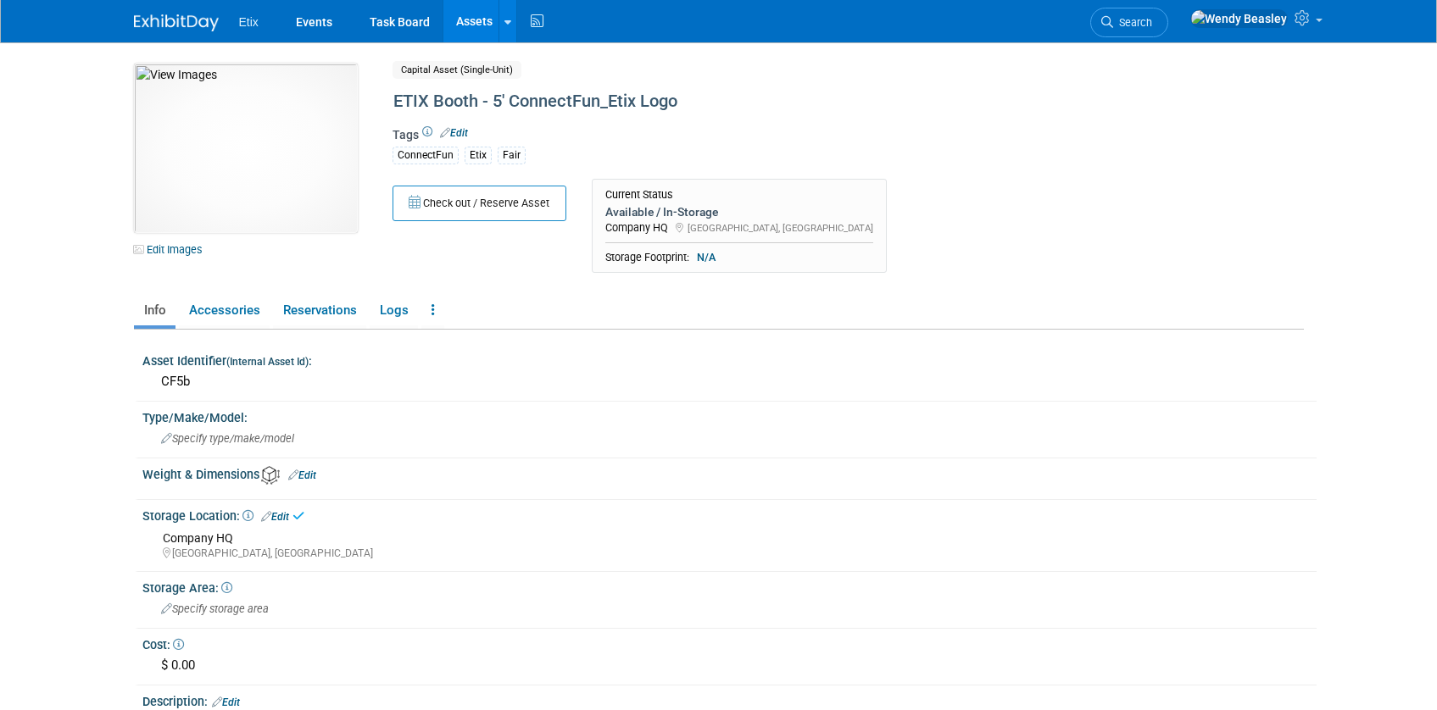
click at [480, 14] on link "Assets" at bounding box center [474, 21] width 62 height 42
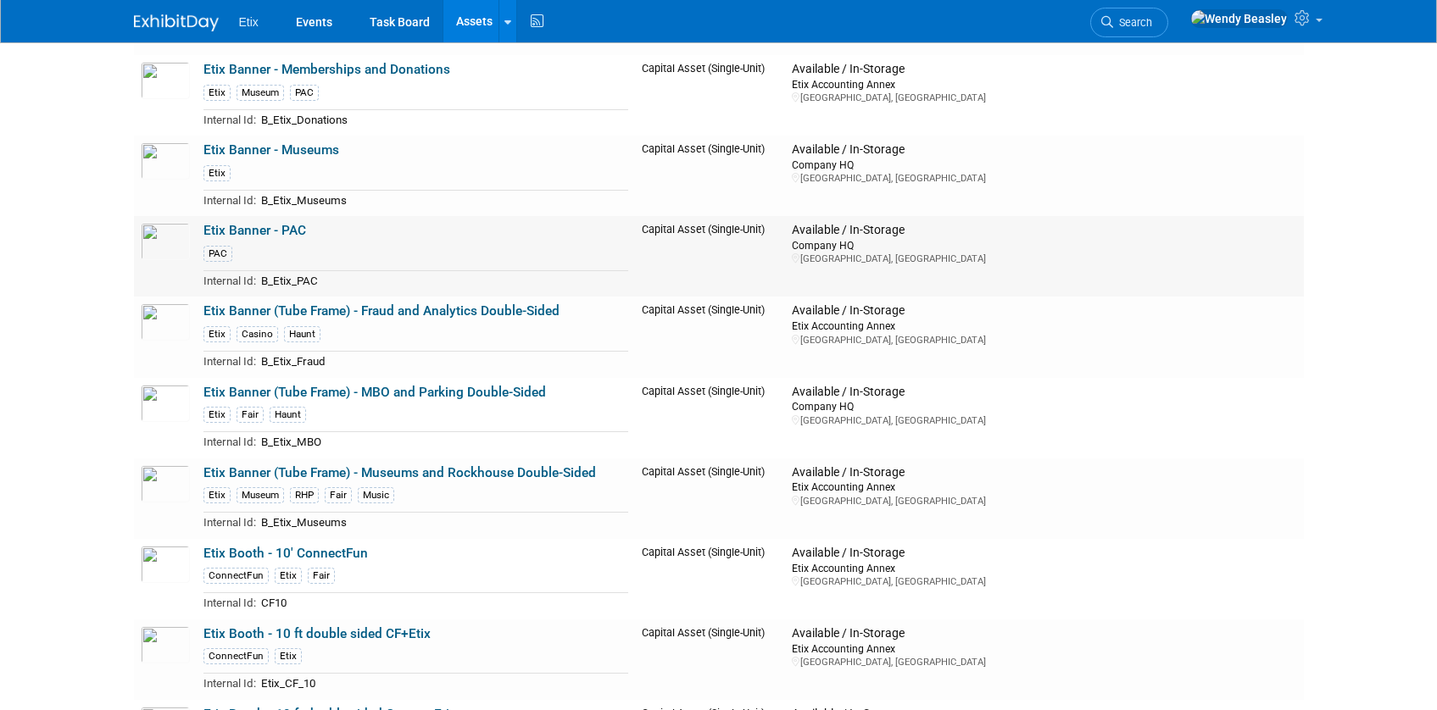
scroll to position [1285, 0]
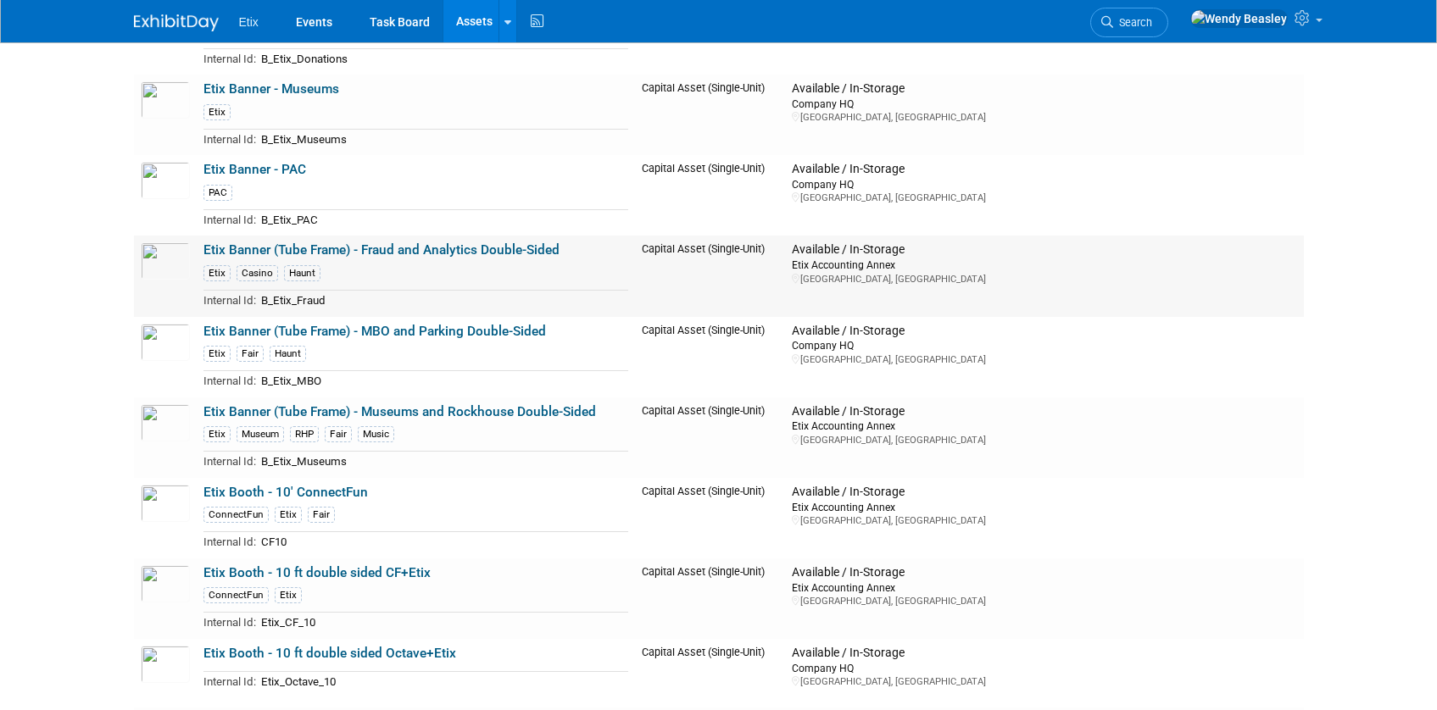
click at [356, 250] on link "Etix Banner (Tube Frame) - Fraud and Analytics Double-Sided" at bounding box center [381, 249] width 356 height 15
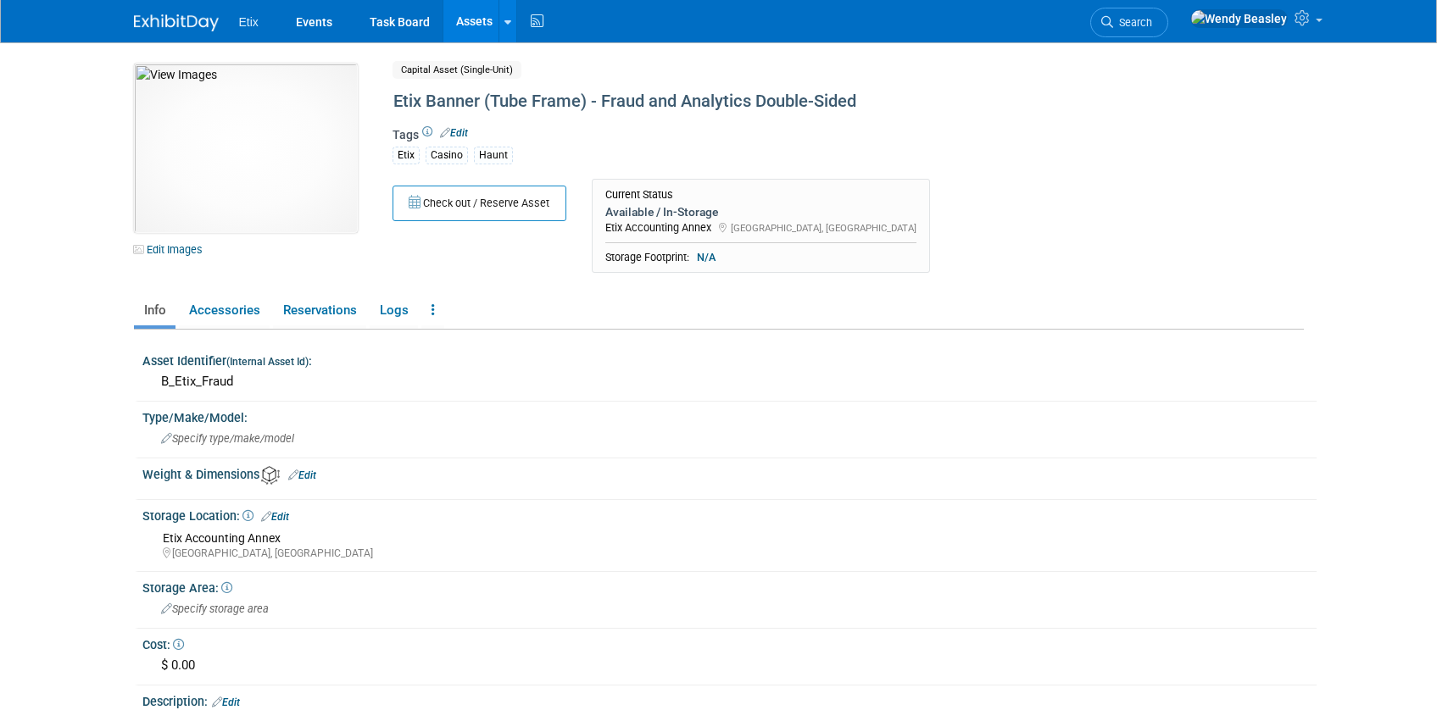
click at [281, 520] on link "Edit" at bounding box center [275, 517] width 28 height 12
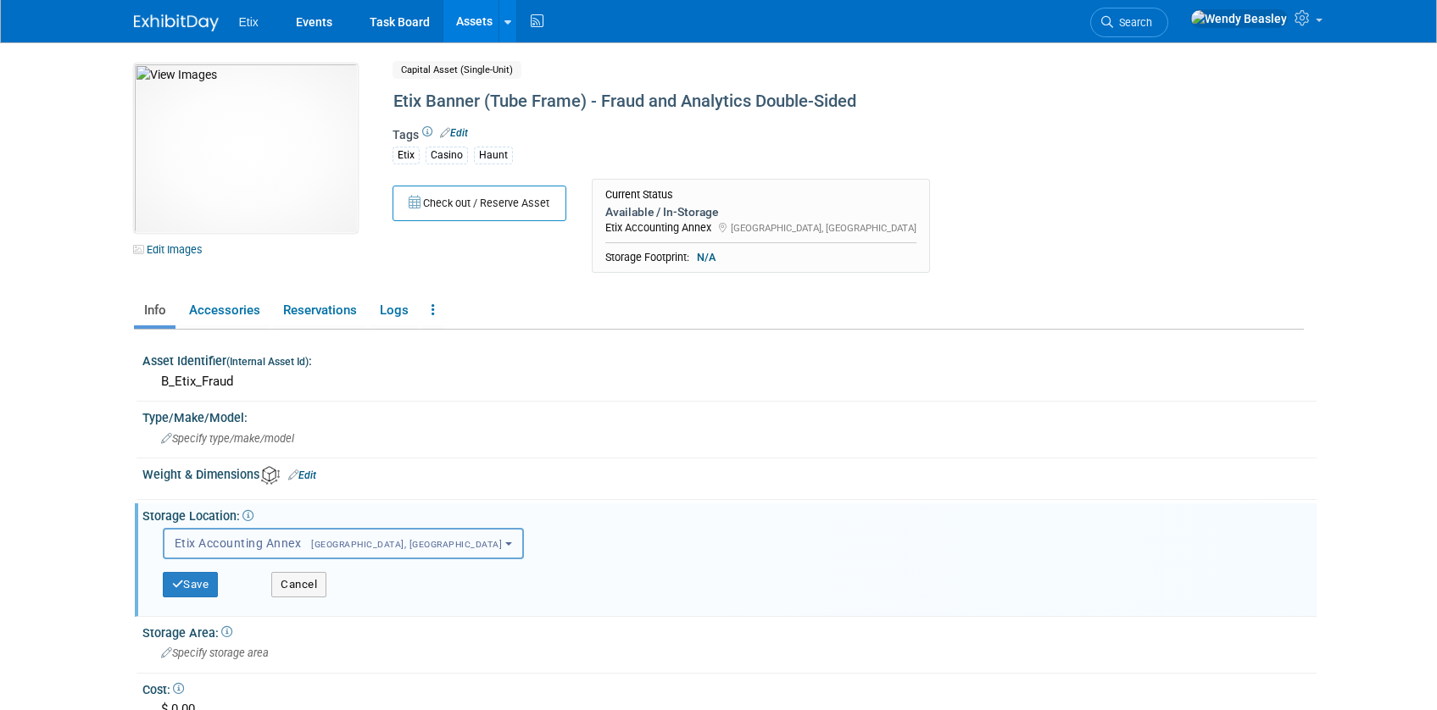
click at [276, 534] on button "Etix Accounting Annex [GEOGRAPHIC_DATA], [GEOGRAPHIC_DATA]" at bounding box center [343, 543] width 361 height 31
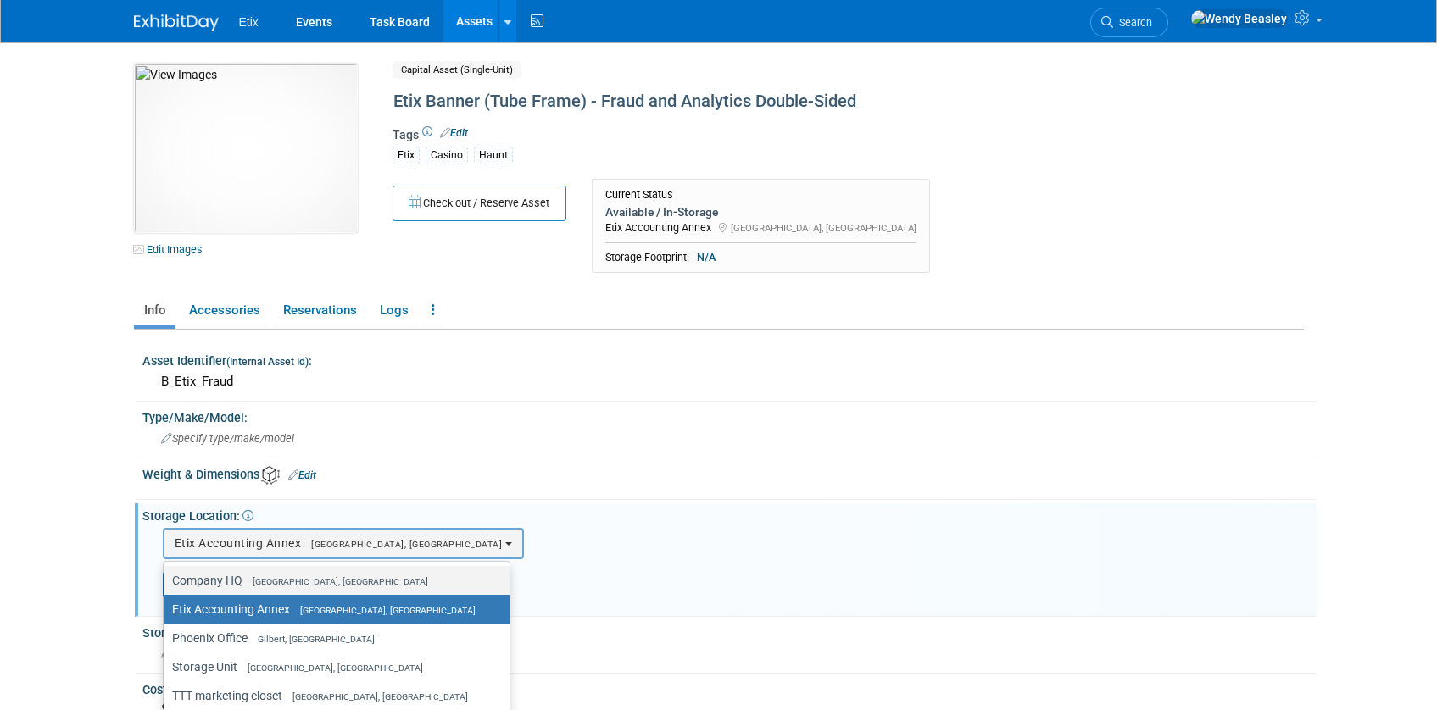
click at [248, 577] on span "[GEOGRAPHIC_DATA], [GEOGRAPHIC_DATA]" at bounding box center [335, 581] width 186 height 11
click at [166, 577] on input "Company HQ [GEOGRAPHIC_DATA], [GEOGRAPHIC_DATA]" at bounding box center [160, 581] width 11 height 11
select select "11222550"
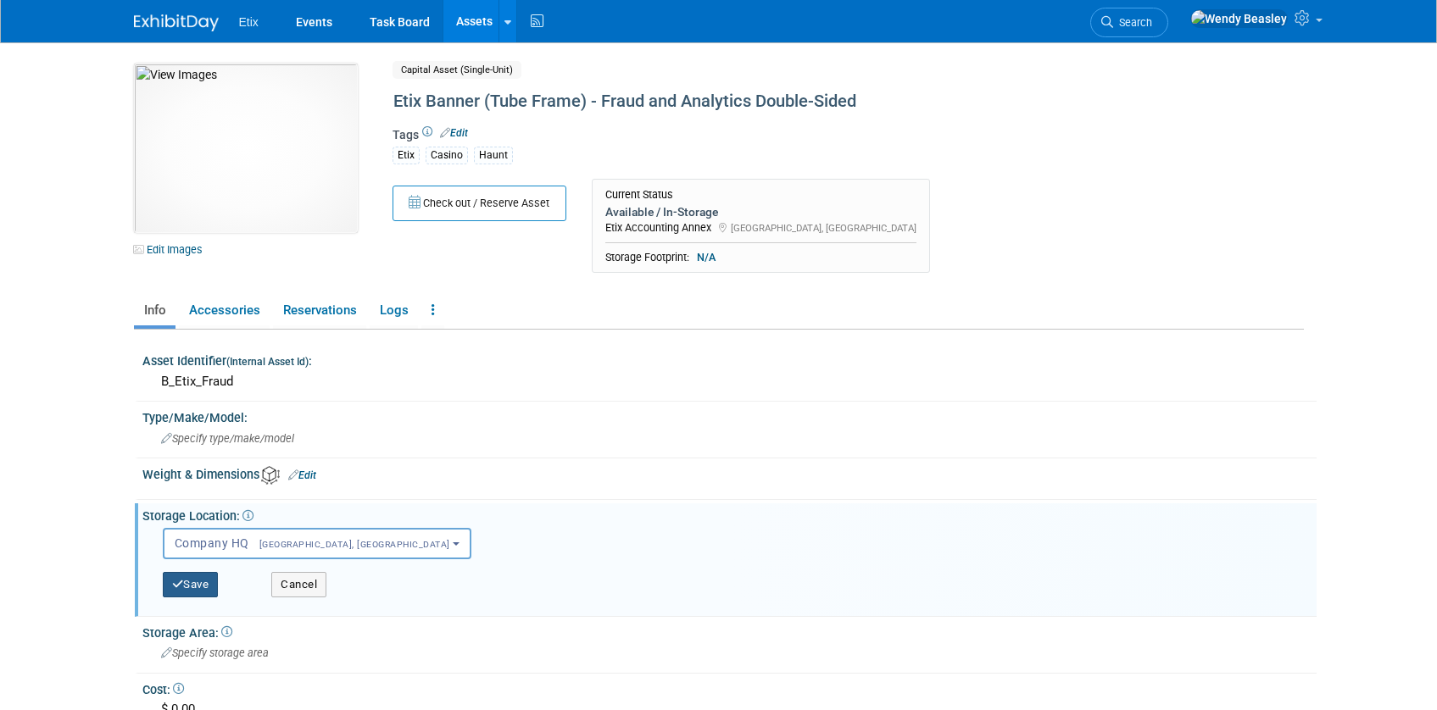
click at [187, 581] on button "Save" at bounding box center [191, 584] width 56 height 25
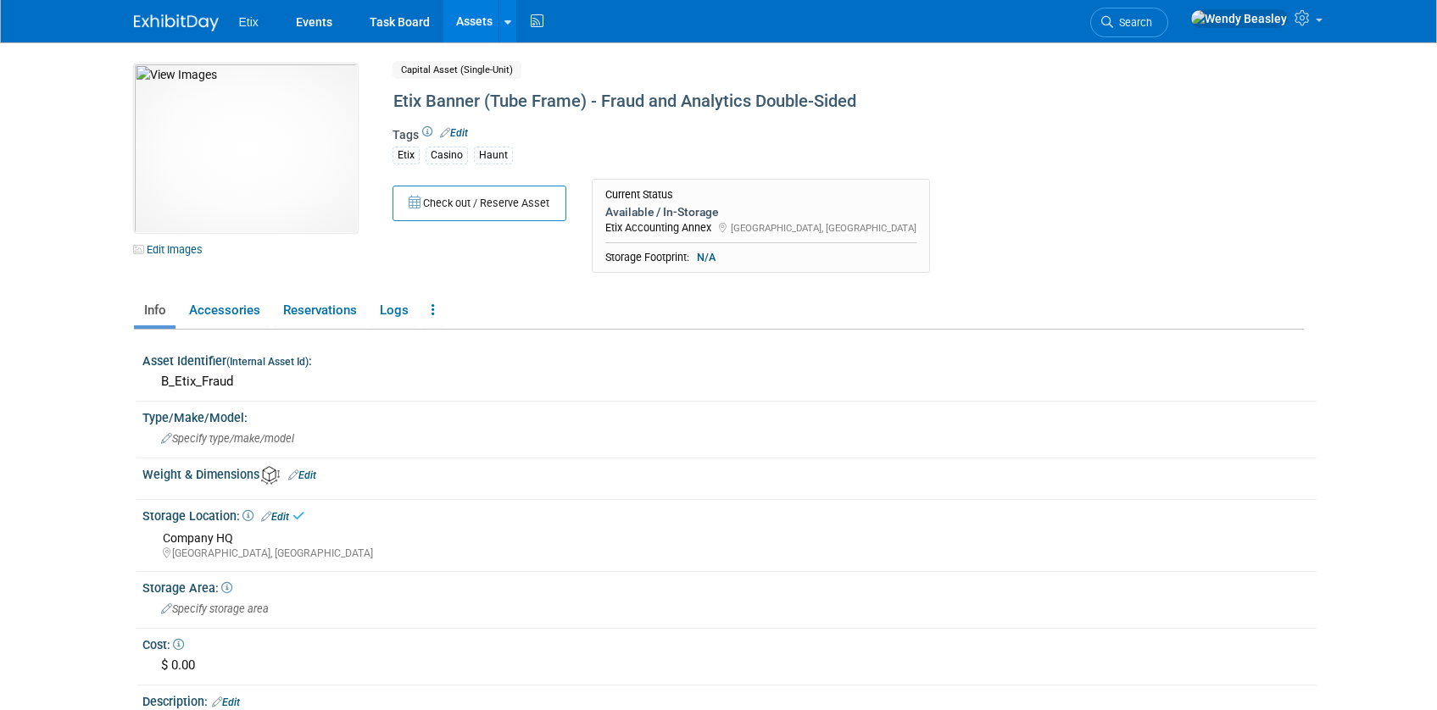
click at [471, 12] on link "Assets" at bounding box center [474, 21] width 62 height 42
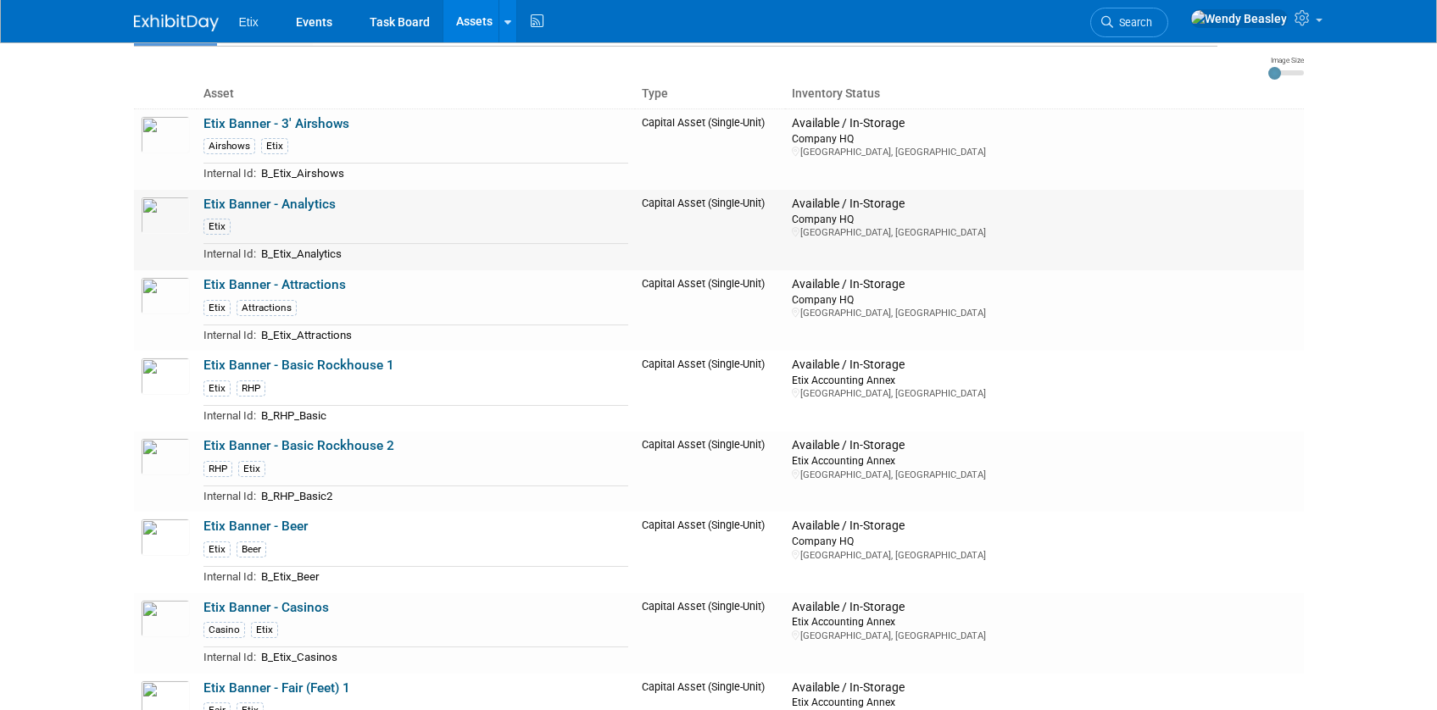
scroll to position [105, 0]
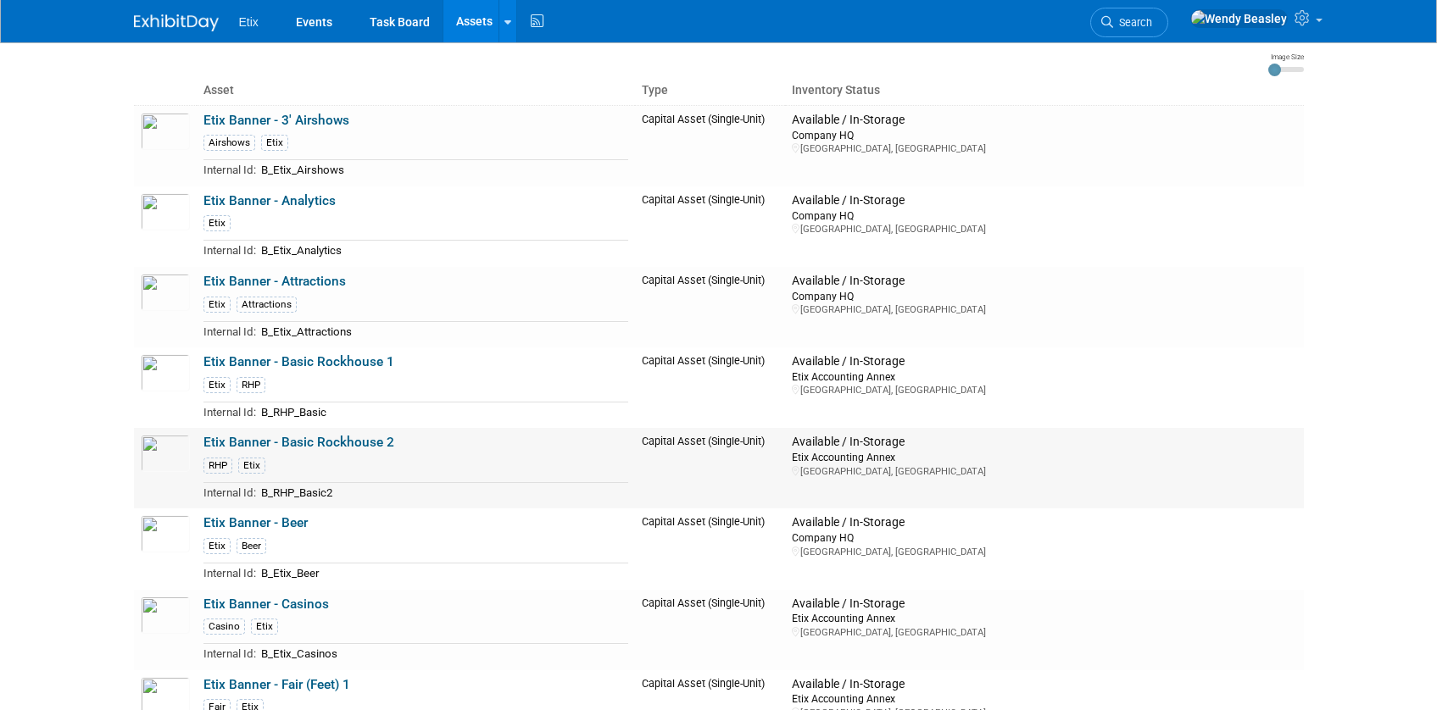
click at [317, 448] on link "Etix Banner - Basic Rockhouse 2" at bounding box center [298, 442] width 191 height 15
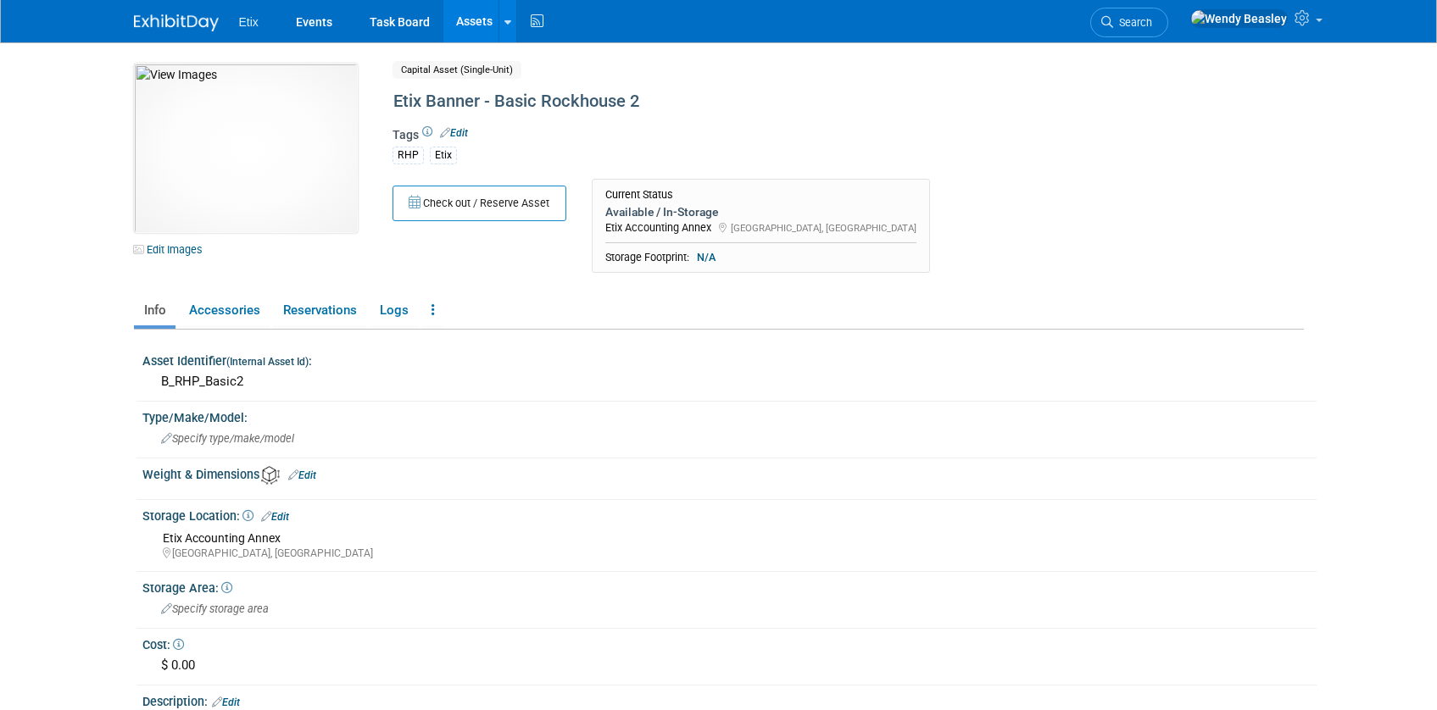
click at [285, 519] on link "Edit" at bounding box center [275, 517] width 28 height 12
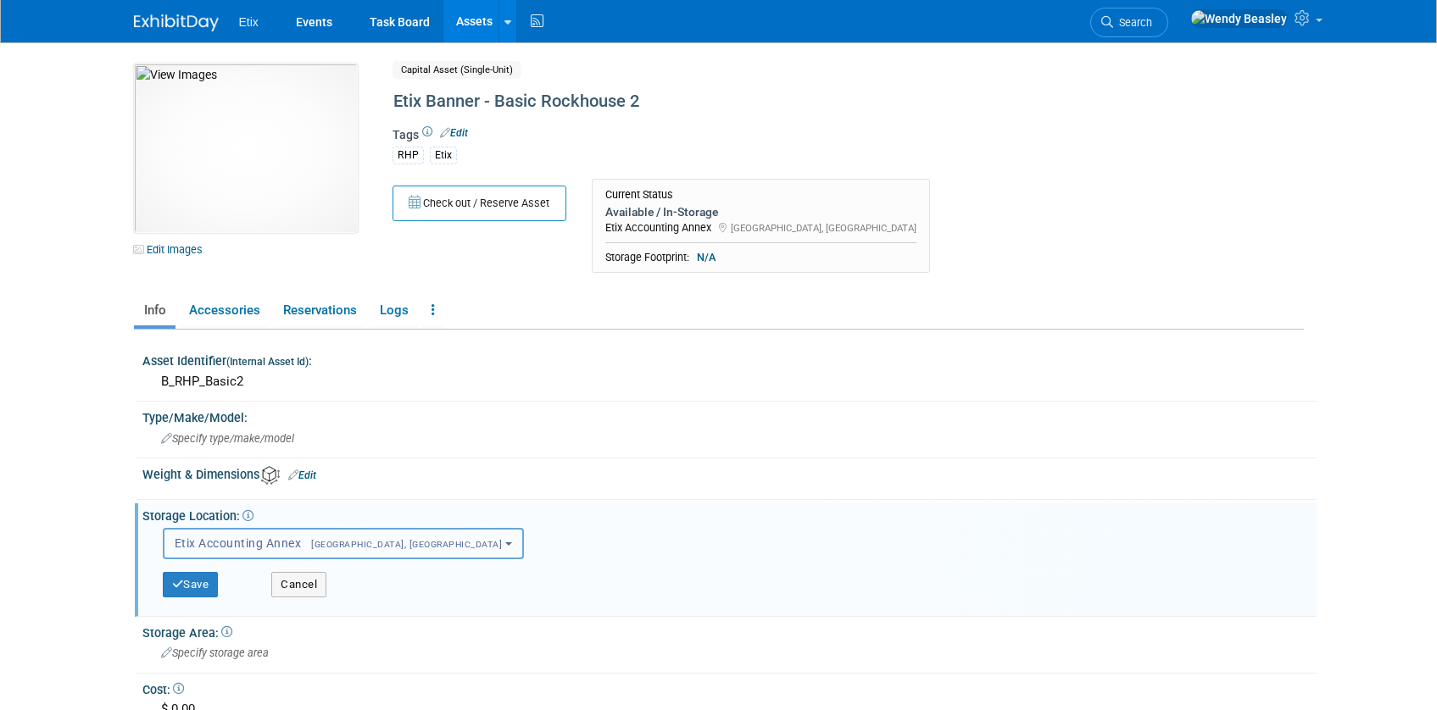
click at [288, 542] on span "Etix Accounting Annex Morrisville, NC" at bounding box center [339, 544] width 328 height 14
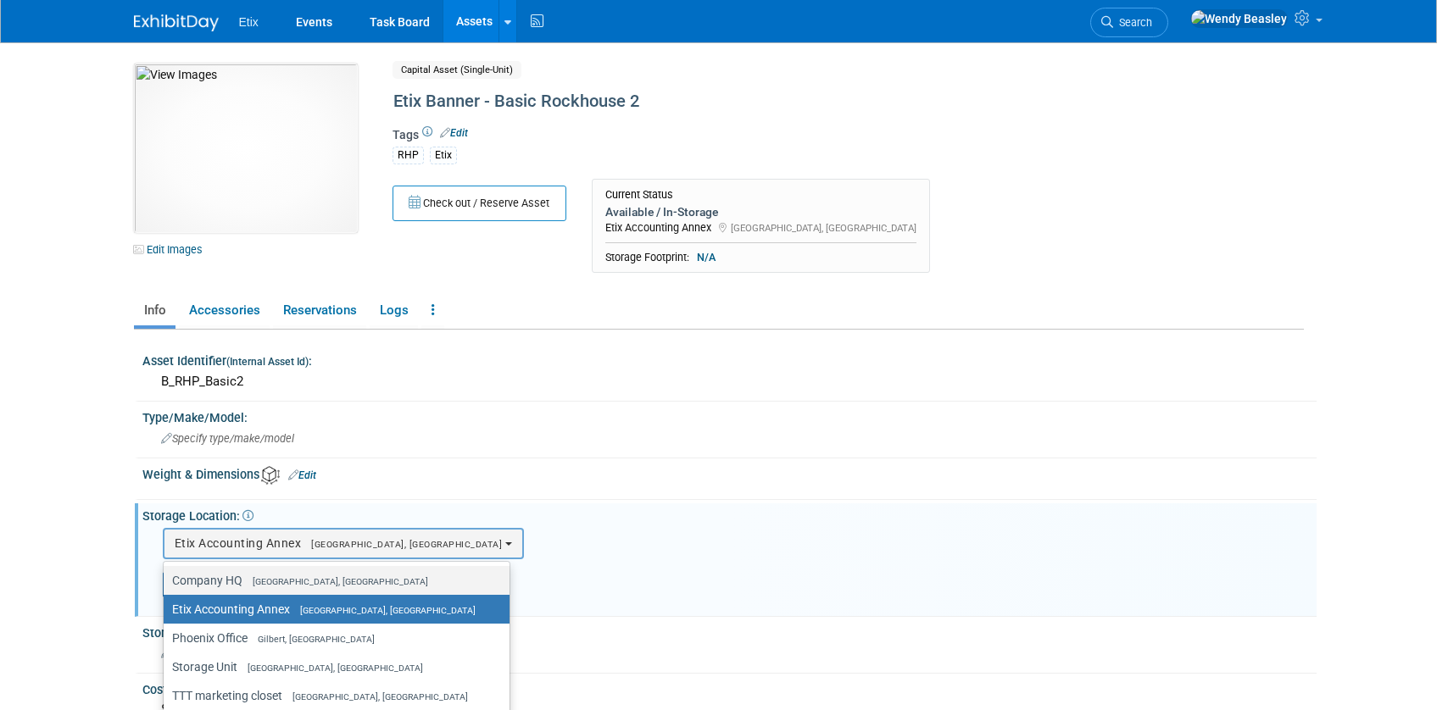
click at [269, 583] on span "[GEOGRAPHIC_DATA], [GEOGRAPHIC_DATA]" at bounding box center [335, 581] width 186 height 11
click at [166, 583] on input "Company HQ Morrisville, NC" at bounding box center [160, 581] width 11 height 11
select select "11222550"
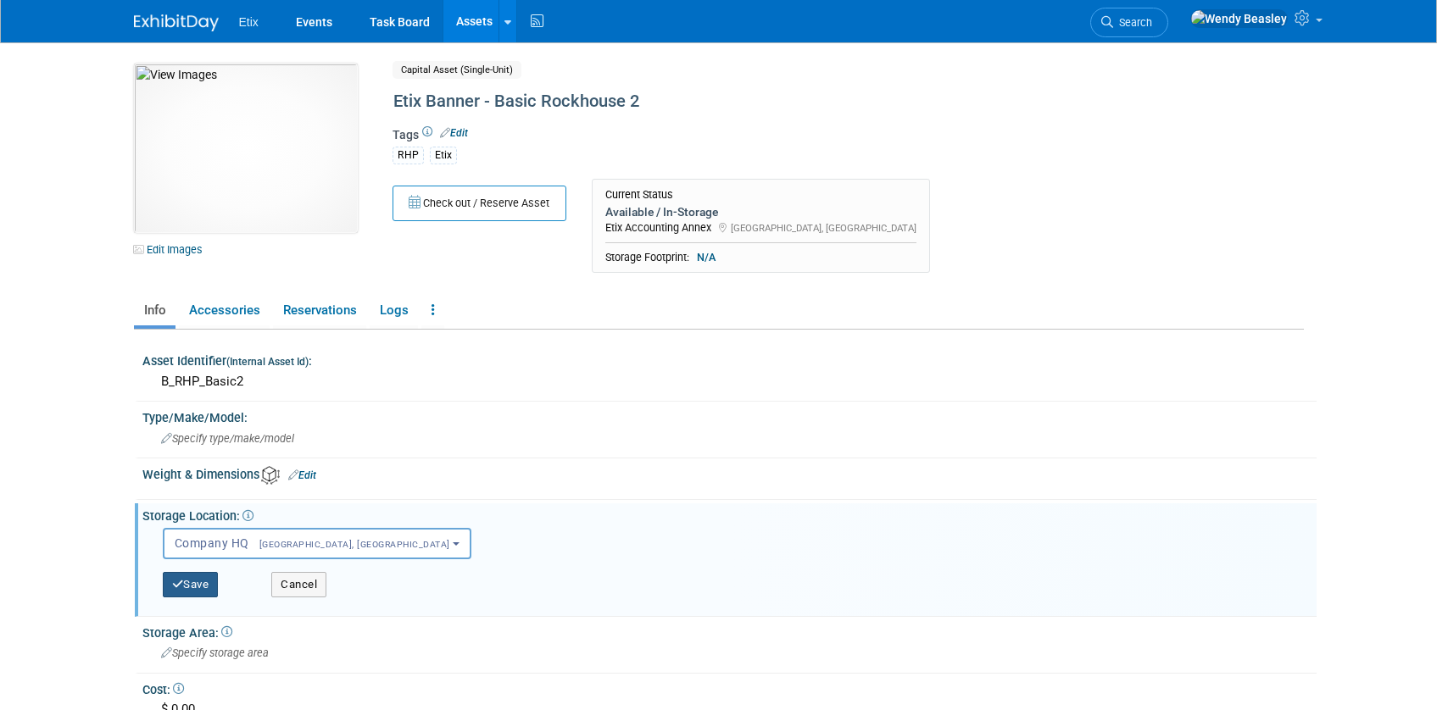
click at [194, 586] on button "Save" at bounding box center [191, 584] width 56 height 25
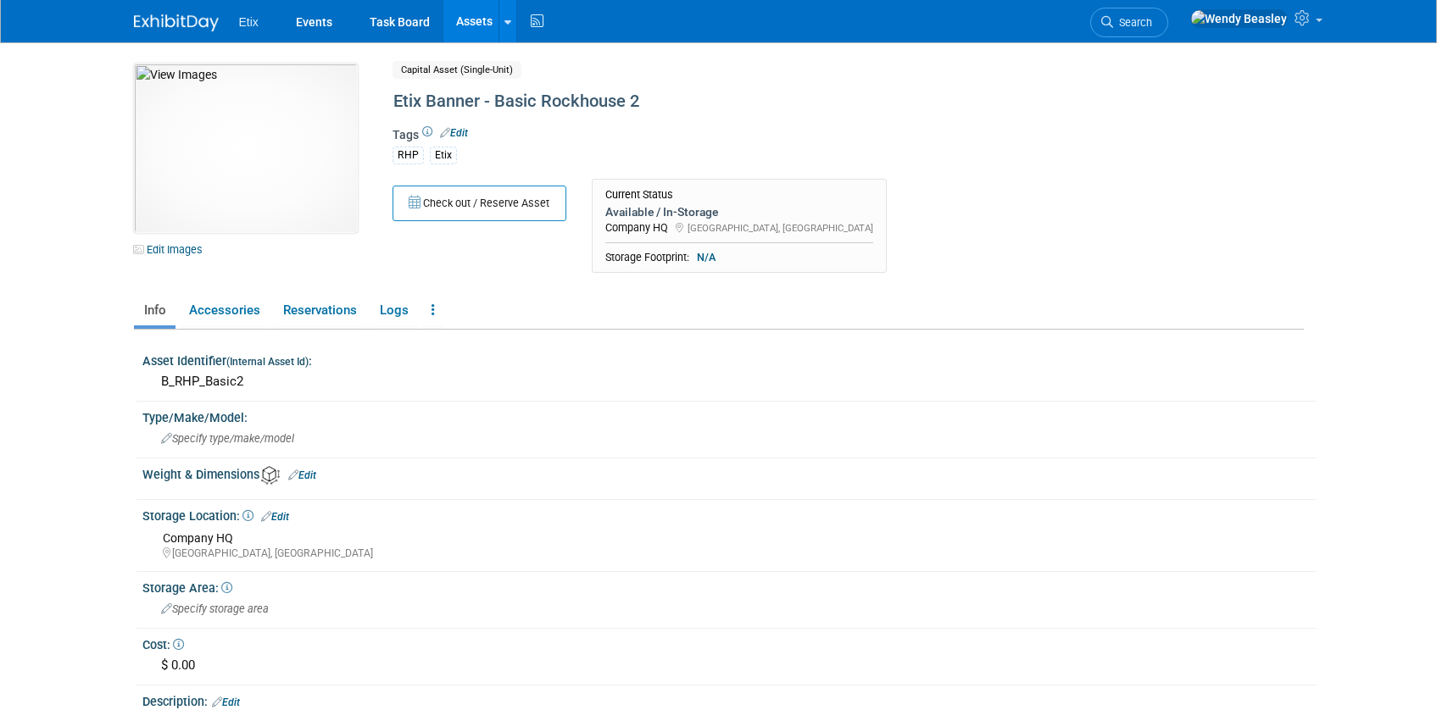
click at [473, 18] on link "Assets" at bounding box center [474, 21] width 62 height 42
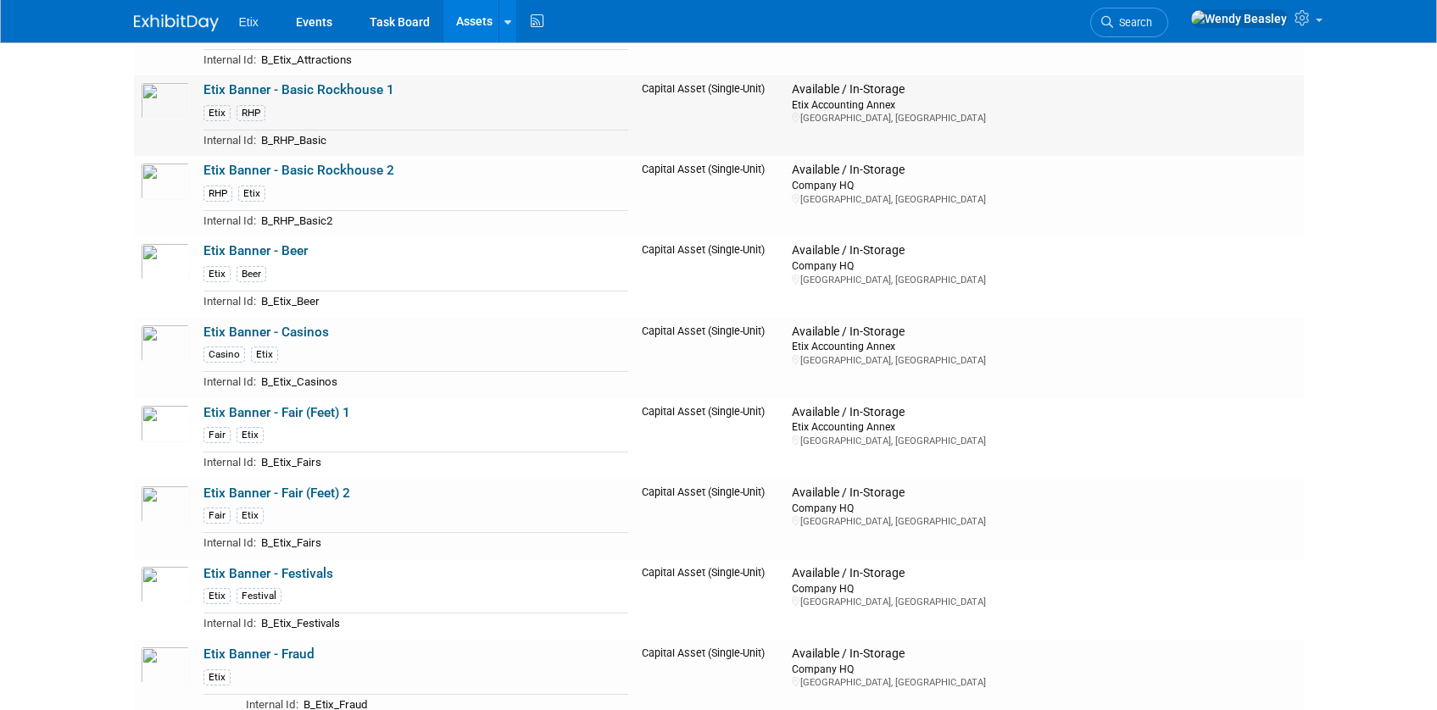
scroll to position [374, 0]
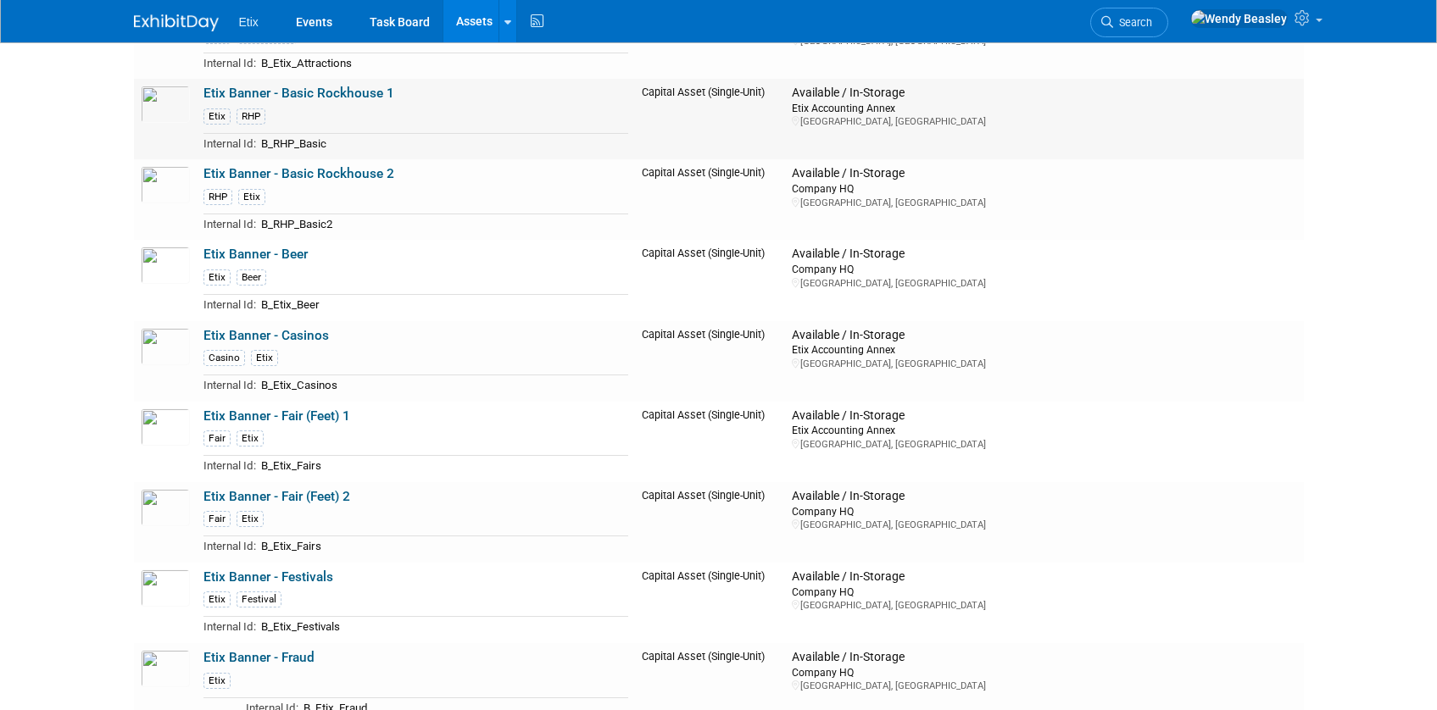
click at [340, 92] on link "Etix Banner - Basic Rockhouse 1" at bounding box center [298, 93] width 191 height 15
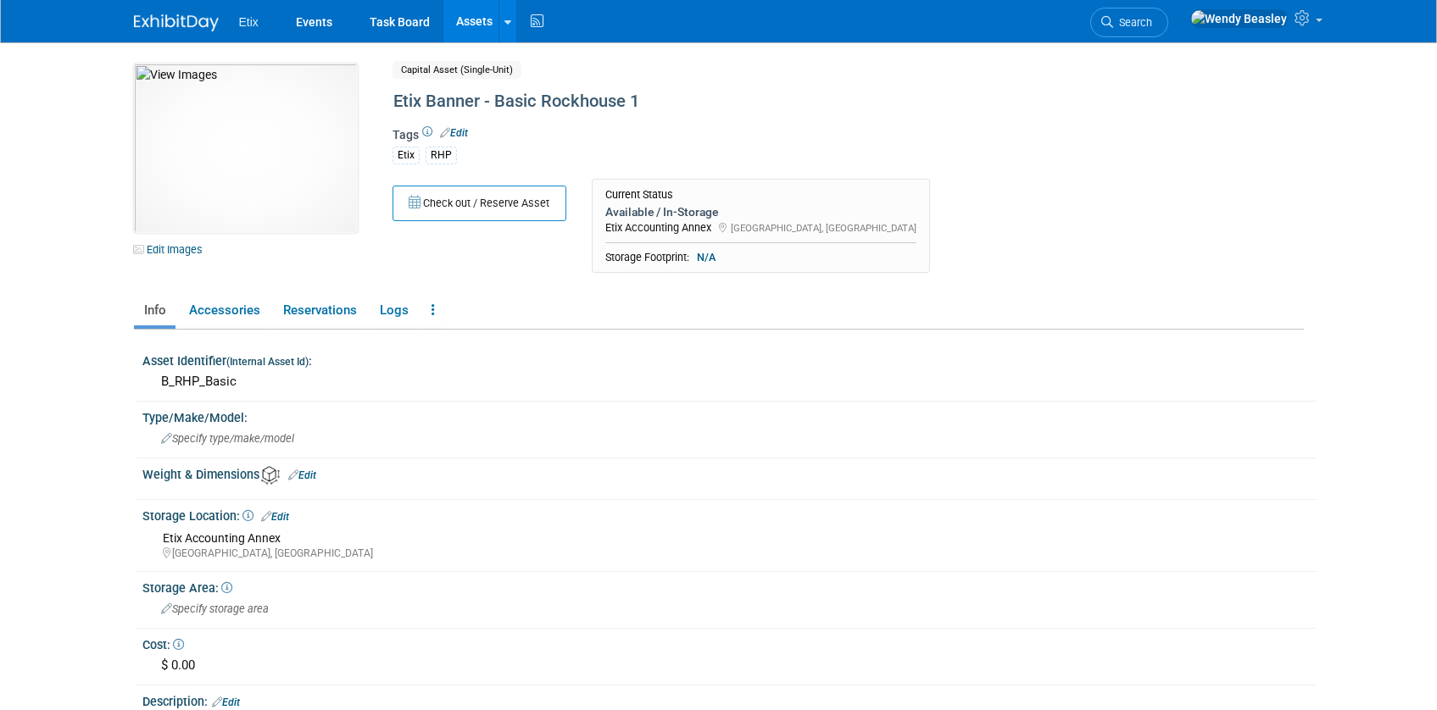
click at [283, 508] on div "Storage Location: Edit" at bounding box center [729, 515] width 1174 height 22
click at [288, 517] on link "Edit" at bounding box center [275, 517] width 28 height 12
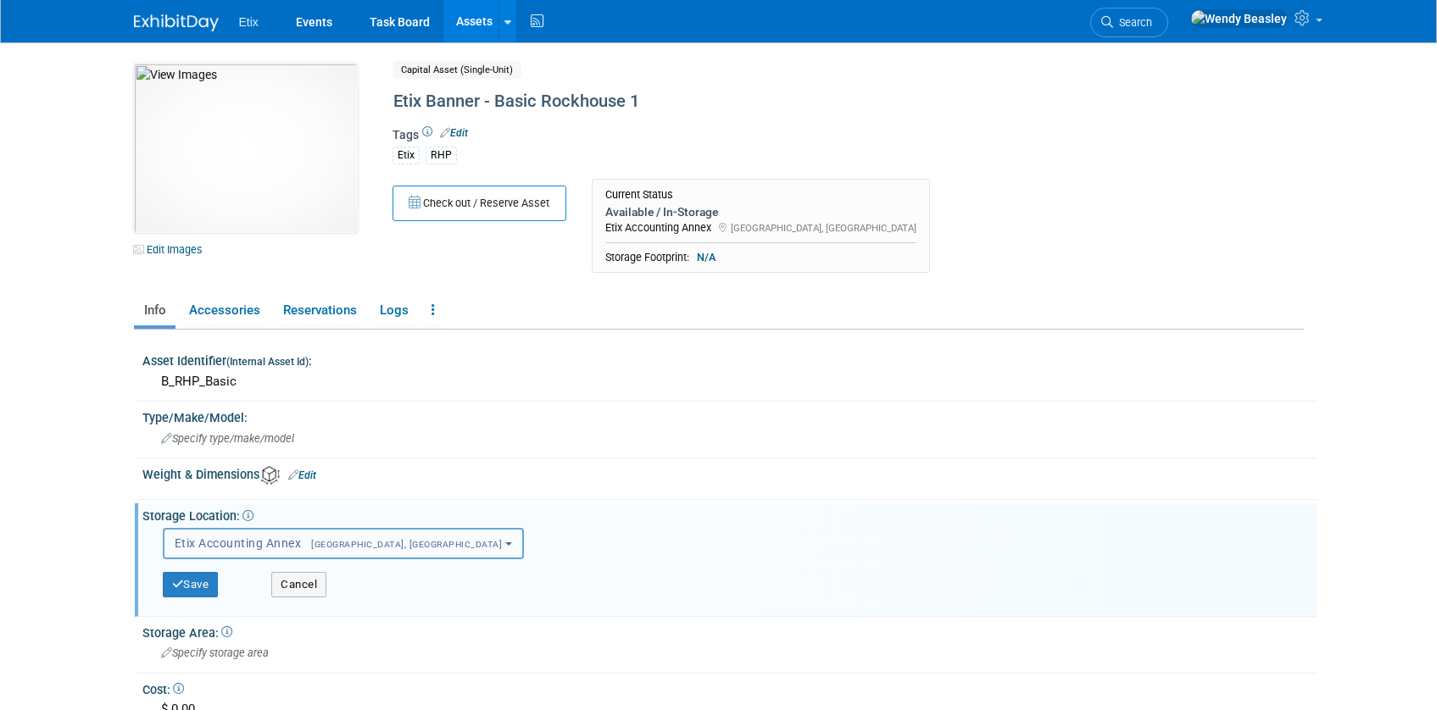
click at [302, 532] on button "Etix Accounting Annex Morrisville, NC" at bounding box center [343, 543] width 361 height 31
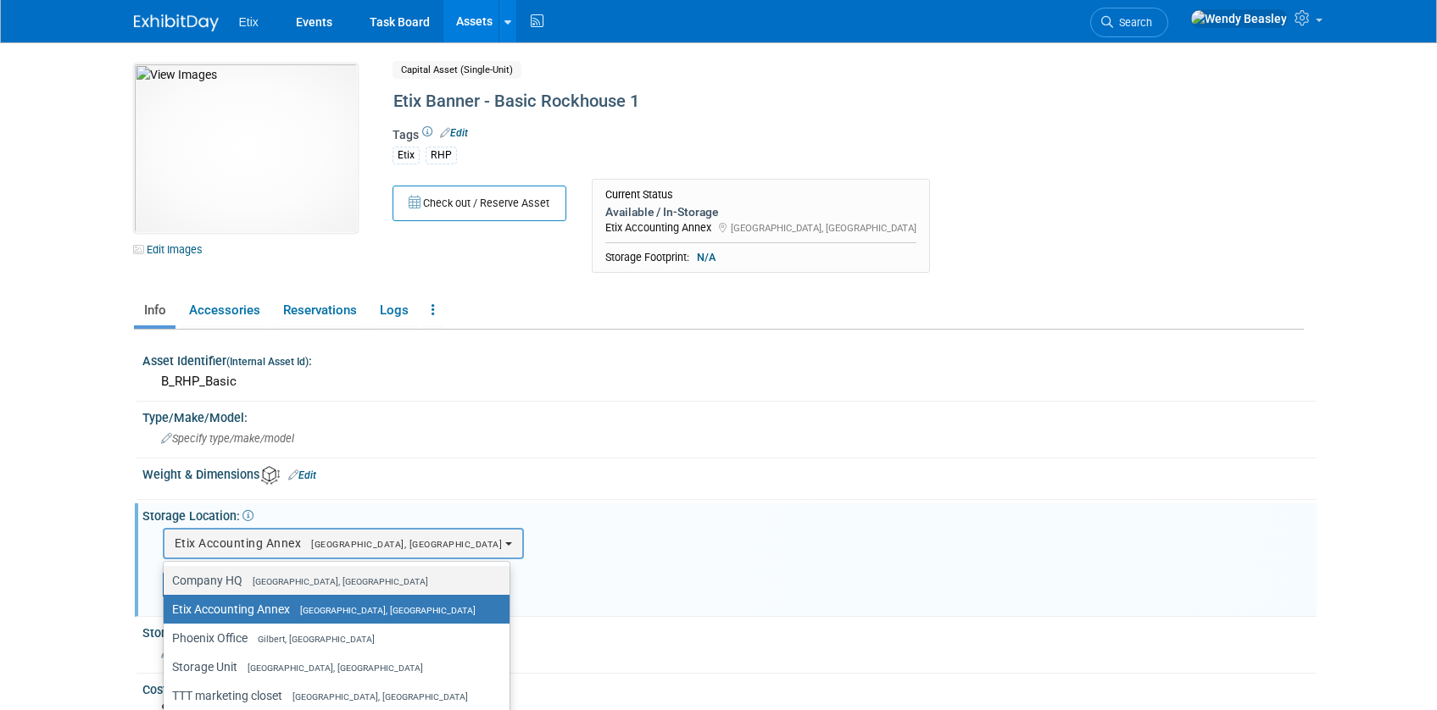
click at [286, 580] on span "[GEOGRAPHIC_DATA], [GEOGRAPHIC_DATA]" at bounding box center [335, 581] width 186 height 11
click at [166, 580] on input "Company HQ Morrisville, NC" at bounding box center [160, 581] width 11 height 11
select select "11222550"
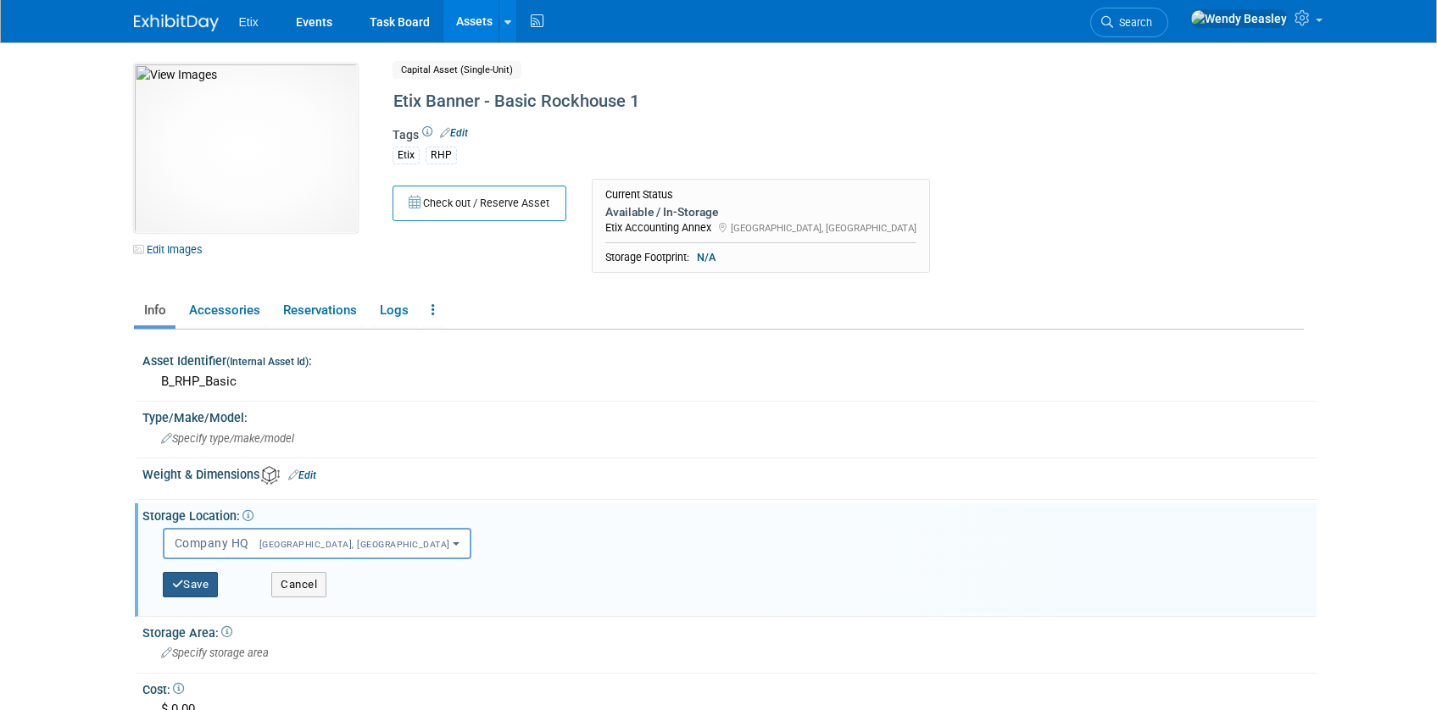
click at [198, 587] on button "Save" at bounding box center [191, 584] width 56 height 25
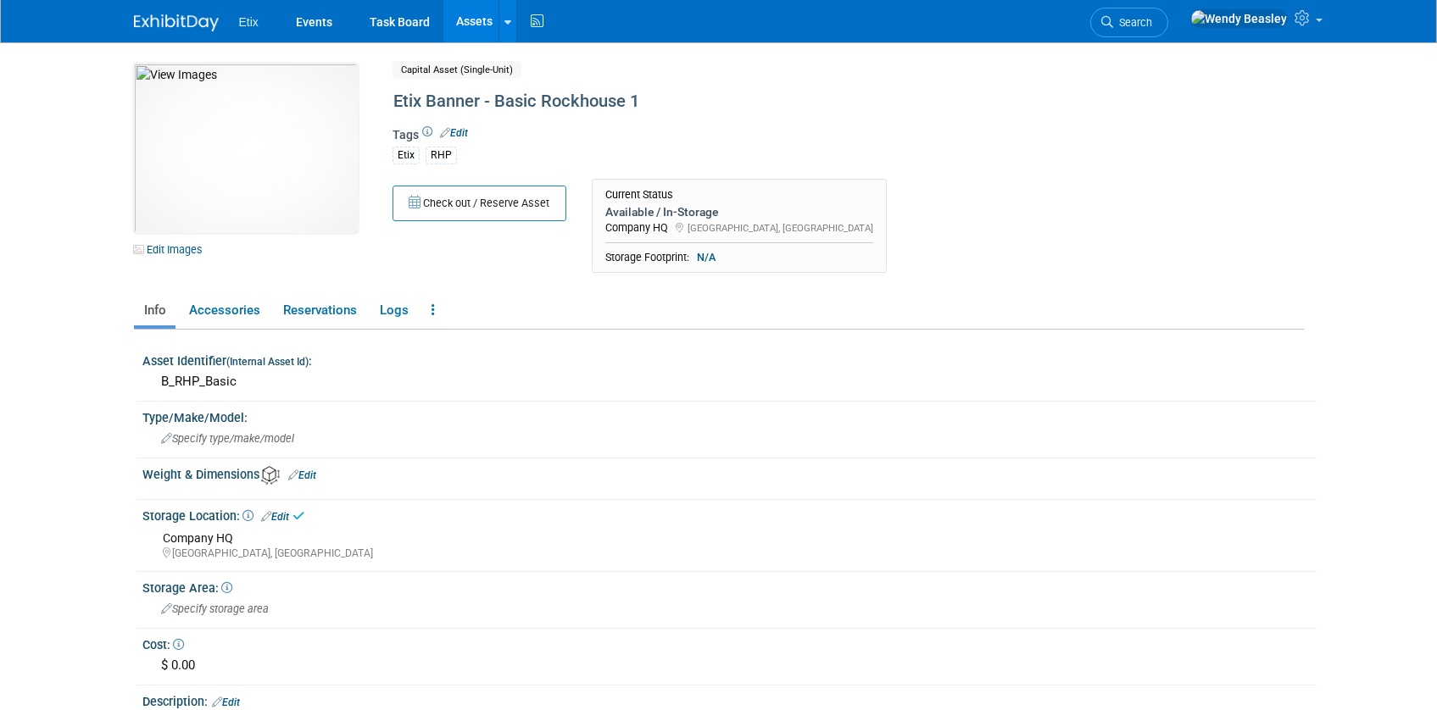
click at [476, 17] on link "Assets" at bounding box center [474, 21] width 62 height 42
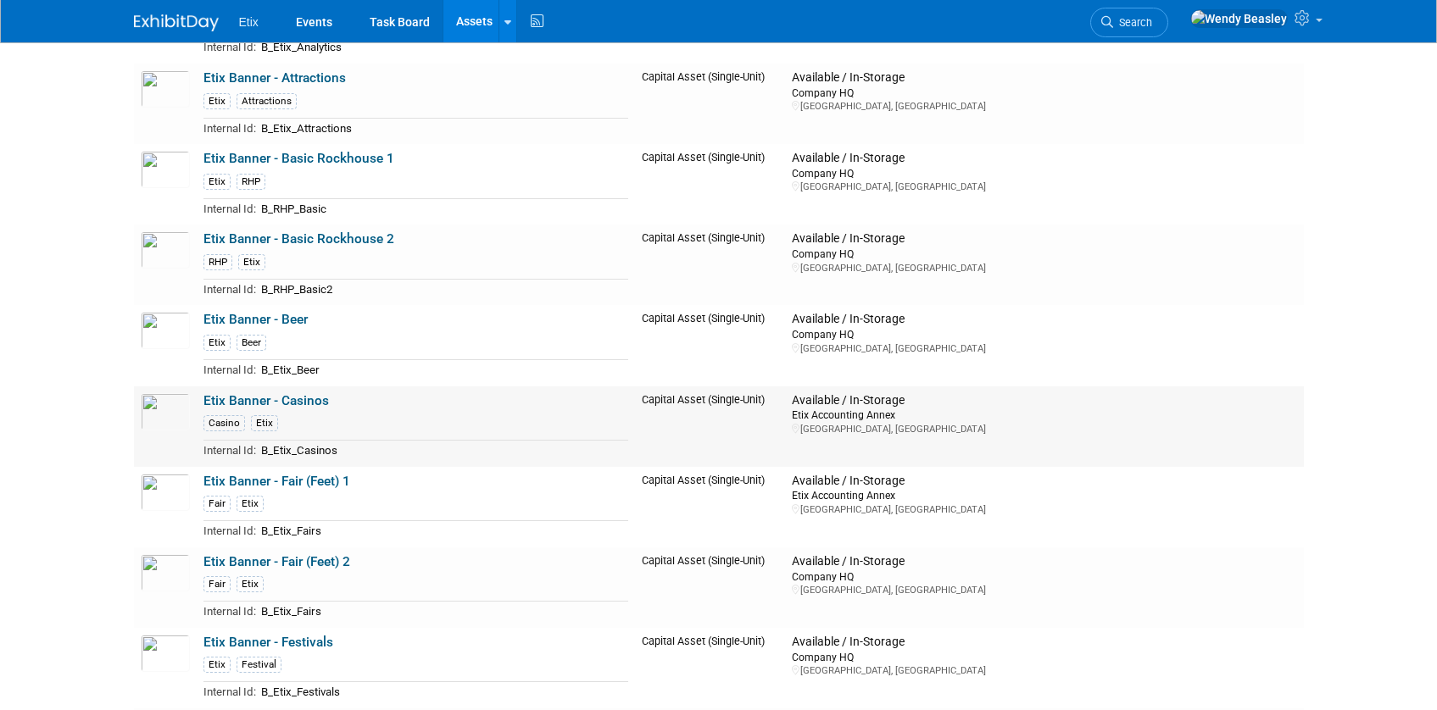
scroll to position [338, 0]
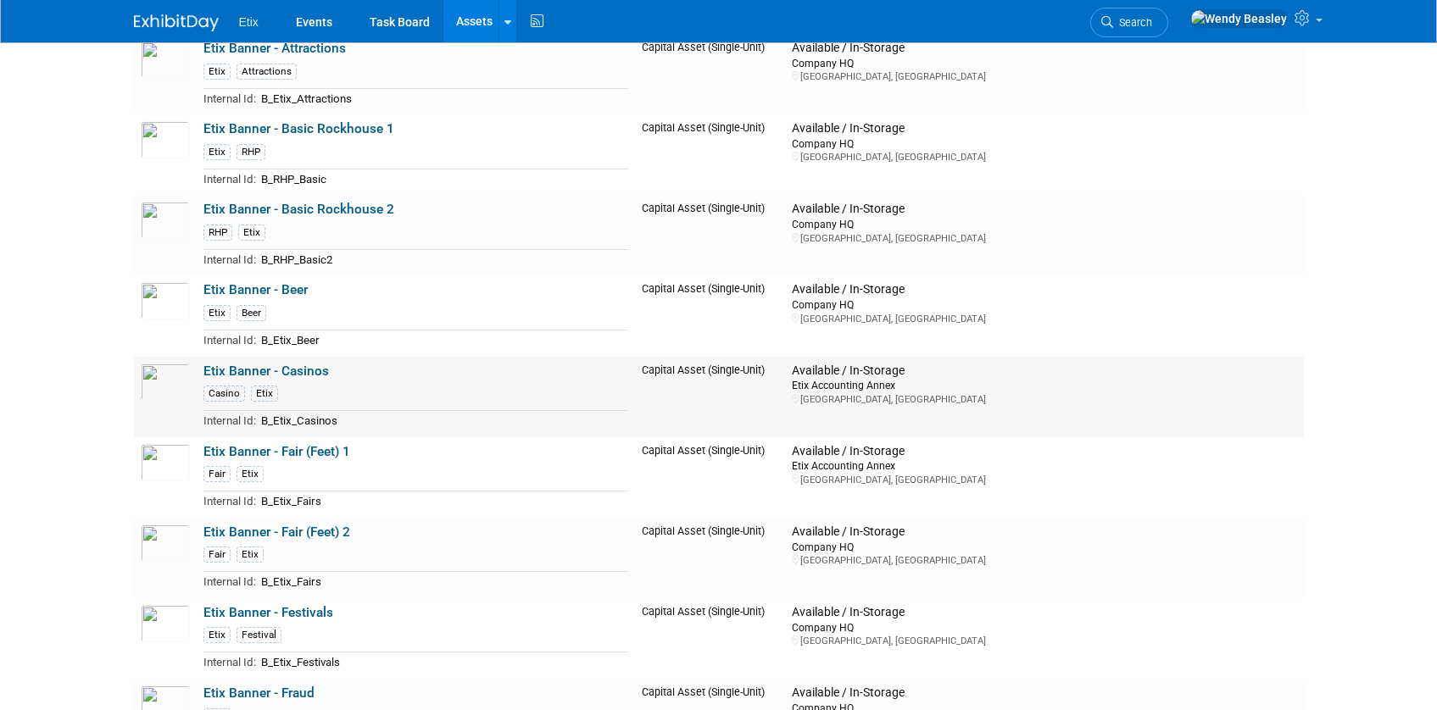
click at [306, 369] on link "Etix Banner - Casinos" at bounding box center [265, 371] width 125 height 15
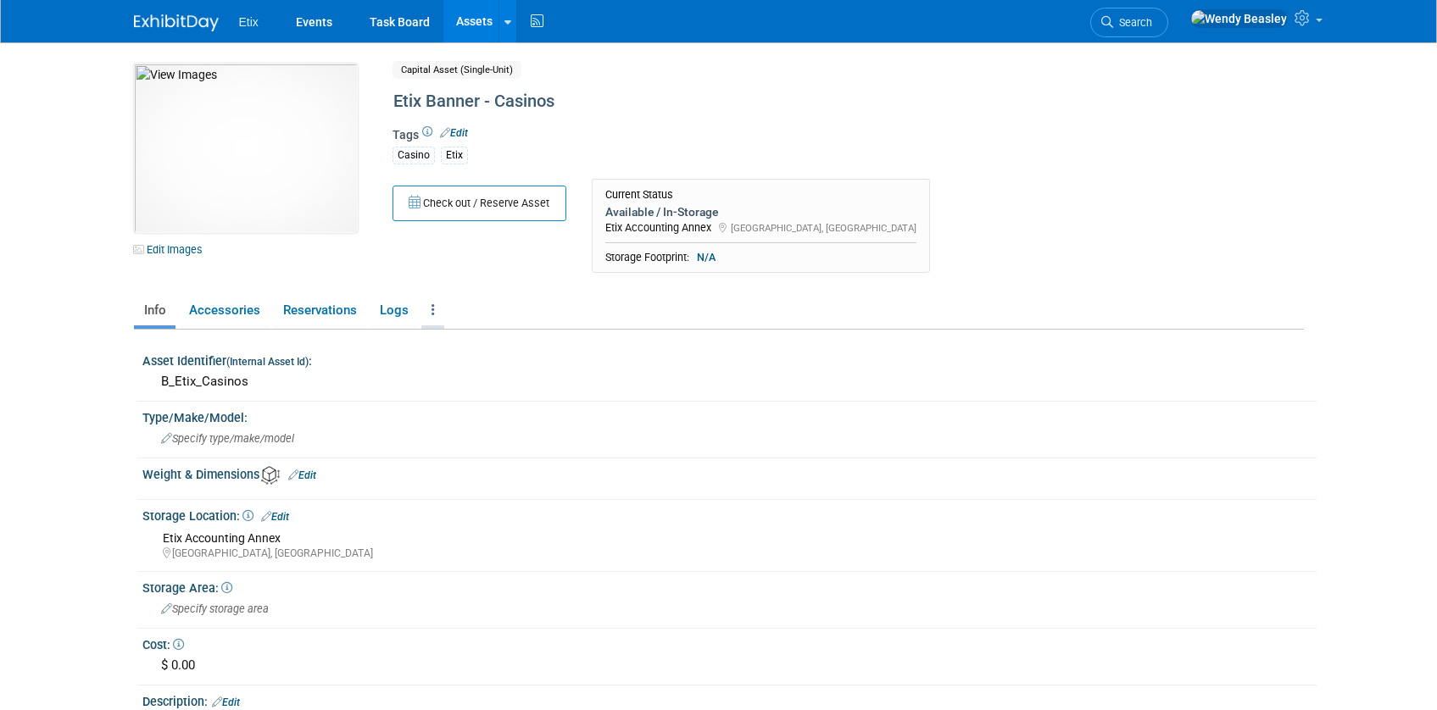
click at [431, 309] on icon at bounding box center [432, 309] width 3 height 13
click at [286, 515] on link "Edit" at bounding box center [275, 517] width 28 height 12
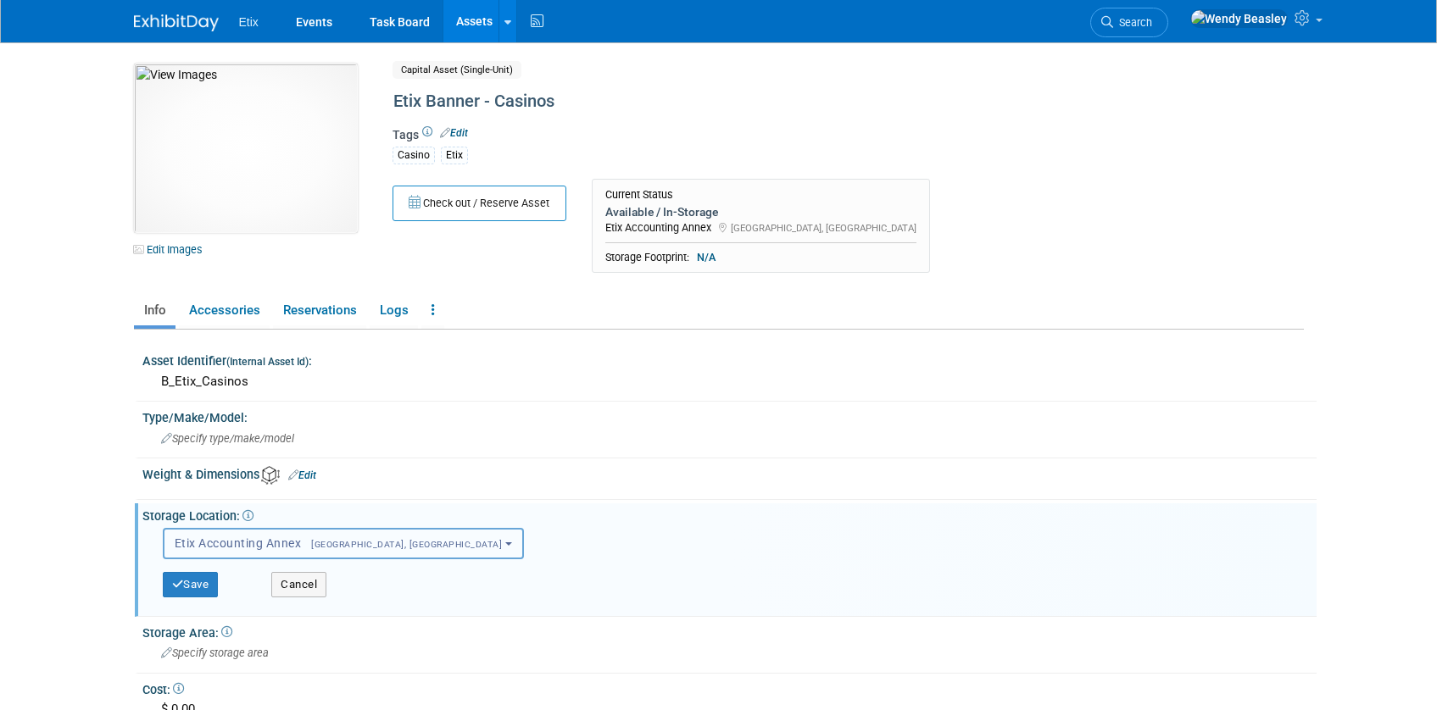
click at [292, 541] on span "Etix Accounting Annex Morrisville, NC" at bounding box center [339, 544] width 328 height 14
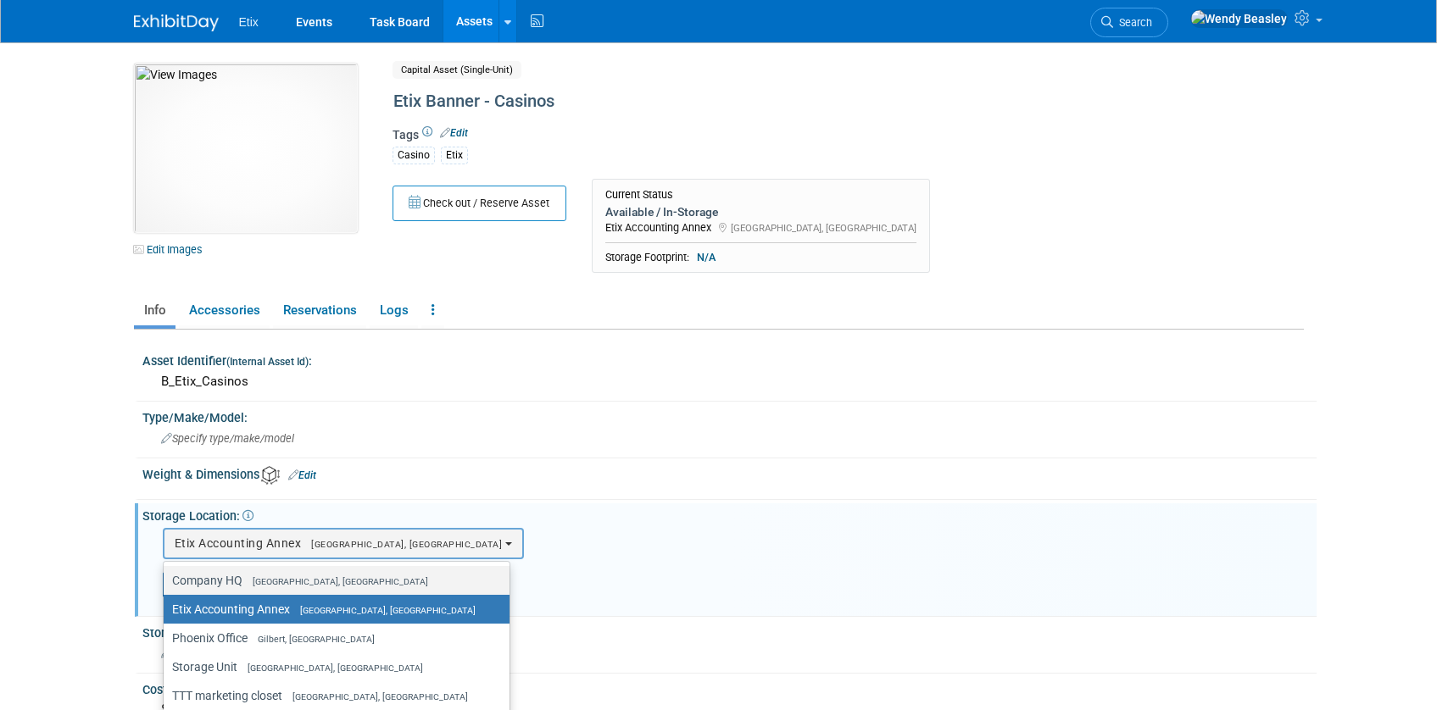
click at [273, 582] on span "[GEOGRAPHIC_DATA], [GEOGRAPHIC_DATA]" at bounding box center [335, 581] width 186 height 11
click at [166, 582] on input "Company HQ Morrisville, NC" at bounding box center [160, 581] width 11 height 11
select select "11222550"
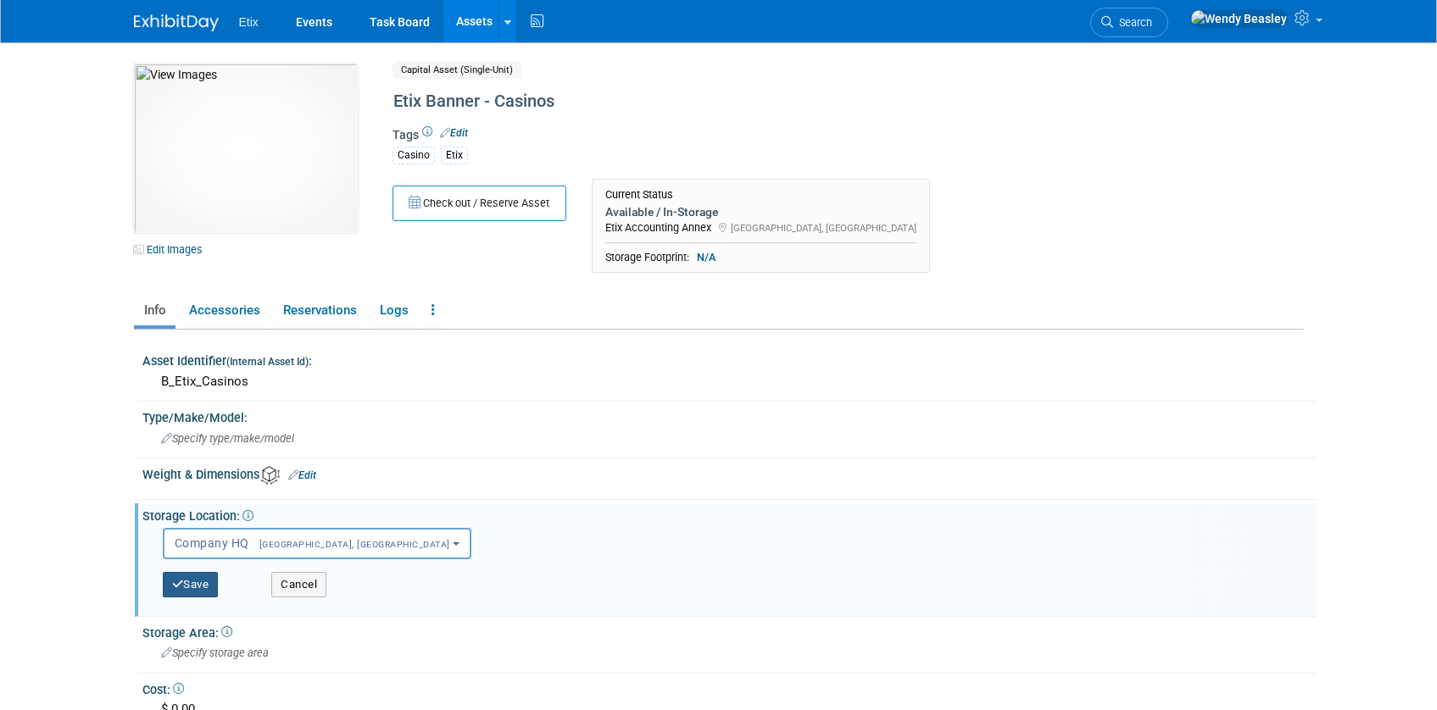
click at [201, 583] on button "Save" at bounding box center [191, 584] width 56 height 25
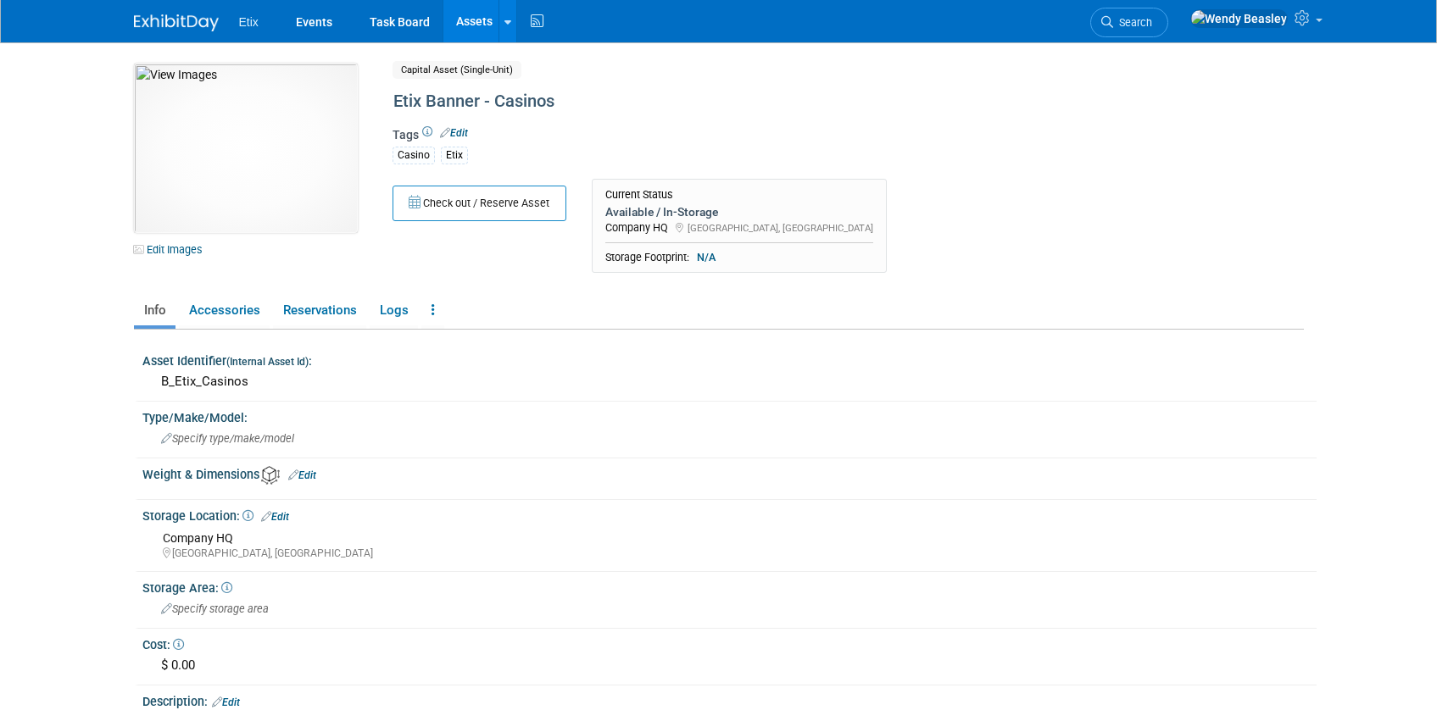
click at [476, 19] on link "Assets" at bounding box center [474, 21] width 62 height 42
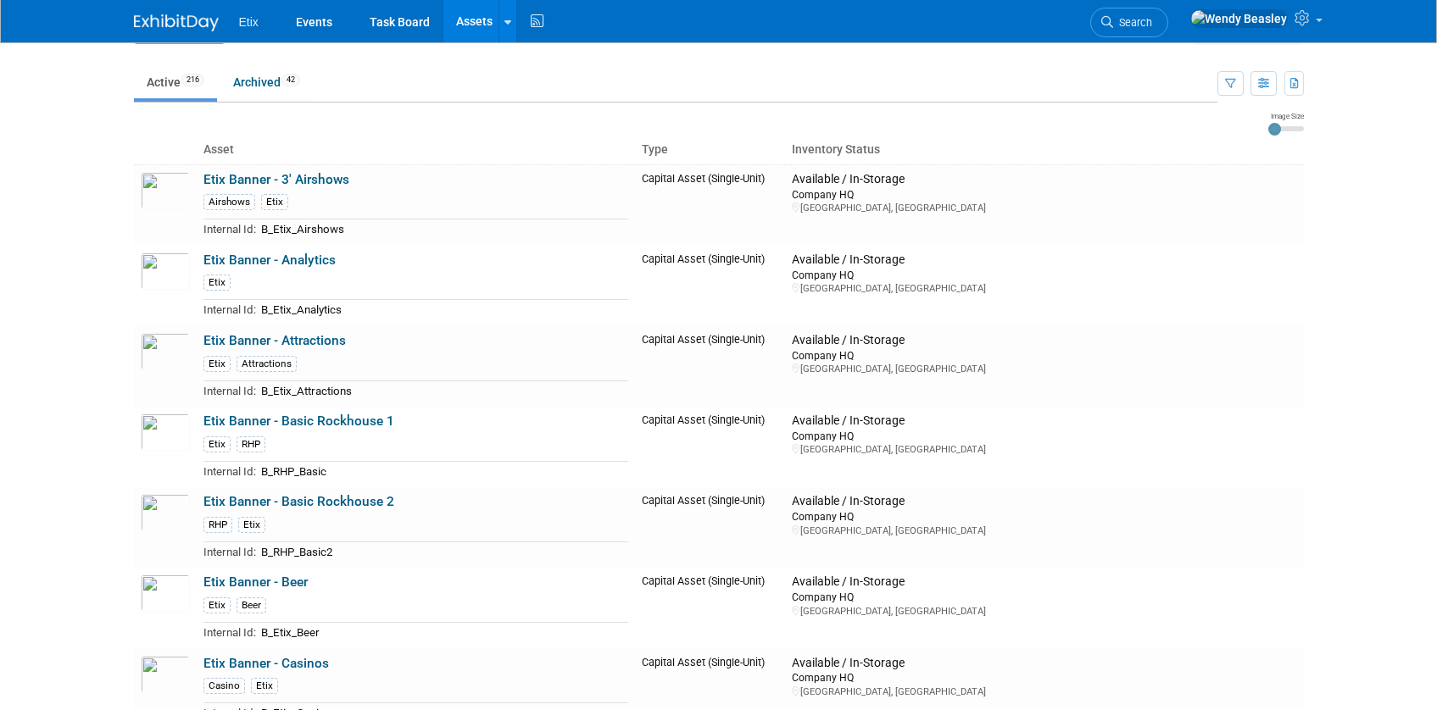
scroll to position [42, 0]
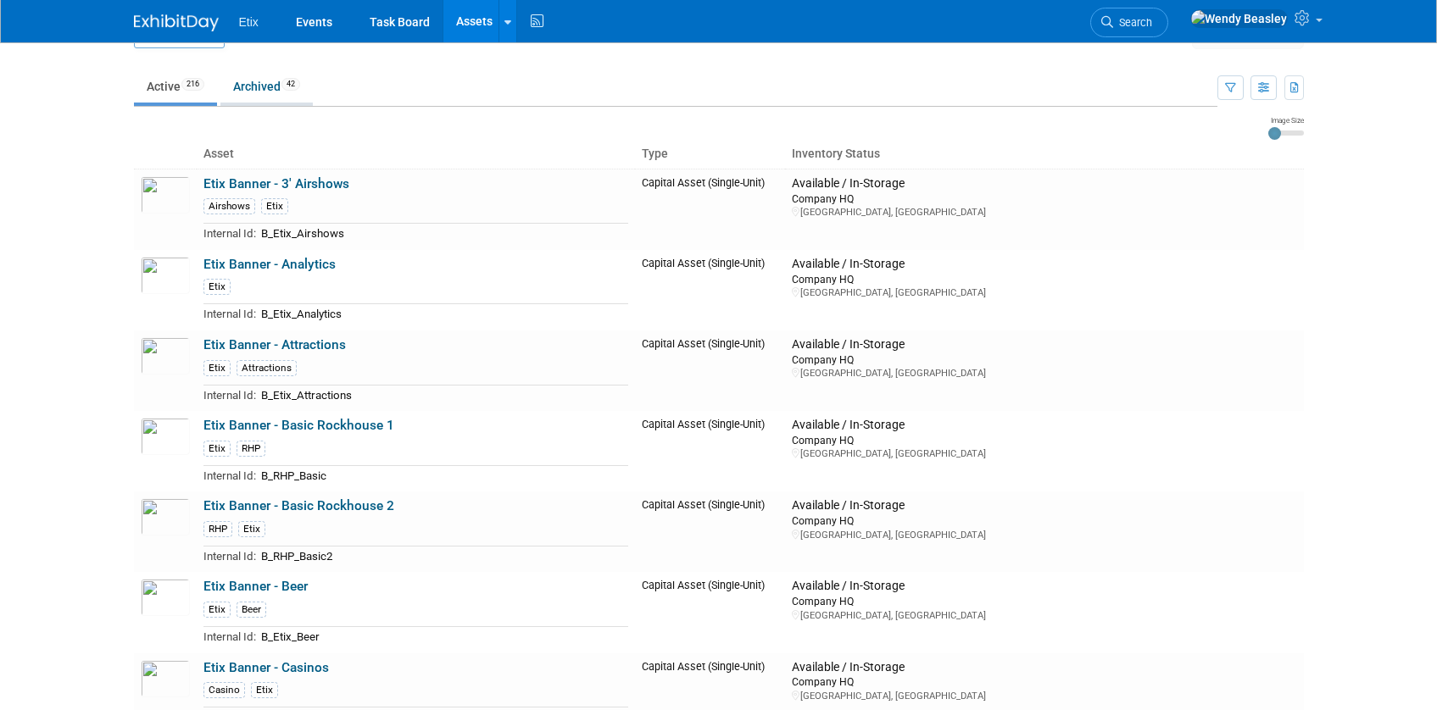
click at [264, 92] on link "Archived 42" at bounding box center [266, 86] width 92 height 32
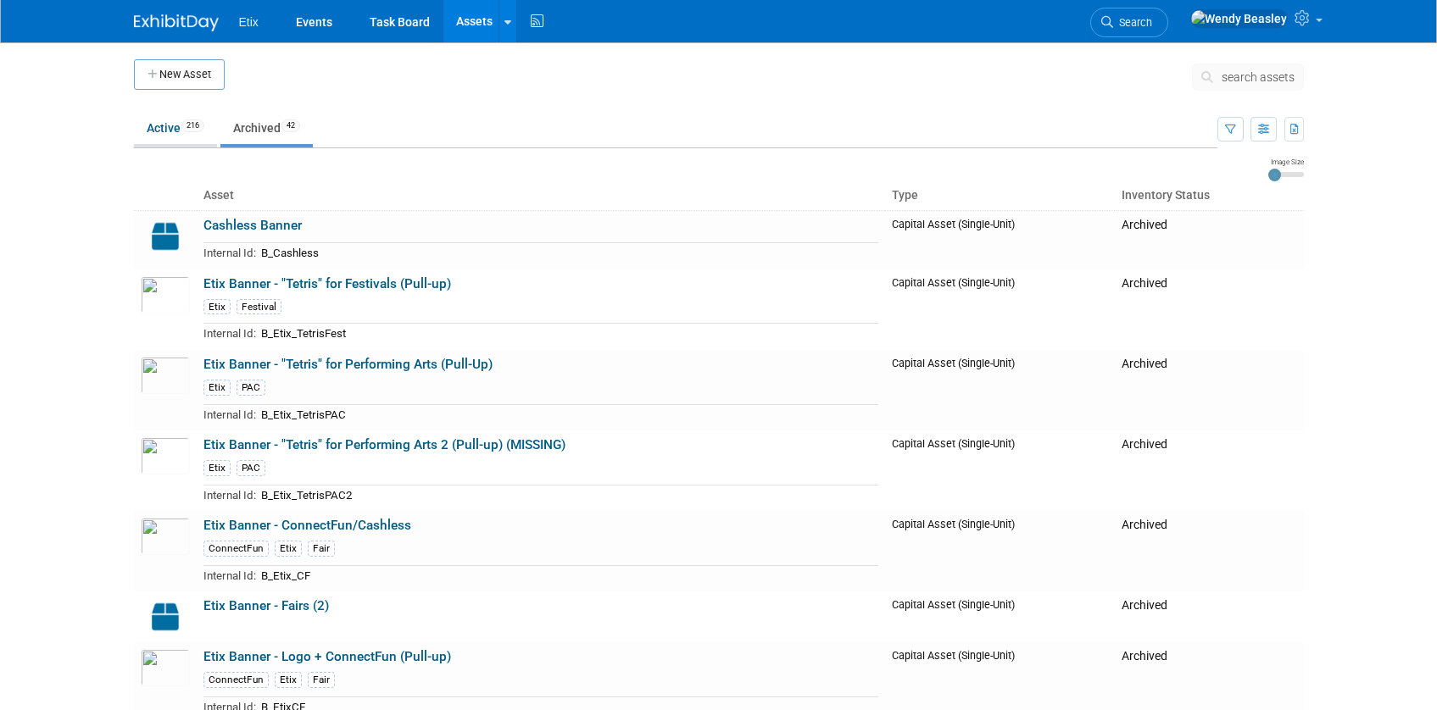
click at [173, 131] on link "Active 216" at bounding box center [175, 128] width 83 height 32
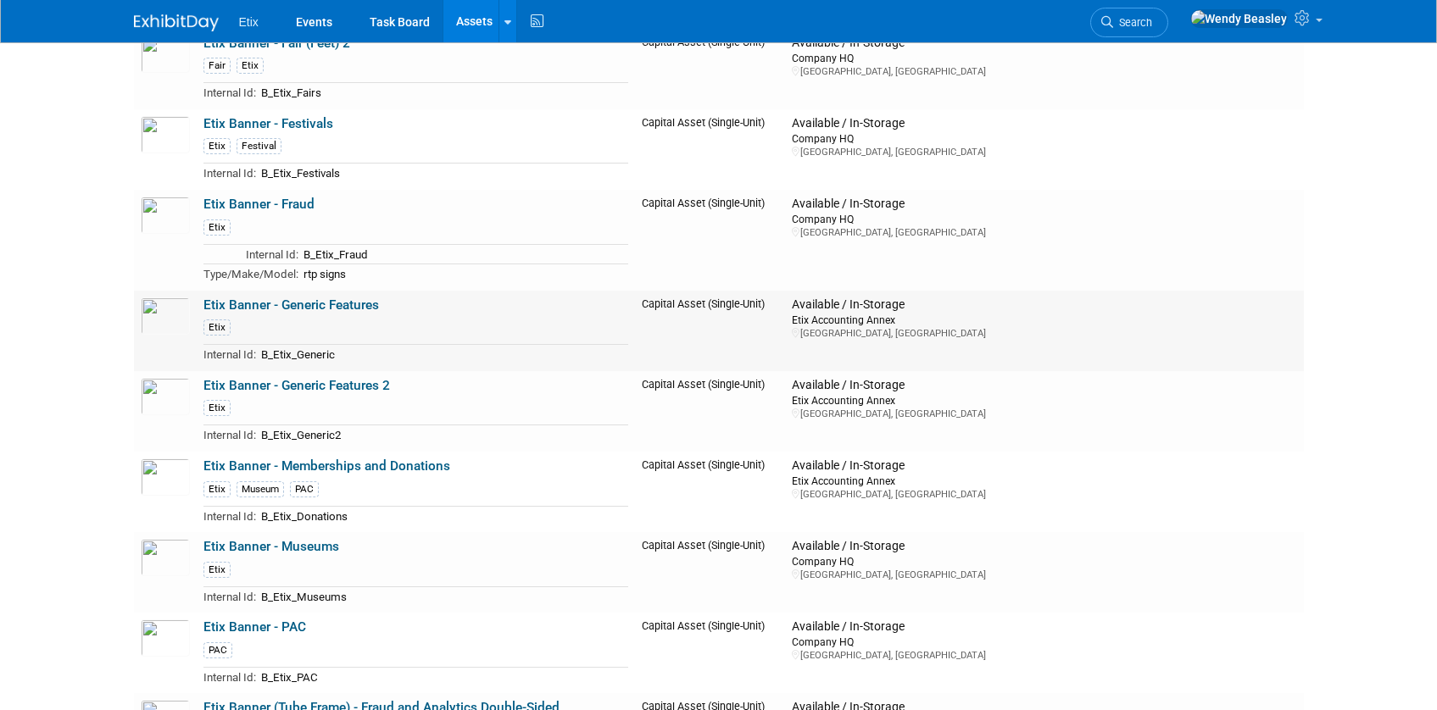
scroll to position [831, 0]
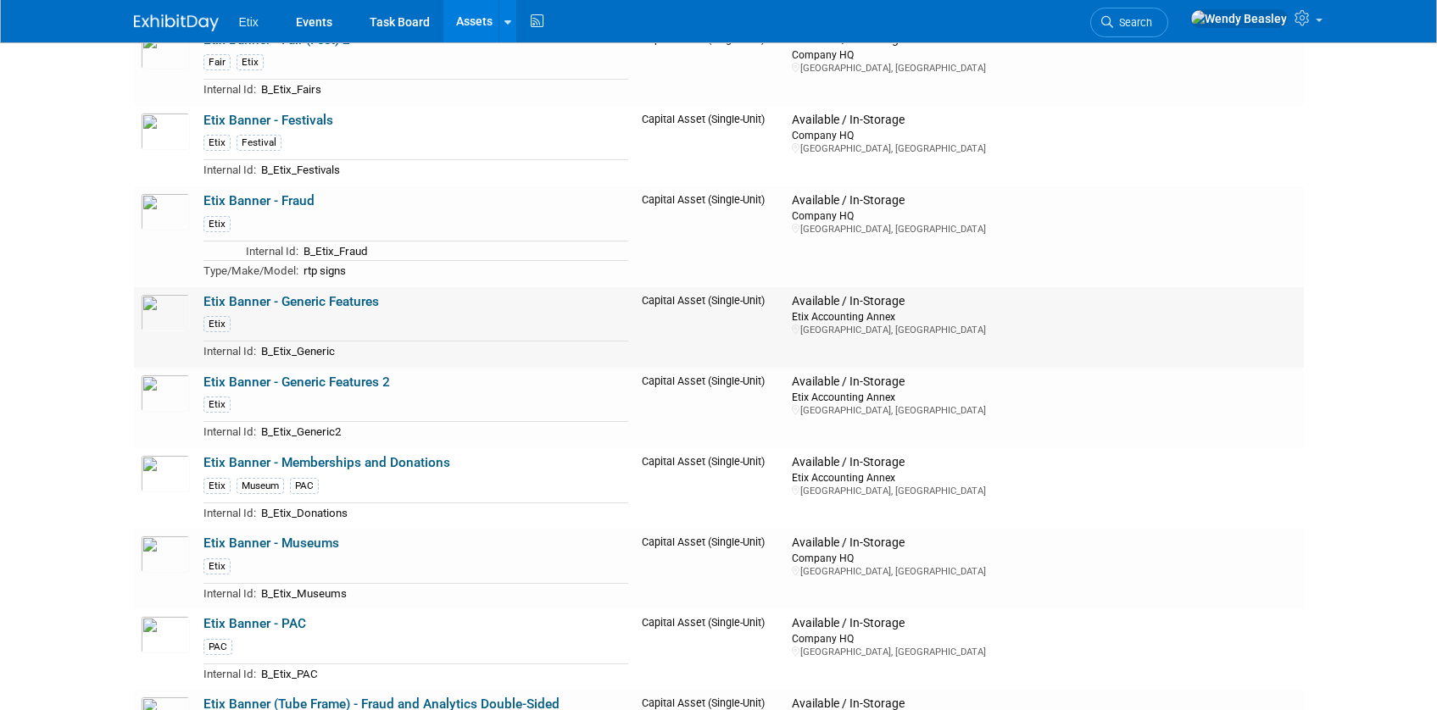
click at [301, 299] on link "Etix Banner - Generic Features" at bounding box center [290, 301] width 175 height 15
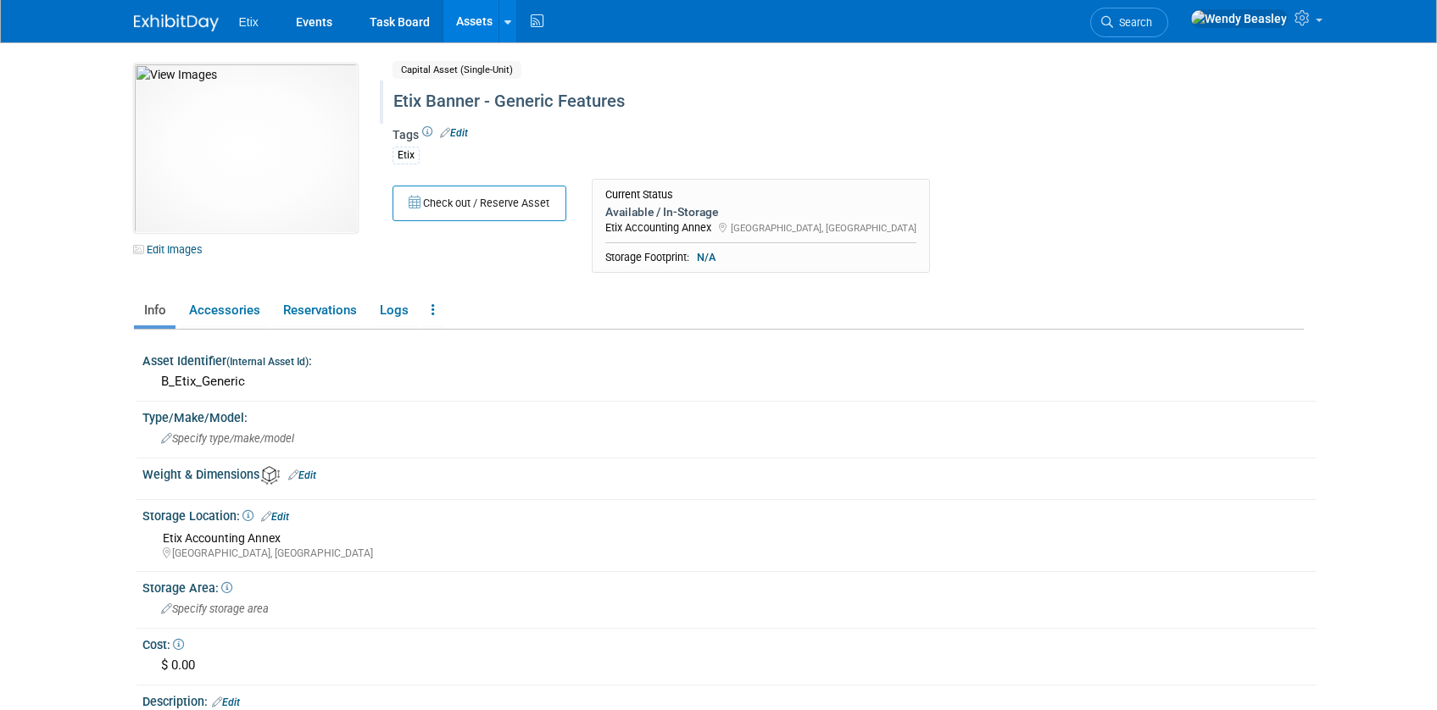
click at [581, 97] on div "Etix Banner - Generic Features" at bounding box center [775, 101] width 776 height 31
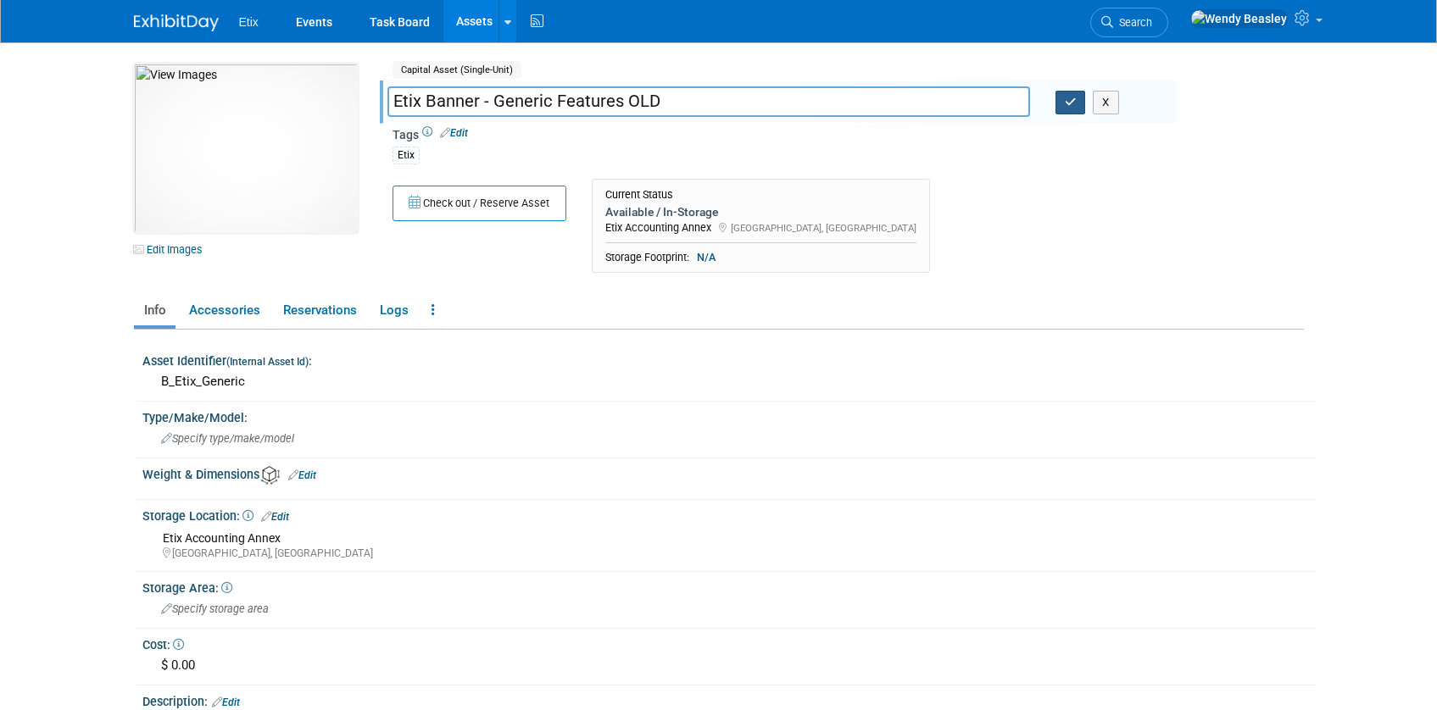
type input "Etix Banner - Generic Features OLD"
click at [1064, 109] on button "button" at bounding box center [1070, 103] width 31 height 24
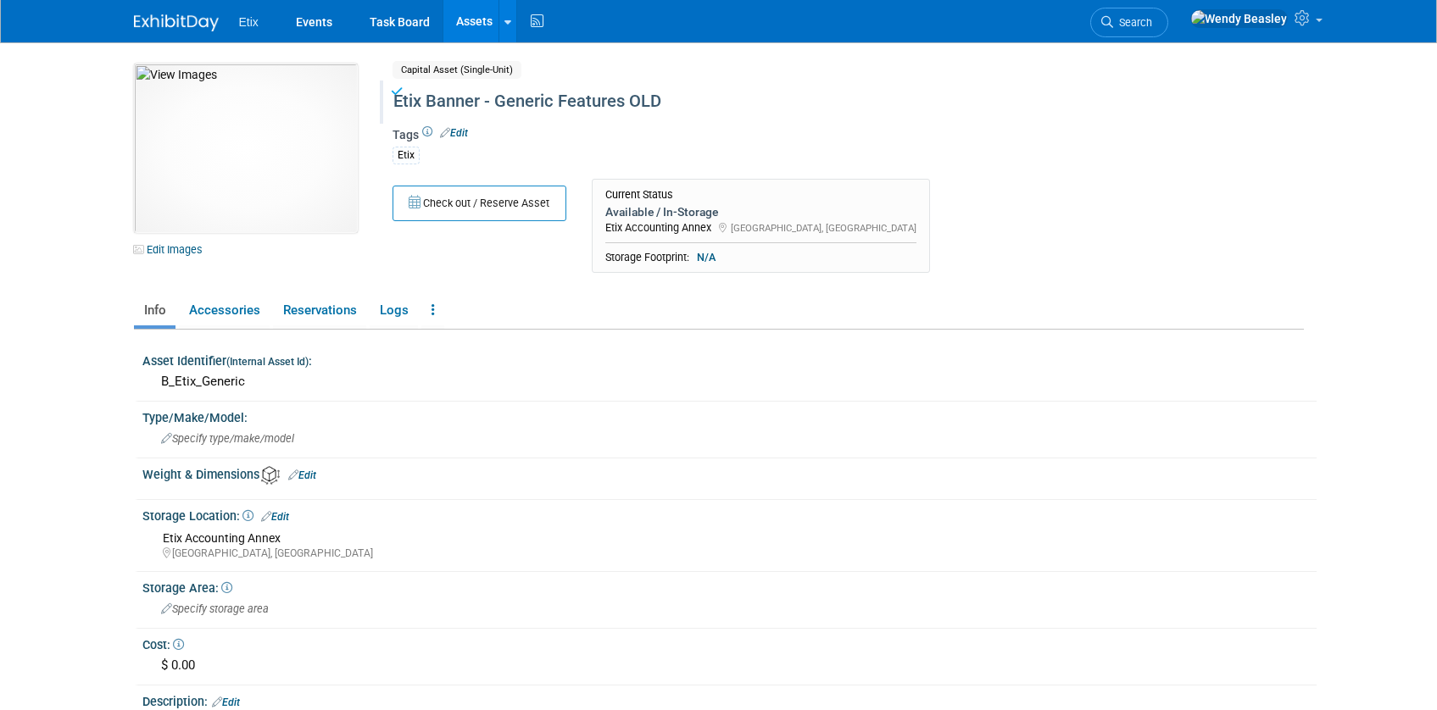
click at [281, 515] on link "Edit" at bounding box center [275, 517] width 28 height 12
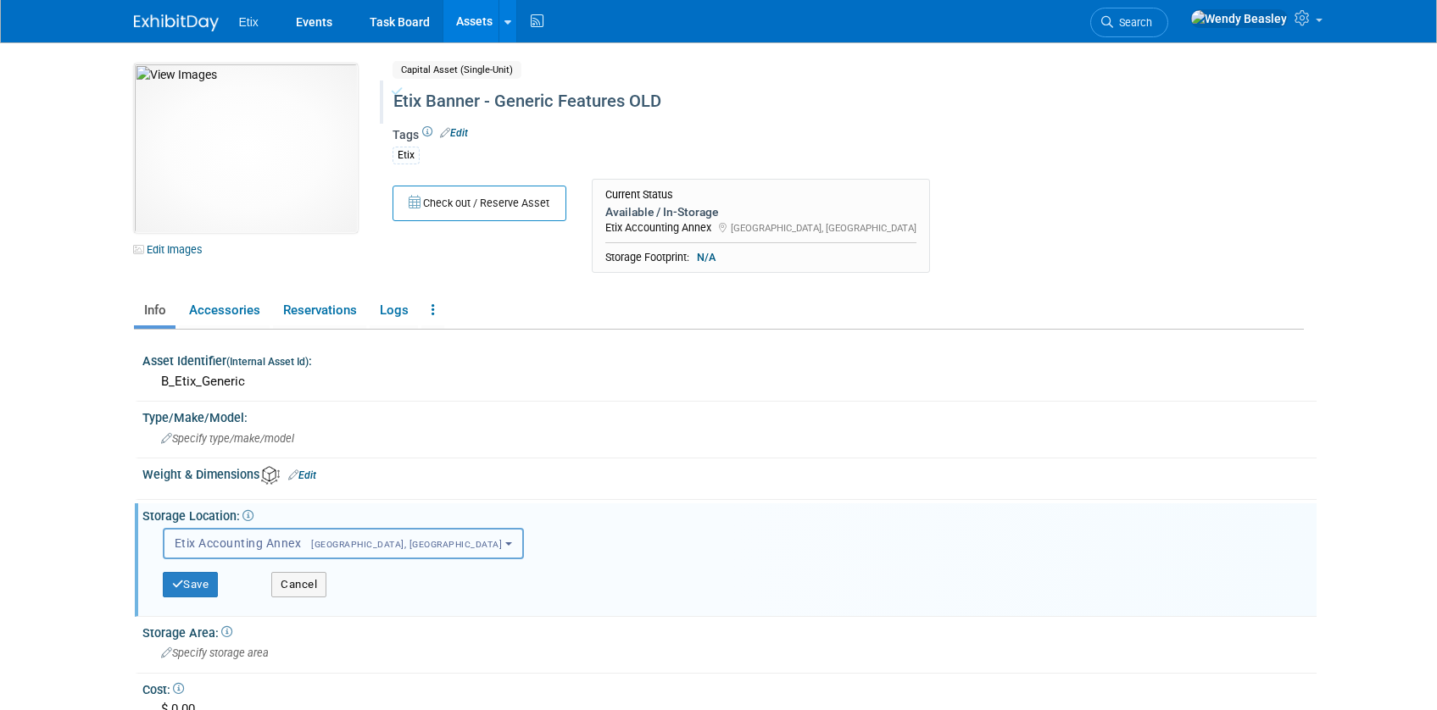
click at [311, 537] on span "Etix Accounting Annex [GEOGRAPHIC_DATA], [GEOGRAPHIC_DATA]" at bounding box center [339, 544] width 328 height 14
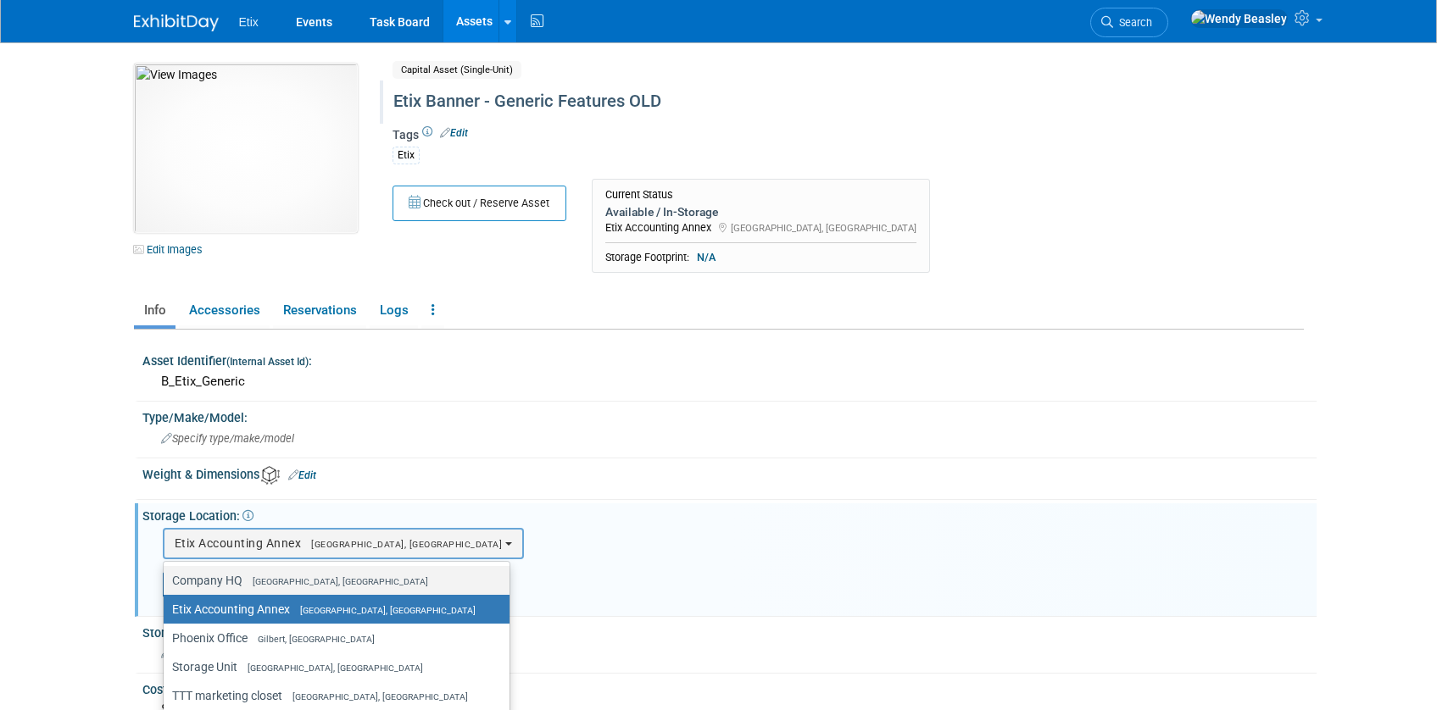
click at [303, 579] on span "[GEOGRAPHIC_DATA], [GEOGRAPHIC_DATA]" at bounding box center [335, 581] width 186 height 11
click at [166, 579] on input "Company HQ Morrisville, NC" at bounding box center [160, 581] width 11 height 11
select select "11222550"
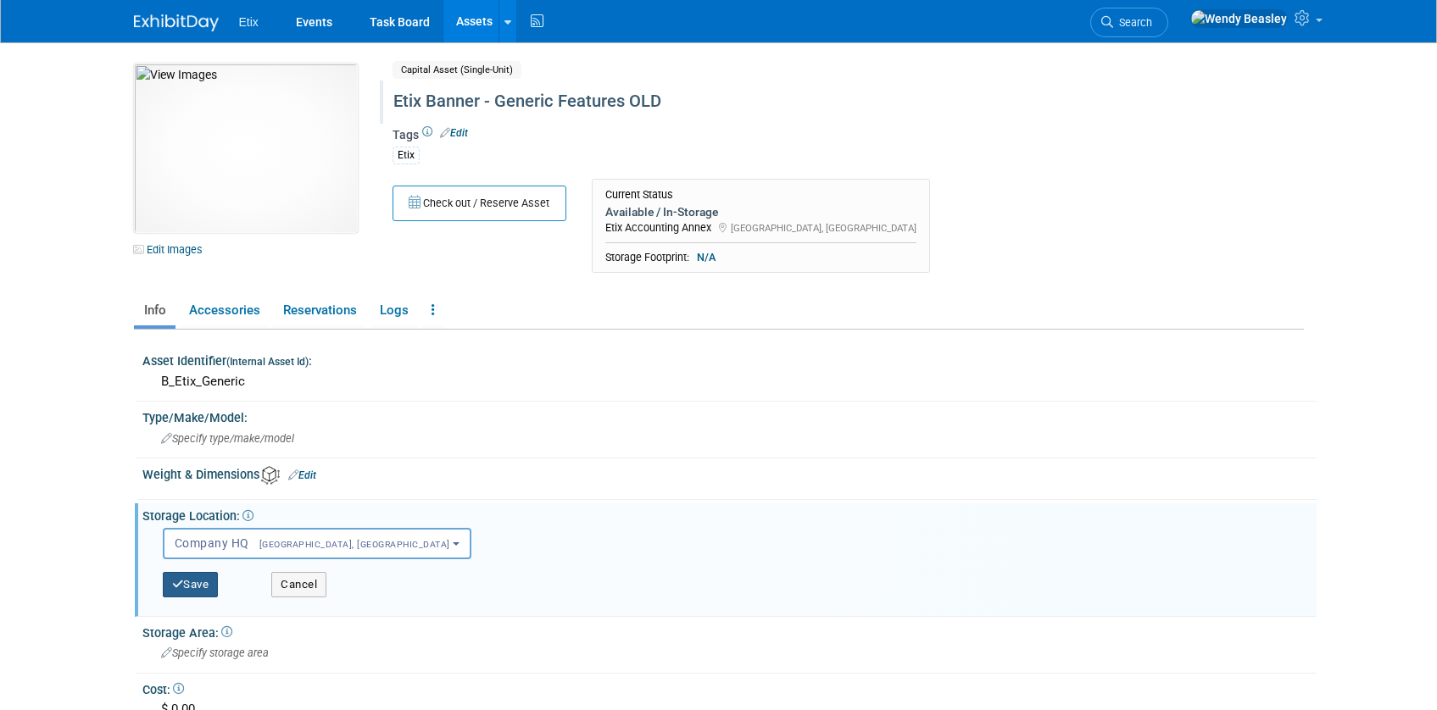
drag, startPoint x: 178, startPoint y: 583, endPoint x: 323, endPoint y: 488, distance: 173.3
click at [179, 583] on icon "button" at bounding box center [178, 584] width 12 height 11
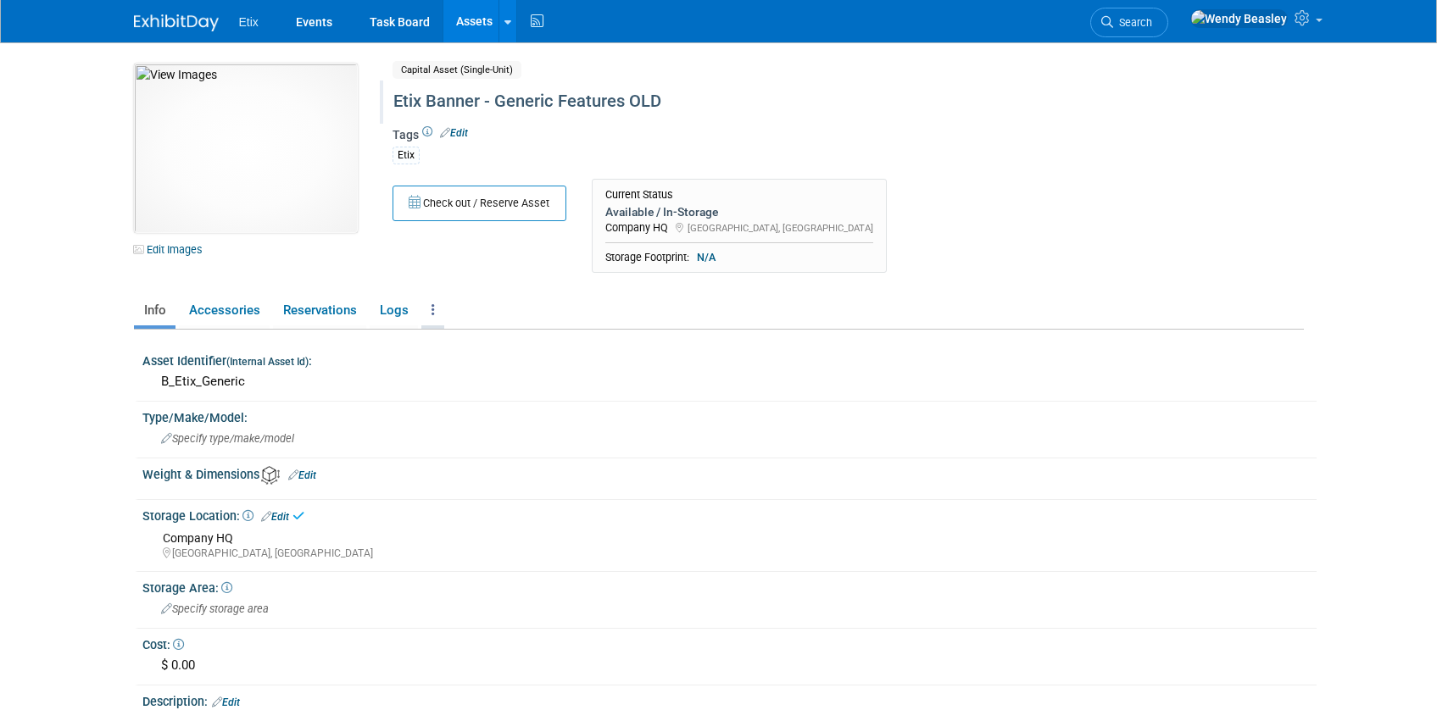
click at [427, 309] on link at bounding box center [432, 311] width 23 height 30
click at [493, 400] on link "Archive Asset" at bounding box center [494, 401] width 147 height 29
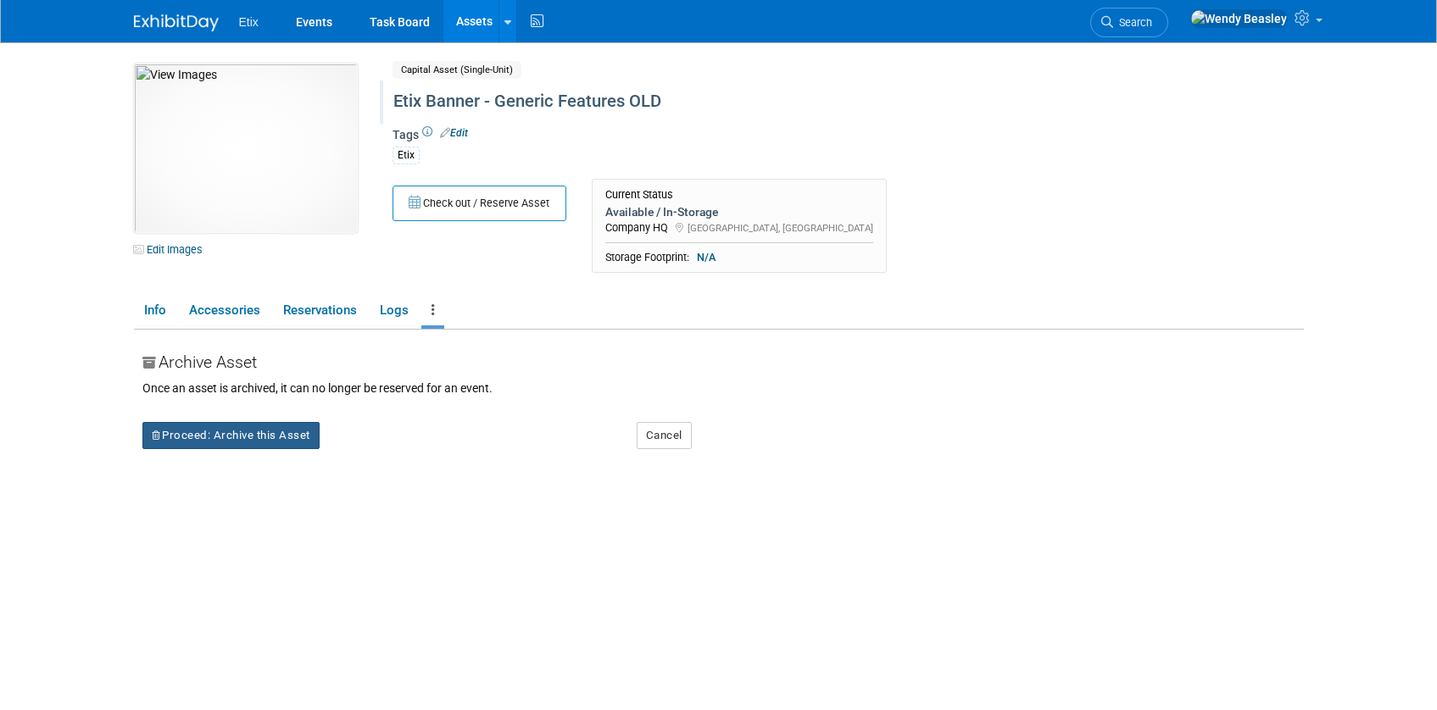
click at [279, 441] on button "Proceed: Archive this Asset" at bounding box center [230, 435] width 177 height 27
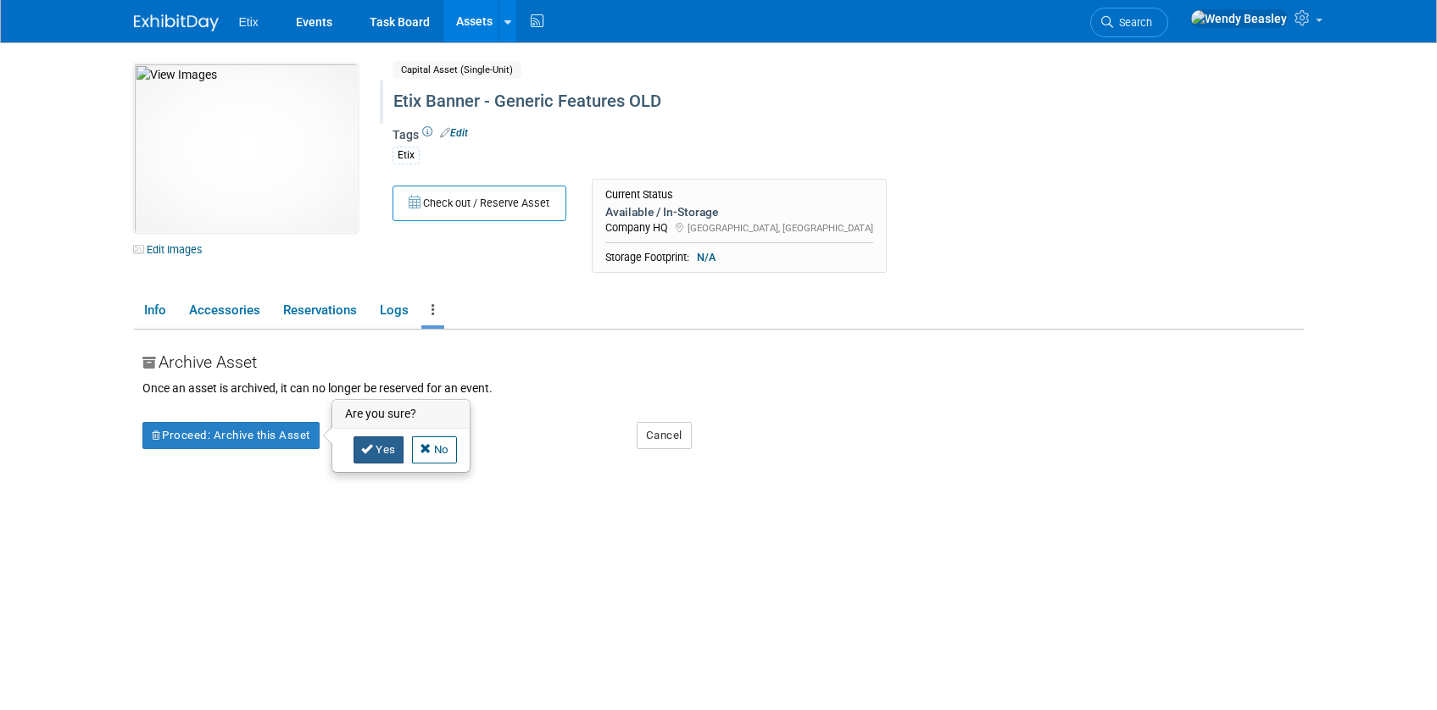
click at [372, 446] on icon at bounding box center [367, 448] width 12 height 11
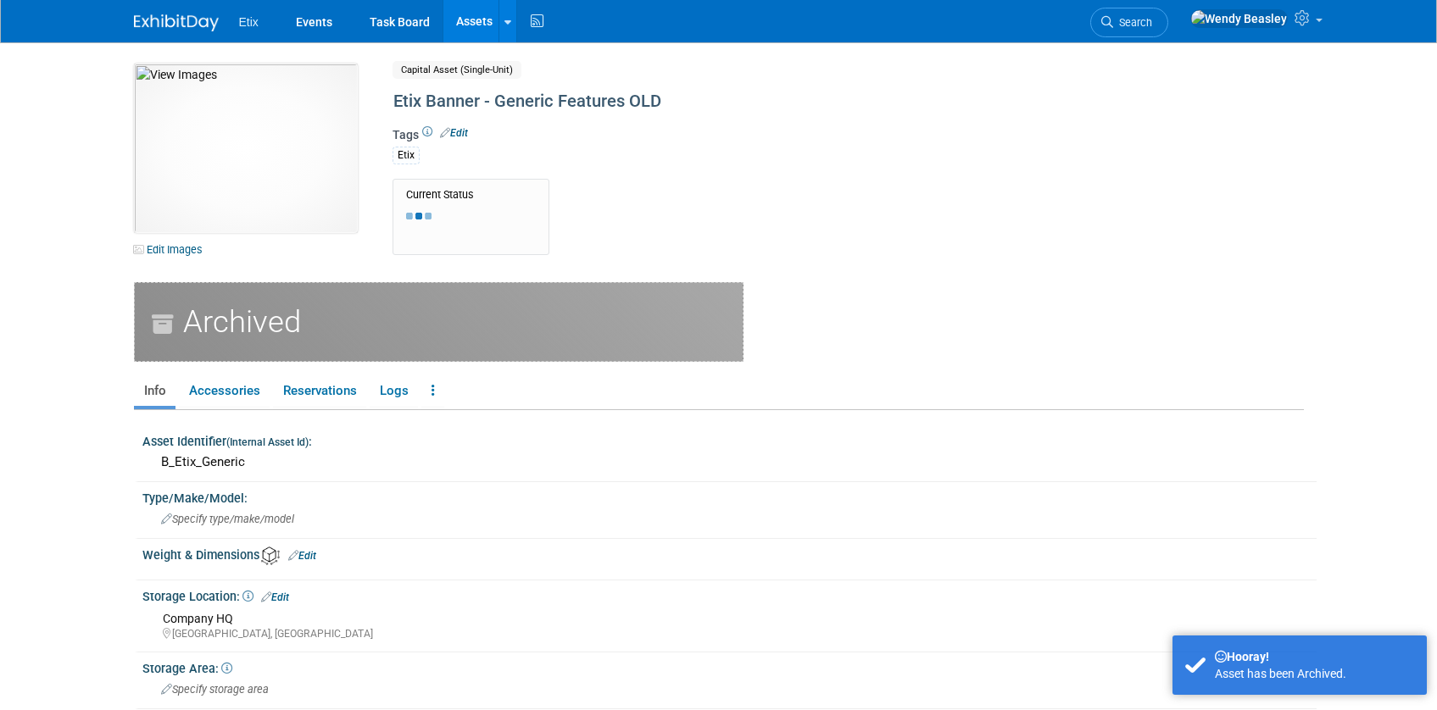
click at [467, 16] on link "Assets" at bounding box center [474, 21] width 62 height 42
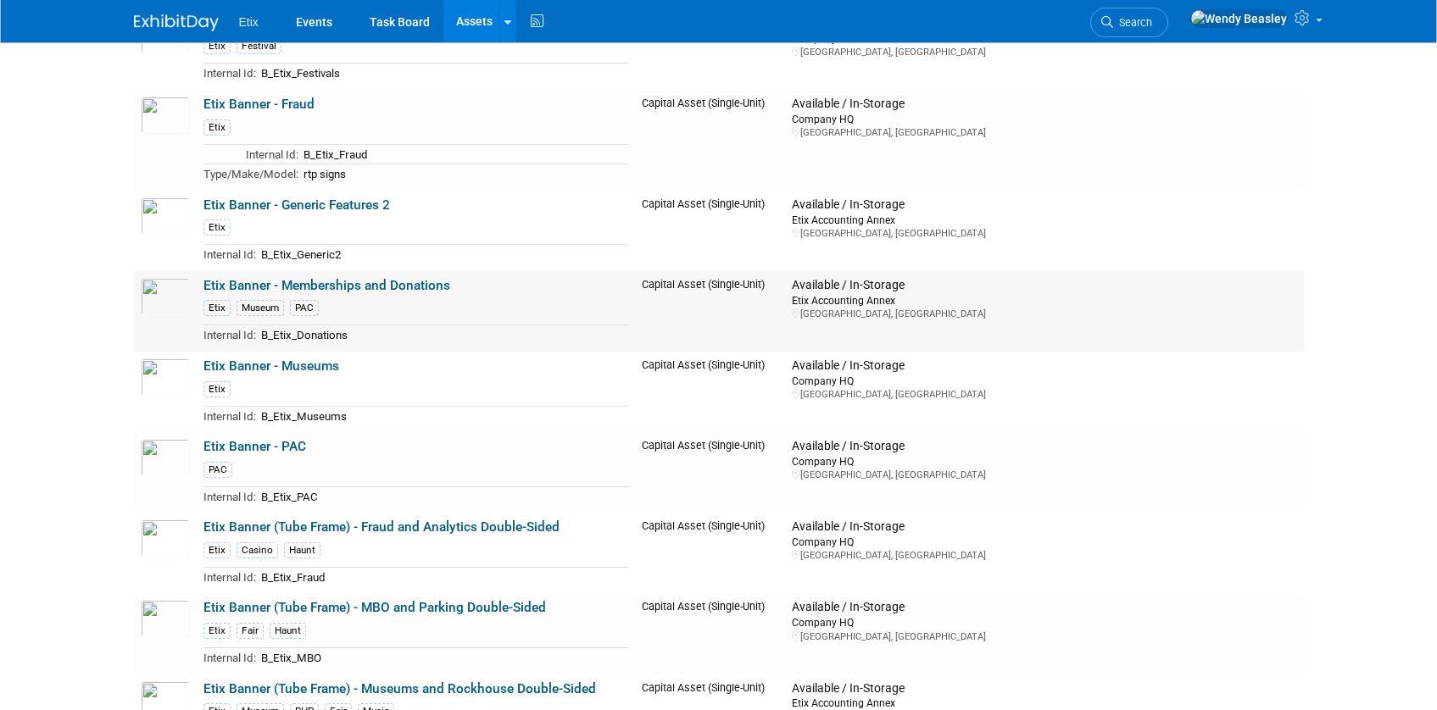
scroll to position [924, 0]
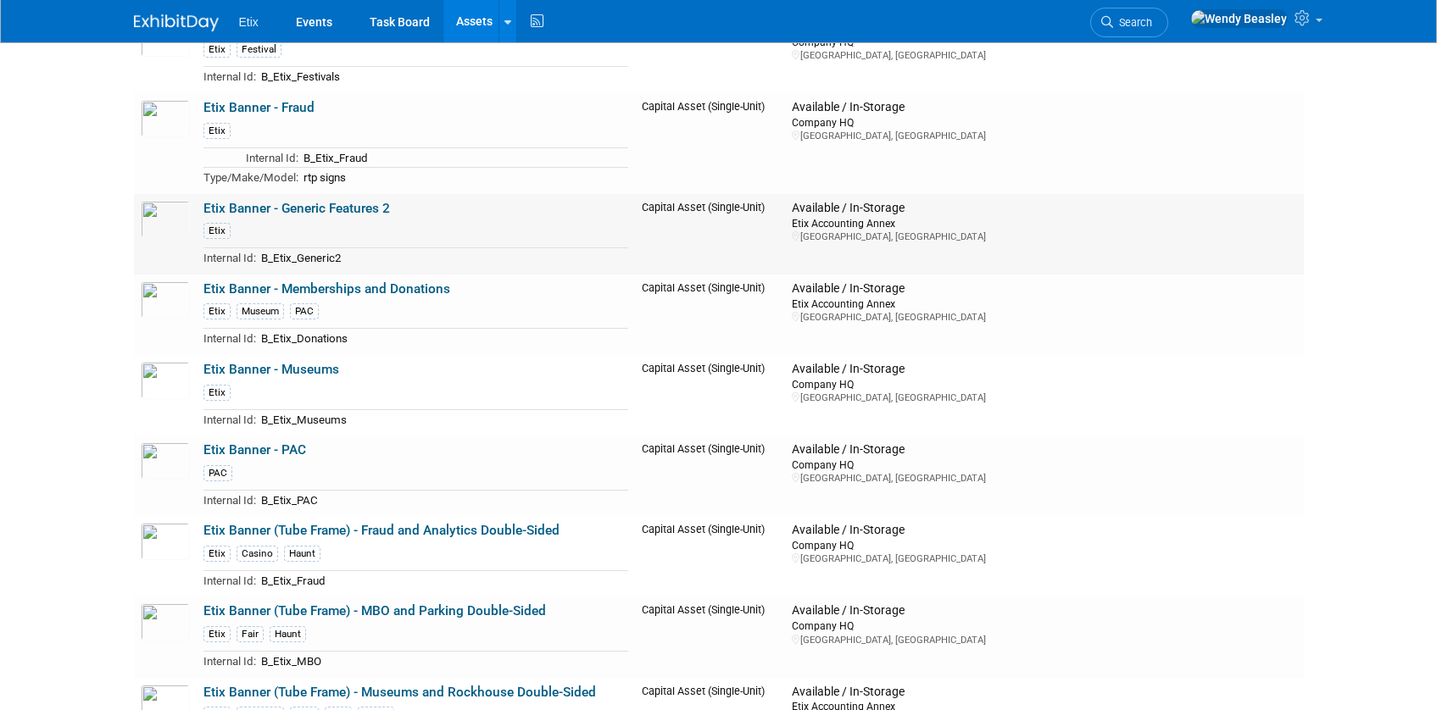
click at [332, 203] on link "Etix Banner - Generic Features 2" at bounding box center [296, 208] width 186 height 15
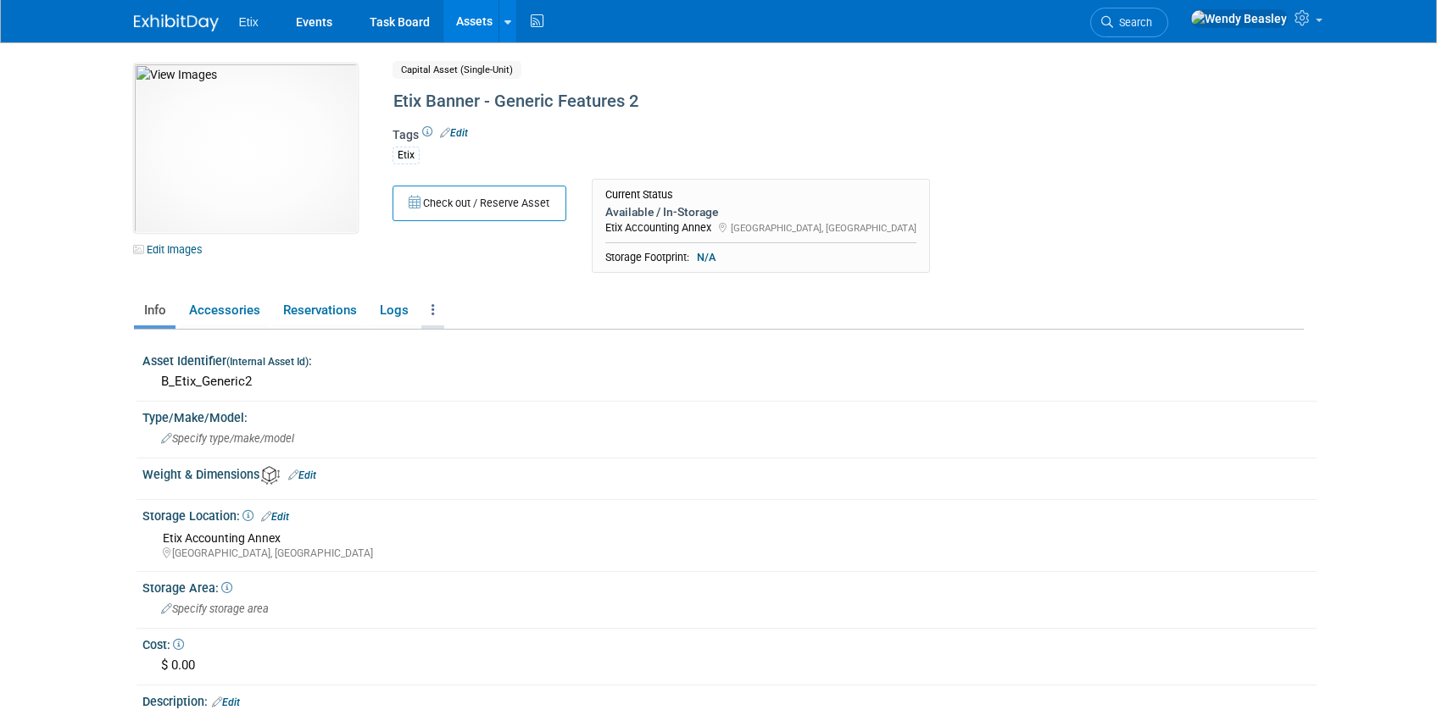
click at [431, 308] on icon at bounding box center [432, 309] width 3 height 13
click at [467, 396] on link "Archive Asset" at bounding box center [494, 401] width 147 height 29
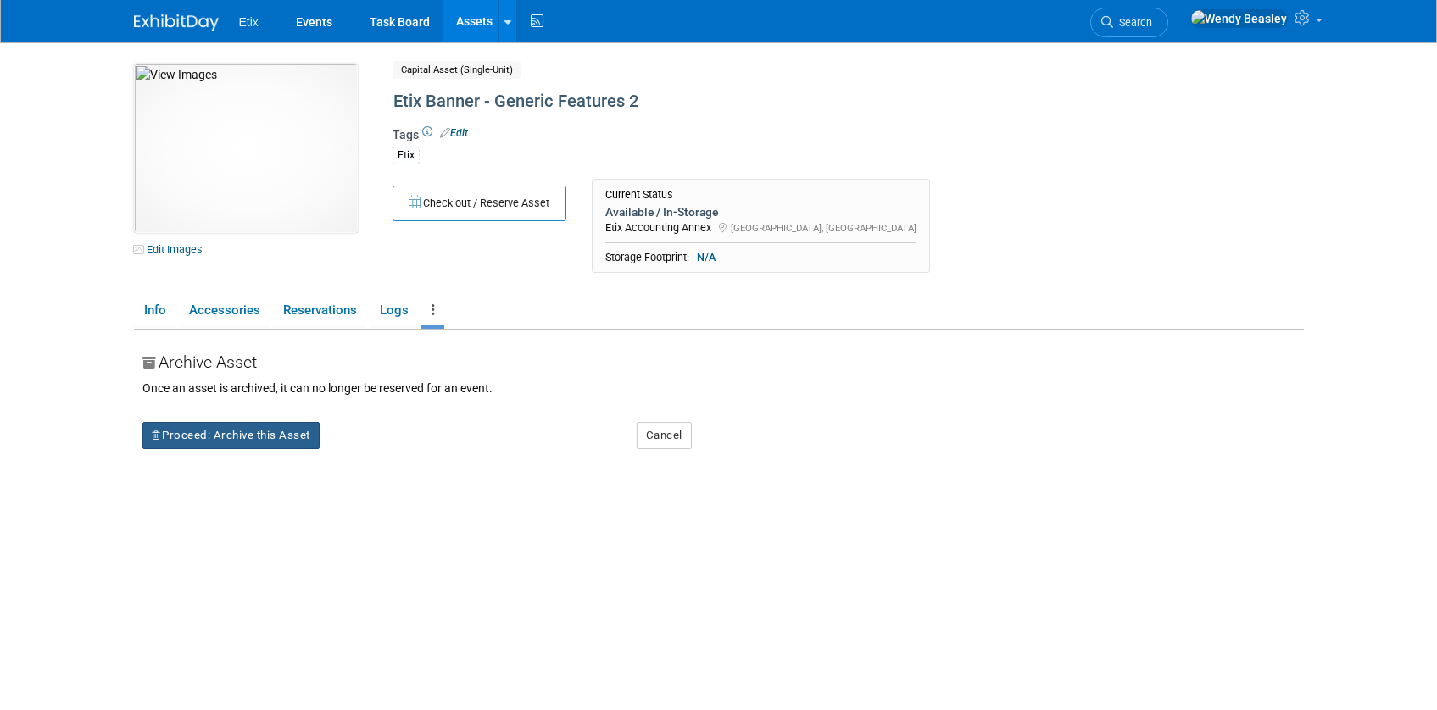
click at [298, 427] on button "Proceed: Archive this Asset" at bounding box center [230, 435] width 177 height 27
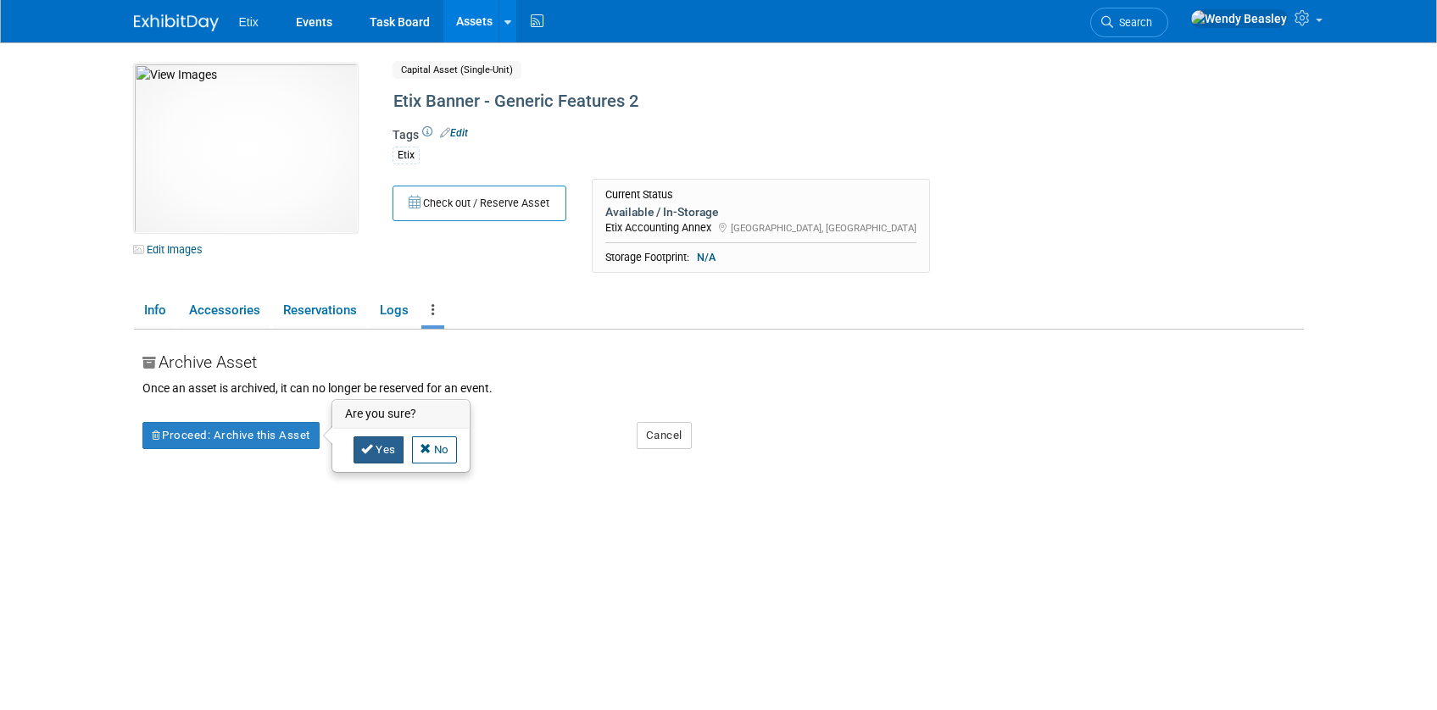
click at [389, 443] on link "Yes" at bounding box center [378, 450] width 50 height 27
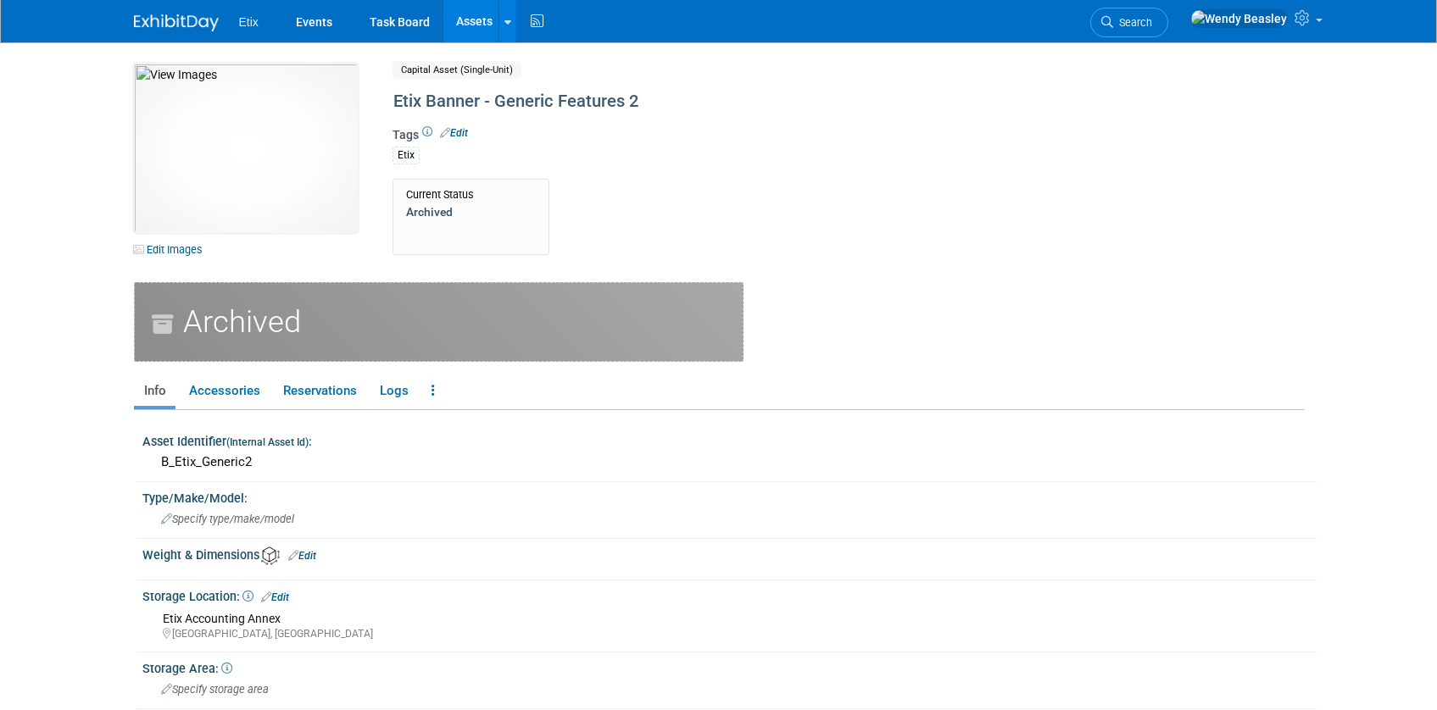
click at [474, 20] on link "Assets" at bounding box center [474, 21] width 62 height 42
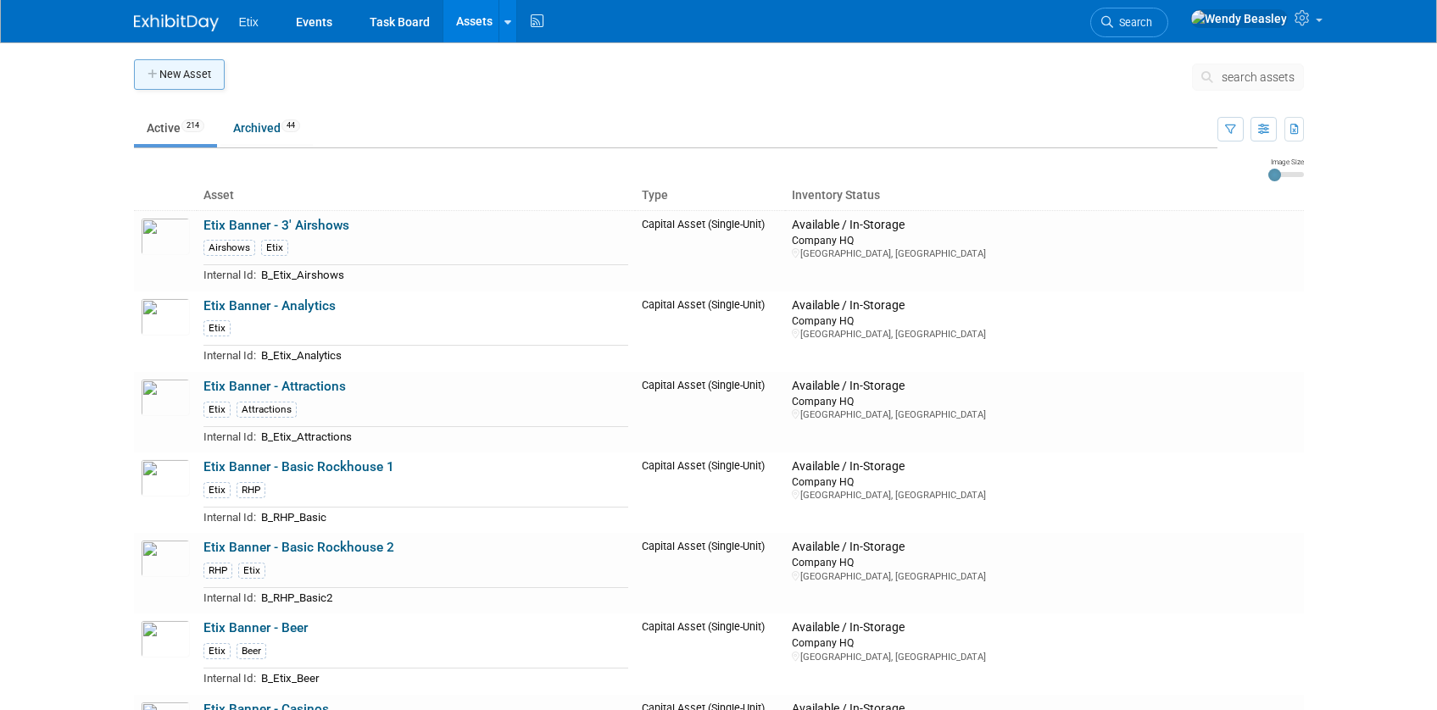
click at [194, 74] on button "New Asset" at bounding box center [179, 74] width 91 height 31
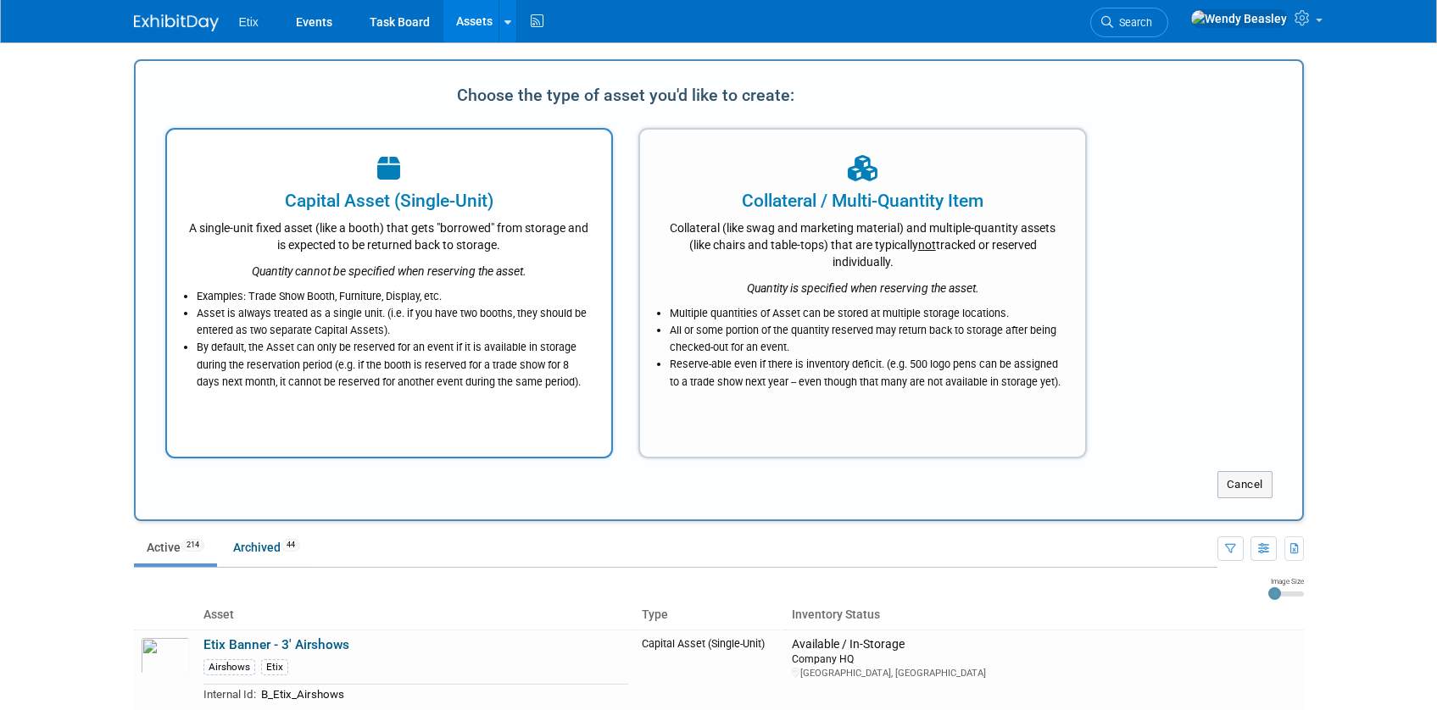
click at [398, 186] on div at bounding box center [389, 169] width 403 height 37
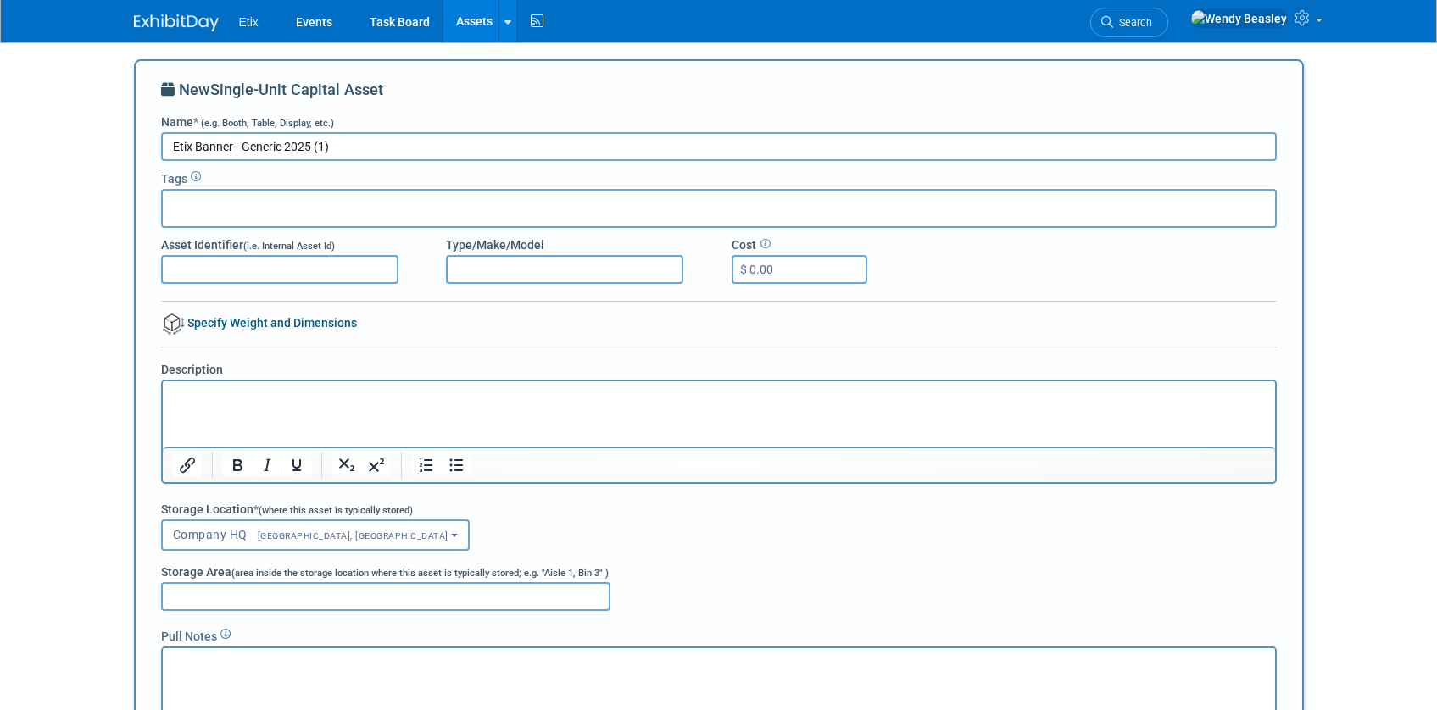
type input "Etix Banner - Generic 2025 (1)"
click at [336, 215] on div at bounding box center [719, 208] width 1116 height 39
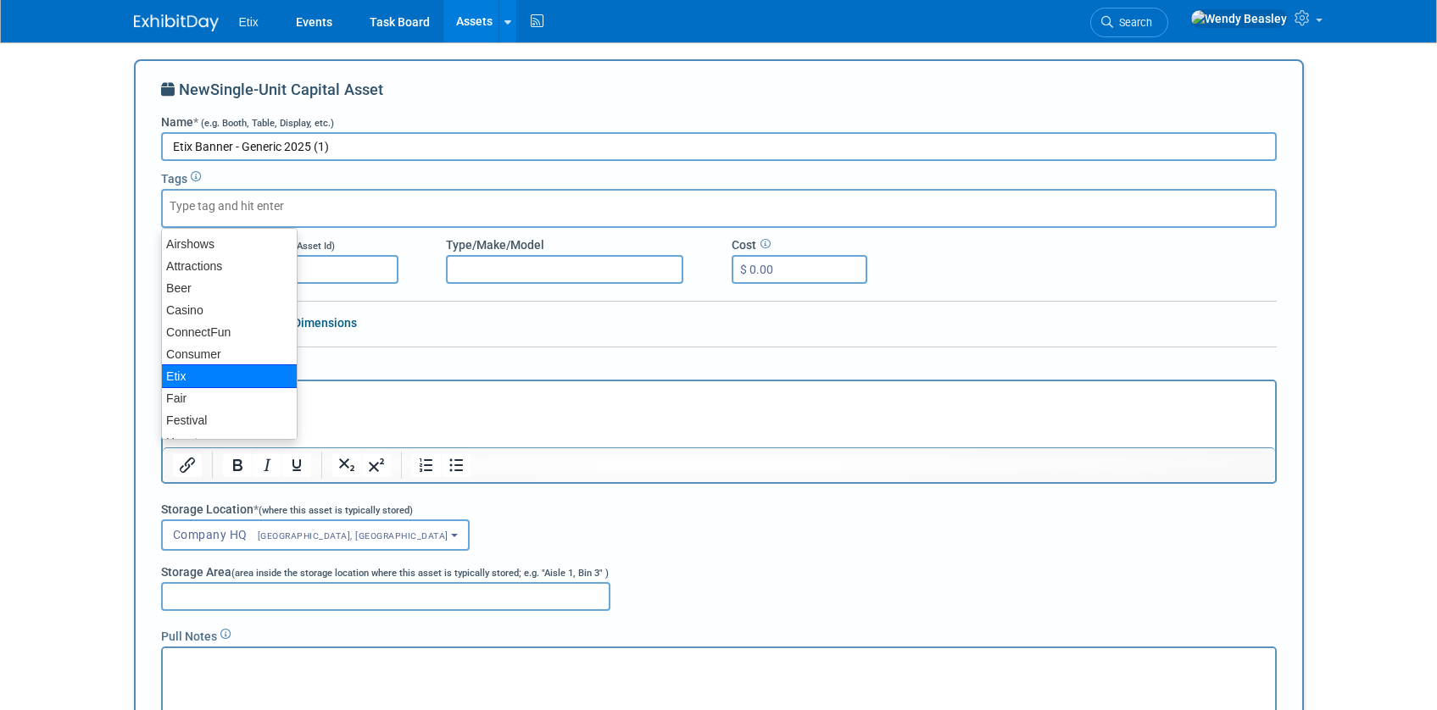
click at [222, 367] on div "Etix" at bounding box center [229, 377] width 136 height 24
type input "Etix"
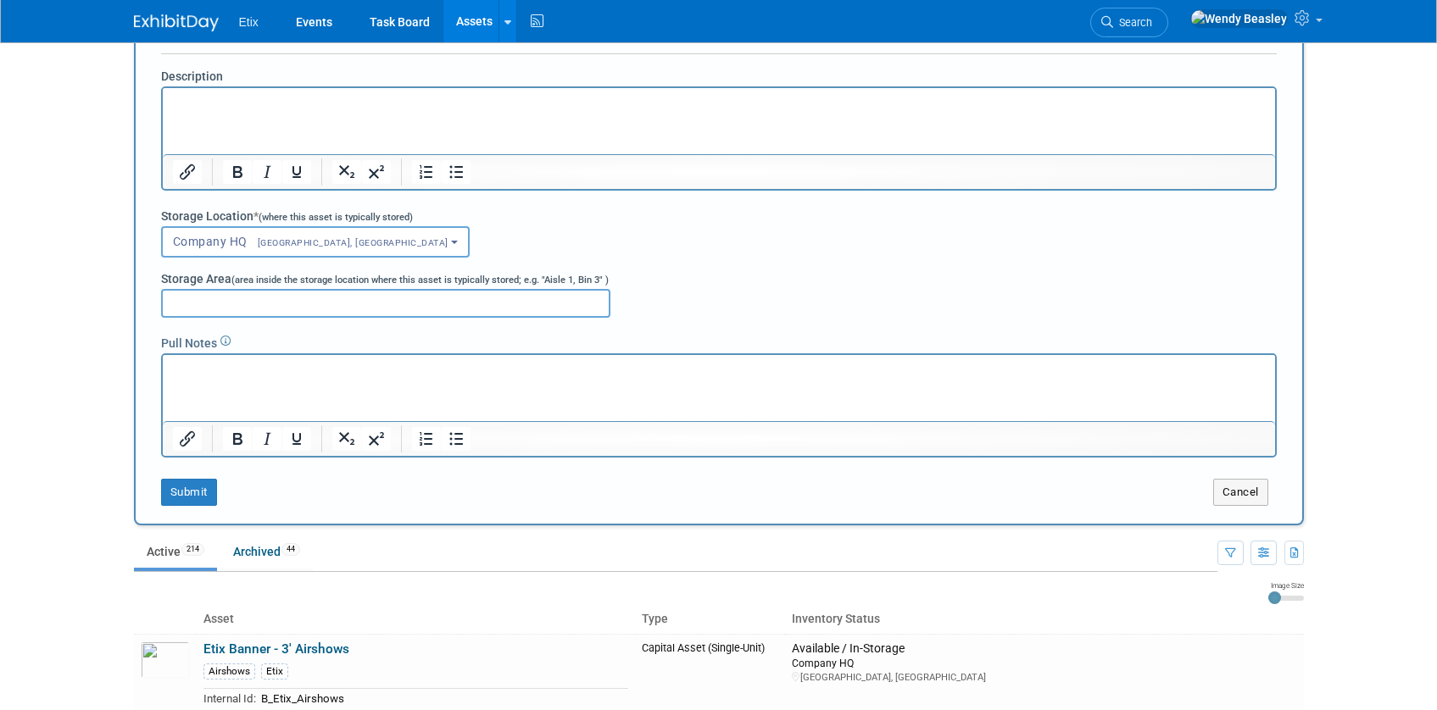
scroll to position [311, 0]
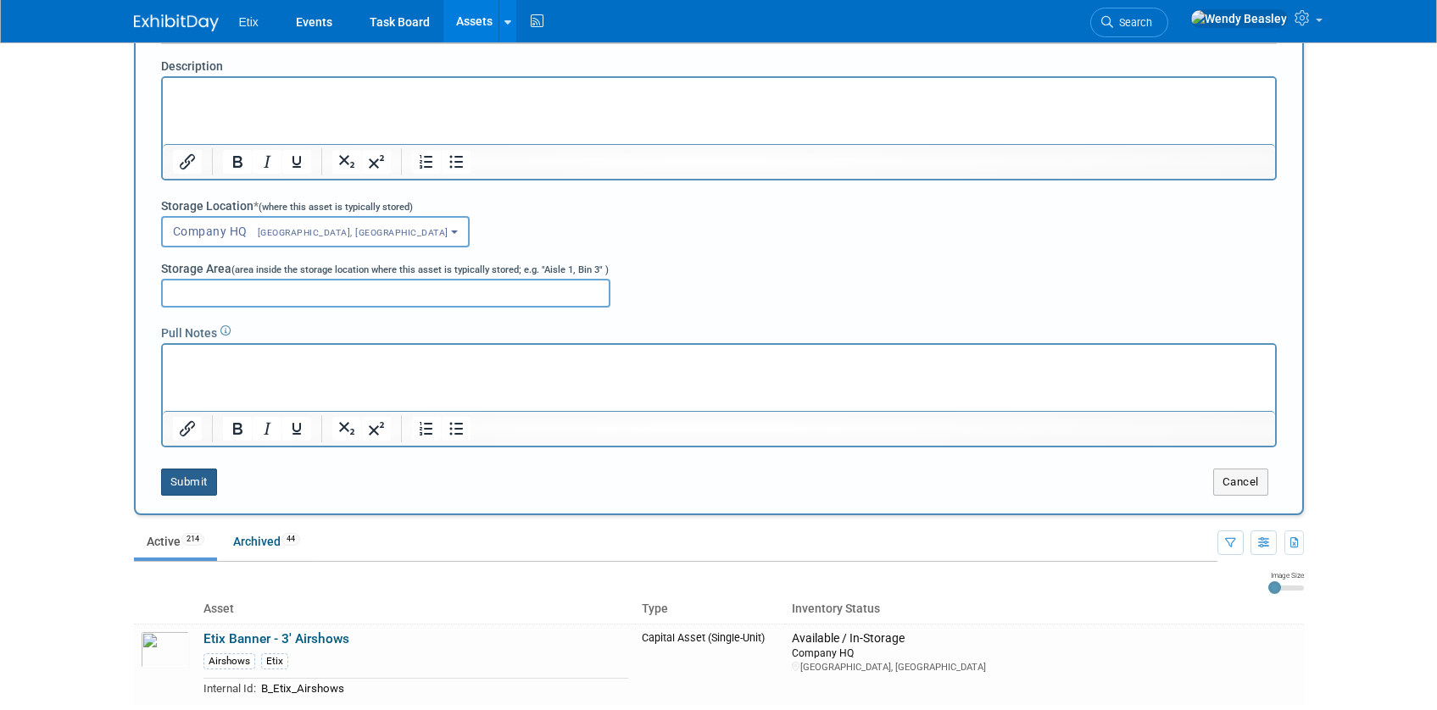
click at [201, 490] on button "Submit" at bounding box center [189, 482] width 56 height 27
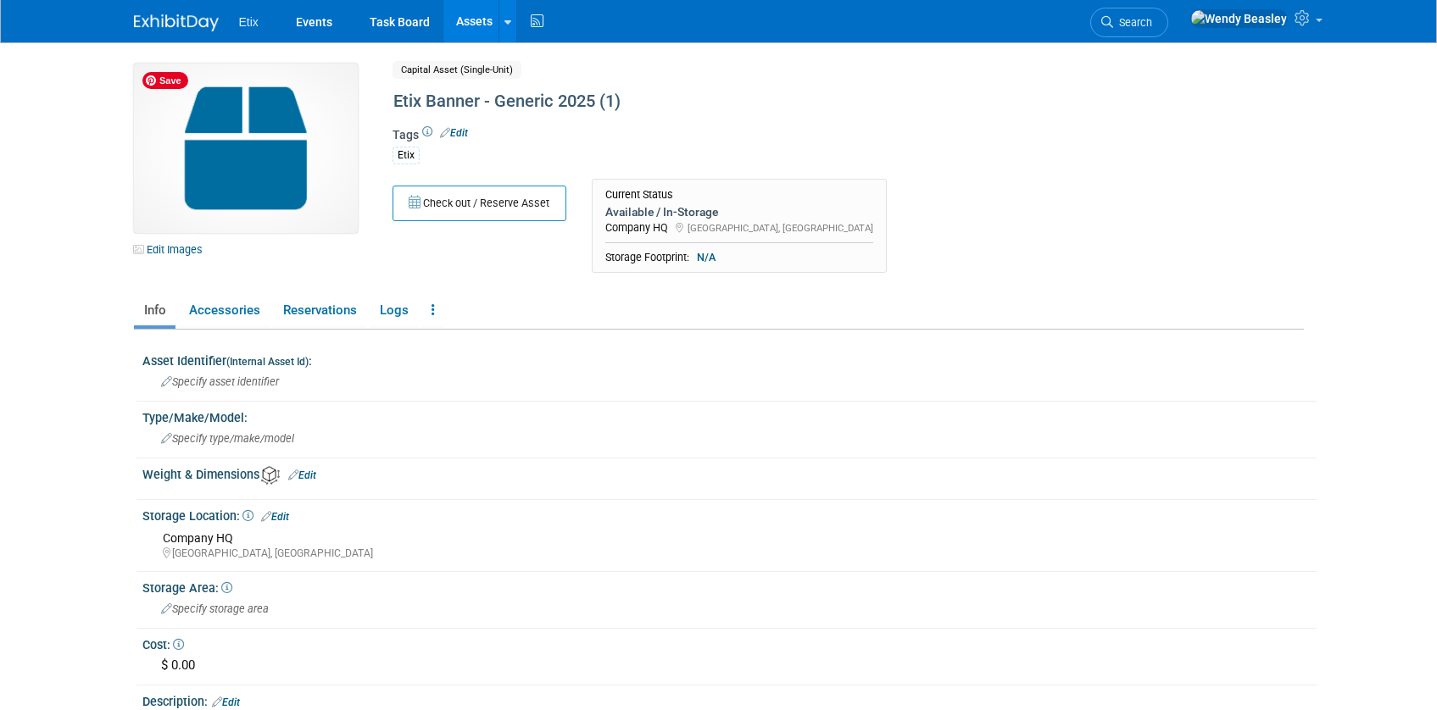
click at [244, 156] on img at bounding box center [246, 149] width 224 height 170
click at [176, 253] on link "Edit Images" at bounding box center [171, 249] width 75 height 21
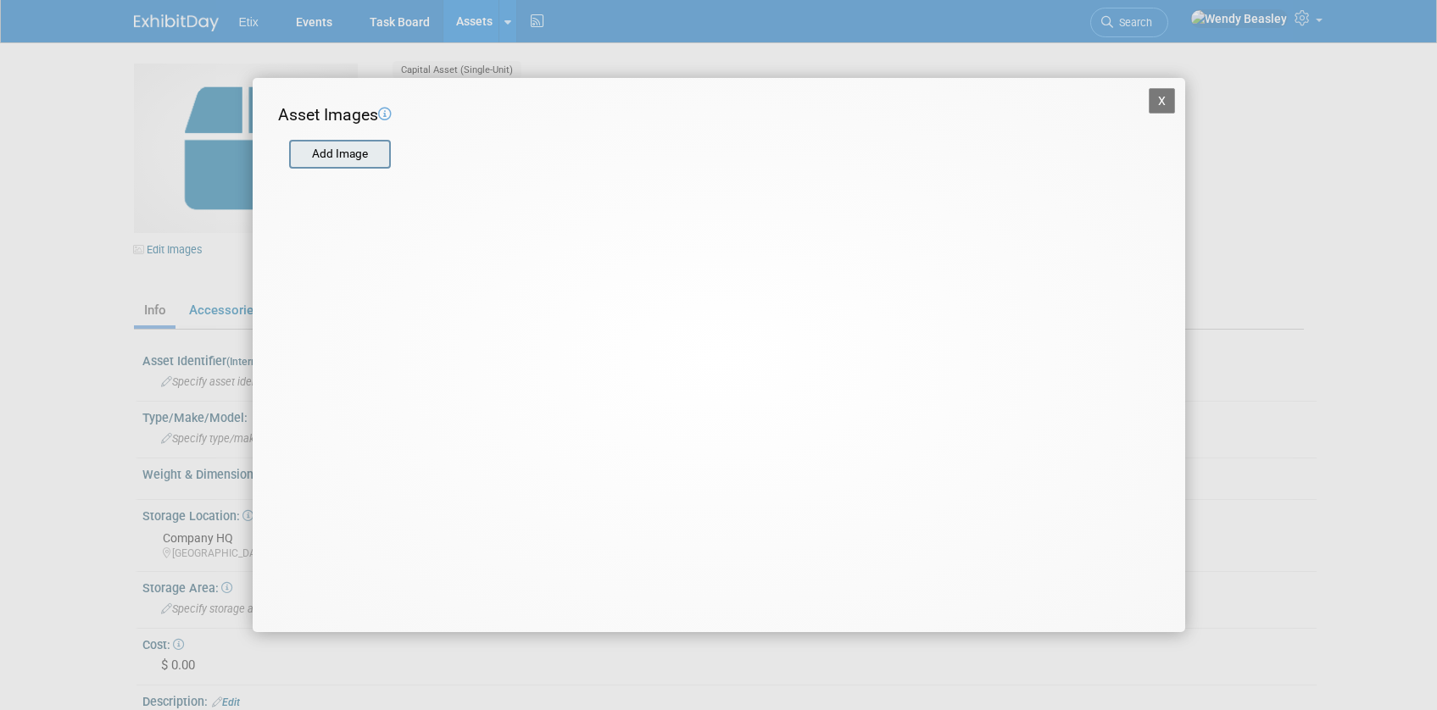
click at [344, 153] on input "file" at bounding box center [288, 154] width 202 height 25
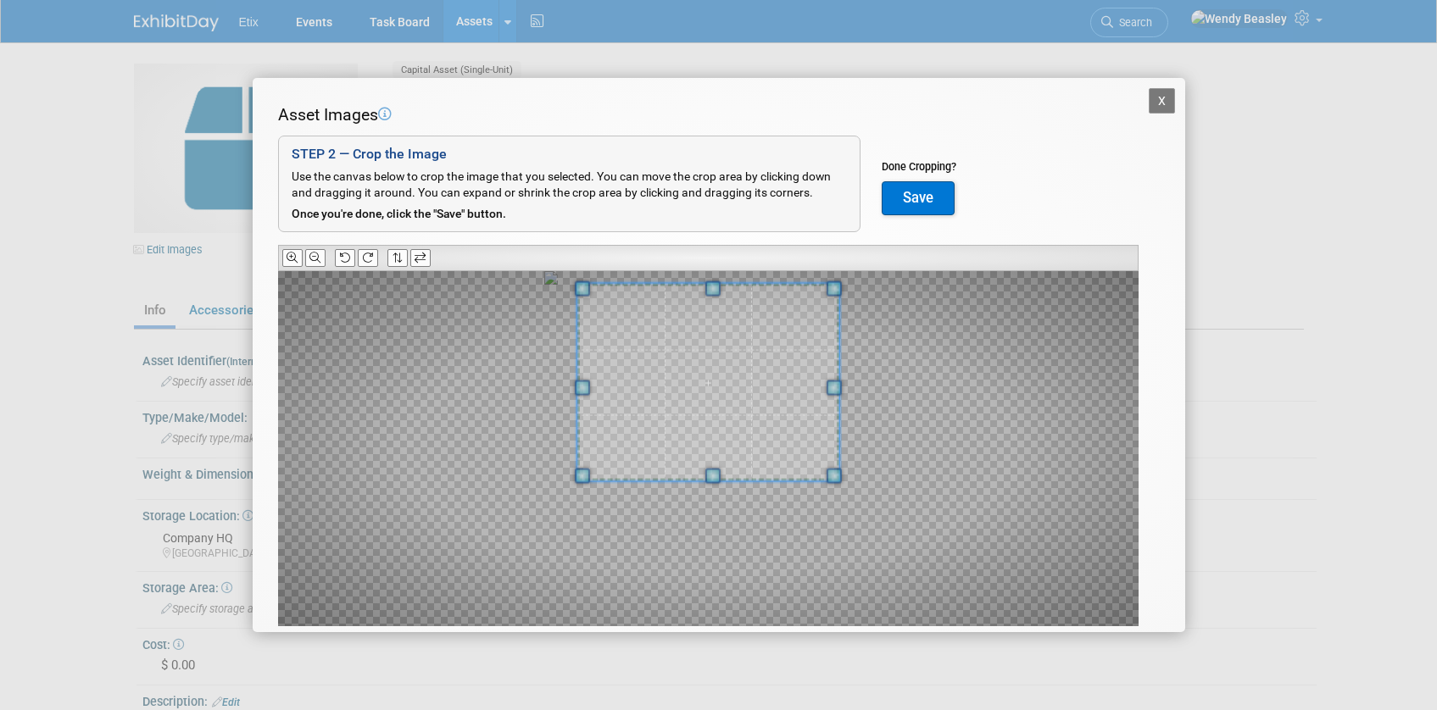
click at [724, 367] on span at bounding box center [707, 383] width 263 height 198
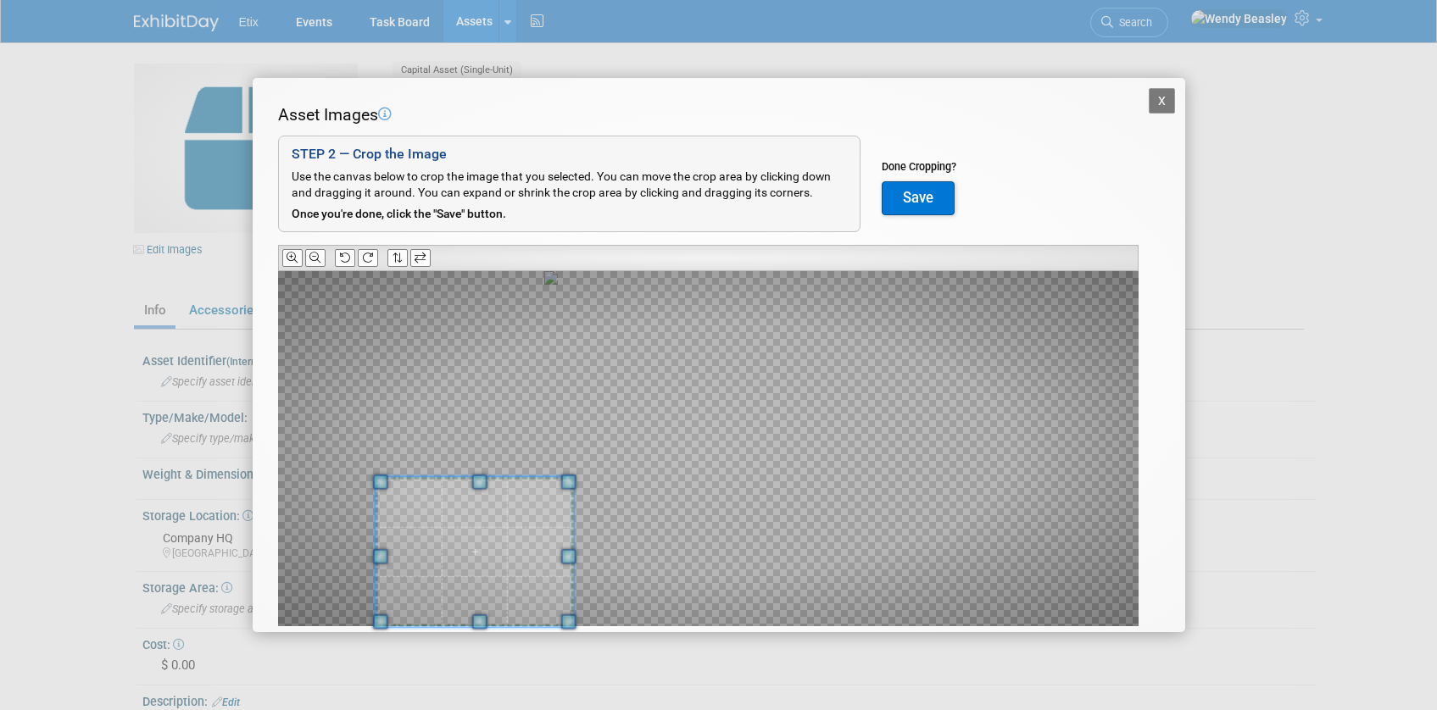
click at [586, 528] on div at bounding box center [708, 448] width 860 height 355
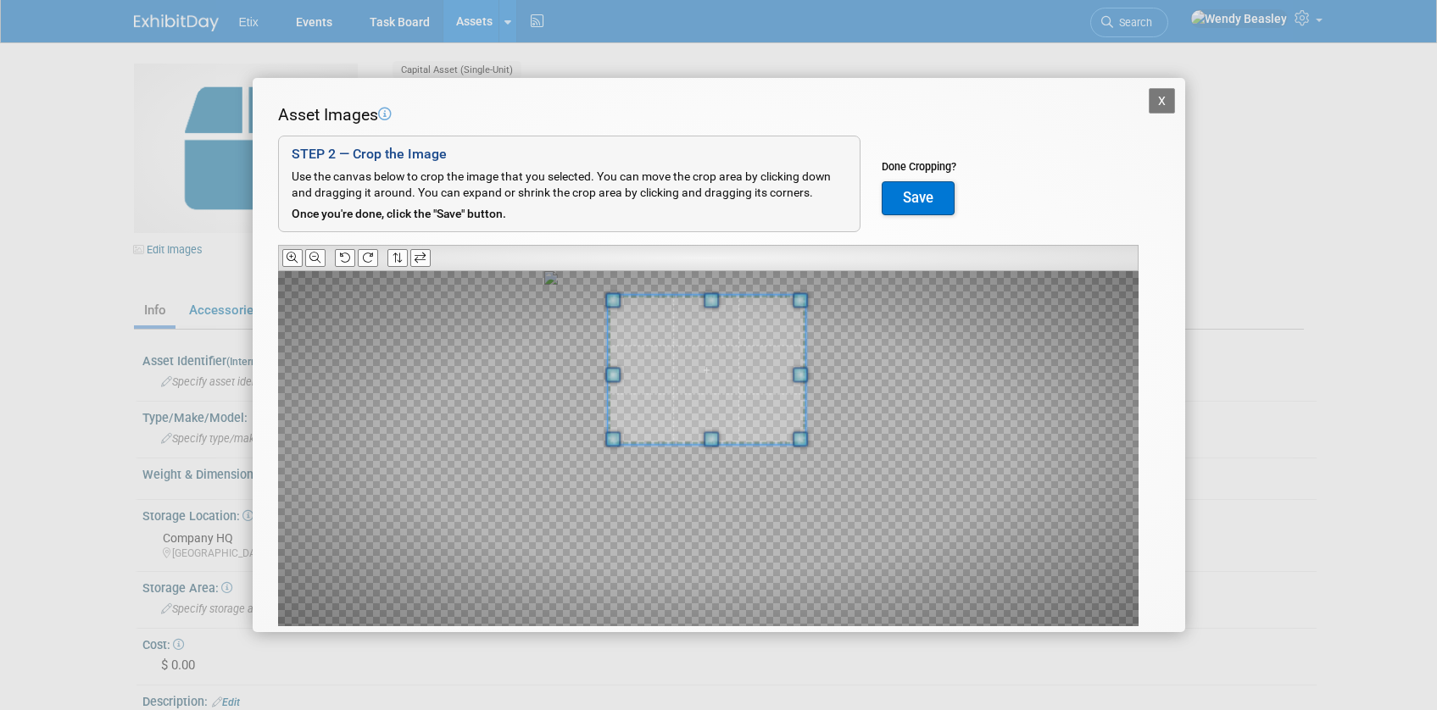
click at [763, 370] on span at bounding box center [707, 370] width 198 height 148
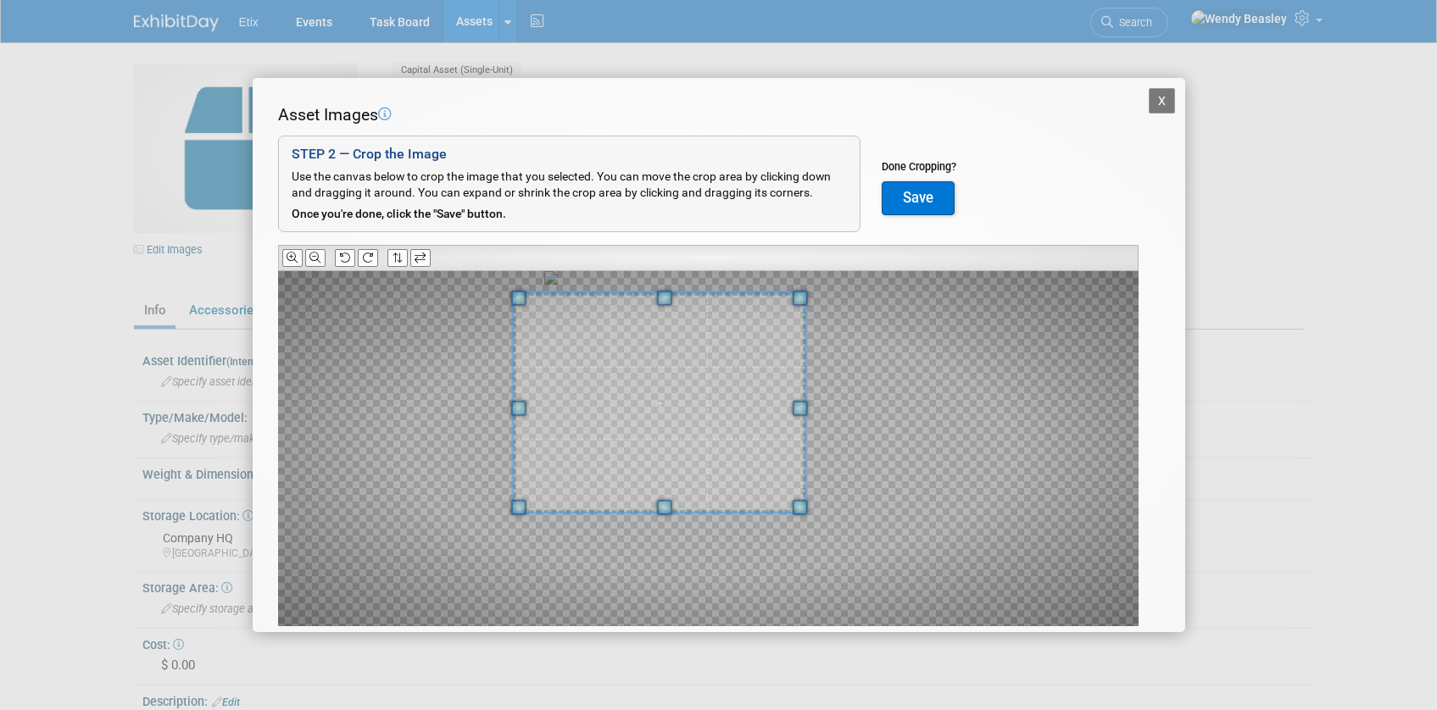
click at [516, 550] on div at bounding box center [708, 448] width 860 height 355
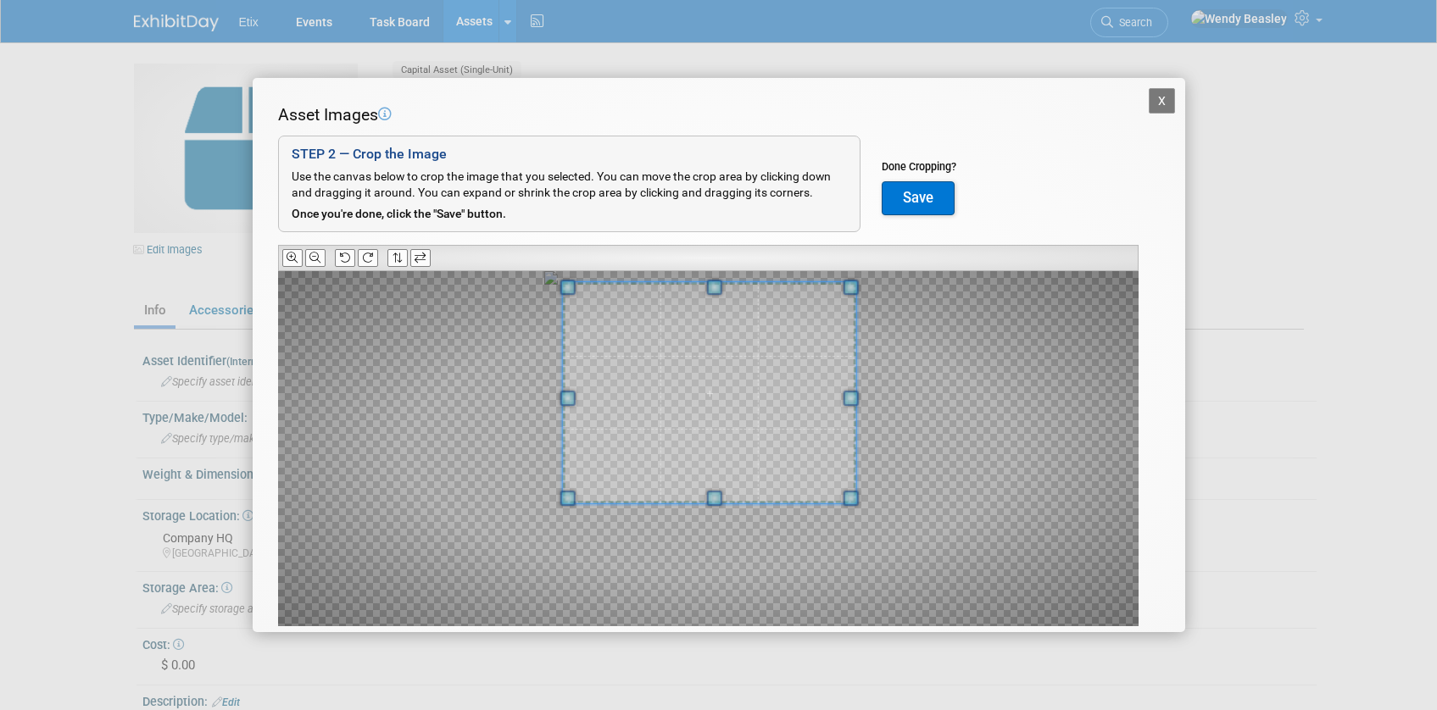
click at [671, 464] on span at bounding box center [709, 392] width 294 height 221
click at [910, 191] on button "Save" at bounding box center [918, 198] width 73 height 34
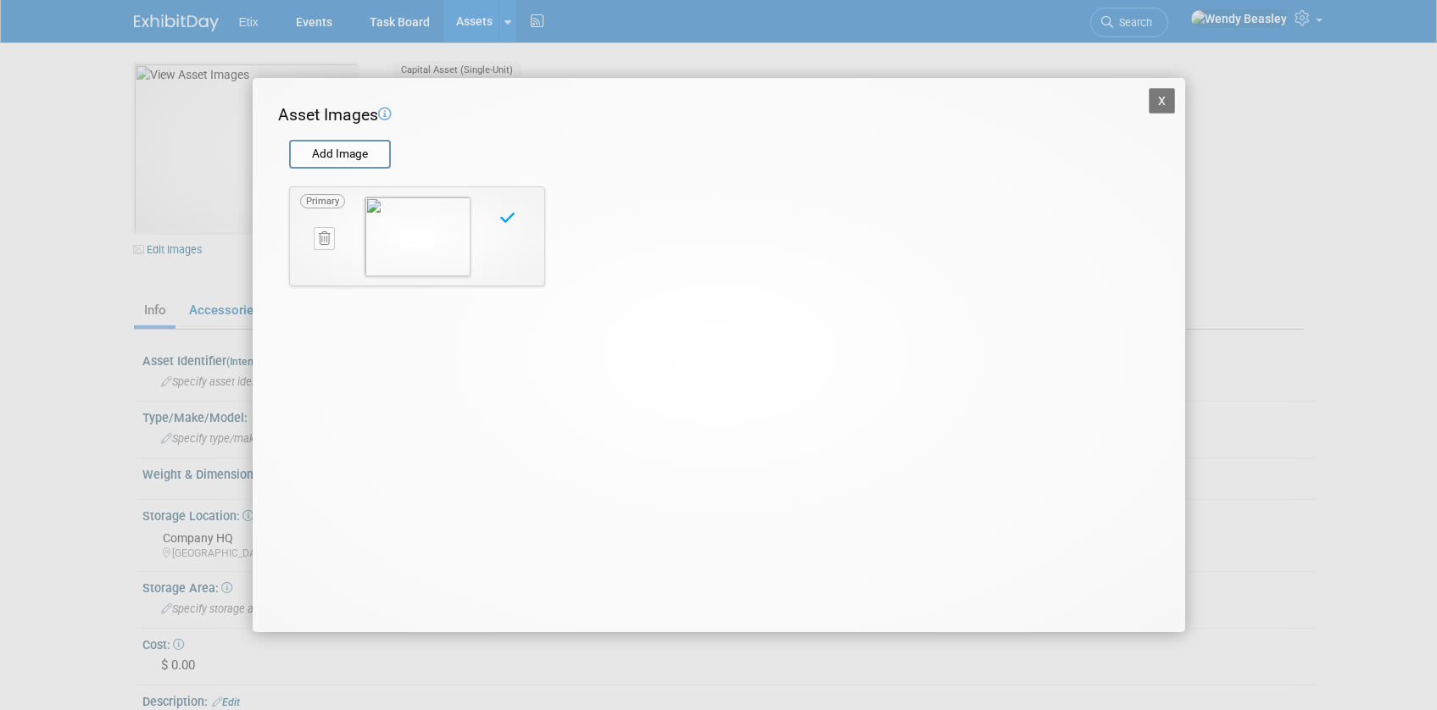
click at [1160, 100] on button "X" at bounding box center [1162, 100] width 27 height 25
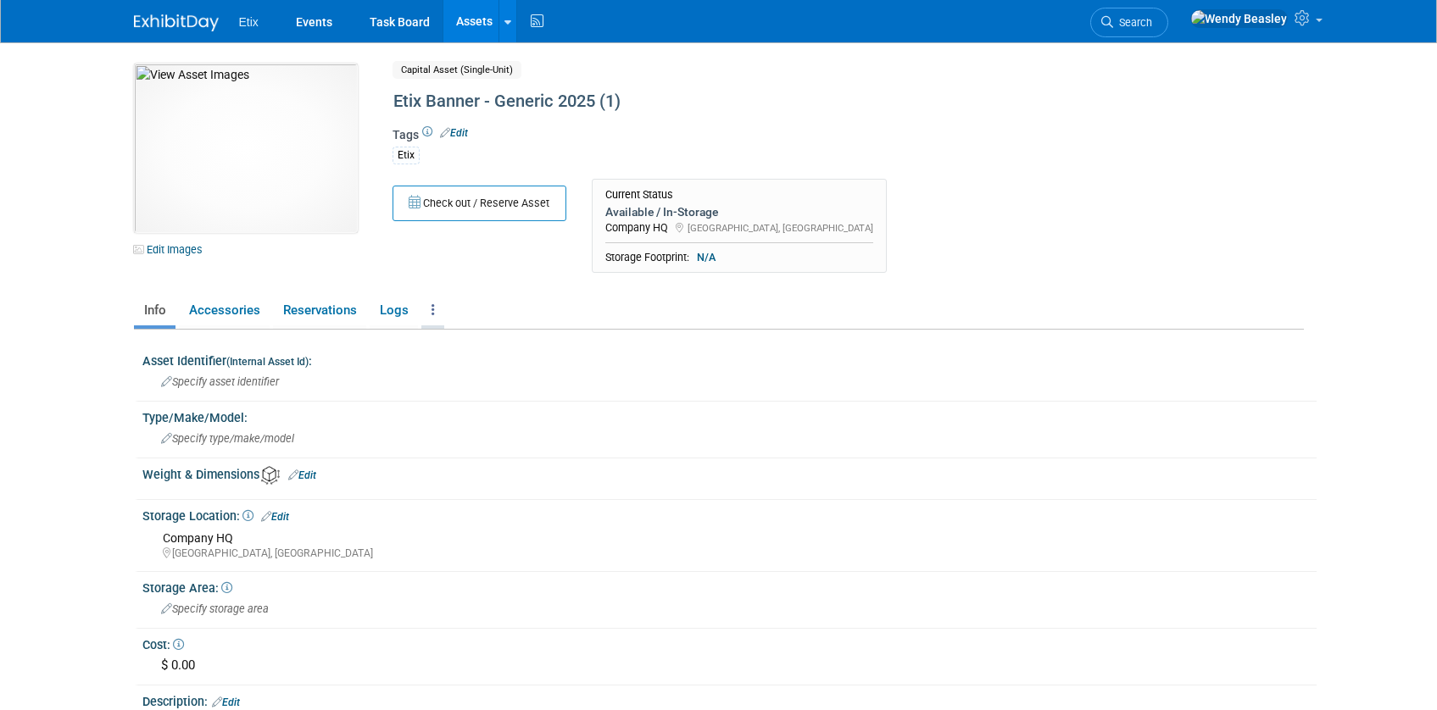
click at [431, 309] on icon at bounding box center [432, 309] width 3 height 13
click at [471, 365] on link "Copy/Duplicate Asset" at bounding box center [494, 373] width 147 height 29
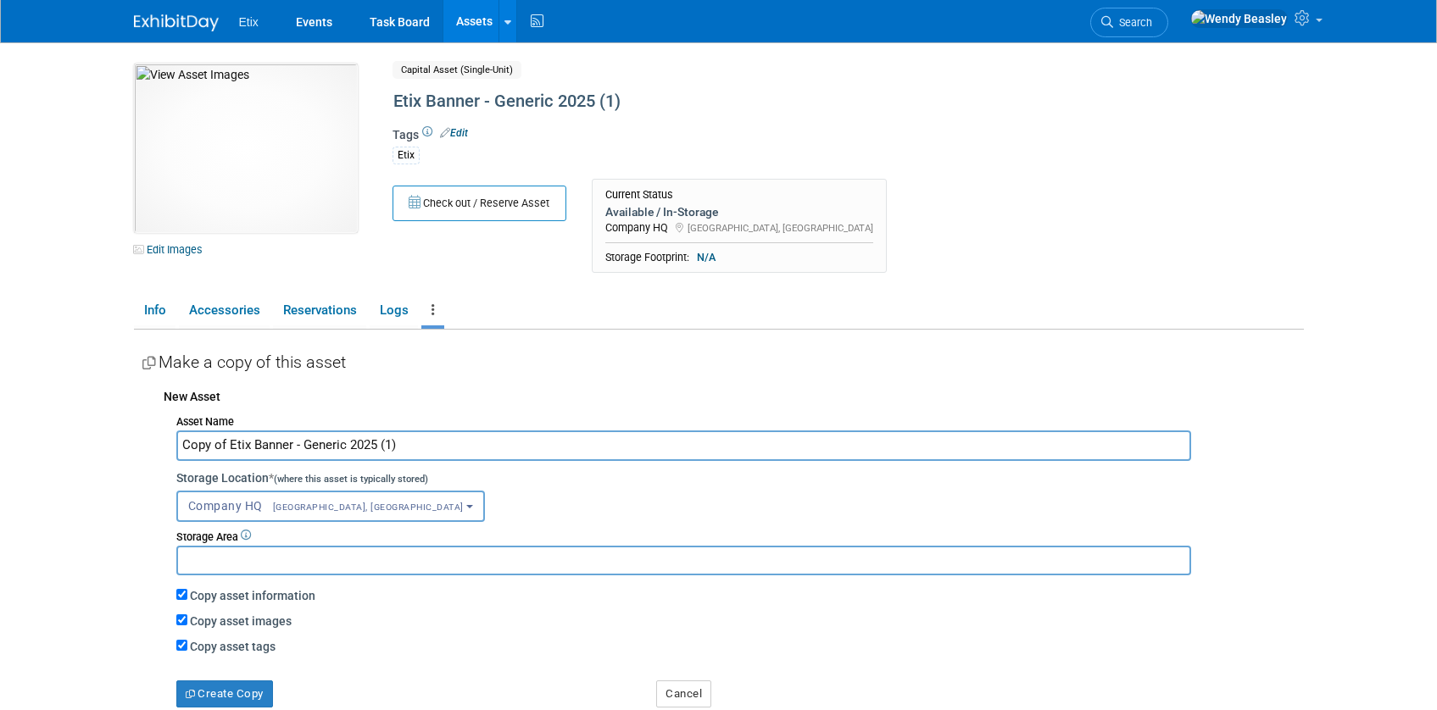
click at [388, 449] on input "Copy of Etix Banner - Generic 2025 (1)" at bounding box center [683, 446] width 1015 height 30
drag, startPoint x: 227, startPoint y: 446, endPoint x: 178, endPoint y: 439, distance: 49.6
click at [178, 439] on input "Copy of Etix Banner - Generic 2025 (2)" at bounding box center [683, 446] width 1015 height 30
type input "Etix Banner - Generic 2025 (2)"
click at [259, 689] on button "Create Copy" at bounding box center [224, 694] width 97 height 27
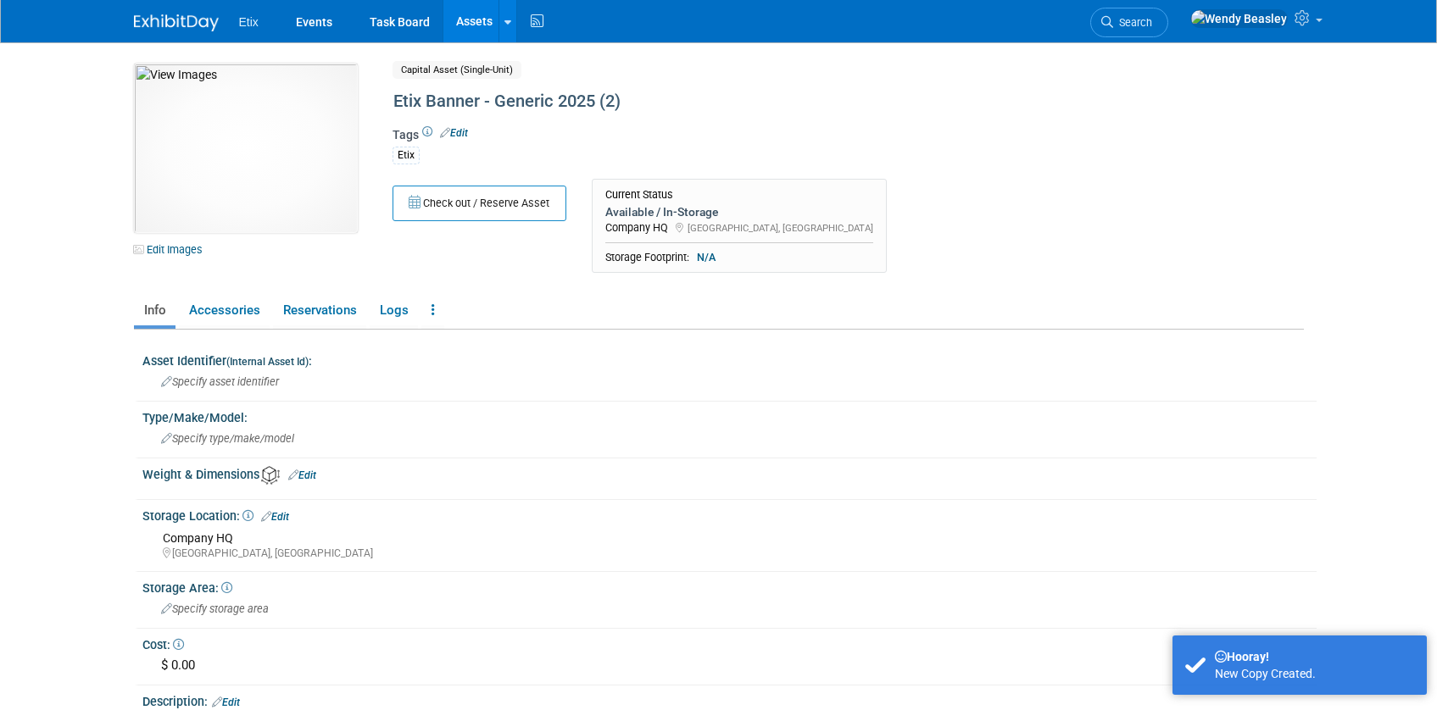
click at [471, 16] on link "Assets" at bounding box center [474, 21] width 62 height 42
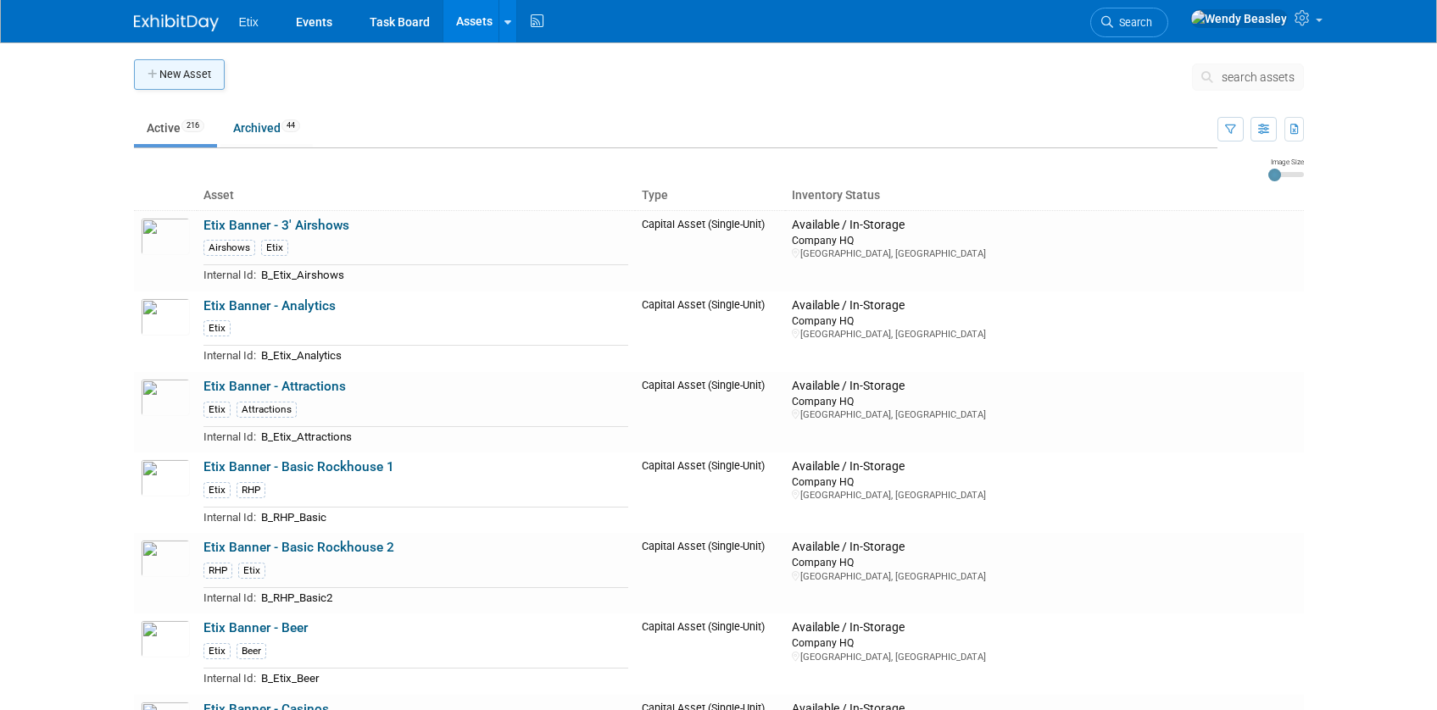
click at [199, 76] on button "New Asset" at bounding box center [179, 74] width 91 height 31
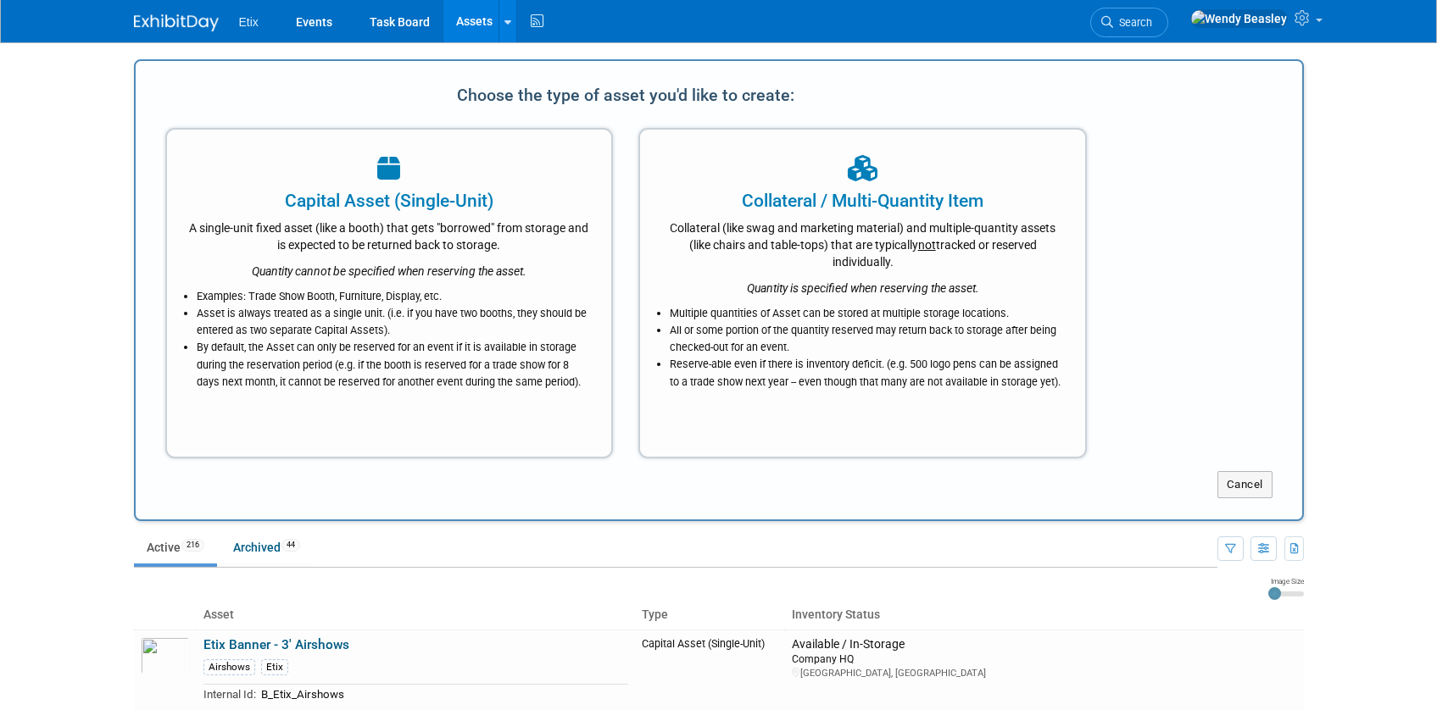
click at [350, 186] on div at bounding box center [389, 169] width 403 height 37
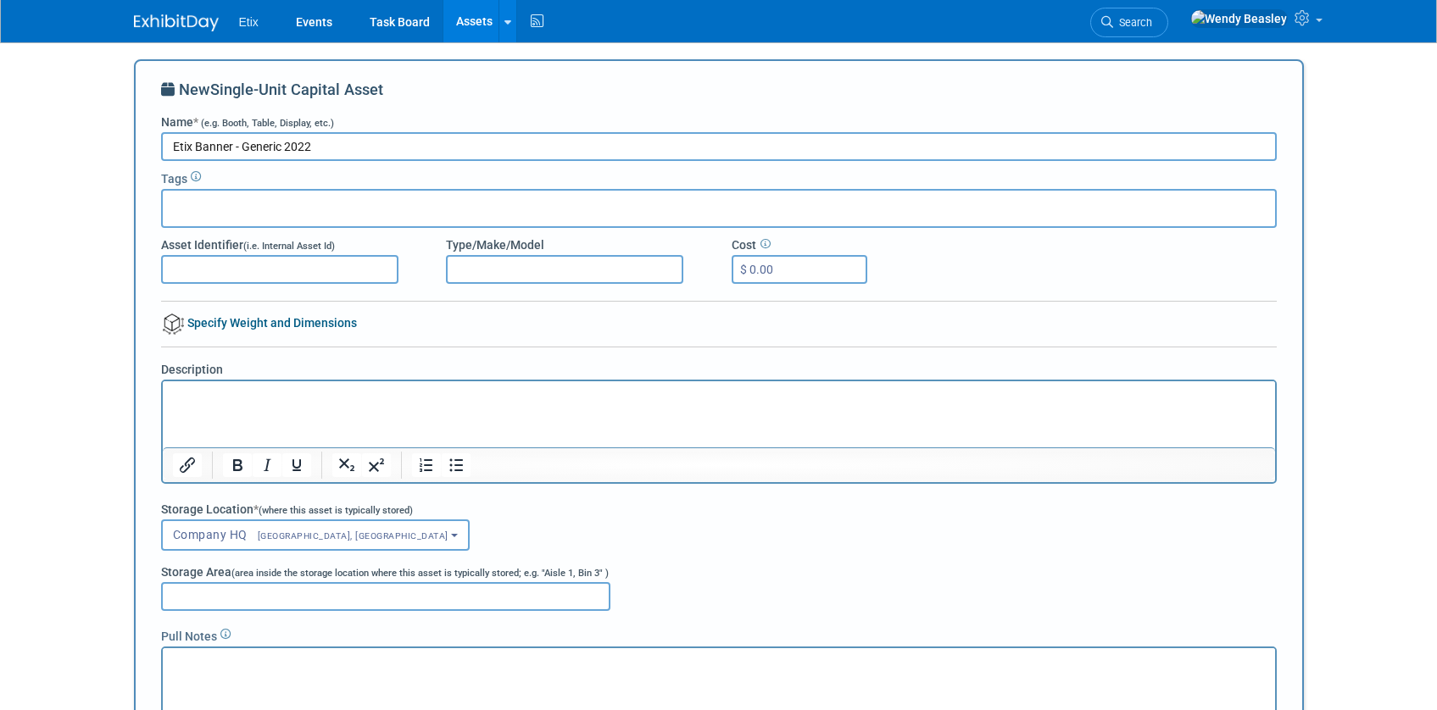
type input "Etix Banner - Generic 2022"
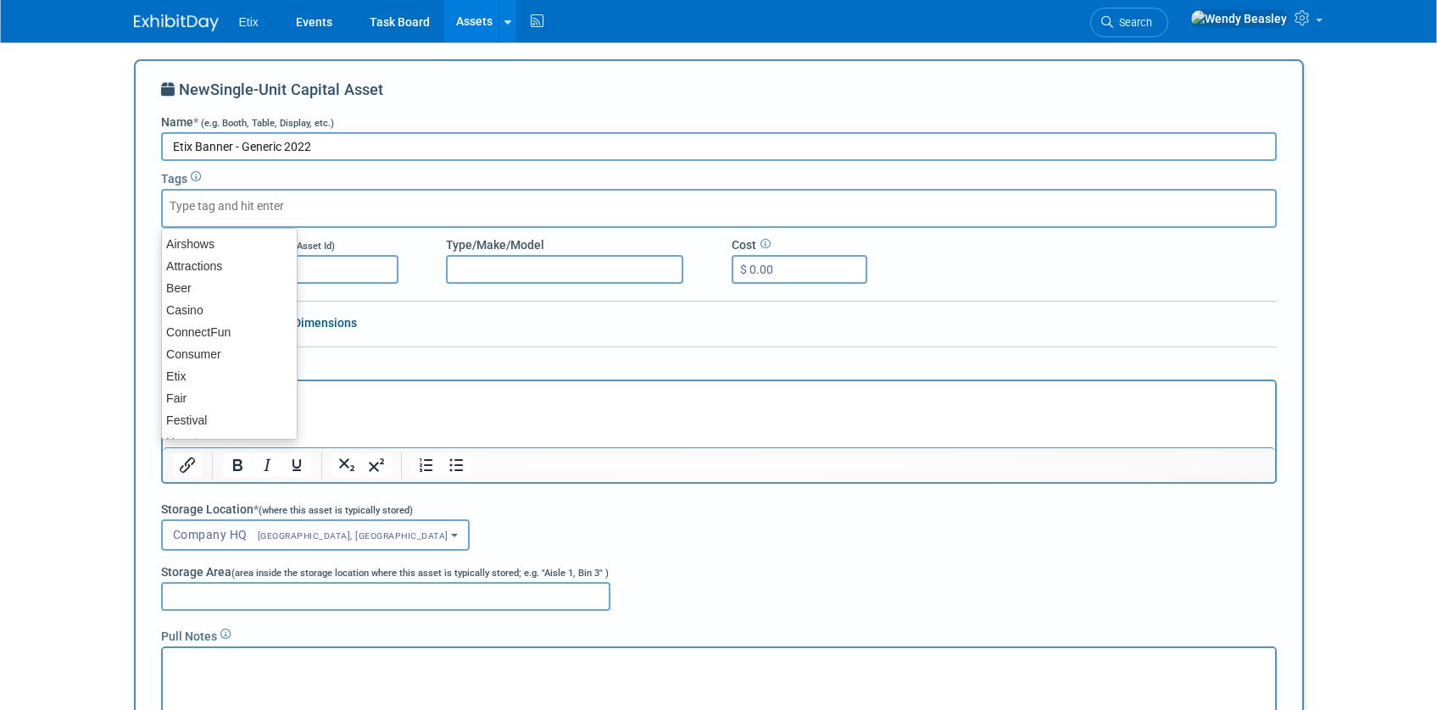
click at [215, 190] on div at bounding box center [719, 208] width 1116 height 39
click at [214, 370] on div "Etix" at bounding box center [229, 377] width 136 height 24
type input "Etix"
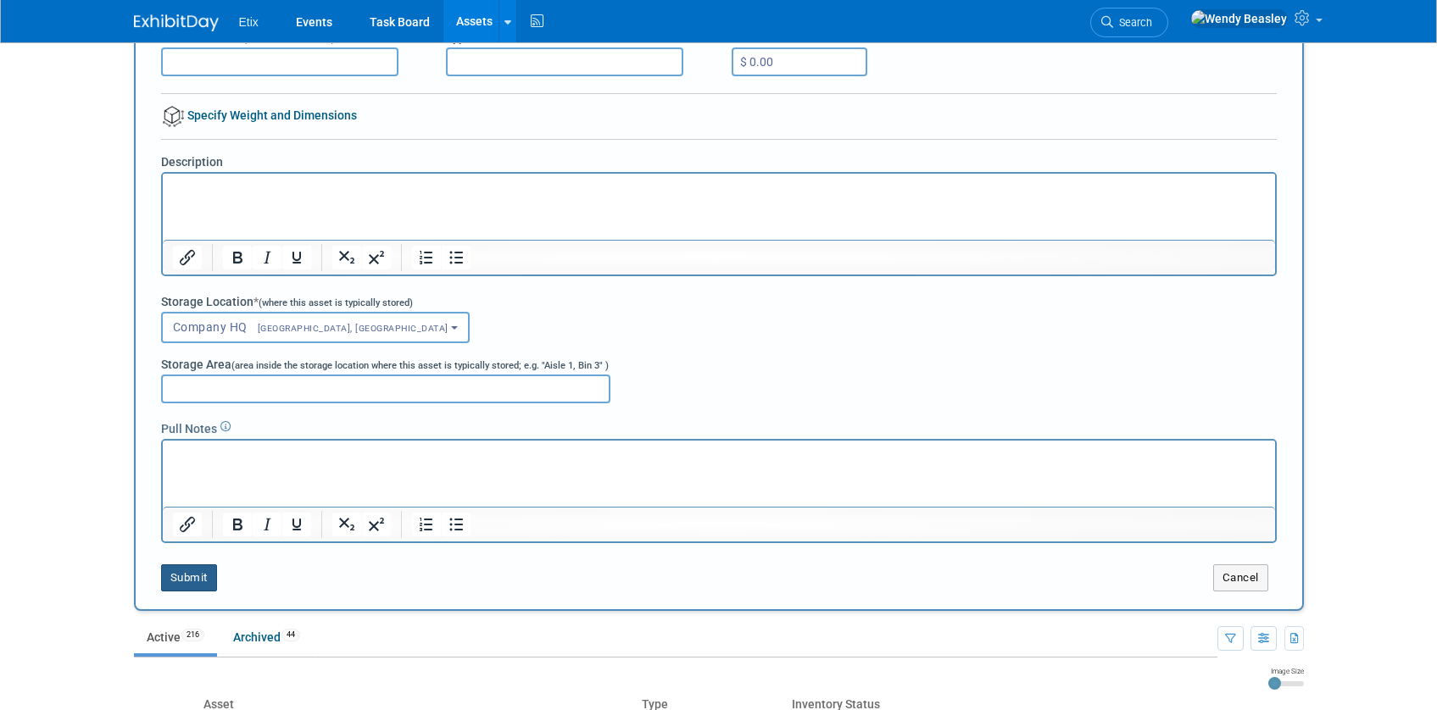
scroll to position [216, 0]
click at [191, 572] on button "Submit" at bounding box center [189, 577] width 56 height 27
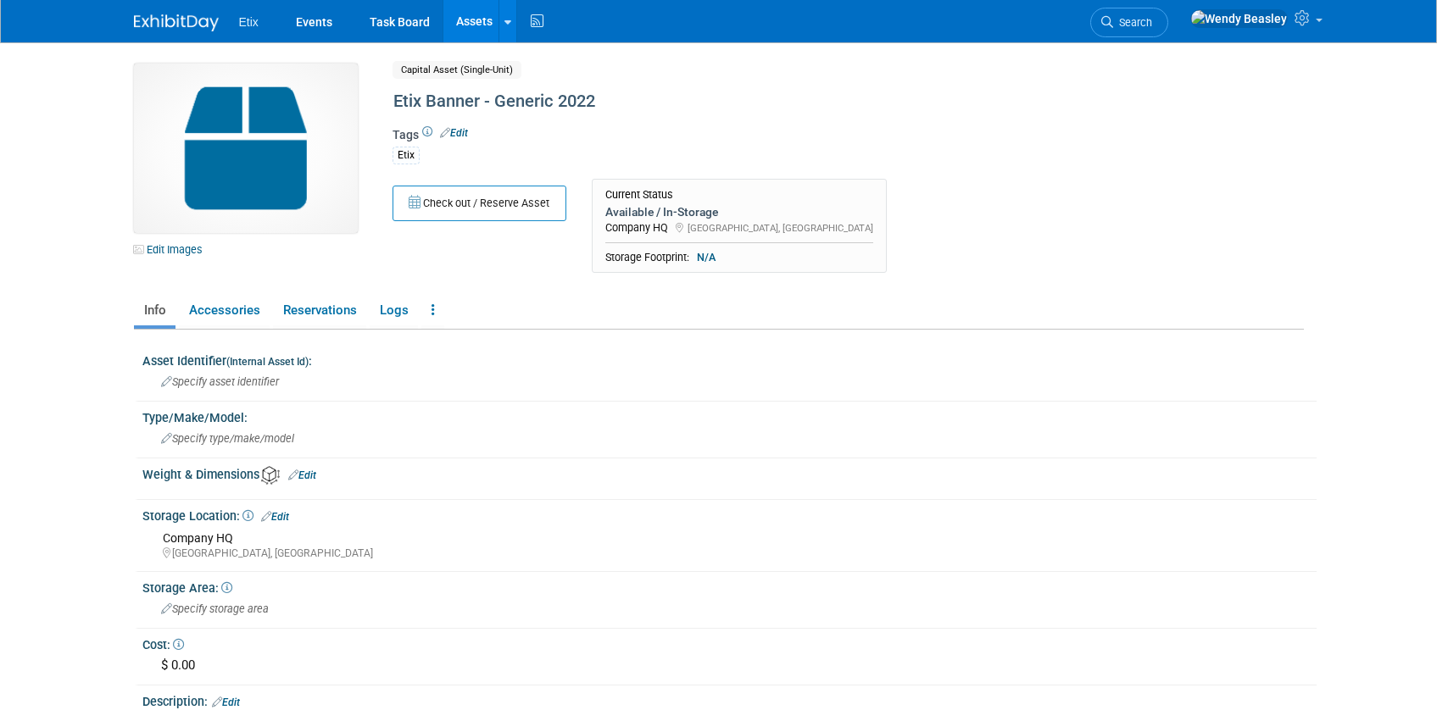
click at [470, 24] on link "Assets" at bounding box center [474, 21] width 62 height 42
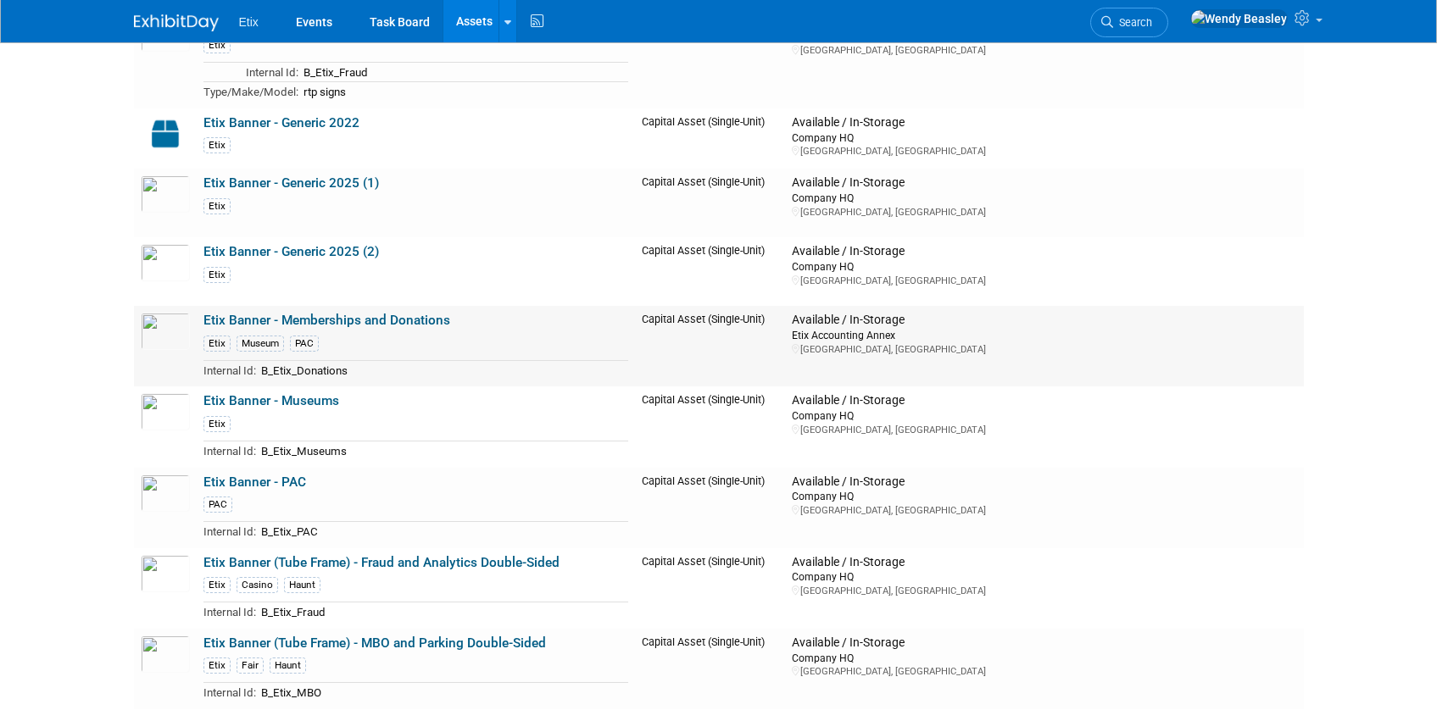
scroll to position [1020, 0]
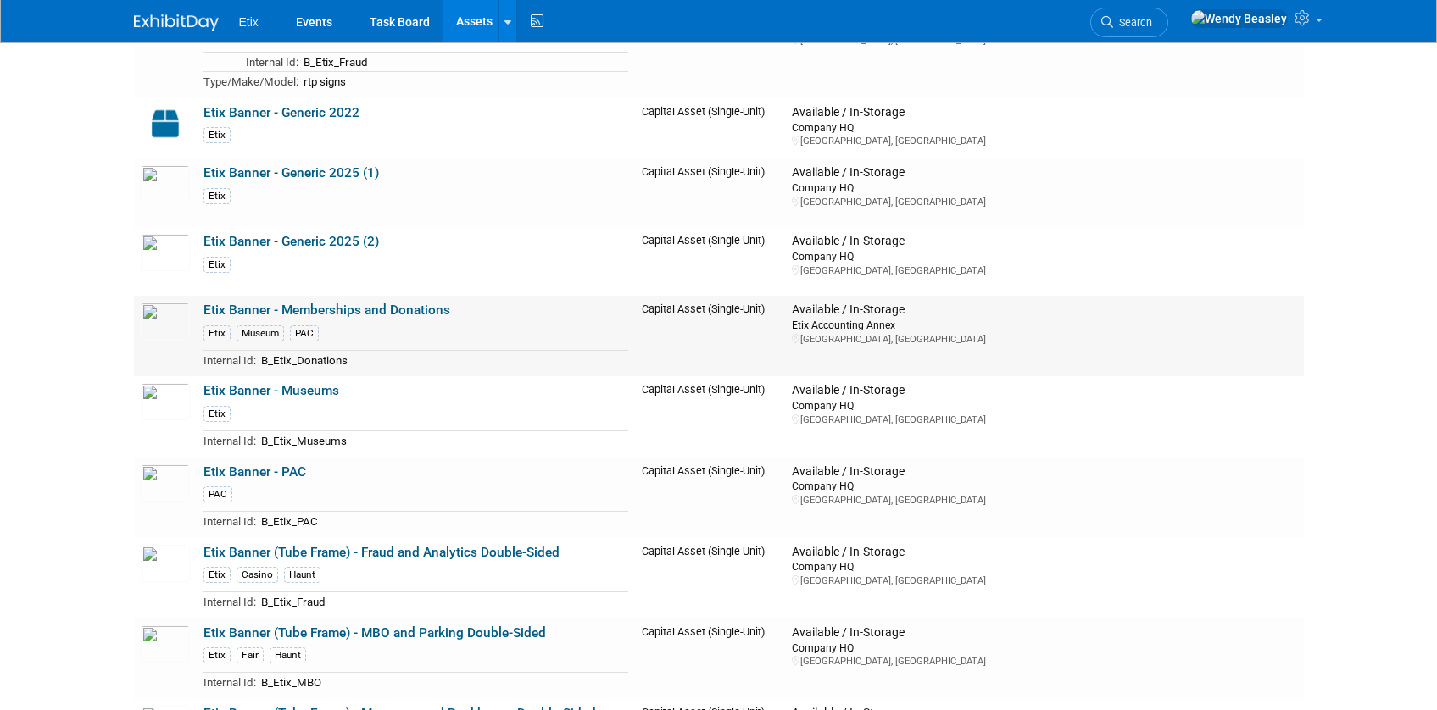
click at [387, 314] on link "Etix Banner - Memberships and Donations" at bounding box center [326, 310] width 247 height 15
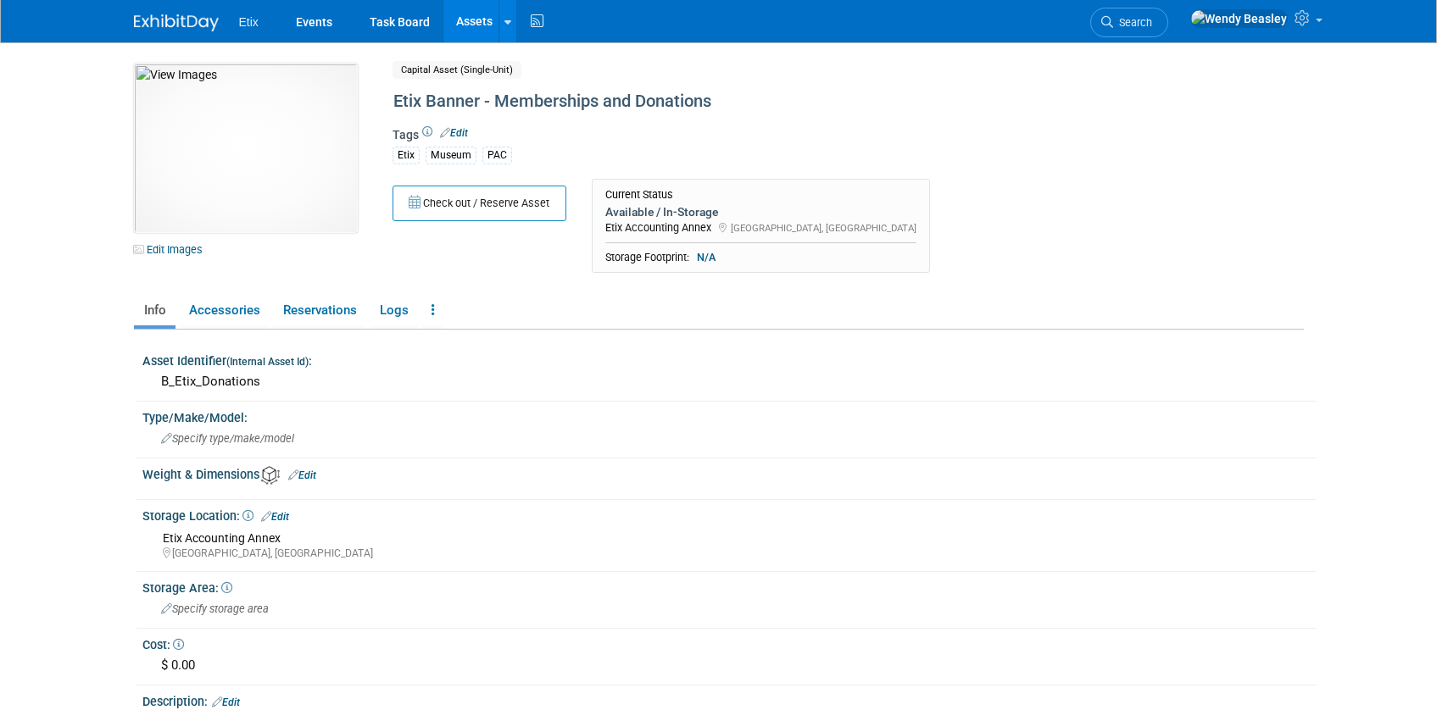
click at [281, 514] on link "Edit" at bounding box center [275, 517] width 28 height 12
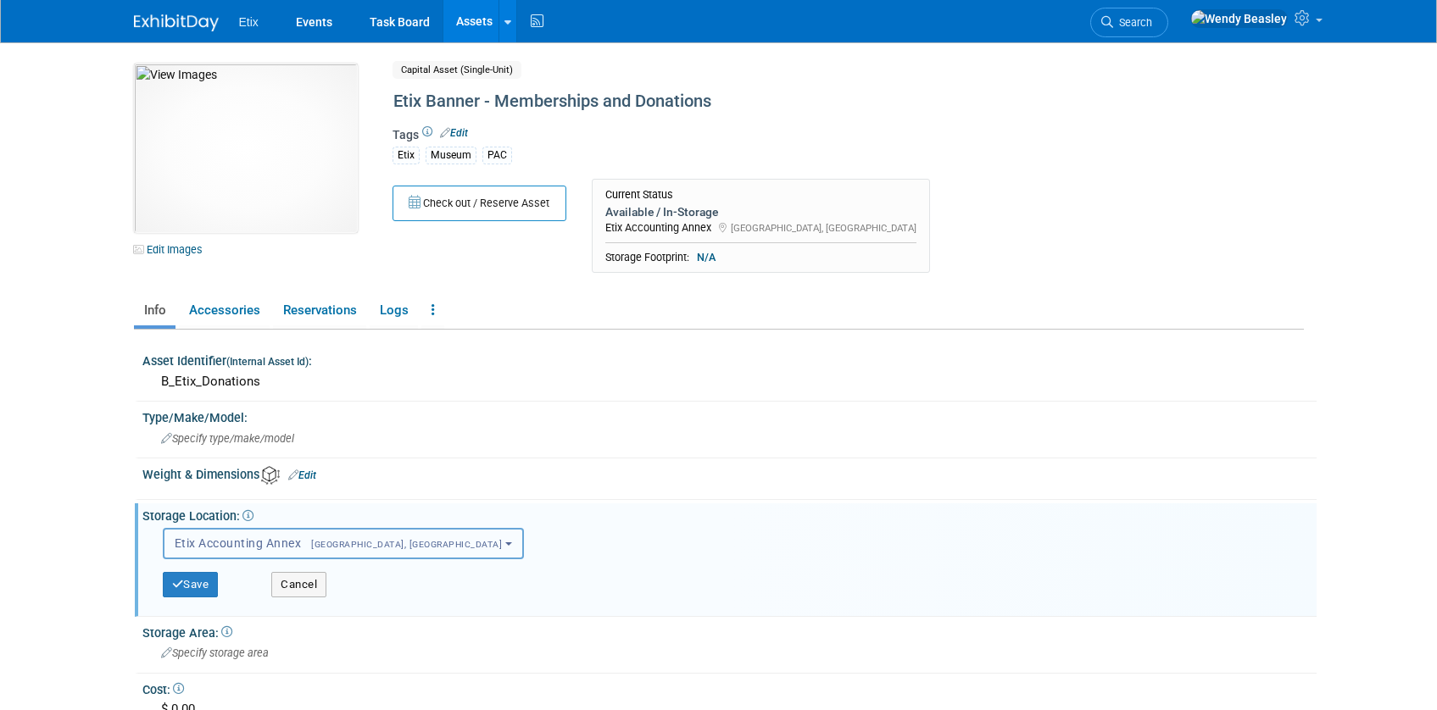
click at [314, 542] on span "[GEOGRAPHIC_DATA], [GEOGRAPHIC_DATA]" at bounding box center [401, 544] width 201 height 11
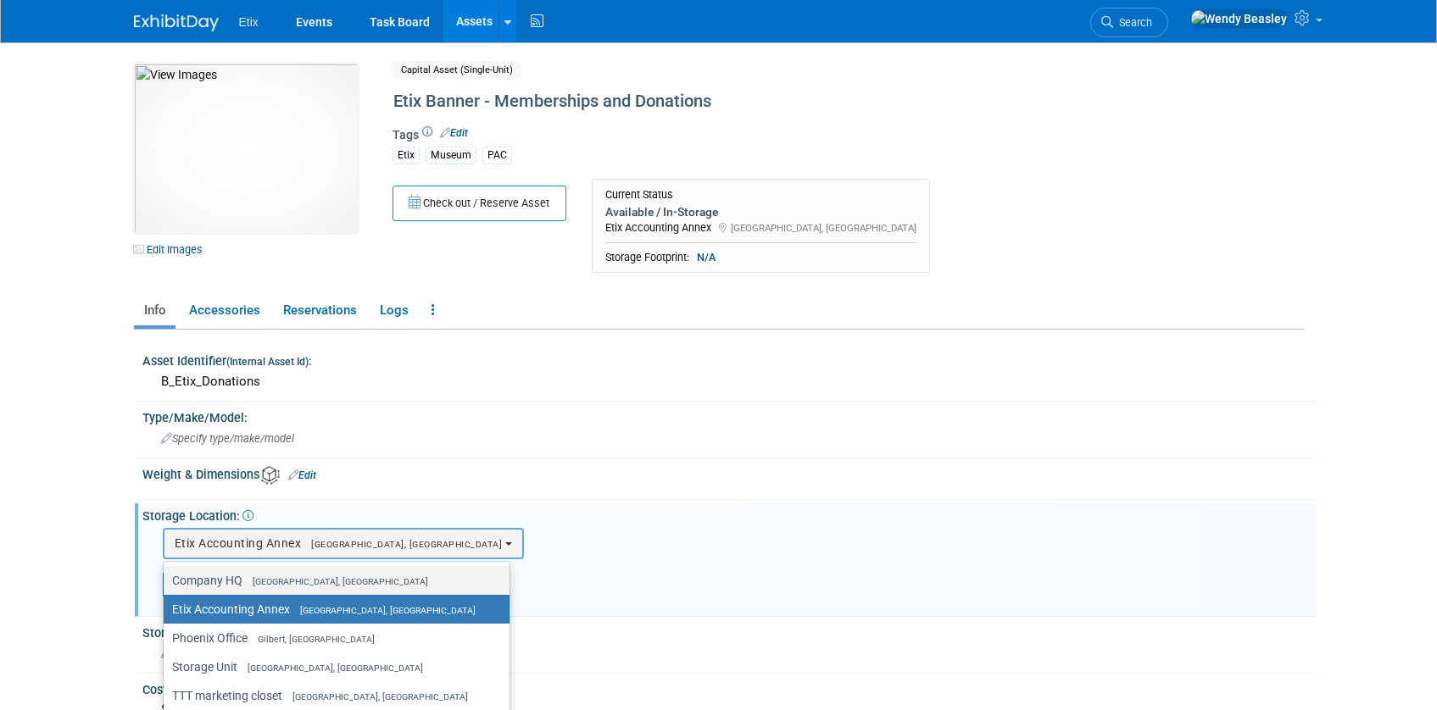
click at [286, 580] on span "[GEOGRAPHIC_DATA], [GEOGRAPHIC_DATA]" at bounding box center [335, 581] width 186 height 11
click at [166, 580] on input "Company HQ [GEOGRAPHIC_DATA], [GEOGRAPHIC_DATA]" at bounding box center [160, 581] width 11 height 11
select select "11222550"
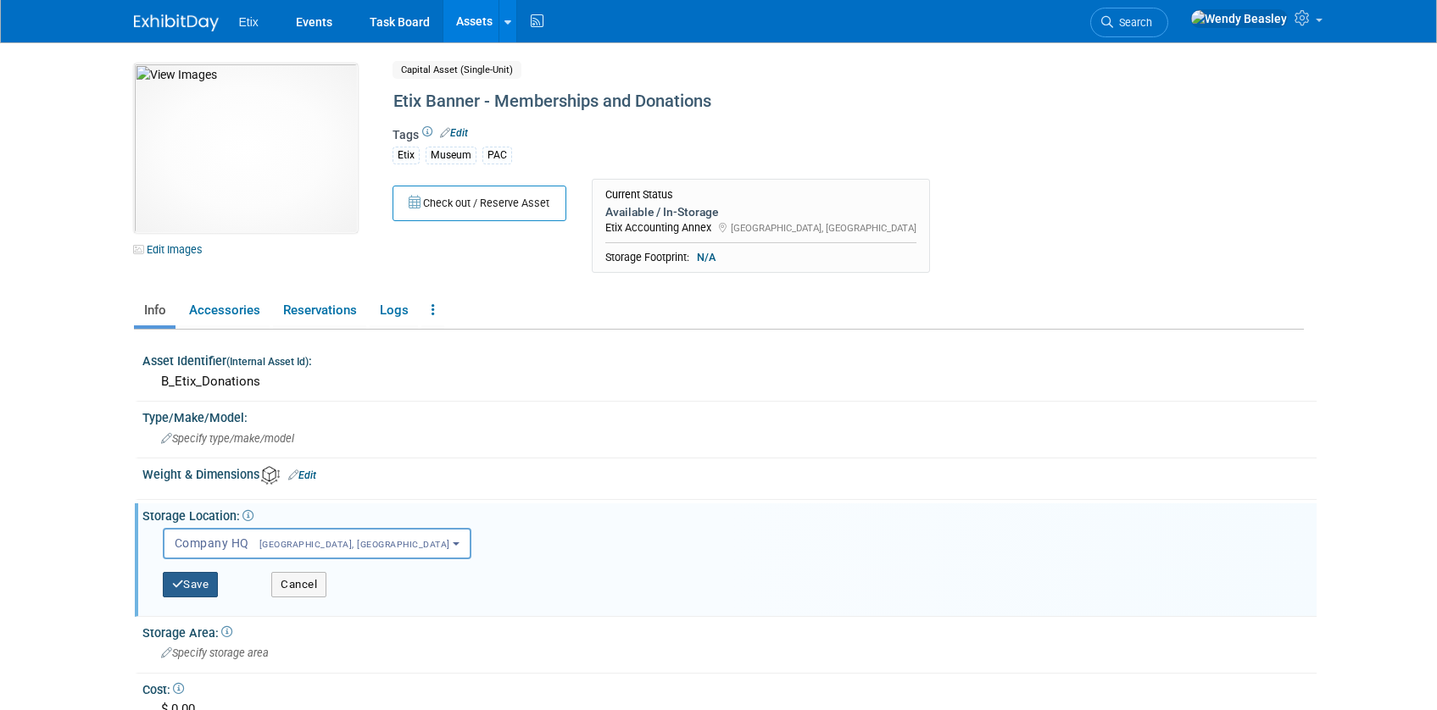
click at [195, 583] on button "Save" at bounding box center [191, 584] width 56 height 25
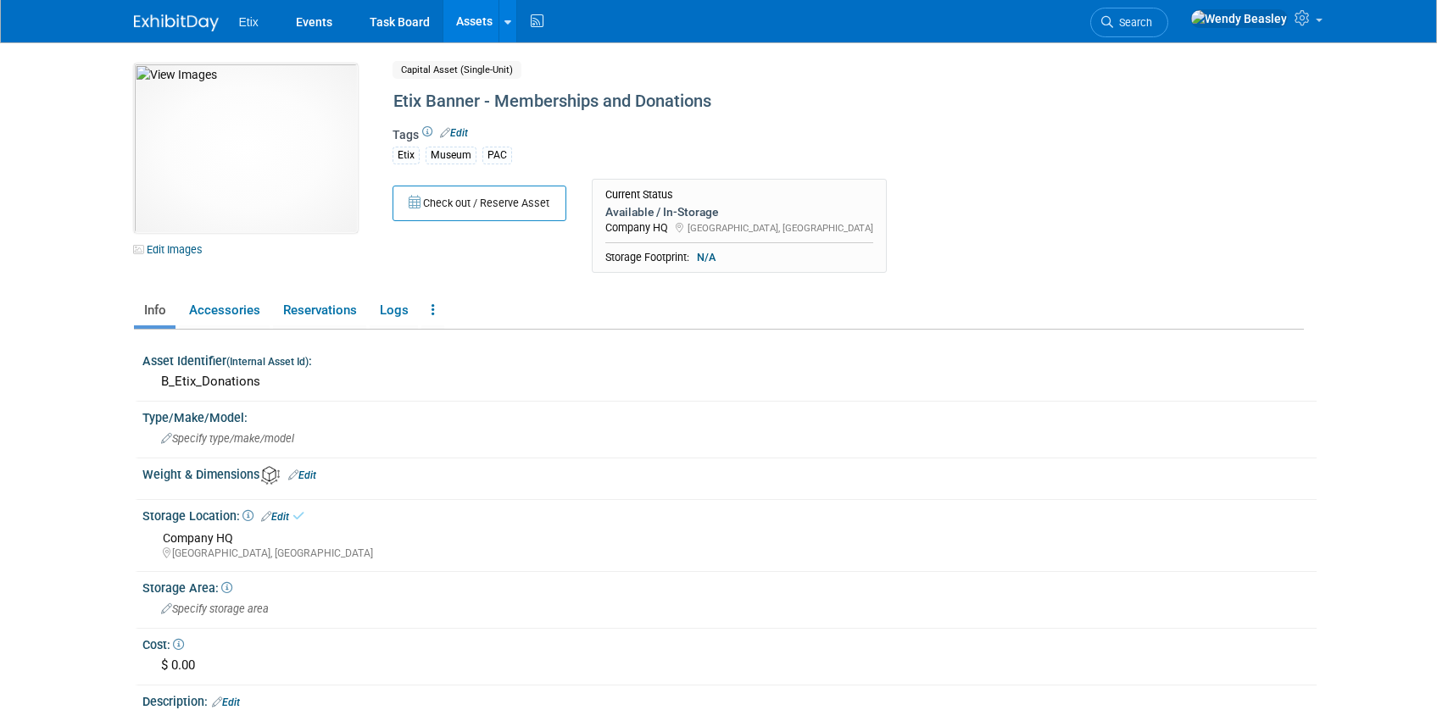
click at [466, 24] on link "Assets" at bounding box center [474, 21] width 62 height 42
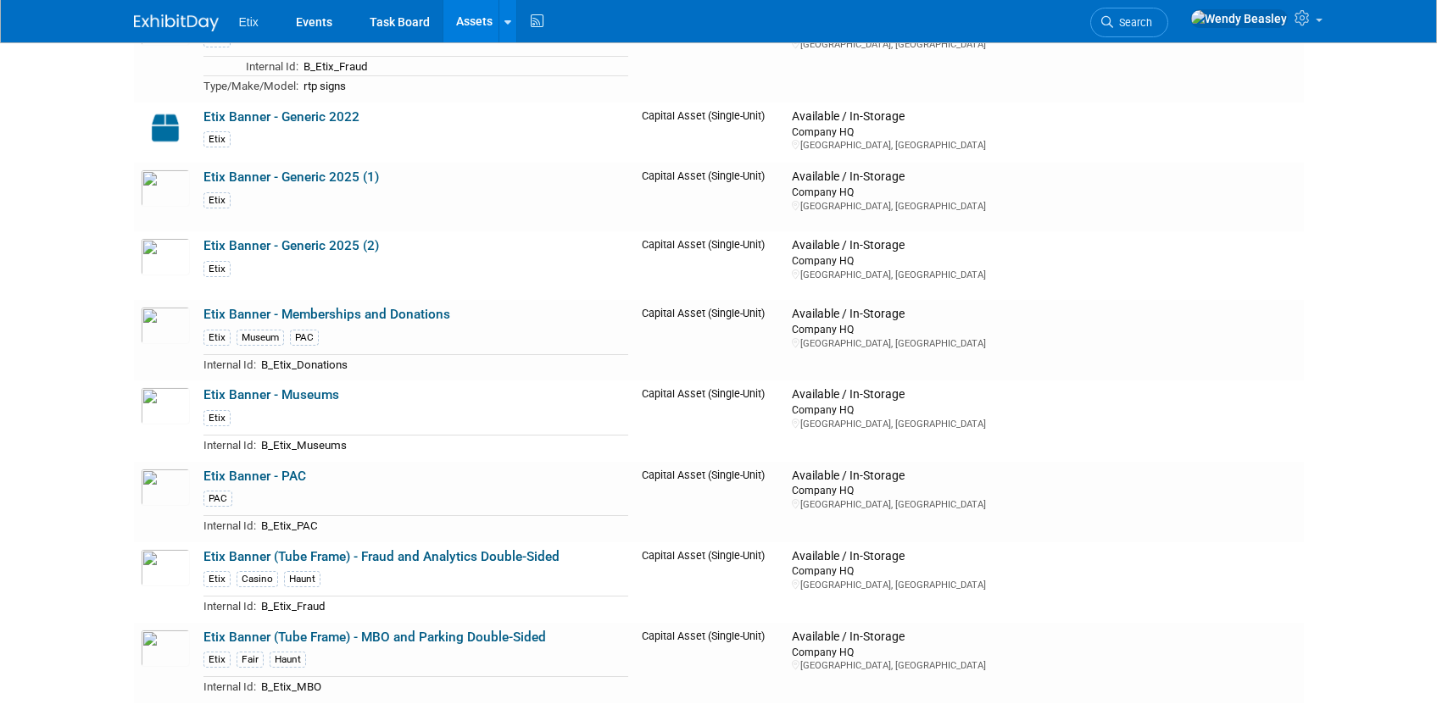
scroll to position [1042, 0]
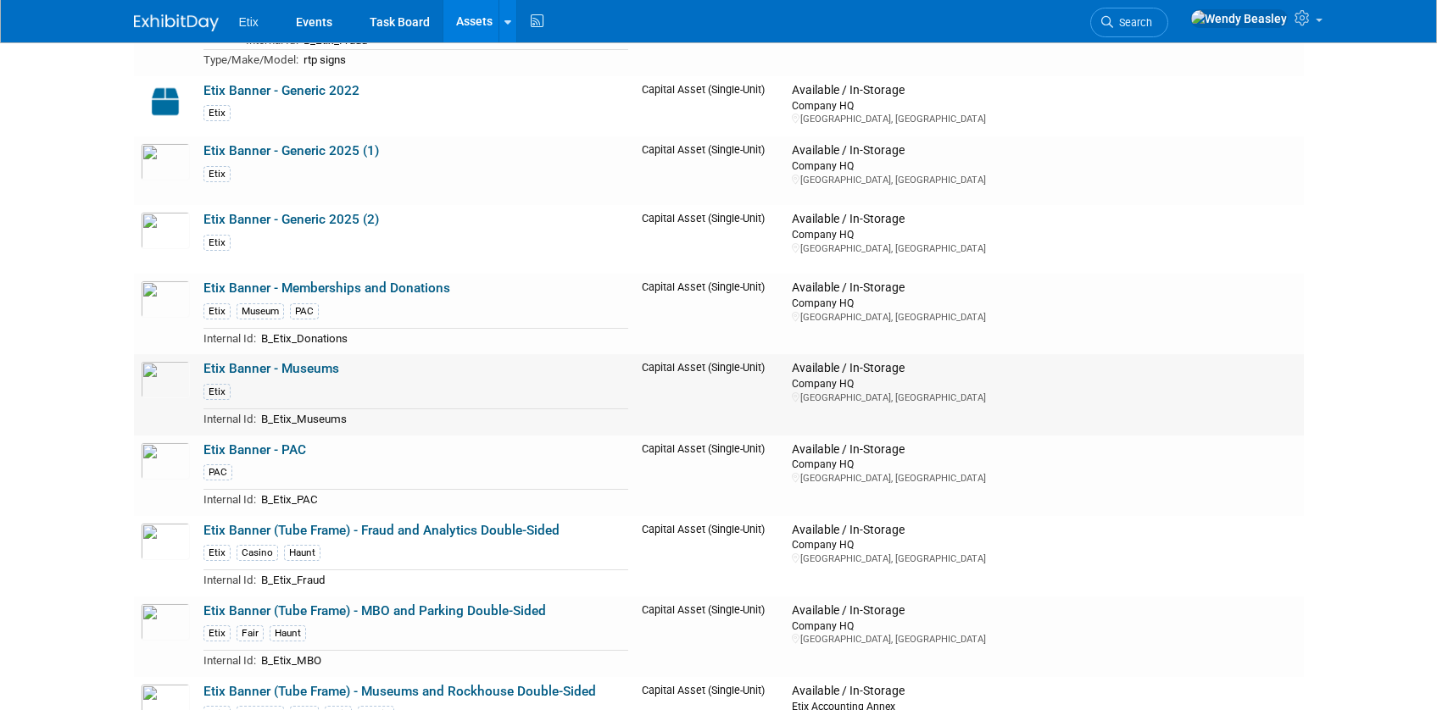
click at [317, 365] on link "Etix Banner - Museums" at bounding box center [271, 368] width 136 height 15
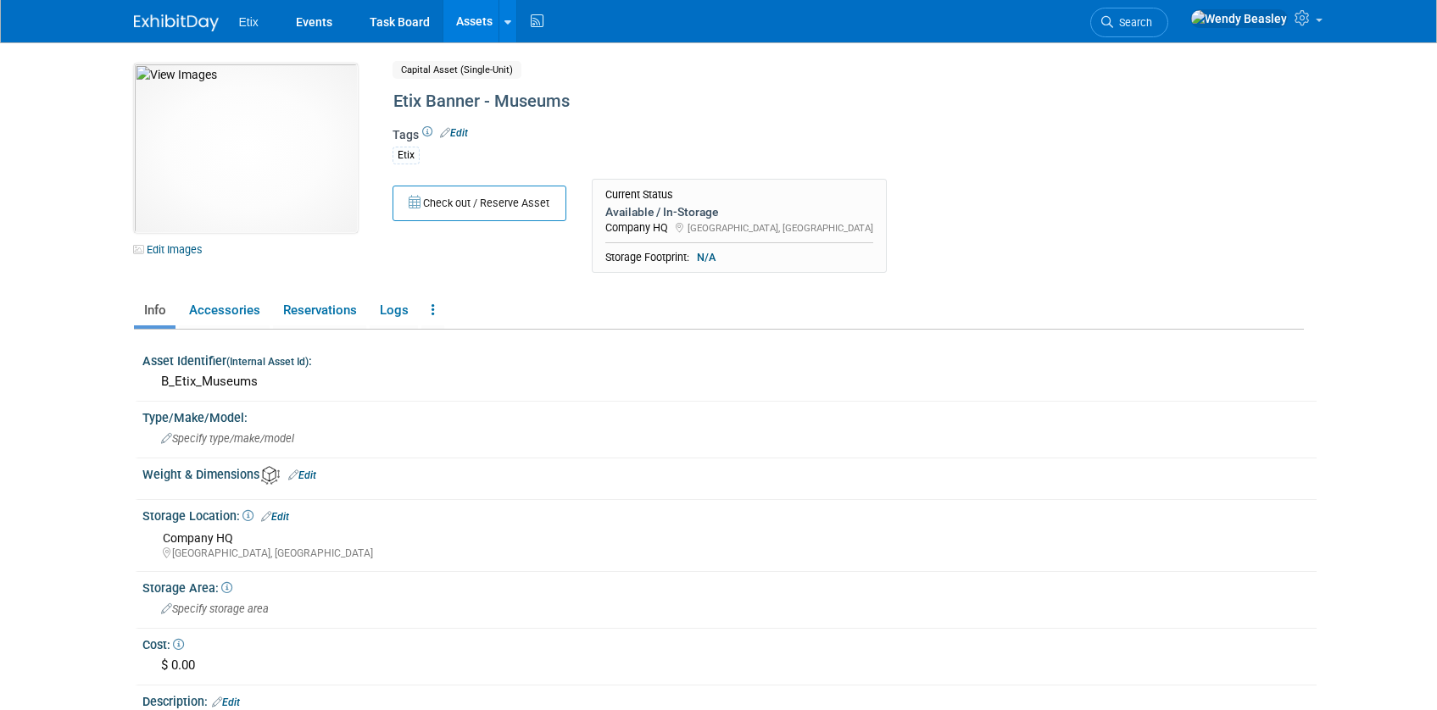
click at [461, 134] on link "Edit" at bounding box center [454, 133] width 28 height 12
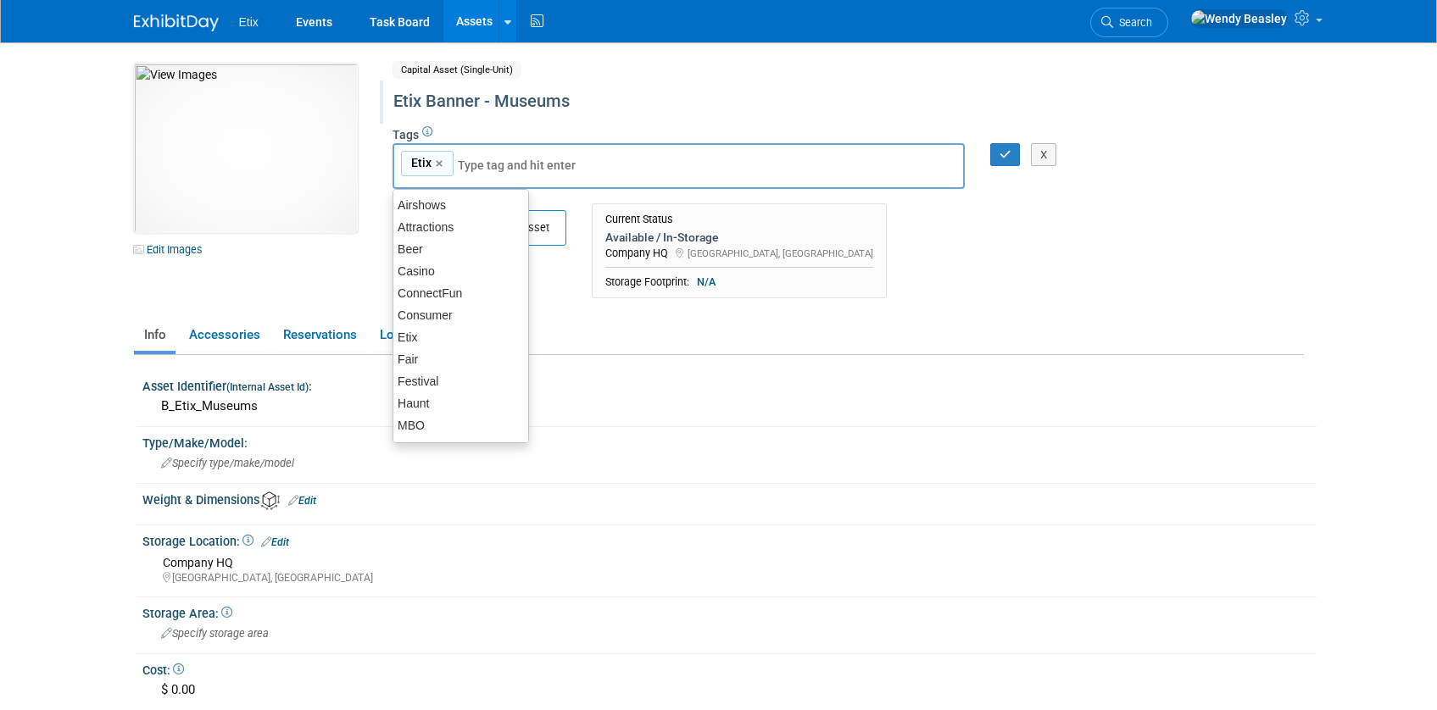
click at [557, 92] on div "Etix Banner - Museums" at bounding box center [775, 101] width 776 height 31
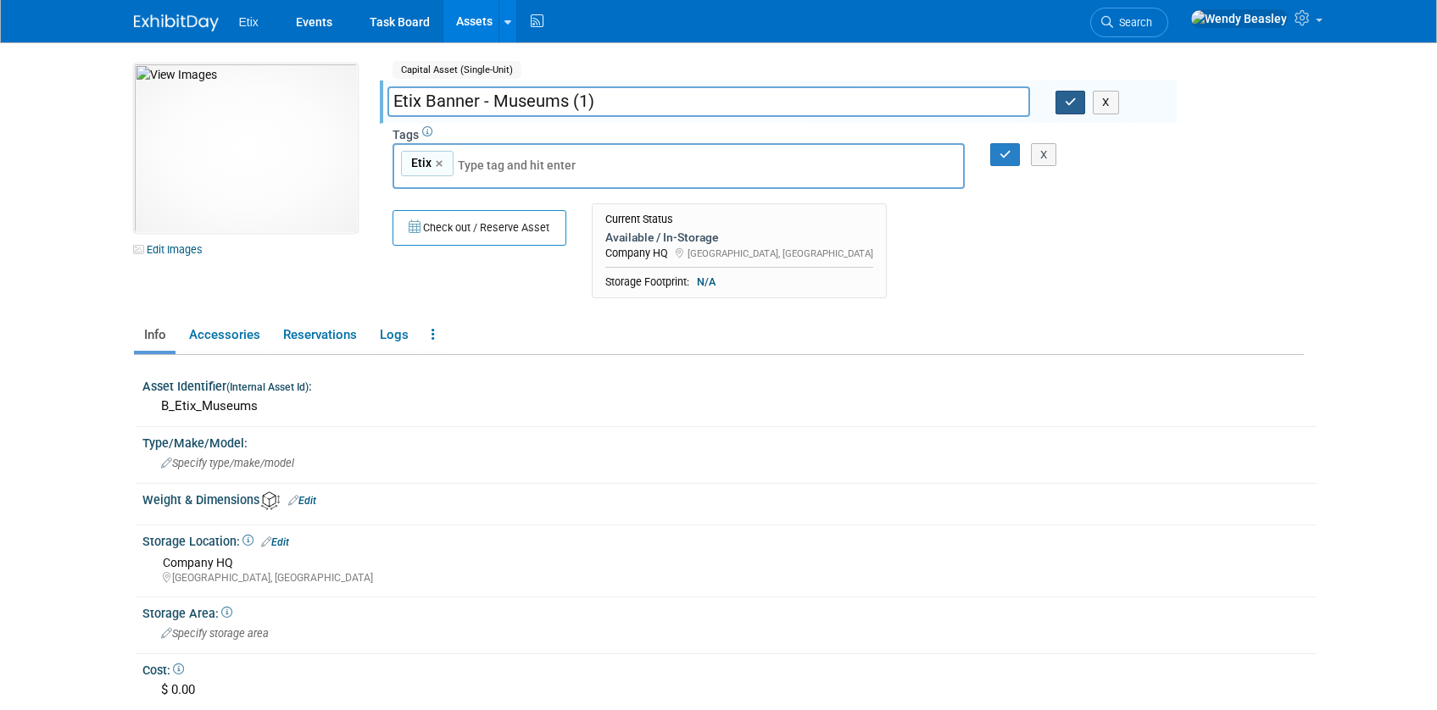
type input "Etix Banner - Museums (1)"
click at [1065, 102] on icon "button" at bounding box center [1071, 102] width 12 height 11
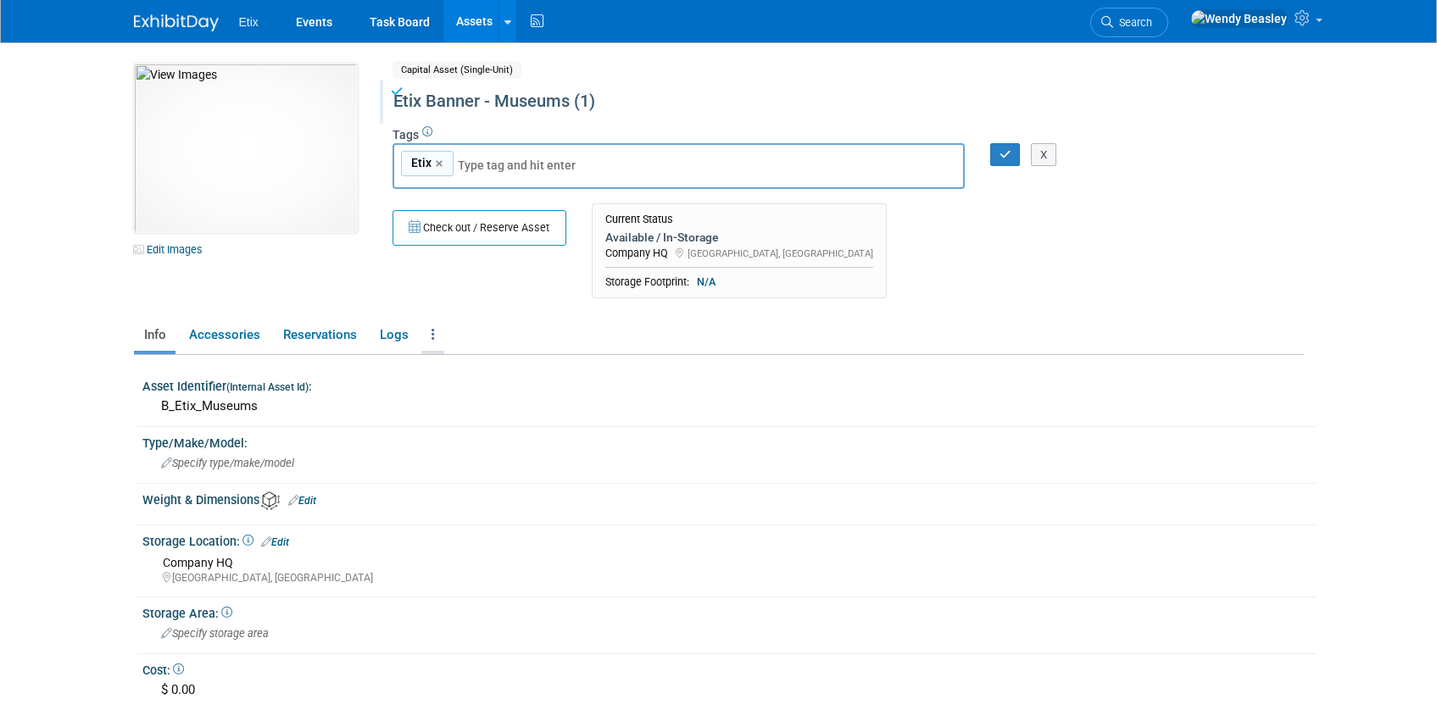
click at [431, 329] on icon at bounding box center [432, 334] width 3 height 13
click at [476, 397] on link "Copy/Duplicate Asset" at bounding box center [494, 397] width 147 height 29
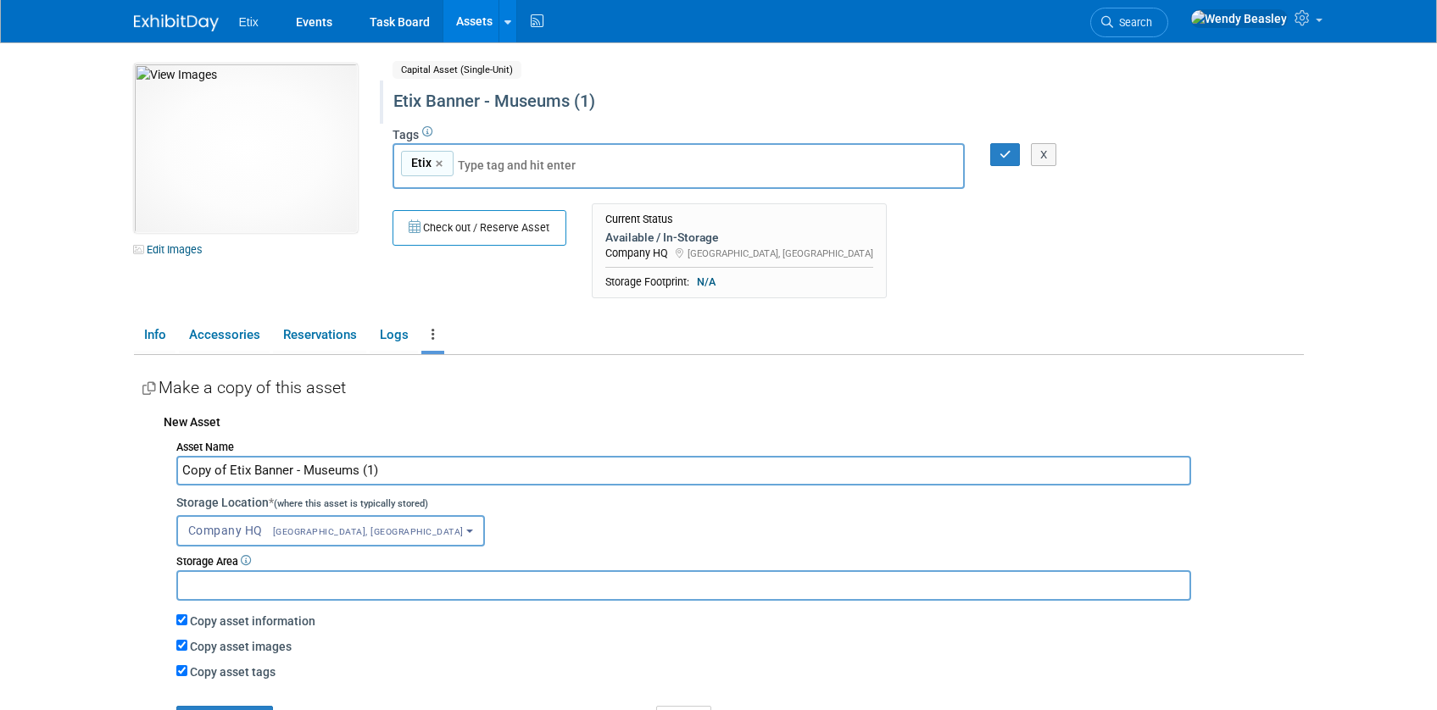
click at [372, 476] on input "Copy of Etix Banner - Museums (1)" at bounding box center [683, 471] width 1015 height 30
drag, startPoint x: 230, startPoint y: 471, endPoint x: 164, endPoint y: 450, distance: 68.6
click at [164, 450] on div "Asset Name Copy of Etix Banner - Museums (2) Storage Location * (where this ass…" at bounding box center [734, 584] width 1140 height 298
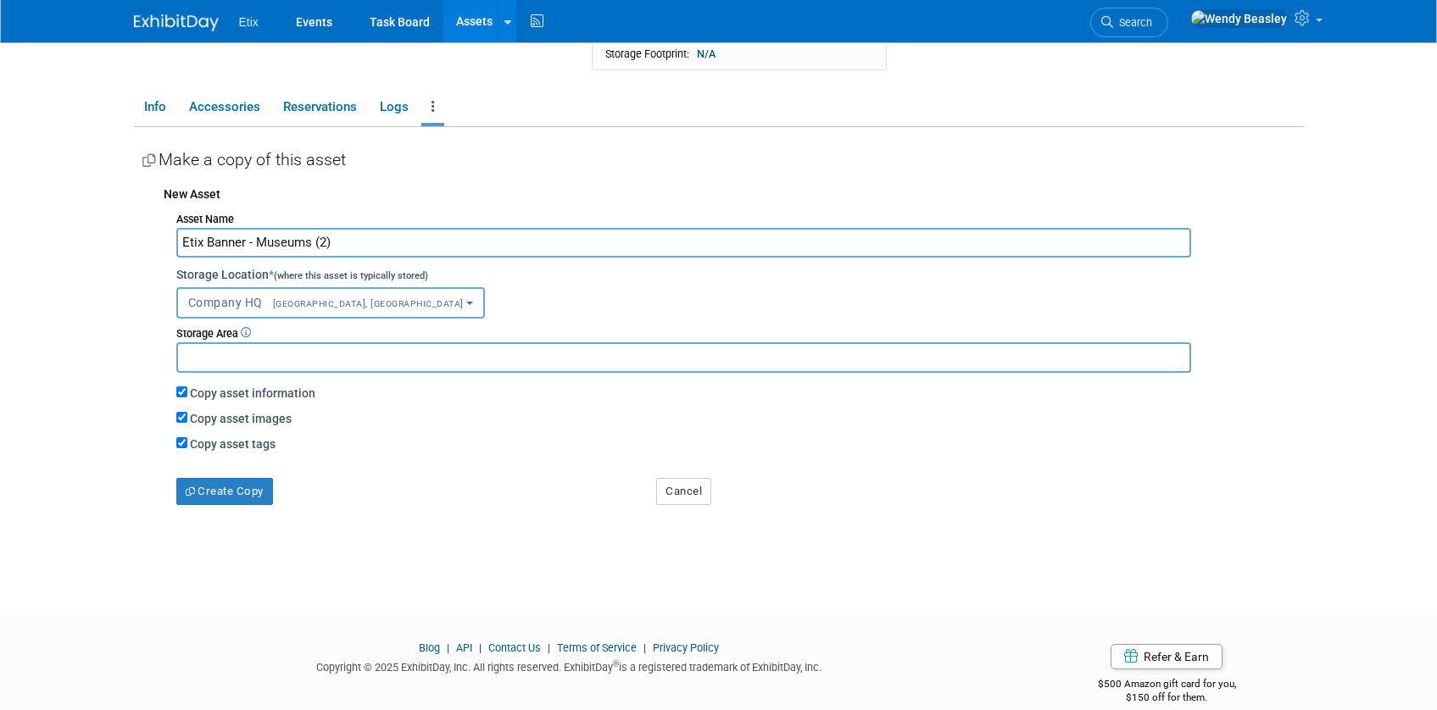
scroll to position [252, 0]
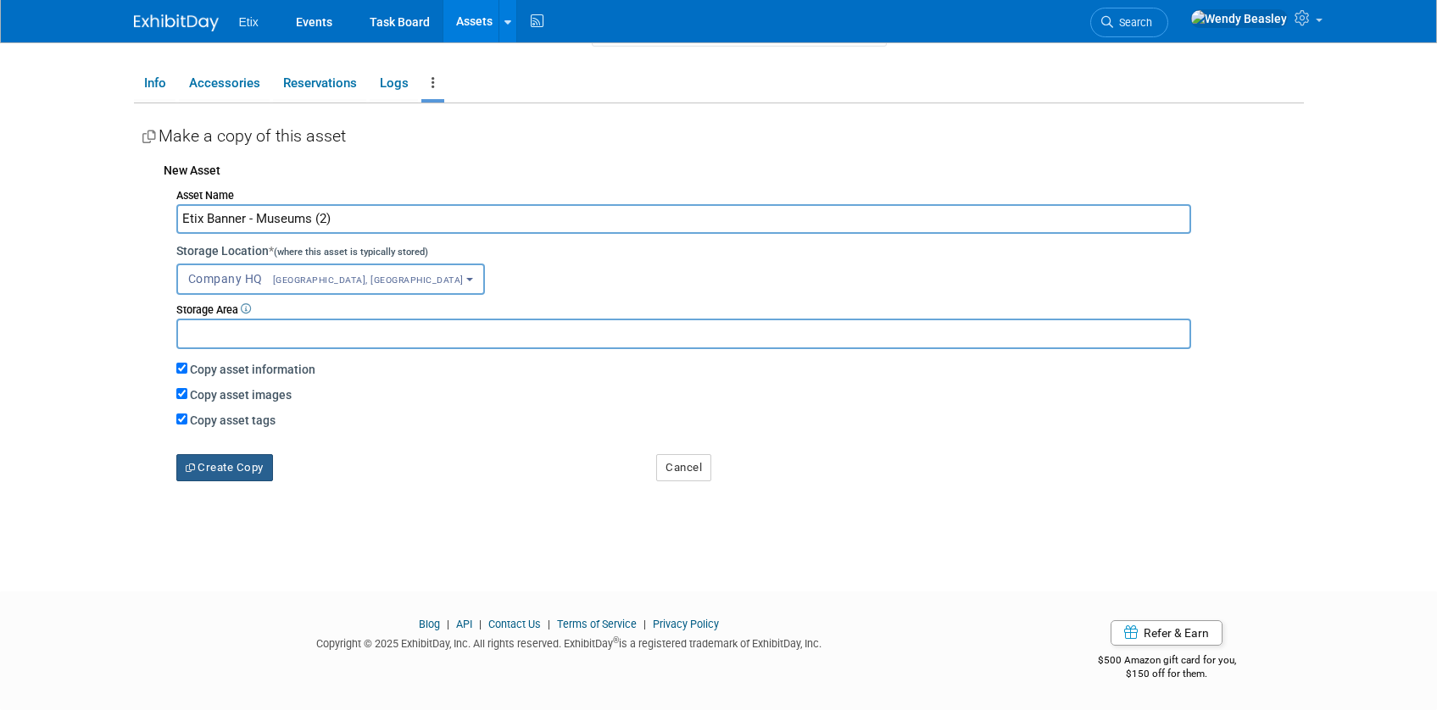
type input "Etix Banner - Museums (2)"
click at [219, 476] on button "Create Copy" at bounding box center [224, 467] width 97 height 27
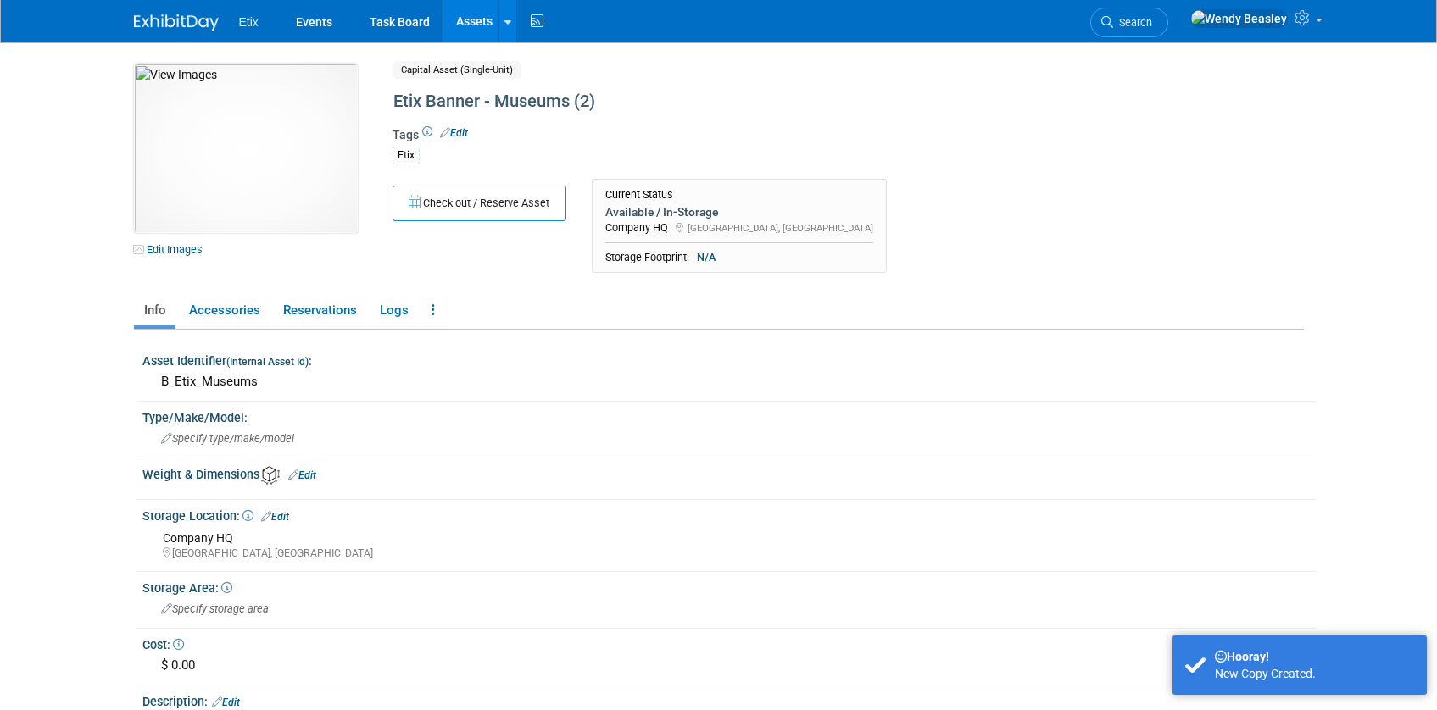
click at [468, 21] on link "Assets" at bounding box center [474, 21] width 62 height 42
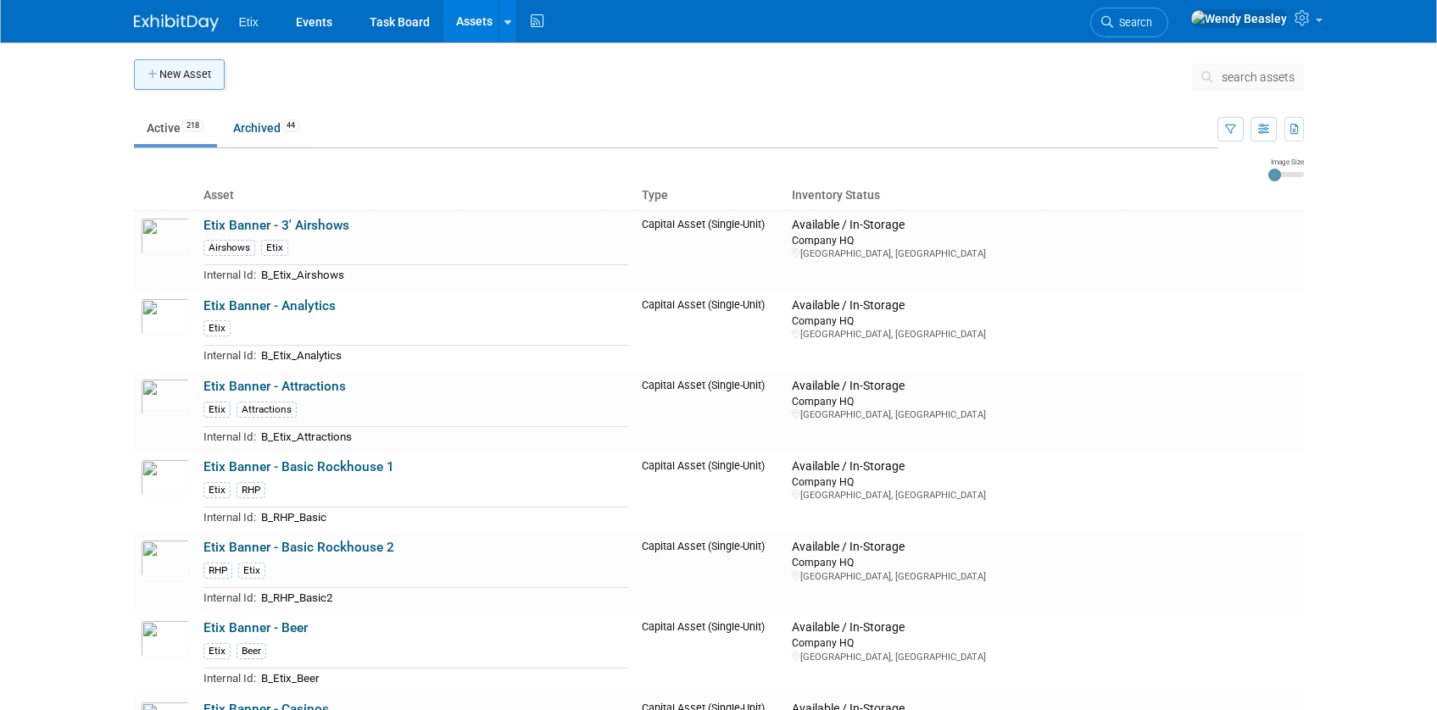
click at [182, 71] on button "New Asset" at bounding box center [179, 74] width 91 height 31
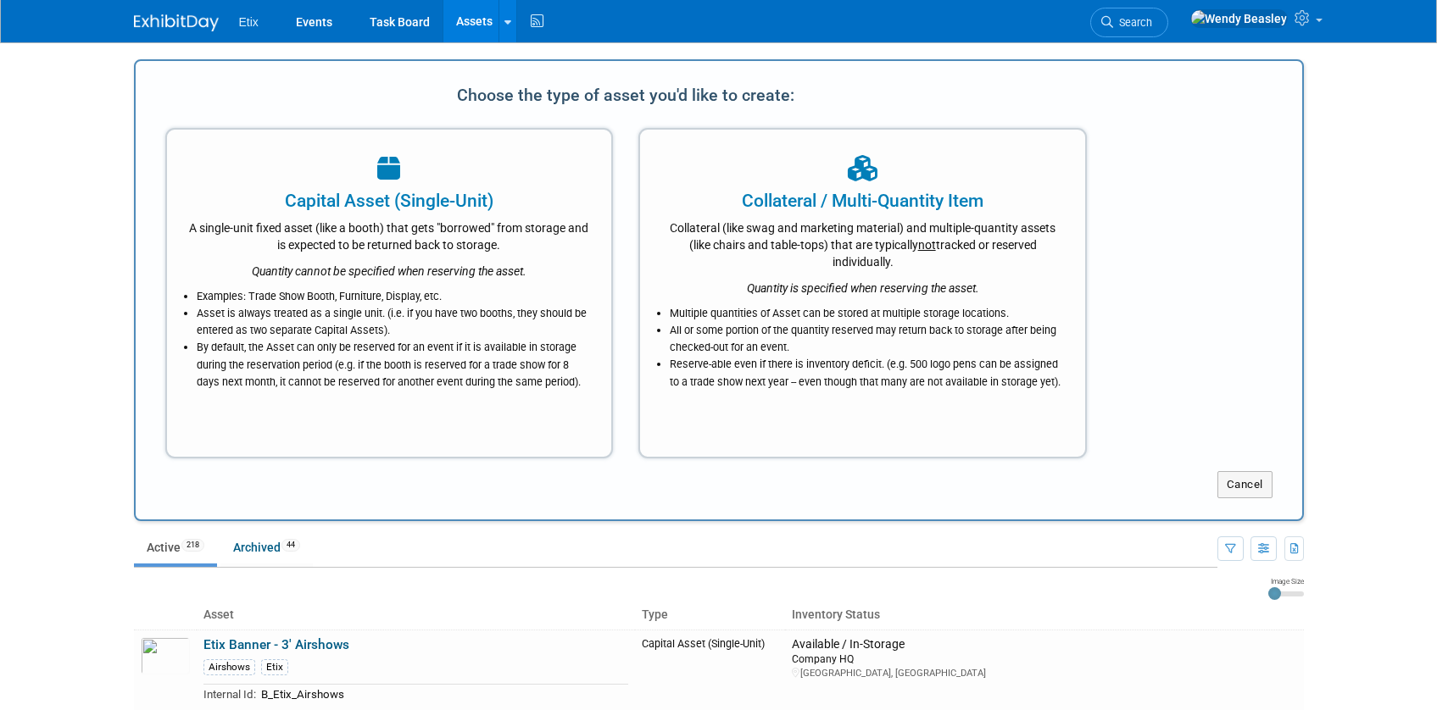
drag, startPoint x: 406, startPoint y: 190, endPoint x: 402, endPoint y: 199, distance: 10.2
click at [406, 189] on div "Capital Asset (Single-Unit)" at bounding box center [389, 200] width 403 height 25
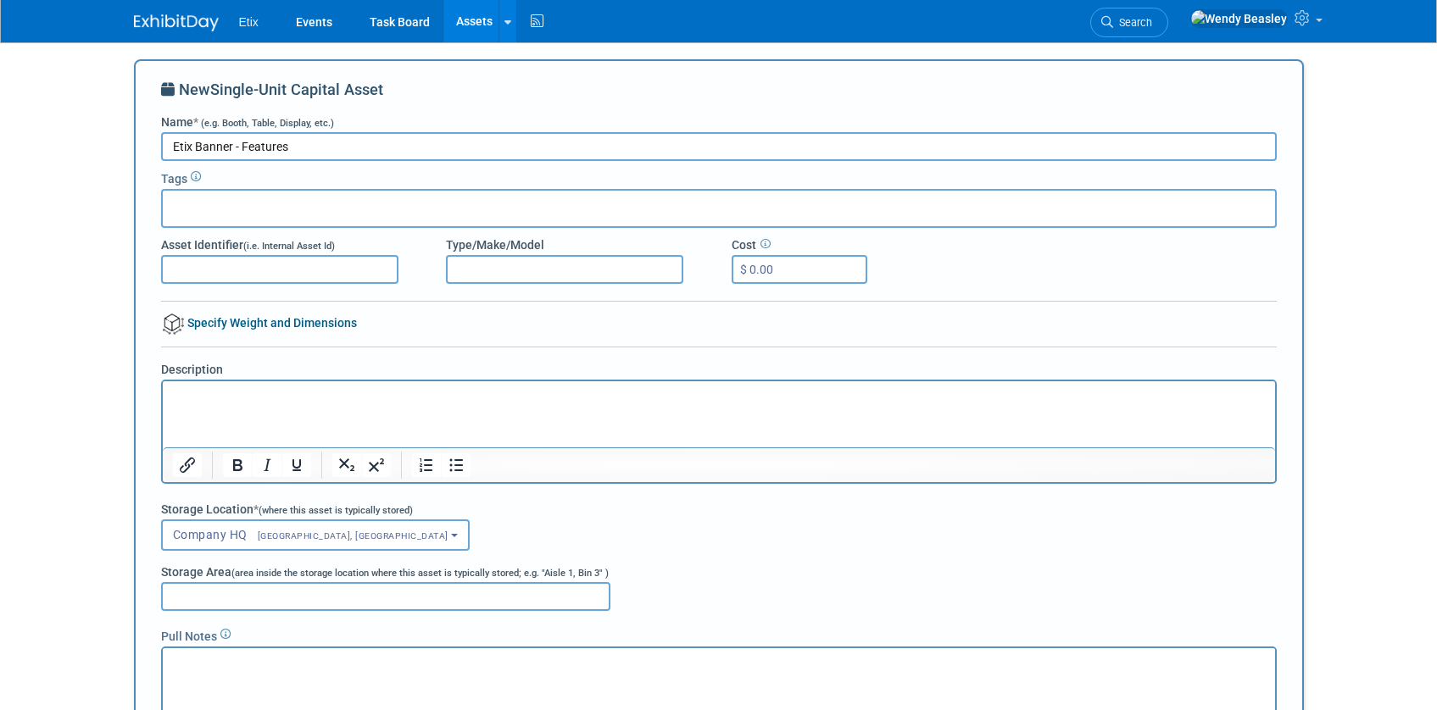
type input "Etix Banner - Features"
click at [327, 207] on div at bounding box center [719, 208] width 1116 height 39
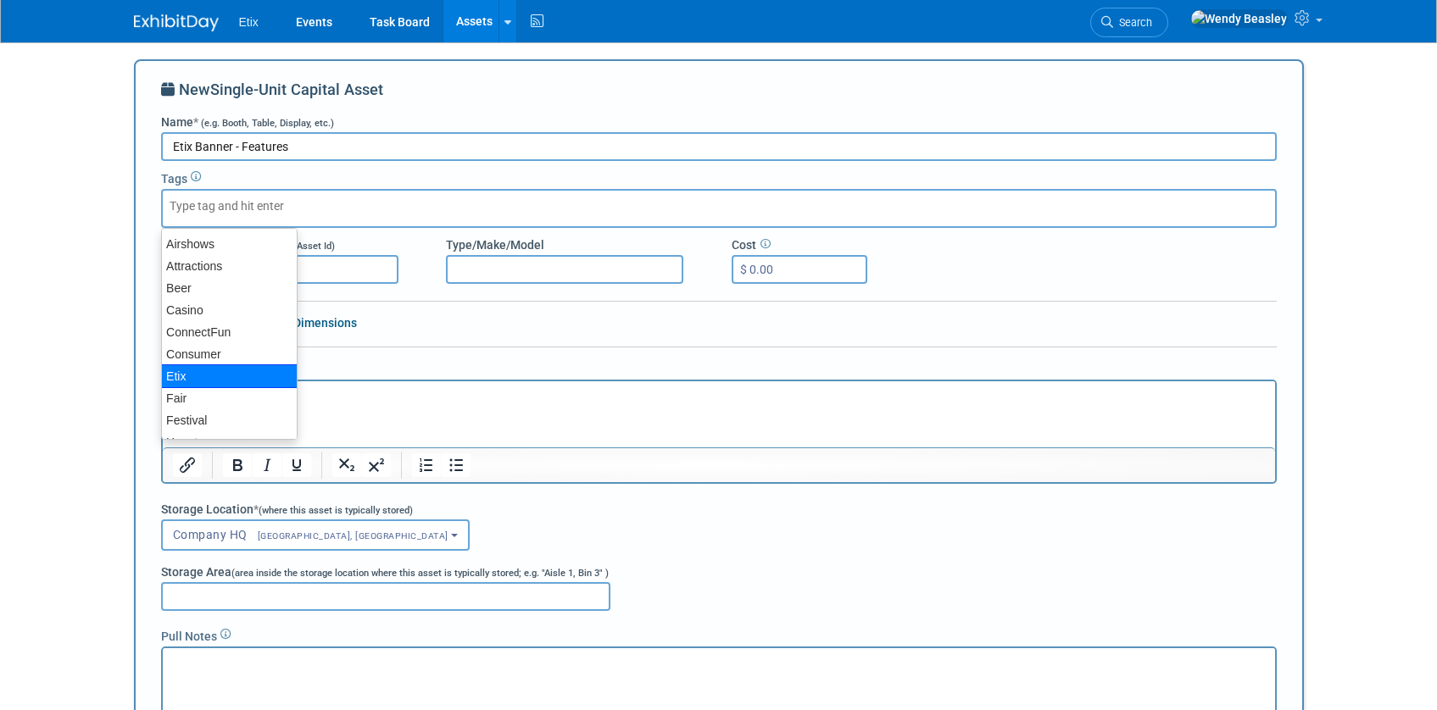
click at [210, 375] on div "Etix" at bounding box center [229, 377] width 136 height 24
type input "Etix"
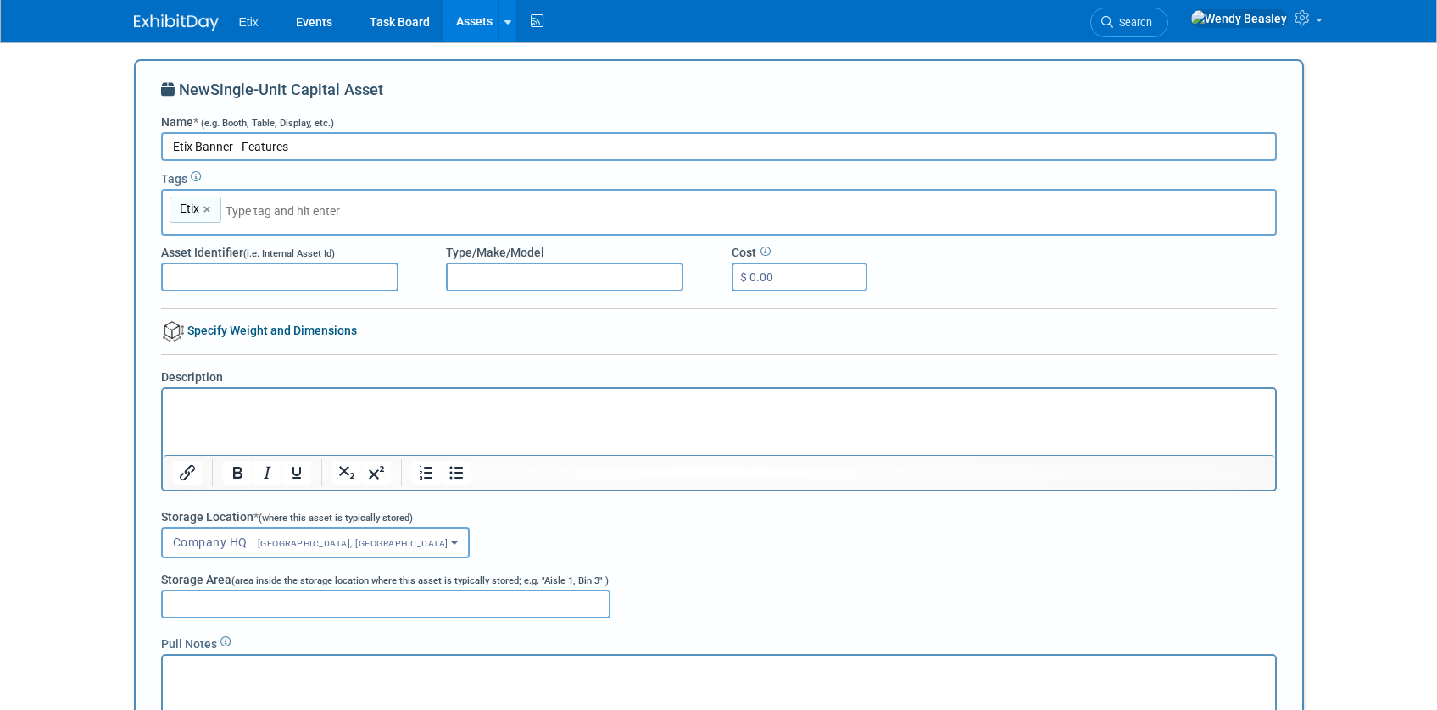
click at [248, 403] on p "Rich Text Area. Press ALT-0 for help." at bounding box center [718, 403] width 1093 height 17
click at [252, 399] on p "RTP signs - Picasso" at bounding box center [718, 403] width 1093 height 17
click at [253, 398] on p "RTP signs - Picasso" at bounding box center [718, 403] width 1093 height 17
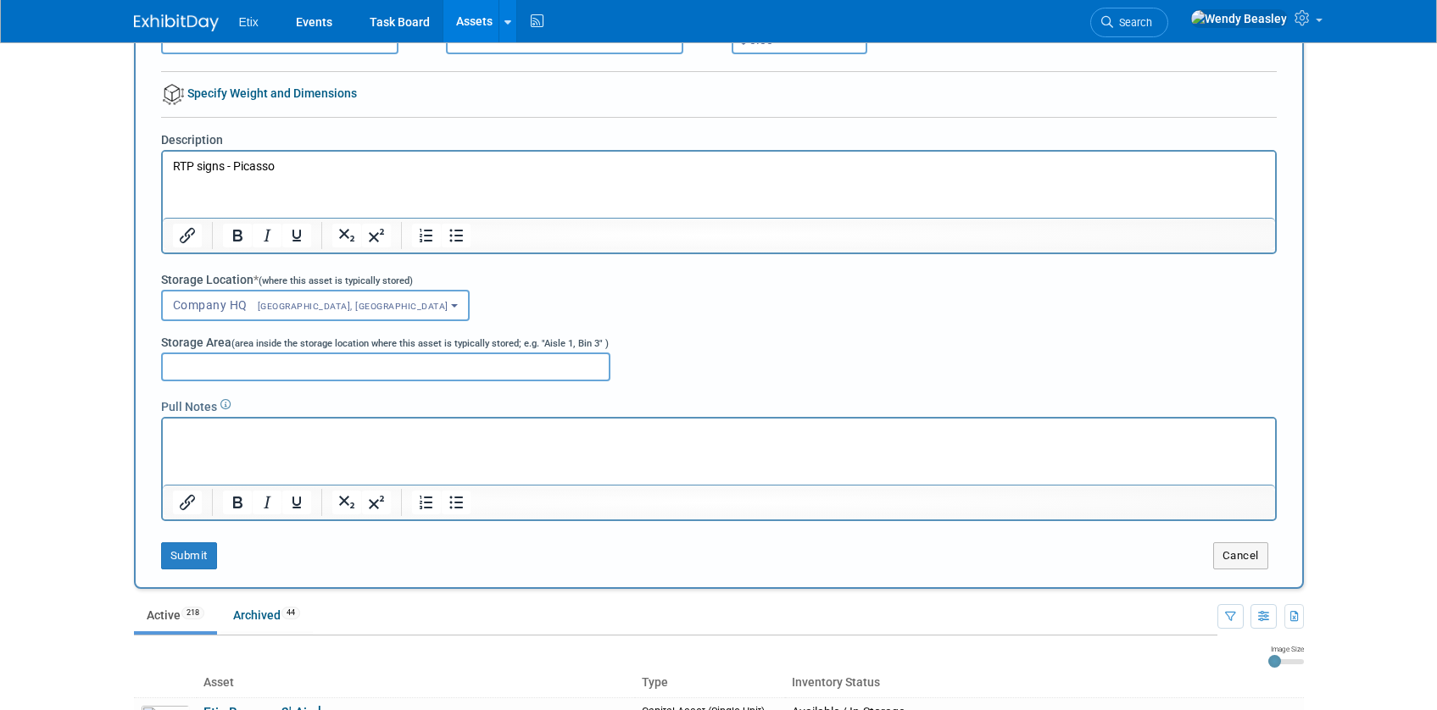
scroll to position [238, 0]
click at [188, 564] on button "Submit" at bounding box center [189, 555] width 56 height 27
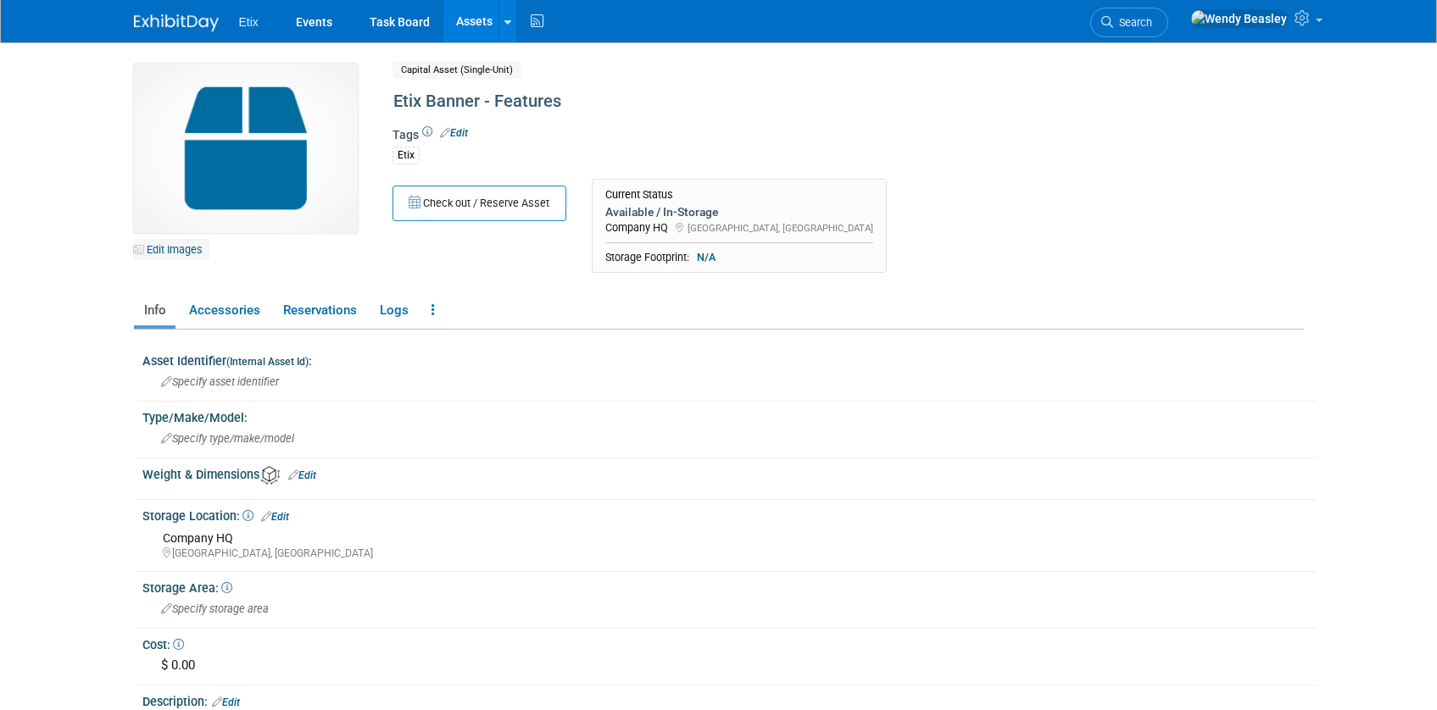
click at [196, 248] on link "Edit Images" at bounding box center [171, 249] width 75 height 21
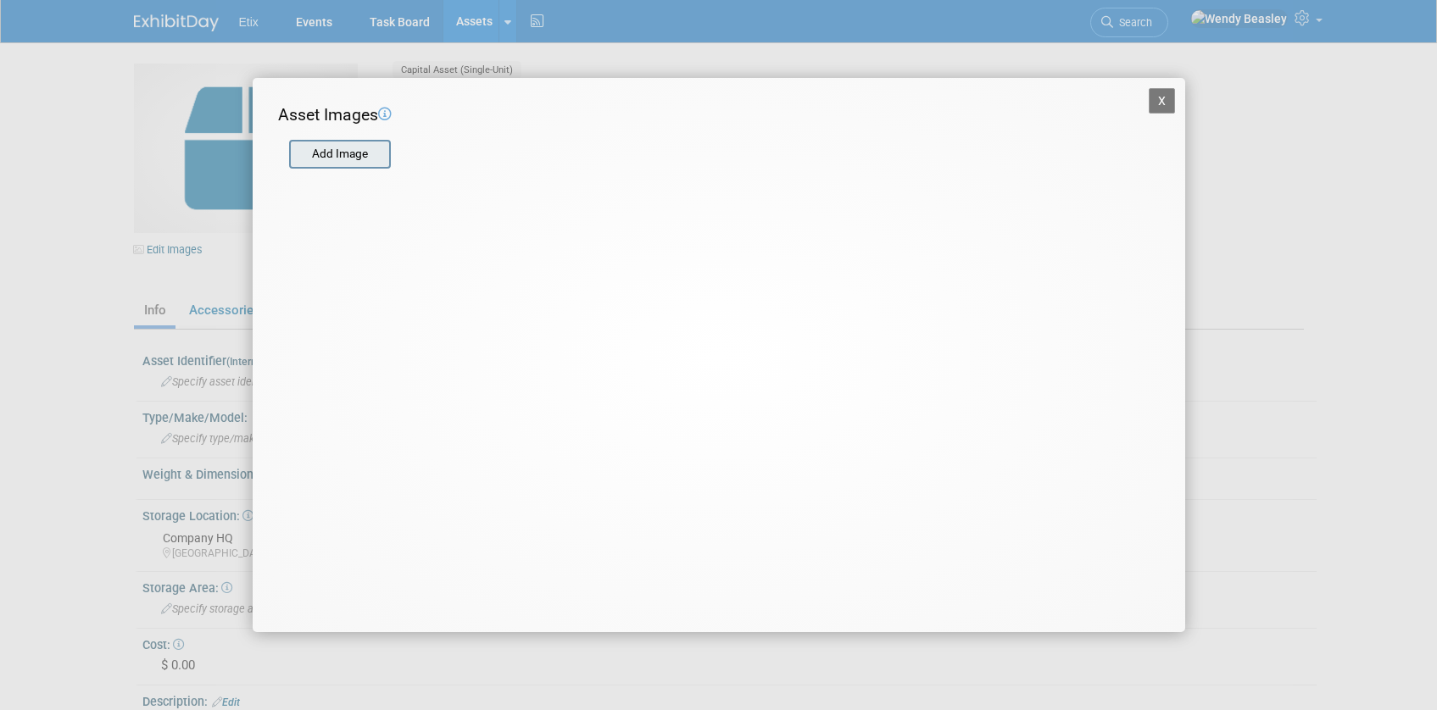
click at [350, 147] on input "file" at bounding box center [288, 154] width 202 height 25
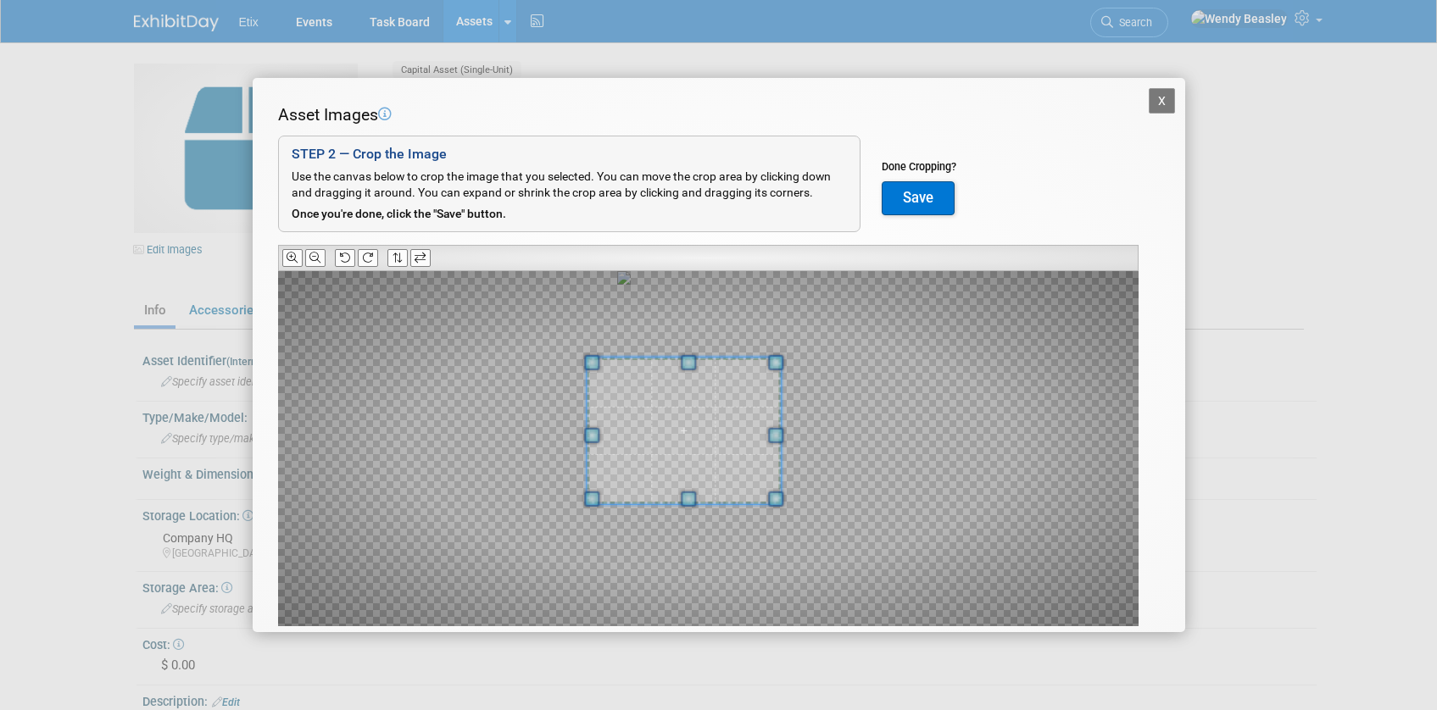
click at [633, 362] on div at bounding box center [684, 431] width 194 height 146
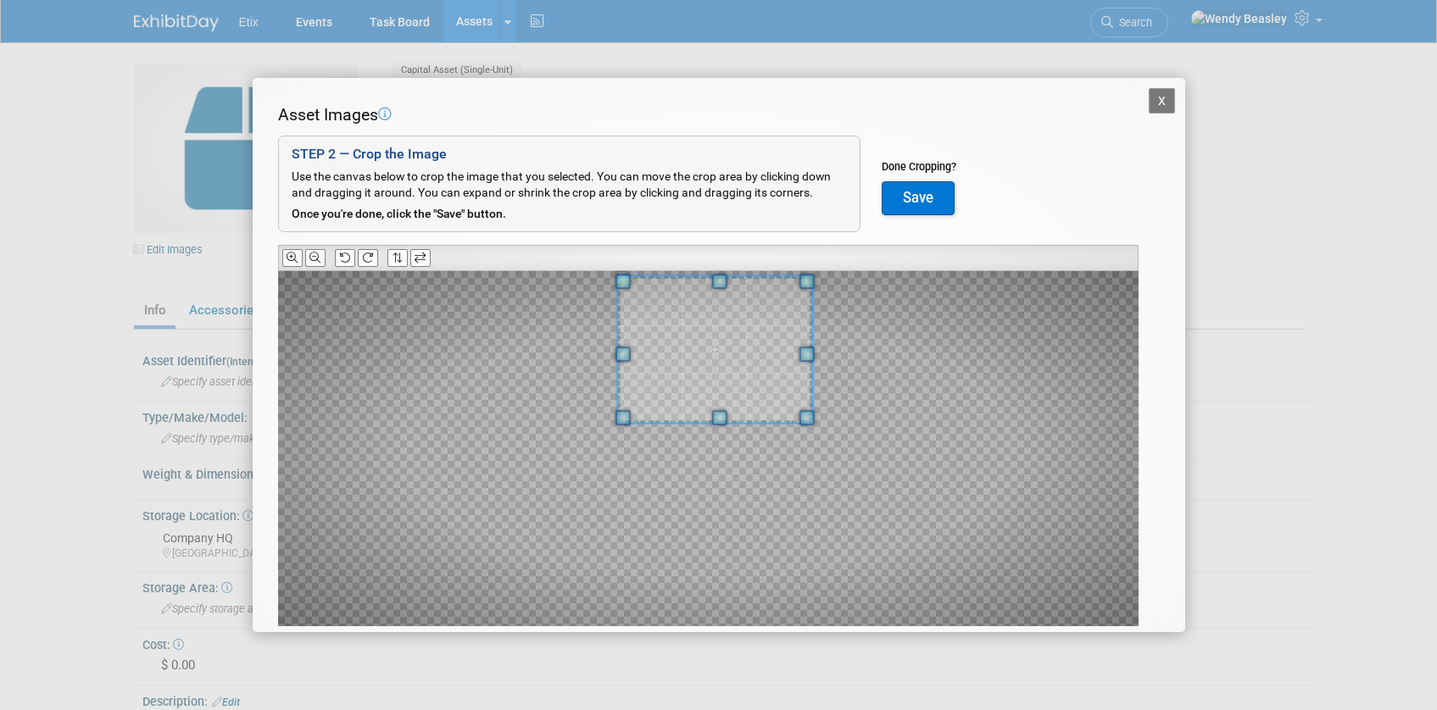
click at [704, 325] on span at bounding box center [714, 349] width 194 height 146
click at [801, 359] on span at bounding box center [795, 355] width 15 height 15
click at [773, 381] on span at bounding box center [708, 358] width 184 height 138
click at [916, 208] on button "Save" at bounding box center [918, 198] width 73 height 34
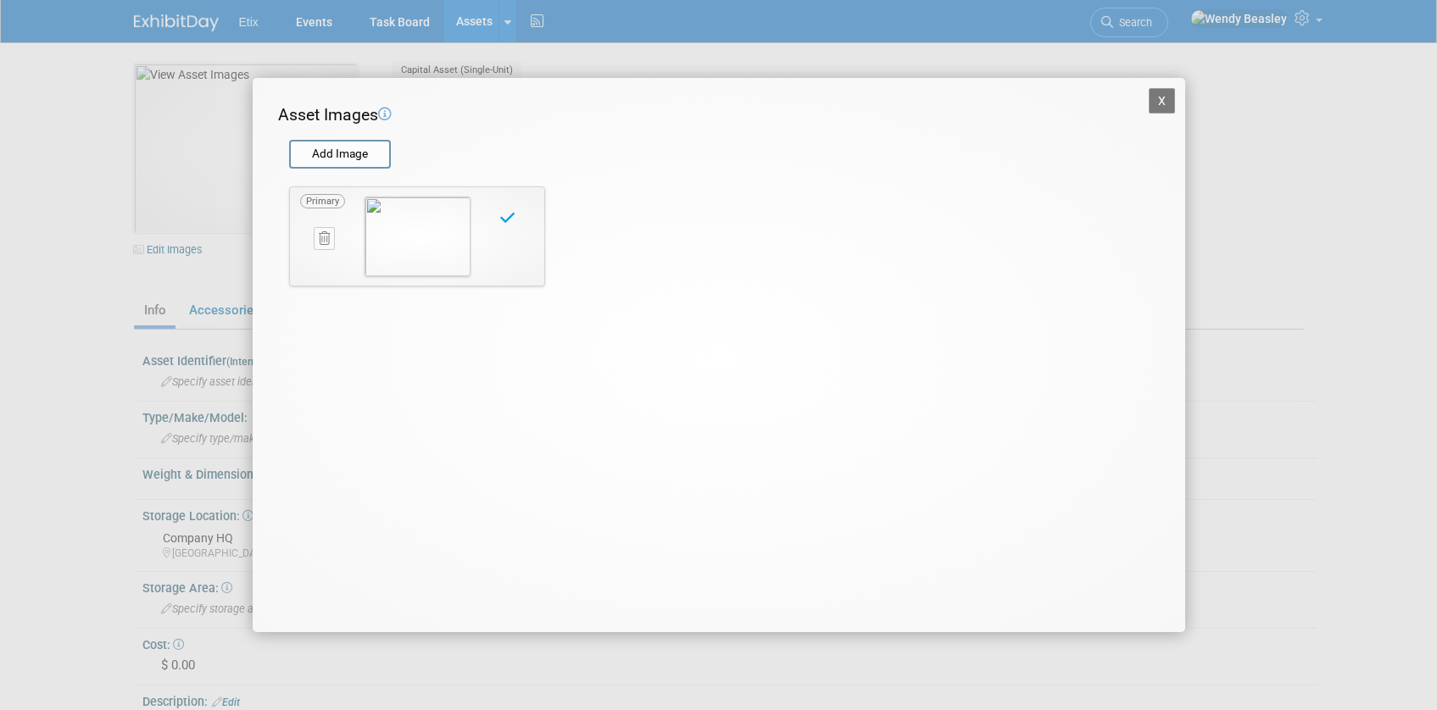
click at [1165, 97] on button "X" at bounding box center [1162, 100] width 27 height 25
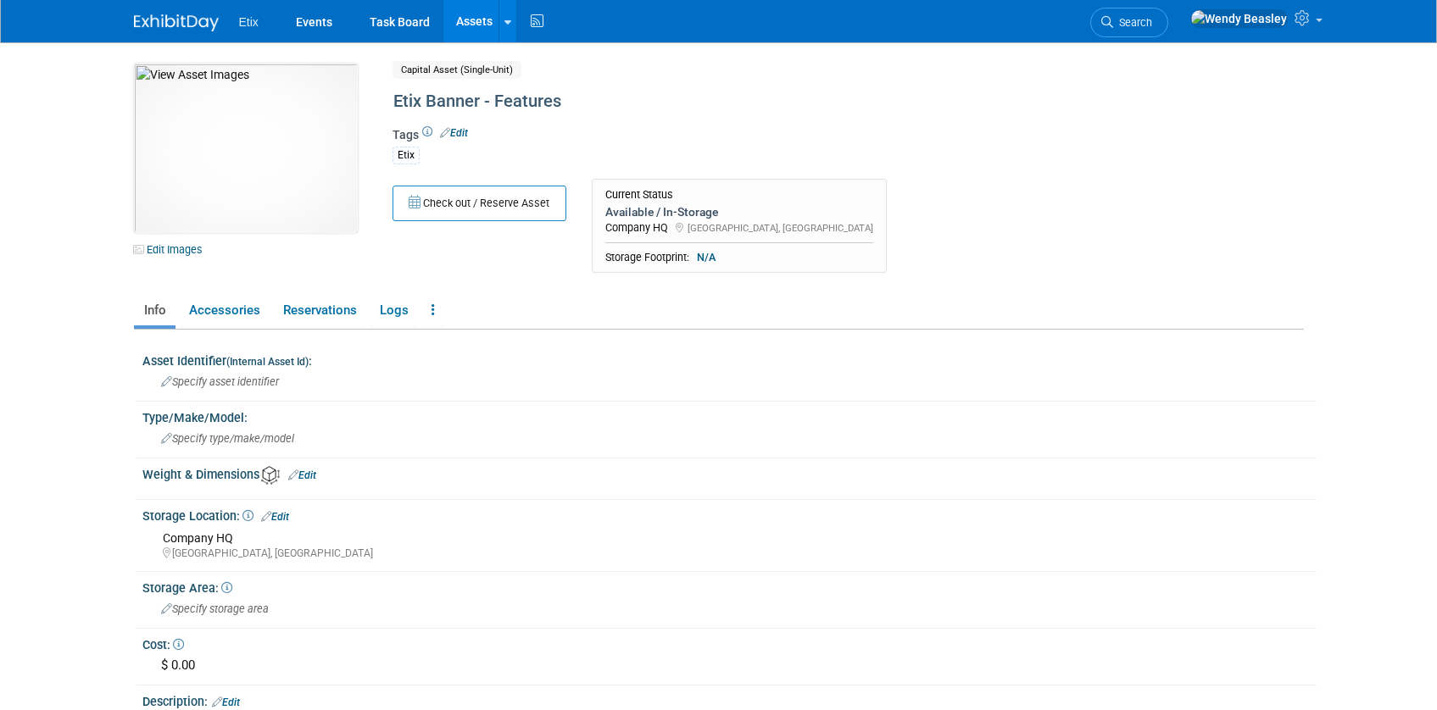
click at [481, 25] on link "Assets" at bounding box center [474, 21] width 62 height 42
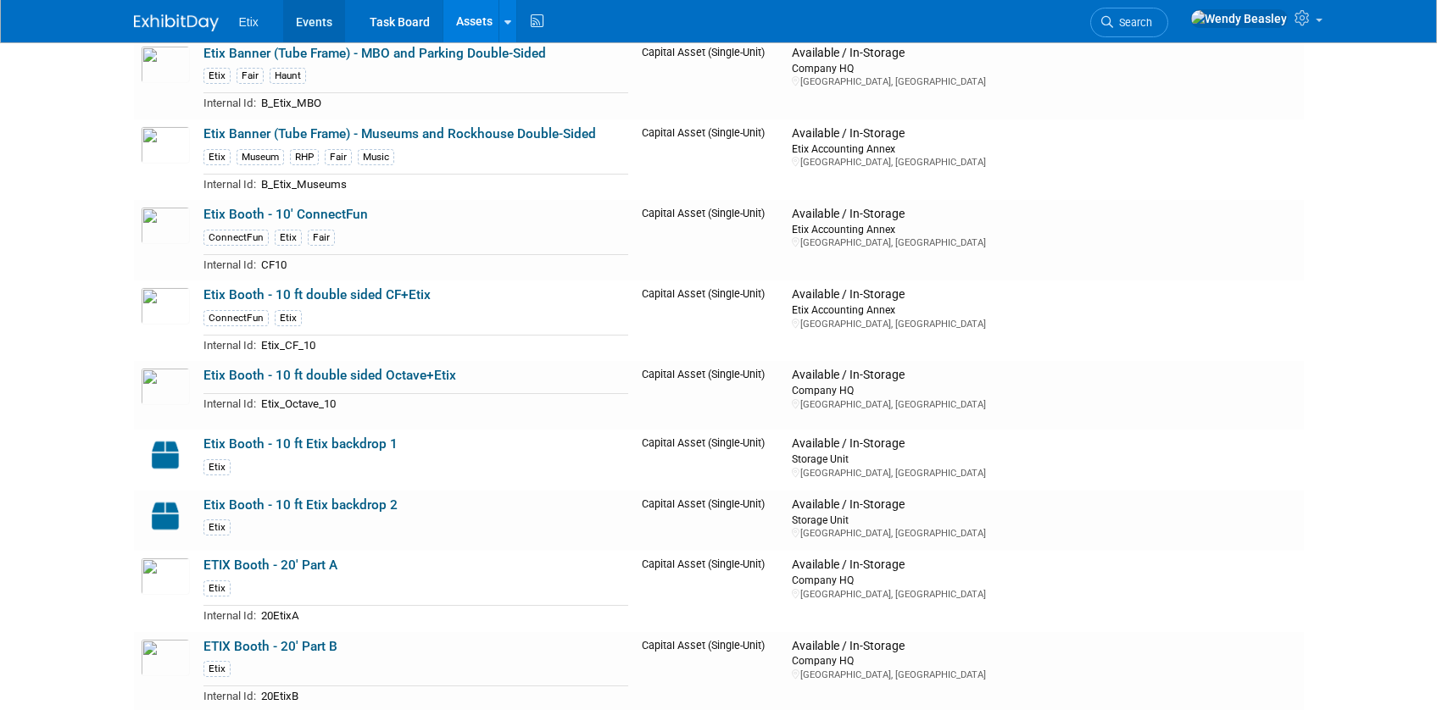
scroll to position [1741, 0]
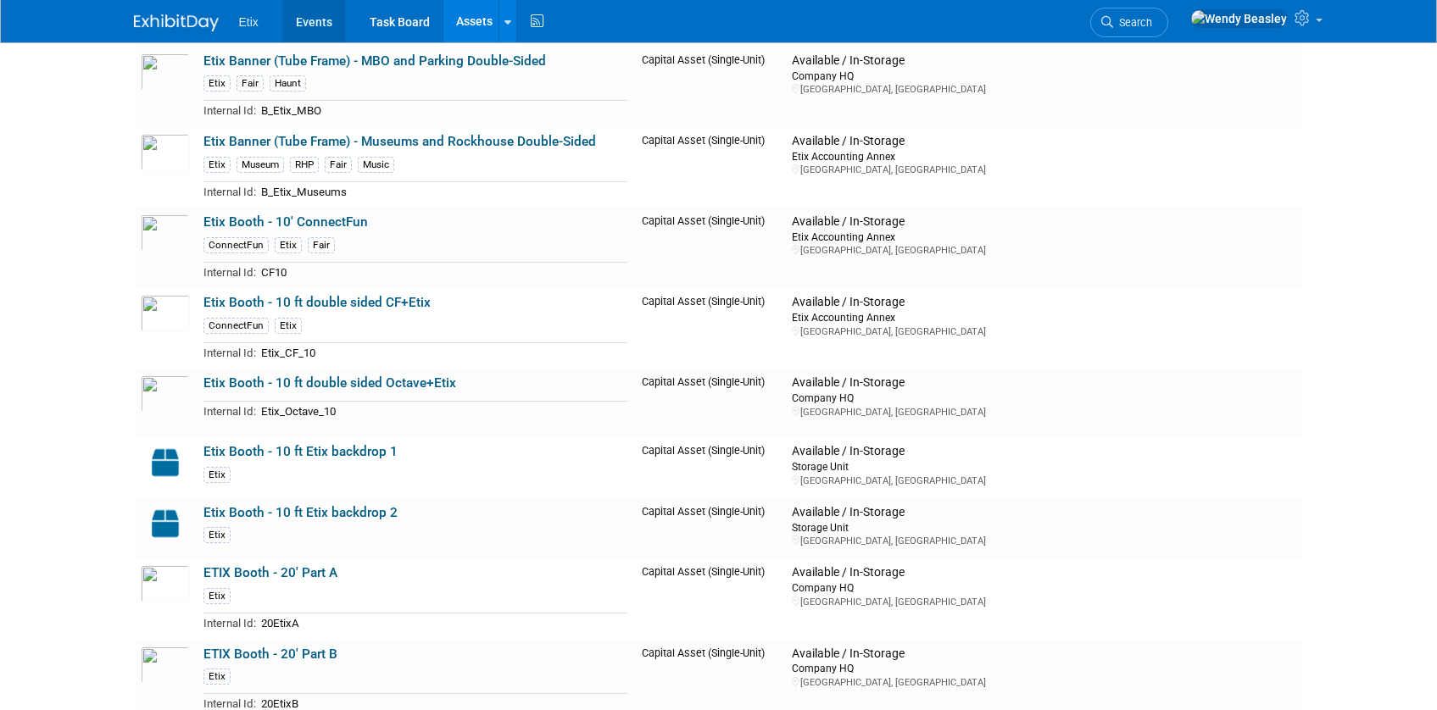
click at [303, 19] on link "Events" at bounding box center [314, 21] width 62 height 42
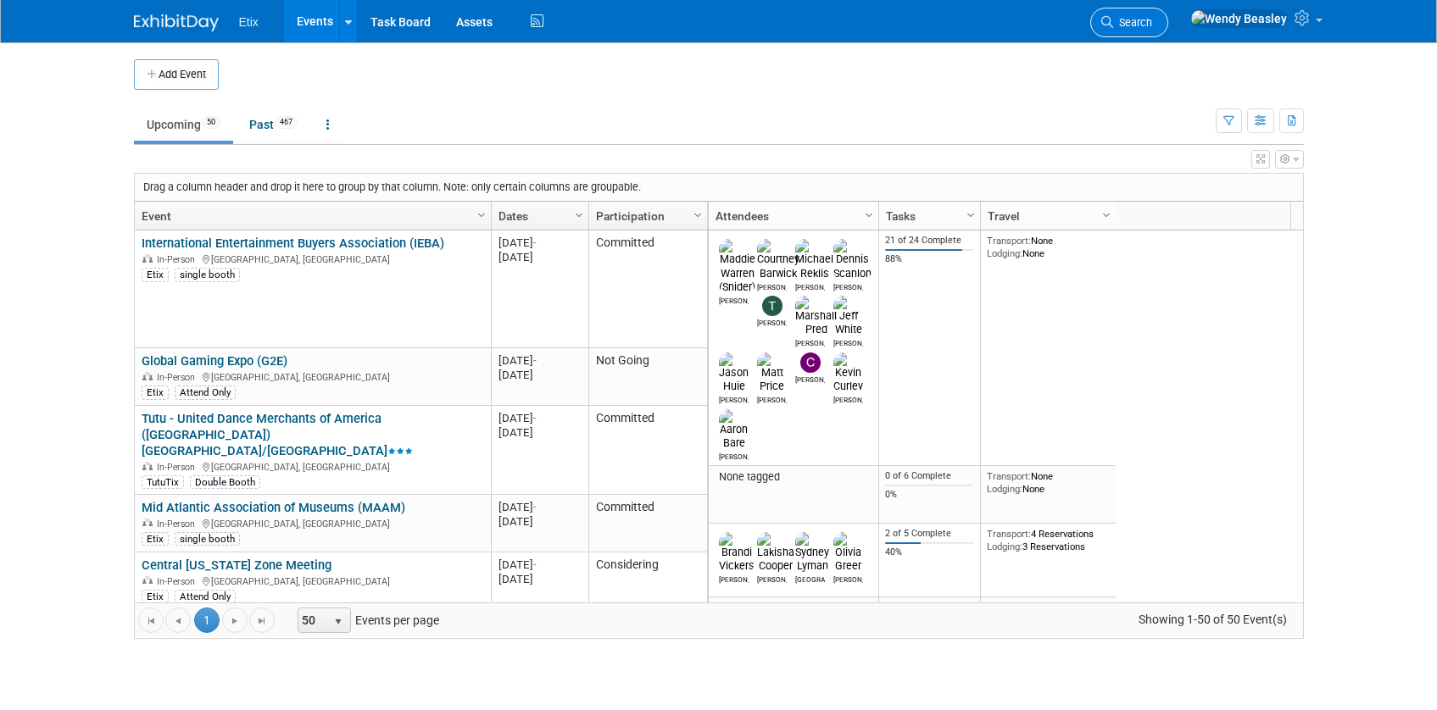
click at [1168, 8] on link "Search" at bounding box center [1129, 23] width 78 height 30
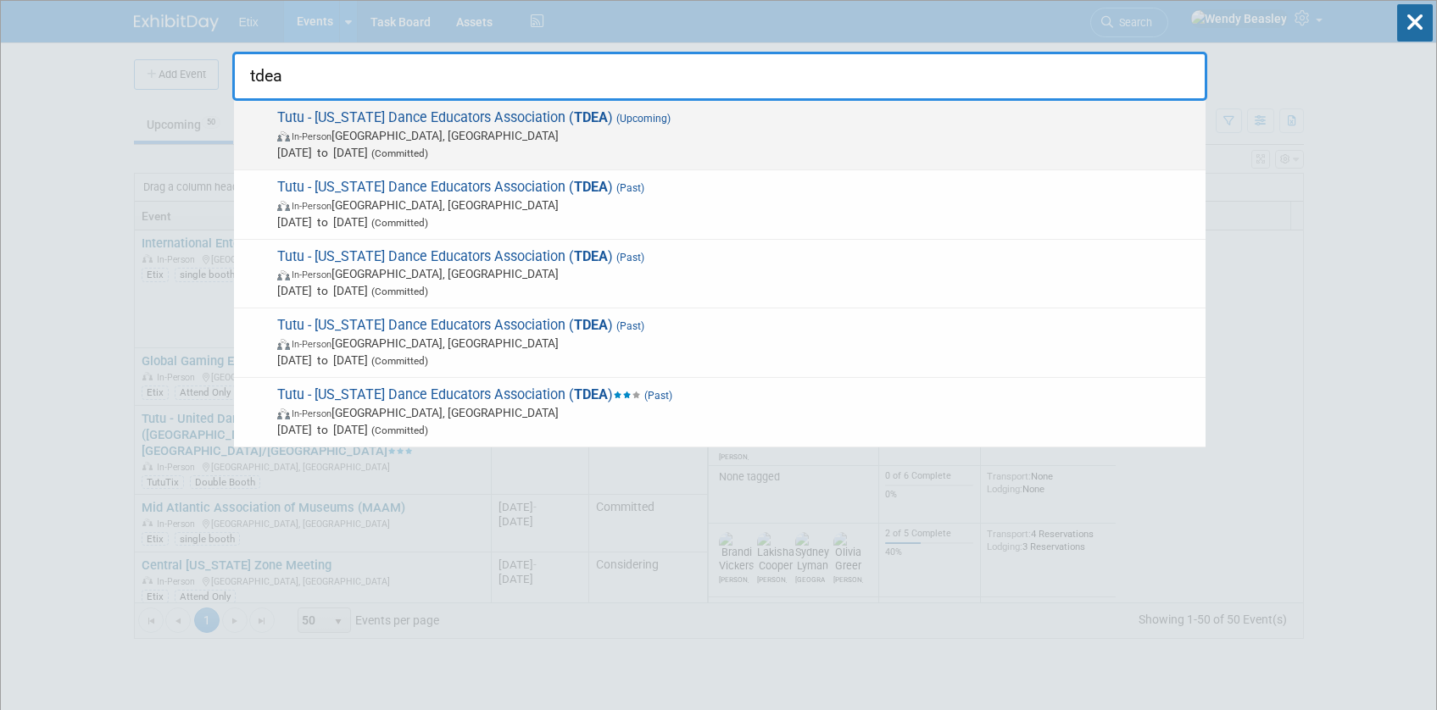
type input "tdea"
click at [532, 117] on span "Tutu - Texas Dance Educators Association ( TDEA ) (Upcoming) In-Person Houston,…" at bounding box center [734, 135] width 925 height 52
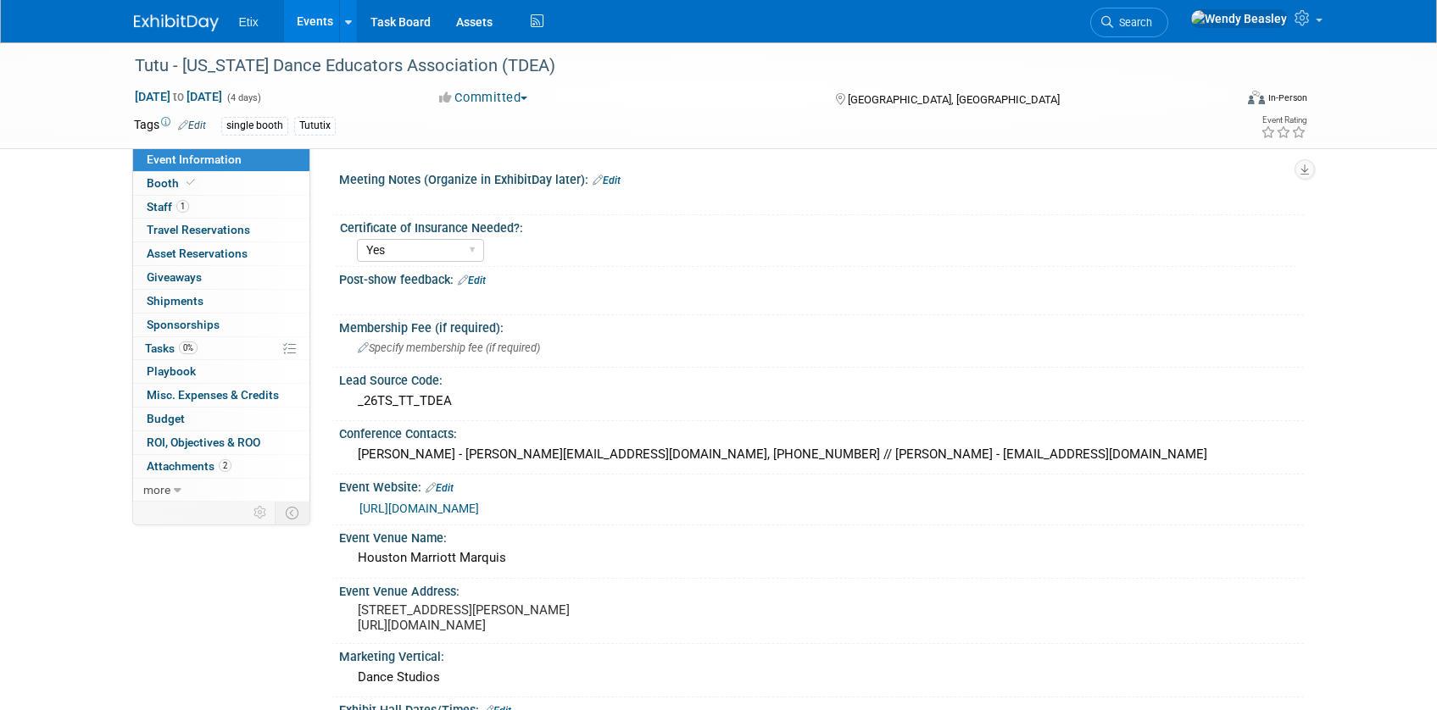
select select "Yes"
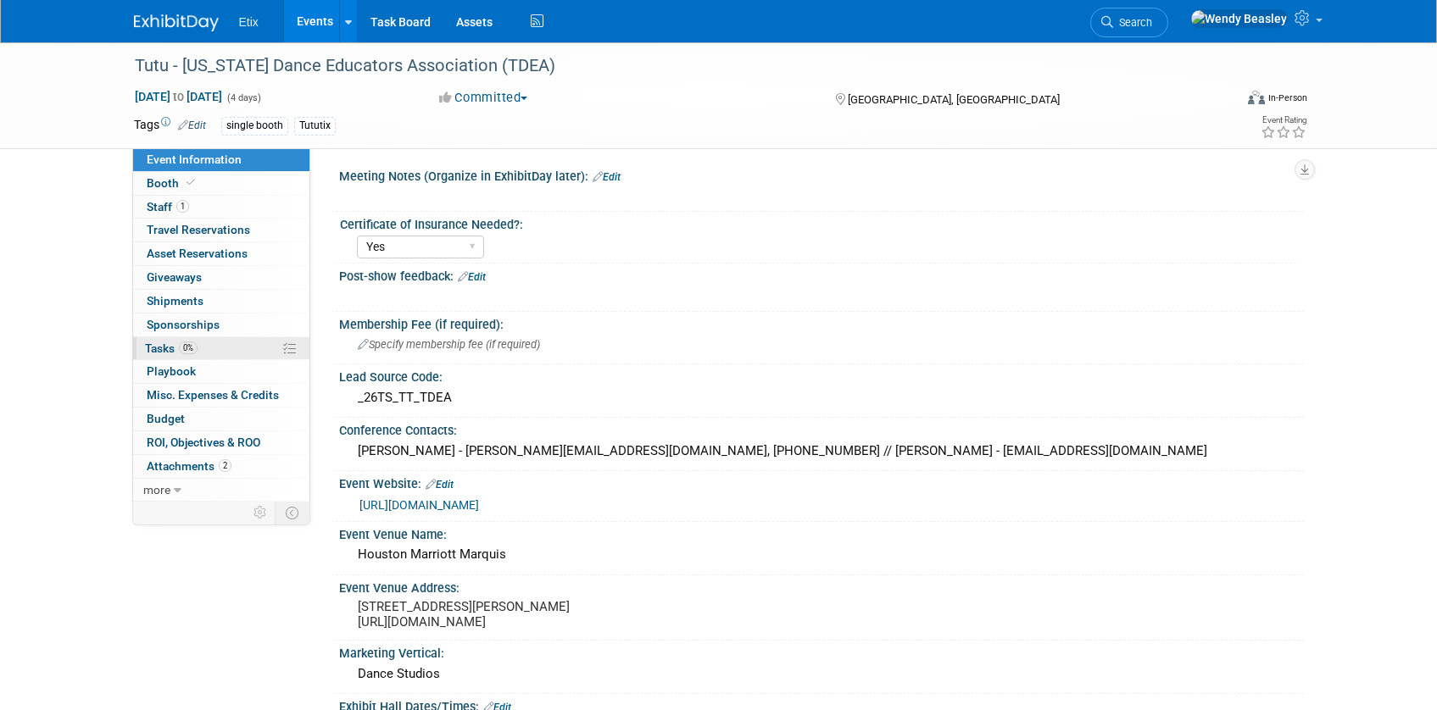
click at [158, 340] on link "0% Tasks 0%" at bounding box center [221, 348] width 176 height 23
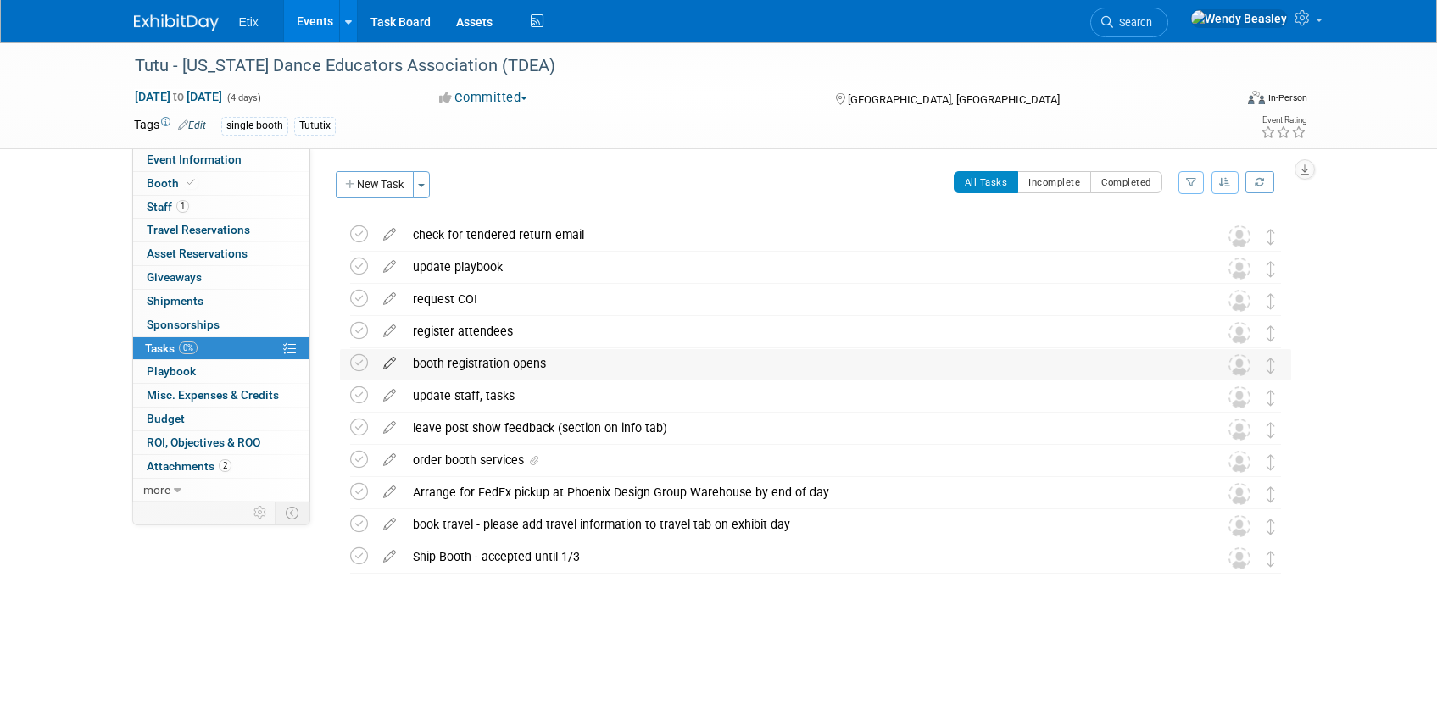
click at [388, 364] on icon at bounding box center [390, 359] width 30 height 21
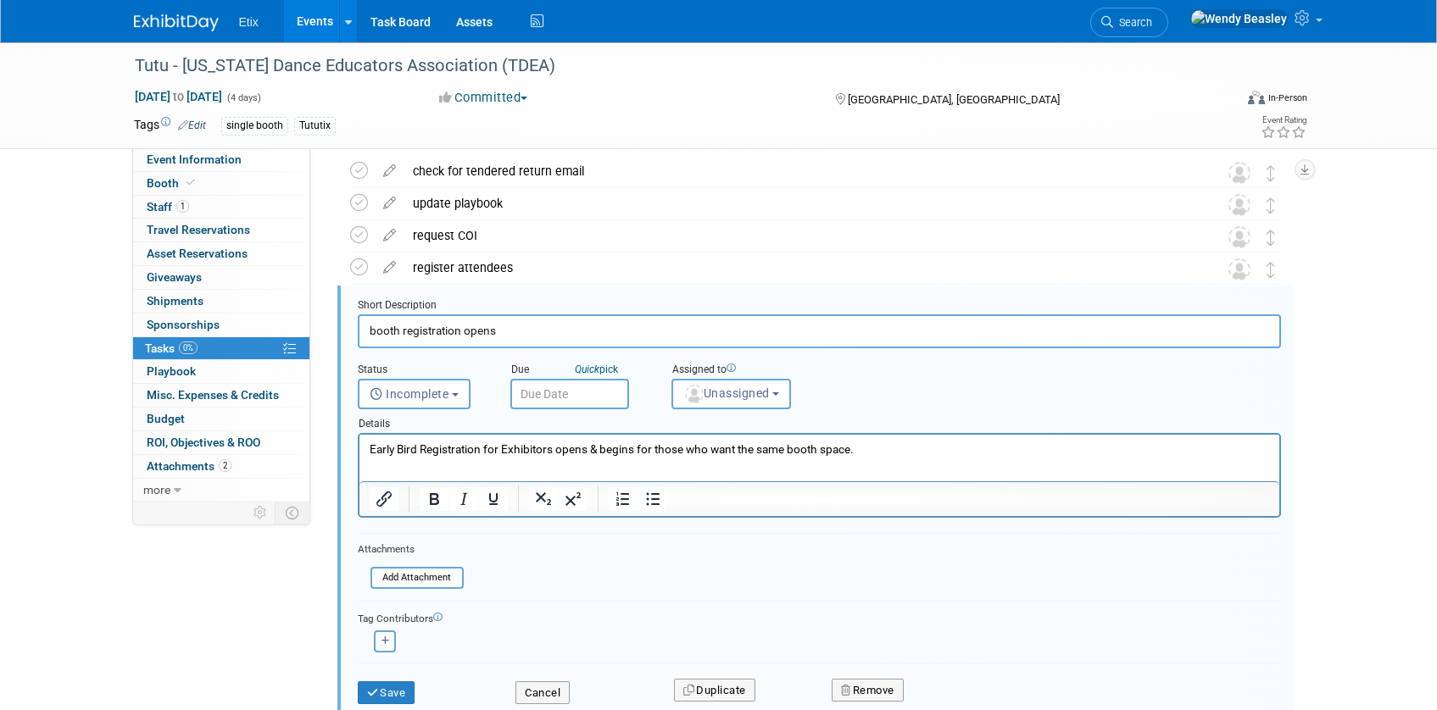
scroll to position [101, 0]
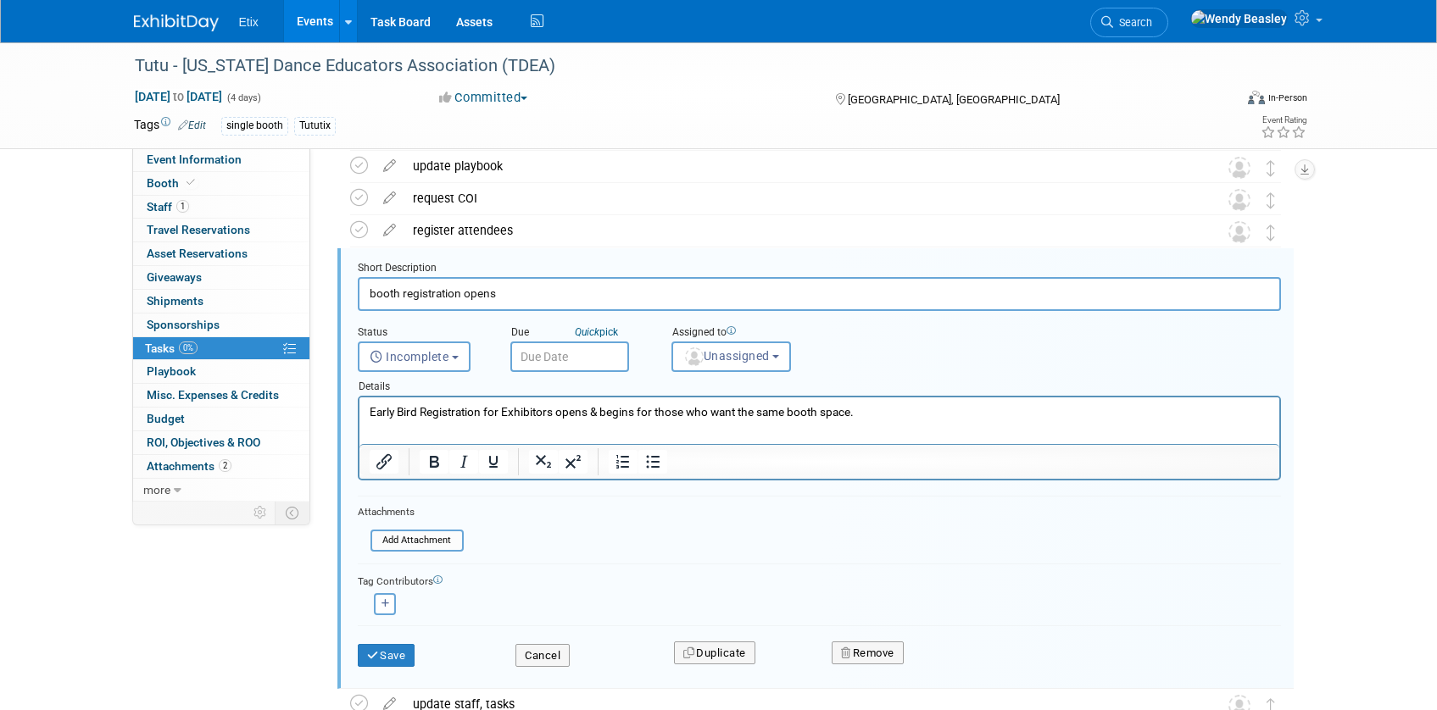
click at [492, 270] on div "Short Description" at bounding box center [819, 269] width 923 height 16
click at [495, 284] on input "booth registration opens" at bounding box center [819, 293] width 923 height 33
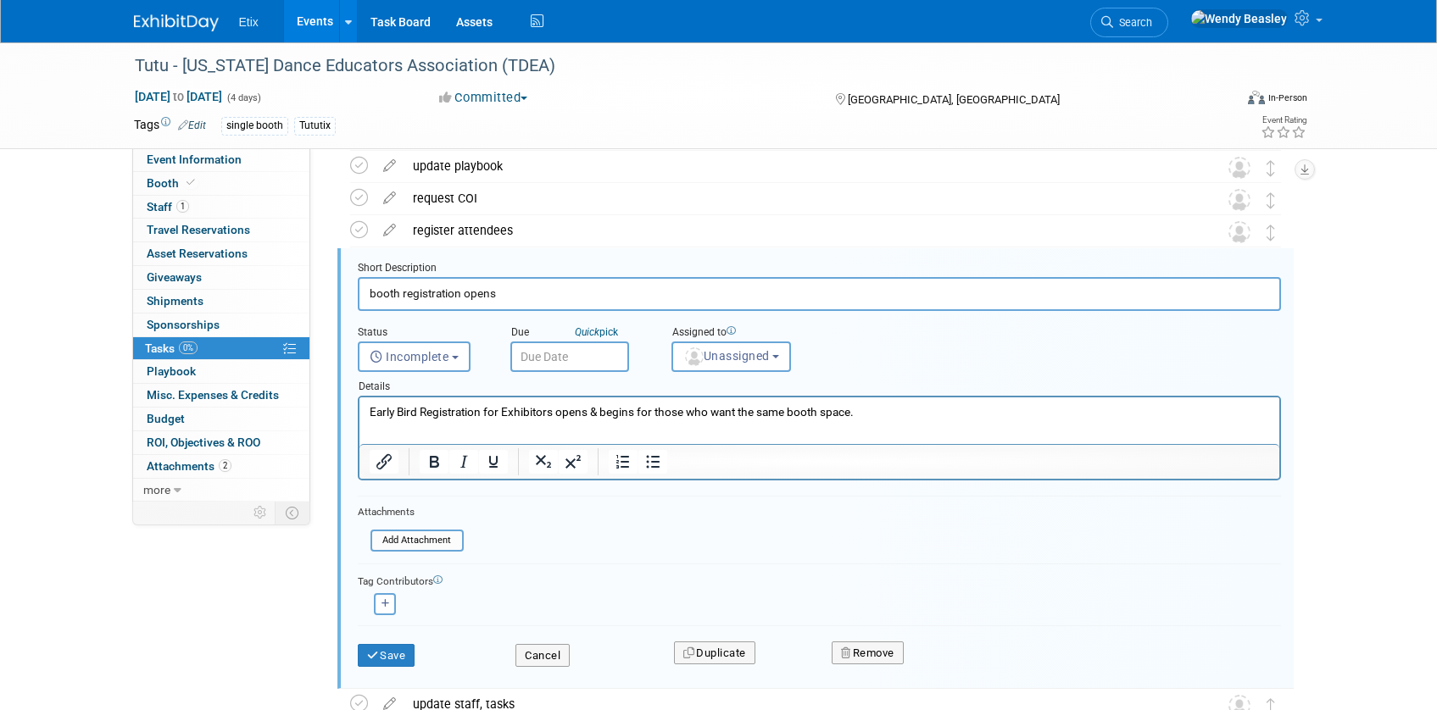
click at [494, 284] on input "booth registration opens" at bounding box center [819, 293] width 923 height 33
paste input "Register booth"
click at [591, 409] on p "Early Bird Registration for Exhibitors opens & begins for those who want the sa…" at bounding box center [819, 412] width 900 height 16
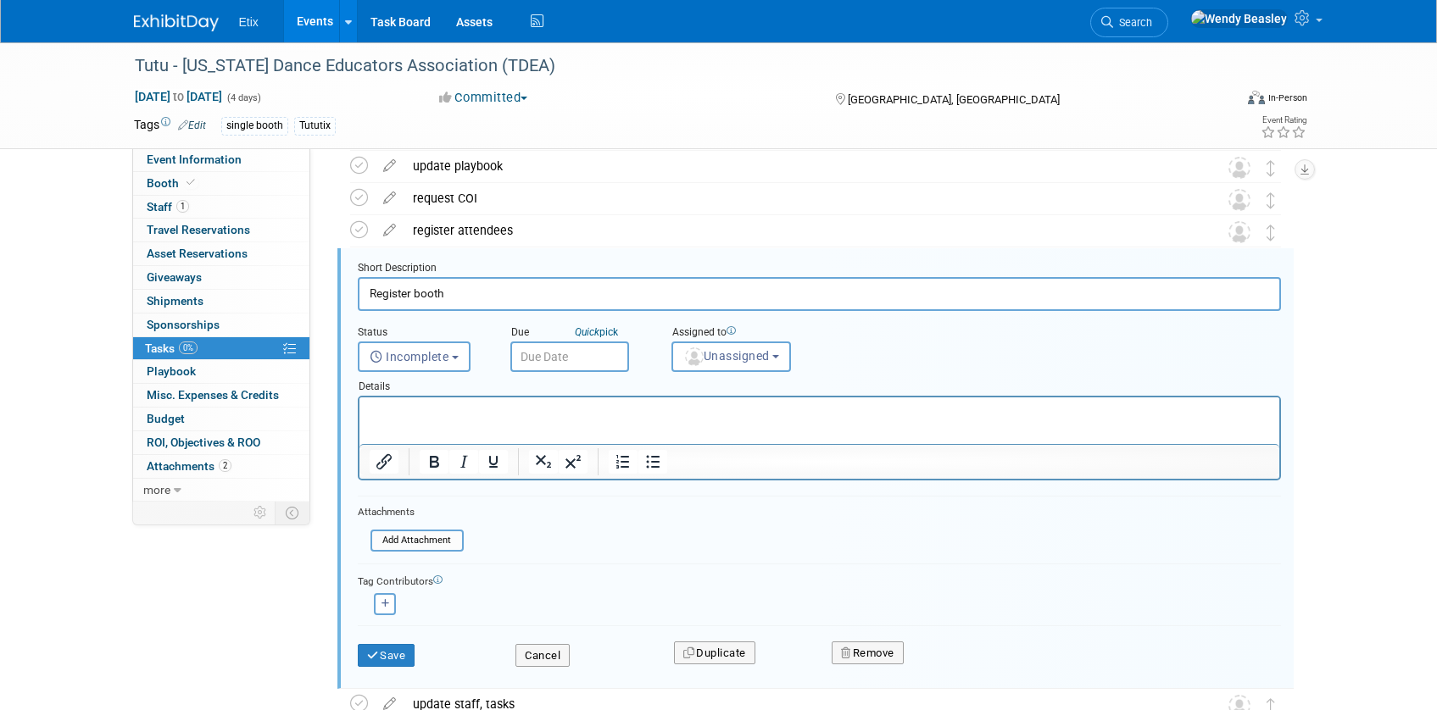
click at [477, 290] on input "Register booth" at bounding box center [819, 293] width 923 height 33
type input "R"
type input "Register Booth"
click at [439, 413] on p "Rich Text Area. Press ALT-0 for help." at bounding box center [819, 412] width 900 height 16
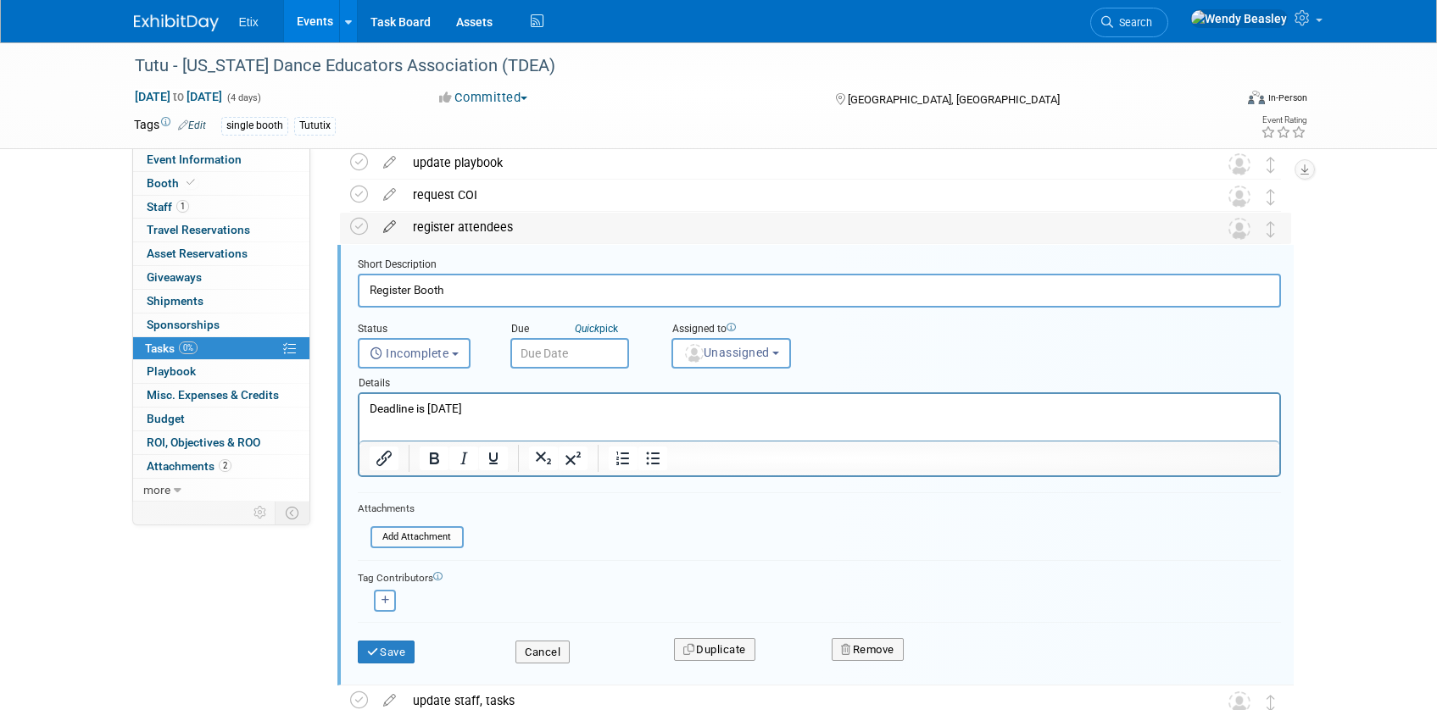
click at [392, 225] on icon at bounding box center [390, 223] width 30 height 21
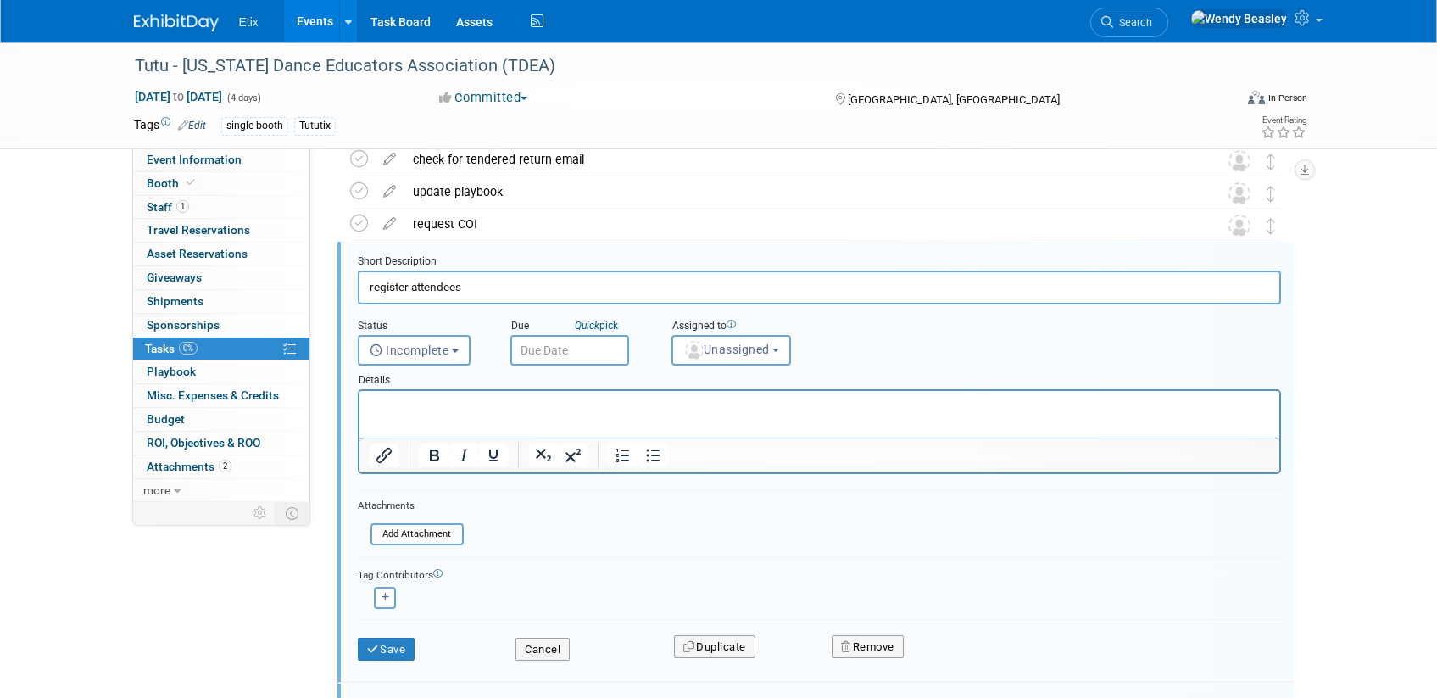
scroll to position [69, 0]
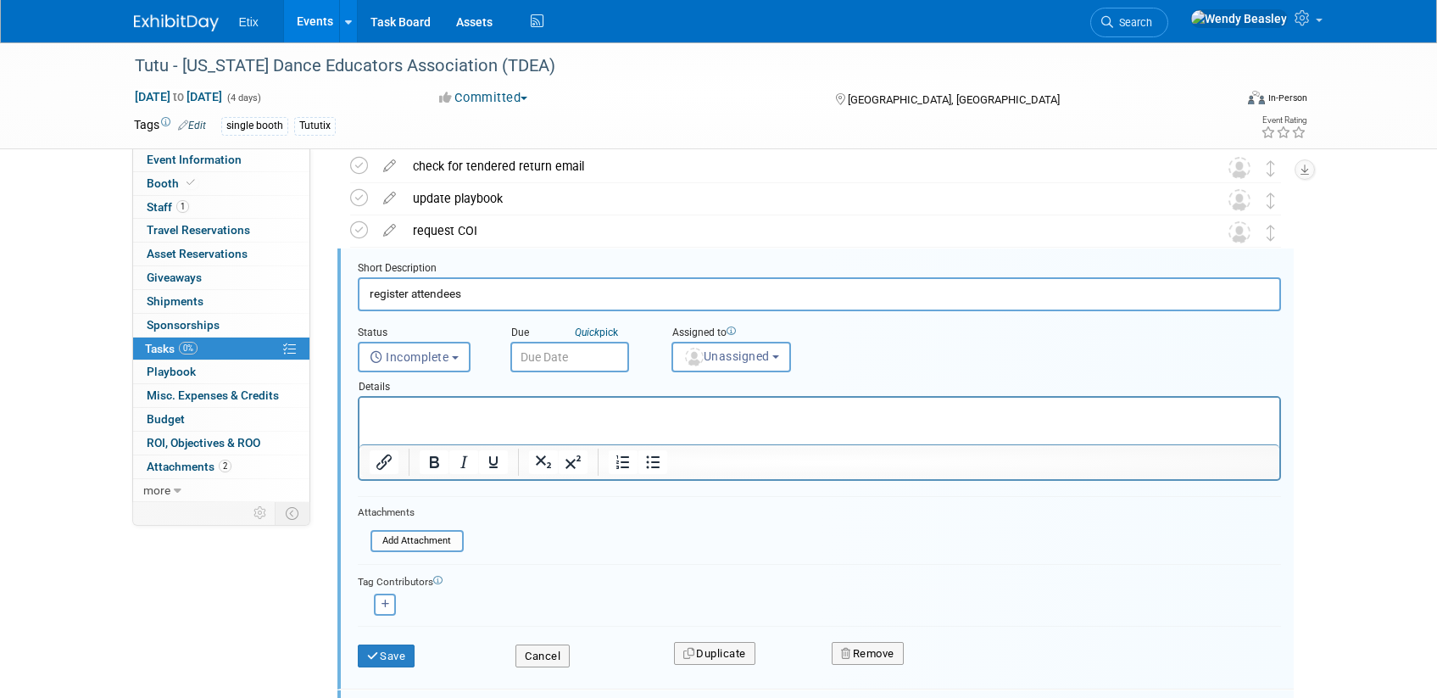
paste input "[URL][DOMAIN_NAME]"
type input "register attendees"
click at [211, 147] on div "Tutu - [US_STATE] Dance Educators Association (TDEA) [DATE] to [DATE] (4 days) …" at bounding box center [718, 95] width 1195 height 106
click at [214, 161] on span "Event Information" at bounding box center [194, 160] width 95 height 14
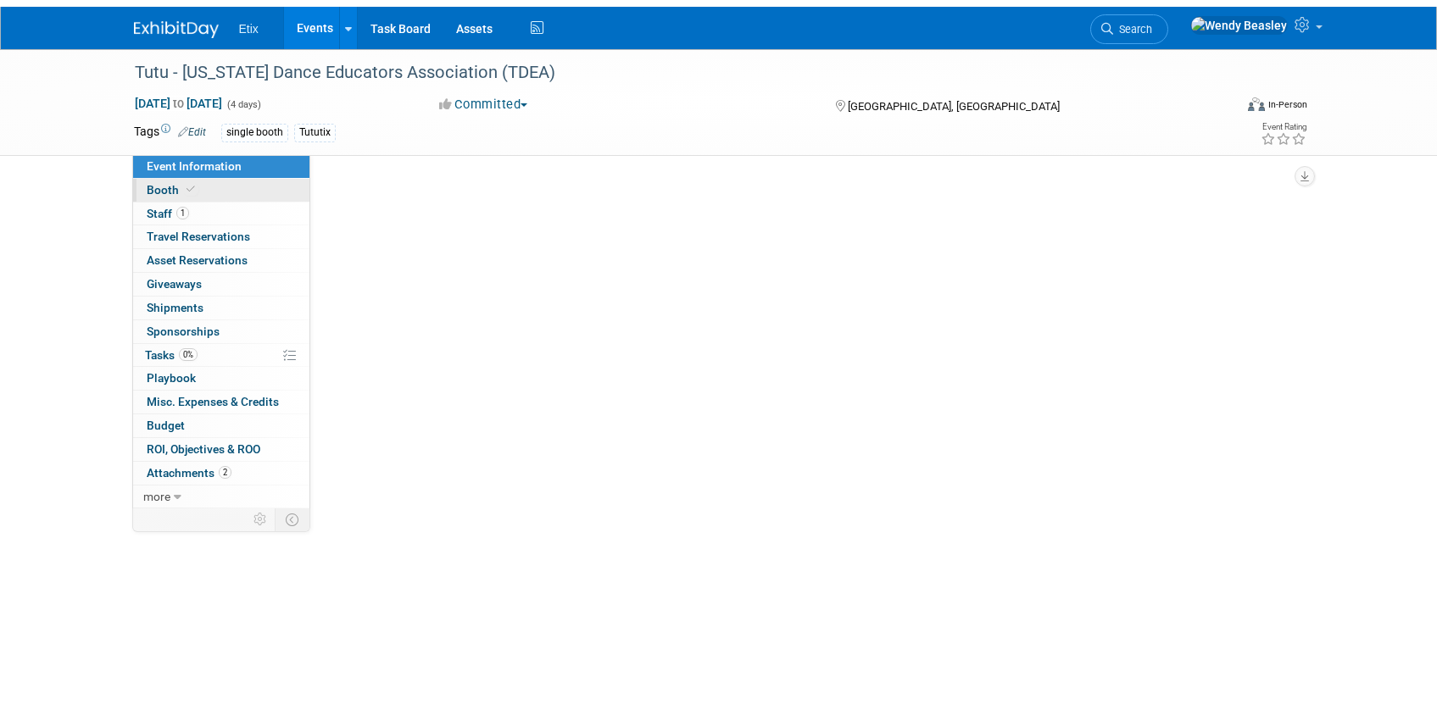
scroll to position [0, 0]
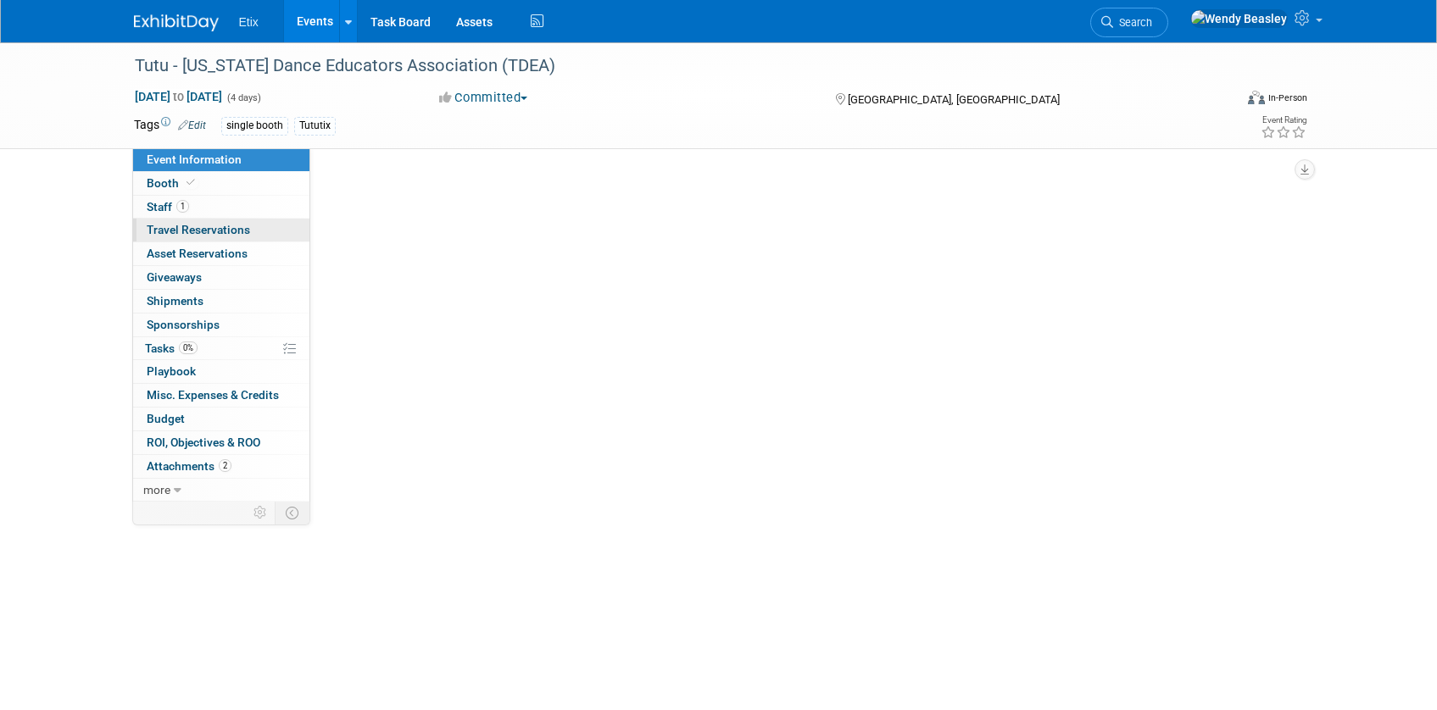
select select "Yes"
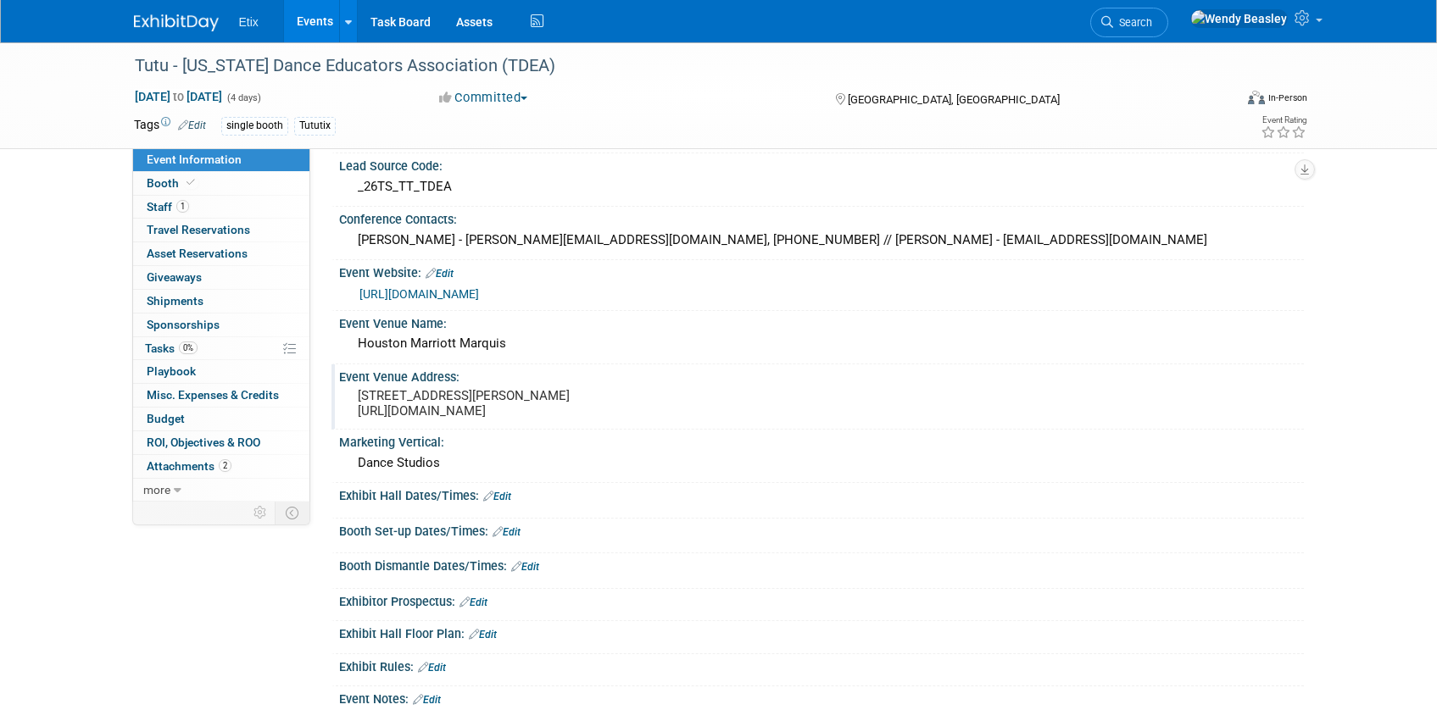
scroll to position [261, 0]
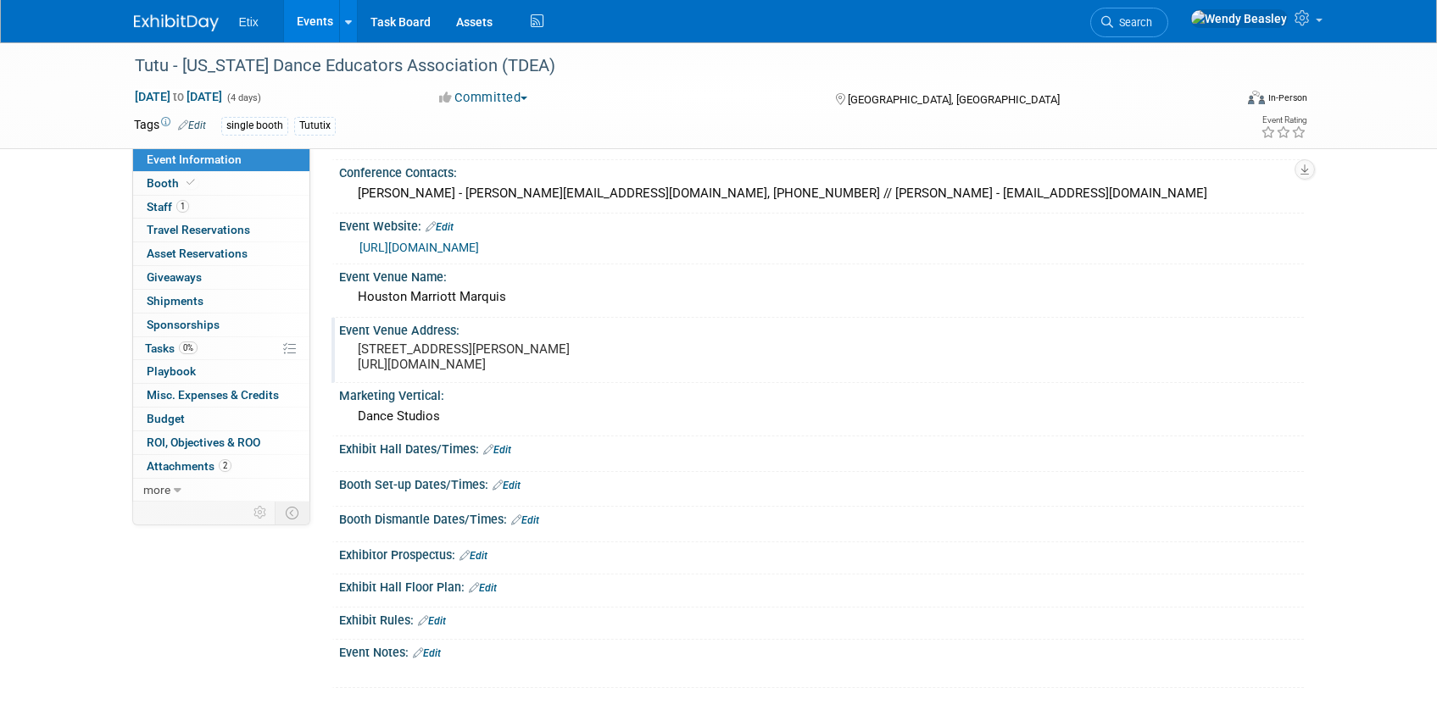
click at [521, 372] on pre "[STREET_ADDRESS][PERSON_NAME] [URL][DOMAIN_NAME]" at bounding box center [540, 357] width 365 height 31
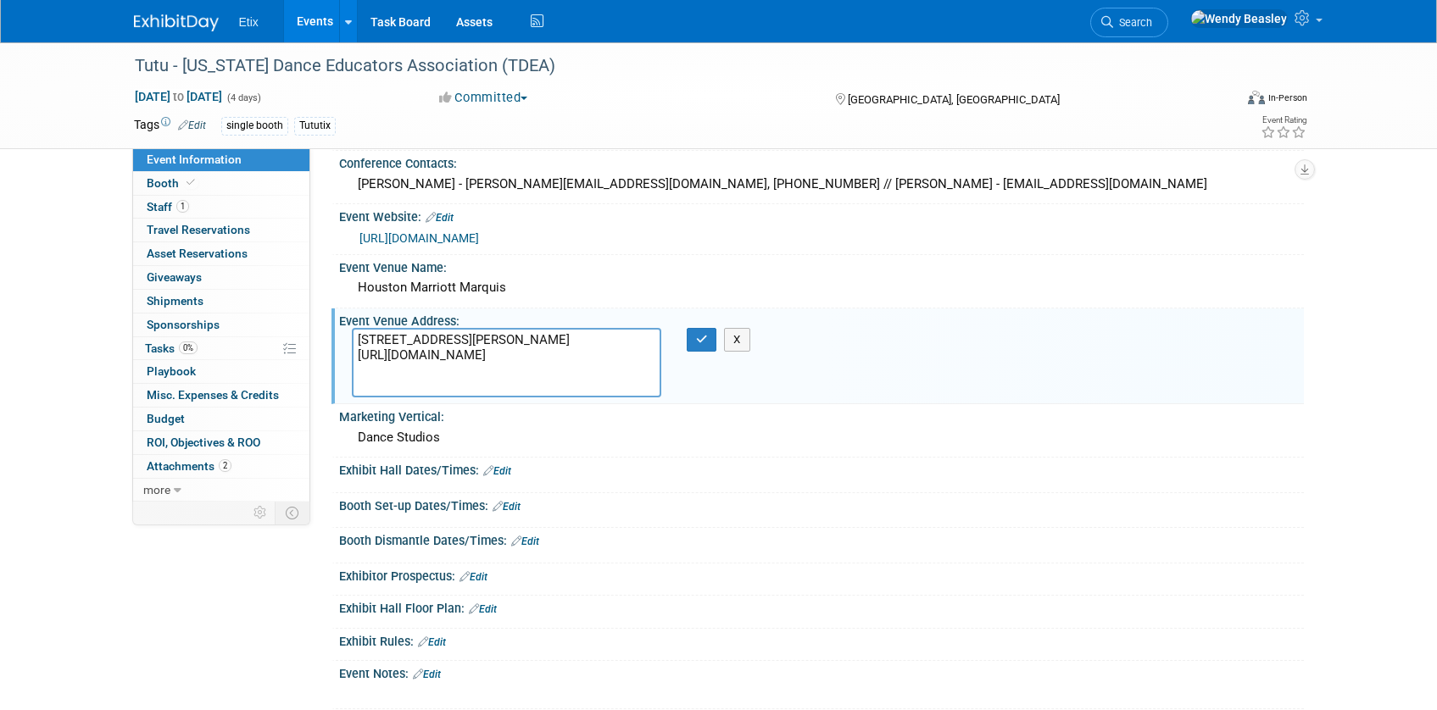
scroll to position [55, 0]
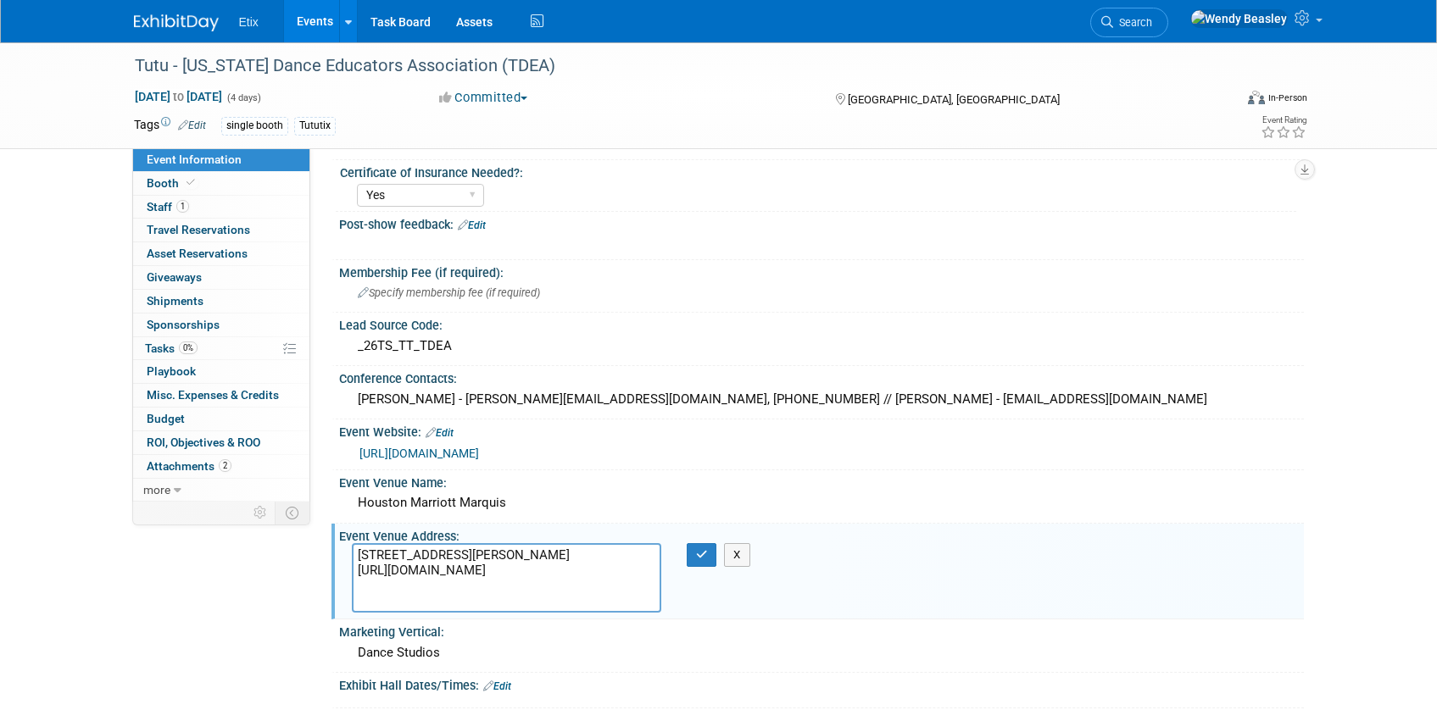
click at [444, 430] on link "Edit" at bounding box center [440, 433] width 28 height 12
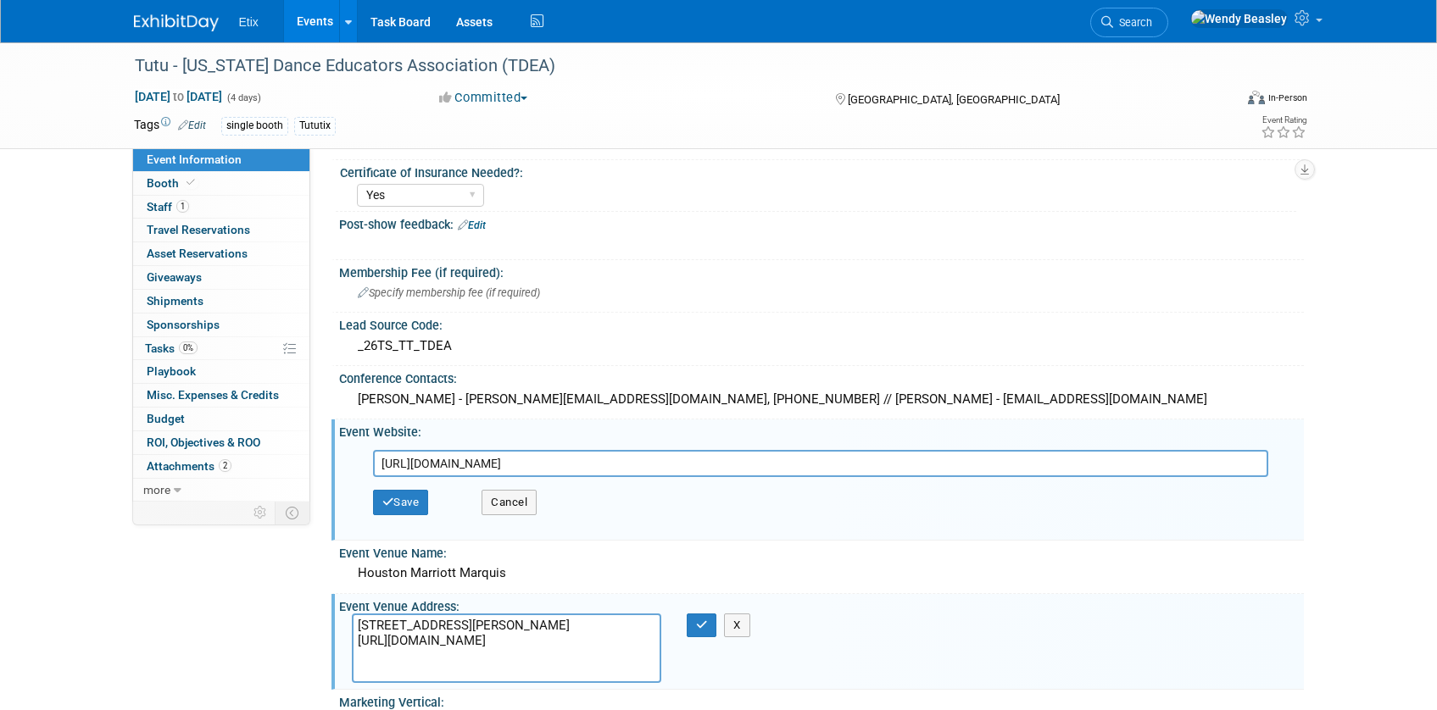
click at [535, 459] on input "[URL][DOMAIN_NAME]" at bounding box center [820, 463] width 895 height 27
type input "[URL][DOMAIN_NAME]"
click at [413, 504] on button "Save" at bounding box center [401, 502] width 56 height 25
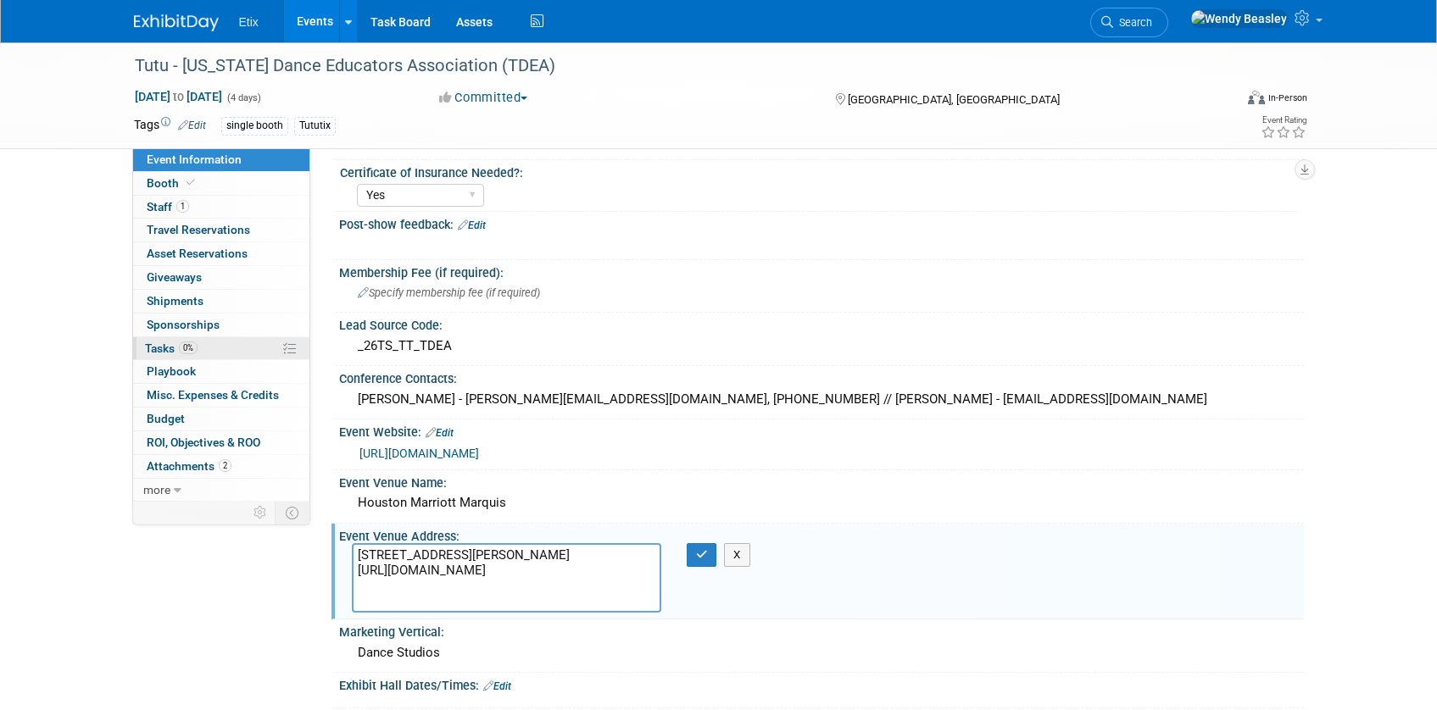
click at [158, 353] on span "Tasks 0%" at bounding box center [171, 349] width 53 height 14
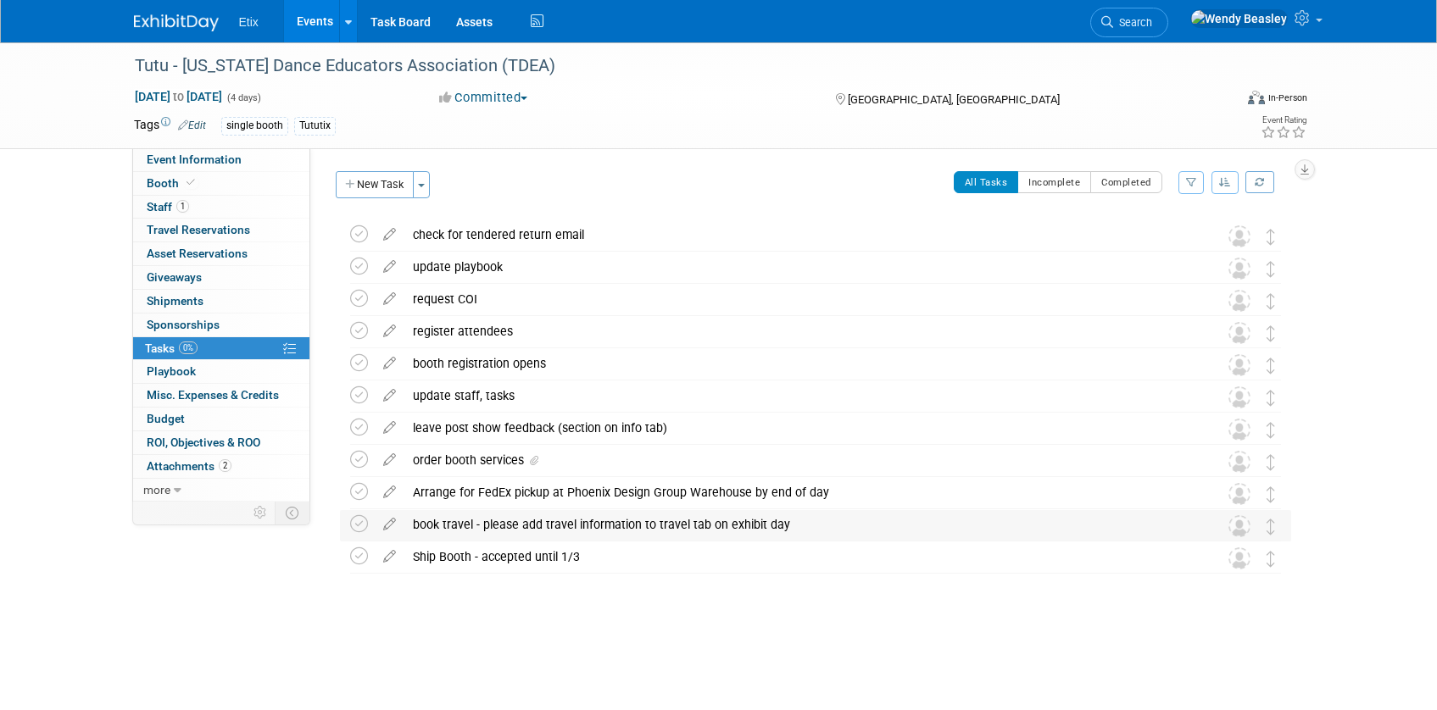
click at [517, 517] on div "book travel - please add travel information to travel tab on exhibit day" at bounding box center [799, 524] width 790 height 29
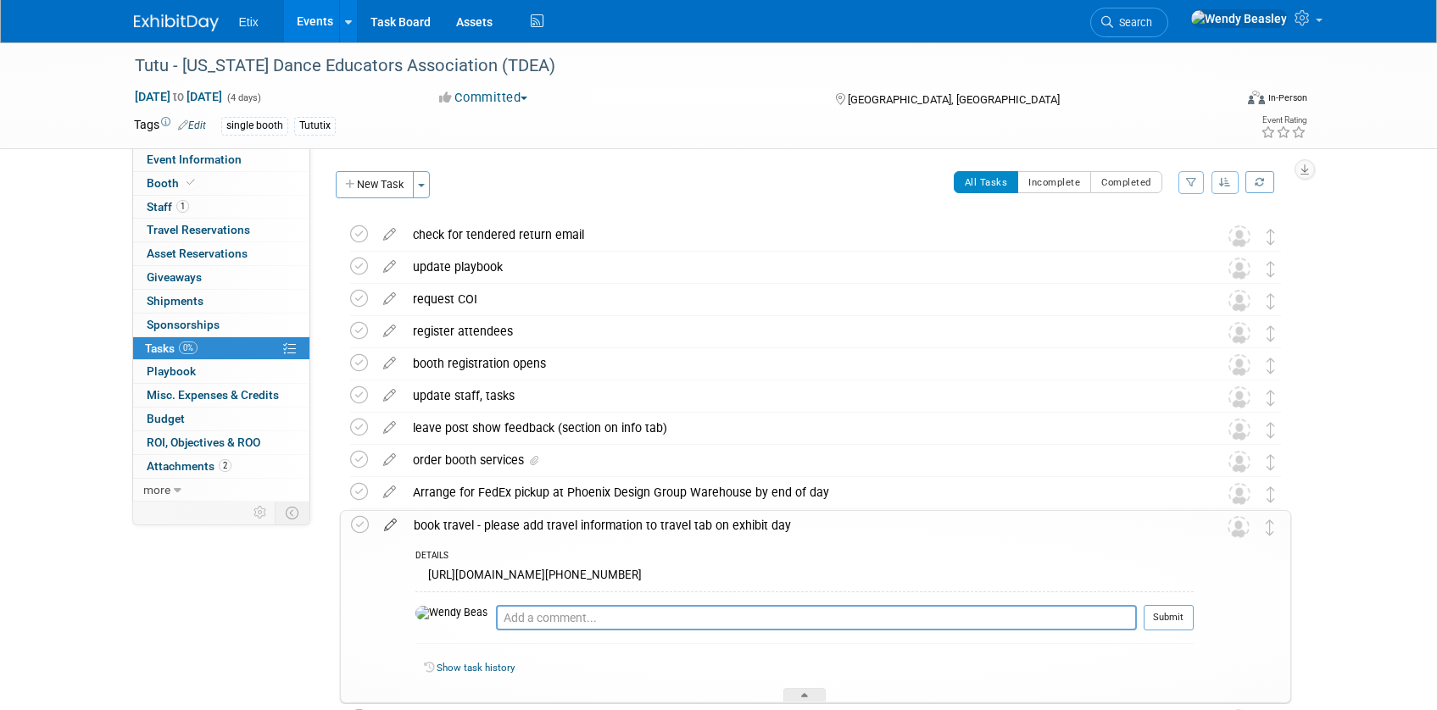
click at [393, 521] on icon at bounding box center [391, 521] width 30 height 21
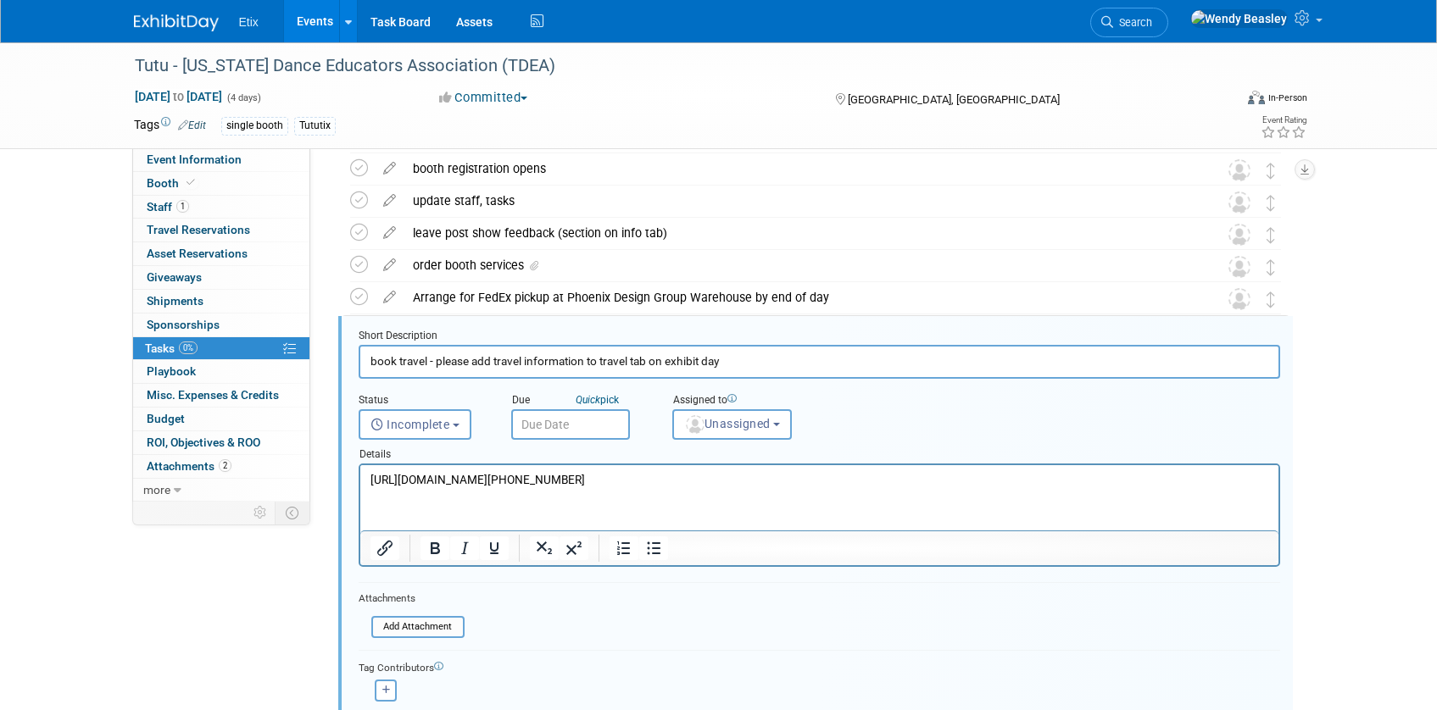
scroll to position [263, 0]
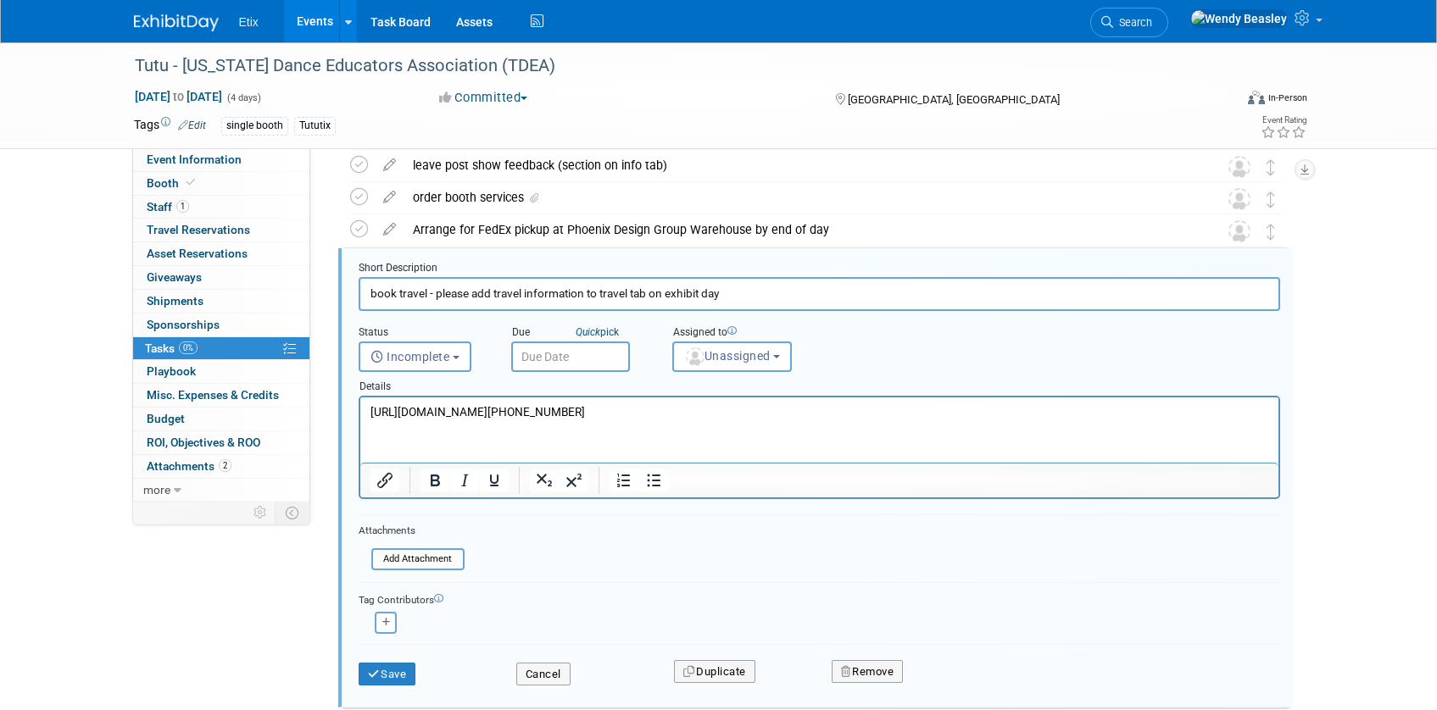
click at [669, 414] on p "[URL][DOMAIN_NAME][PHONE_NUMBER]" at bounding box center [819, 412] width 899 height 16
click at [669, 415] on p "[URL][DOMAIN_NAME][PHONE_NUMBER]" at bounding box center [819, 412] width 899 height 16
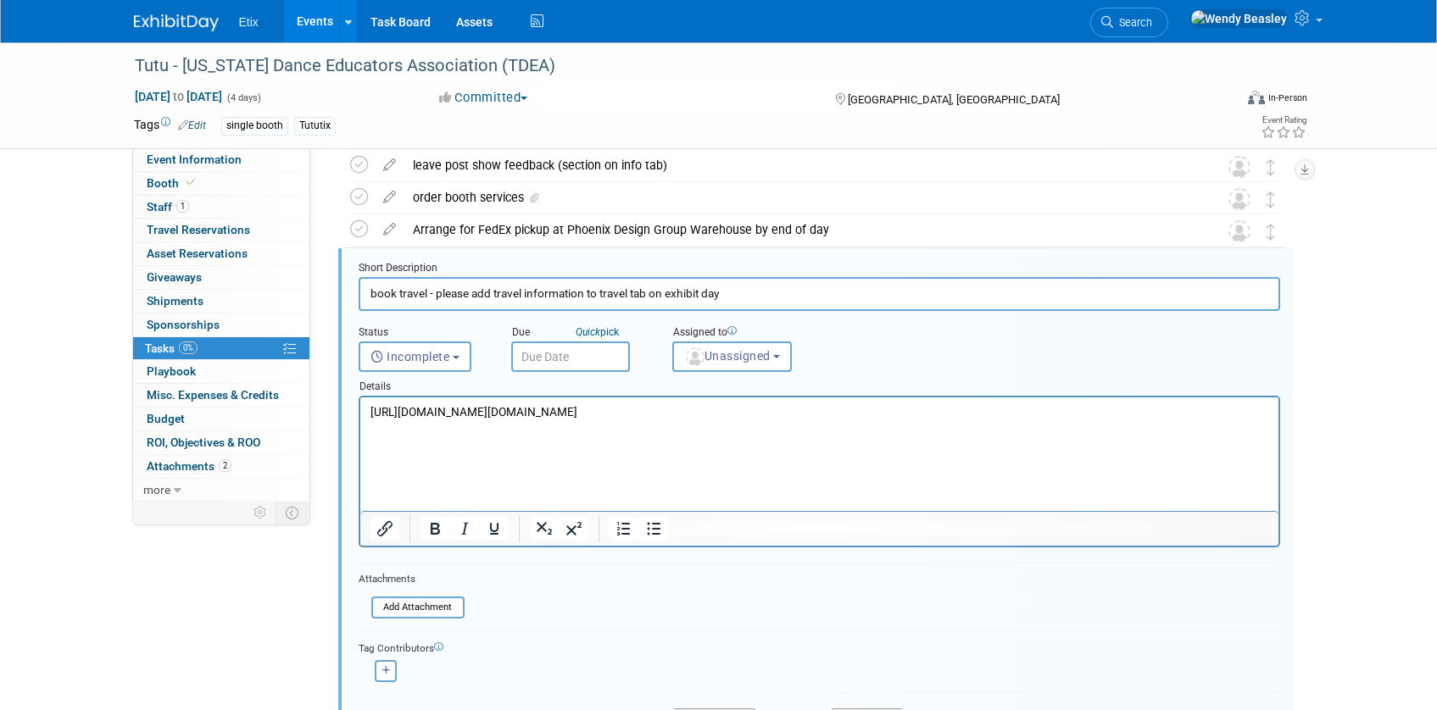
drag, startPoint x: 1052, startPoint y: 460, endPoint x: 598, endPoint y: 821, distance: 579.7
click at [359, 420] on html "[URL][DOMAIN_NAME][DOMAIN_NAME]" at bounding box center [818, 409] width 918 height 23
click at [1075, 420] on p "[URL][DOMAIN_NAME][DOMAIN_NAME]" at bounding box center [819, 412] width 899 height 16
drag, startPoint x: 805, startPoint y: 457, endPoint x: 650, endPoint y: 792, distance: 369.0
click at [359, 398] on html "[URL][DOMAIN_NAME][DOMAIN_NAME]" at bounding box center [818, 409] width 918 height 23
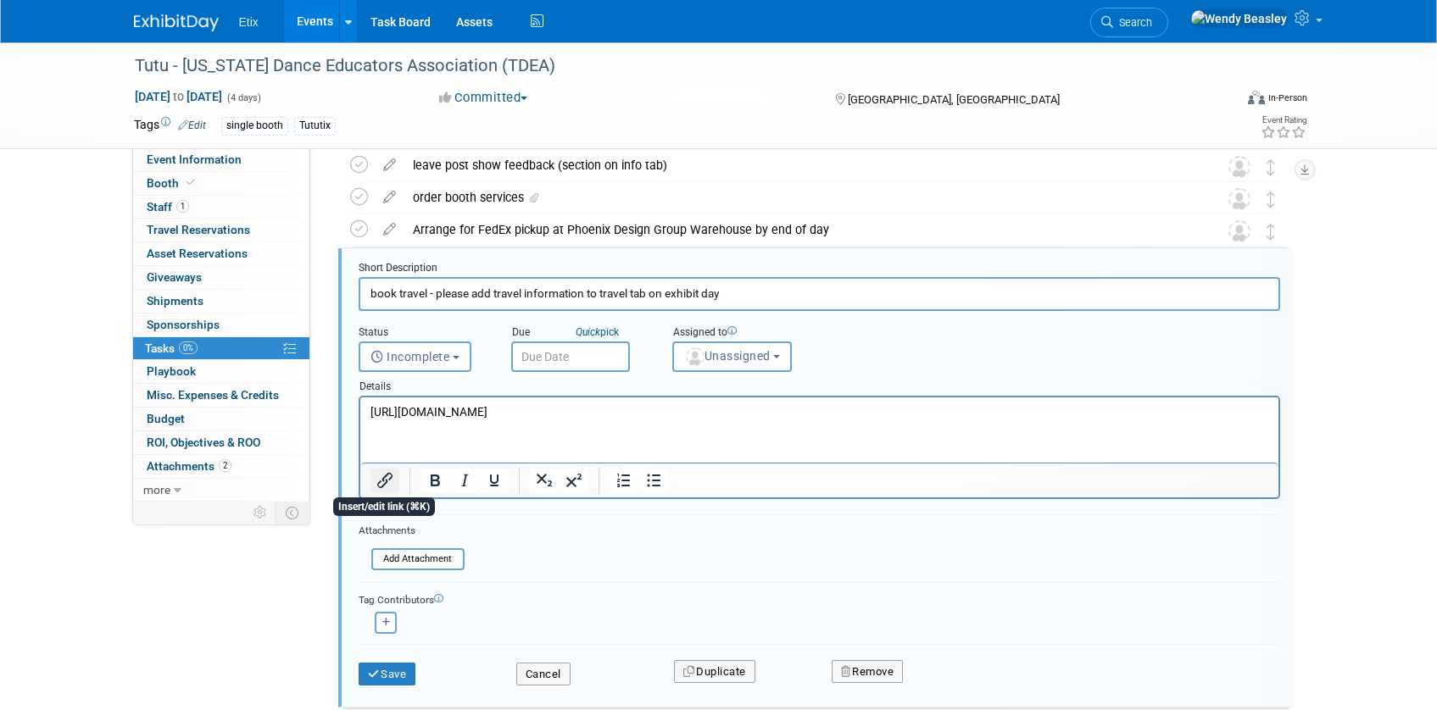
click at [384, 481] on icon "Insert/edit link" at bounding box center [385, 480] width 20 height 20
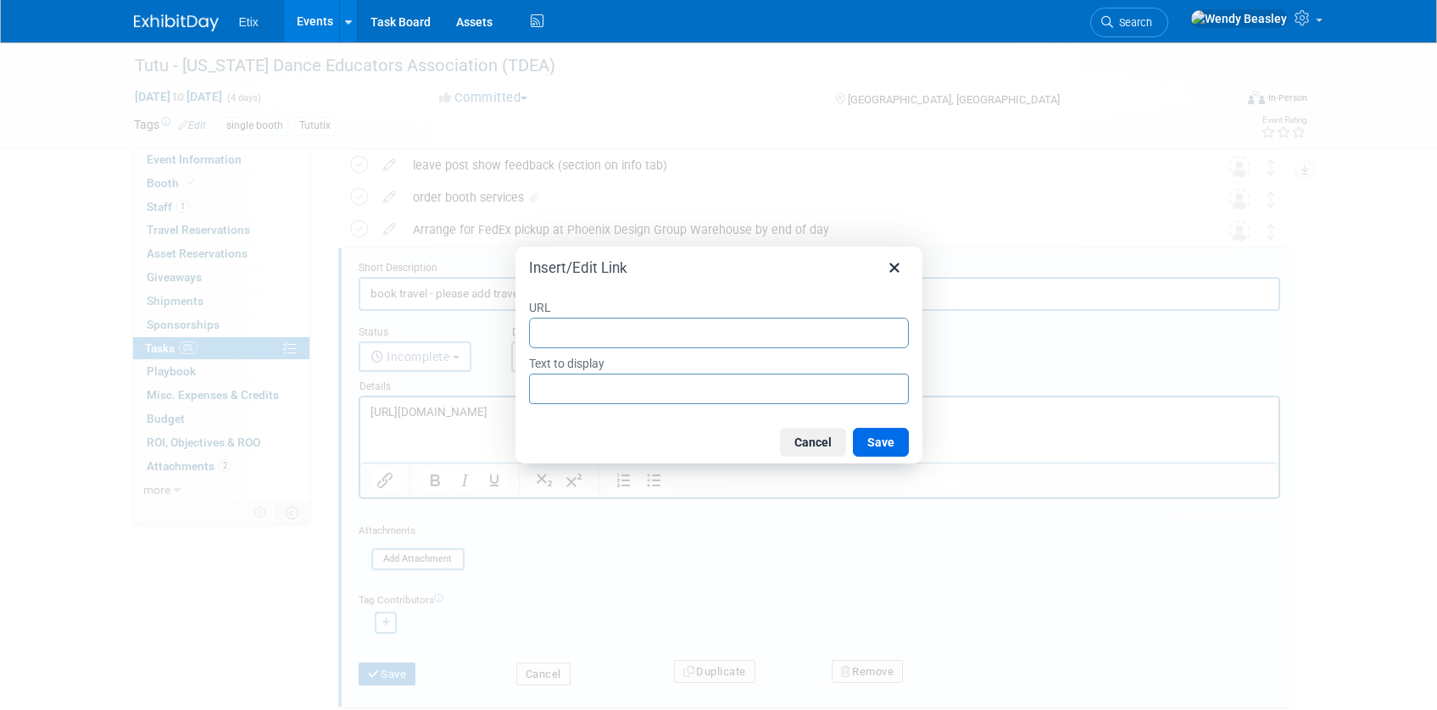
type input "[URL][DOMAIN_NAME]"
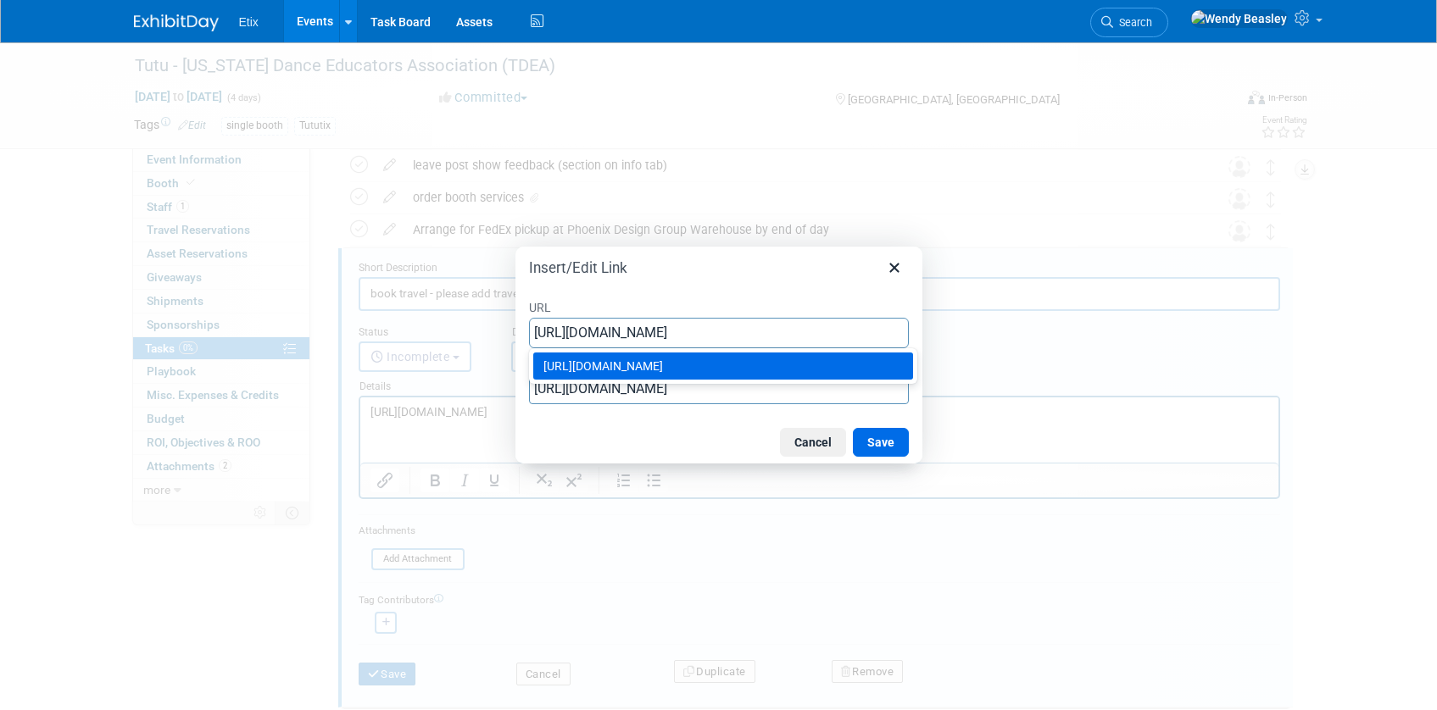
type input "[URL][DOMAIN_NAME]"
click at [1015, 359] on div at bounding box center [718, 355] width 1437 height 710
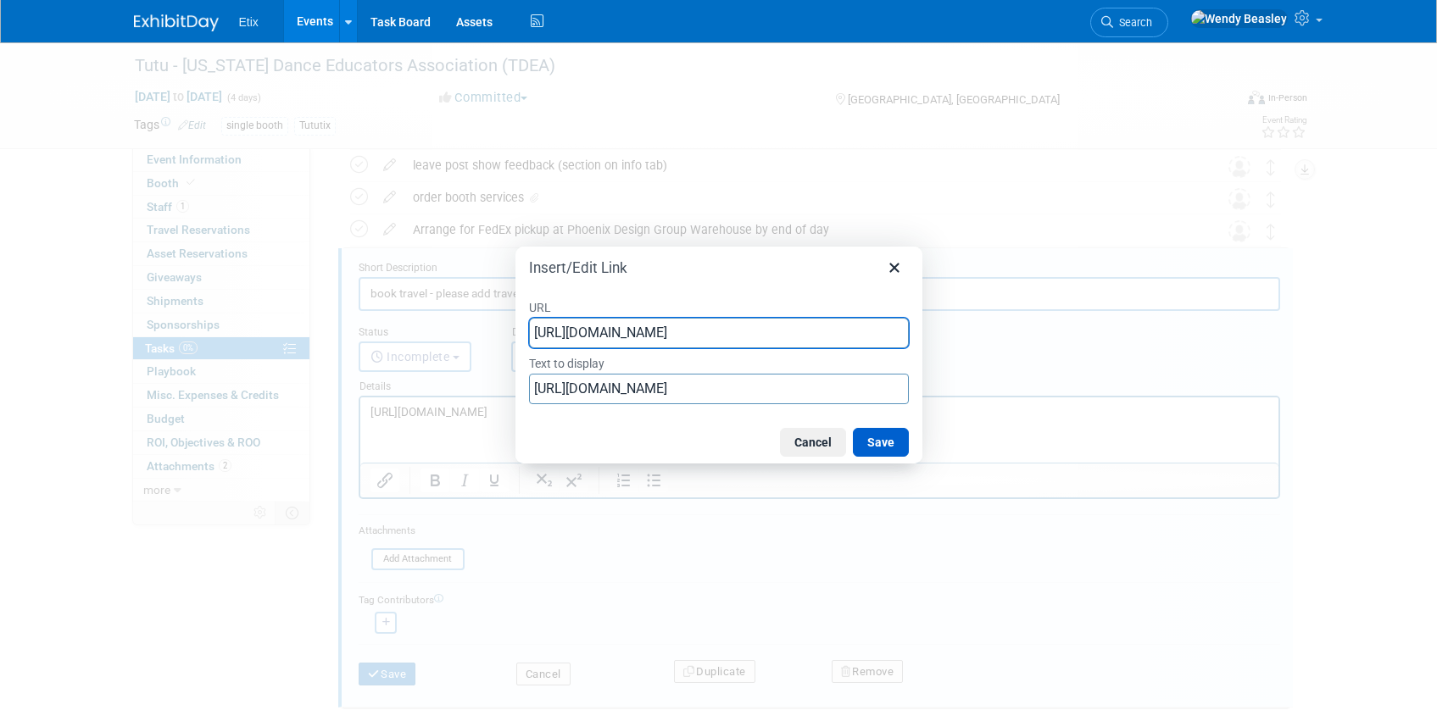
click at [877, 438] on button "Save" at bounding box center [881, 442] width 56 height 29
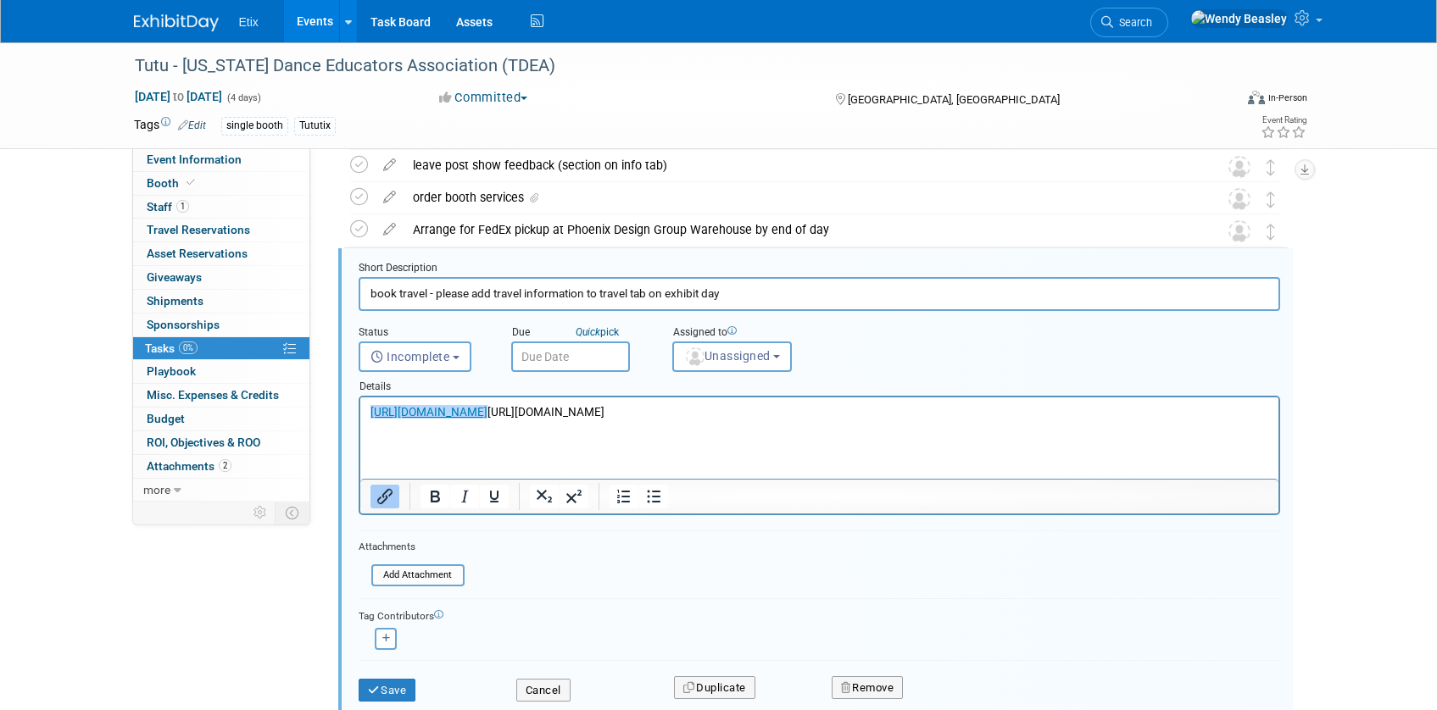
drag, startPoint x: 990, startPoint y: 489, endPoint x: 971, endPoint y: 478, distance: 22.4
click at [990, 490] on div at bounding box center [819, 496] width 918 height 27
drag, startPoint x: 869, startPoint y: 415, endPoint x: 905, endPoint y: 445, distance: 47.0
click at [905, 420] on html "[URL][DOMAIN_NAME] [URL][DOMAIN_NAME]" at bounding box center [818, 409] width 918 height 23
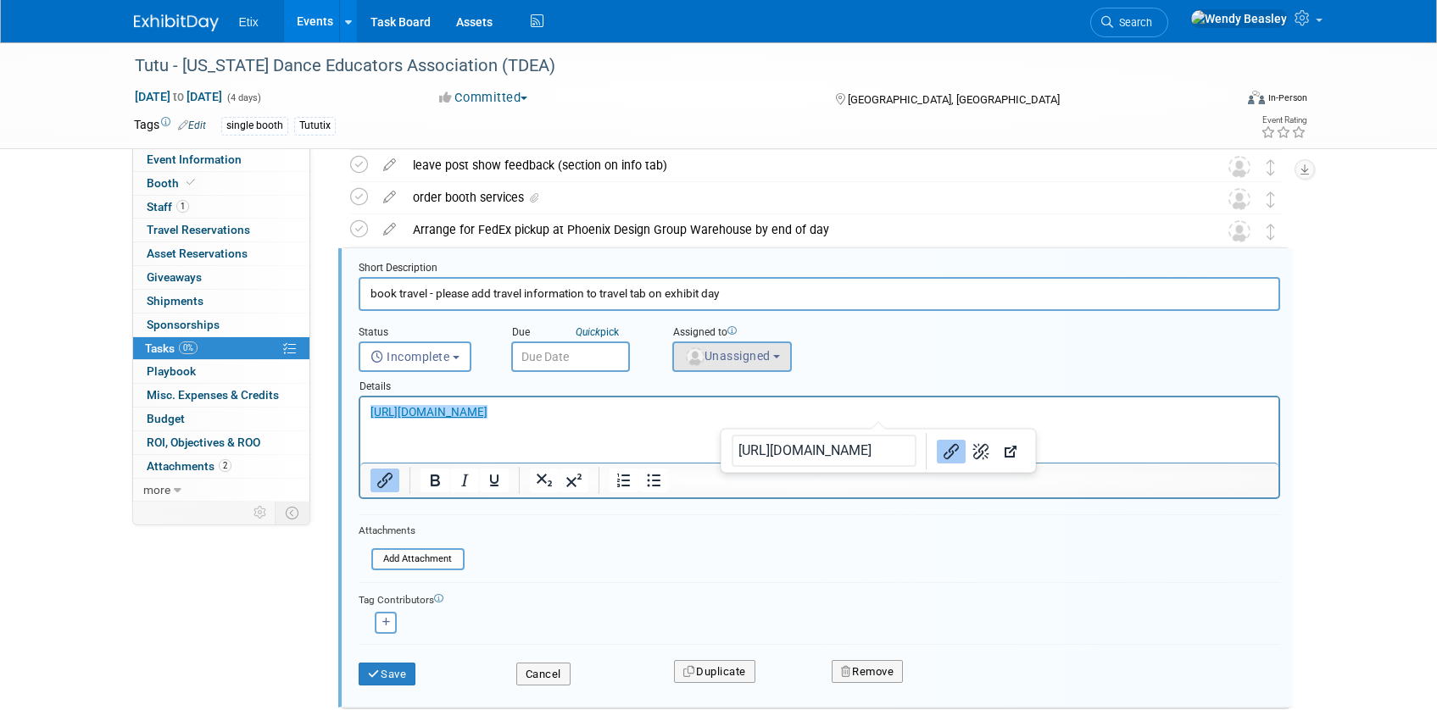
click at [771, 355] on span "Unassigned" at bounding box center [727, 356] width 86 height 14
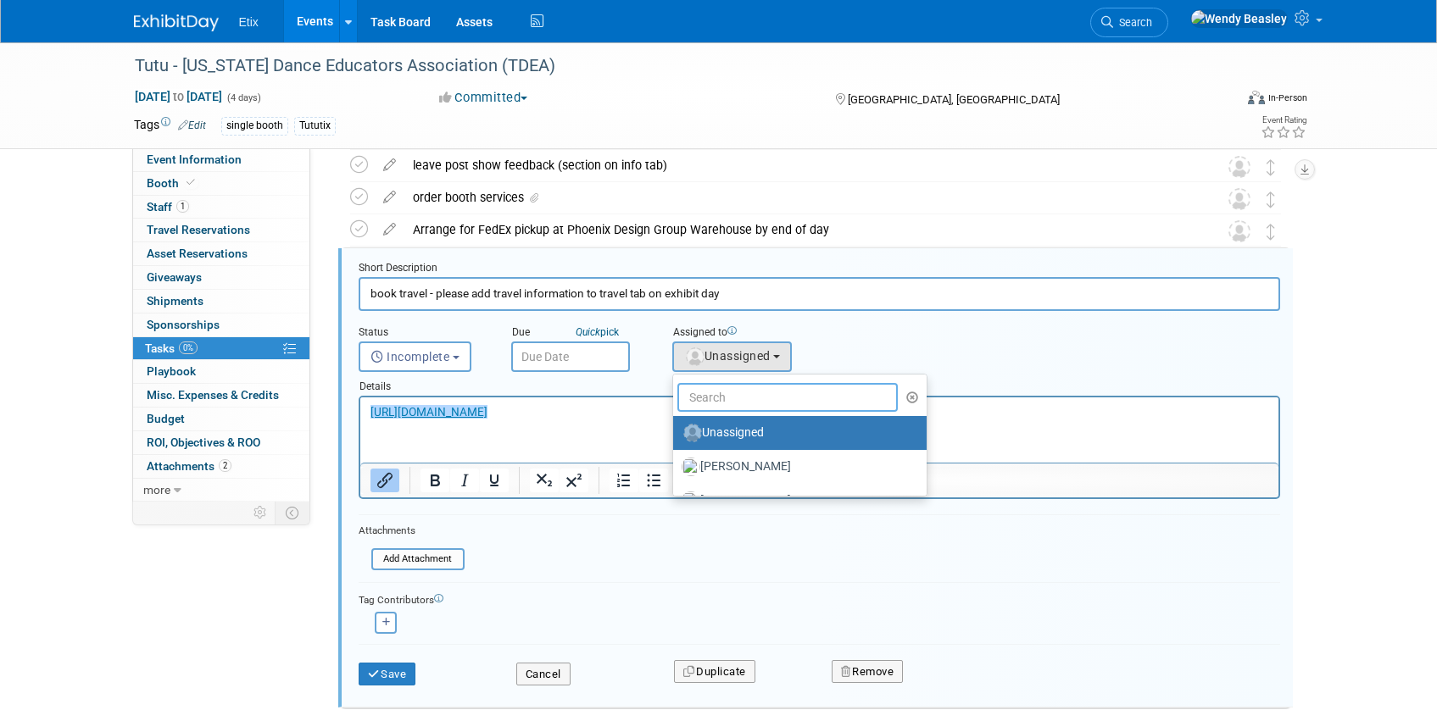
click at [741, 386] on input "text" at bounding box center [787, 397] width 221 height 29
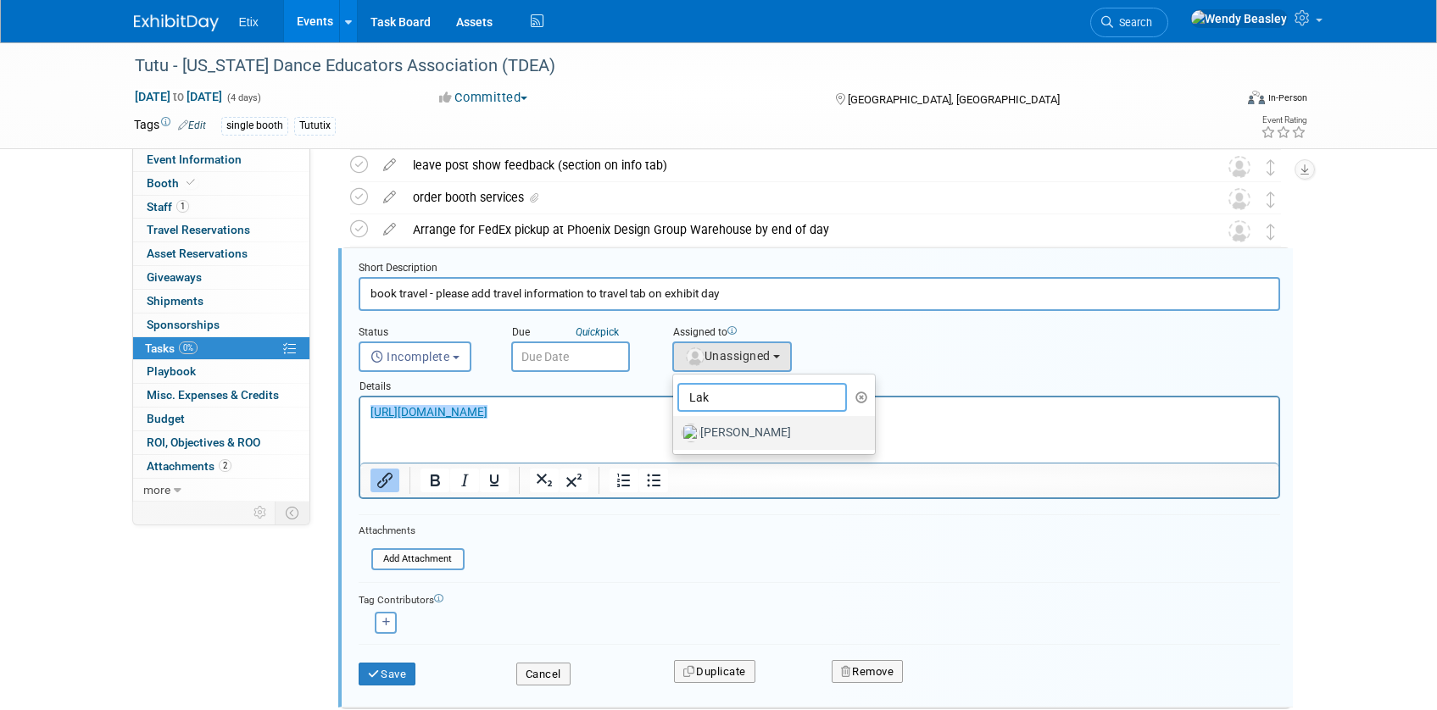
type input "Lak"
click at [739, 437] on label "[PERSON_NAME]" at bounding box center [770, 433] width 177 height 27
click at [676, 437] on input "[PERSON_NAME]" at bounding box center [670, 431] width 11 height 11
select select "0c22d804-e92f-458e-afe1-7116f39db4fe"
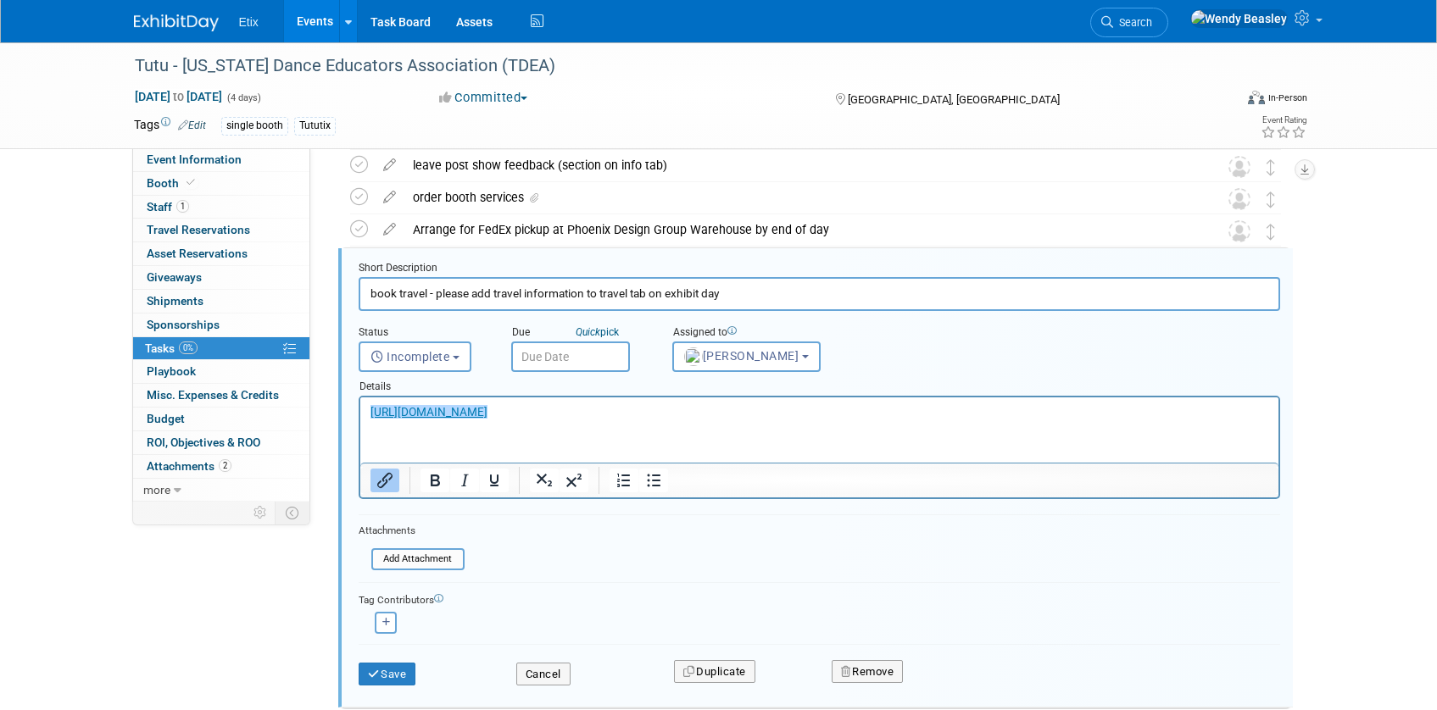
click at [599, 360] on input "text" at bounding box center [570, 357] width 119 height 31
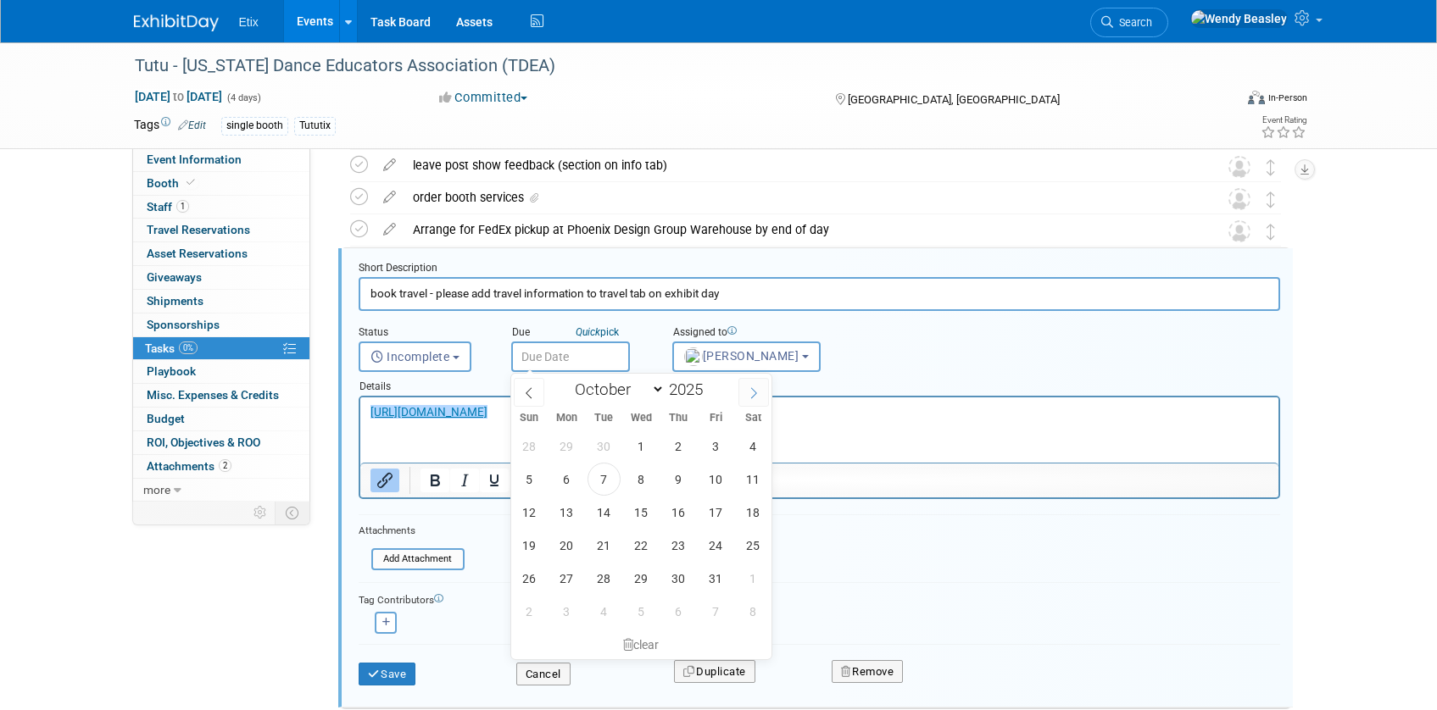
click at [747, 400] on span at bounding box center [753, 392] width 31 height 29
select select "10"
click at [750, 513] on span "15" at bounding box center [753, 512] width 33 height 33
type input "[DATE]"
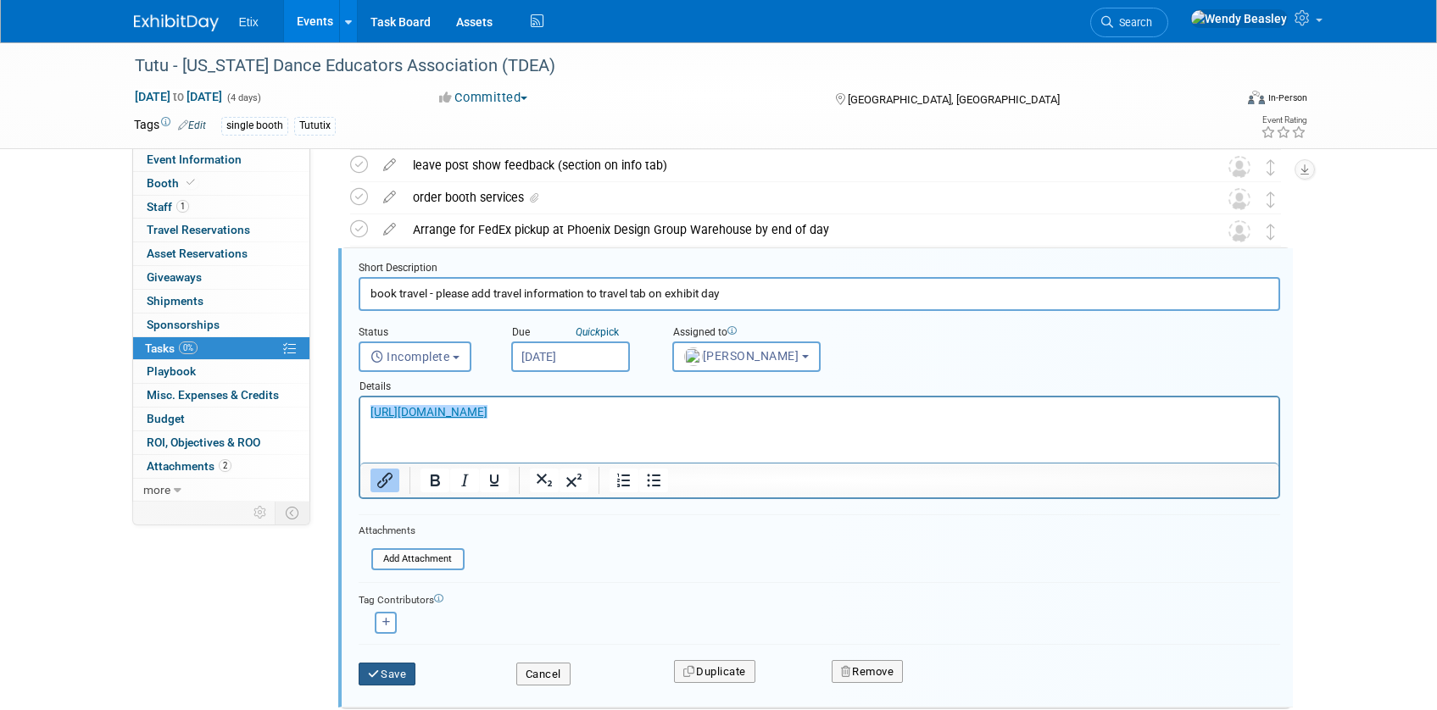
click at [392, 676] on button "Save" at bounding box center [388, 675] width 58 height 24
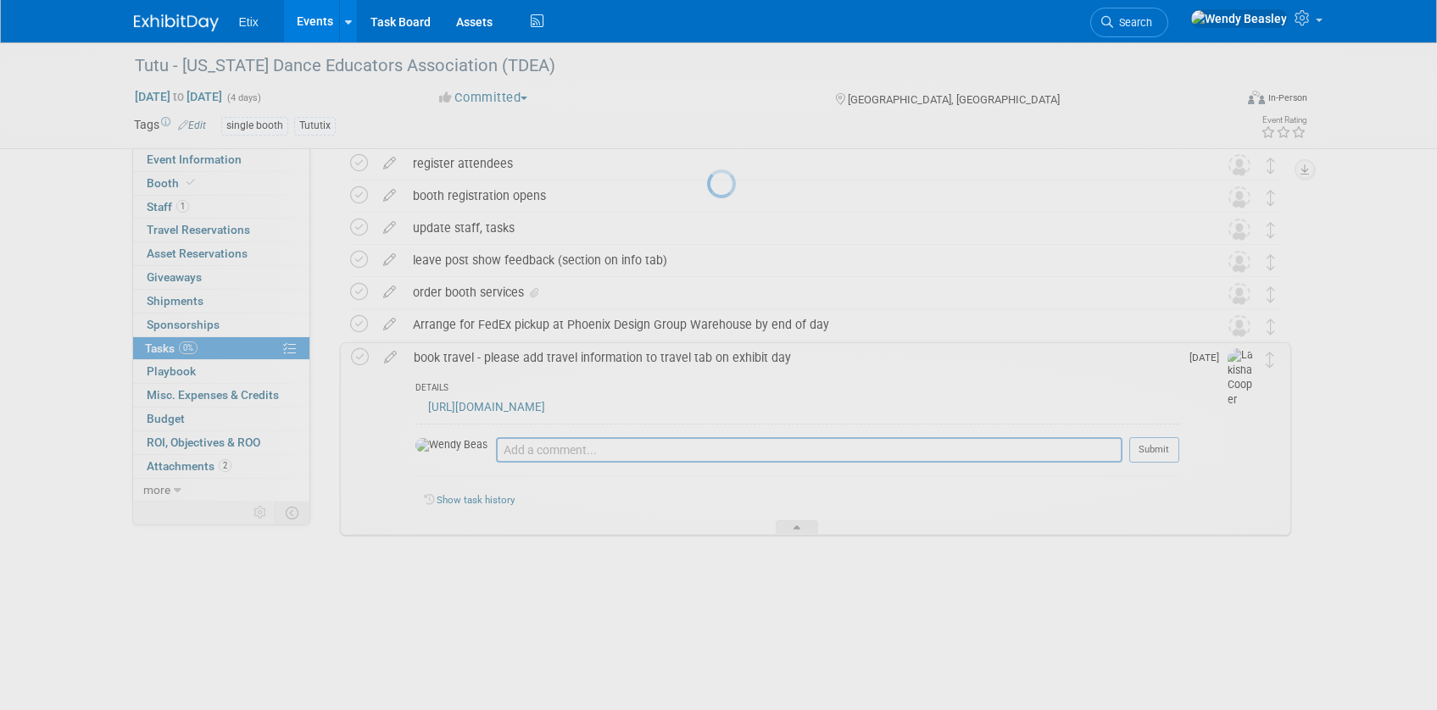
scroll to position [130, 0]
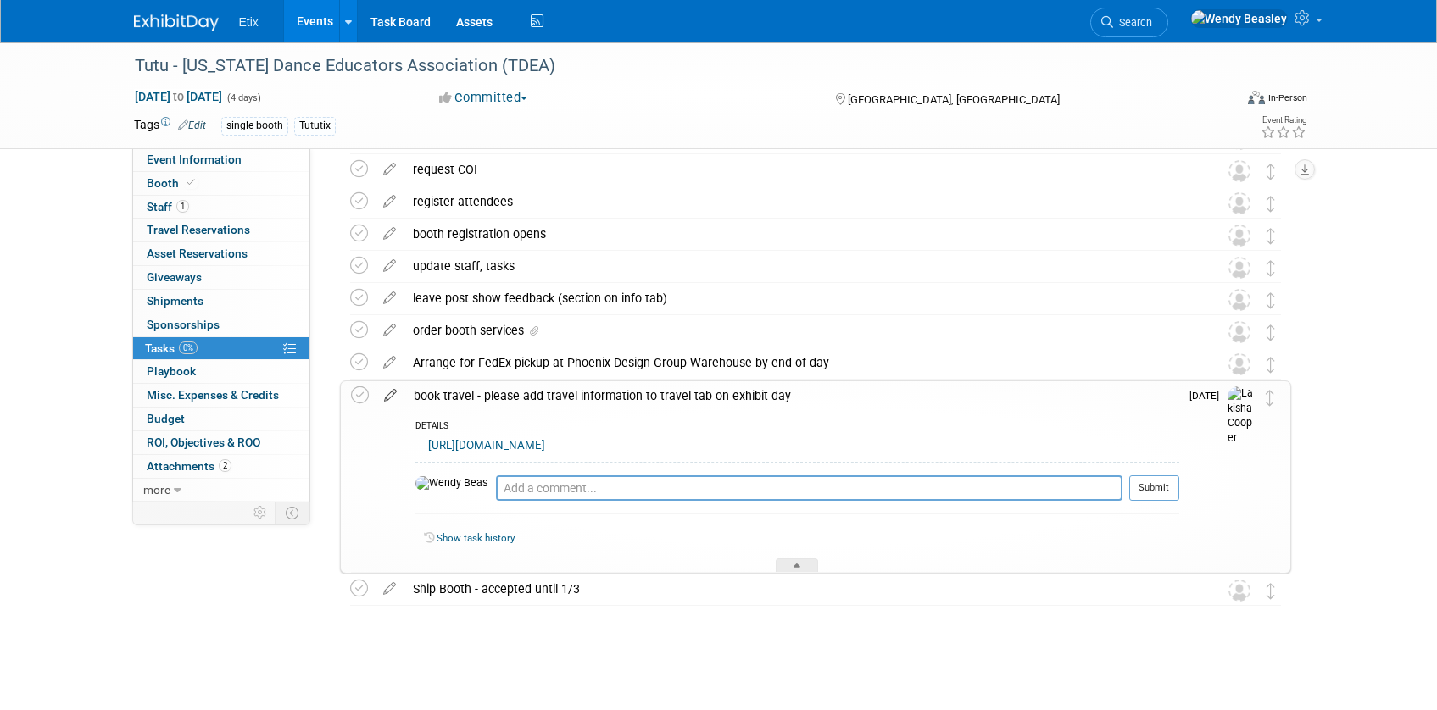
click at [387, 395] on icon at bounding box center [391, 391] width 30 height 21
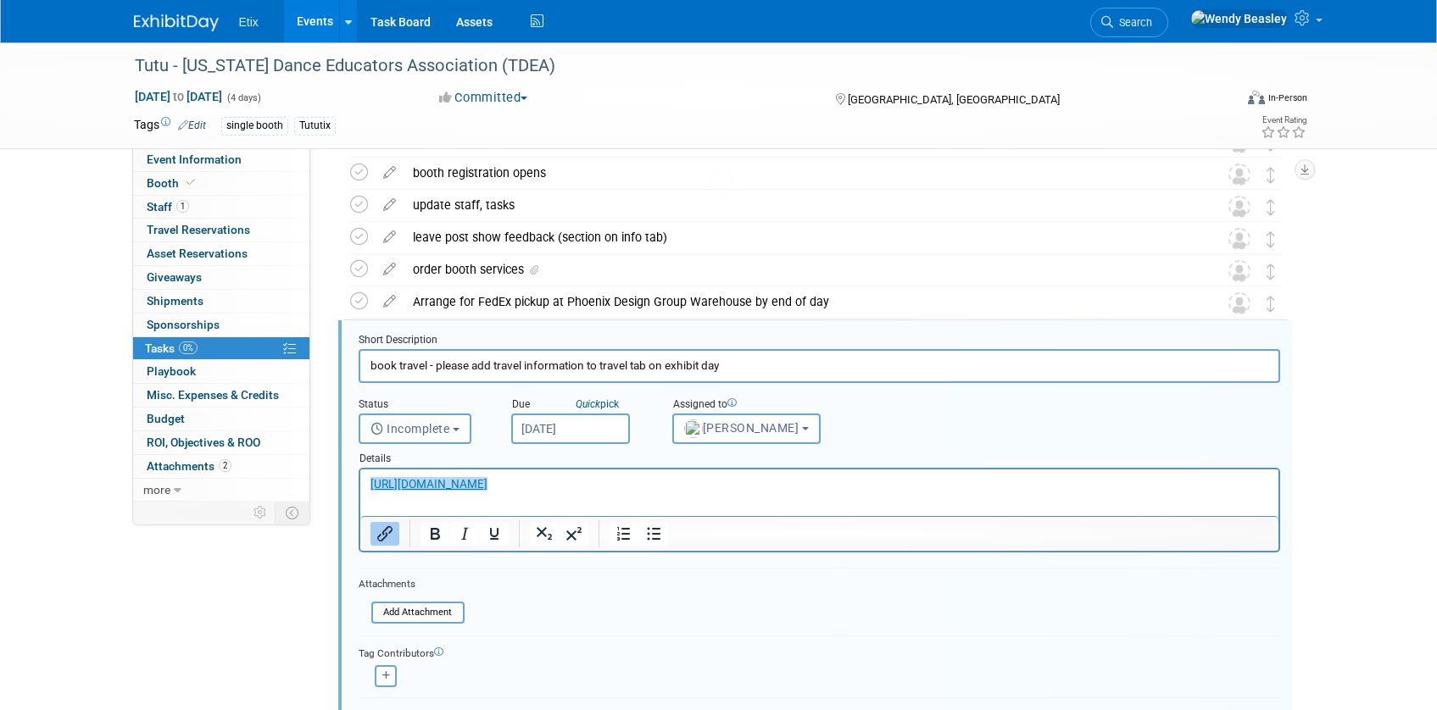
scroll to position [263, 0]
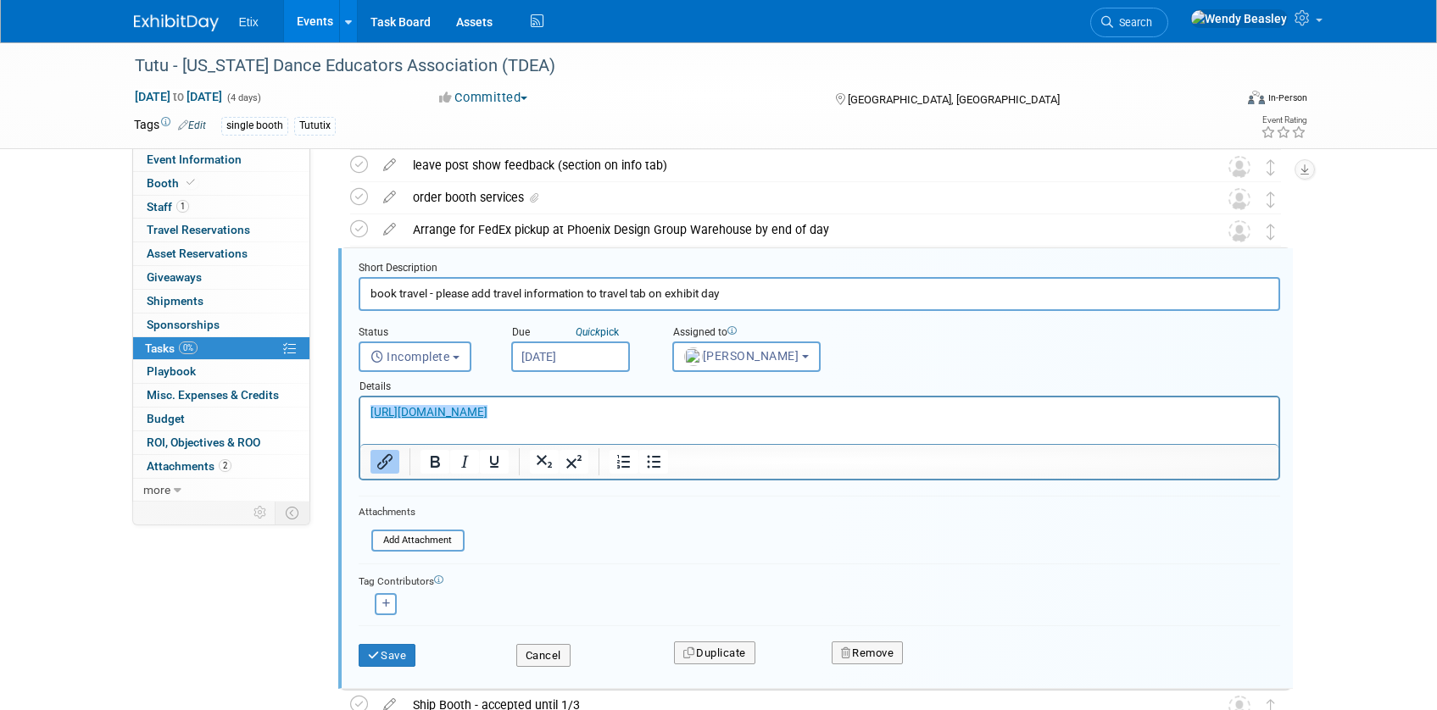
click at [459, 297] on input "book travel - please add travel information to travel tab on exhibit day" at bounding box center [819, 293] width 921 height 33
paste input "Book Travel - Please add info to Travel tab on ExhibitD"
type input "Book Travel - Please add info to Travel tab on ExhibitDay"
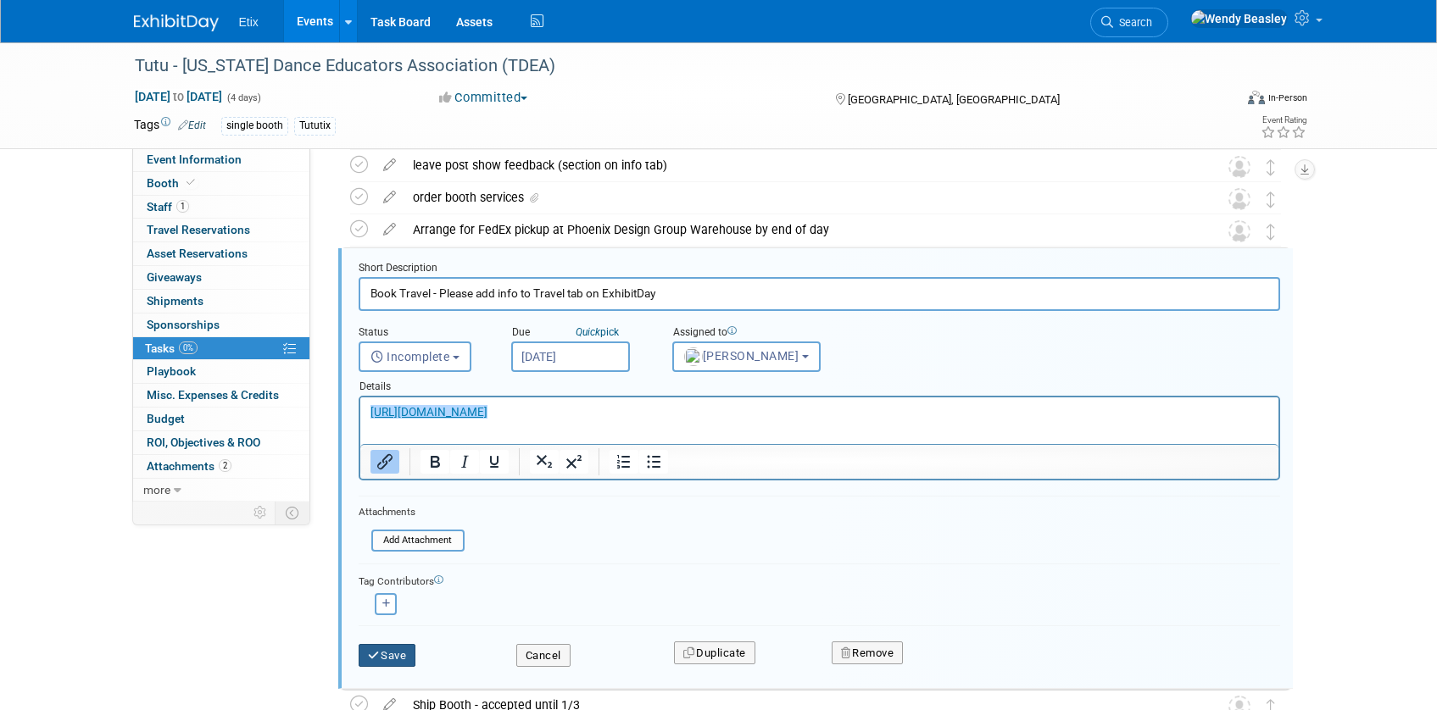
click at [380, 650] on icon "submit" at bounding box center [375, 655] width 14 height 11
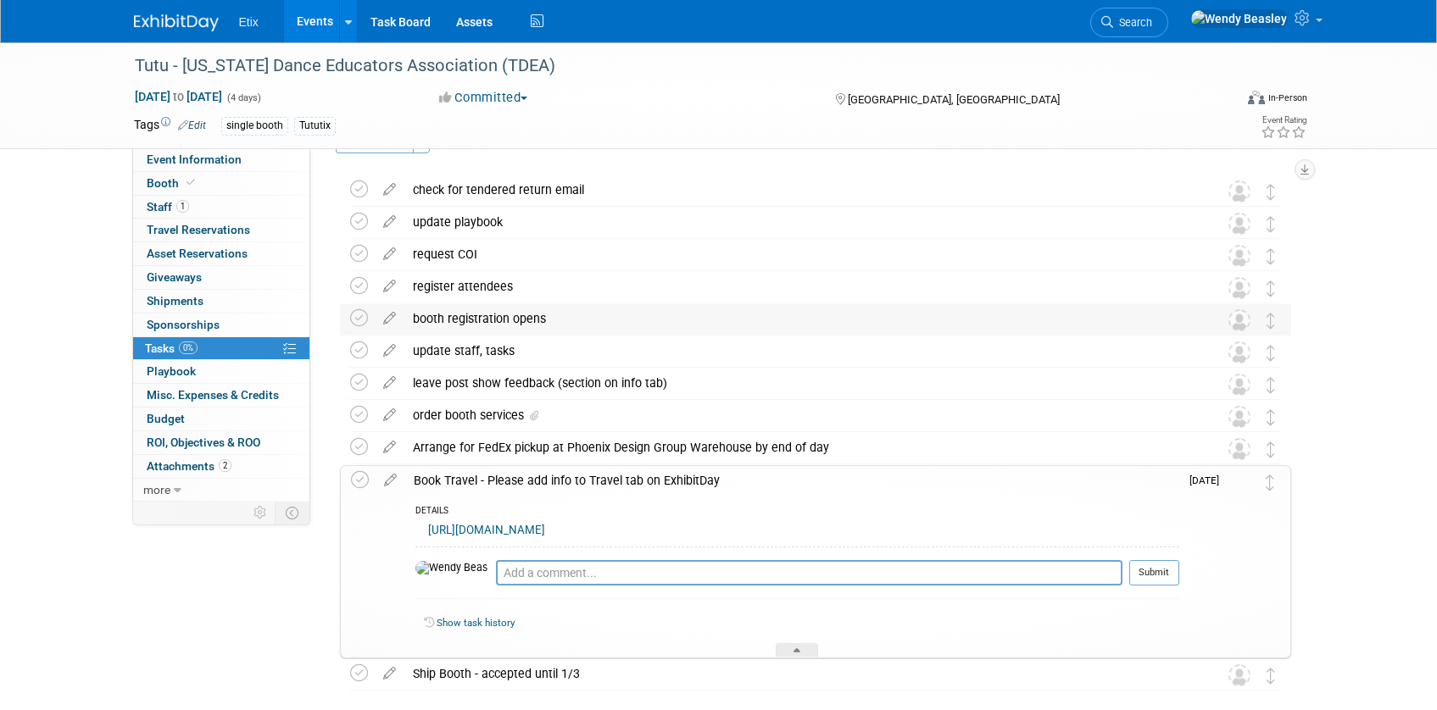
scroll to position [0, 0]
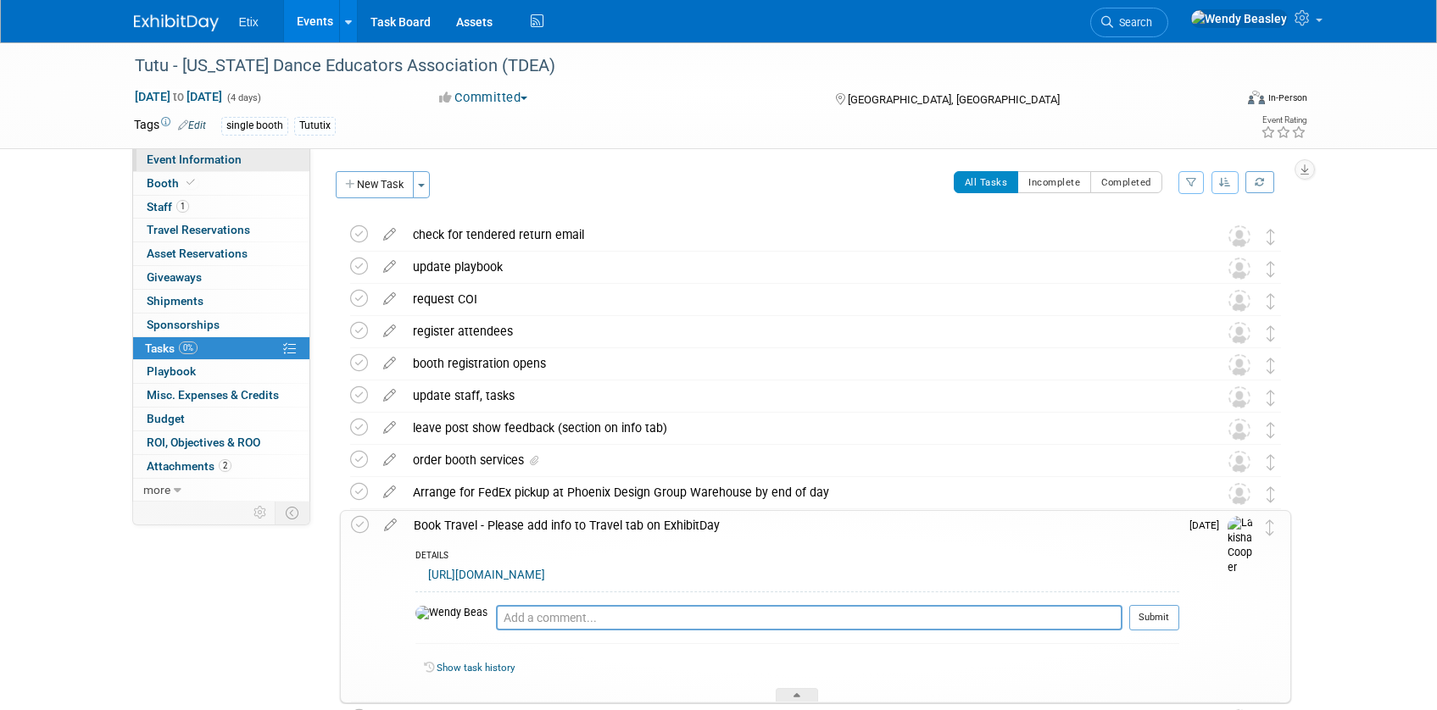
click at [178, 163] on span "Event Information" at bounding box center [194, 160] width 95 height 14
select select "Yes"
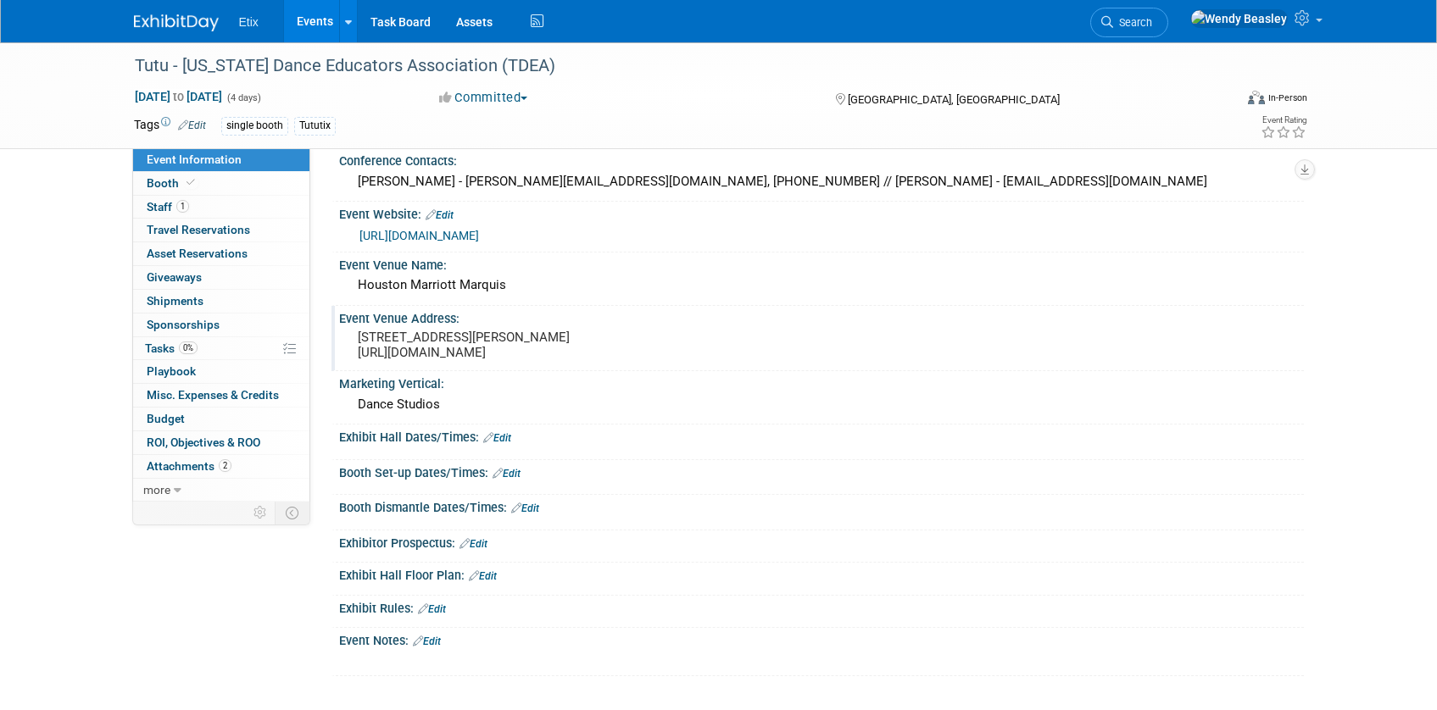
scroll to position [303, 0]
click at [400, 353] on pre "[STREET_ADDRESS][PERSON_NAME] [URL][DOMAIN_NAME]" at bounding box center [540, 345] width 365 height 31
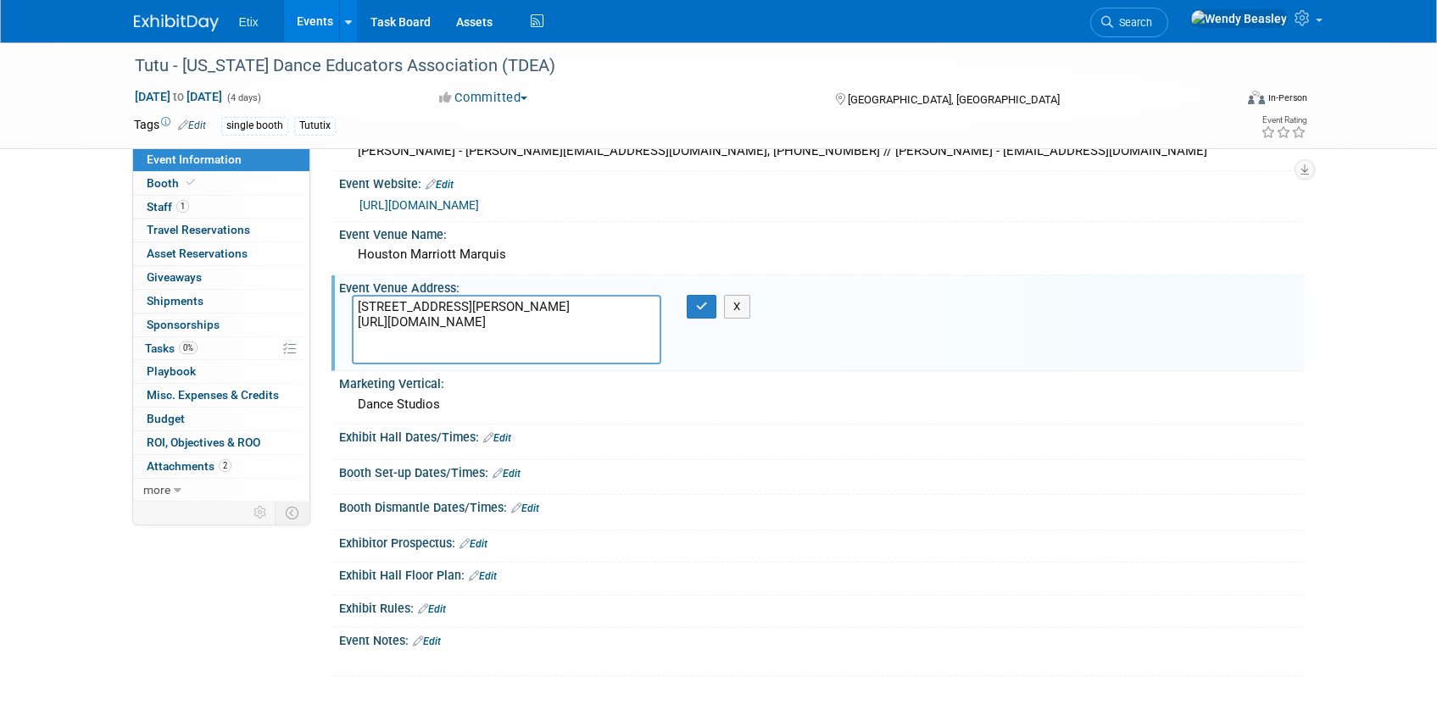
scroll to position [273, 0]
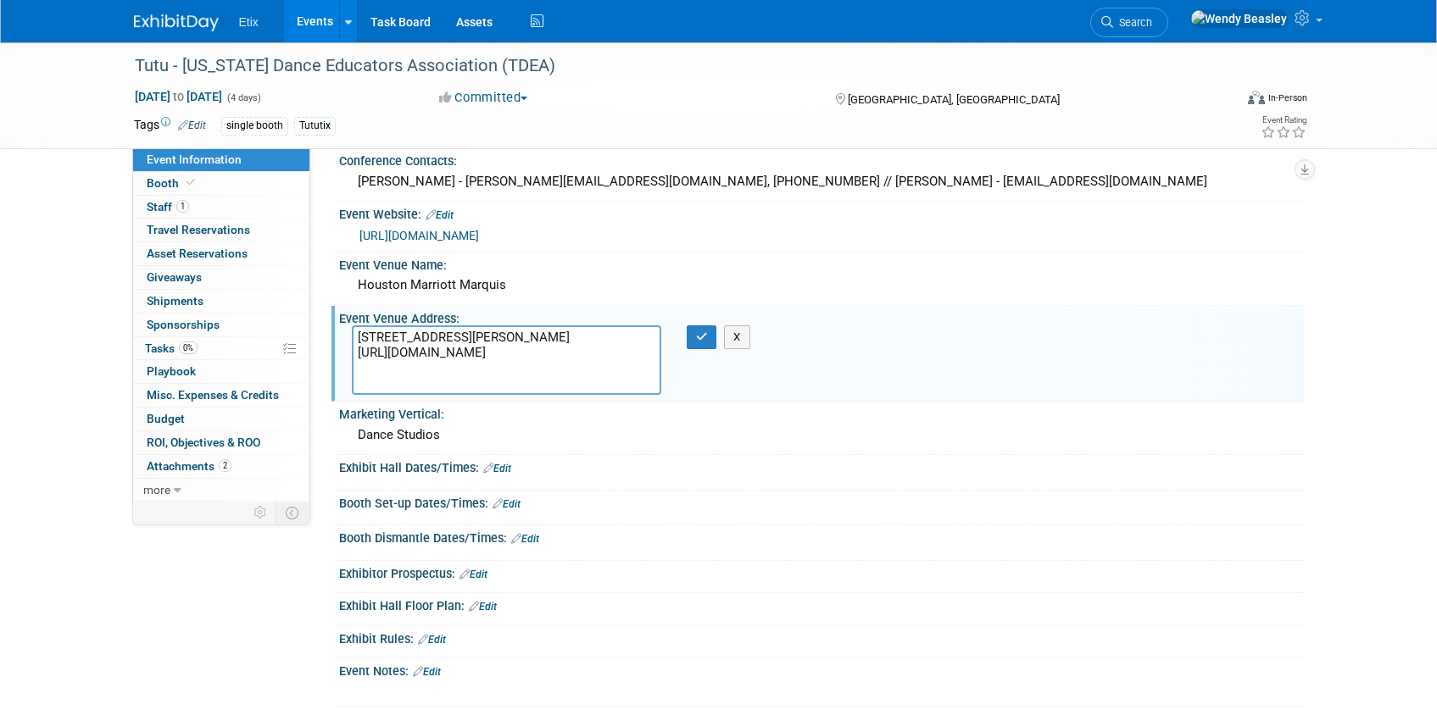
drag, startPoint x: 366, startPoint y: 372, endPoint x: 313, endPoint y: 371, distance: 53.4
click at [313, 371] on div "Event Information Event Info Booth Booth 1 Staff 1 Staff 0 Travel Reservations …" at bounding box center [718, 238] width 1195 height 938
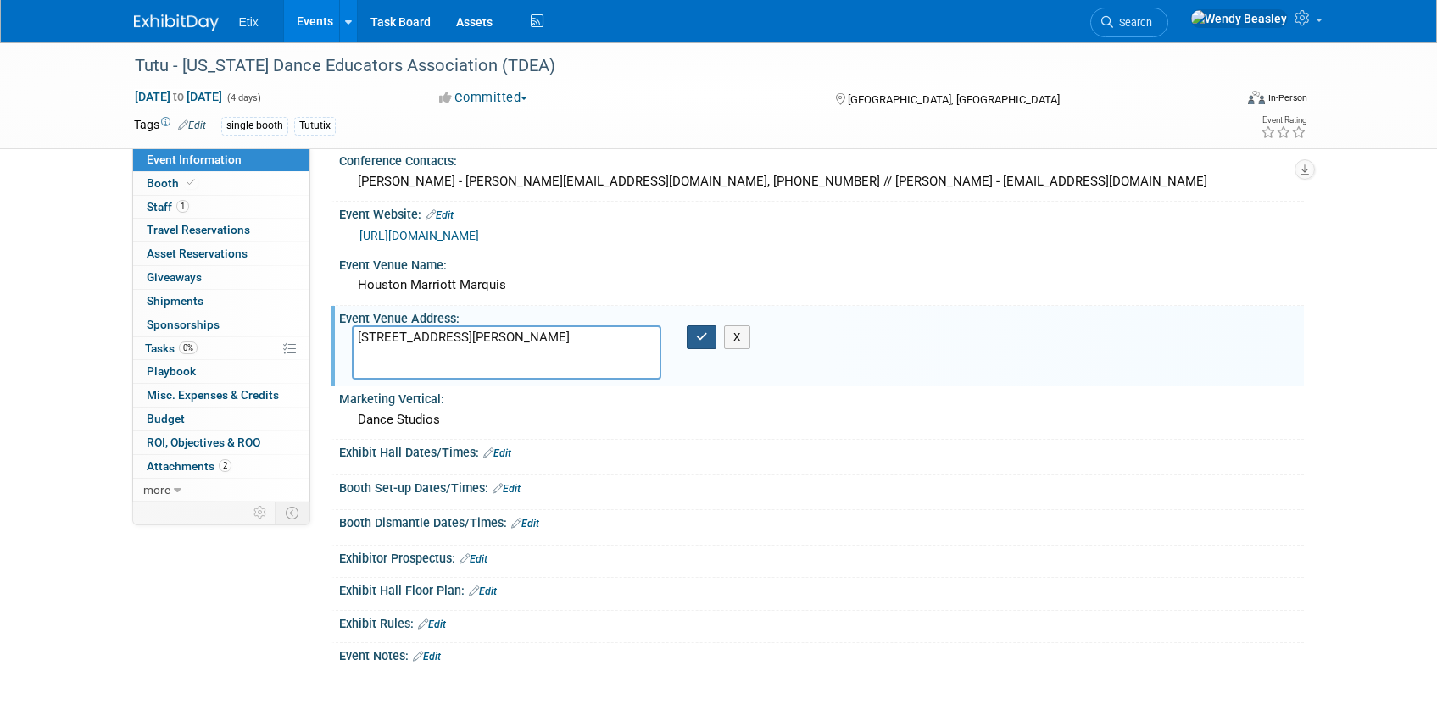
type textarea "[STREET_ADDRESS][PERSON_NAME]"
click at [709, 337] on button "button" at bounding box center [702, 338] width 31 height 24
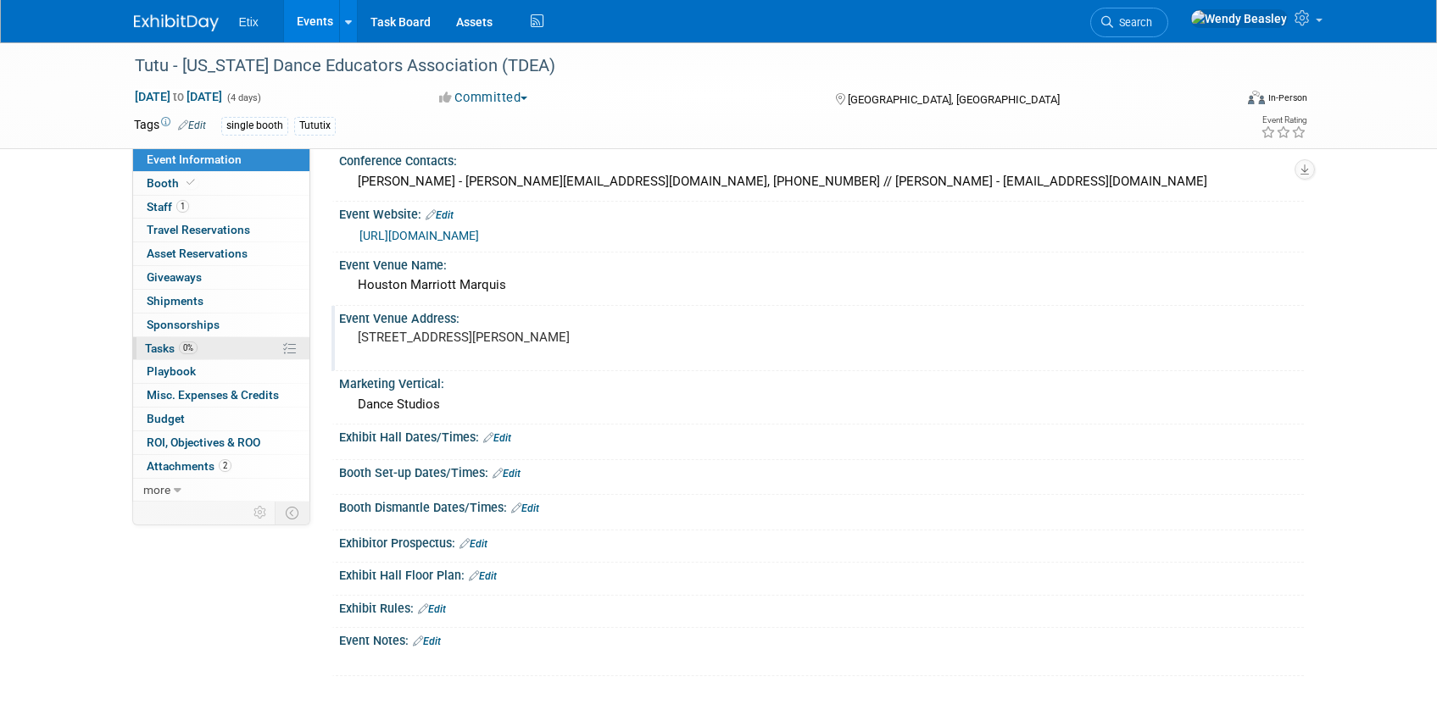
click at [162, 348] on span "Tasks 0%" at bounding box center [171, 349] width 53 height 14
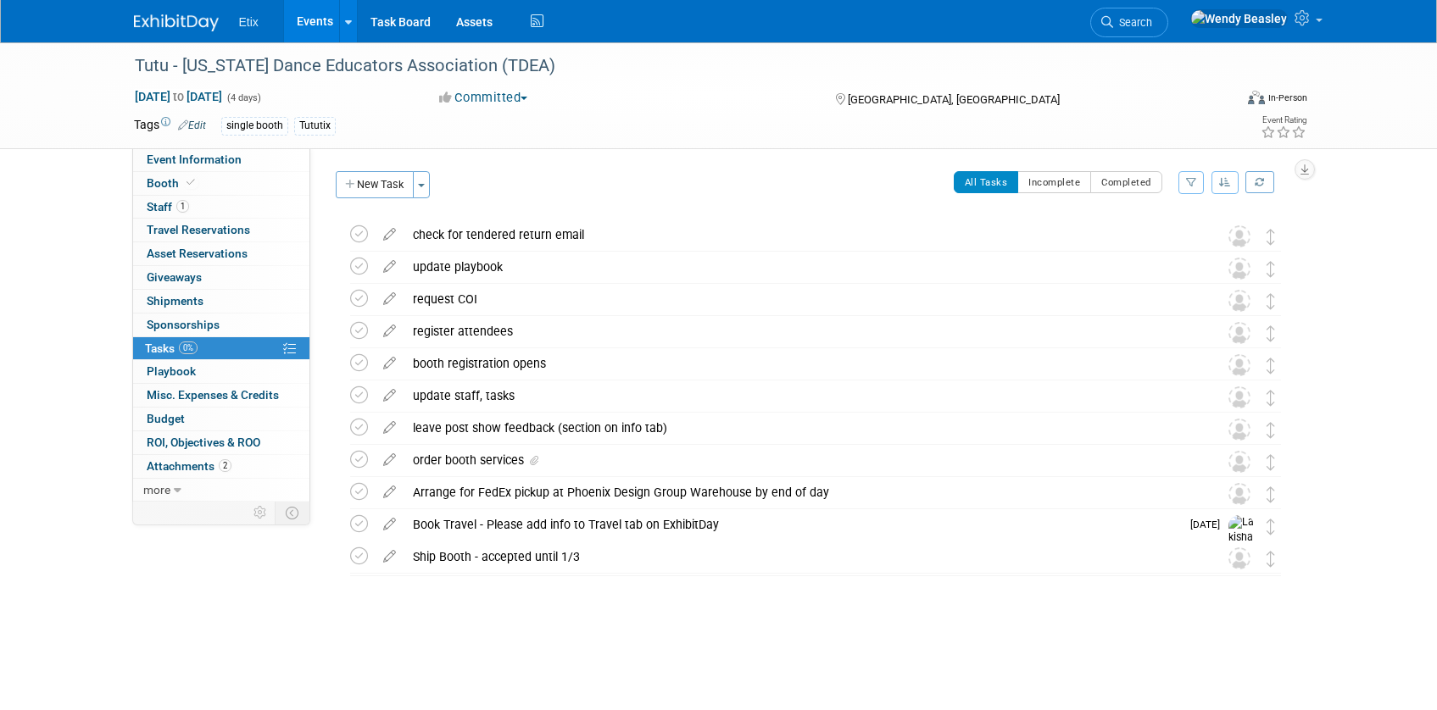
click at [386, 428] on icon at bounding box center [390, 424] width 30 height 21
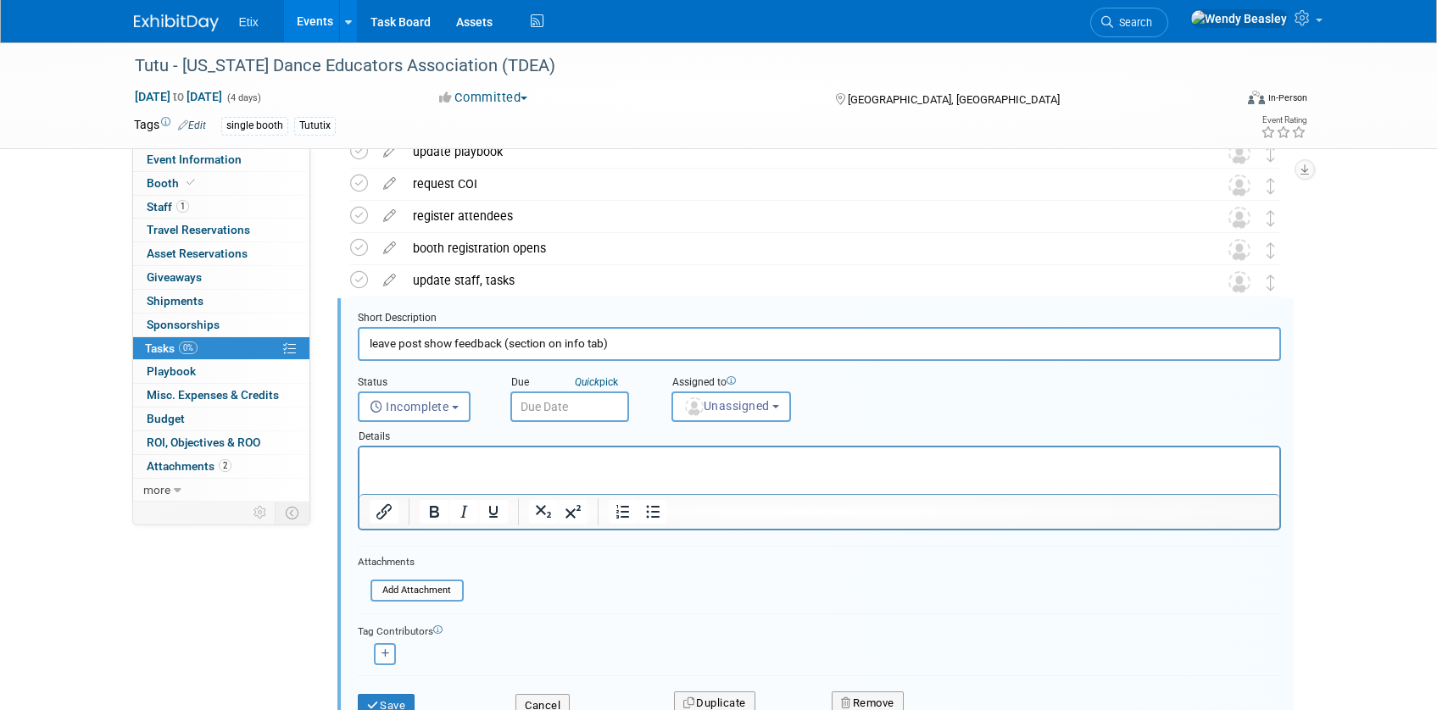
scroll to position [165, 0]
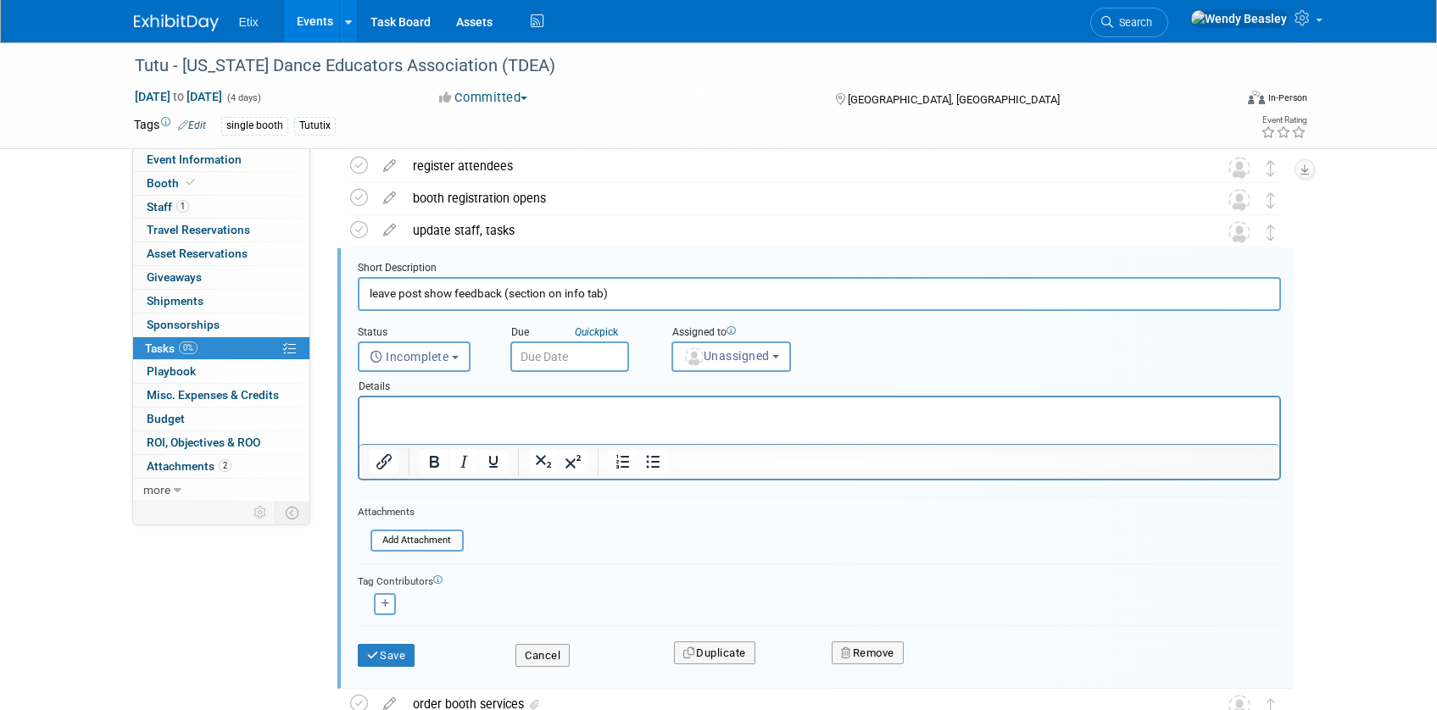
click at [517, 289] on input "leave post show feedback (section on info tab)" at bounding box center [819, 293] width 923 height 33
drag, startPoint x: 506, startPoint y: 296, endPoint x: 654, endPoint y: 292, distance: 148.4
click at [652, 298] on input "Leave post-show feedback, including orgs you met with (See Event Information ta…" at bounding box center [819, 293] width 923 height 33
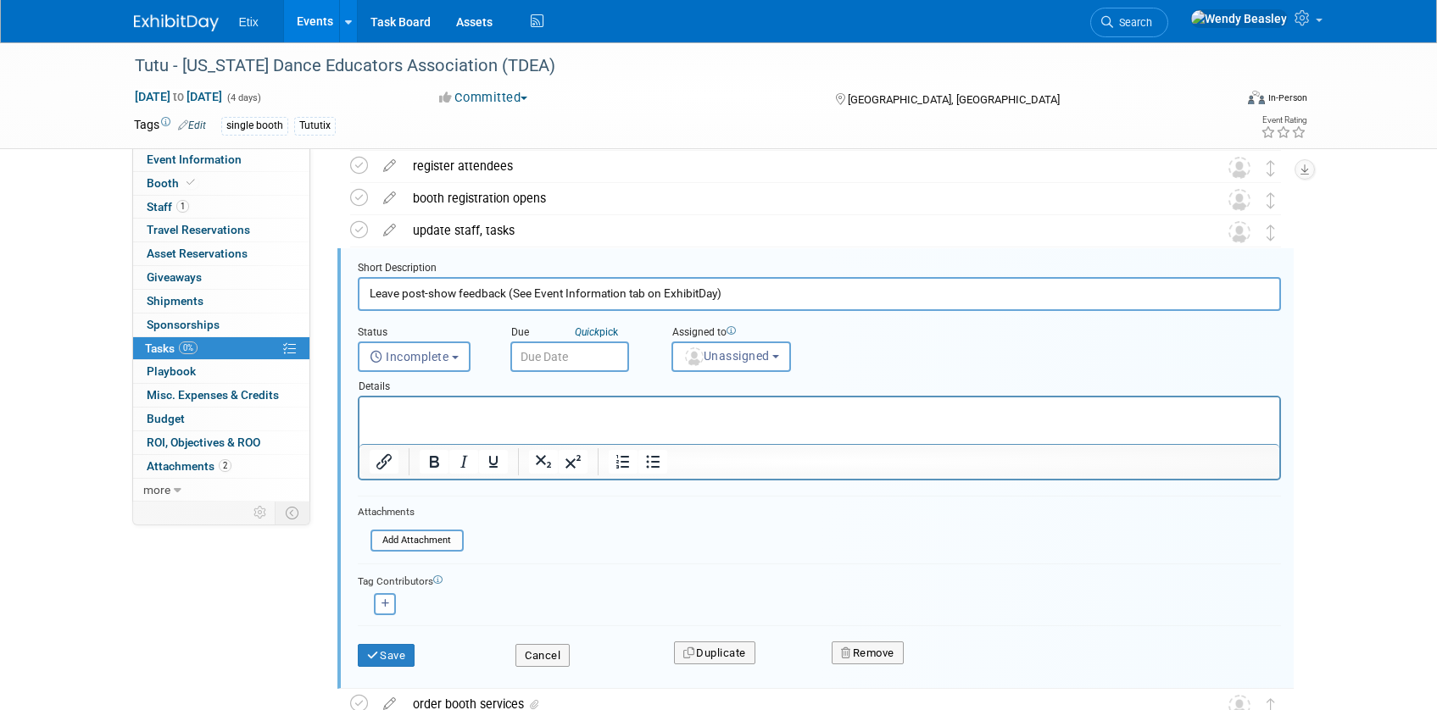
type input "Leave post-show feedback (See Event Information tab on ExhibitDay)"
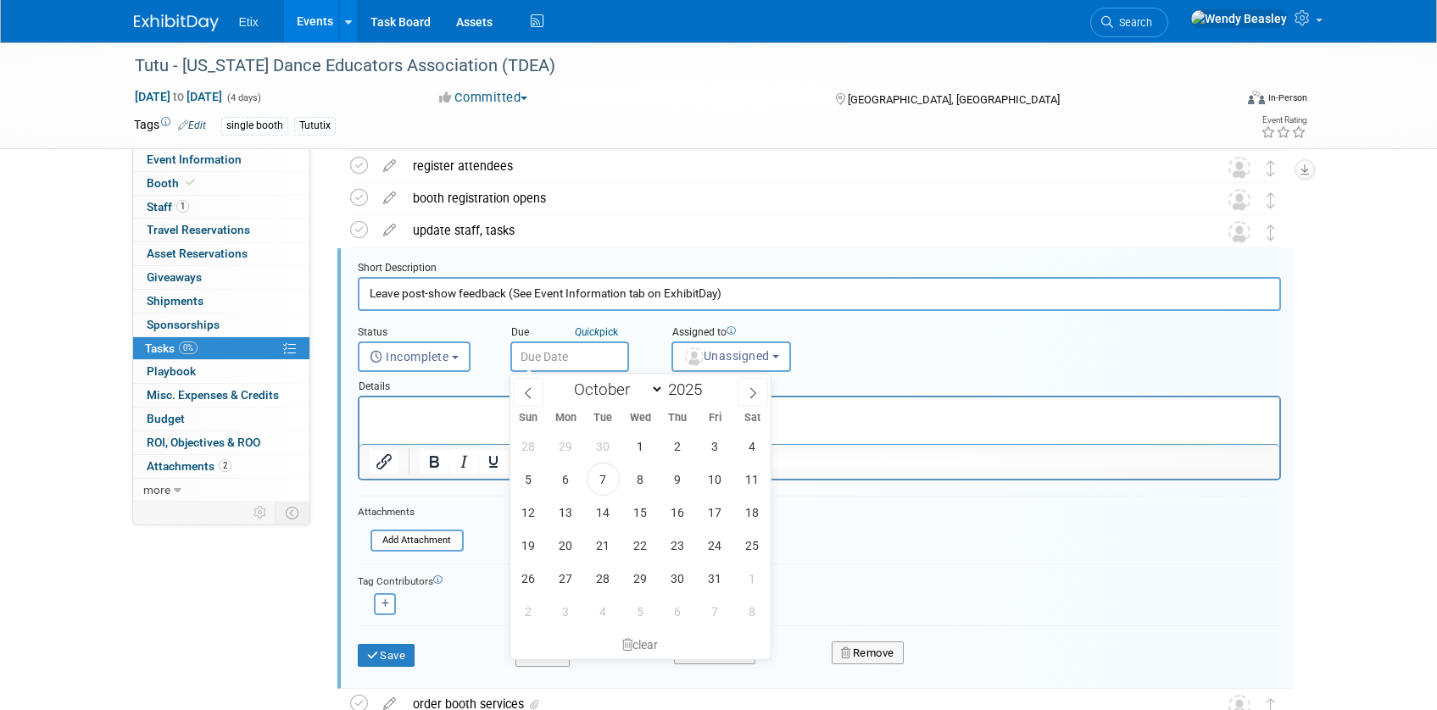
click at [573, 357] on input "text" at bounding box center [569, 357] width 119 height 31
click at [754, 394] on icon at bounding box center [753, 392] width 6 height 11
select select "11"
click at [754, 394] on icon at bounding box center [753, 392] width 6 height 11
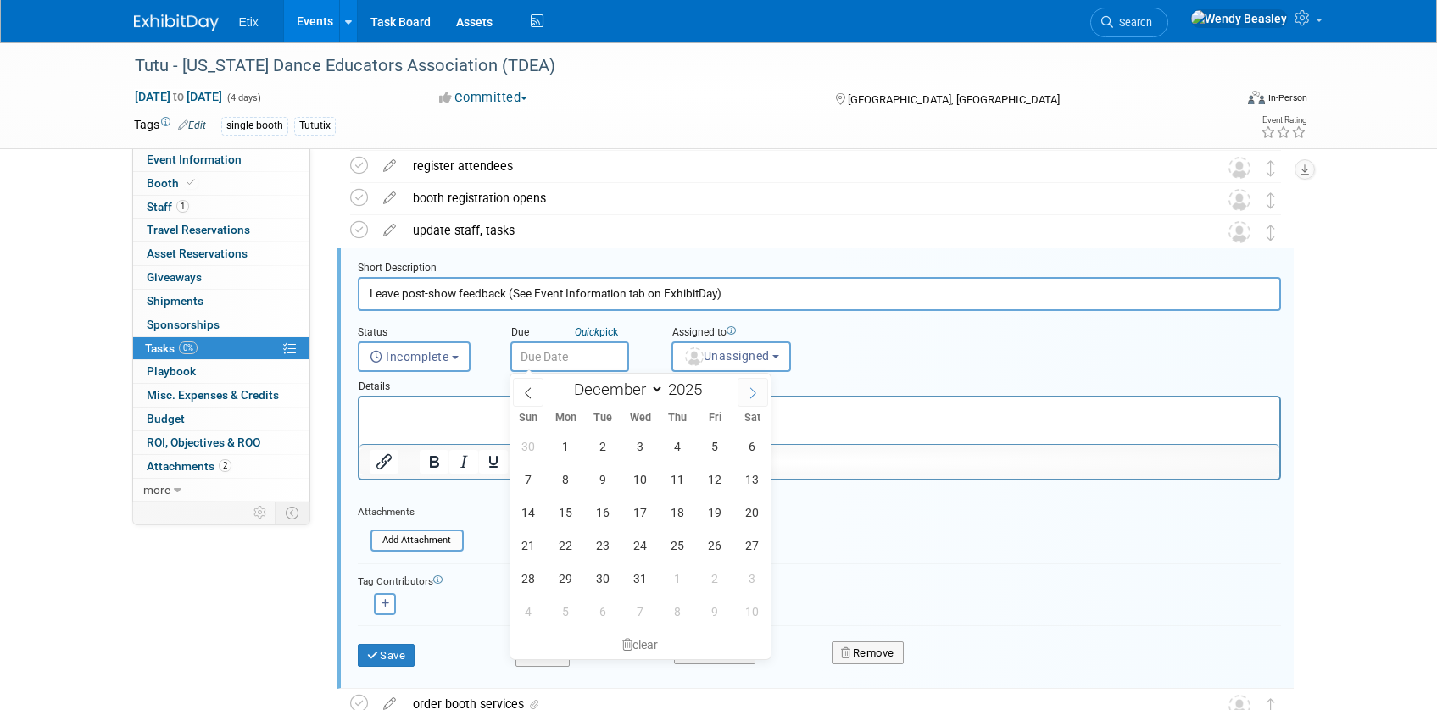
type input "2026"
select select "0"
click at [710, 513] on span "16" at bounding box center [714, 512] width 33 height 33
type input "[DATE]"
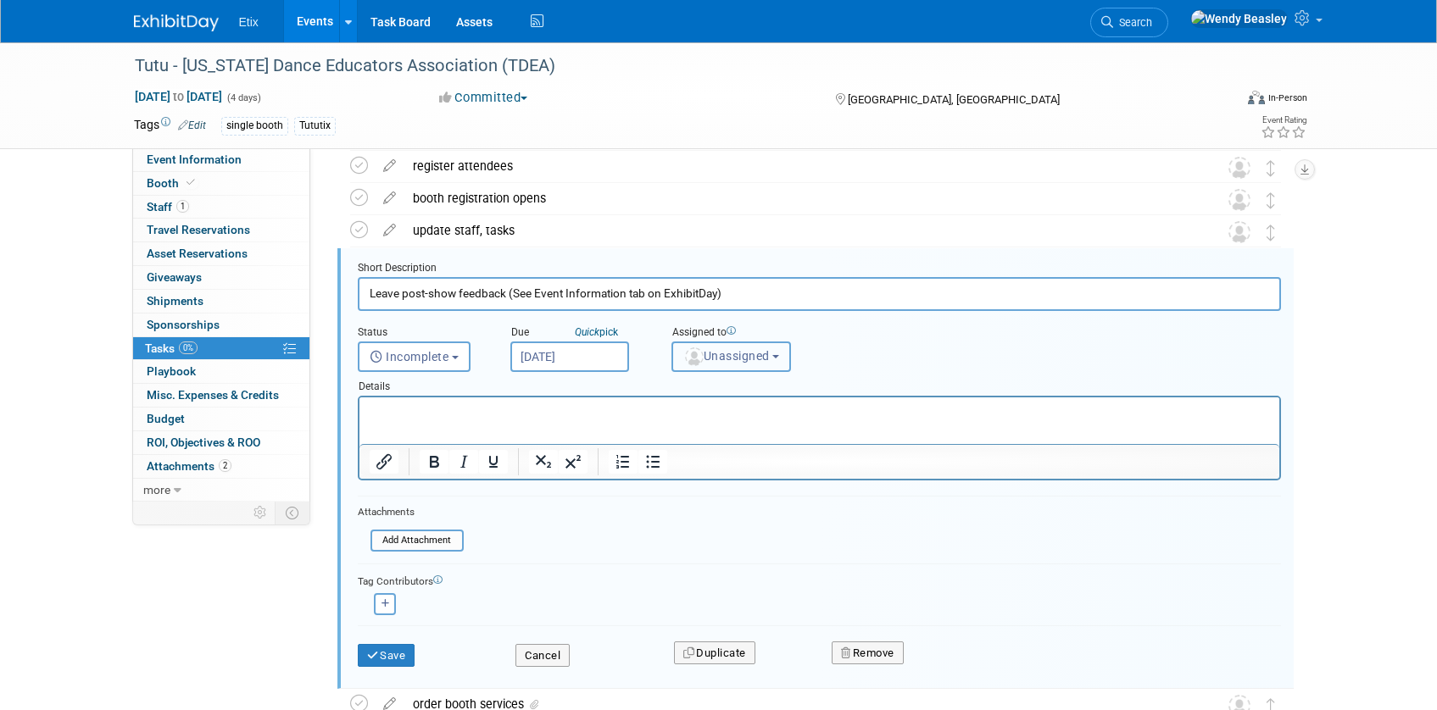
click at [752, 359] on span "Unassigned" at bounding box center [726, 356] width 86 height 14
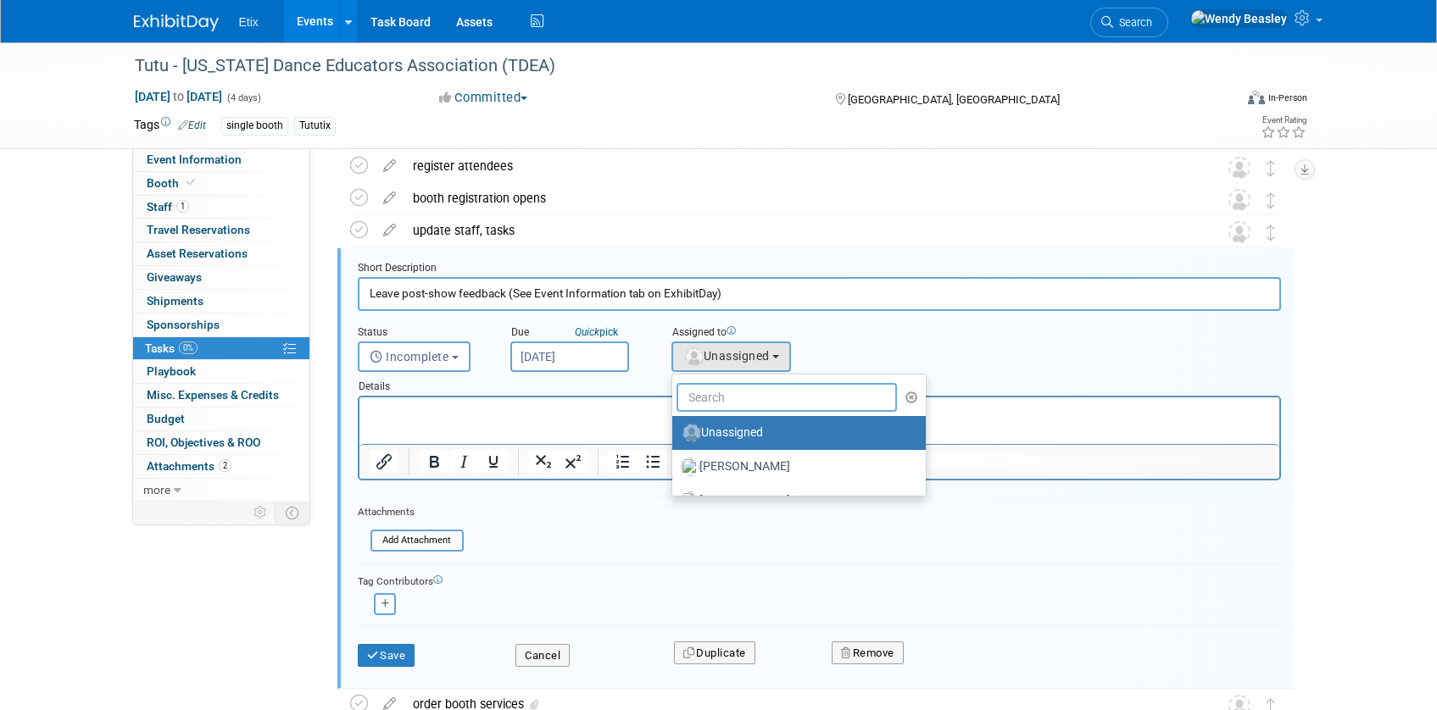
click at [749, 386] on input "text" at bounding box center [786, 397] width 221 height 29
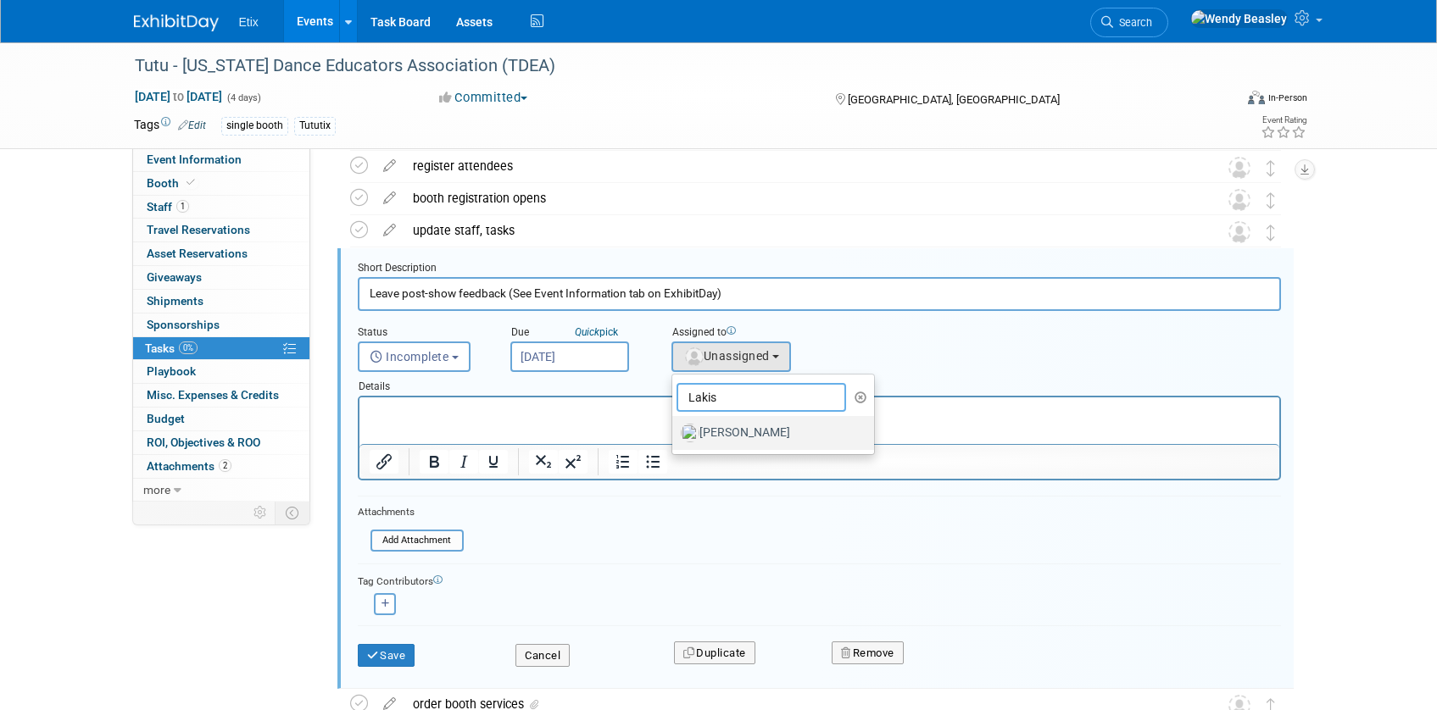
type input "Lakis"
drag, startPoint x: 756, startPoint y: 431, endPoint x: 402, endPoint y: 32, distance: 533.2
click at [756, 431] on label "[PERSON_NAME]" at bounding box center [769, 433] width 177 height 27
click at [675, 431] on input "[PERSON_NAME]" at bounding box center [669, 431] width 11 height 11
select select "0c22d804-e92f-458e-afe1-7116f39db4fe"
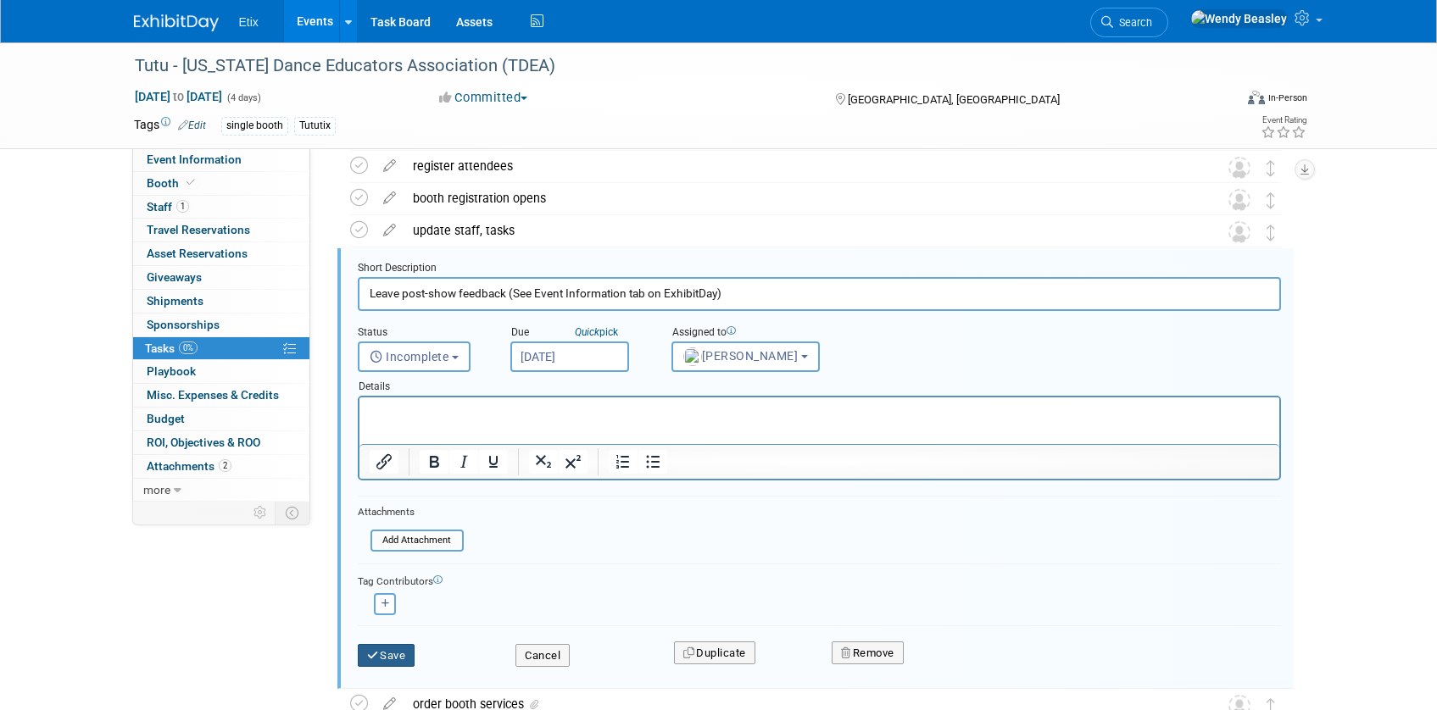
click at [398, 650] on button "Save" at bounding box center [387, 656] width 58 height 24
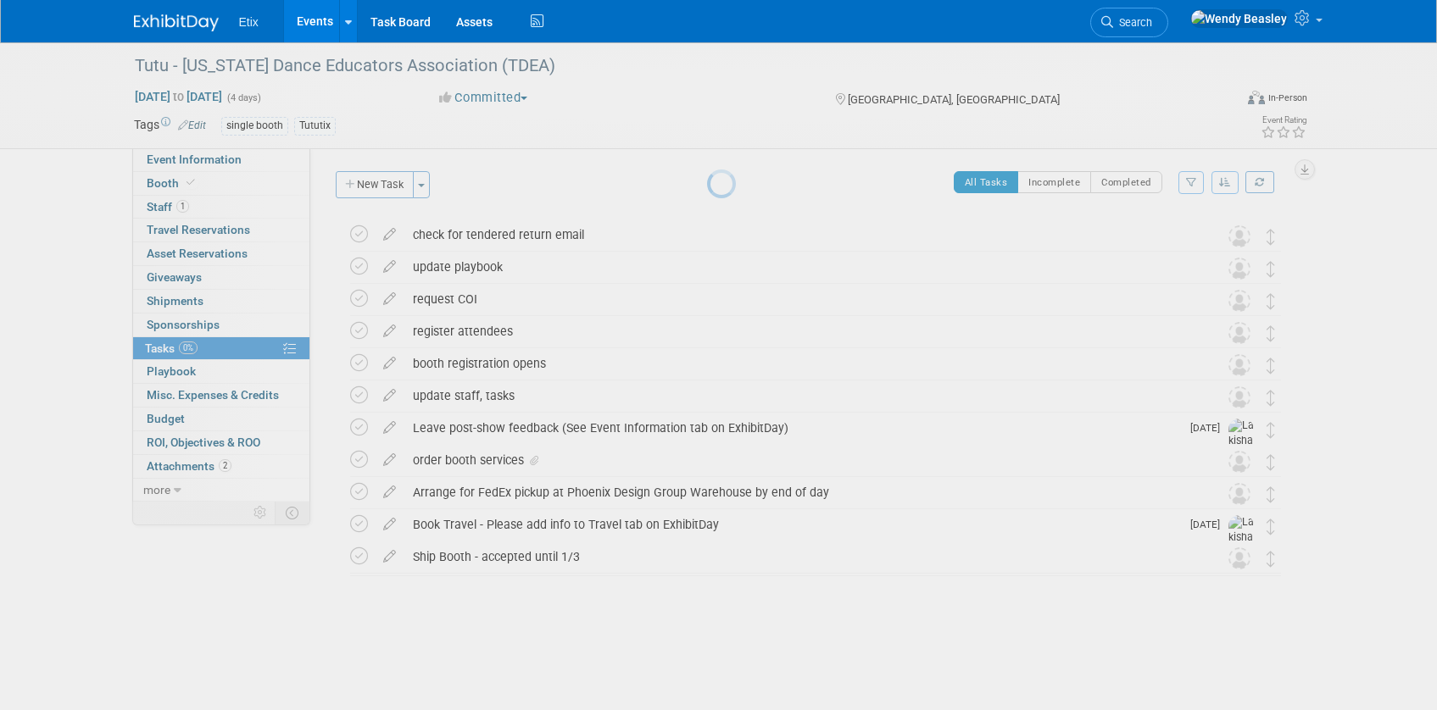
scroll to position [0, 0]
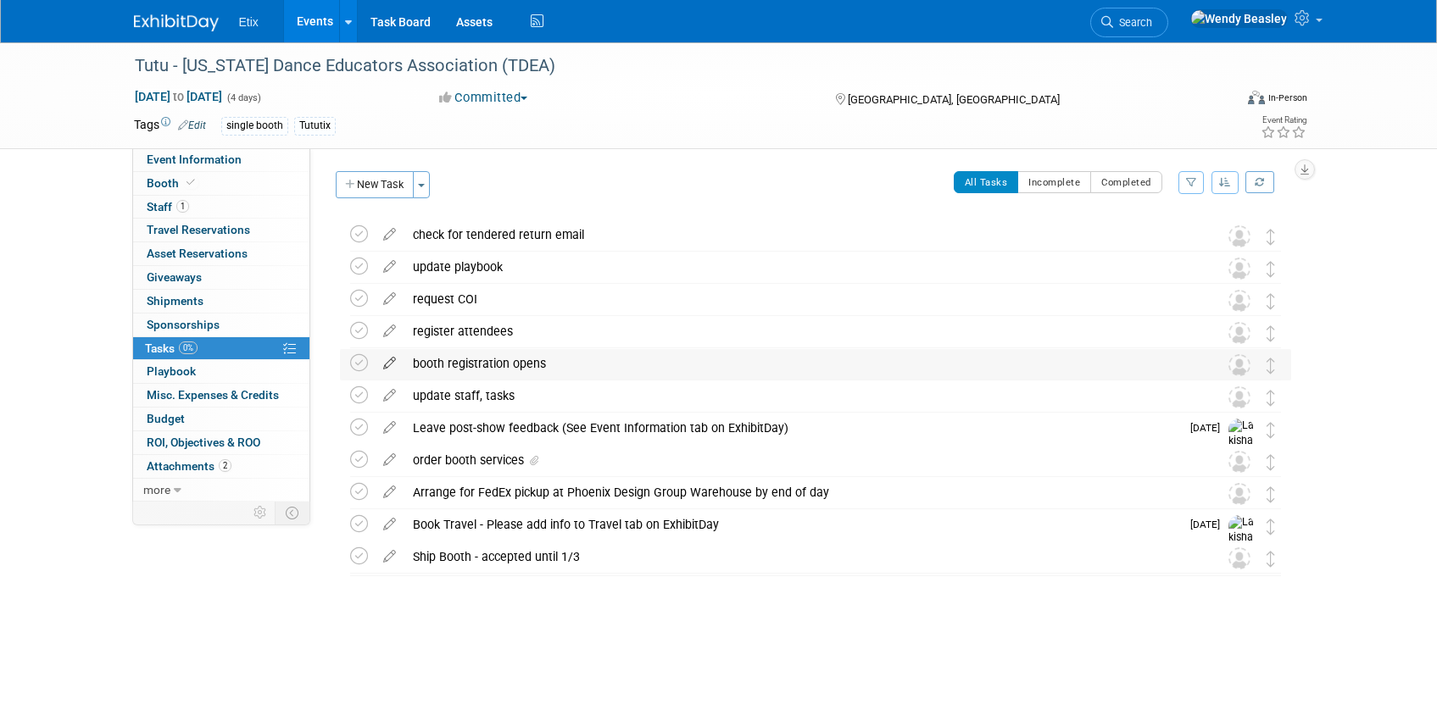
click at [388, 359] on icon at bounding box center [390, 359] width 30 height 21
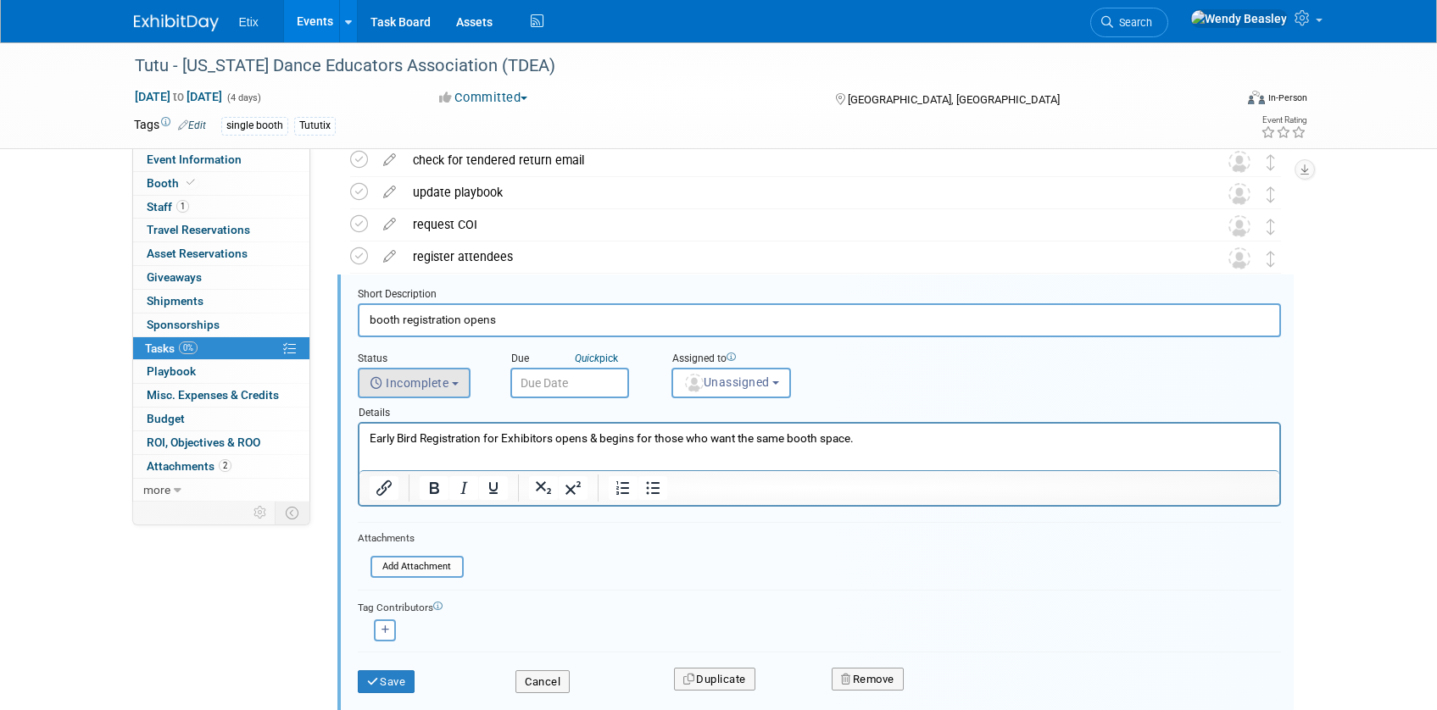
scroll to position [101, 0]
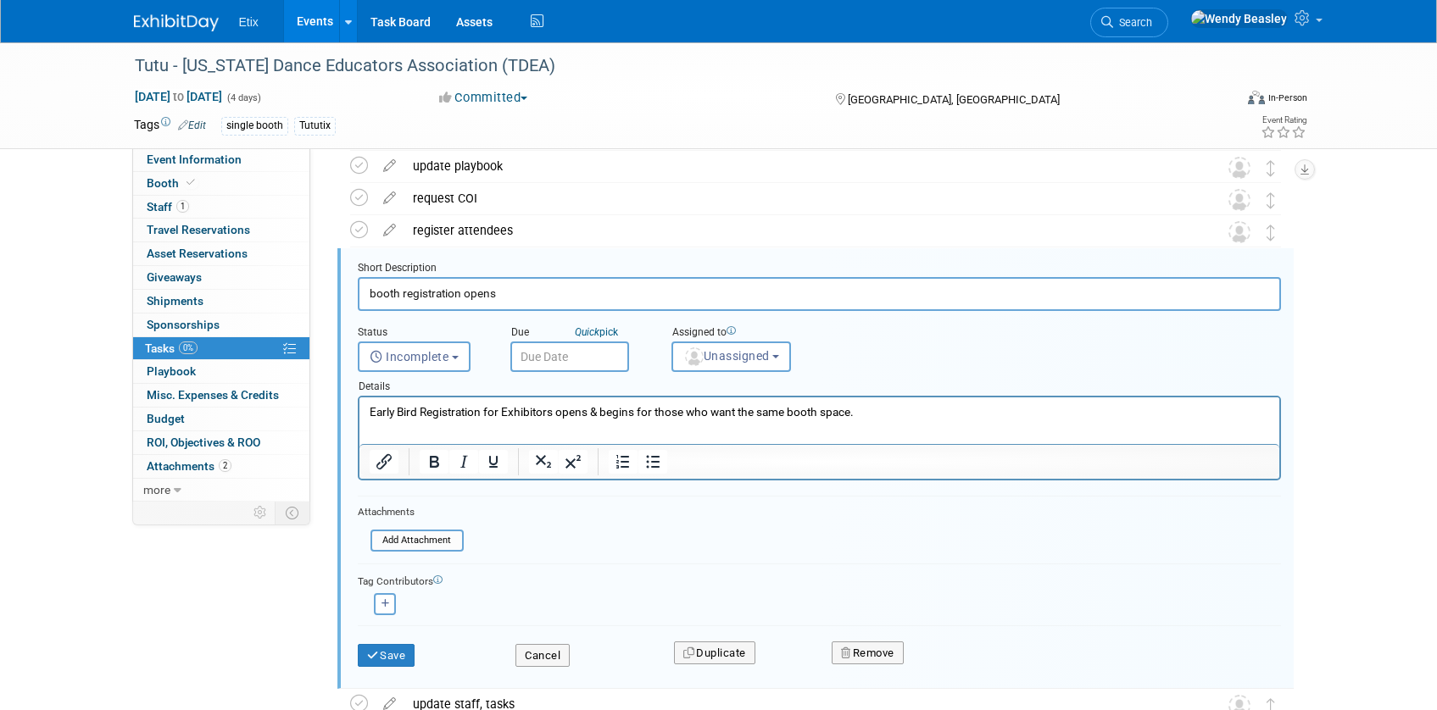
click at [497, 289] on input "booth registration opens" at bounding box center [819, 293] width 923 height 33
type input "Register booth"
click at [570, 417] on p "Early Bird Registration for Exhibitors opens & begins for those who want the sa…" at bounding box center [819, 412] width 900 height 16
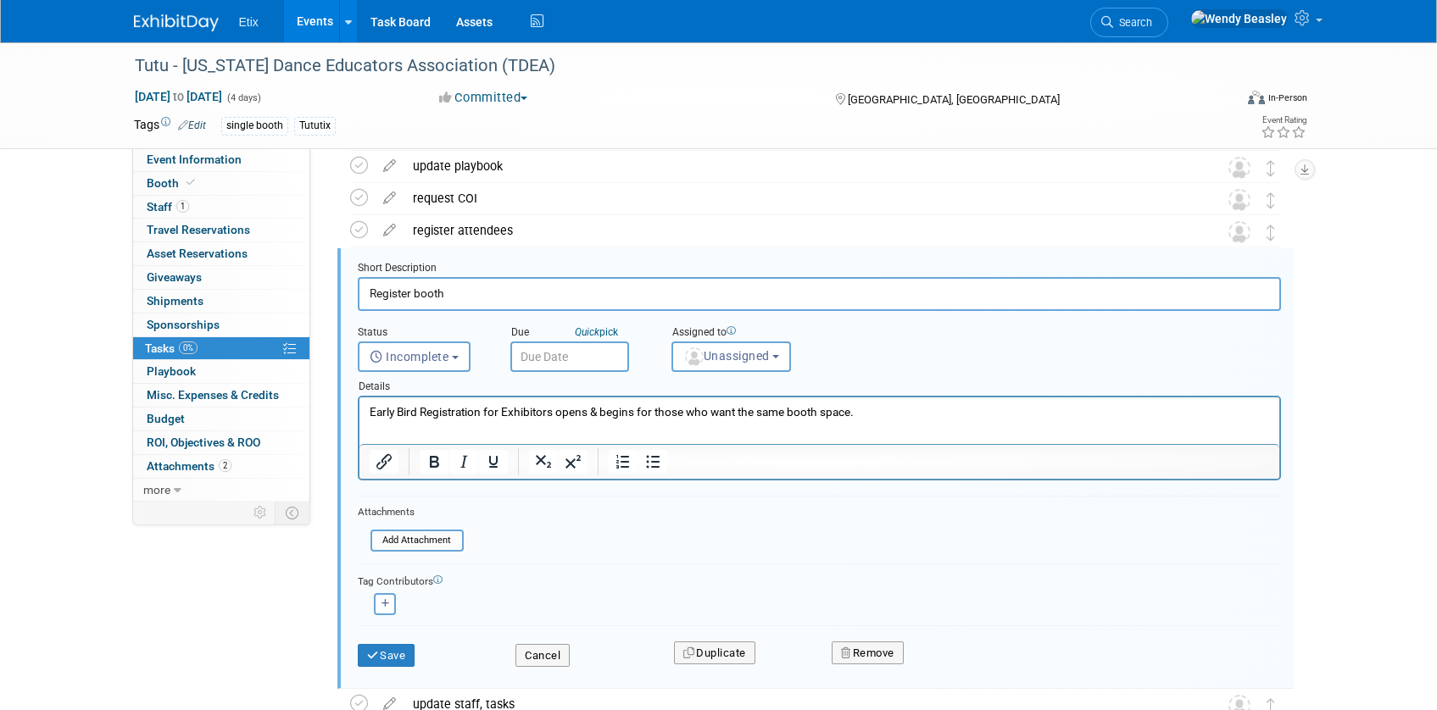
click at [572, 415] on p "Early Bird Registration for Exhibitors opens & begins for those who want the sa…" at bounding box center [819, 412] width 900 height 16
click at [576, 414] on p "Early Bird Registration for Exhibitors opens & begins for those who want the sa…" at bounding box center [819, 412] width 900 height 16
click at [577, 413] on p "Early Bird Registration for Exhibitors opens & begins for those who want the sa…" at bounding box center [819, 412] width 900 height 16
click at [578, 413] on p "Early Bird Registration for Exhibitors opens & begins for those who want the sa…" at bounding box center [819, 412] width 900 height 16
click at [584, 412] on p "Early Bird Registration for Exhibitors opens & begins for those who want the sa…" at bounding box center [819, 412] width 900 height 16
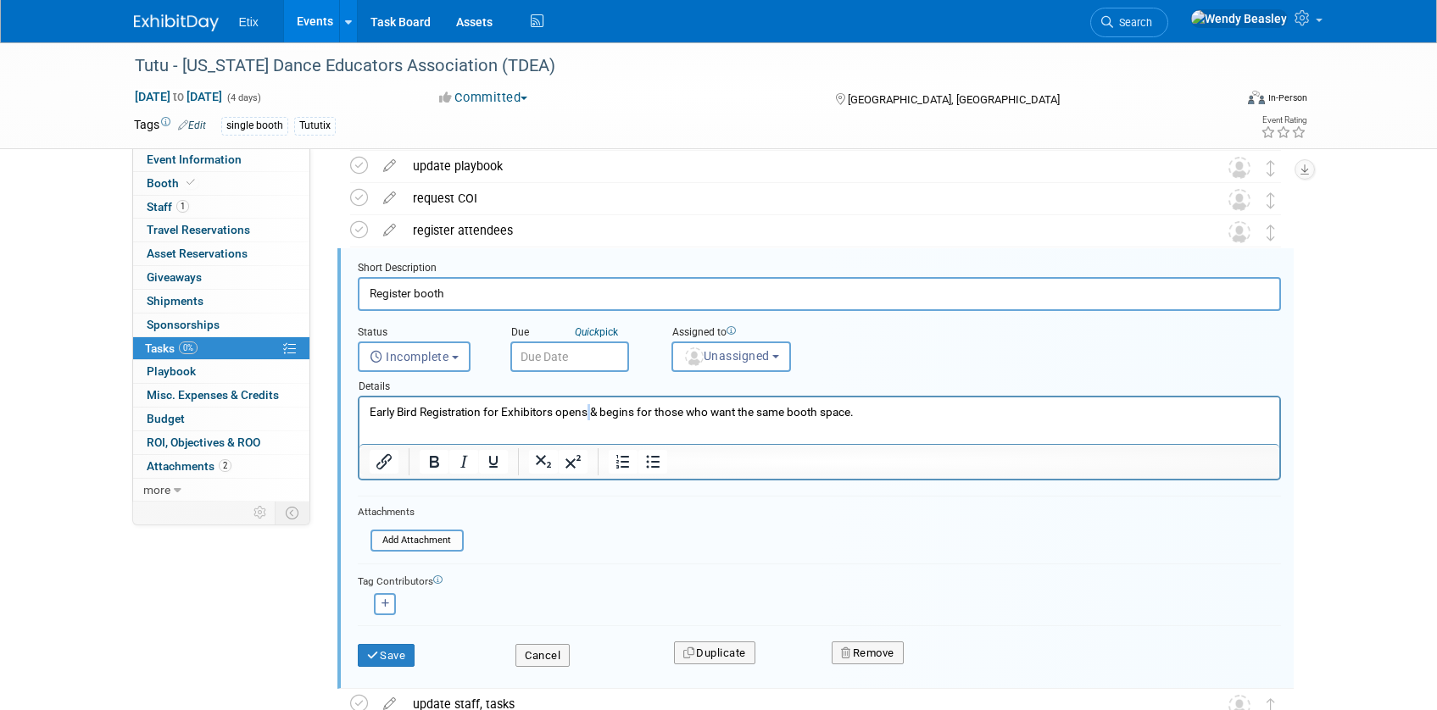
click at [584, 412] on p "Early Bird Registration for Exhibitors opens & begins for those who want the sa…" at bounding box center [819, 412] width 900 height 16
click at [576, 351] on input "text" at bounding box center [569, 357] width 119 height 31
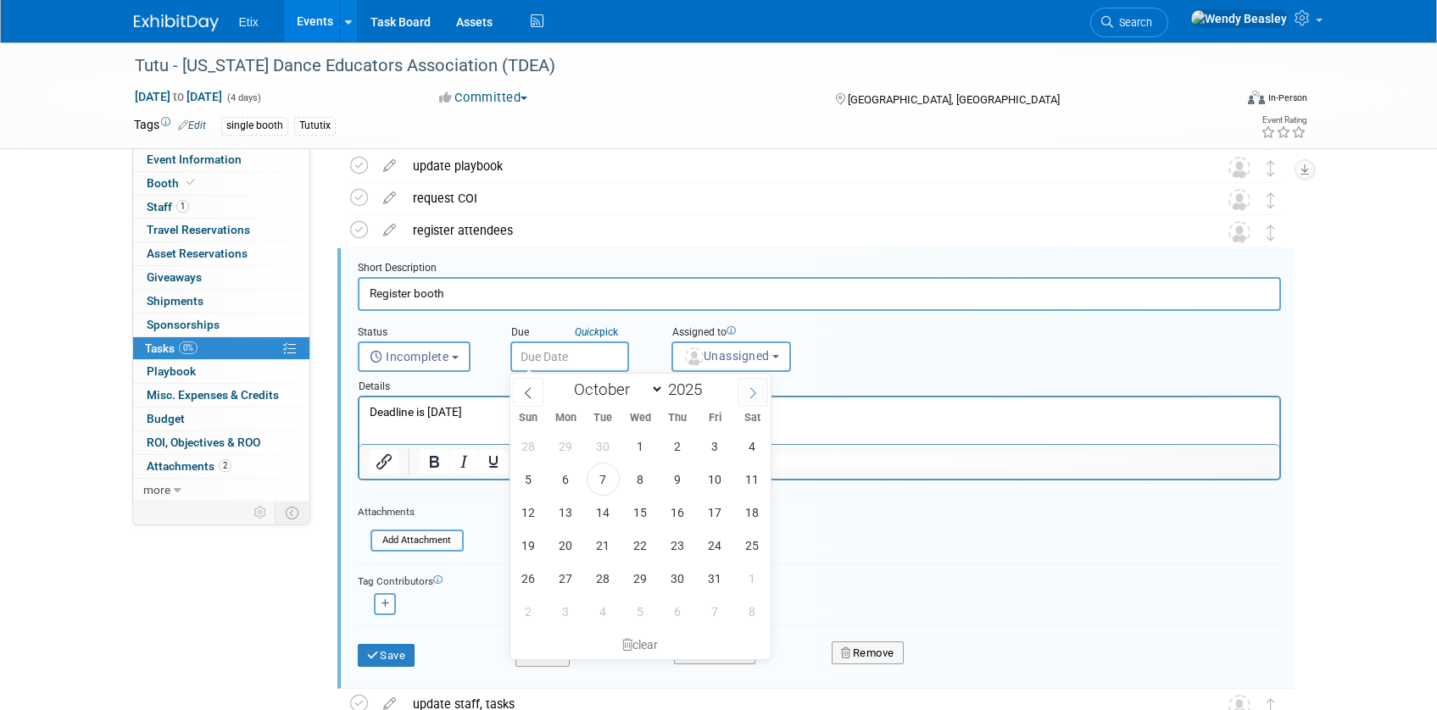
click at [754, 392] on icon at bounding box center [753, 393] width 12 height 12
select select "10"
click at [597, 483] on span "4" at bounding box center [603, 479] width 33 height 33
type input "[DATE]"
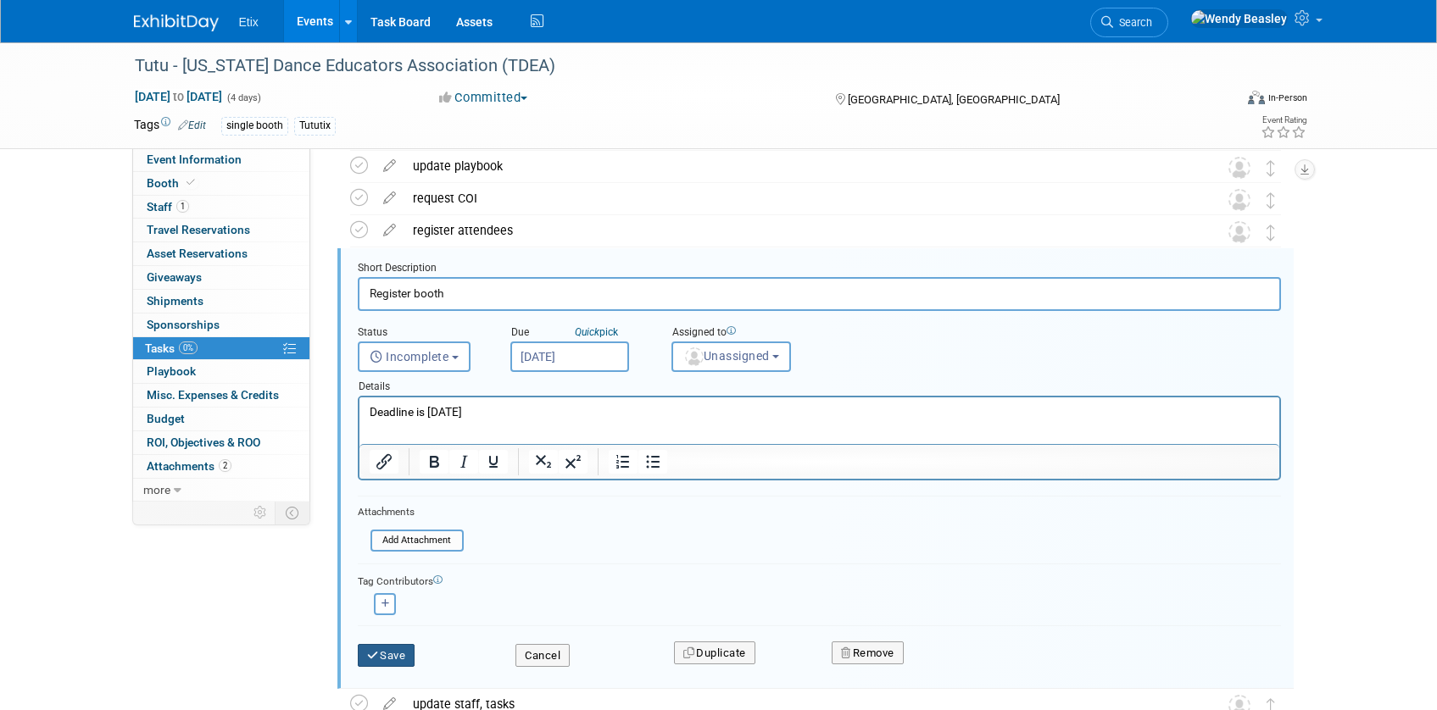
click at [397, 659] on button "Save" at bounding box center [387, 656] width 58 height 24
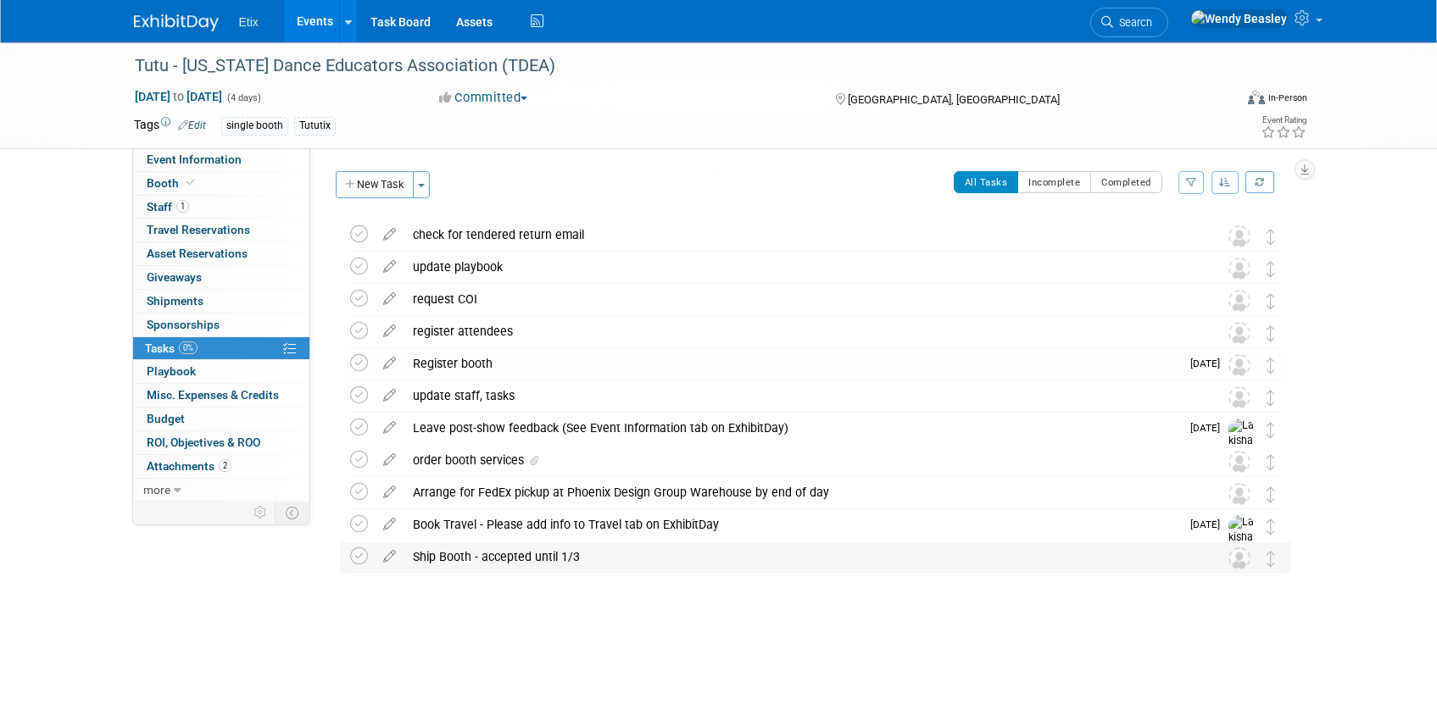
scroll to position [0, 0]
click at [197, 172] on link "Booth" at bounding box center [221, 183] width 176 height 23
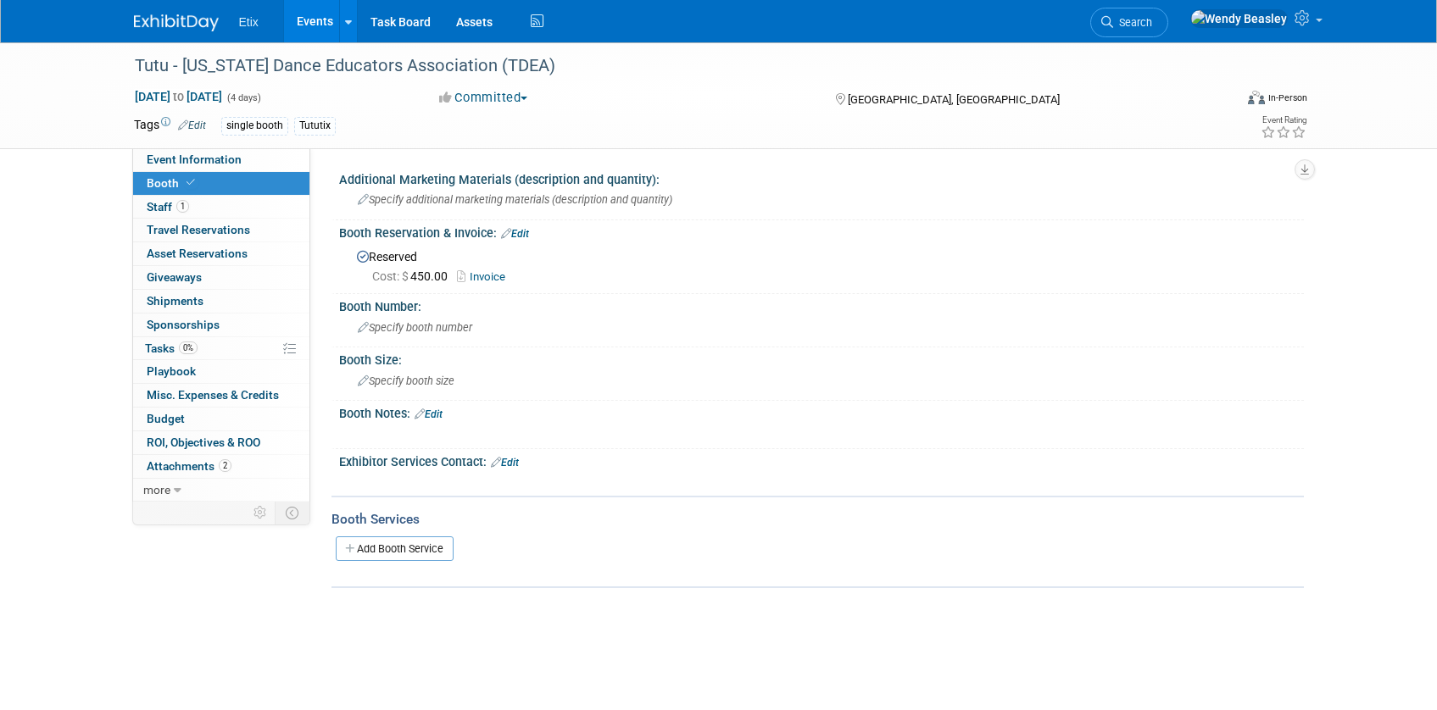
click at [495, 276] on link "Invoice" at bounding box center [485, 276] width 57 height 13
click at [394, 317] on div "Specify booth number" at bounding box center [821, 327] width 939 height 26
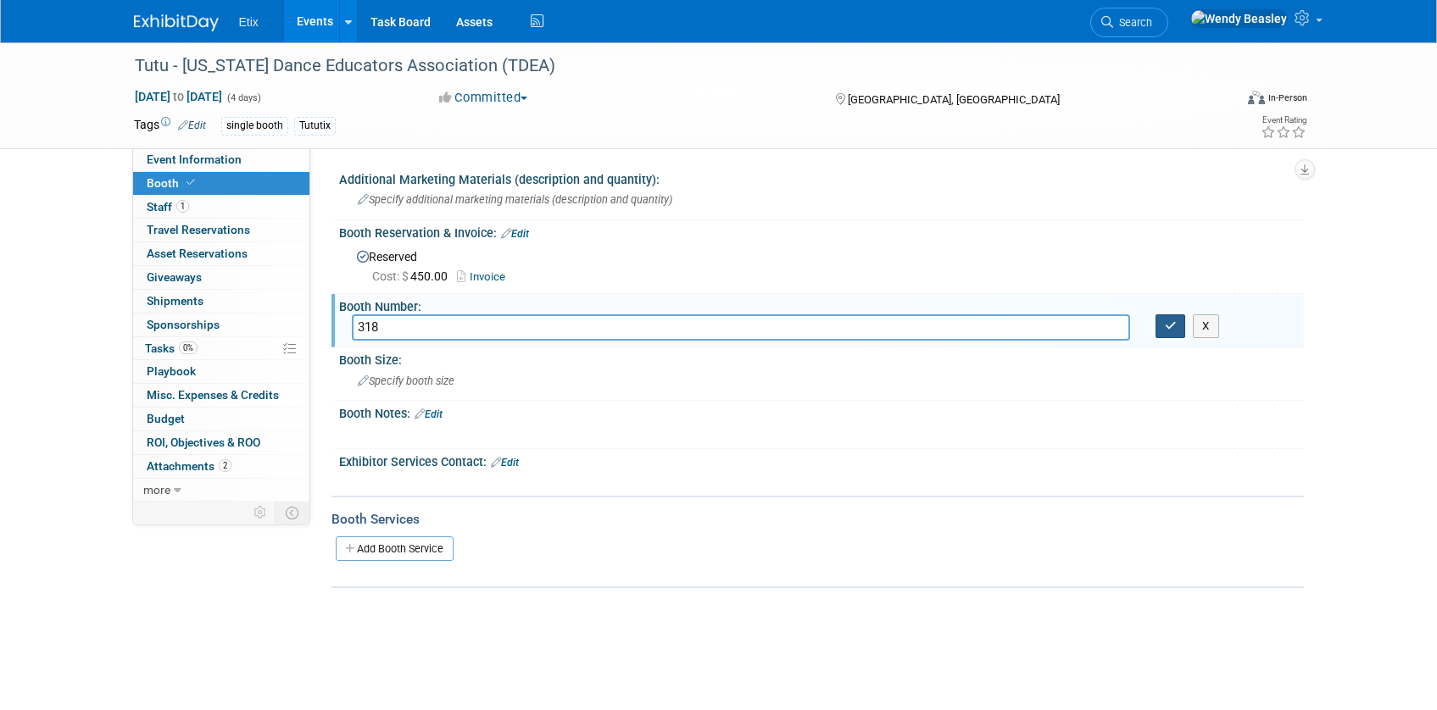
type input "318"
click at [1160, 328] on button "button" at bounding box center [1170, 326] width 31 height 24
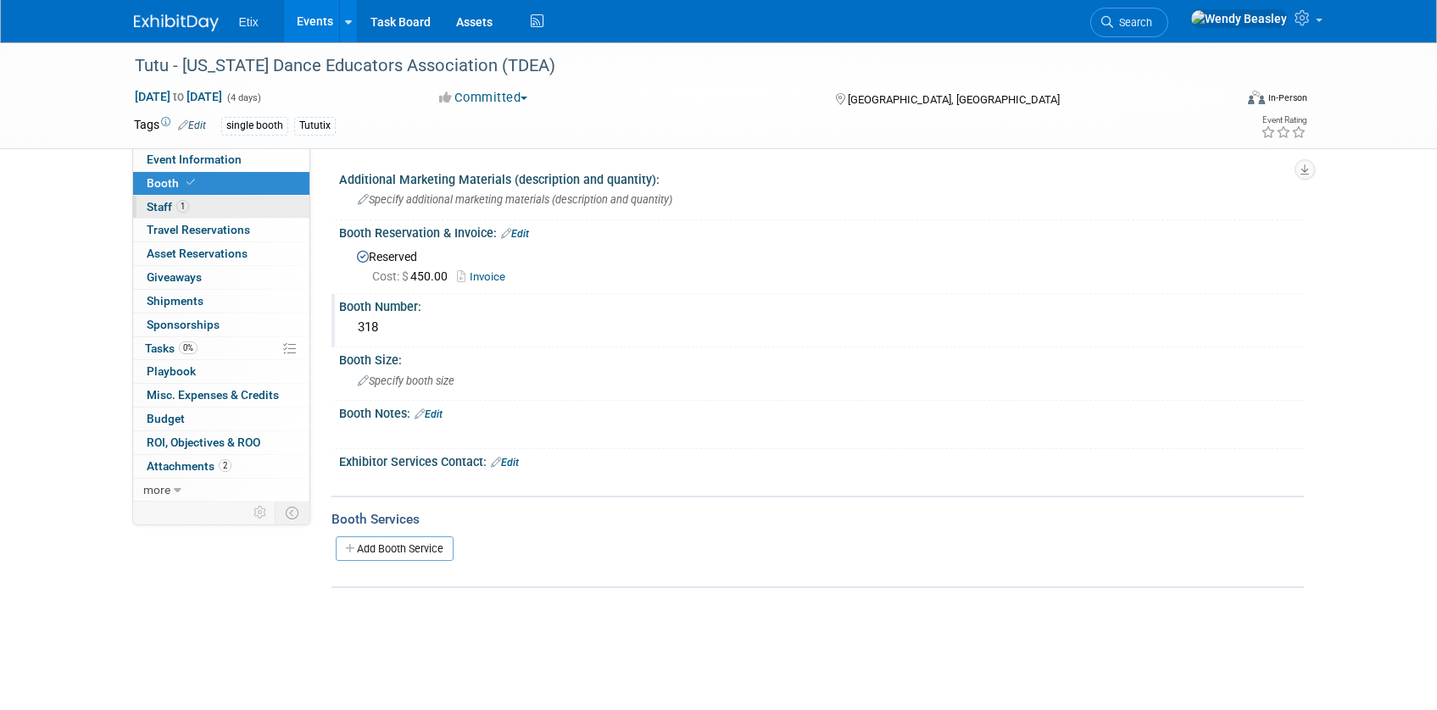
click at [157, 203] on span "Staff 1" at bounding box center [168, 207] width 42 height 14
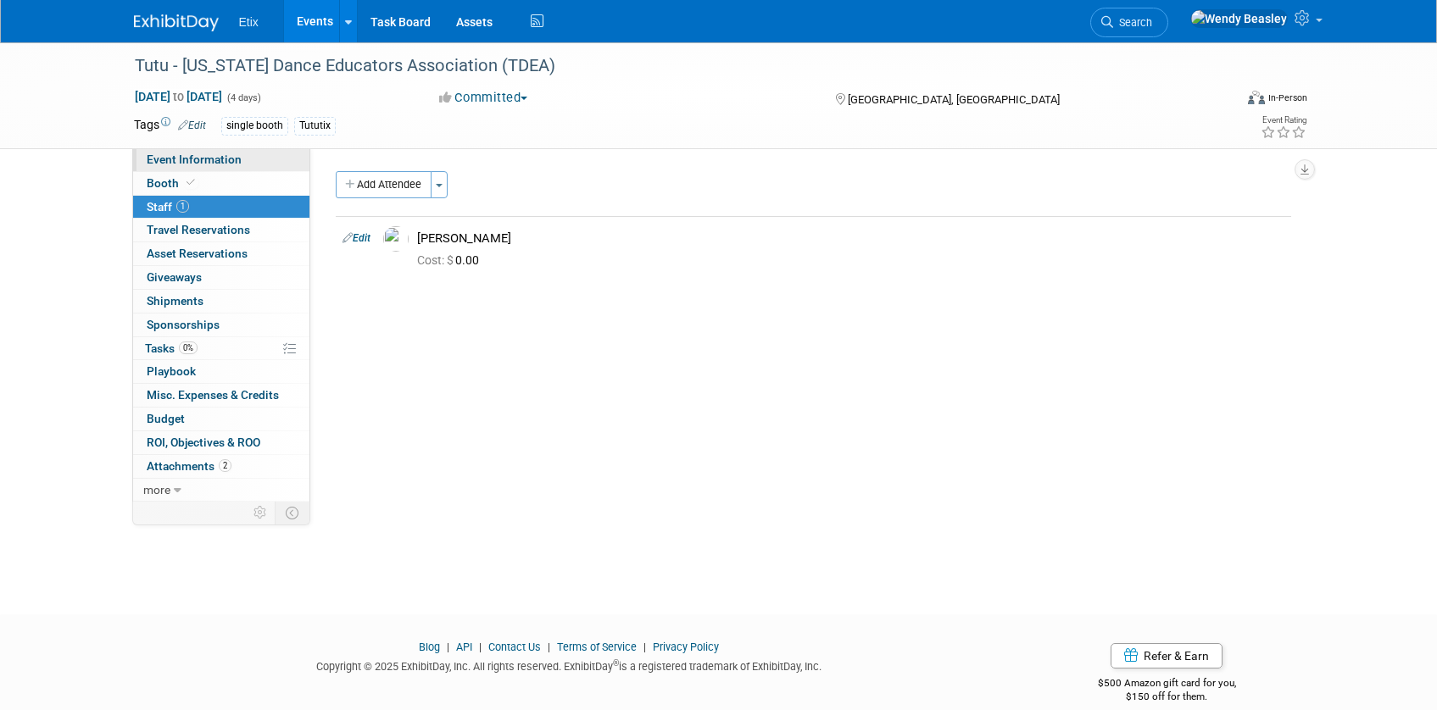
click at [172, 153] on span "Event Information" at bounding box center [194, 160] width 95 height 14
select select "Yes"
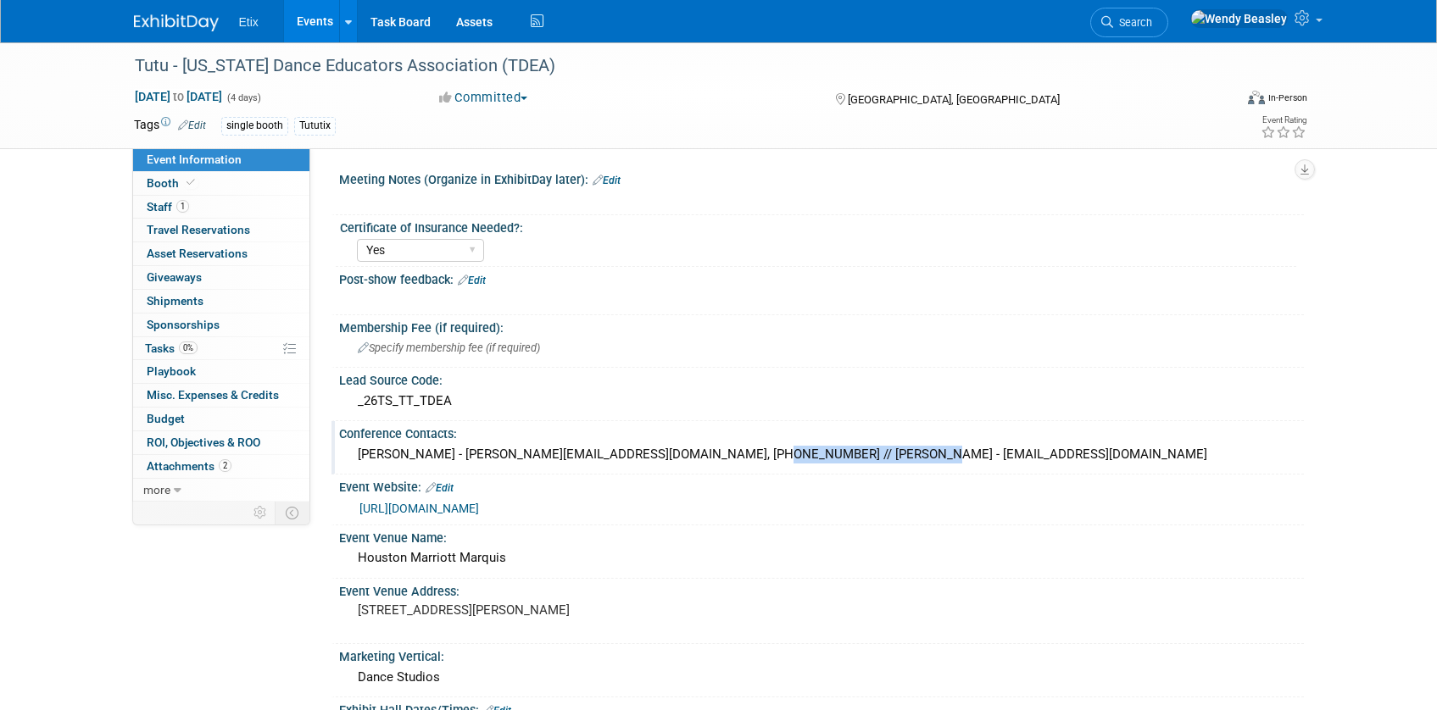
drag, startPoint x: 472, startPoint y: 453, endPoint x: 614, endPoint y: 459, distance: 141.7
click at [614, 459] on div "[PERSON_NAME] - [PERSON_NAME][EMAIL_ADDRESS][DOMAIN_NAME], [PHONE_NUMBER] // [P…" at bounding box center [821, 455] width 939 height 26
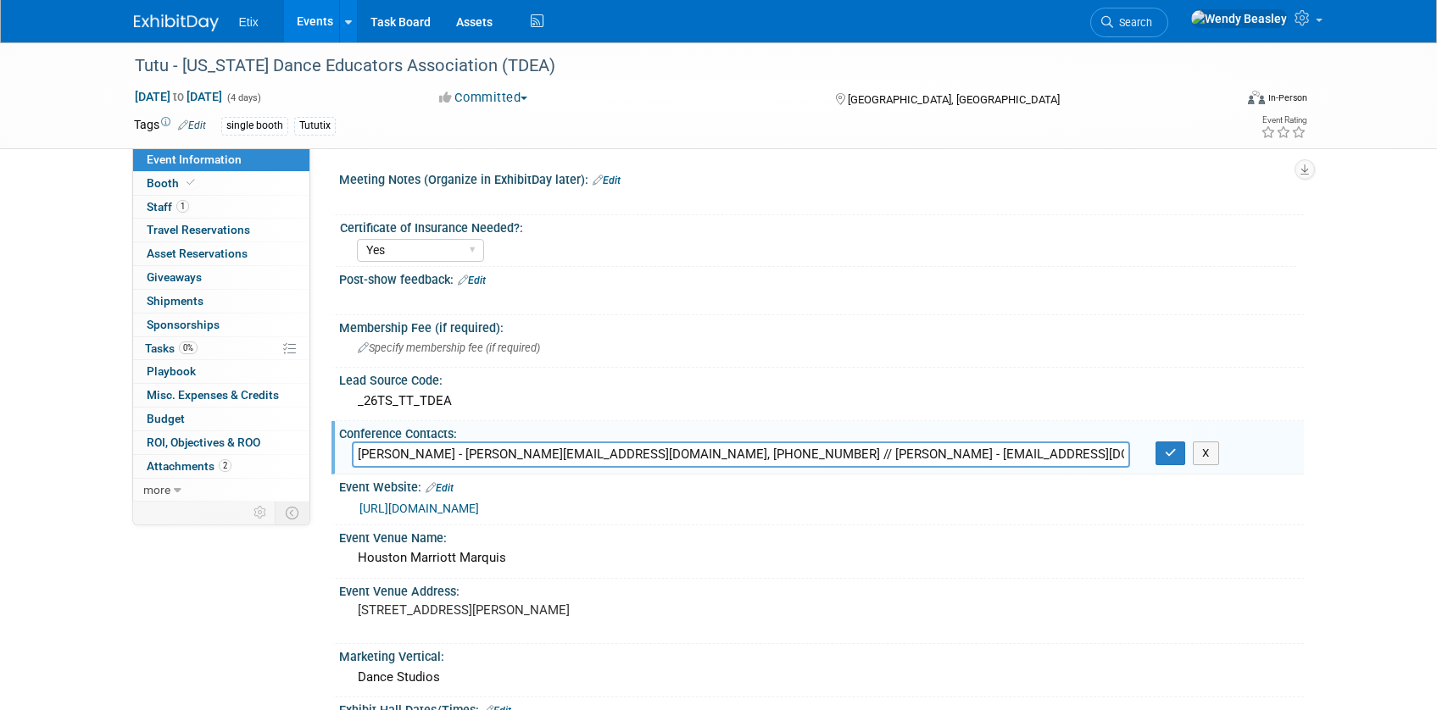
drag, startPoint x: 843, startPoint y: 453, endPoint x: 952, endPoint y: 450, distance: 108.5
click at [952, 450] on input "[PERSON_NAME] - [PERSON_NAME][EMAIL_ADDRESS][DOMAIN_NAME], [PHONE_NUMBER] // [P…" at bounding box center [741, 455] width 778 height 26
click at [170, 346] on span "Tasks 0%" at bounding box center [171, 349] width 53 height 14
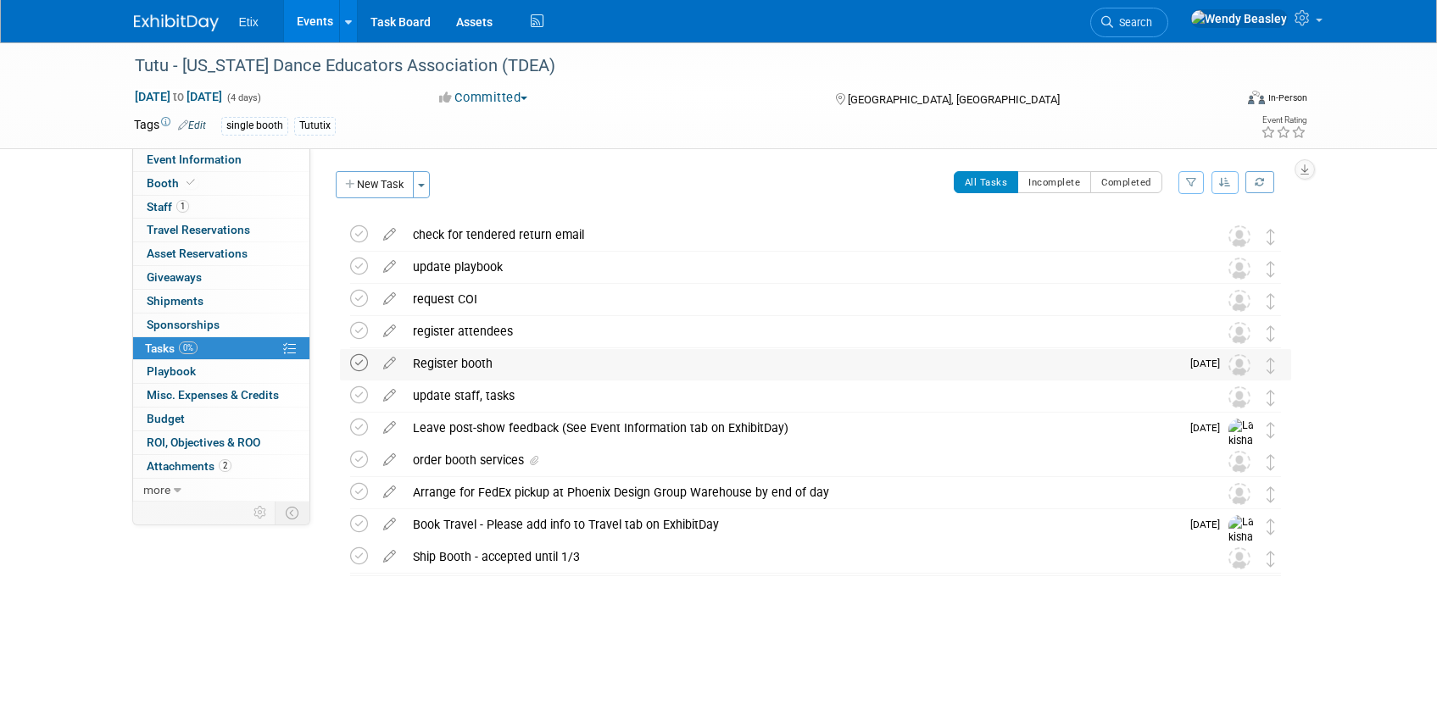
click at [356, 363] on icon at bounding box center [359, 363] width 18 height 18
